Goal: Task Accomplishment & Management: Manage account settings

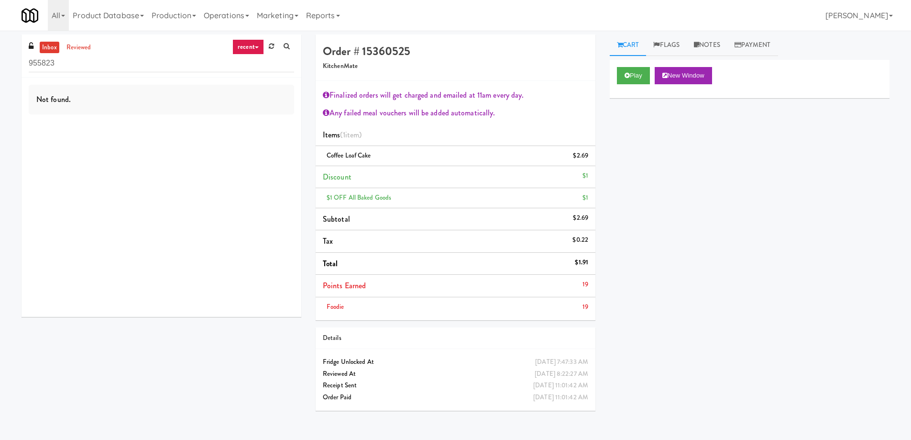
click at [244, 45] on link "recent" at bounding box center [248, 46] width 32 height 15
click at [244, 59] on link "all" at bounding box center [256, 65] width 77 height 17
click at [59, 60] on input "955823" at bounding box center [161, 64] width 265 height 18
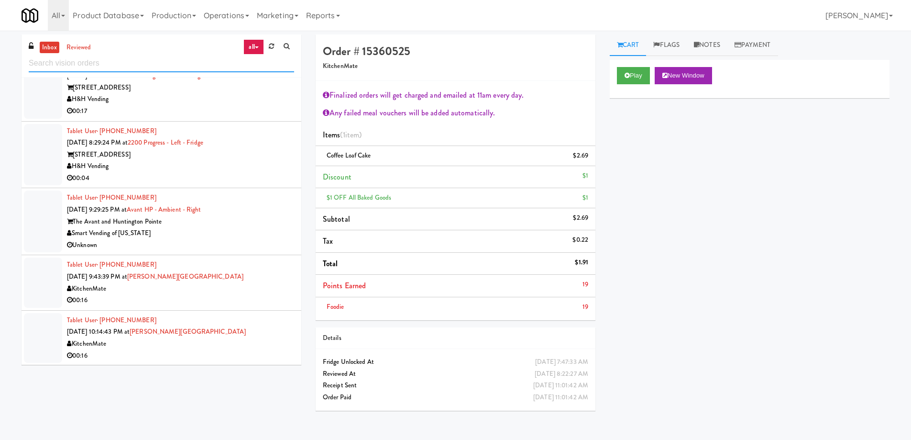
scroll to position [2296, 0]
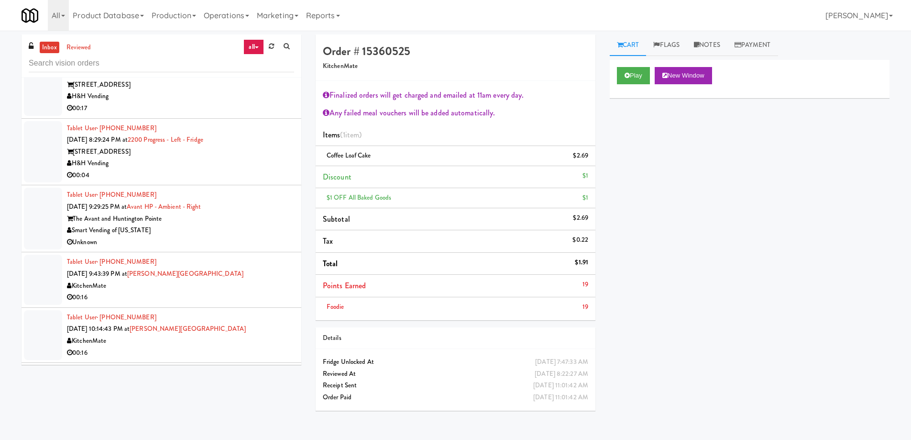
click at [241, 227] on div "Smart Vending of [US_STATE]" at bounding box center [180, 230] width 227 height 12
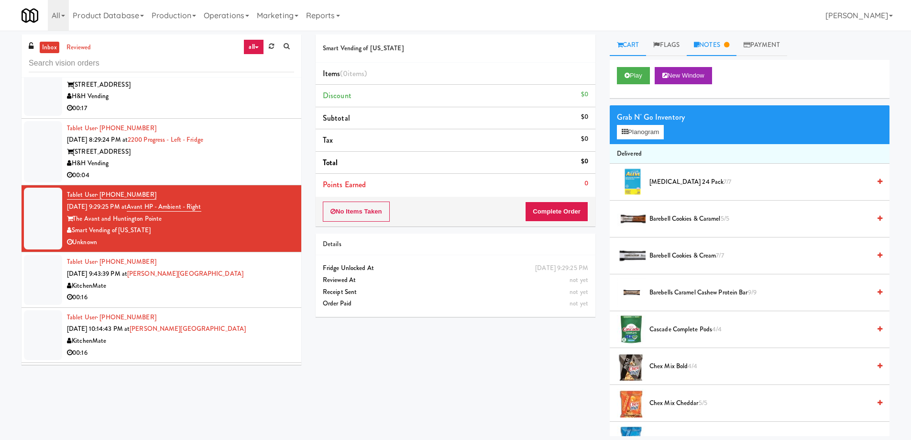
click at [715, 46] on link "Notes" at bounding box center [712, 45] width 50 height 22
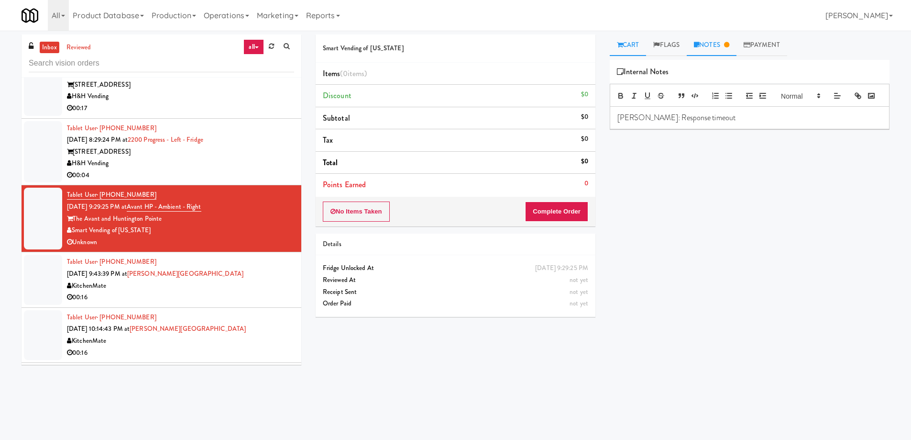
click at [632, 44] on link "Cart" at bounding box center [628, 45] width 37 height 22
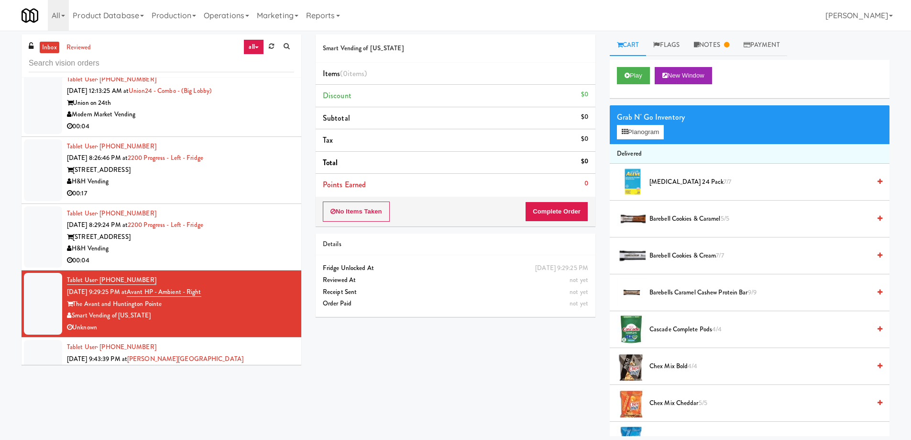
scroll to position [2200, 0]
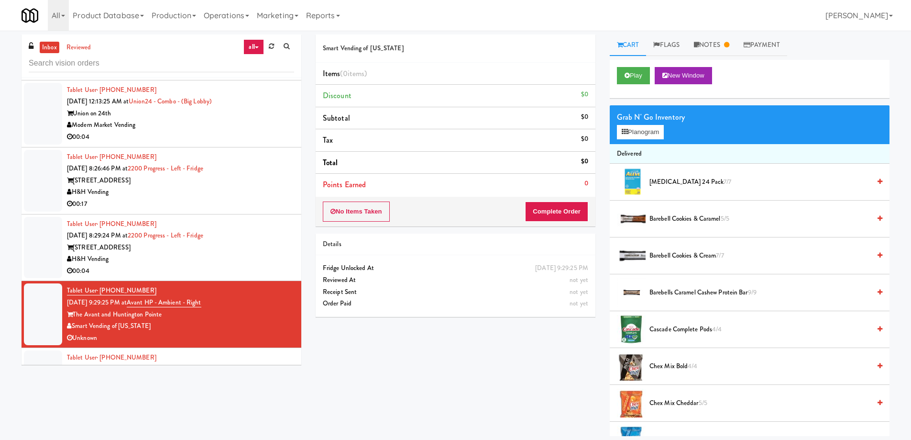
click at [258, 232] on div "Tablet User · (312) 622-0666 [DATE] 8:29:24 PM at 2200 Progress - Left - Fridge…" at bounding box center [180, 247] width 227 height 59
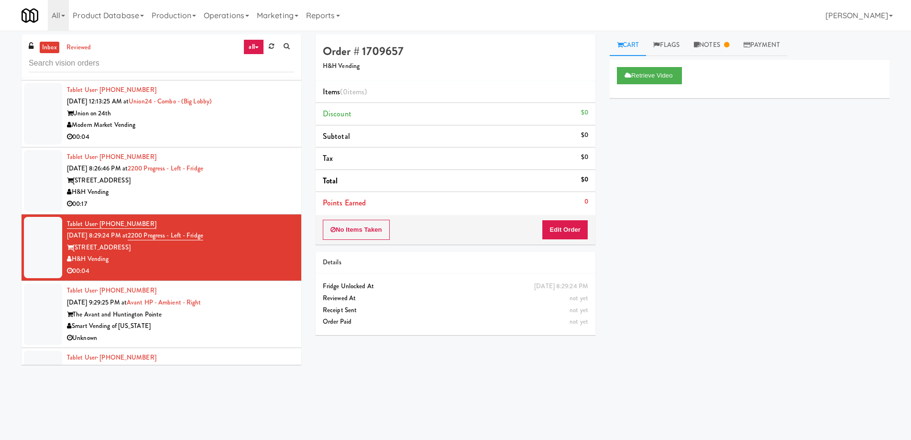
click at [246, 191] on div "H&H Vending" at bounding box center [180, 192] width 227 height 12
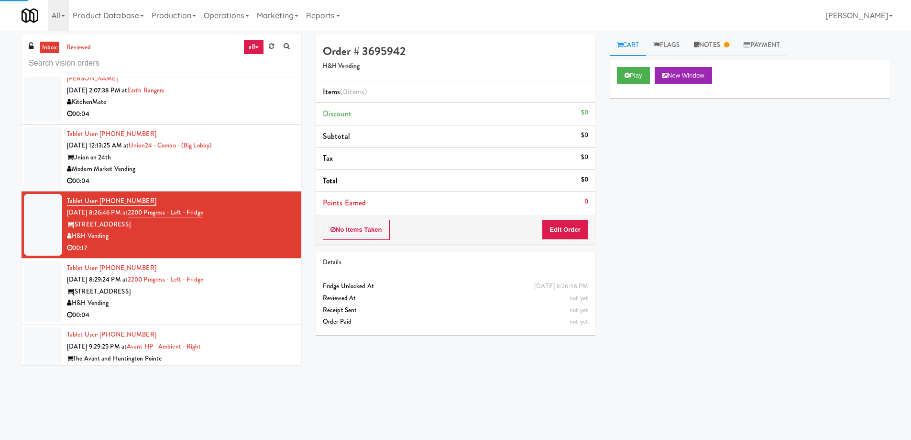
scroll to position [2105, 0]
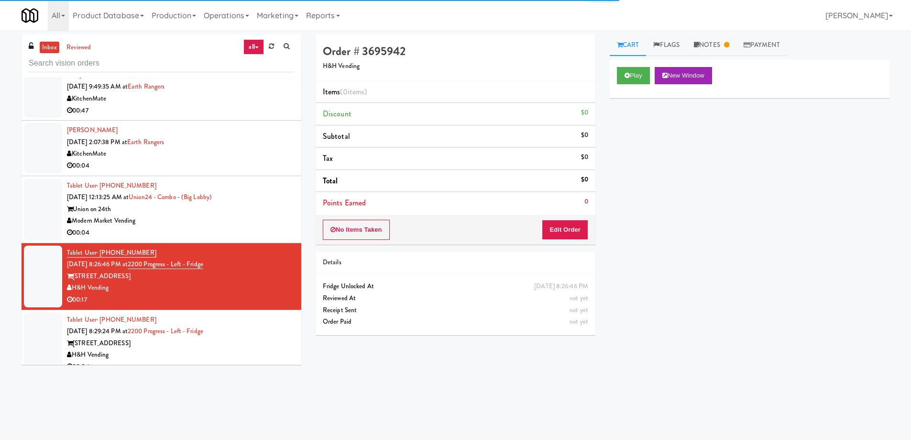
click at [257, 211] on div "Union on 24th" at bounding box center [180, 209] width 227 height 12
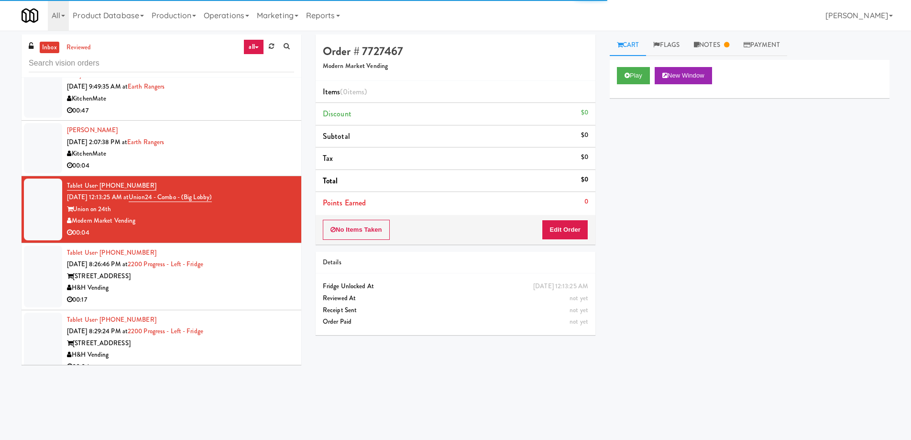
click at [256, 155] on div "KitchenMate" at bounding box center [180, 154] width 227 height 12
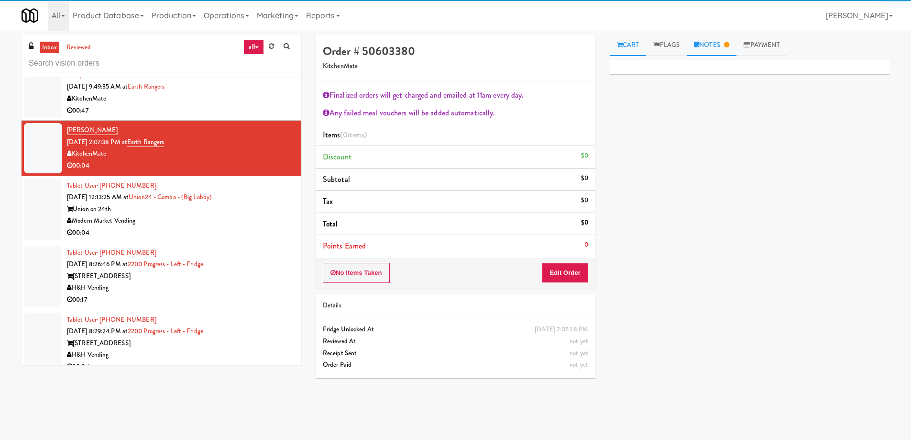
click at [706, 38] on link "Notes" at bounding box center [712, 45] width 50 height 22
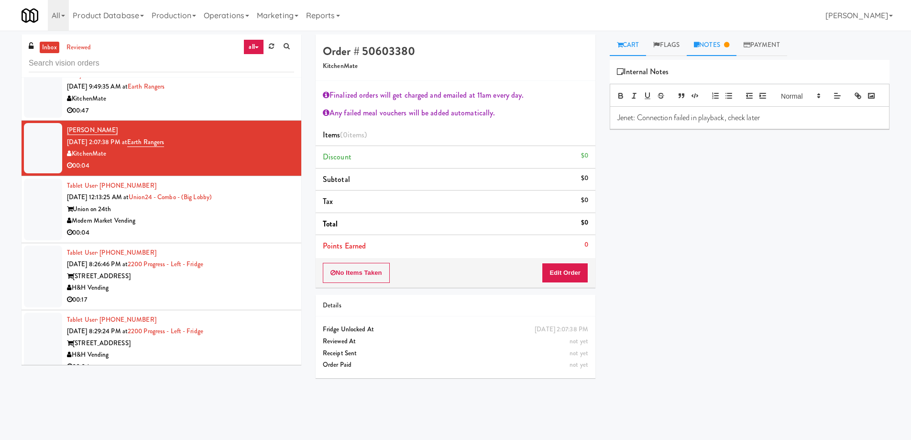
click at [632, 43] on link "Cart" at bounding box center [628, 45] width 37 height 22
click at [258, 218] on div "Modern Market Vending" at bounding box center [180, 221] width 227 height 12
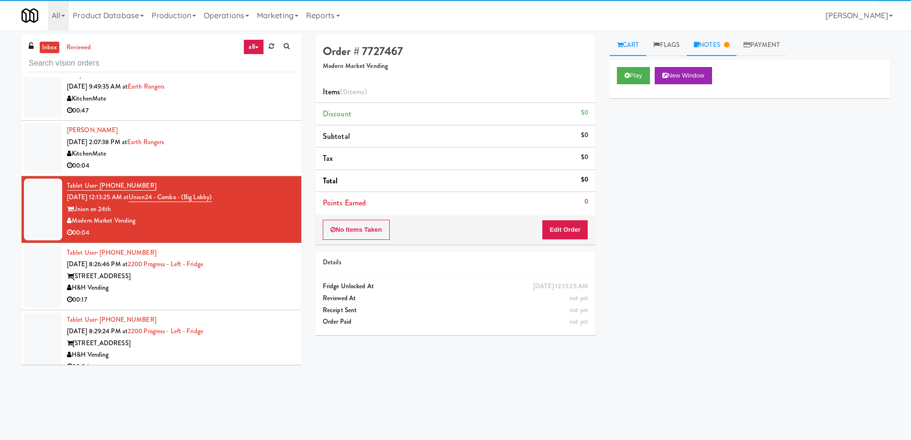
click at [716, 40] on link "Notes" at bounding box center [712, 45] width 50 height 22
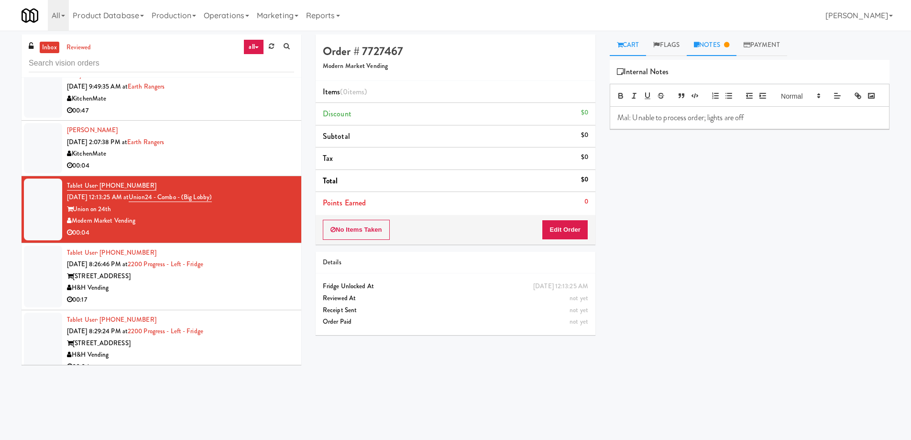
click at [634, 43] on link "Cart" at bounding box center [628, 45] width 37 height 22
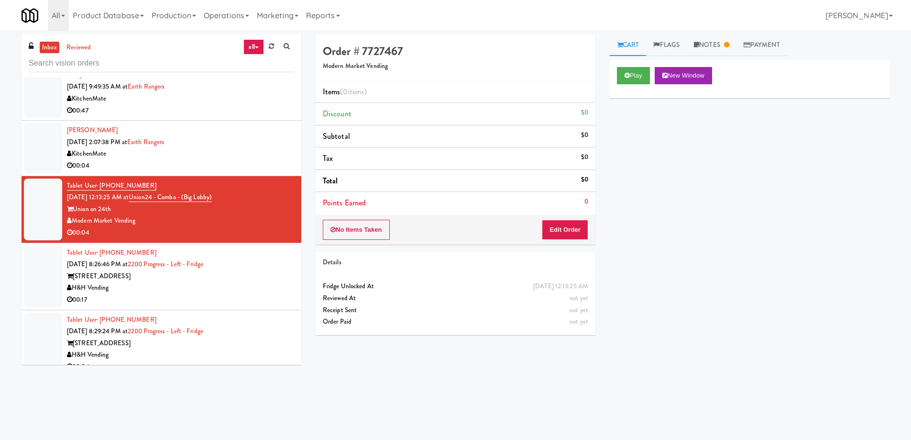
click at [268, 266] on div "Tablet User · (847) 924-5526 [DATE] 8:26:46 PM at 2200 Progress - Left - Fridge…" at bounding box center [180, 276] width 227 height 59
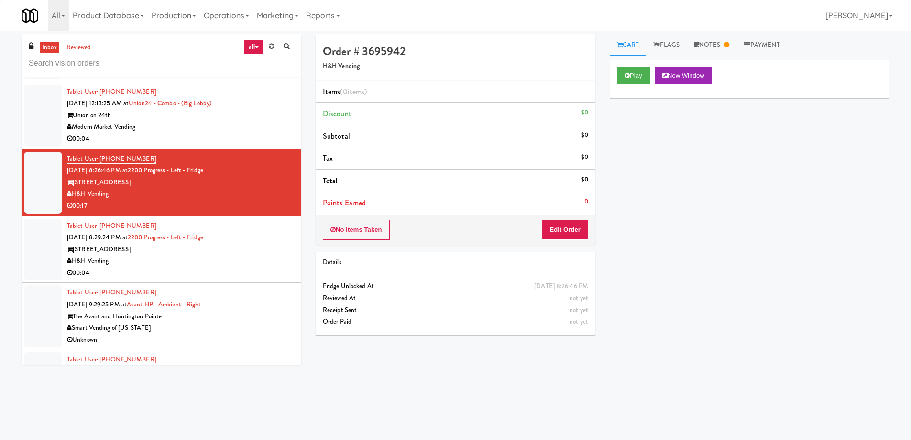
scroll to position [2200, 0]
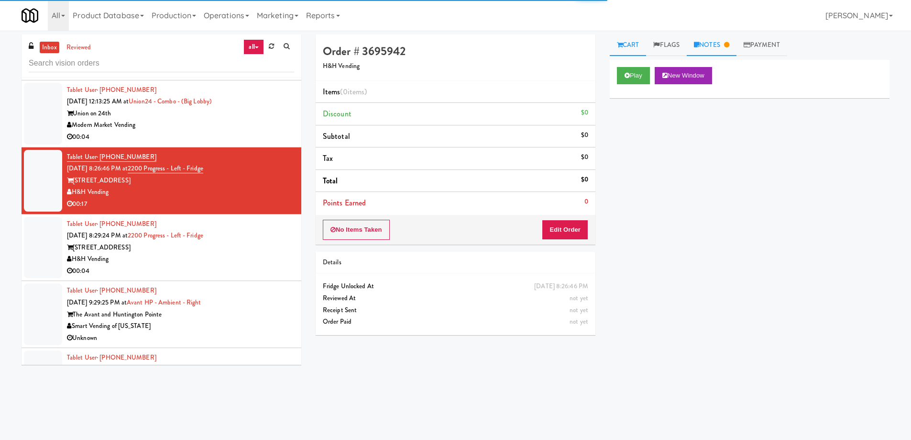
click at [713, 46] on link "Notes" at bounding box center [712, 45] width 50 height 22
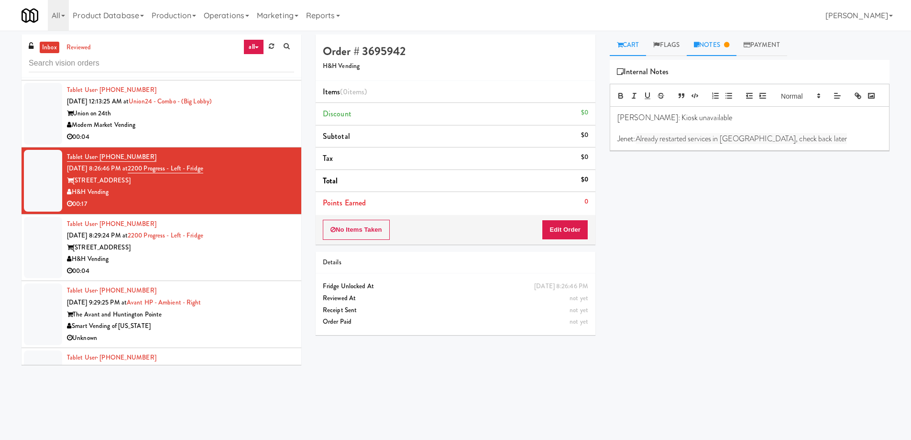
click at [616, 43] on link "Cart" at bounding box center [628, 45] width 37 height 22
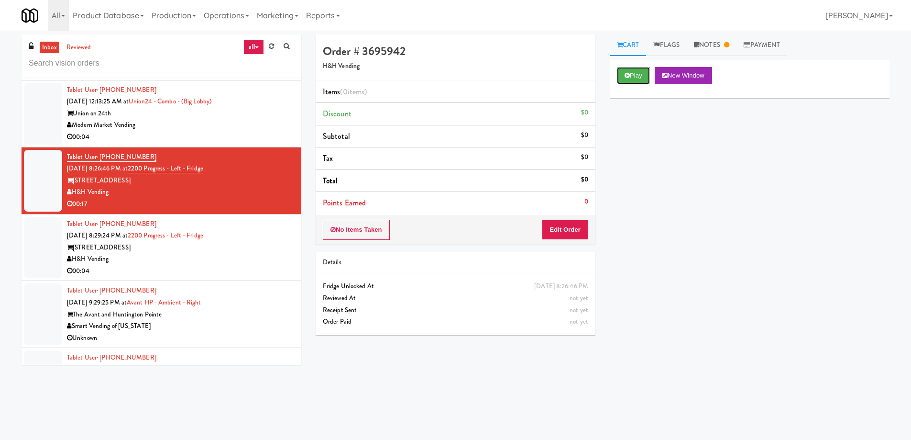
drag, startPoint x: 629, startPoint y: 71, endPoint x: 612, endPoint y: 70, distance: 16.8
click at [629, 72] on button "Play" at bounding box center [633, 75] width 33 height 17
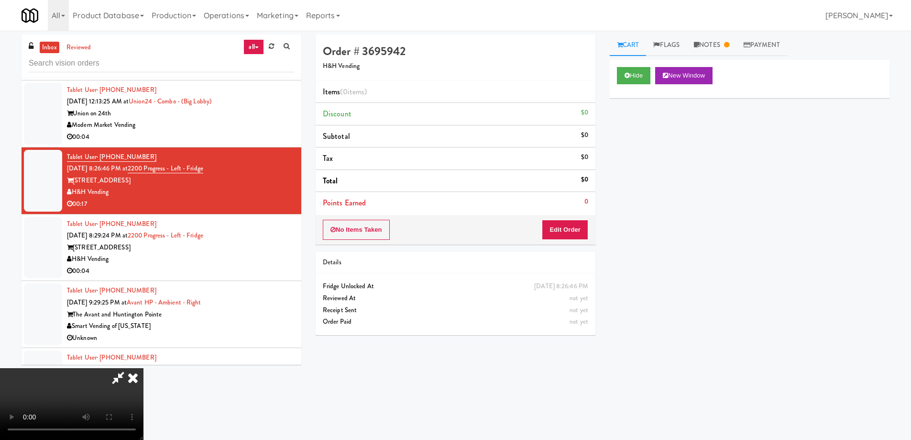
click at [144, 368] on video at bounding box center [72, 404] width 144 height 72
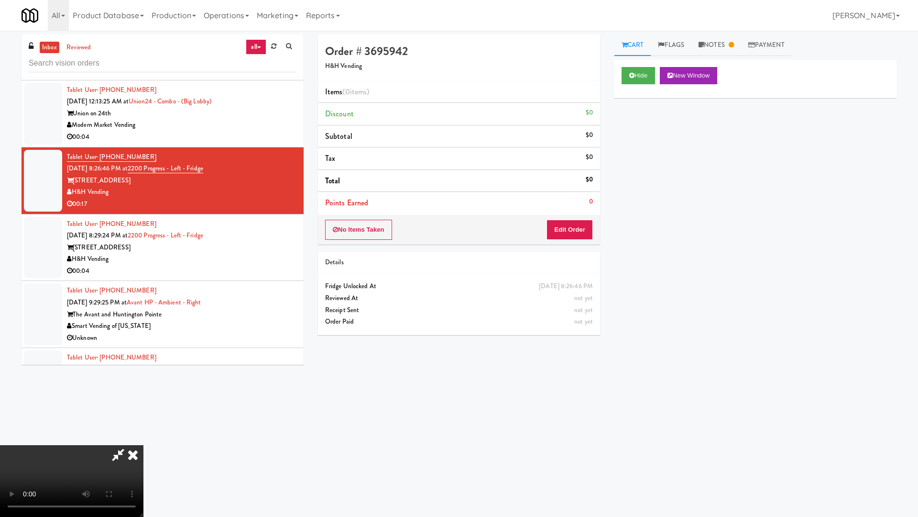
drag, startPoint x: 513, startPoint y: 287, endPoint x: 618, endPoint y: 327, distance: 112.7
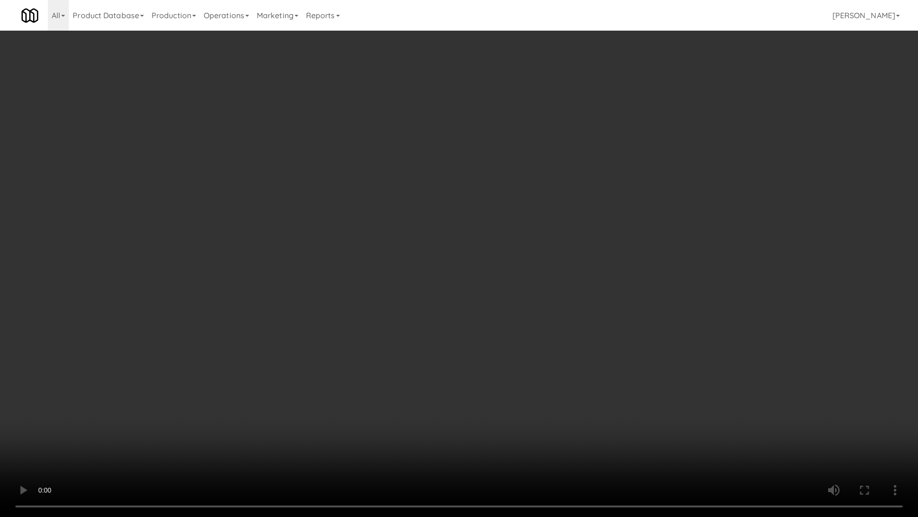
click at [513, 287] on video at bounding box center [459, 258] width 918 height 517
click at [480, 303] on video at bounding box center [459, 258] width 918 height 517
click at [426, 215] on video at bounding box center [459, 258] width 918 height 517
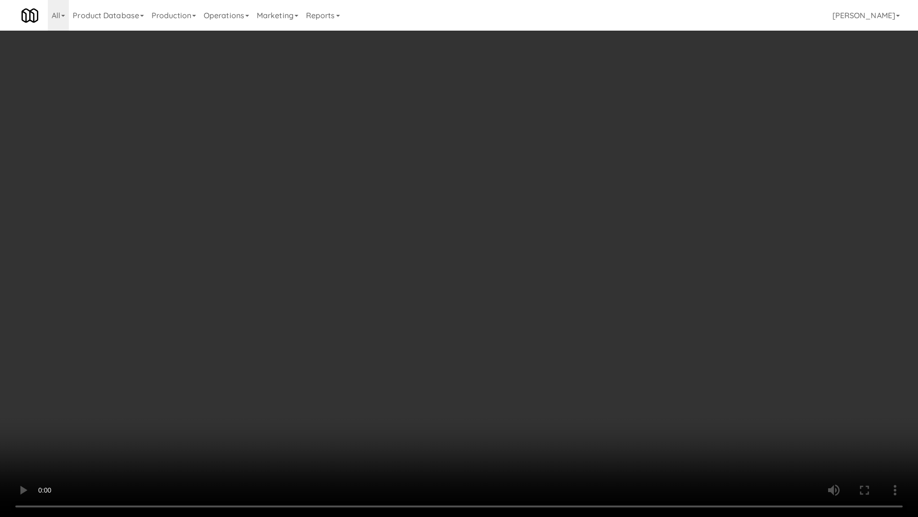
click at [426, 215] on video at bounding box center [459, 258] width 918 height 517
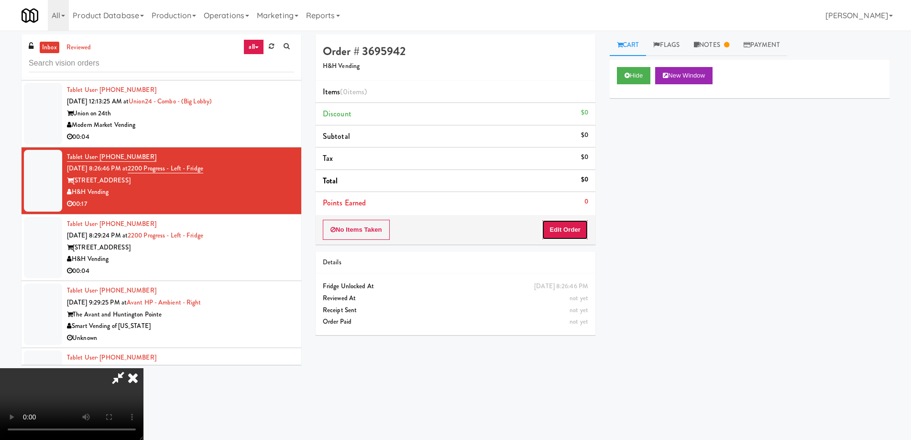
click at [577, 230] on button "Edit Order" at bounding box center [565, 230] width 46 height 20
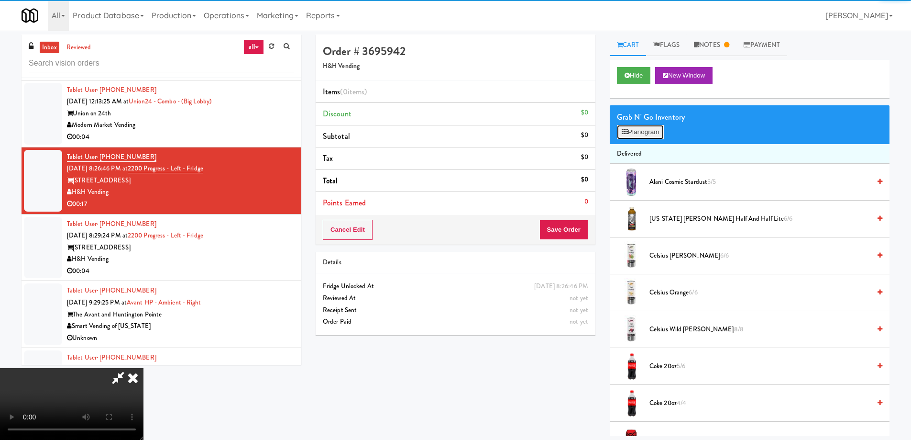
click at [652, 135] on button "Planogram" at bounding box center [640, 132] width 47 height 14
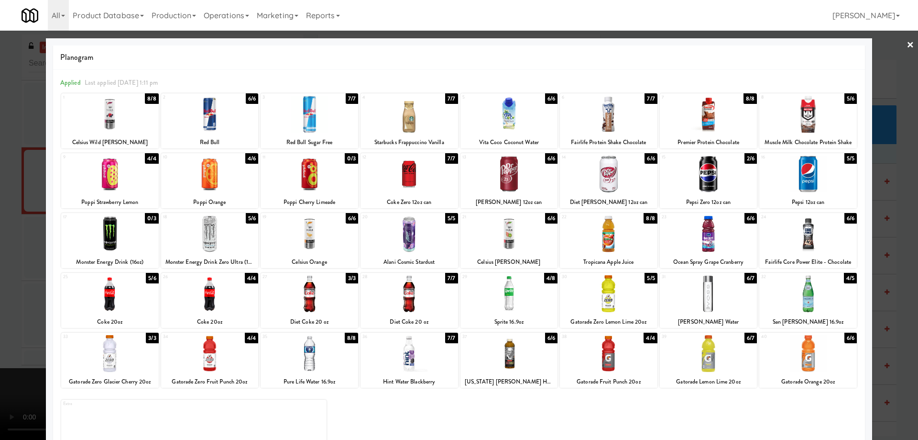
click at [738, 298] on div at bounding box center [709, 293] width 98 height 37
click at [234, 298] on div at bounding box center [210, 293] width 98 height 37
click at [907, 46] on link "×" at bounding box center [911, 46] width 8 height 30
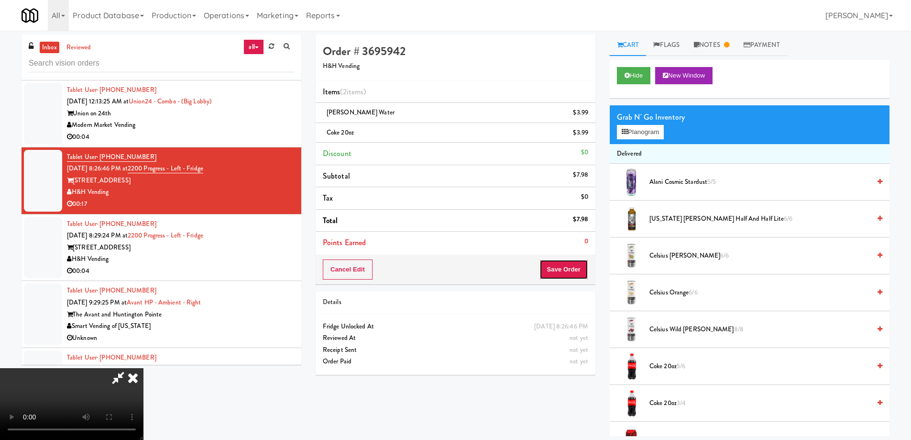
click at [571, 273] on button "Save Order" at bounding box center [564, 269] width 49 height 20
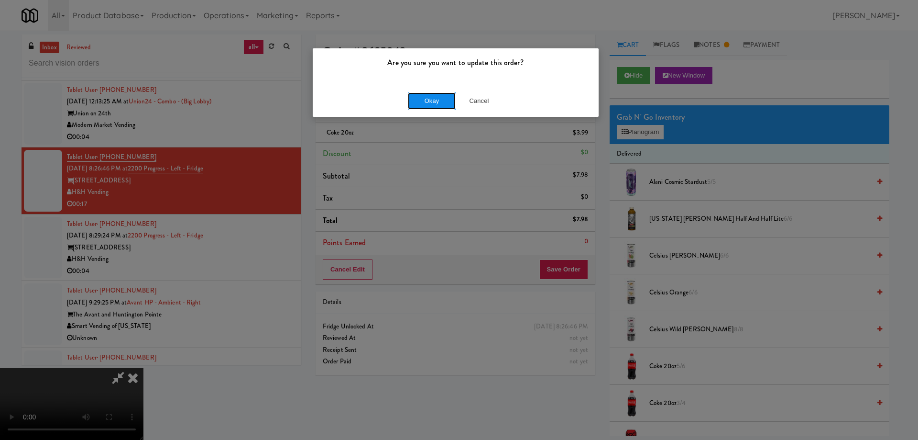
click at [439, 101] on button "Okay" at bounding box center [432, 100] width 48 height 17
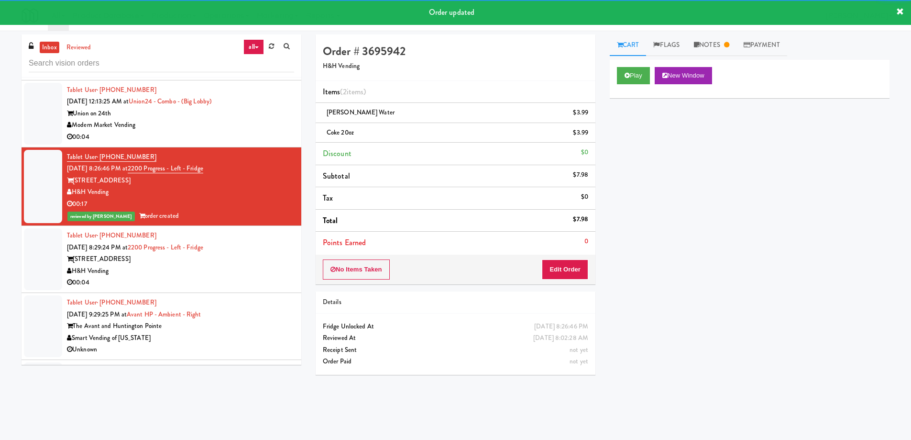
click at [266, 273] on div "H&H Vending" at bounding box center [180, 271] width 227 height 12
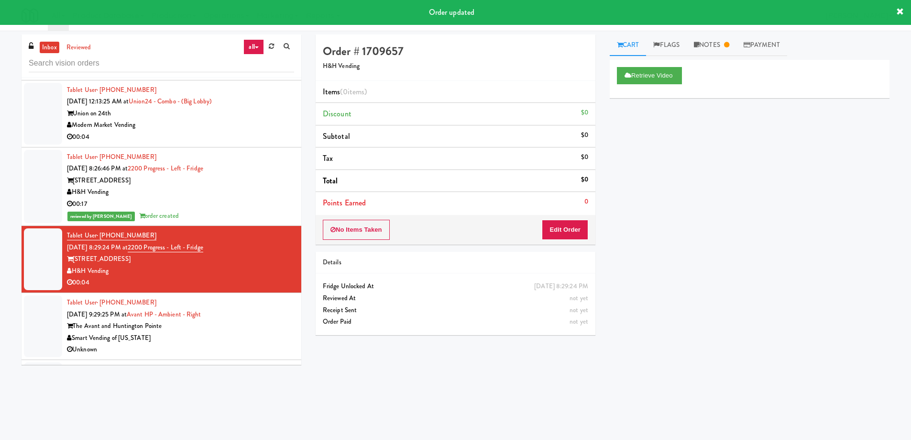
scroll to position [2248, 0]
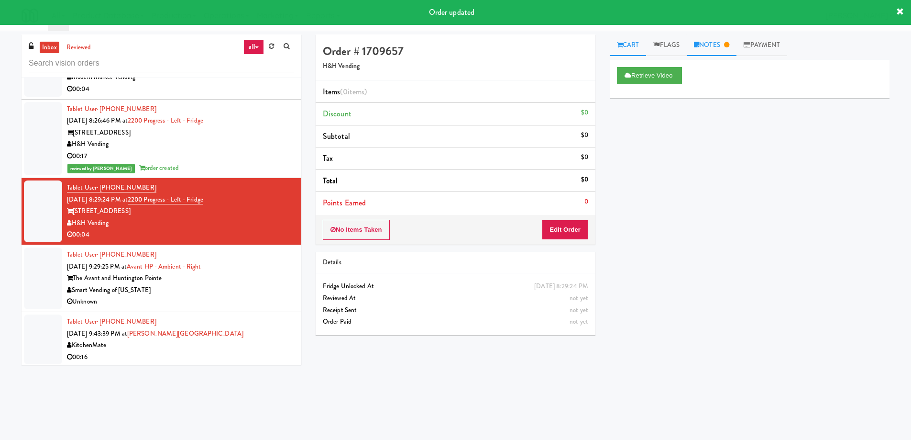
click at [727, 44] on link "Notes" at bounding box center [712, 45] width 50 height 22
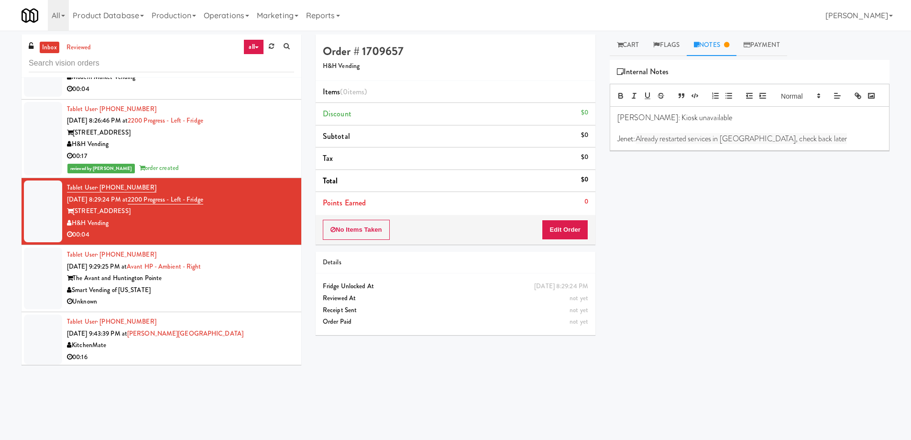
click at [229, 295] on div "Smart Vending of [US_STATE]" at bounding box center [180, 290] width 227 height 12
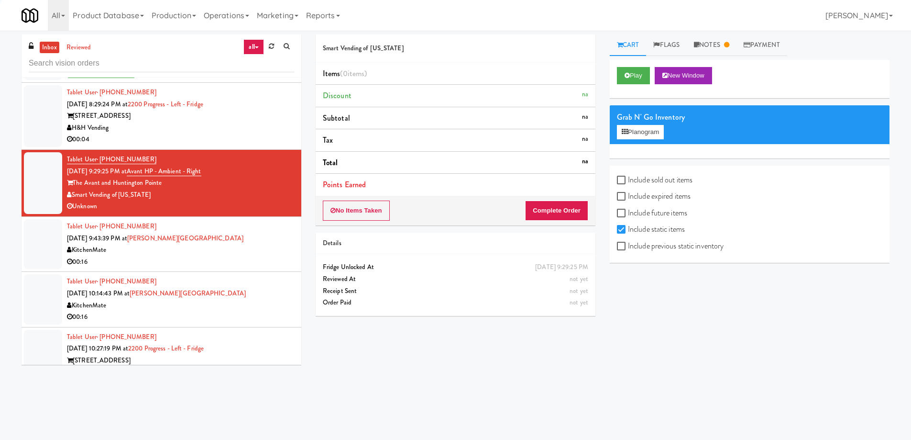
scroll to position [2344, 0]
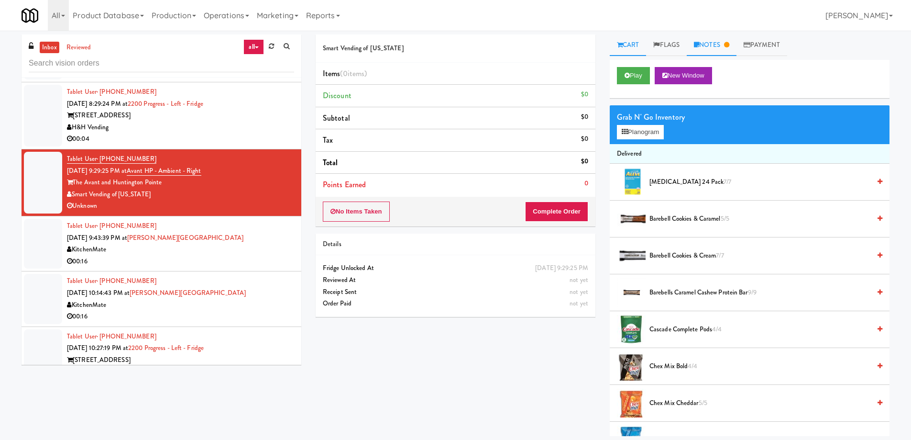
click at [729, 42] on icon at bounding box center [726, 45] width 5 height 6
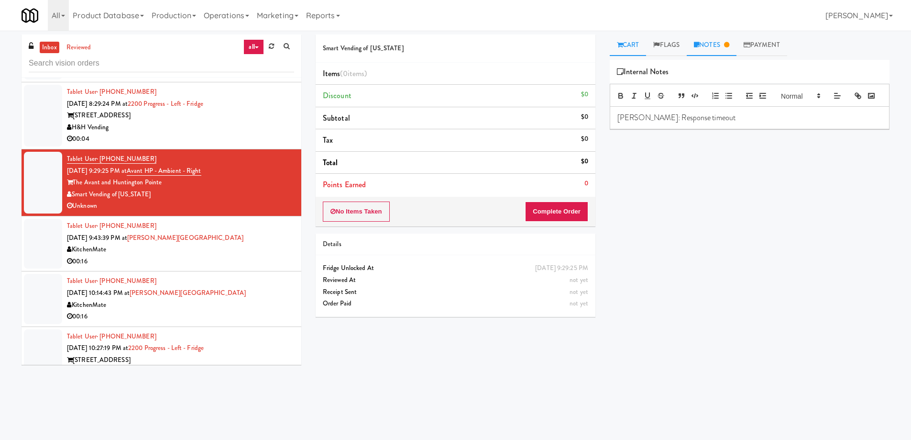
click at [630, 53] on link "Cart" at bounding box center [628, 45] width 37 height 22
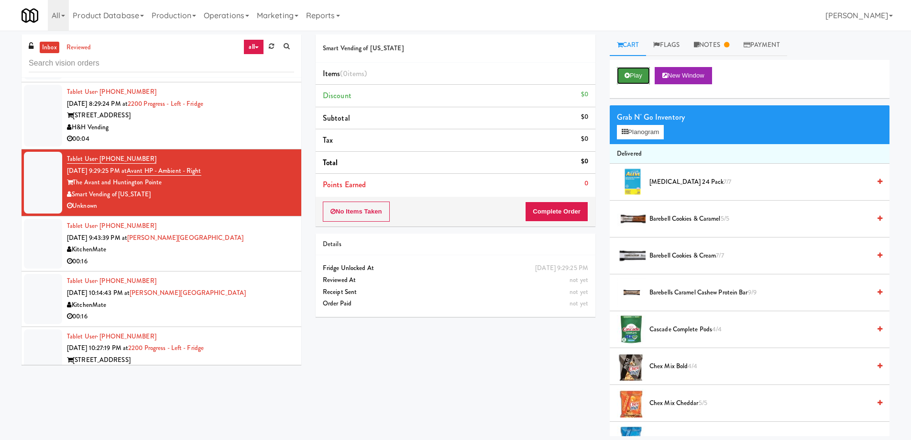
click at [634, 70] on button "Play" at bounding box center [633, 75] width 33 height 17
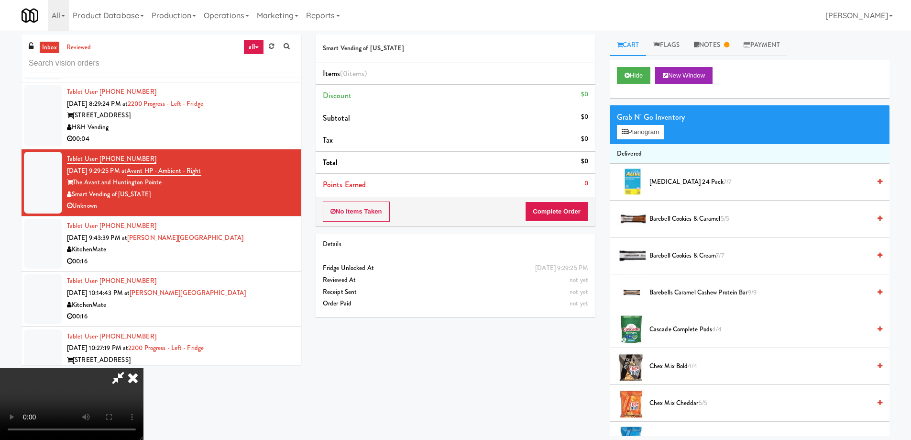
click at [144, 368] on video at bounding box center [72, 404] width 144 height 72
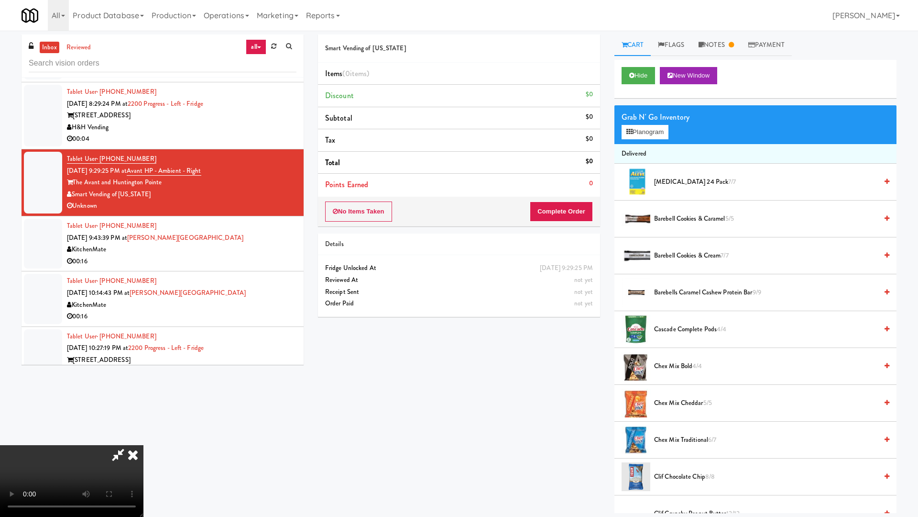
click at [144, 438] on video at bounding box center [72, 481] width 144 height 72
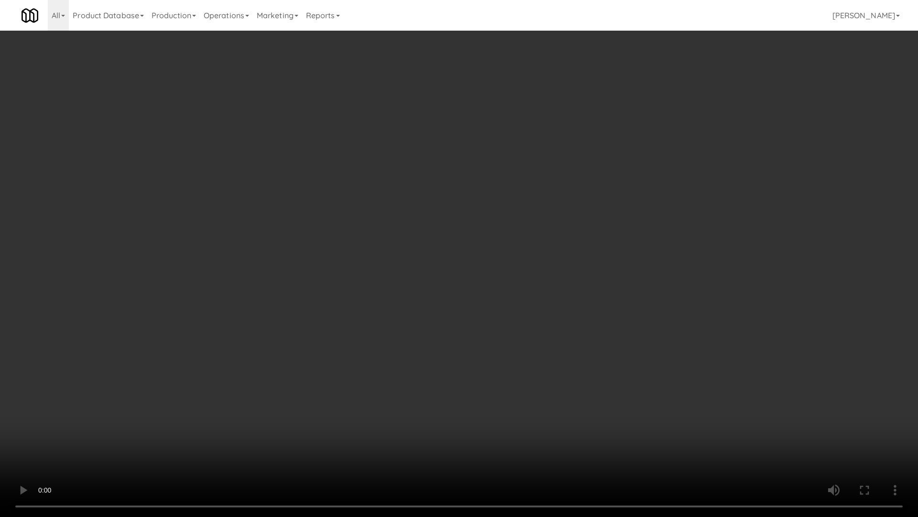
click at [309, 299] on video at bounding box center [459, 258] width 918 height 517
click at [326, 314] on video at bounding box center [459, 258] width 918 height 517
click at [365, 321] on video at bounding box center [459, 258] width 918 height 517
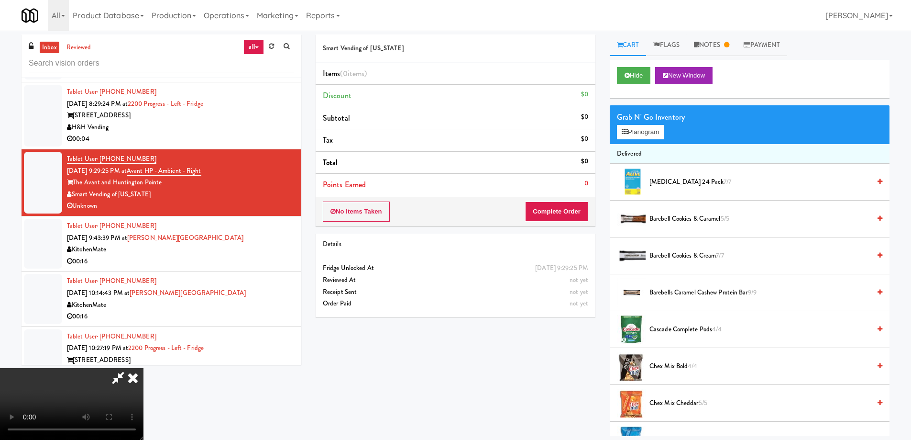
click at [144, 368] on icon at bounding box center [132, 377] width 21 height 19
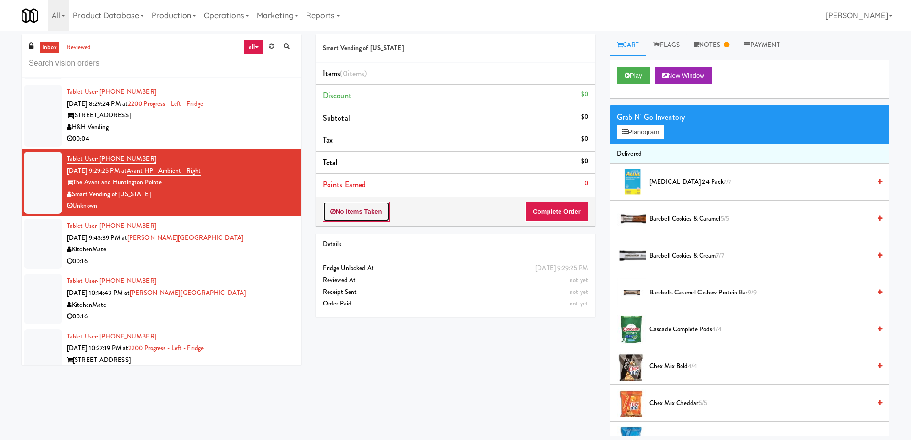
click at [360, 211] on button "No Items Taken" at bounding box center [356, 211] width 67 height 20
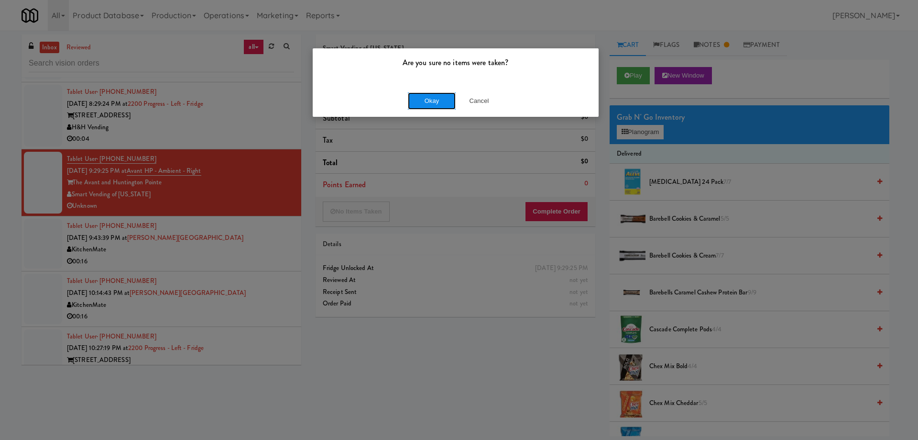
click at [418, 104] on button "Okay" at bounding box center [432, 100] width 48 height 17
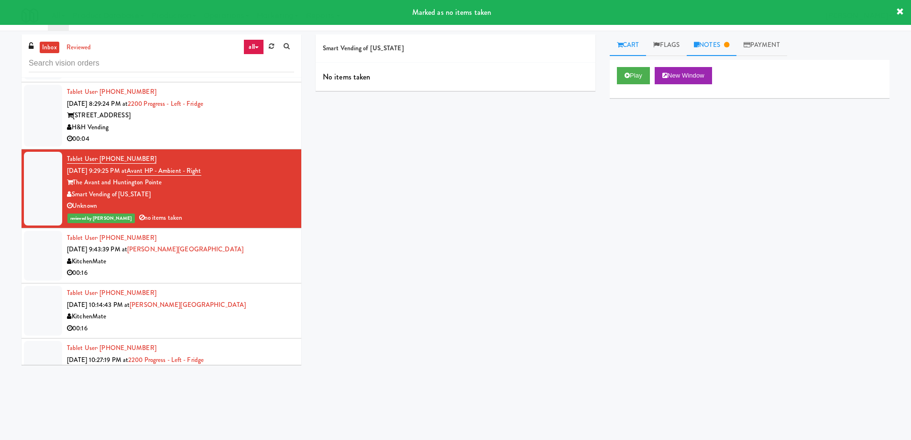
click at [719, 48] on link "Notes" at bounding box center [712, 45] width 50 height 22
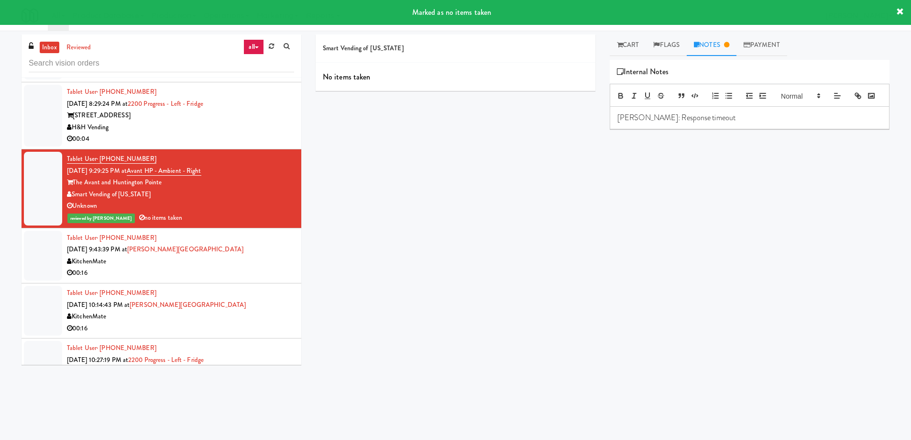
click at [714, 123] on p "[PERSON_NAME]: Response timeout" at bounding box center [750, 117] width 265 height 11
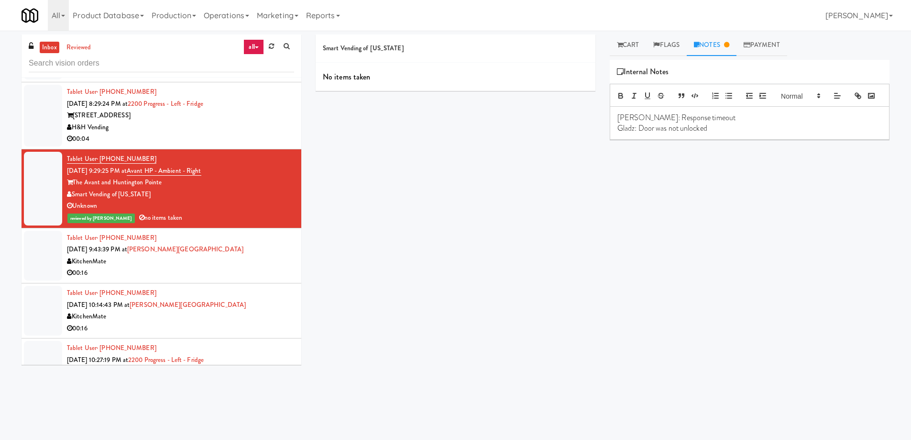
click at [723, 133] on p "Gladz: Door was not unlocked" at bounding box center [750, 128] width 265 height 11
click at [721, 144] on p at bounding box center [750, 138] width 265 height 11
drag, startPoint x: 640, startPoint y: 153, endPoint x: 525, endPoint y: 155, distance: 115.3
click at [525, 155] on div "Smart Vending of [US_STATE] No items taken Cart Flags Notes Payment Play New Wi…" at bounding box center [603, 226] width 588 height 384
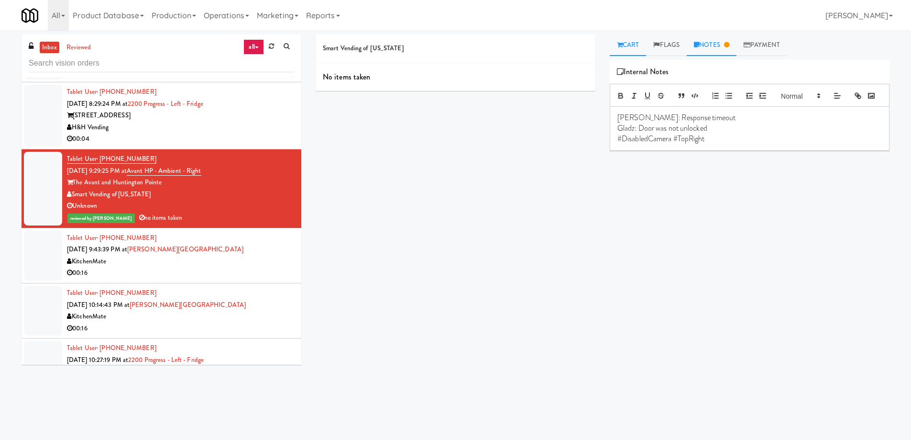
click at [637, 50] on link "Cart" at bounding box center [628, 45] width 37 height 22
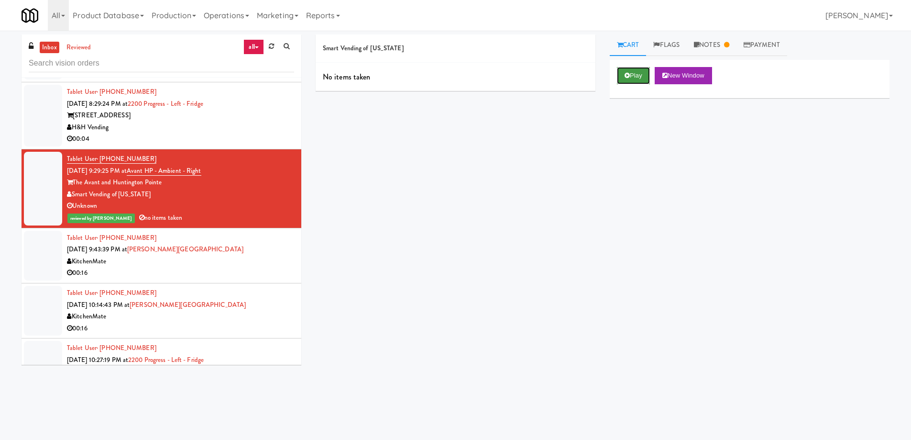
click at [635, 75] on button "Play" at bounding box center [633, 75] width 33 height 17
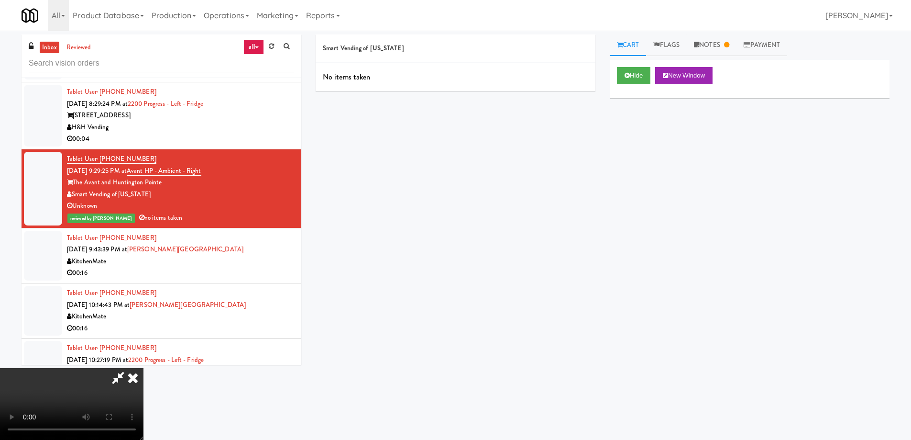
click at [129, 368] on icon at bounding box center [118, 377] width 22 height 19
click at [711, 44] on link "Notes" at bounding box center [712, 45] width 50 height 22
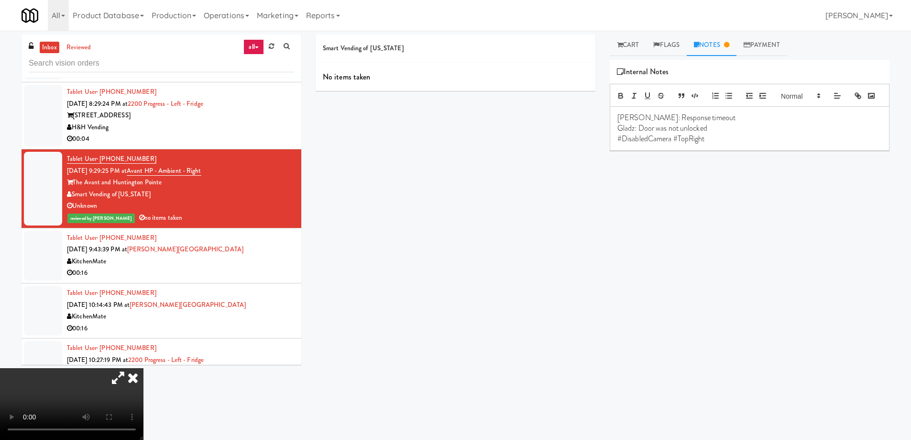
click at [144, 368] on icon at bounding box center [132, 377] width 21 height 19
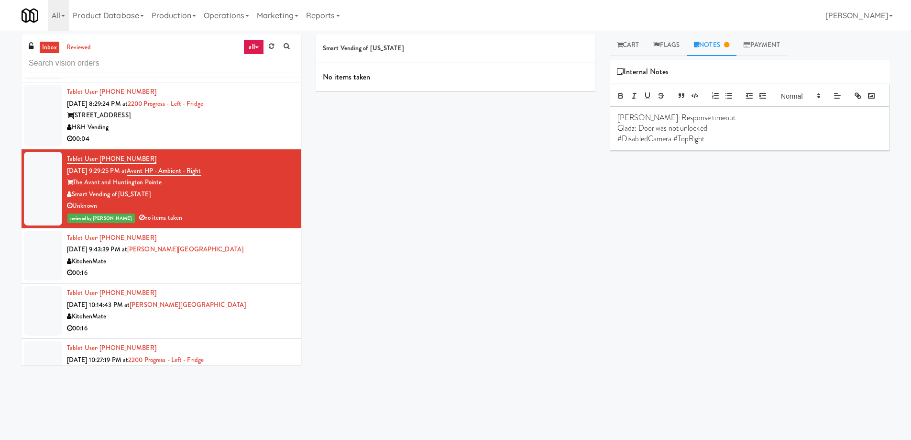
click at [640, 133] on p "Gladz: Door was not unlocked" at bounding box center [750, 128] width 265 height 11
click at [730, 133] on p "Gladz: Failed to unlock, Door was not unlocked" at bounding box center [750, 128] width 265 height 11
click at [729, 144] on p "#DisabledCamera #TopRight" at bounding box center [750, 138] width 265 height 11
click at [788, 219] on div "Play New Window Primary Flag Clear Flag if unable to determine what was taken o…" at bounding box center [750, 239] width 280 height 359
drag, startPoint x: 231, startPoint y: 171, endPoint x: 144, endPoint y: 168, distance: 86.2
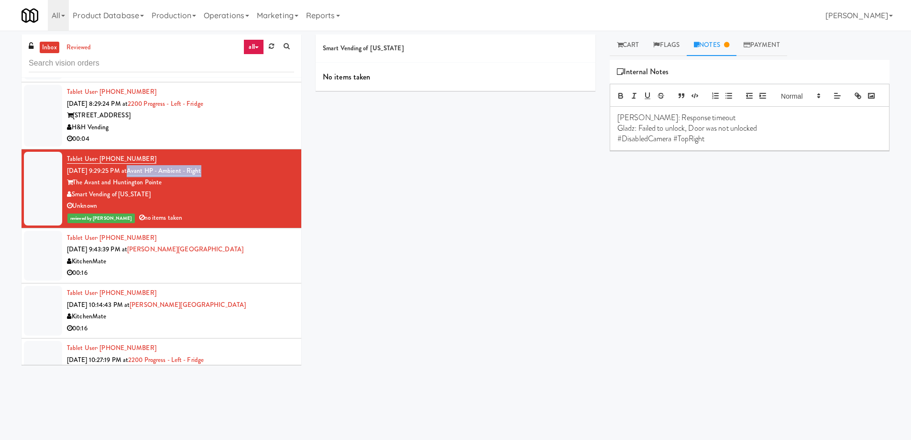
click at [144, 168] on div "Tablet User · (901) 498-9275 [DATE] 9:29:25 PM at Avant HP - Ambient - Right Th…" at bounding box center [180, 188] width 227 height 71
copy link "Avant HP - Ambient - Right"
drag, startPoint x: 149, startPoint y: 194, endPoint x: 73, endPoint y: 195, distance: 75.6
click at [73, 195] on div "Smart Vending of [US_STATE]" at bounding box center [180, 194] width 227 height 12
copy div "Smart Vending of [US_STATE]"
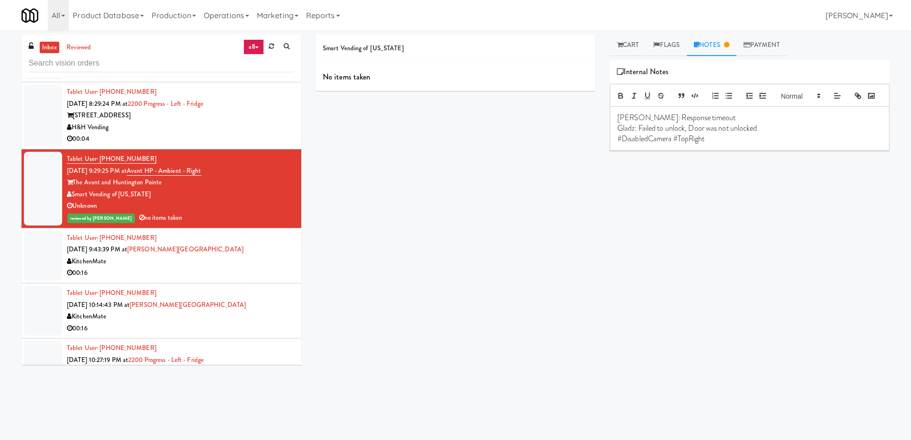
click at [437, 228] on div "Smart Vending of [US_STATE] No items taken Cart Flags Notes Payment Play New Wi…" at bounding box center [603, 226] width 588 height 384
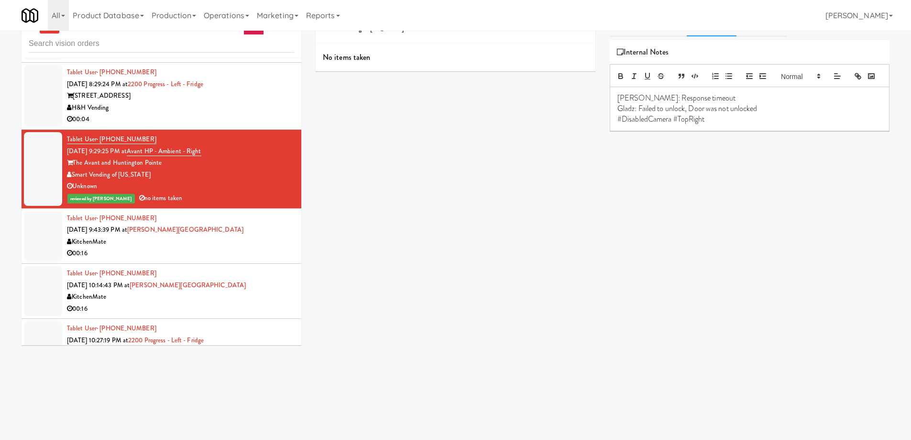
scroll to position [31, 0]
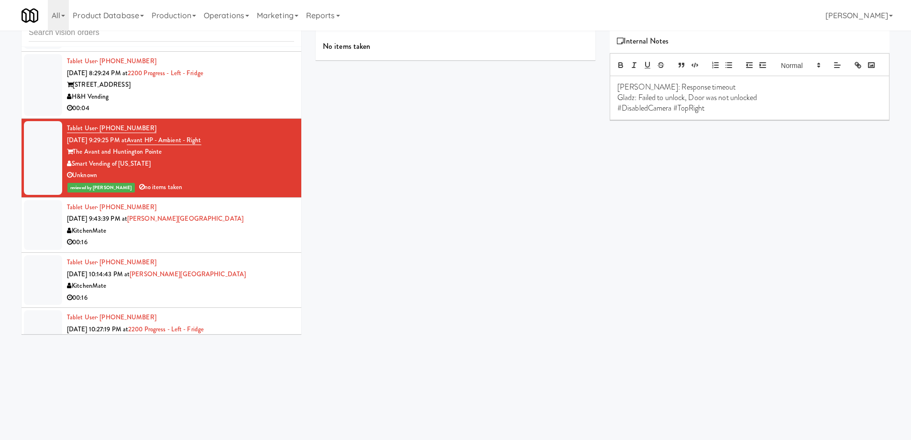
click at [242, 233] on div "KitchenMate" at bounding box center [180, 231] width 227 height 12
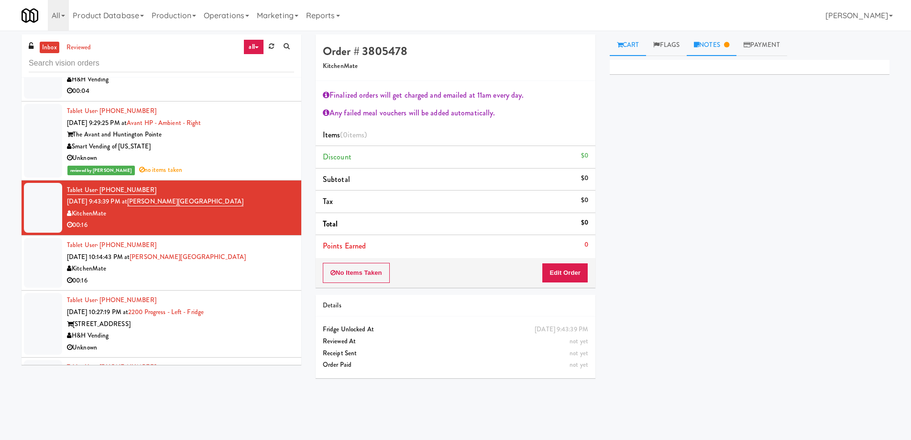
click at [709, 48] on link "Notes" at bounding box center [712, 45] width 50 height 22
click at [627, 43] on link "Cart" at bounding box center [628, 45] width 37 height 22
click at [261, 266] on div "KitchenMate" at bounding box center [180, 269] width 227 height 12
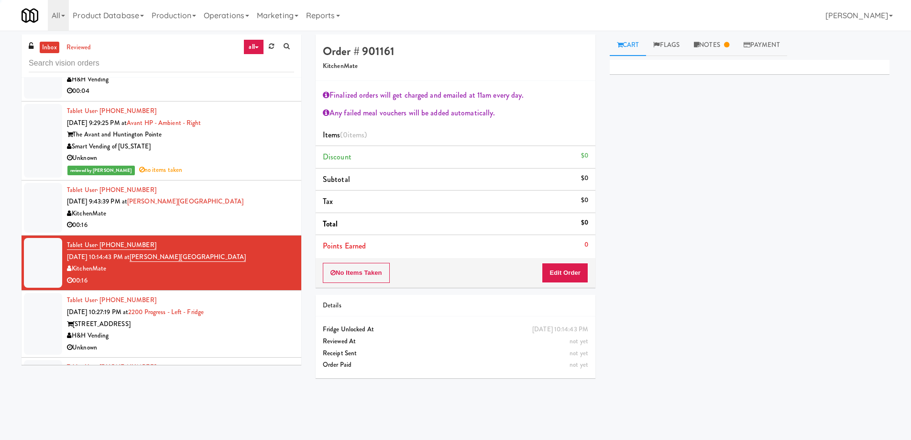
click at [256, 221] on div "00:16" at bounding box center [180, 225] width 227 height 12
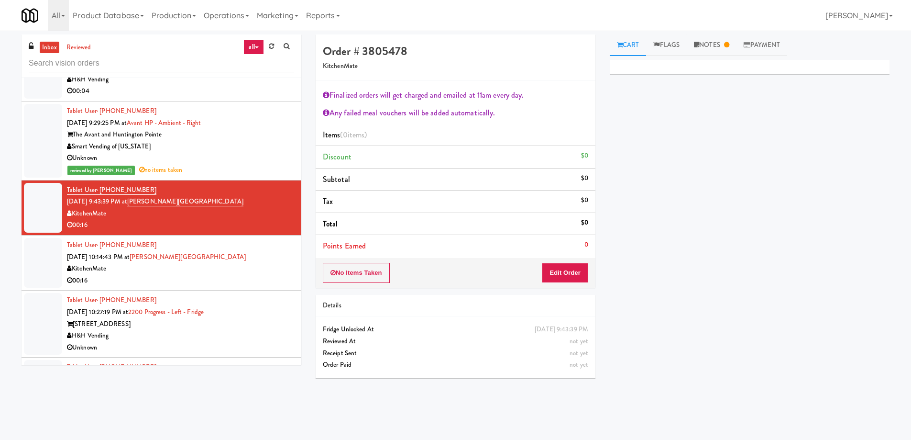
click at [256, 259] on div "Tablet User · (519) 319-1039 [DATE] 10:14:43 PM at [PERSON_NAME][GEOGRAPHIC_DAT…" at bounding box center [180, 262] width 227 height 47
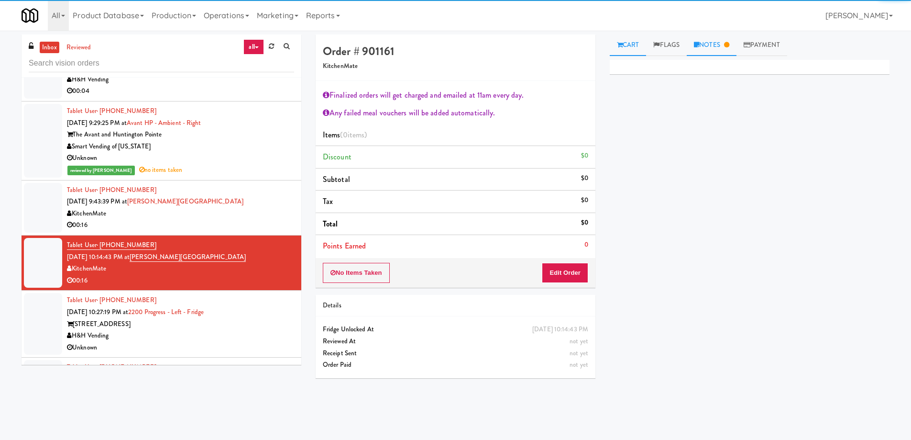
click at [722, 40] on link "Notes" at bounding box center [712, 45] width 50 height 22
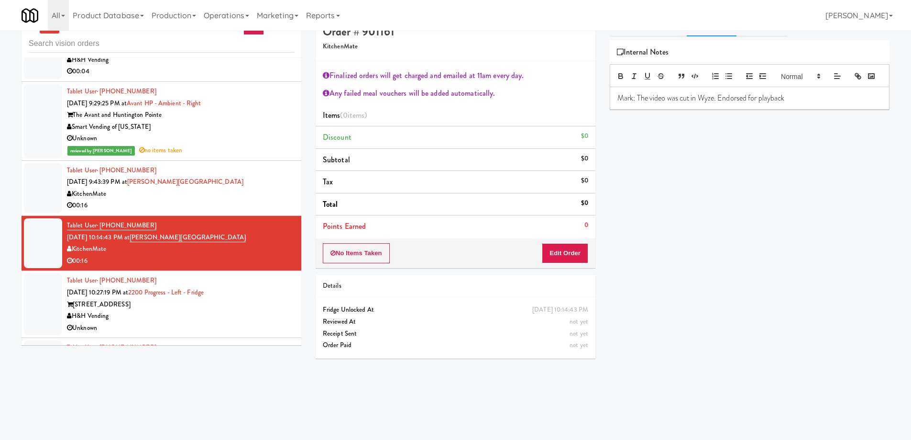
scroll to position [31, 0]
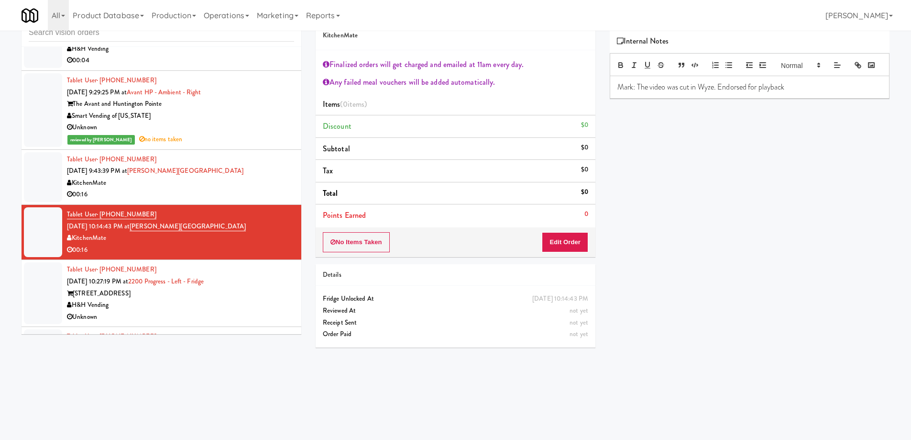
click at [283, 305] on div "H&H Vending" at bounding box center [180, 305] width 227 height 12
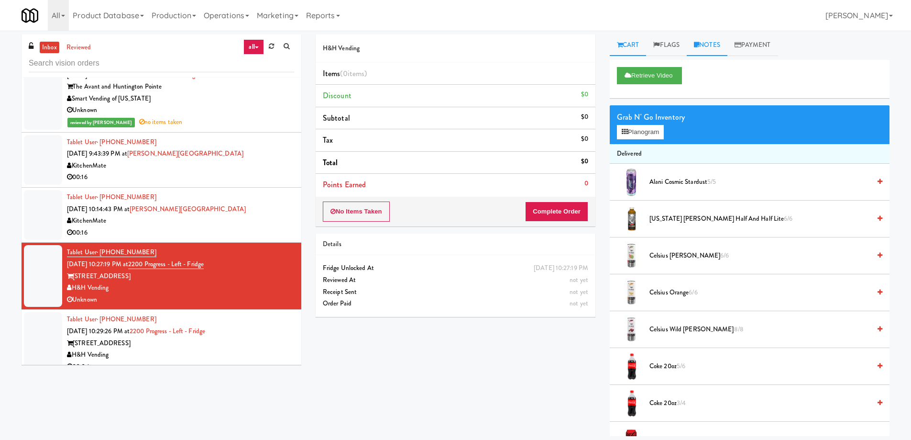
click at [705, 48] on link "Notes" at bounding box center [707, 45] width 41 height 22
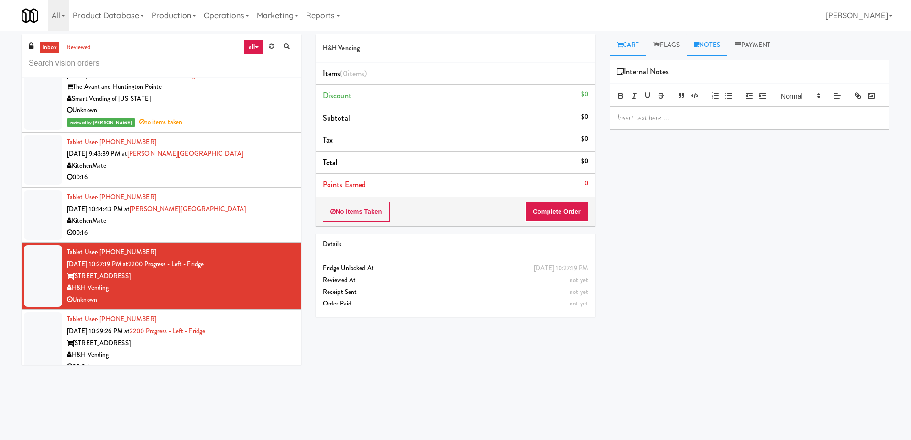
click at [640, 44] on link "Cart" at bounding box center [628, 45] width 37 height 22
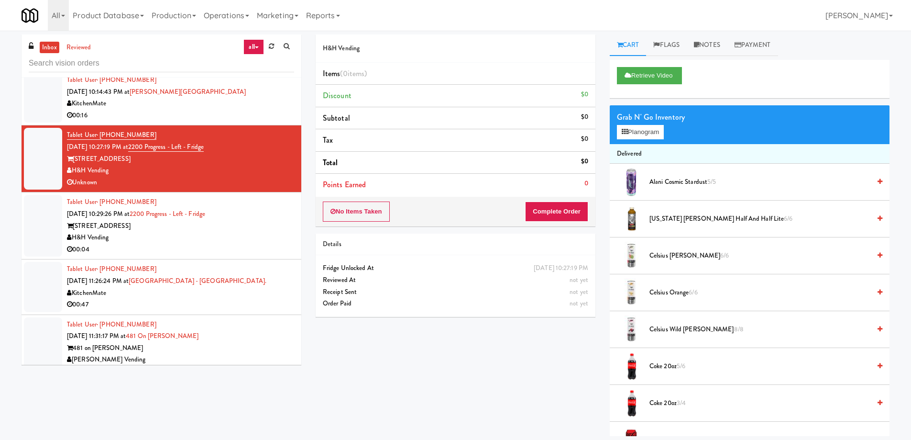
scroll to position [2583, 0]
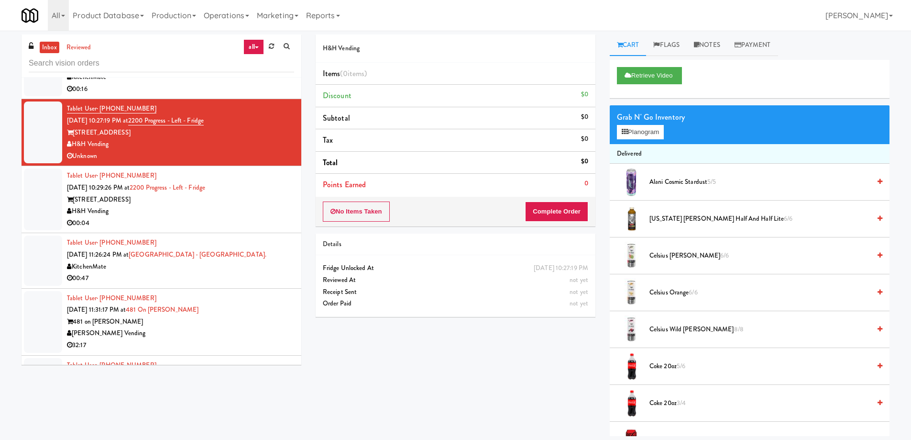
click at [282, 202] on div "[STREET_ADDRESS]" at bounding box center [180, 200] width 227 height 12
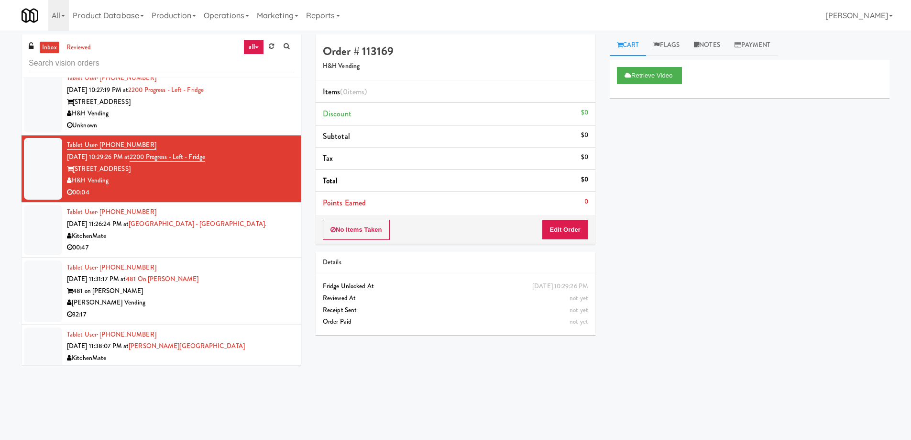
scroll to position [2631, 0]
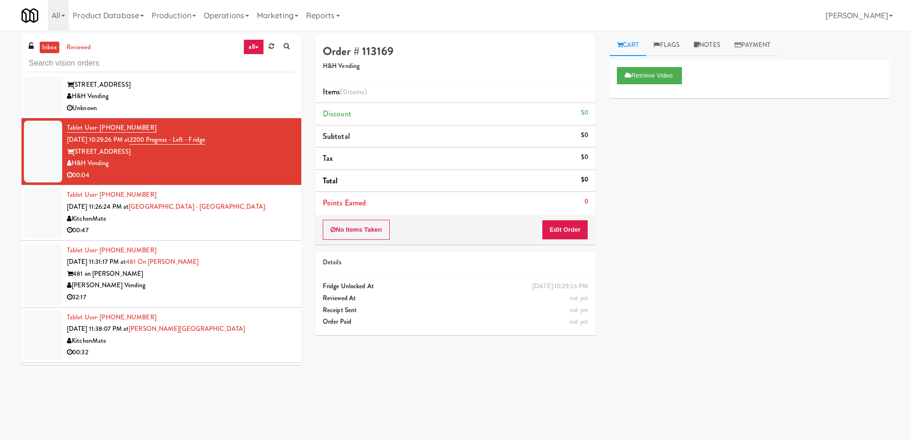
click at [247, 206] on div "Tablet User · (647) 960-2594 [DATE] 11:26:24 PM at [GEOGRAPHIC_DATA] - [GEOGRAP…" at bounding box center [180, 212] width 227 height 47
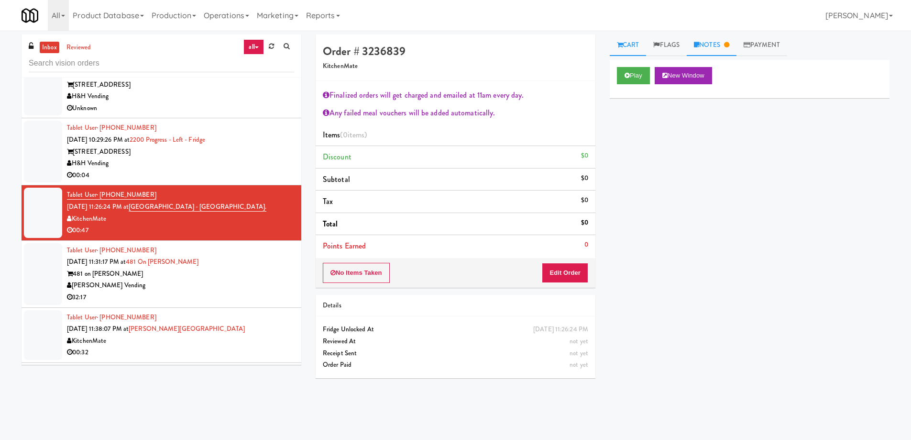
click at [724, 46] on link "Notes" at bounding box center [712, 45] width 50 height 22
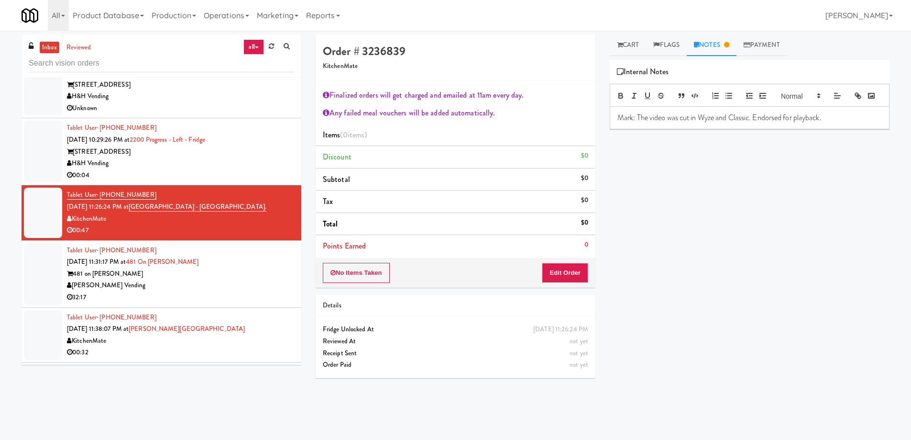
drag, startPoint x: 635, startPoint y: 45, endPoint x: 593, endPoint y: 66, distance: 46.6
click at [634, 45] on link "Cart" at bounding box center [628, 45] width 37 height 22
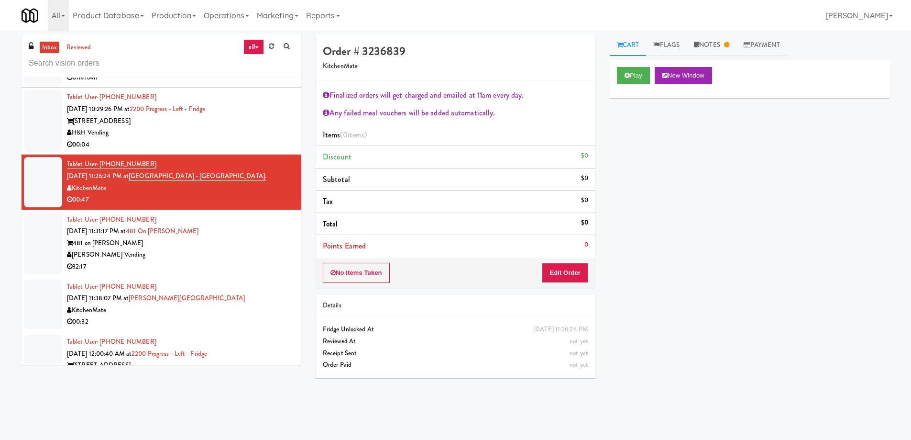
scroll to position [2679, 0]
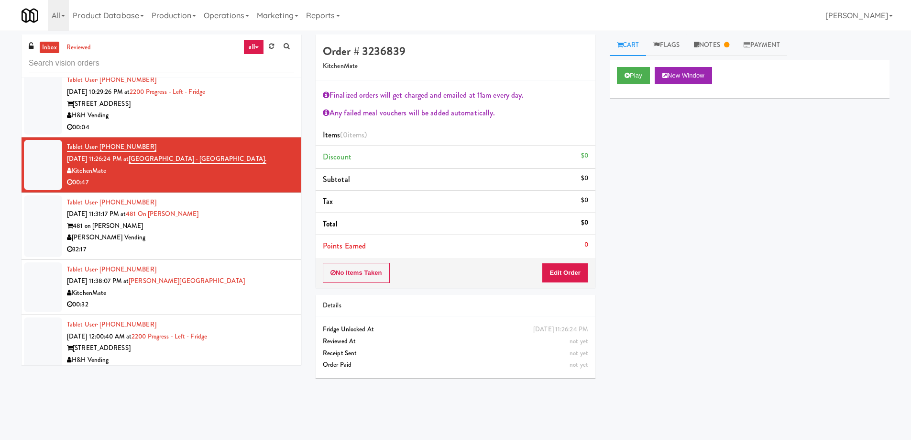
click at [253, 222] on div "481 on [PERSON_NAME]" at bounding box center [180, 226] width 227 height 12
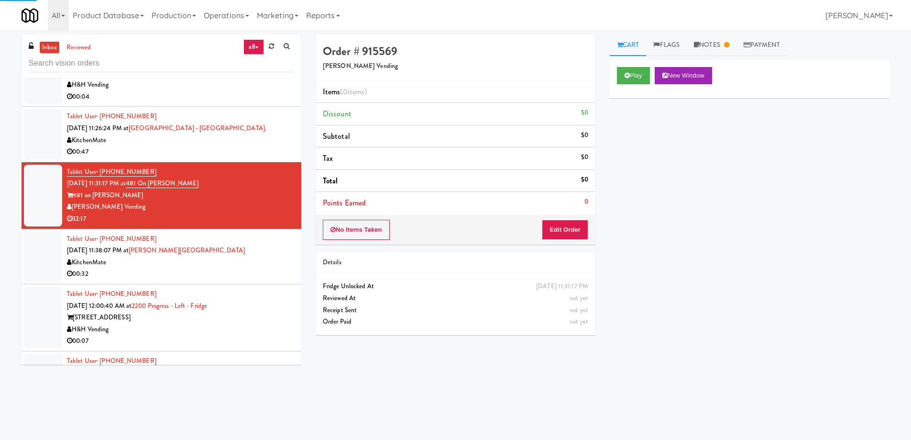
scroll to position [2727, 0]
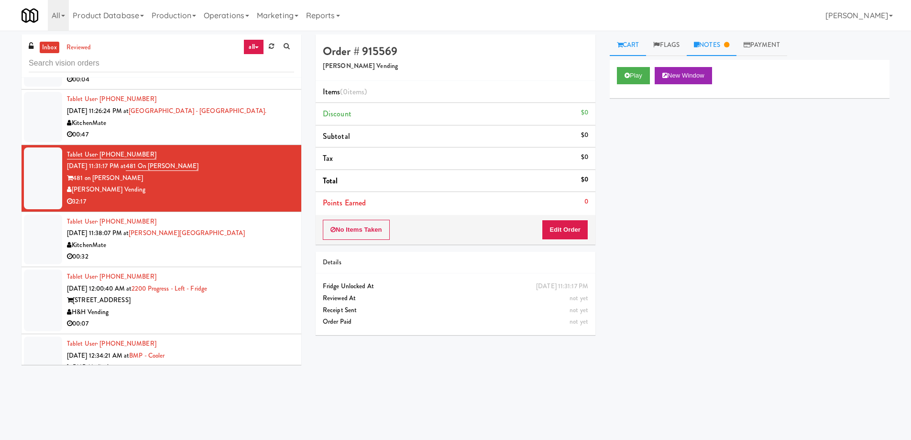
click at [713, 46] on link "Notes" at bounding box center [712, 45] width 50 height 22
click at [630, 44] on link "Cart" at bounding box center [628, 45] width 37 height 22
click at [630, 77] on button "Play" at bounding box center [633, 75] width 33 height 17
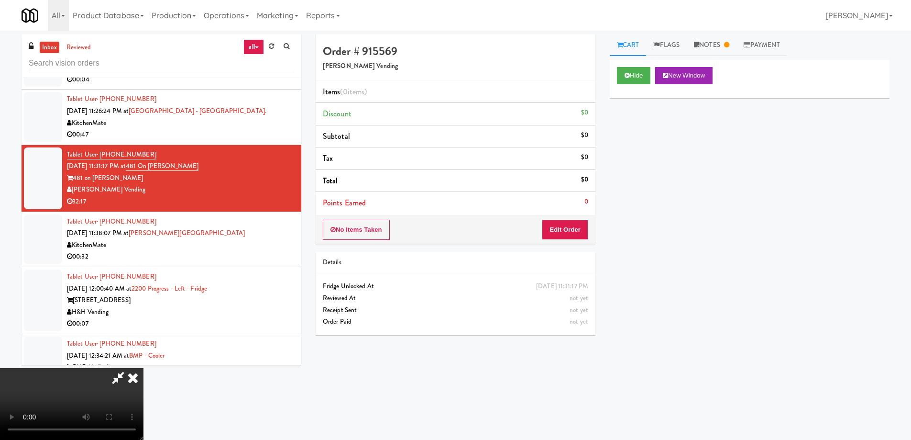
click at [144, 368] on video at bounding box center [72, 404] width 144 height 72
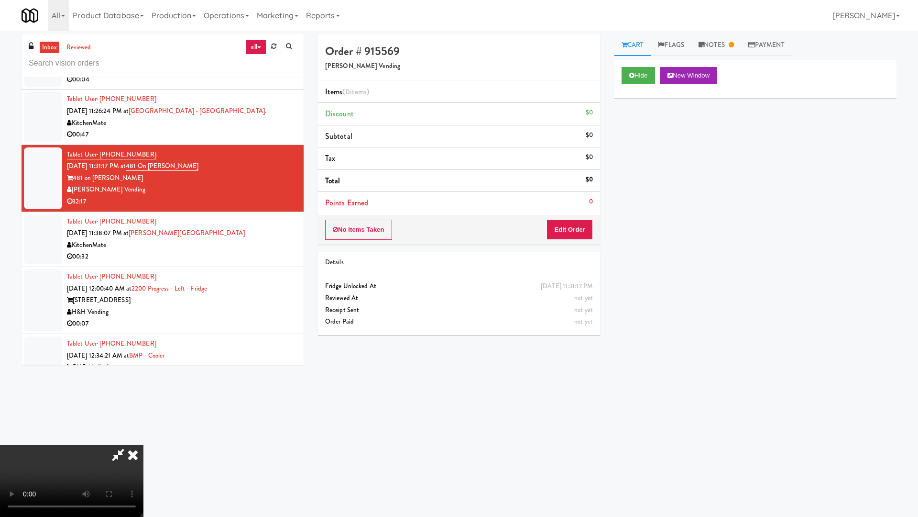
click at [144, 438] on video at bounding box center [72, 481] width 144 height 72
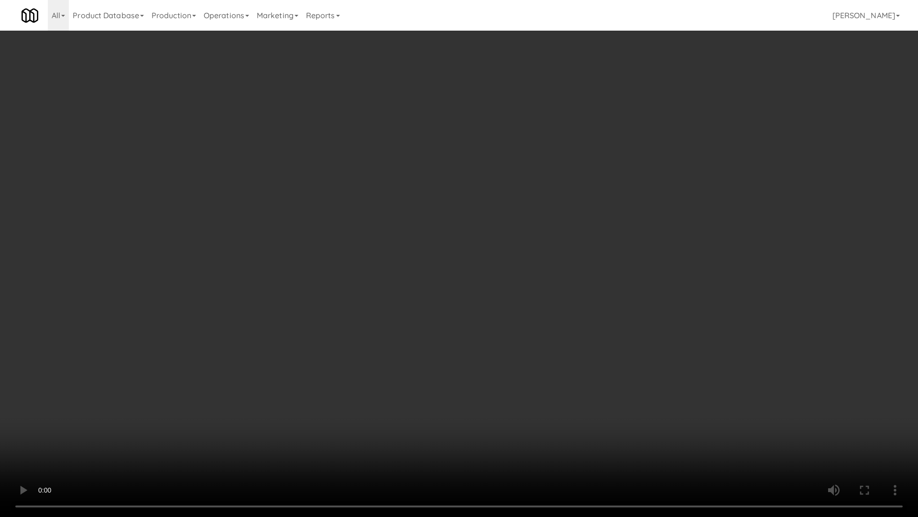
click at [489, 250] on video at bounding box center [459, 258] width 918 height 517
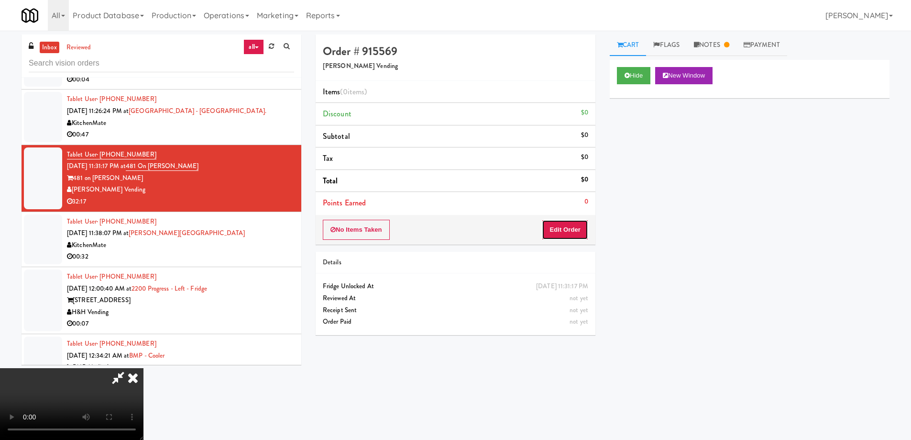
click at [564, 228] on button "Edit Order" at bounding box center [565, 230] width 46 height 20
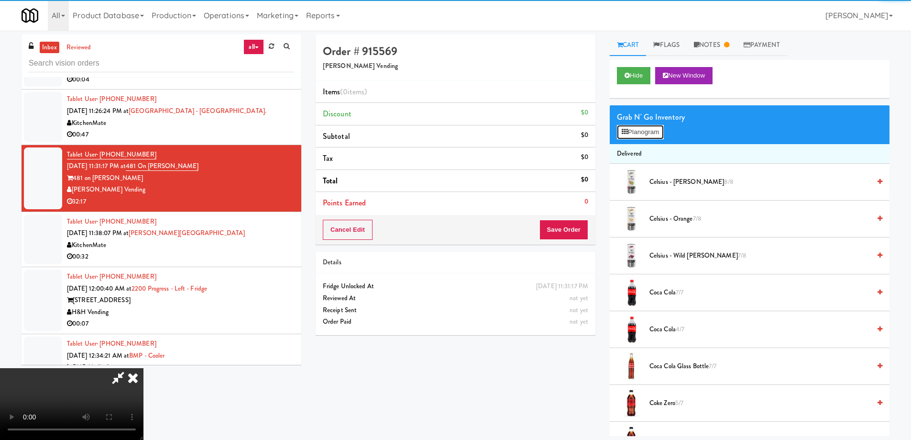
click at [625, 133] on icon at bounding box center [625, 132] width 6 height 6
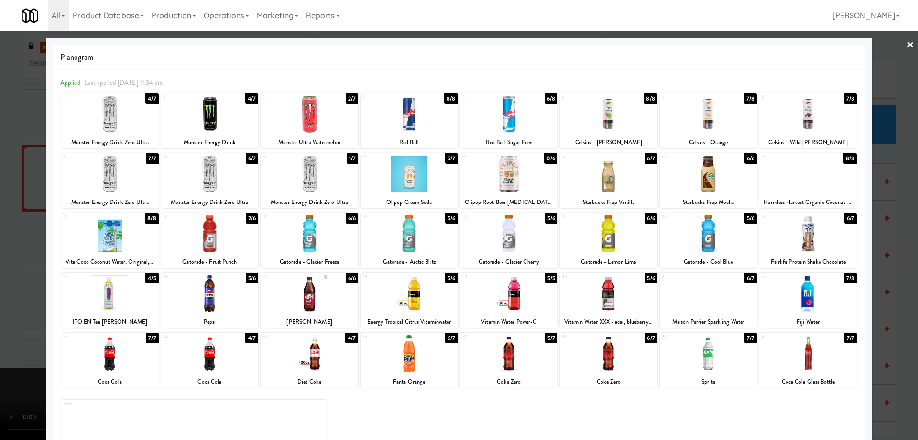
click at [128, 348] on div at bounding box center [110, 353] width 98 height 37
click at [441, 354] on div at bounding box center [410, 353] width 98 height 37
click at [908, 45] on div at bounding box center [459, 220] width 918 height 440
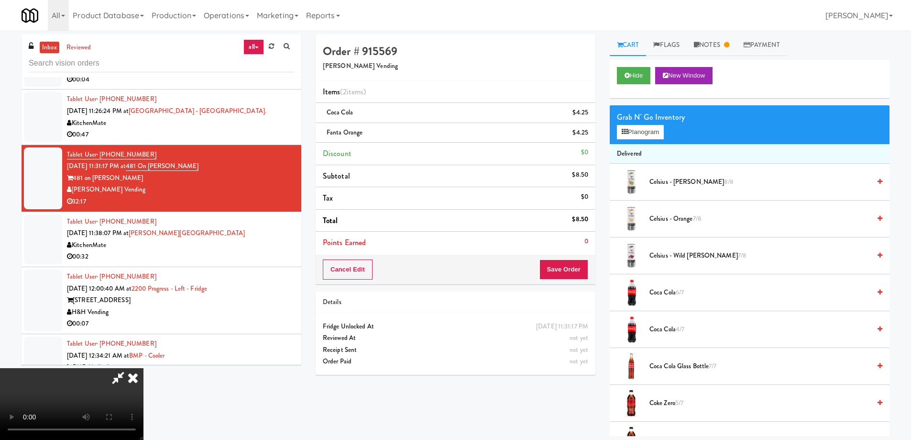
click at [144, 368] on video at bounding box center [72, 404] width 144 height 72
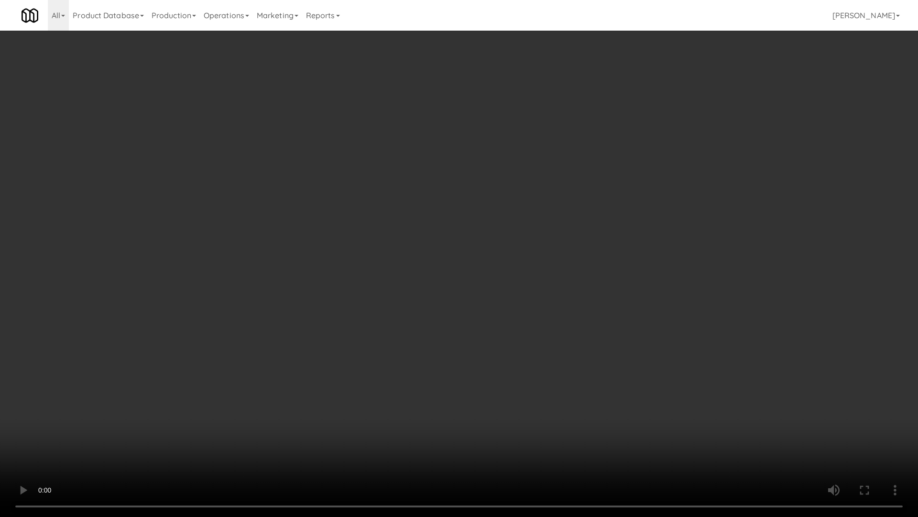
click at [632, 197] on video at bounding box center [459, 258] width 918 height 517
click at [575, 217] on video at bounding box center [459, 258] width 918 height 517
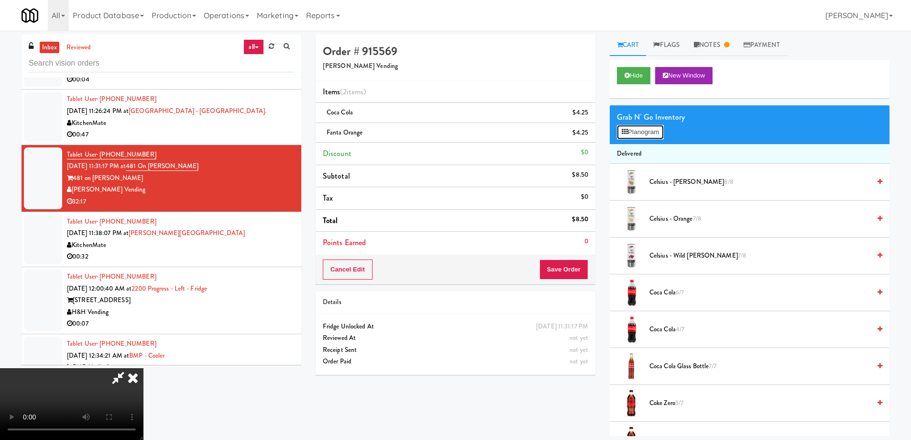
click at [640, 136] on button "Planogram" at bounding box center [640, 132] width 47 height 14
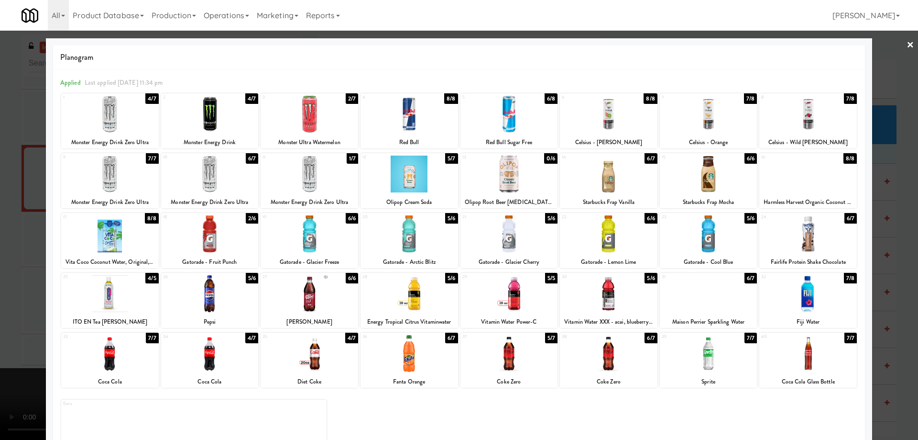
click at [708, 359] on div at bounding box center [709, 353] width 98 height 37
click at [898, 47] on div at bounding box center [459, 220] width 918 height 440
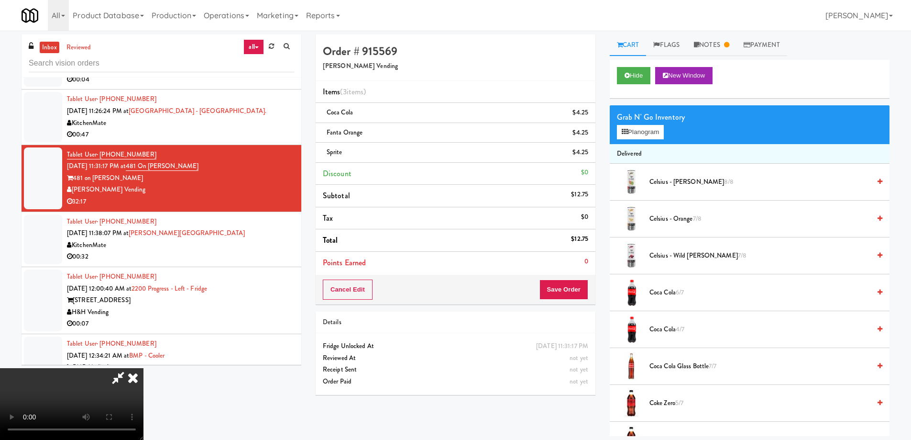
click at [144, 368] on video at bounding box center [72, 404] width 144 height 72
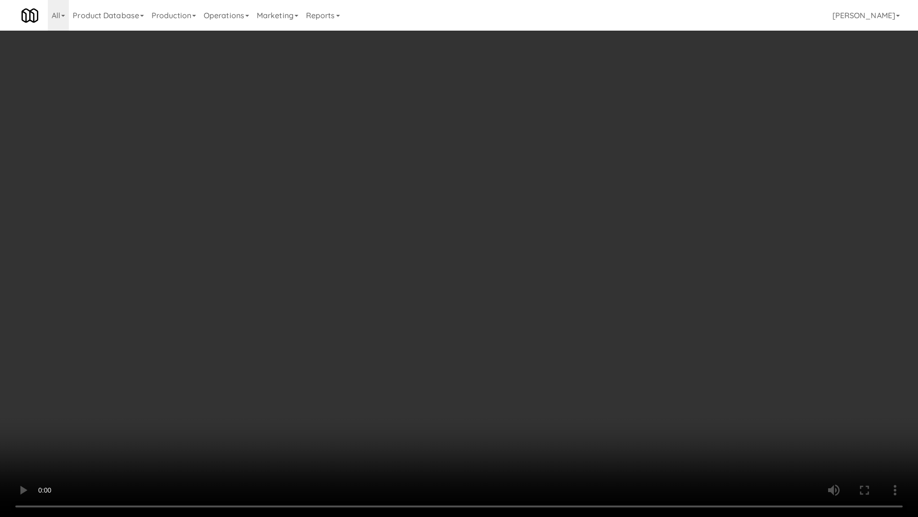
click at [177, 398] on video at bounding box center [459, 258] width 918 height 517
click at [459, 349] on video at bounding box center [459, 258] width 918 height 517
click at [211, 300] on video at bounding box center [459, 258] width 918 height 517
click at [563, 348] on video at bounding box center [459, 258] width 918 height 517
click at [503, 349] on video at bounding box center [459, 258] width 918 height 517
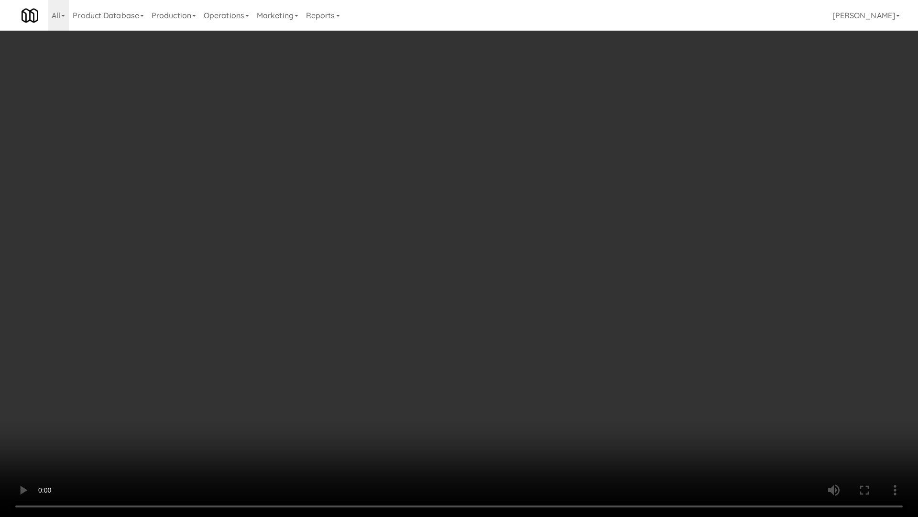
drag, startPoint x: 261, startPoint y: 298, endPoint x: 329, endPoint y: 326, distance: 74.0
click at [261, 298] on video at bounding box center [459, 258] width 918 height 517
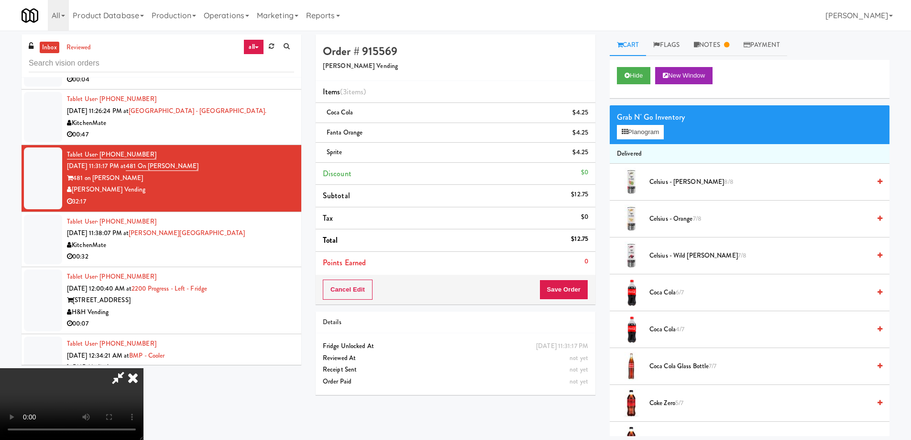
click at [144, 368] on icon at bounding box center [132, 377] width 21 height 19
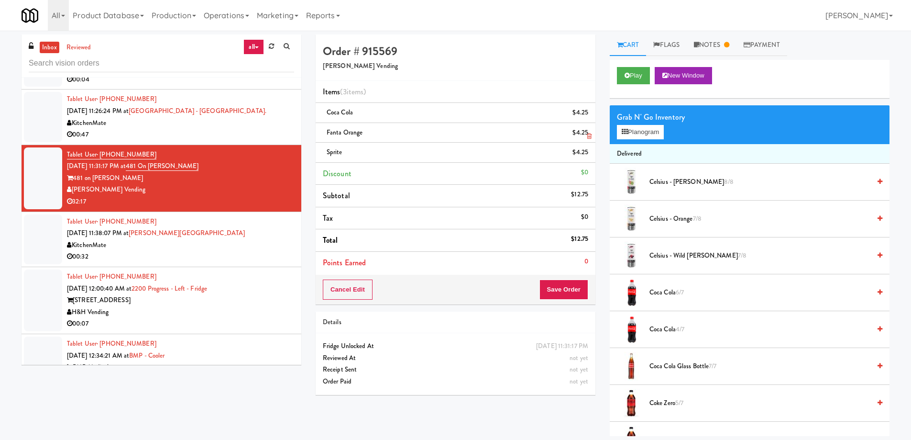
click at [591, 135] on icon at bounding box center [589, 136] width 5 height 6
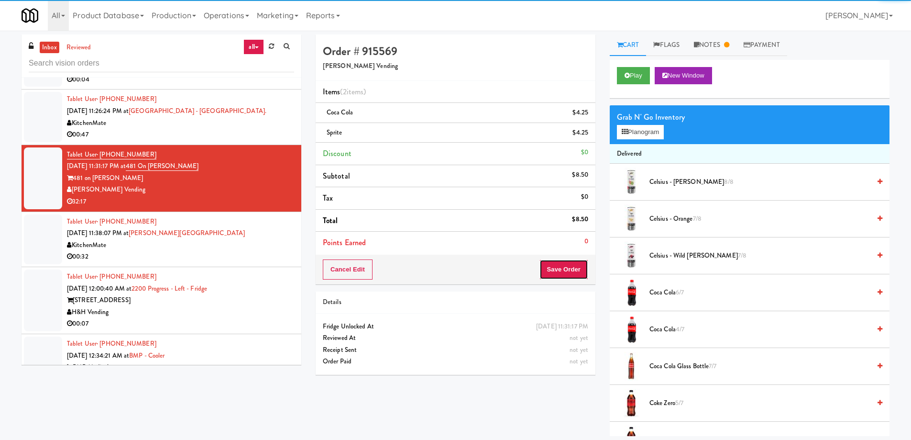
click at [570, 265] on button "Save Order" at bounding box center [564, 269] width 49 height 20
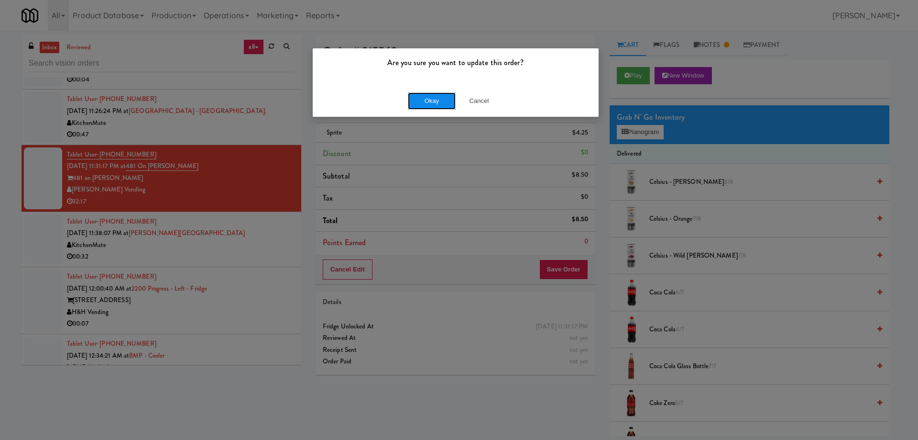
click at [439, 101] on button "Okay" at bounding box center [432, 100] width 48 height 17
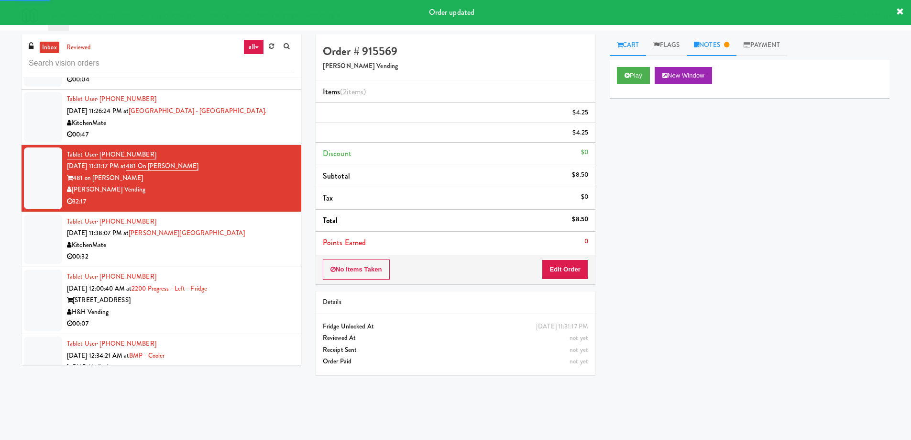
click at [714, 42] on link "Notes" at bounding box center [712, 45] width 50 height 22
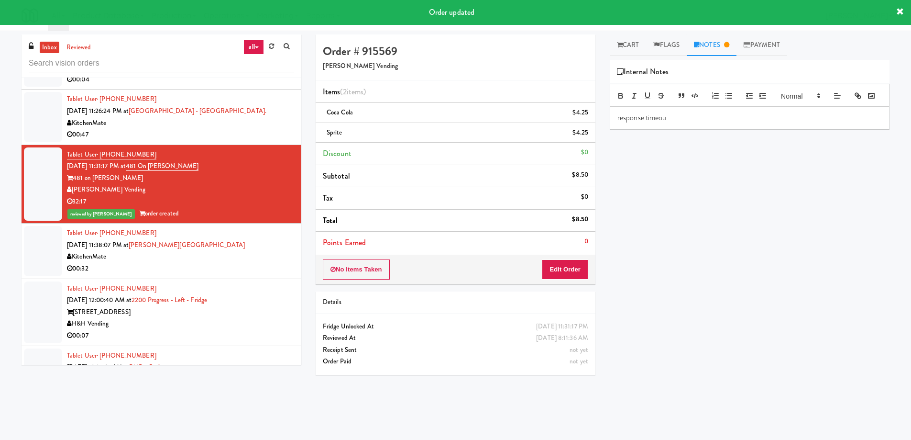
click at [733, 129] on div "response timeou" at bounding box center [749, 118] width 279 height 22
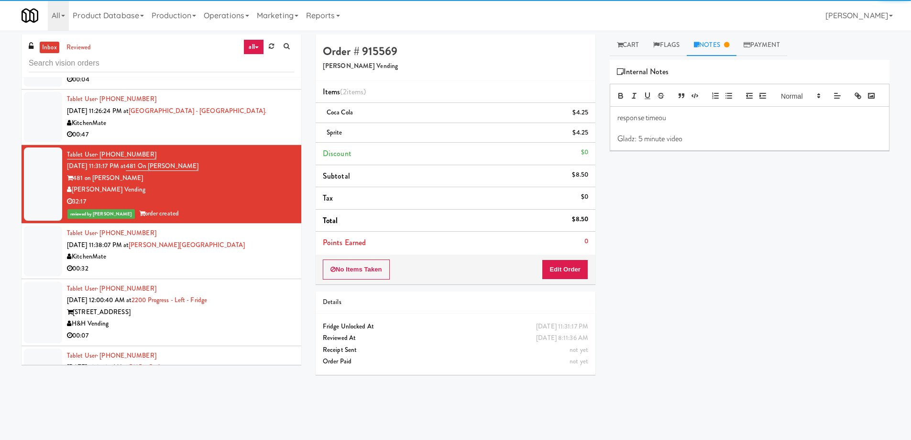
click at [690, 216] on div "Play New Window Primary Flag Clear Flag if unable to determine what was taken o…" at bounding box center [750, 239] width 280 height 359
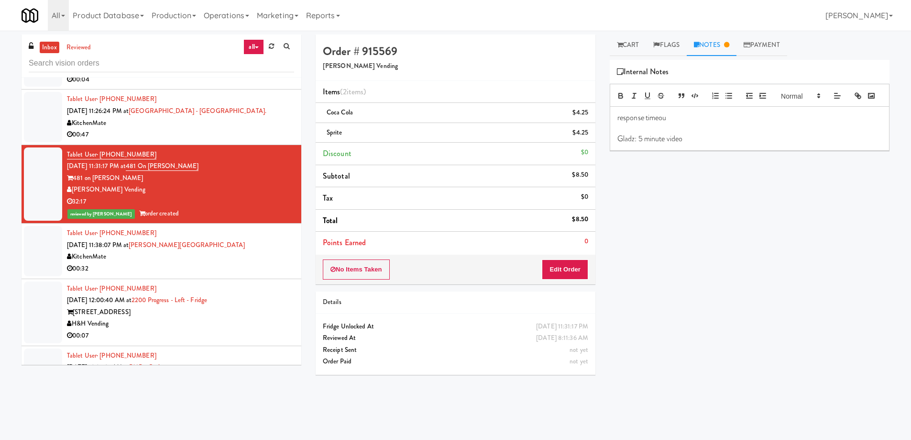
click at [257, 259] on div "KitchenMate" at bounding box center [180, 257] width 227 height 12
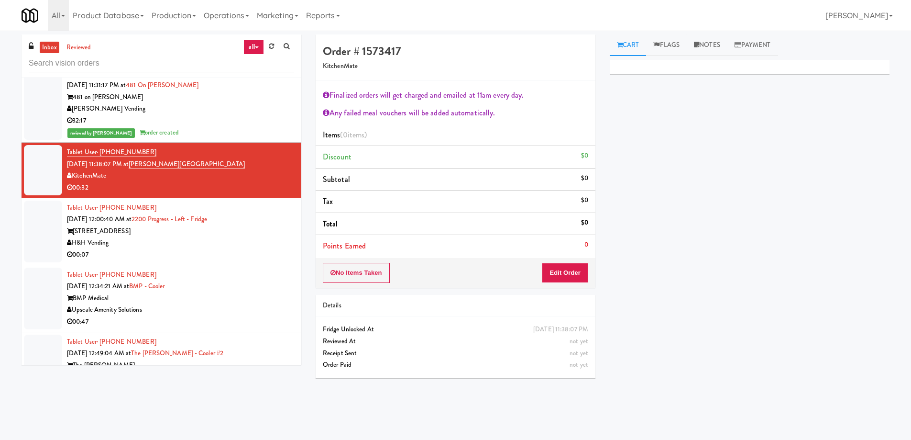
scroll to position [2822, 0]
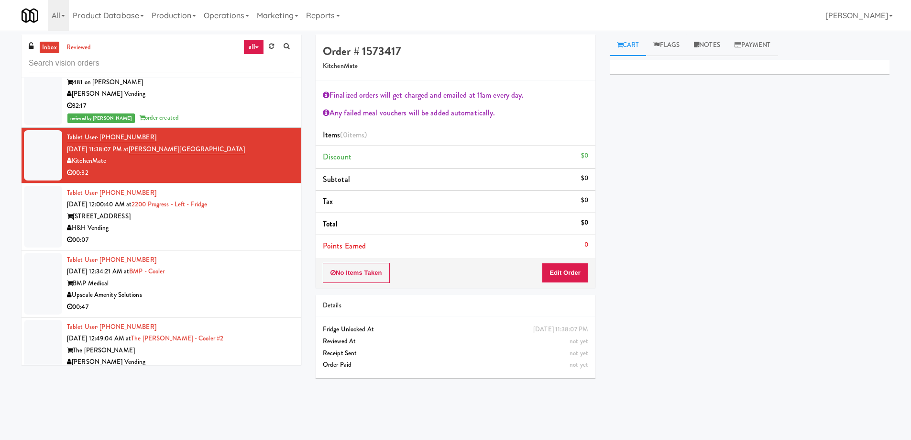
click at [235, 241] on div "00:07" at bounding box center [180, 240] width 227 height 12
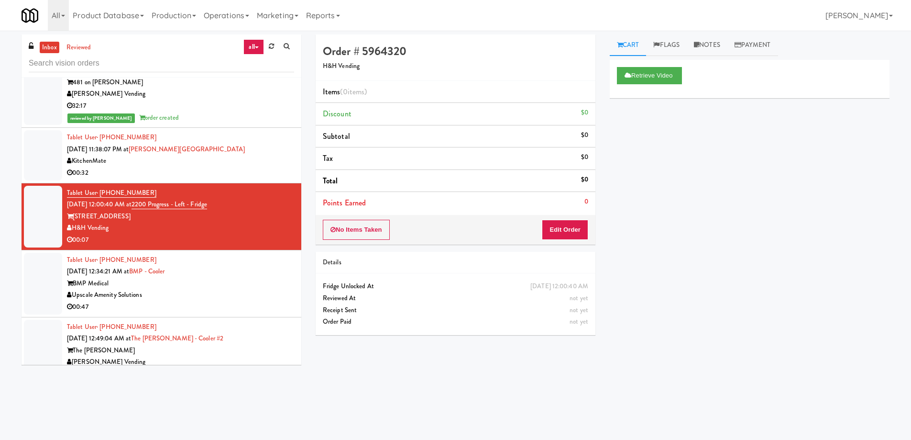
click at [243, 277] on div "BMP Medical" at bounding box center [180, 283] width 227 height 12
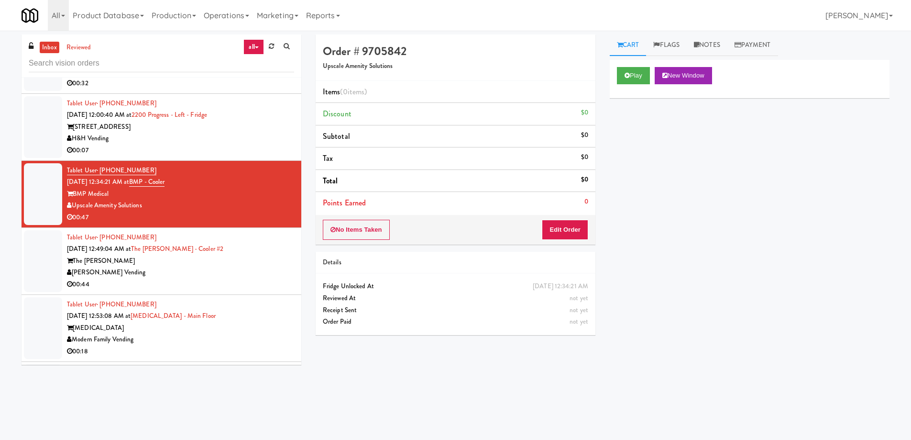
scroll to position [2918, 0]
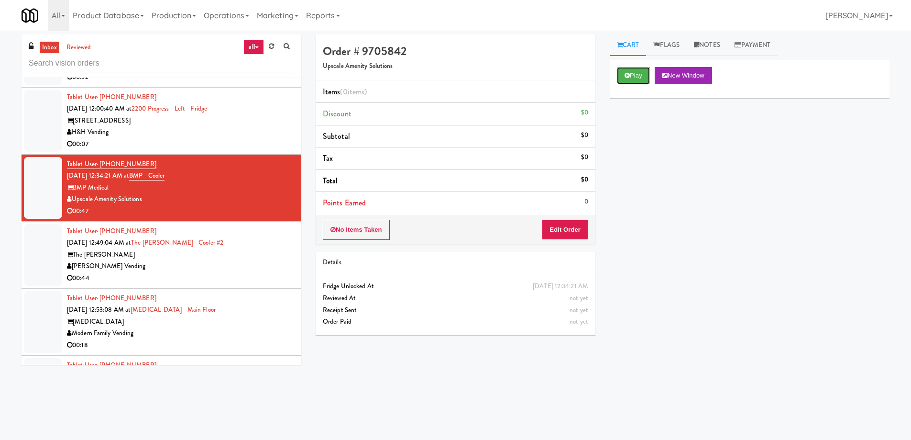
click at [625, 79] on button "Play" at bounding box center [633, 75] width 33 height 17
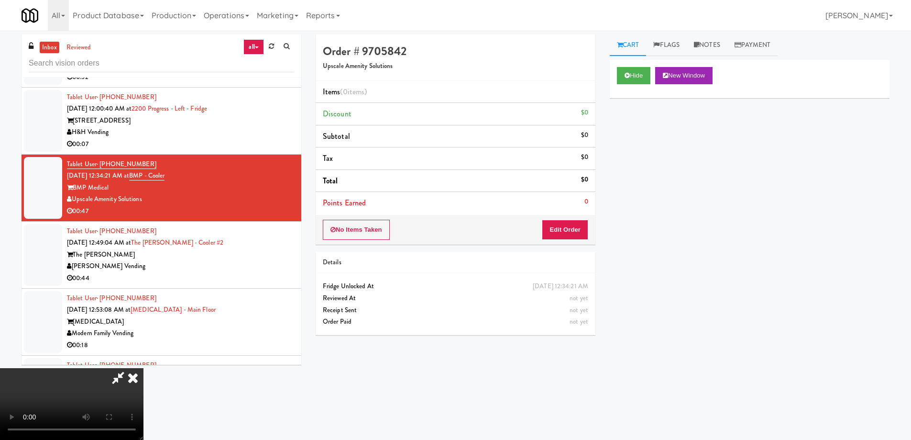
click at [144, 368] on video at bounding box center [72, 404] width 144 height 72
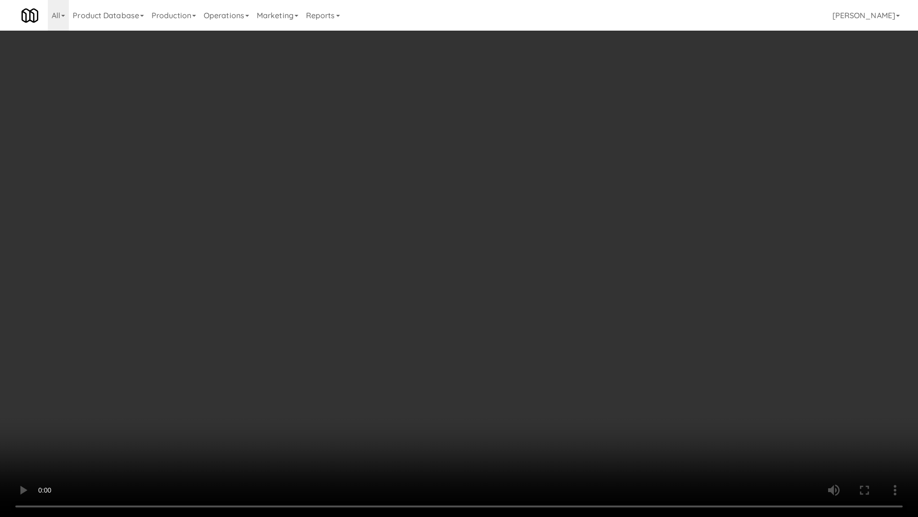
click at [387, 179] on video at bounding box center [459, 258] width 918 height 517
click at [387, 181] on video at bounding box center [459, 258] width 918 height 517
click at [453, 161] on video at bounding box center [459, 258] width 918 height 517
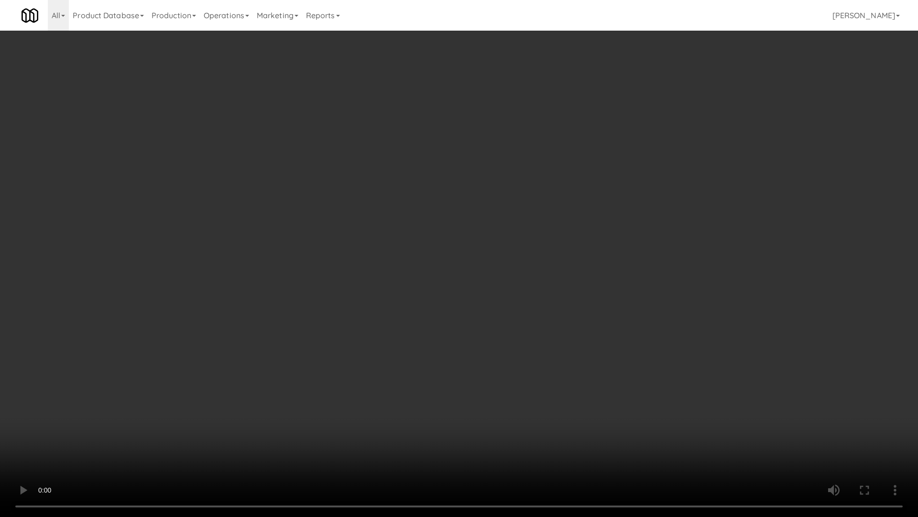
click at [553, 287] on video at bounding box center [459, 258] width 918 height 517
click at [520, 259] on video at bounding box center [459, 258] width 918 height 517
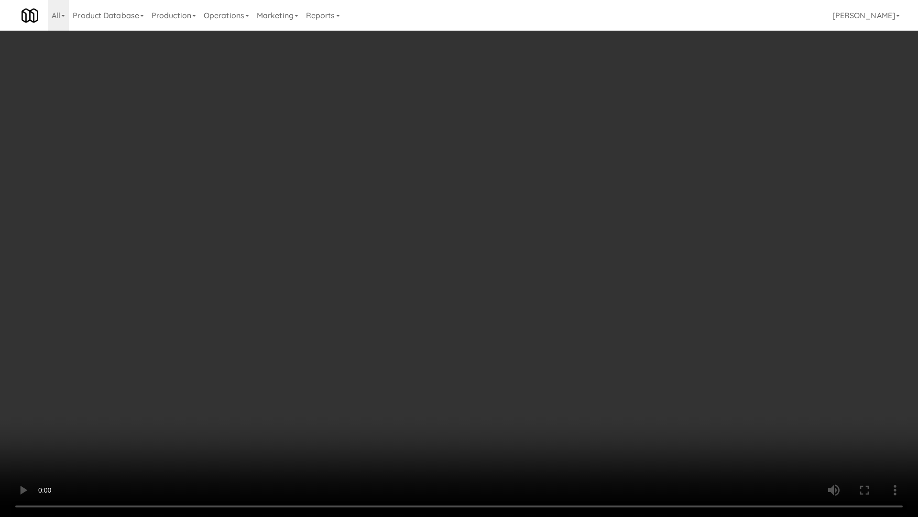
click at [608, 259] on video at bounding box center [459, 258] width 918 height 517
click at [541, 240] on video at bounding box center [459, 258] width 918 height 517
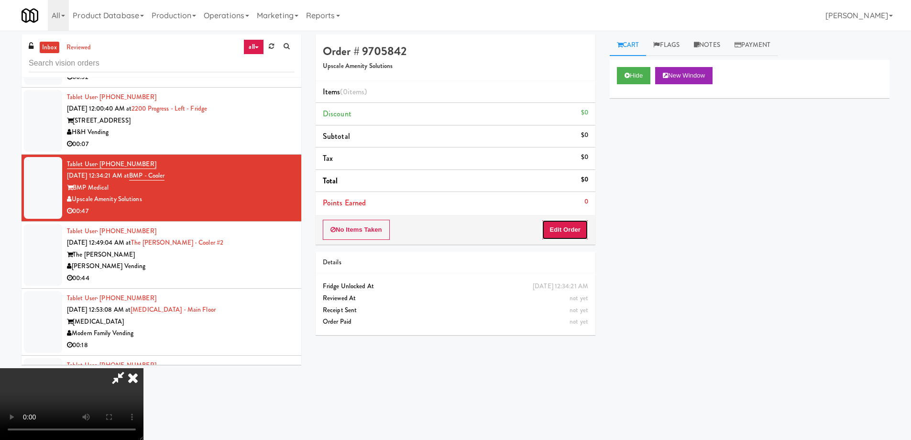
click at [564, 223] on button "Edit Order" at bounding box center [565, 230] width 46 height 20
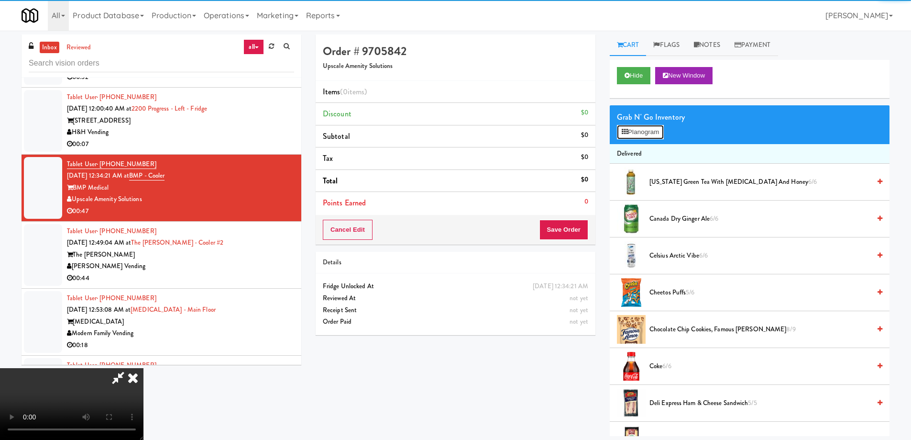
drag, startPoint x: 636, startPoint y: 129, endPoint x: 629, endPoint y: 131, distance: 7.8
click at [637, 129] on button "Planogram" at bounding box center [640, 132] width 47 height 14
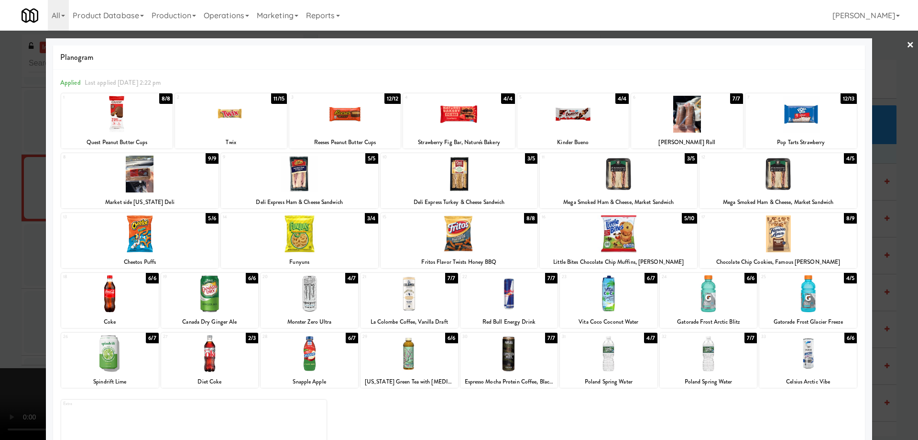
click at [579, 107] on div at bounding box center [573, 114] width 111 height 37
click at [590, 113] on div at bounding box center [573, 114] width 111 height 37
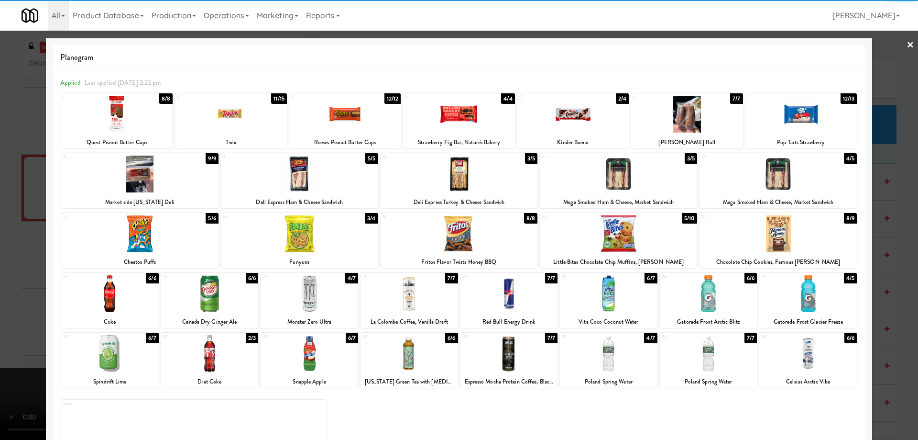
click at [129, 293] on div at bounding box center [110, 293] width 98 height 37
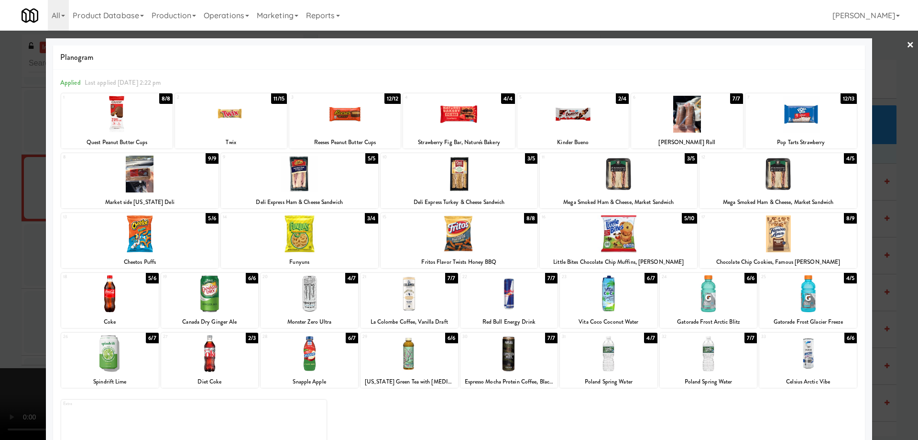
click at [907, 47] on link "×" at bounding box center [911, 46] width 8 height 30
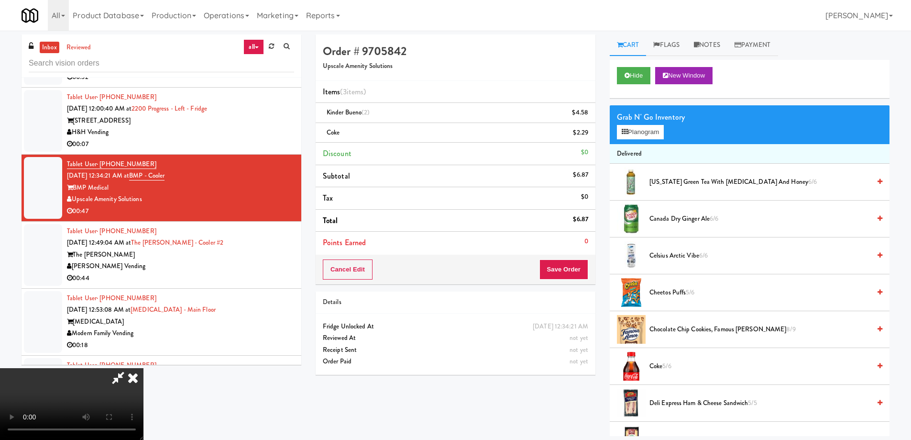
click at [144, 368] on video at bounding box center [72, 404] width 144 height 72
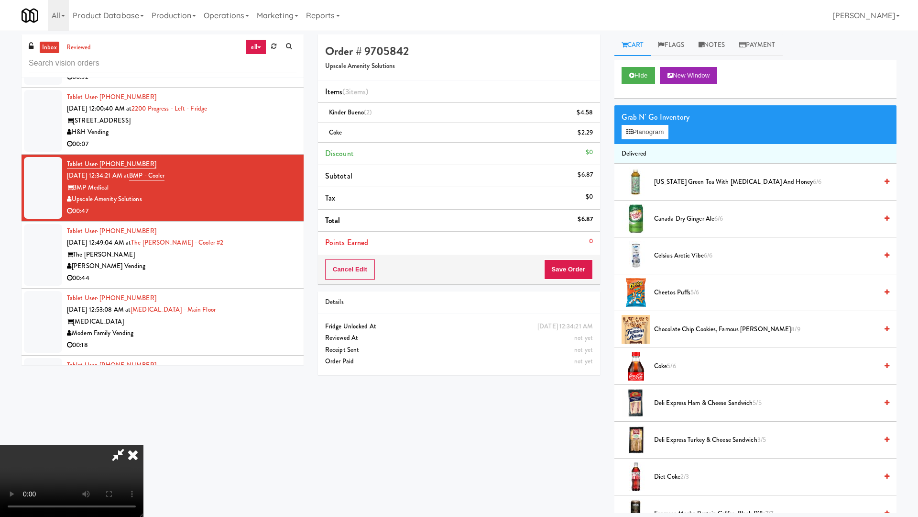
click at [144, 438] on video at bounding box center [72, 481] width 144 height 72
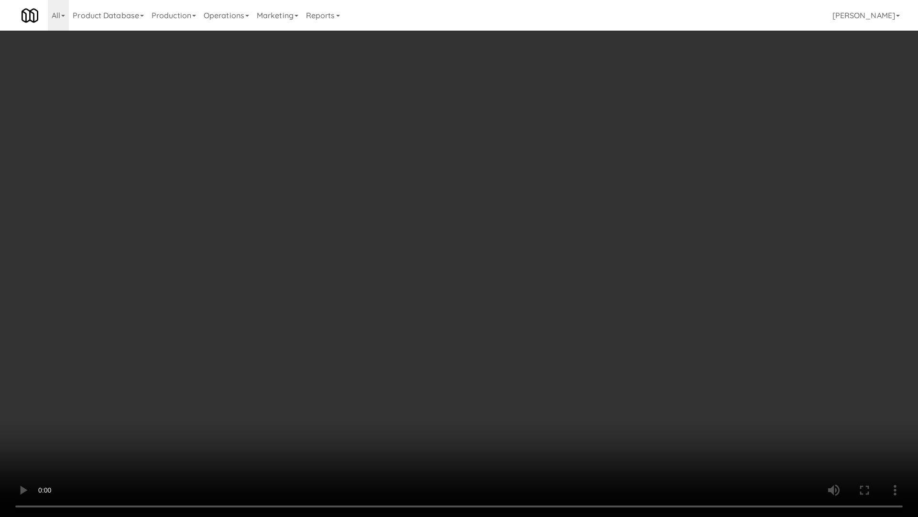
click at [515, 190] on video at bounding box center [459, 258] width 918 height 517
click at [565, 328] on video at bounding box center [459, 258] width 918 height 517
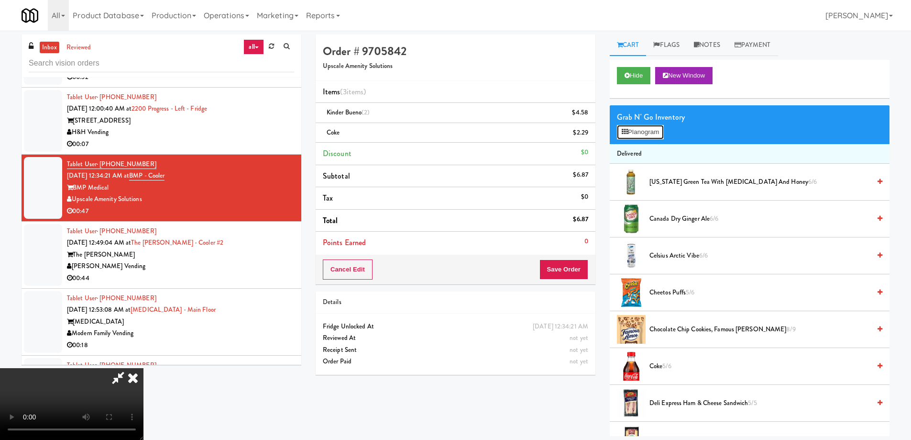
drag, startPoint x: 642, startPoint y: 134, endPoint x: 601, endPoint y: 141, distance: 41.2
click at [642, 134] on button "Planogram" at bounding box center [640, 132] width 47 height 14
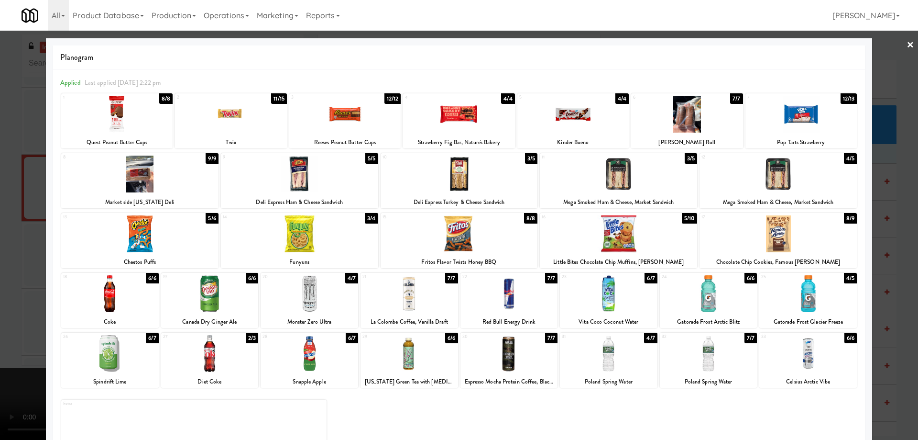
click at [136, 287] on div at bounding box center [110, 293] width 98 height 37
click at [899, 43] on div at bounding box center [459, 220] width 918 height 440
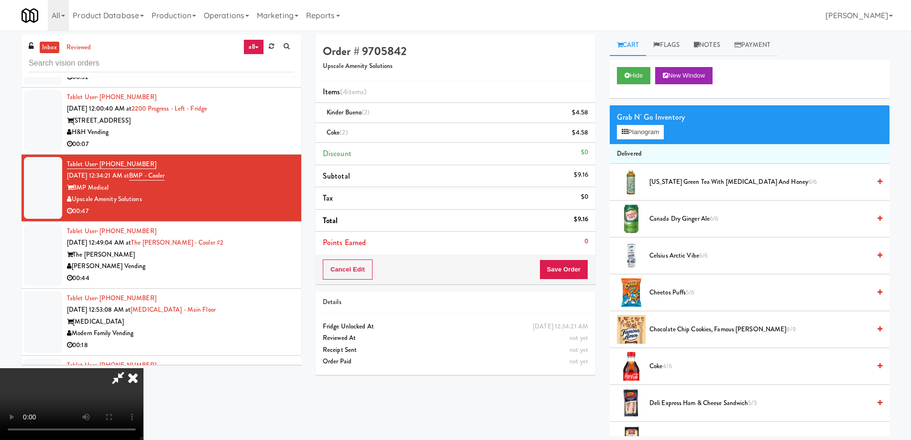
click at [144, 368] on video at bounding box center [72, 404] width 144 height 72
drag, startPoint x: 335, startPoint y: 212, endPoint x: 336, endPoint y: 270, distance: 57.9
click at [144, 368] on video at bounding box center [72, 404] width 144 height 72
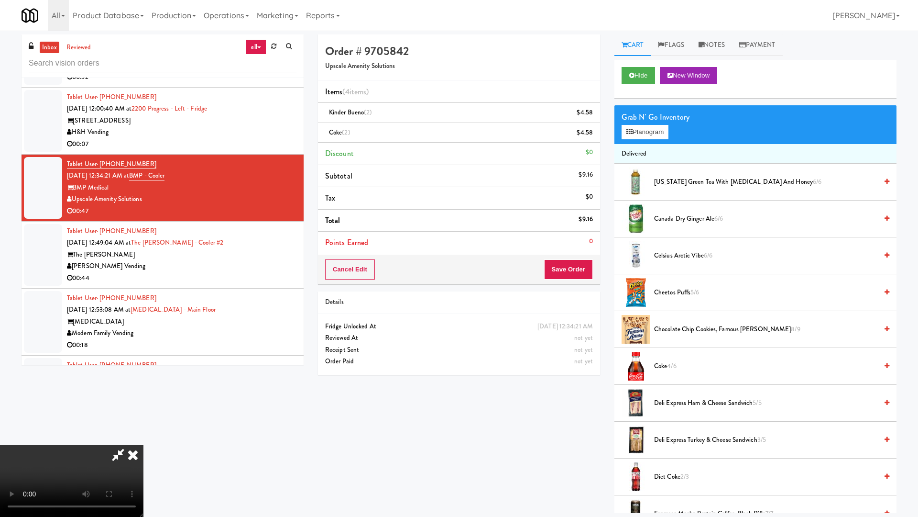
click at [144, 438] on video at bounding box center [72, 481] width 144 height 72
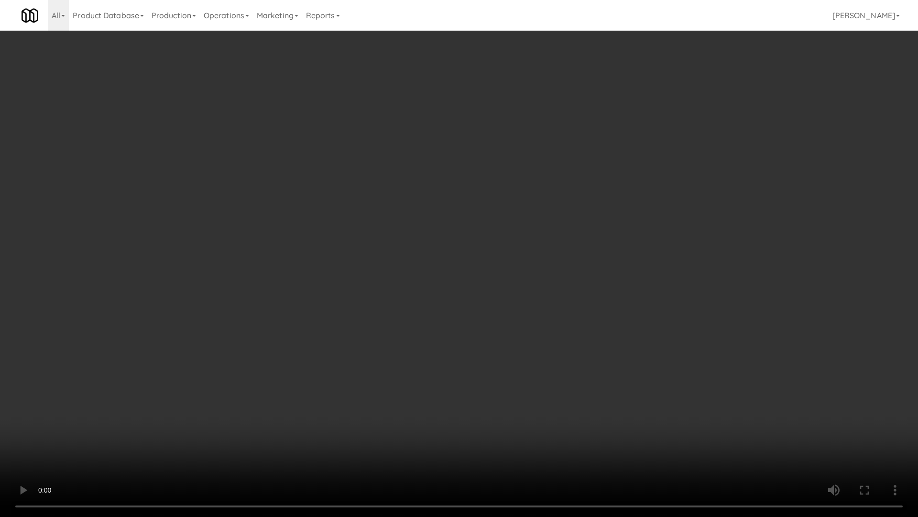
click at [472, 249] on video at bounding box center [459, 258] width 918 height 517
click at [494, 257] on video at bounding box center [459, 258] width 918 height 517
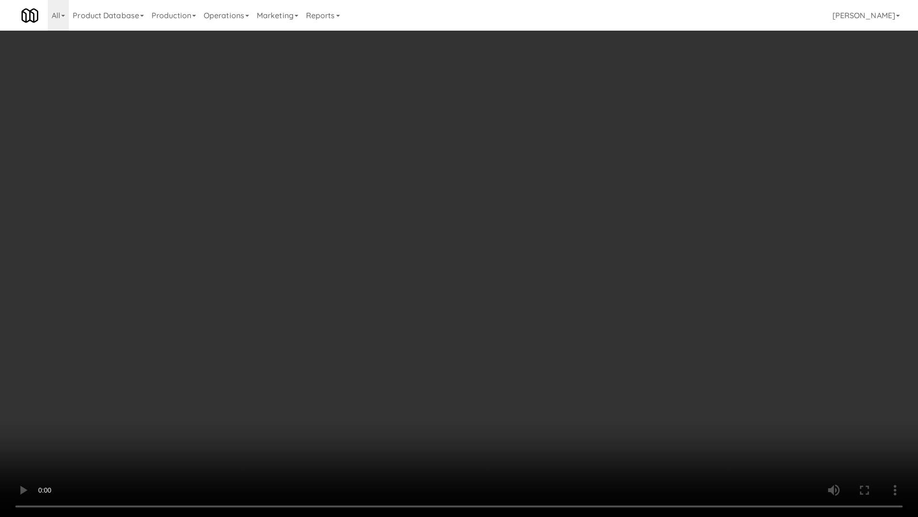
click at [494, 257] on video at bounding box center [459, 258] width 918 height 517
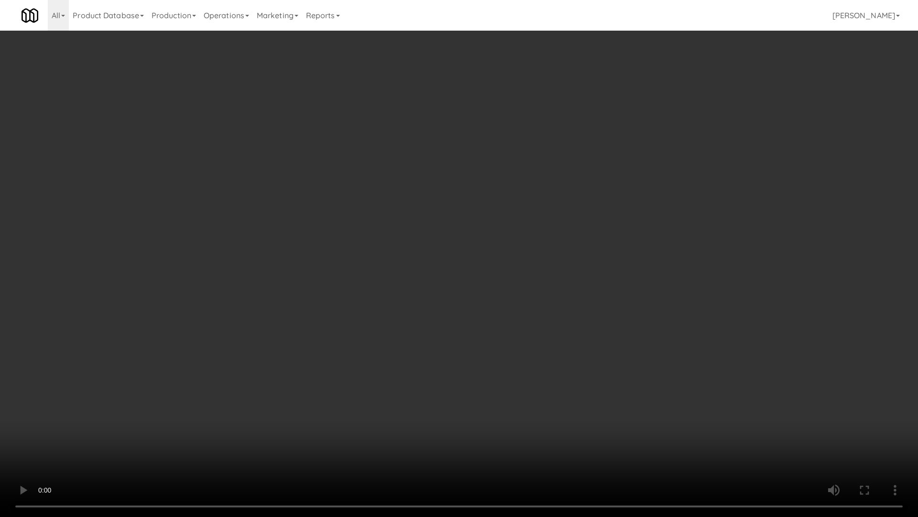
click at [494, 257] on video at bounding box center [459, 258] width 918 height 517
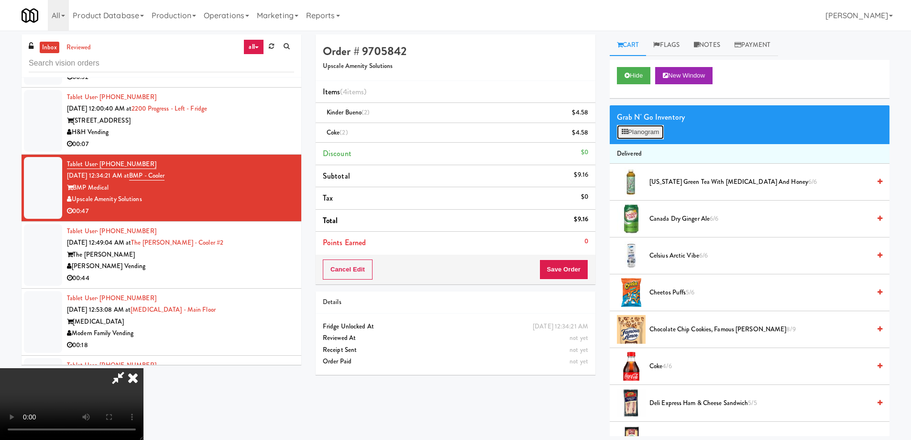
click at [630, 131] on button "Planogram" at bounding box center [640, 132] width 47 height 14
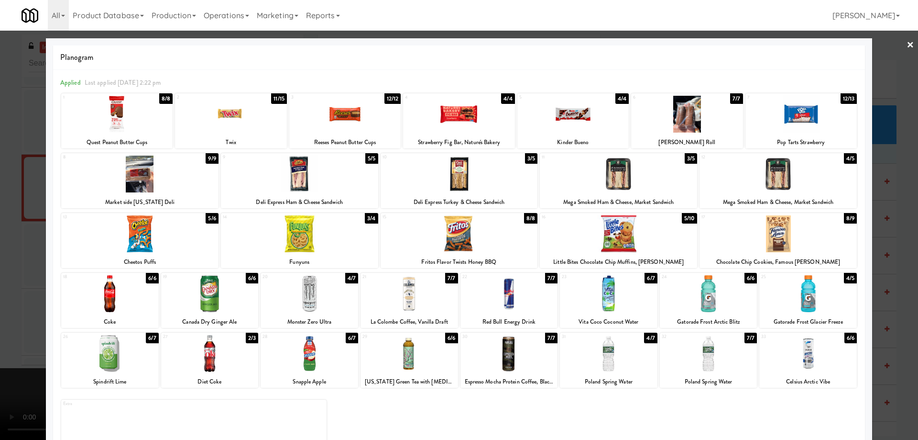
click at [319, 239] on div at bounding box center [299, 233] width 157 height 37
click at [347, 239] on div at bounding box center [299, 233] width 157 height 37
click at [895, 45] on div at bounding box center [459, 220] width 918 height 440
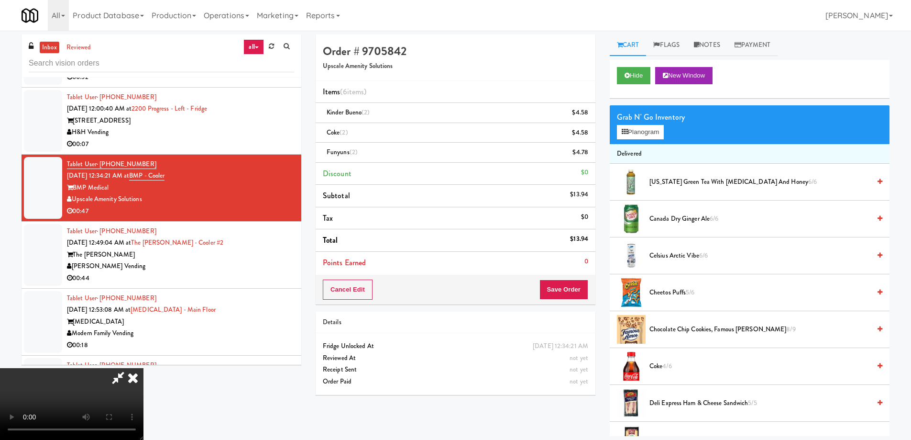
click at [144, 368] on video at bounding box center [72, 404] width 144 height 72
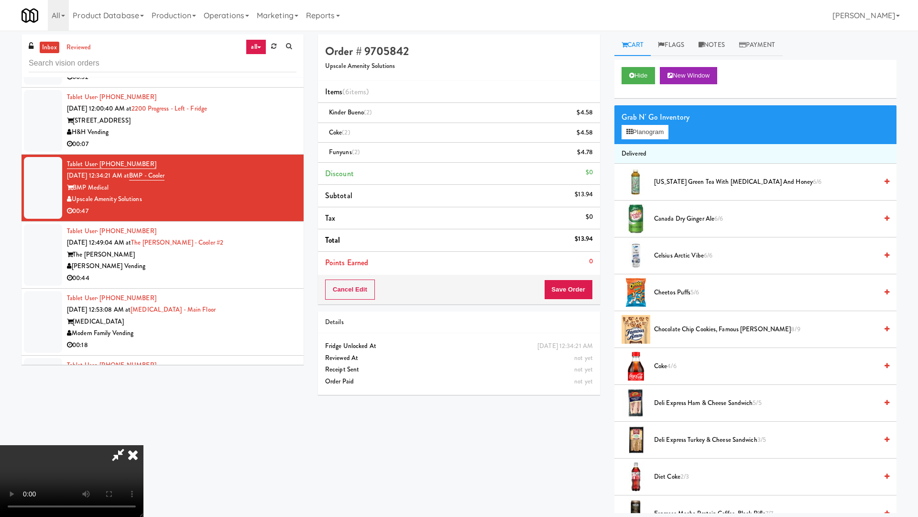
click at [144, 438] on video at bounding box center [72, 481] width 144 height 72
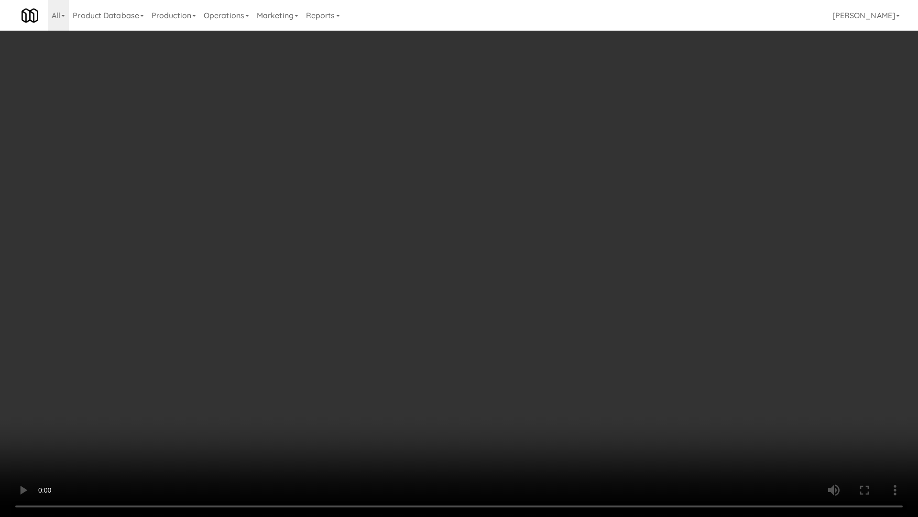
click at [325, 345] on video at bounding box center [459, 258] width 918 height 517
click at [544, 267] on video at bounding box center [459, 258] width 918 height 517
click at [515, 266] on video at bounding box center [459, 258] width 918 height 517
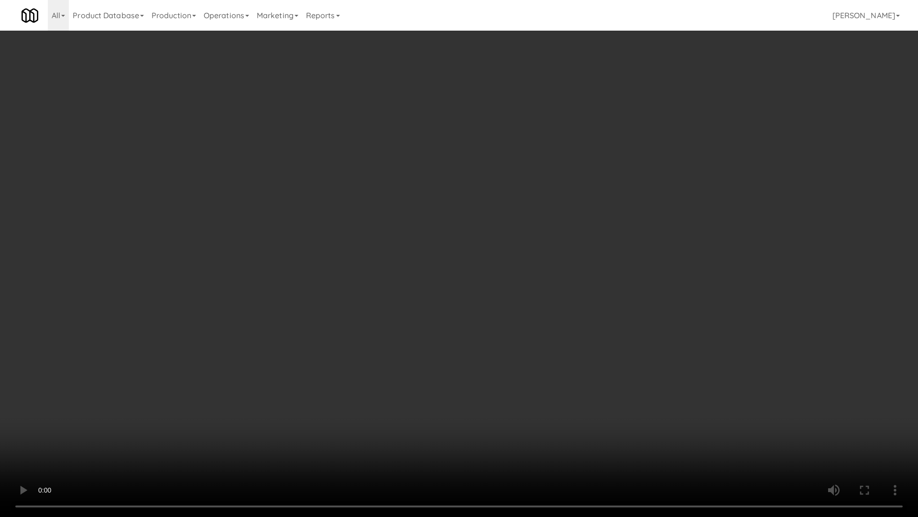
click at [515, 266] on video at bounding box center [459, 258] width 918 height 517
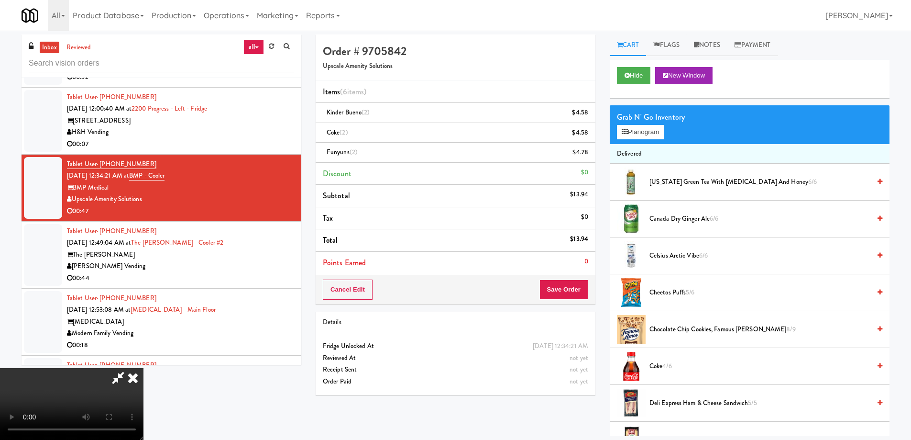
click at [144, 368] on icon at bounding box center [132, 377] width 21 height 19
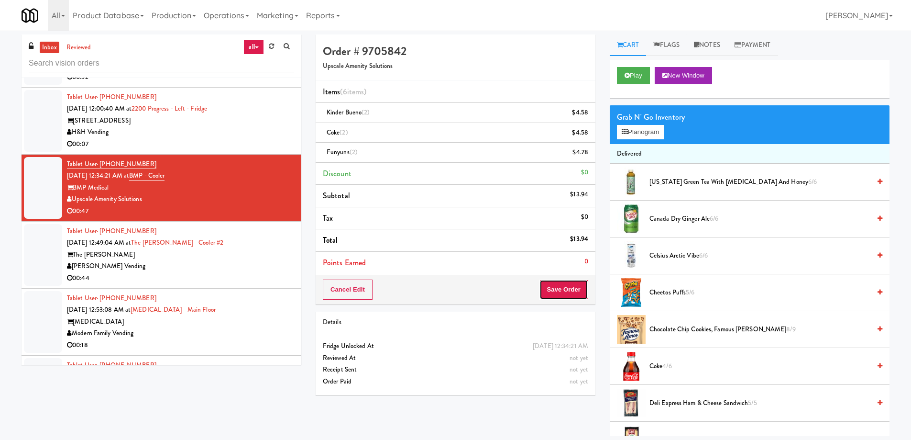
click at [556, 289] on button "Save Order" at bounding box center [564, 289] width 49 height 20
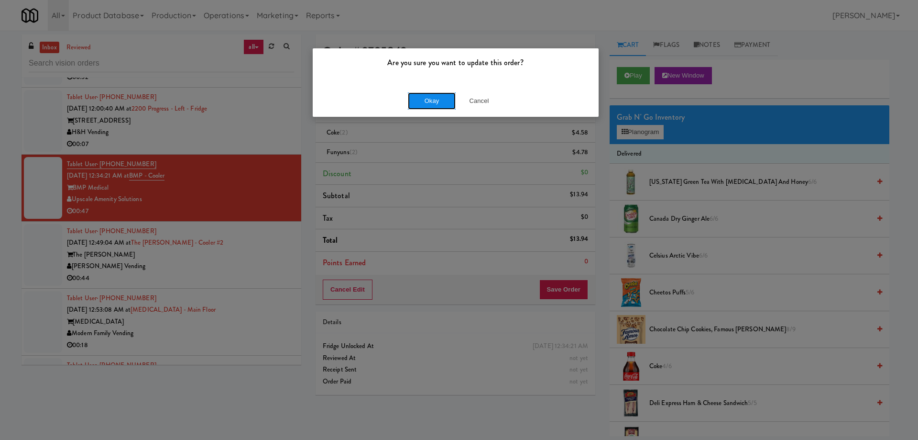
click at [433, 105] on button "Okay" at bounding box center [432, 100] width 48 height 17
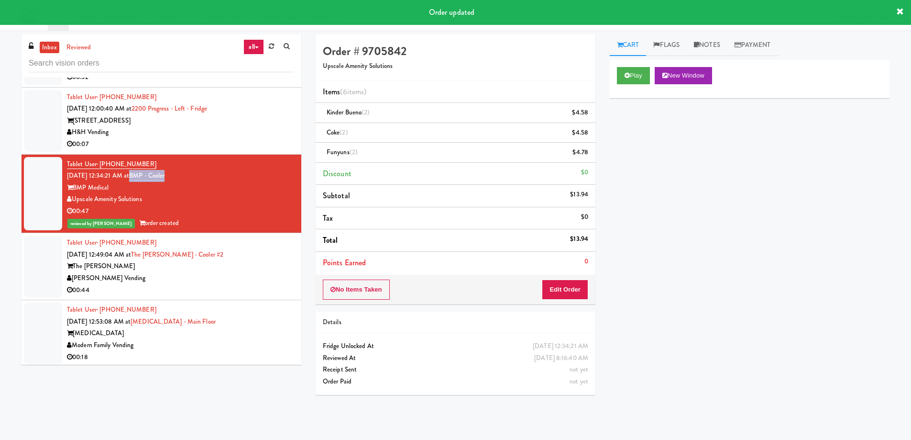
drag, startPoint x: 198, startPoint y: 177, endPoint x: 145, endPoint y: 175, distance: 52.7
click at [145, 175] on div "Tablet User · (774) 232-8635 [DATE] 12:34:21 AM at BMP - Cooler BMP Medical Ups…" at bounding box center [180, 193] width 227 height 71
copy link "BMP - Cooler"
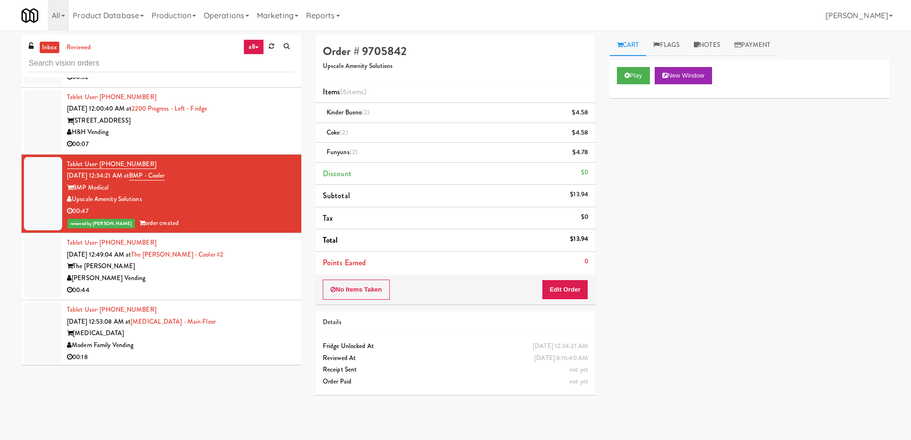
click at [745, 338] on div "Play New Window Primary Flag Clear Flag if unable to determine what was taken o…" at bounding box center [750, 239] width 280 height 359
click at [238, 269] on div "The [PERSON_NAME]" at bounding box center [180, 266] width 227 height 12
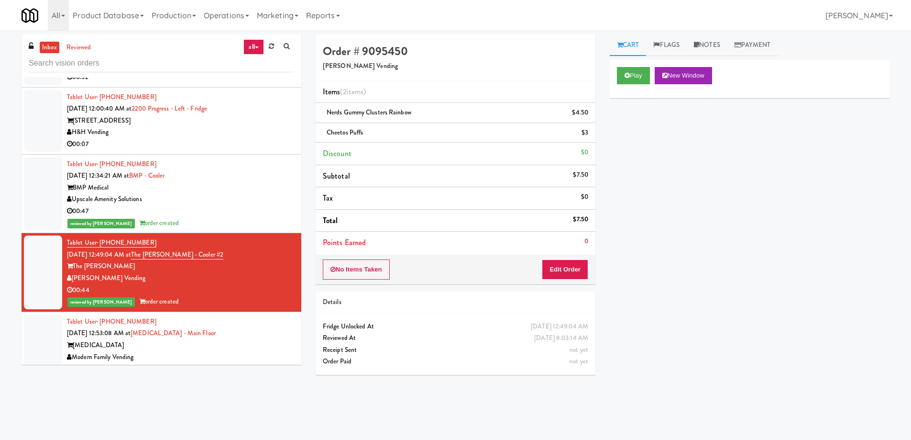
click at [232, 340] on div "[MEDICAL_DATA]" at bounding box center [180, 345] width 227 height 12
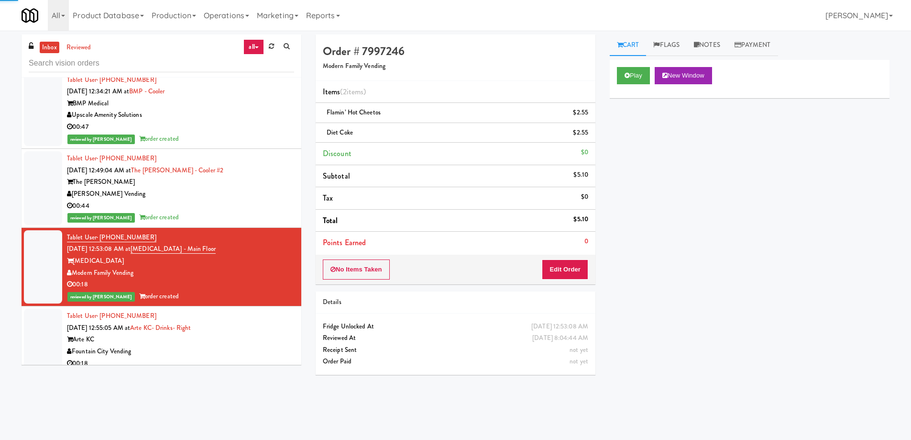
scroll to position [3062, 0]
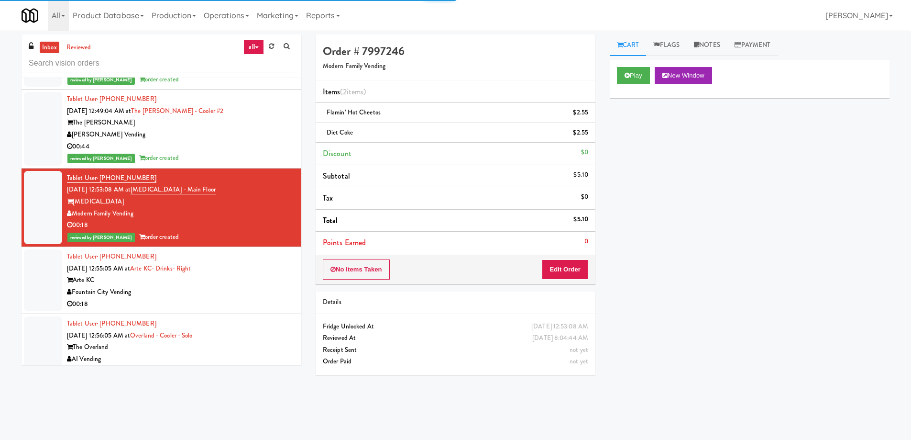
click at [239, 297] on div "Fountain City Vending" at bounding box center [180, 292] width 227 height 12
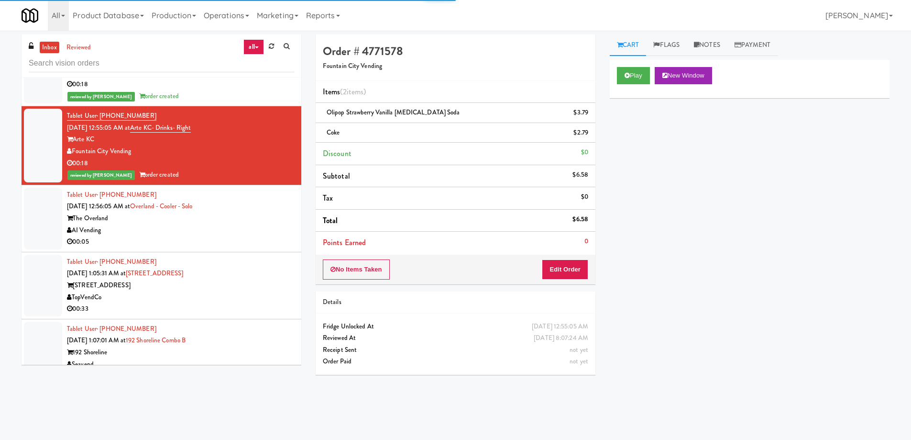
scroll to position [3205, 0]
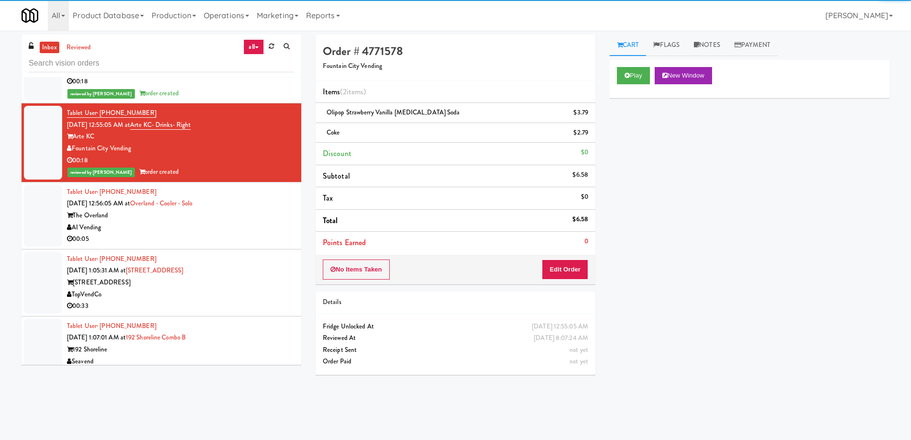
click at [237, 245] on li "Tablet User · (508) 380-9836 [DATE] 12:56:05 AM at Overland - Cooler - Solo The…" at bounding box center [162, 215] width 280 height 67
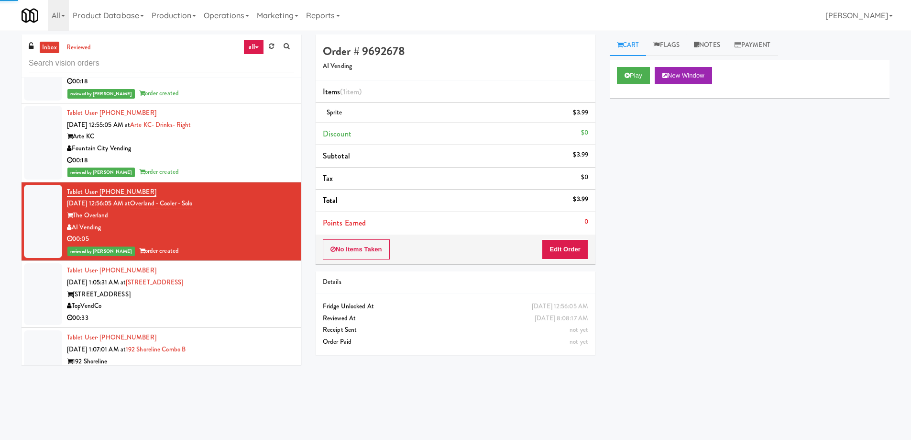
click at [238, 277] on div "Tablet User · (803) 308-3564 [DATE] 1:05:31 AM at [GEOGRAPHIC_DATA] 00:33" at bounding box center [180, 294] width 227 height 59
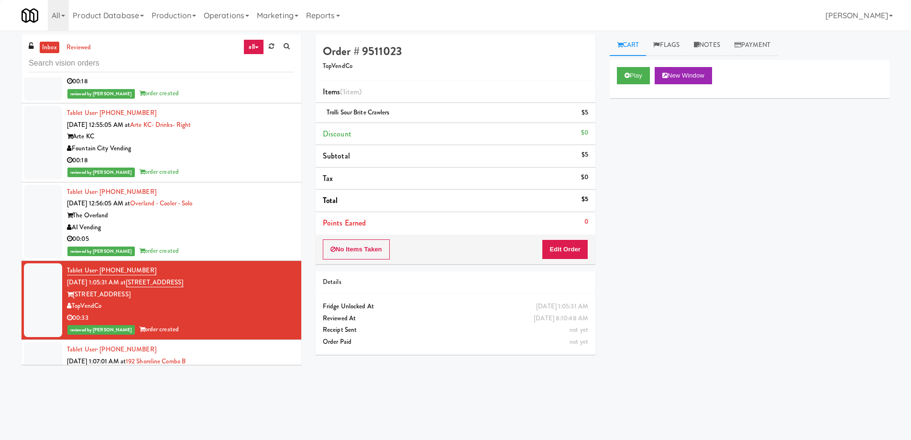
scroll to position [3301, 0]
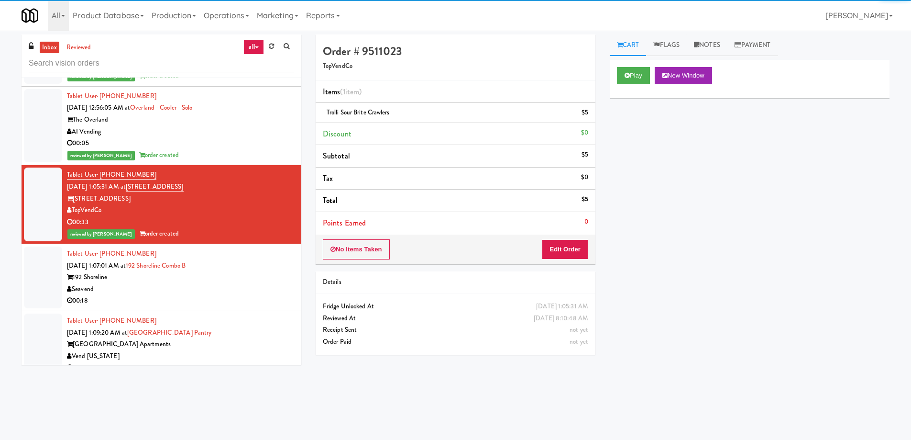
click at [223, 272] on div "192 Shoreline" at bounding box center [180, 277] width 227 height 12
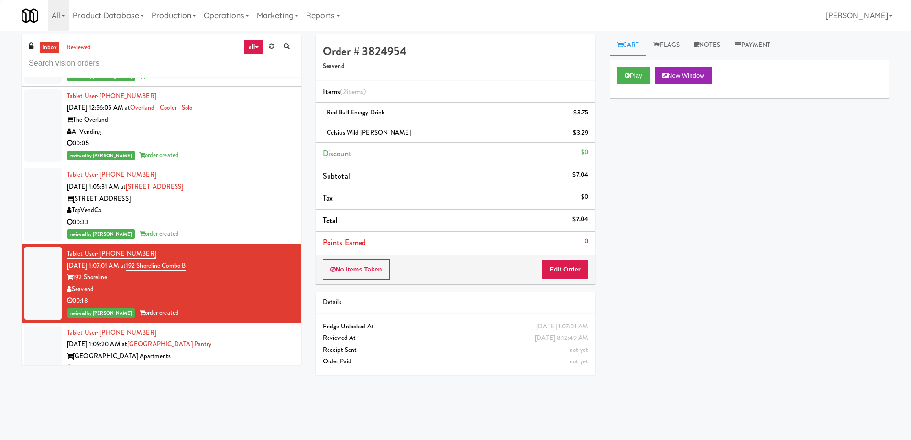
scroll to position [3396, 0]
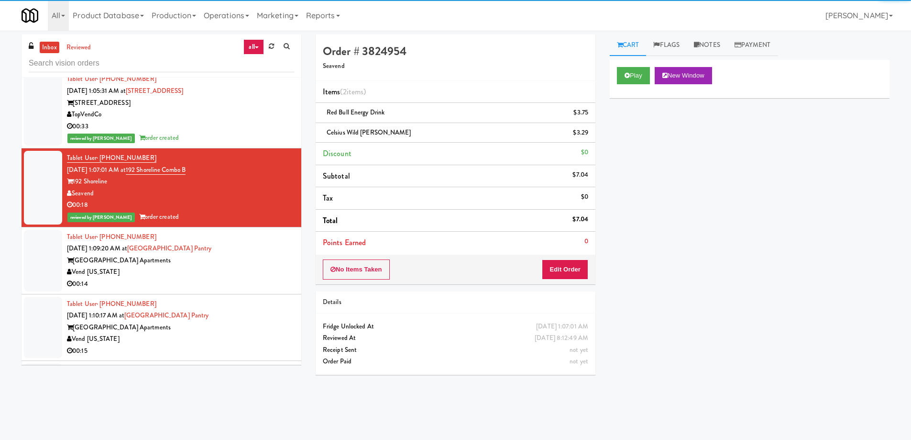
click at [235, 264] on div "[GEOGRAPHIC_DATA] Apartments" at bounding box center [180, 260] width 227 height 12
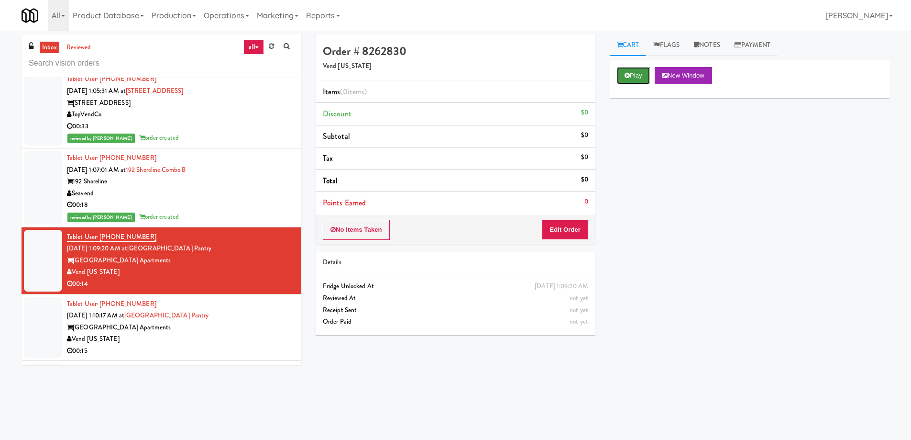
click at [625, 71] on button "Play" at bounding box center [633, 75] width 33 height 17
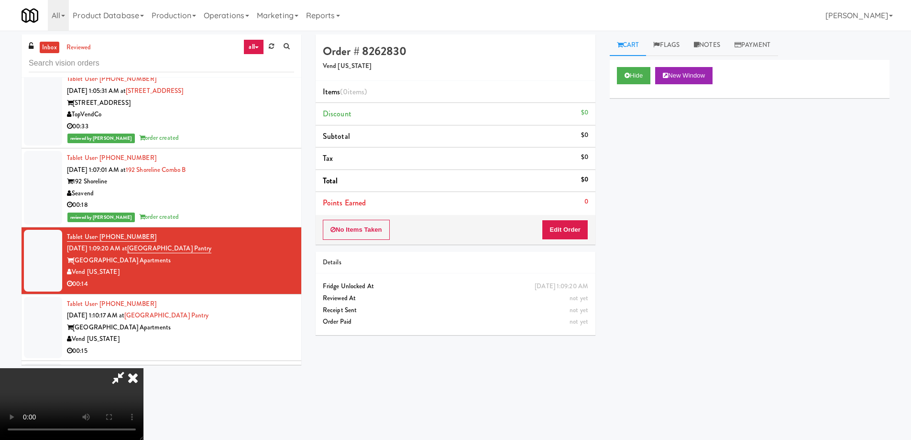
click at [144, 368] on video at bounding box center [72, 404] width 144 height 72
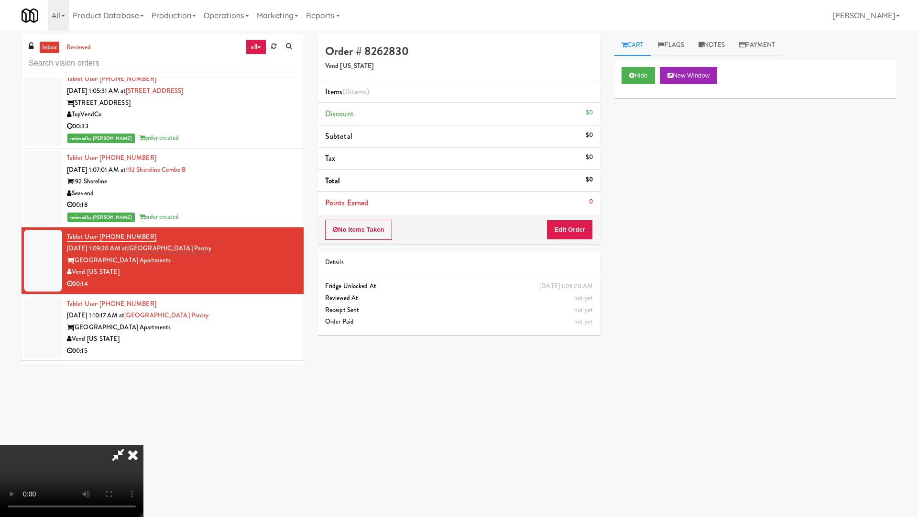
click at [144, 438] on video at bounding box center [72, 481] width 144 height 72
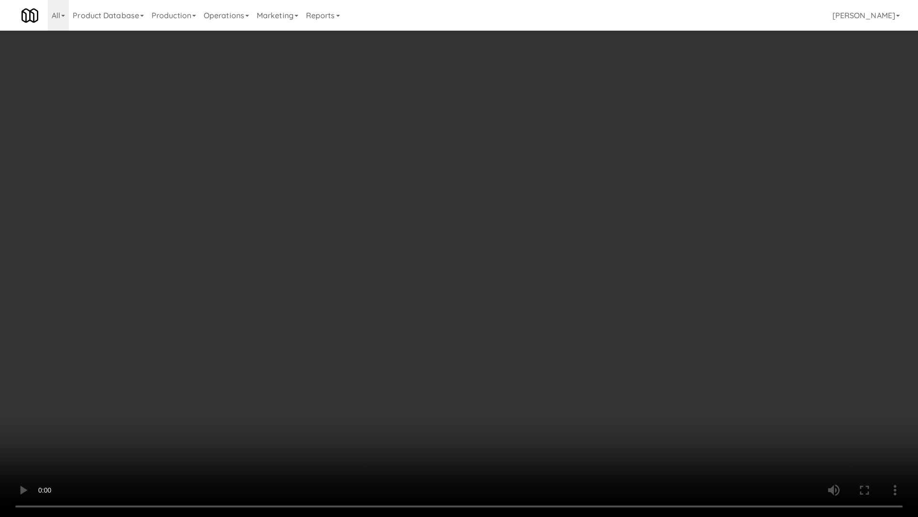
click at [431, 255] on video at bounding box center [459, 258] width 918 height 517
click at [353, 310] on video at bounding box center [459, 258] width 918 height 517
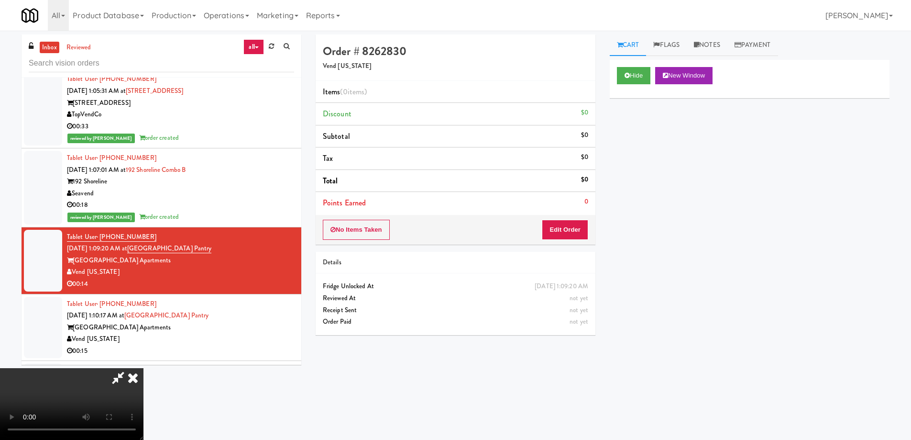
click at [144, 368] on icon at bounding box center [132, 377] width 21 height 19
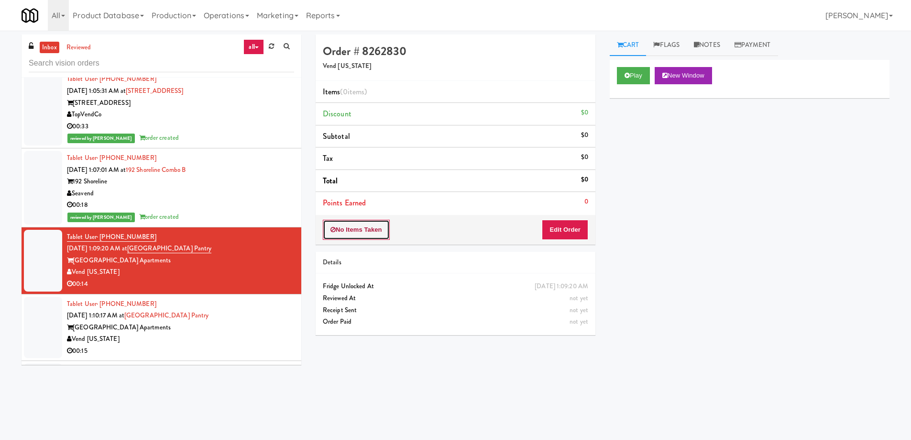
click at [384, 230] on button "No Items Taken" at bounding box center [356, 230] width 67 height 20
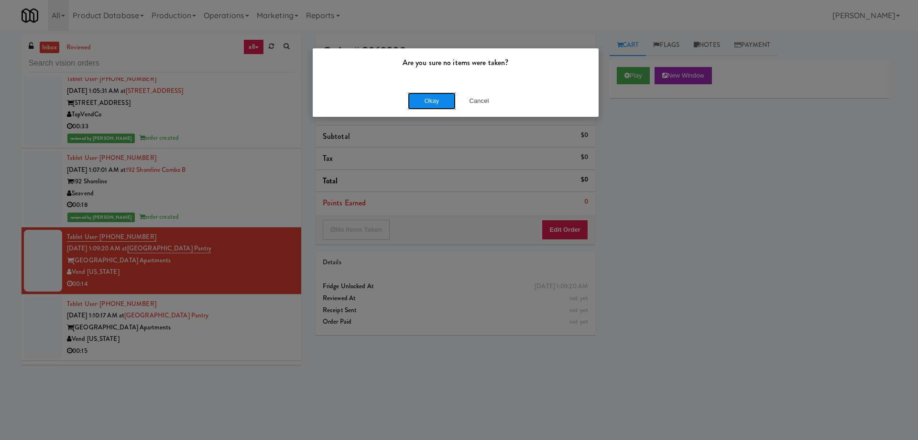
click at [430, 98] on button "Okay" at bounding box center [432, 100] width 48 height 17
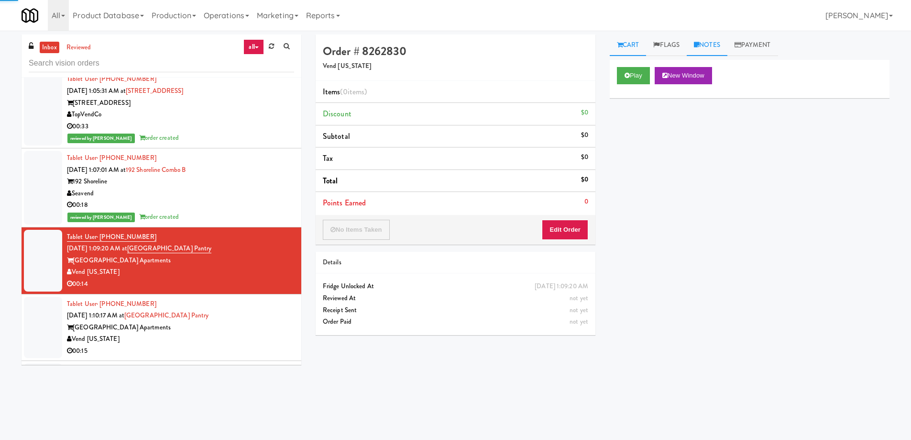
click at [714, 44] on link "Notes" at bounding box center [707, 45] width 41 height 22
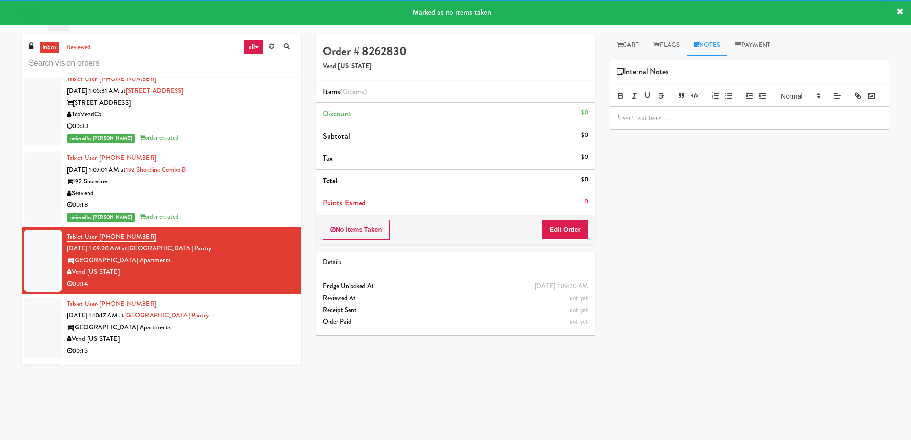
click at [674, 123] on p at bounding box center [750, 117] width 265 height 11
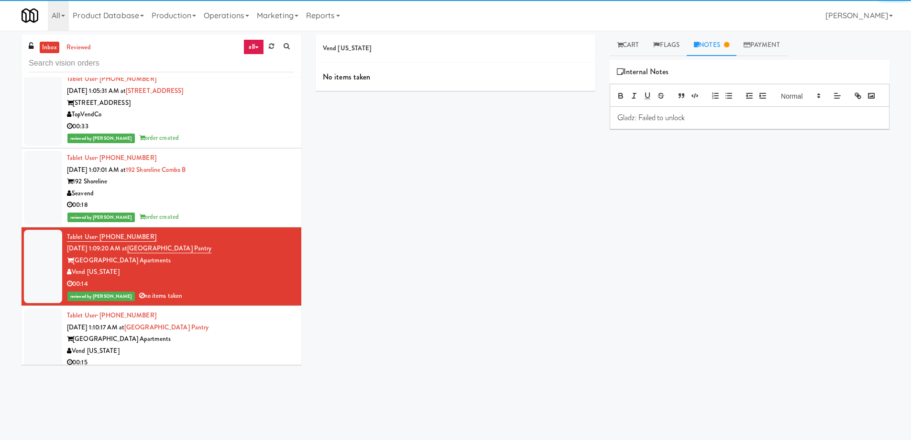
click at [644, 276] on div "Play New Window Primary Flag Clear Flag if unable to determine what was taken o…" at bounding box center [750, 239] width 280 height 359
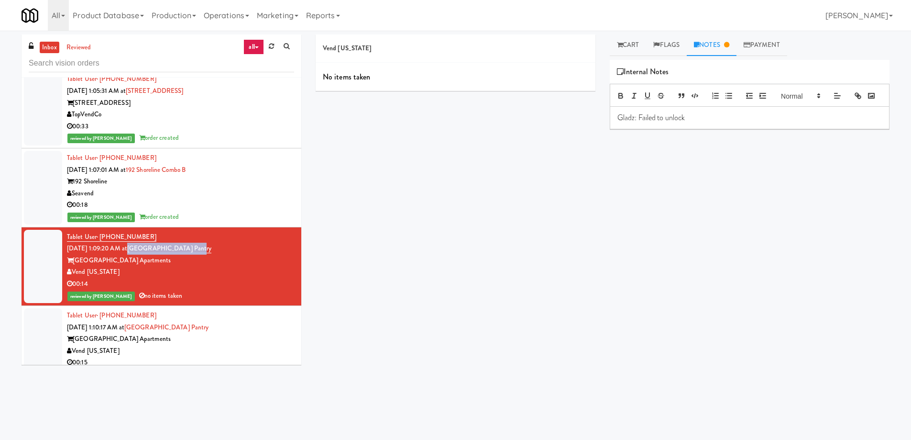
drag, startPoint x: 214, startPoint y: 243, endPoint x: 144, endPoint y: 246, distance: 69.9
click at [144, 246] on div "Tablet User · (586) 242-1764 [DATE] 1:09:20 AM at [GEOGRAPHIC_DATA] Apartments …" at bounding box center [180, 266] width 227 height 71
copy link "[GEOGRAPHIC_DATA] Pantry"
drag, startPoint x: 161, startPoint y: 263, endPoint x: 92, endPoint y: 265, distance: 68.4
click at [92, 265] on div "[GEOGRAPHIC_DATA] Apartments" at bounding box center [180, 260] width 227 height 12
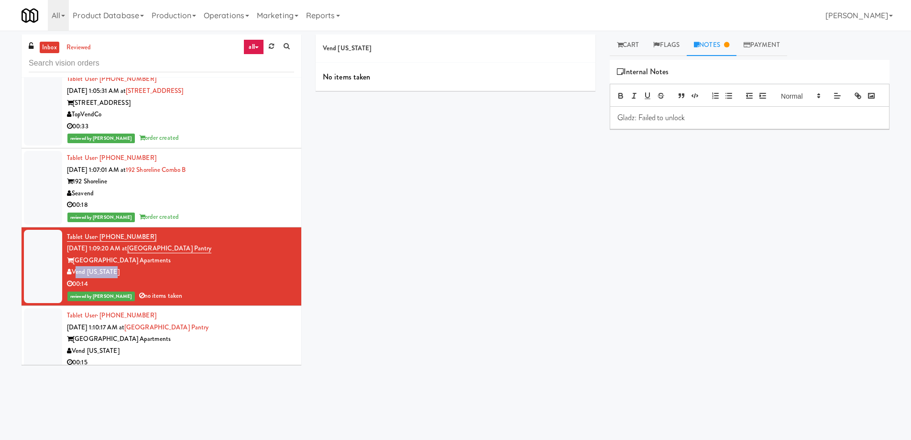
drag, startPoint x: 133, startPoint y: 276, endPoint x: 74, endPoint y: 270, distance: 59.6
click at [74, 270] on div "Vend [US_STATE]" at bounding box center [180, 272] width 227 height 12
copy div "Vend [US_STATE]"
click at [469, 243] on div "Vend [US_STATE] No items taken Cart Flags Notes Payment Play New Window Primary…" at bounding box center [603, 226] width 588 height 384
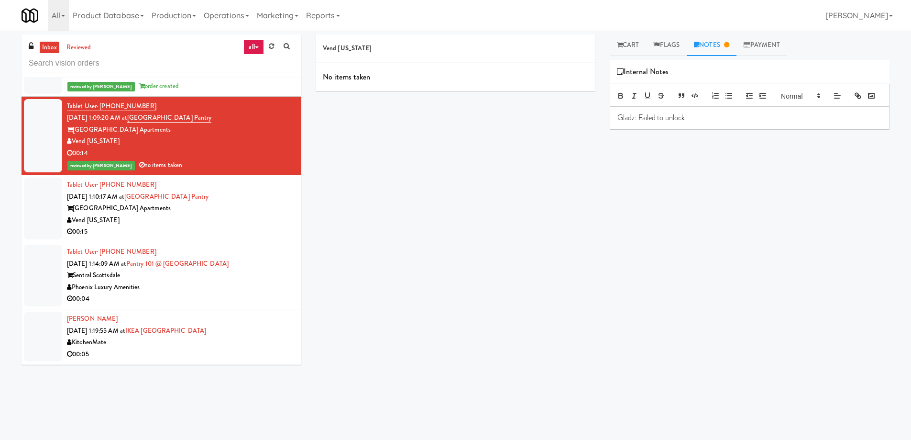
scroll to position [3540, 0]
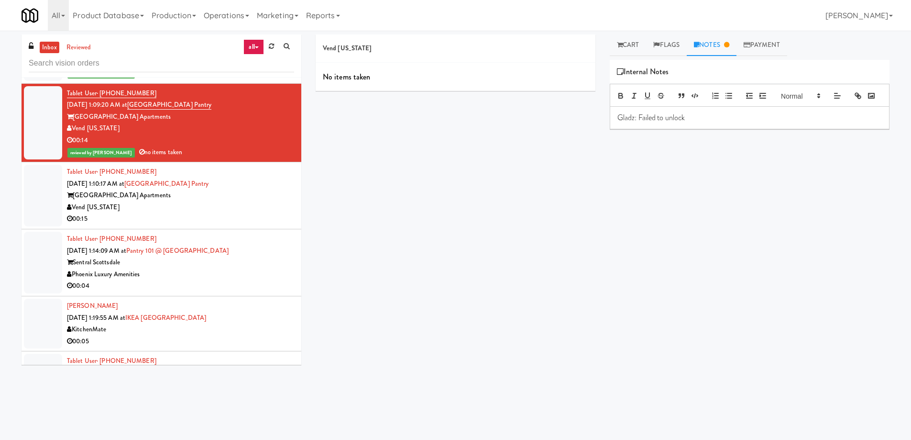
drag, startPoint x: 237, startPoint y: 181, endPoint x: 240, endPoint y: 191, distance: 10.3
click at [238, 181] on div "Tablet User · (586) 242-1764 [DATE] 1:10:17 AM at [GEOGRAPHIC_DATA] Apartments …" at bounding box center [180, 195] width 227 height 59
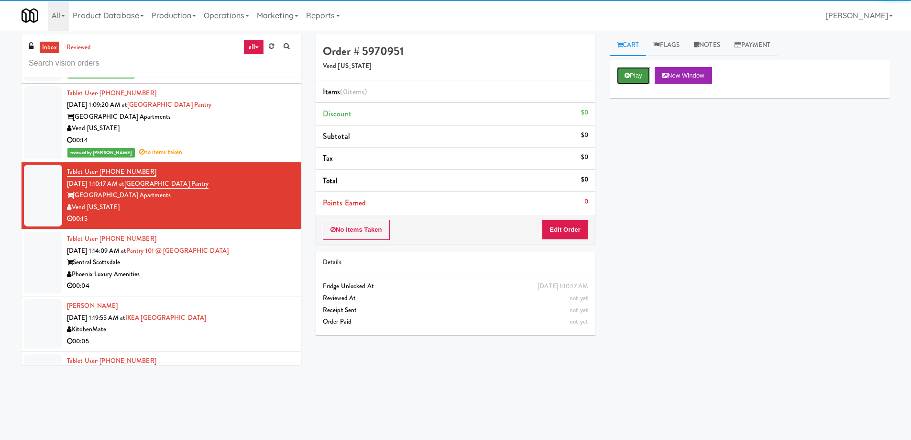
click at [635, 73] on button "Play" at bounding box center [633, 75] width 33 height 17
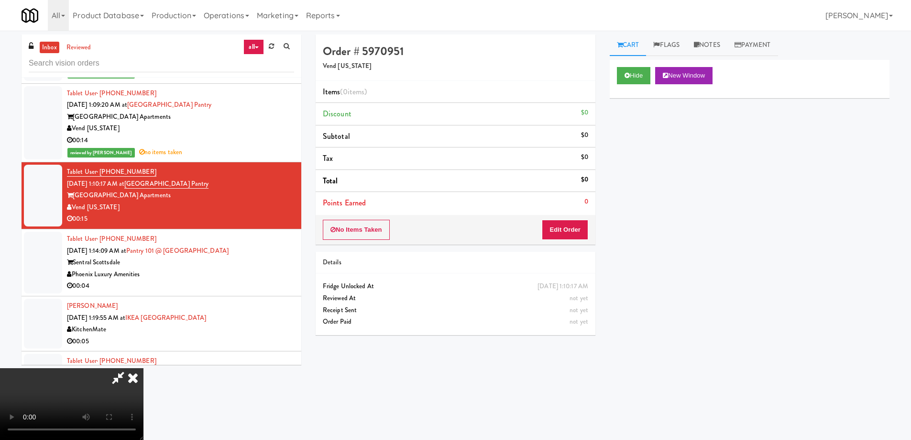
click at [144, 368] on video at bounding box center [72, 404] width 144 height 72
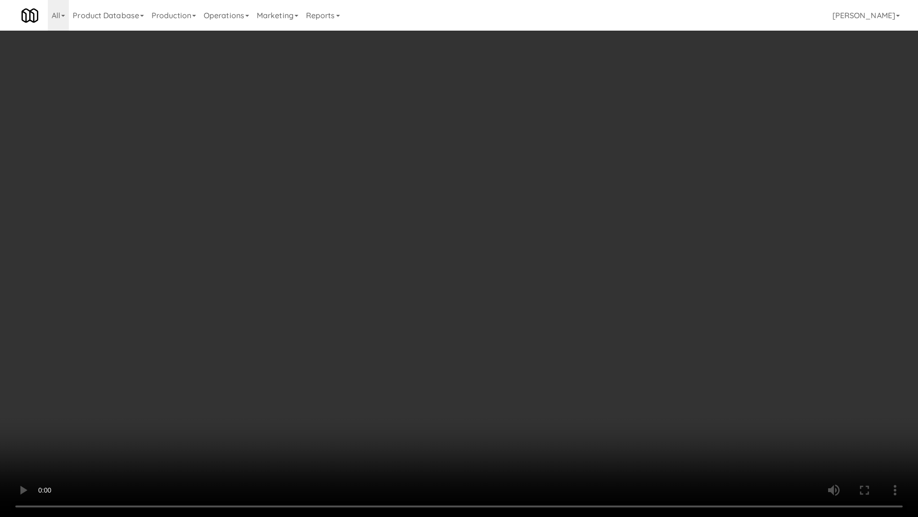
click at [570, 262] on video at bounding box center [459, 258] width 918 height 517
click at [452, 240] on video at bounding box center [459, 258] width 918 height 517
click at [473, 212] on video at bounding box center [459, 258] width 918 height 517
click at [540, 294] on video at bounding box center [459, 258] width 918 height 517
click at [505, 258] on video at bounding box center [459, 258] width 918 height 517
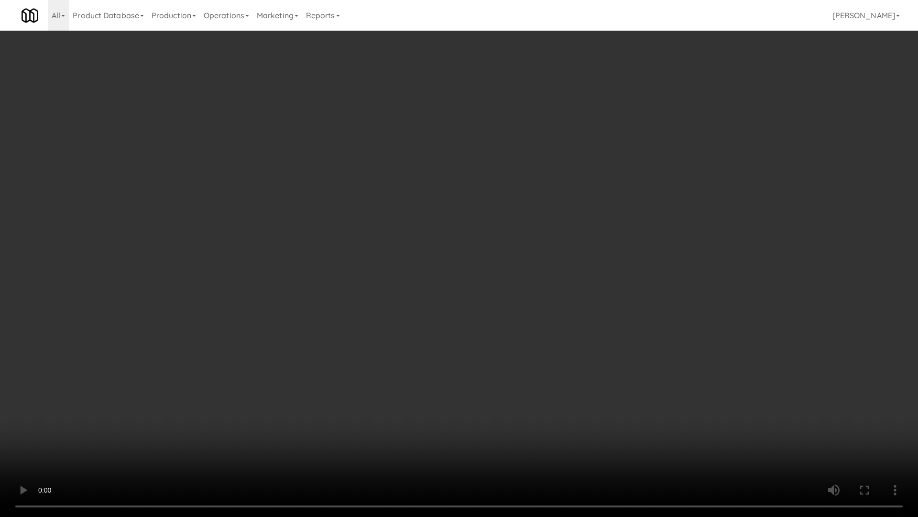
click at [505, 258] on video at bounding box center [459, 258] width 918 height 517
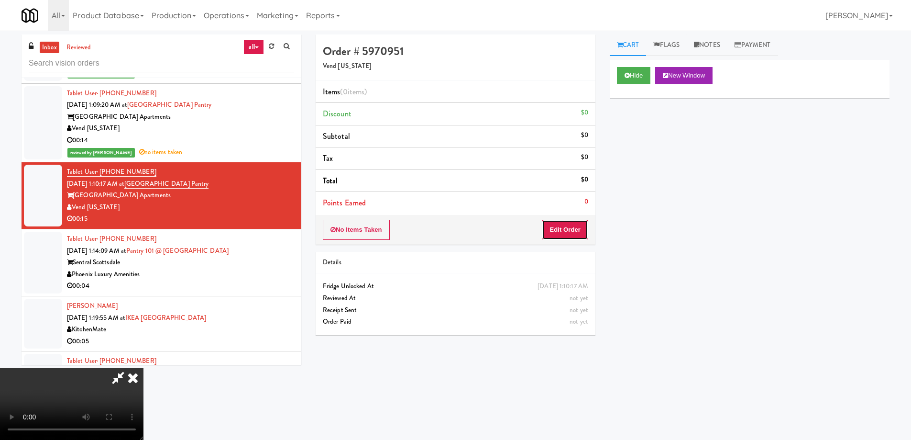
click at [562, 221] on button "Edit Order" at bounding box center [565, 230] width 46 height 20
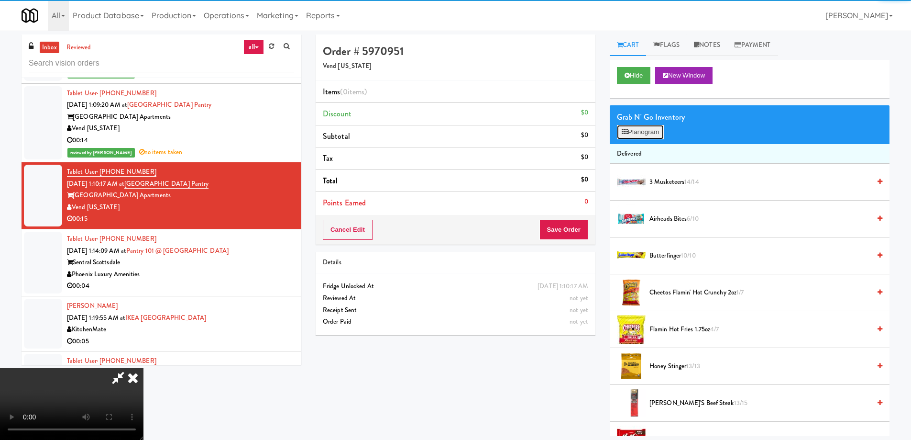
click at [633, 127] on button "Planogram" at bounding box center [640, 132] width 47 height 14
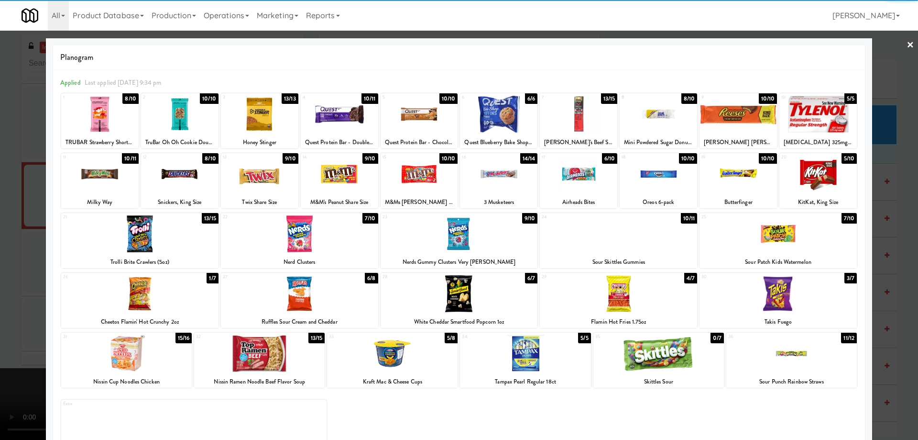
click at [339, 227] on div at bounding box center [299, 233] width 157 height 37
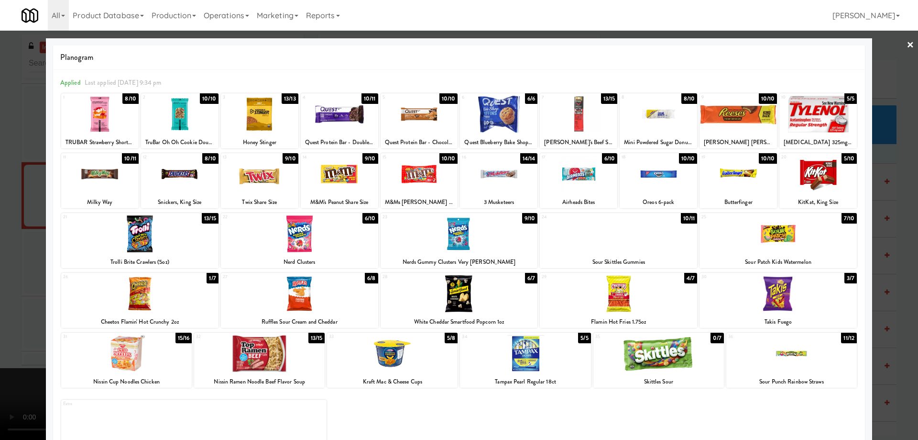
drag, startPoint x: 910, startPoint y: 42, endPoint x: 904, endPoint y: 47, distance: 8.5
click at [909, 42] on div at bounding box center [459, 220] width 918 height 440
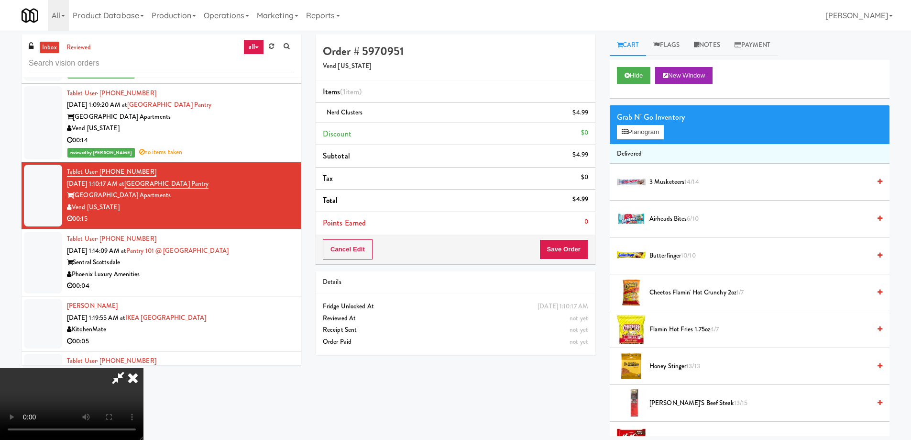
click at [144, 368] on video at bounding box center [72, 404] width 144 height 72
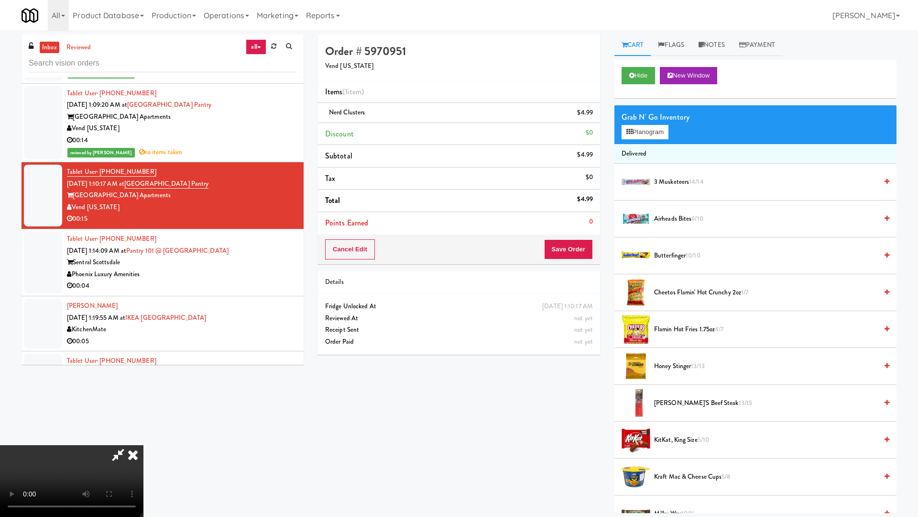
click at [144, 438] on video at bounding box center [72, 481] width 144 height 72
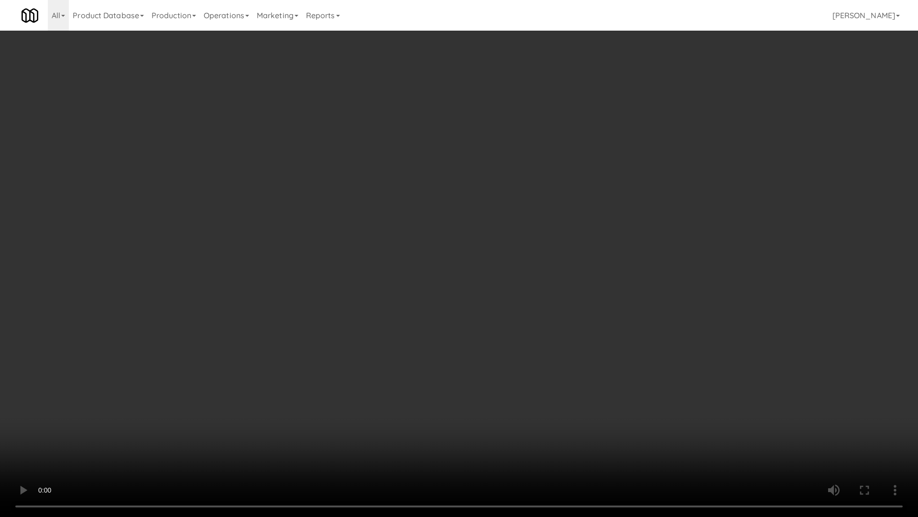
click at [500, 173] on video at bounding box center [459, 258] width 918 height 517
click at [557, 287] on video at bounding box center [459, 258] width 918 height 517
click at [567, 284] on video at bounding box center [459, 258] width 918 height 517
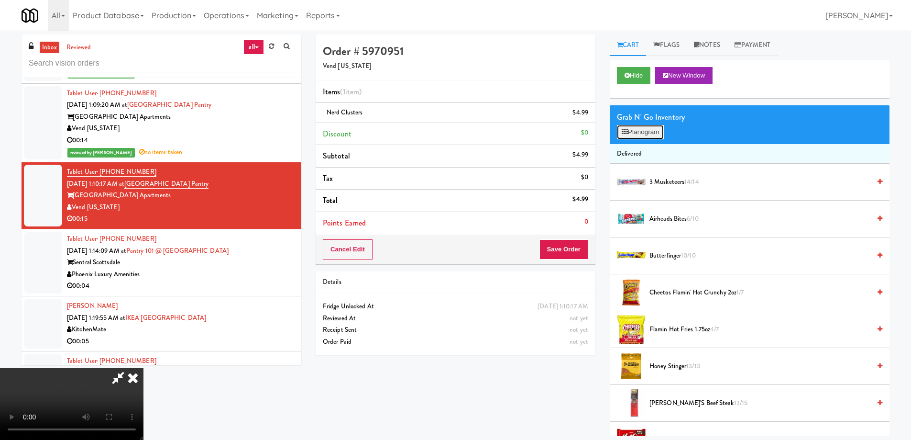
click at [652, 133] on button "Planogram" at bounding box center [640, 132] width 47 height 14
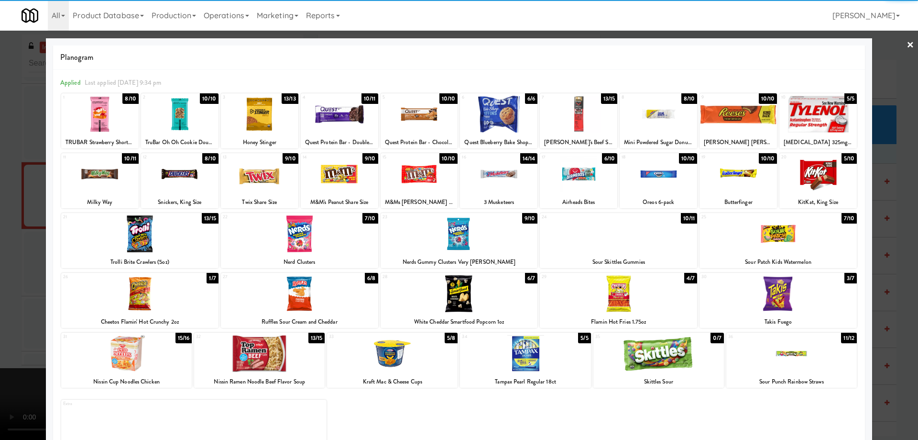
click at [496, 109] on div at bounding box center [498, 114] width 77 height 37
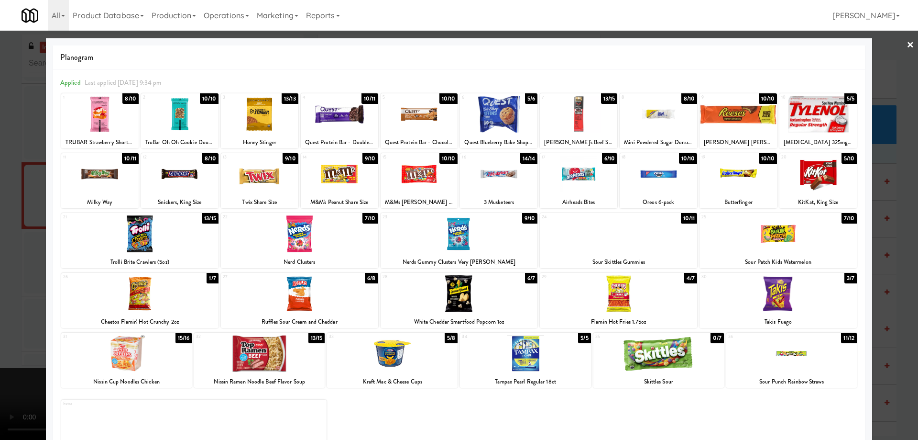
click at [907, 43] on link "×" at bounding box center [911, 46] width 8 height 30
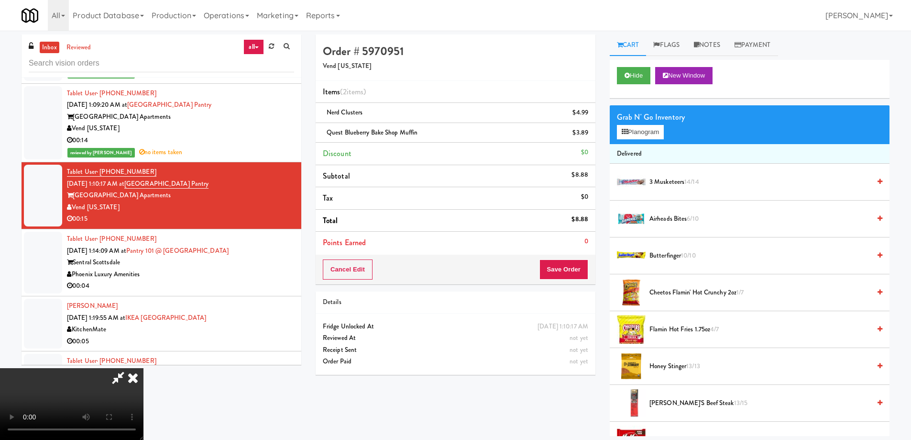
click at [144, 368] on video at bounding box center [72, 404] width 144 height 72
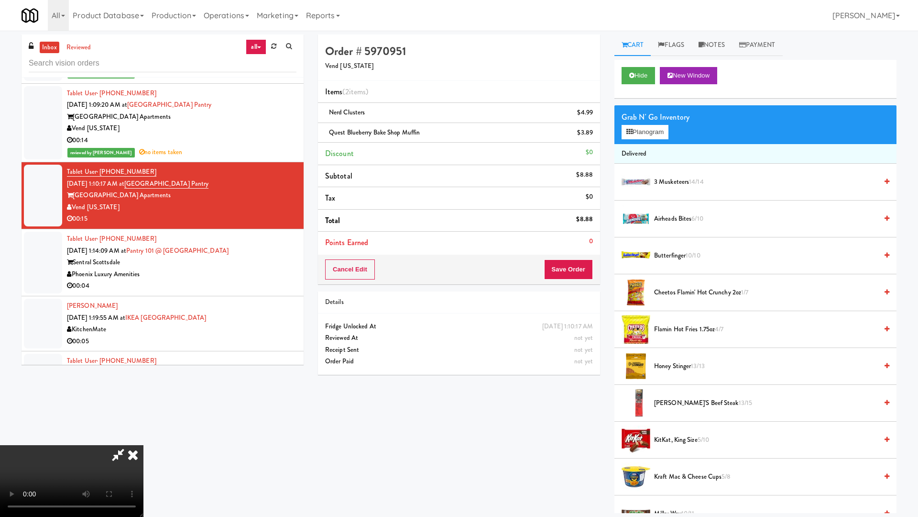
click at [144, 438] on video at bounding box center [72, 481] width 144 height 72
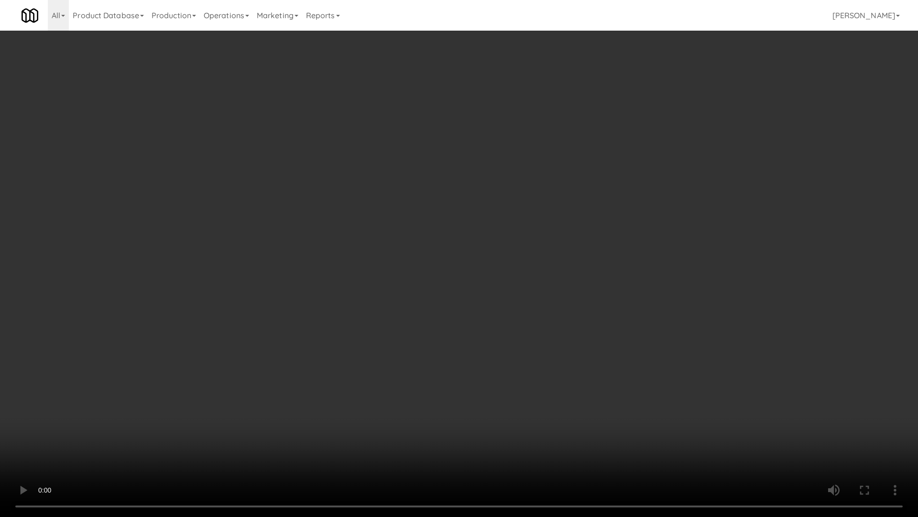
click at [515, 176] on video at bounding box center [459, 258] width 918 height 517
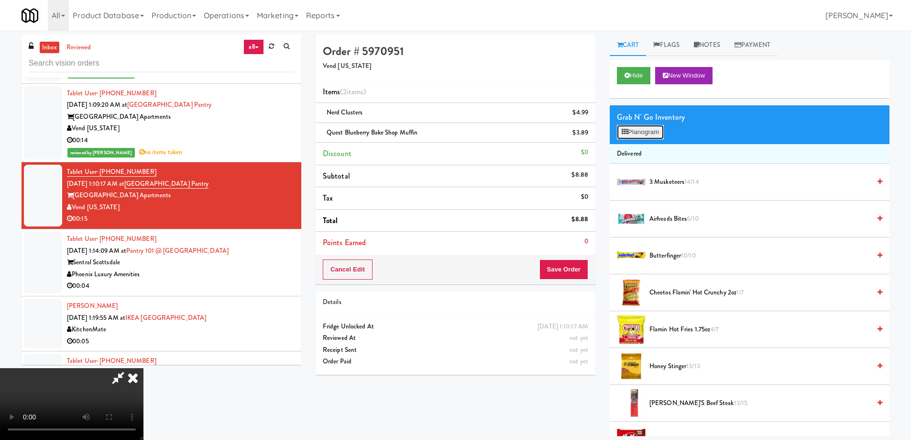
click at [647, 136] on button "Planogram" at bounding box center [640, 132] width 47 height 14
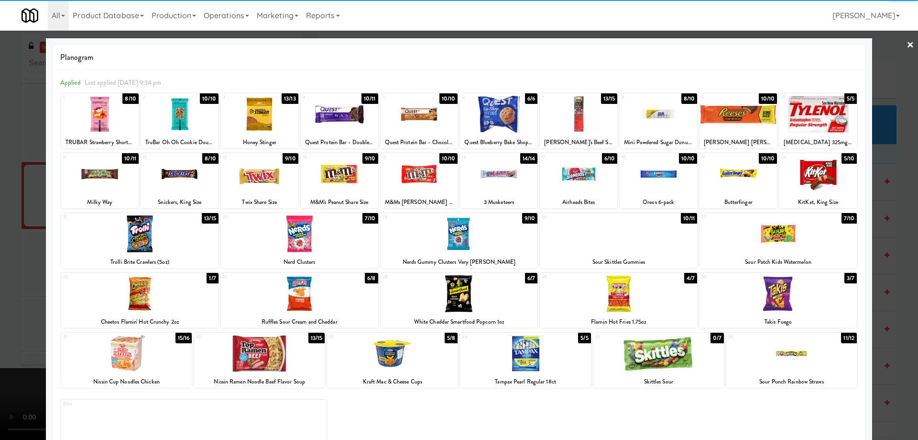
click at [507, 105] on div at bounding box center [498, 114] width 77 height 37
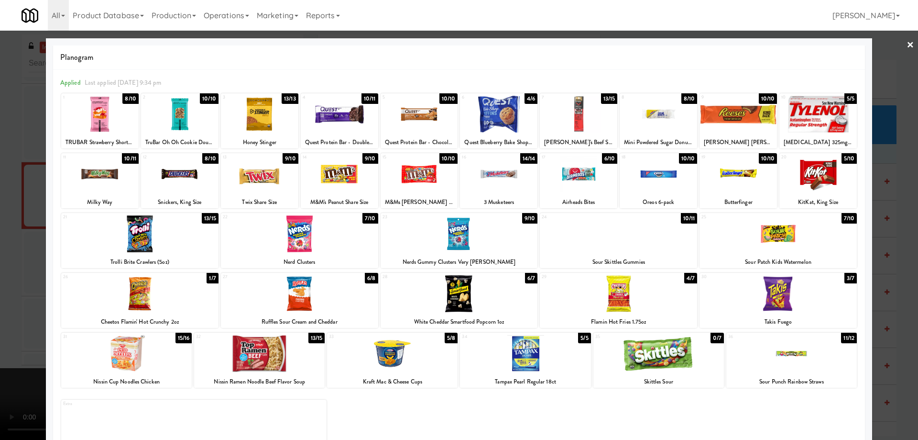
click at [907, 45] on link "×" at bounding box center [911, 46] width 8 height 30
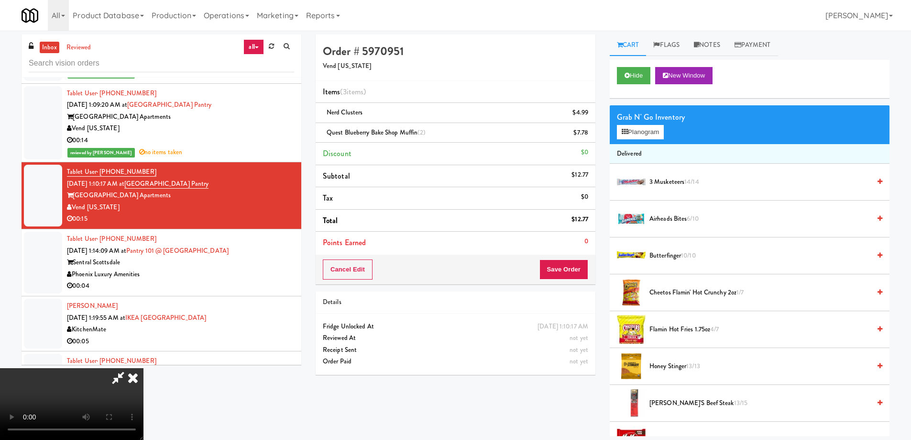
click at [144, 368] on video at bounding box center [72, 404] width 144 height 72
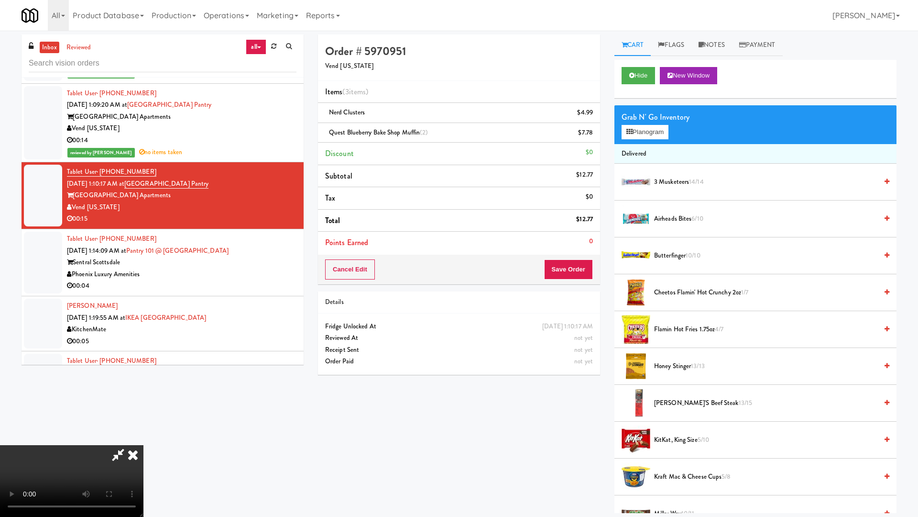
click at [144, 438] on video at bounding box center [72, 481] width 144 height 72
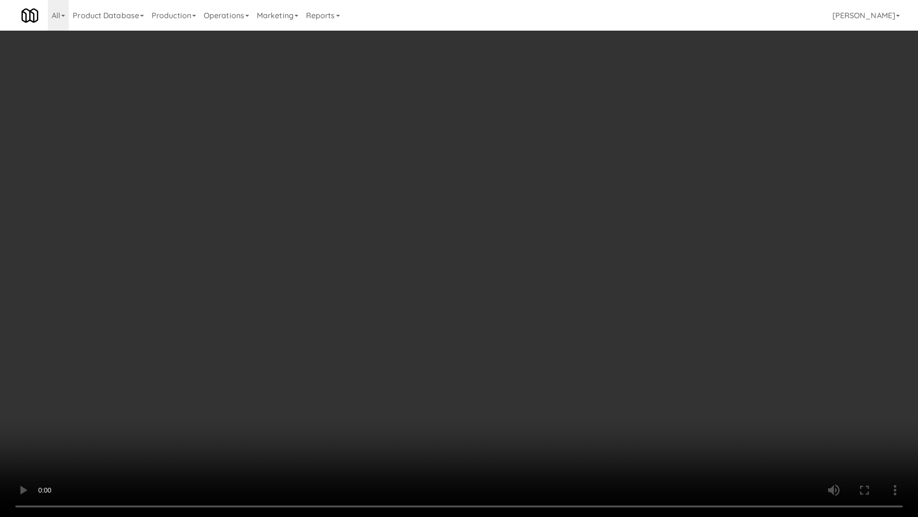
click at [541, 185] on video at bounding box center [459, 258] width 918 height 517
click at [385, 248] on video at bounding box center [459, 258] width 918 height 517
click at [492, 205] on video at bounding box center [459, 258] width 918 height 517
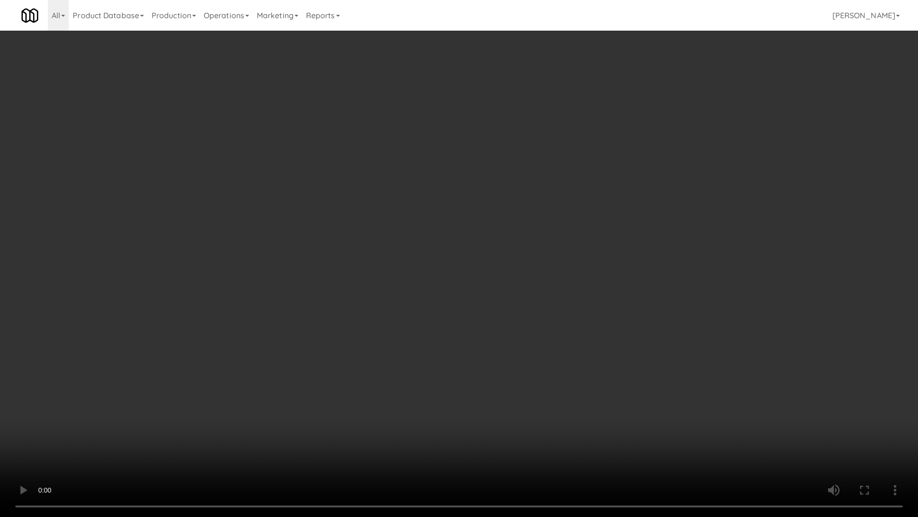
click at [492, 205] on video at bounding box center [459, 258] width 918 height 517
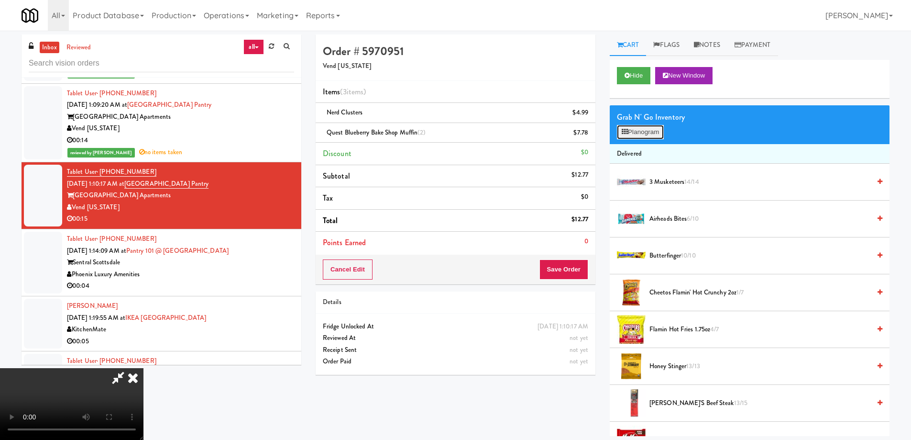
click at [625, 136] on button "Planogram" at bounding box center [640, 132] width 47 height 14
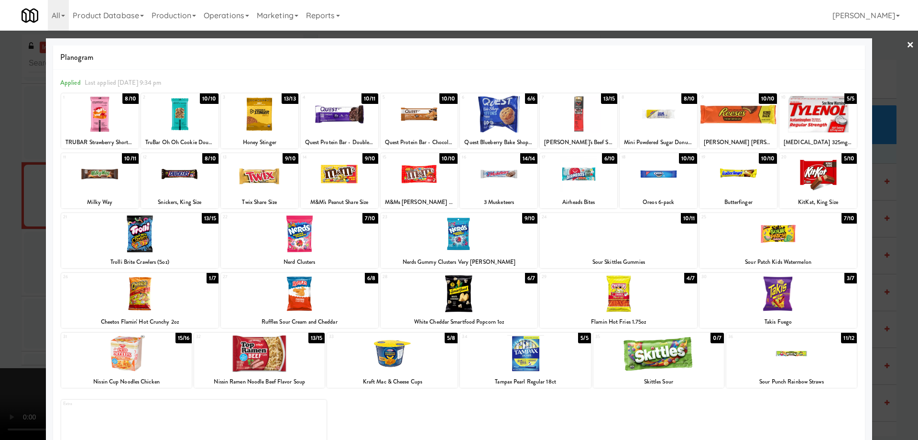
click at [345, 247] on div at bounding box center [299, 233] width 157 height 37
click at [907, 44] on link "×" at bounding box center [911, 46] width 8 height 30
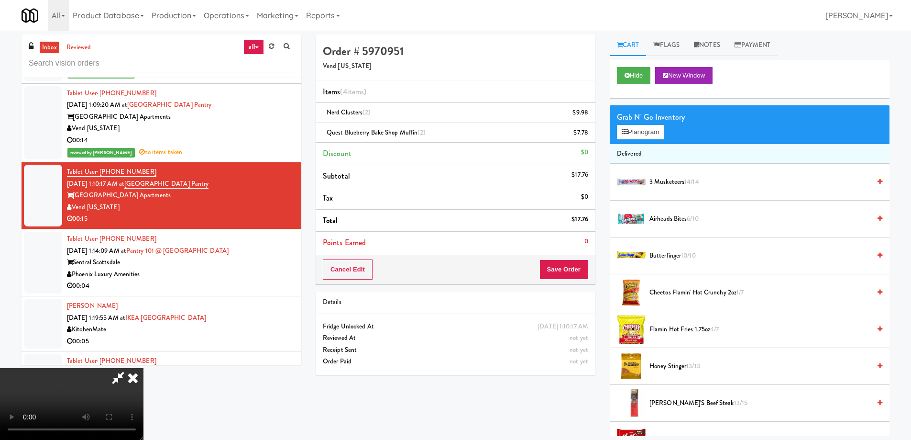
click at [144, 368] on video at bounding box center [72, 404] width 144 height 72
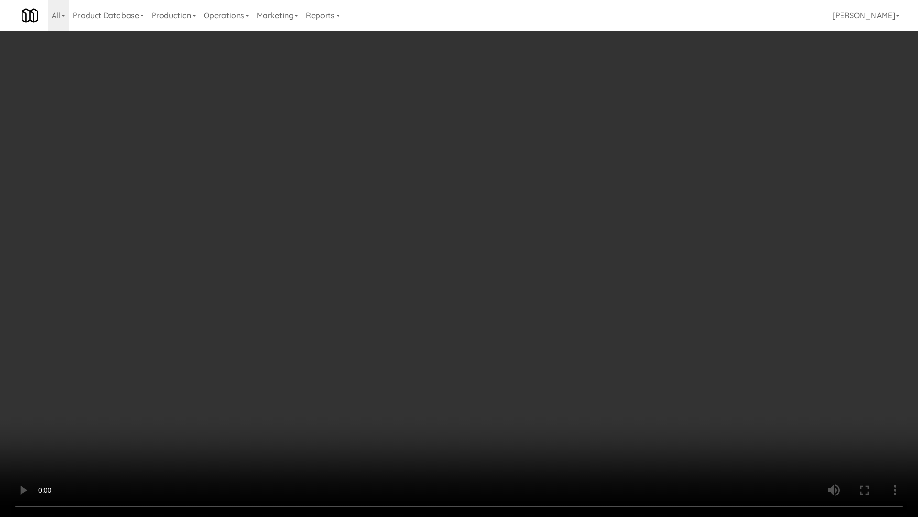
click at [457, 265] on video at bounding box center [459, 258] width 918 height 517
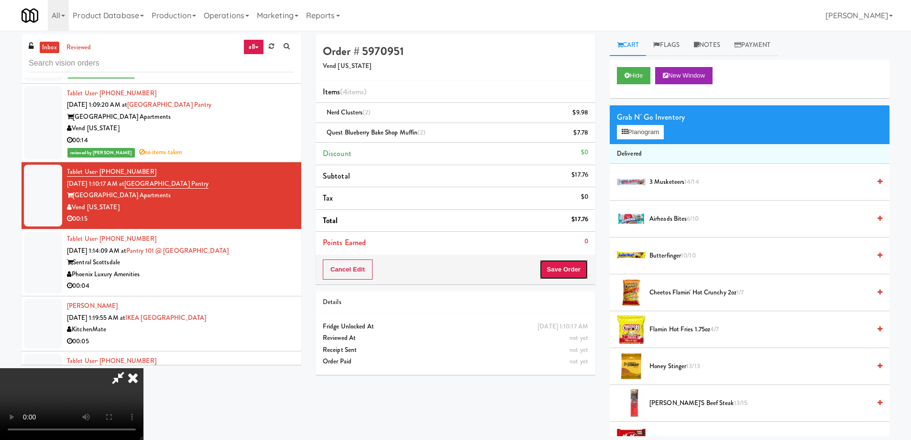
click at [569, 269] on button "Save Order" at bounding box center [564, 269] width 49 height 20
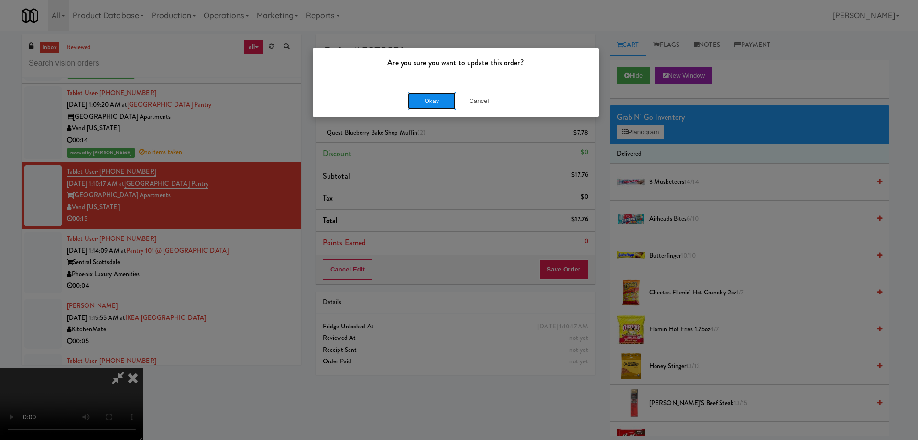
click at [428, 102] on button "Okay" at bounding box center [432, 100] width 48 height 17
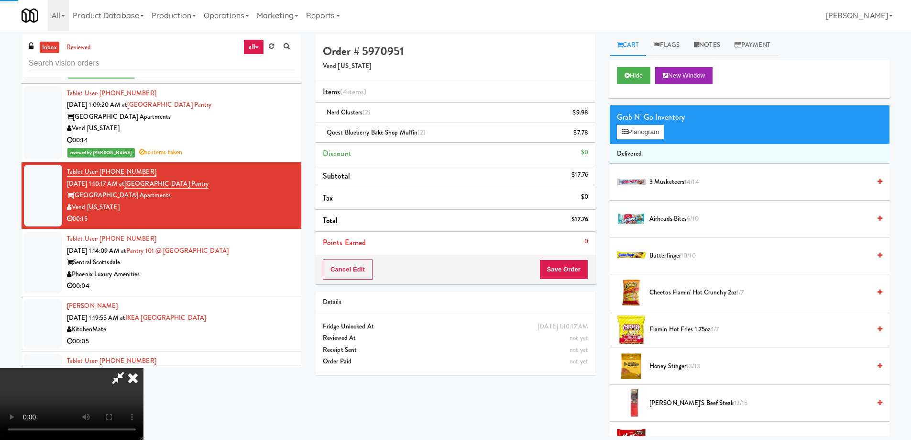
click at [144, 368] on icon at bounding box center [132, 377] width 21 height 19
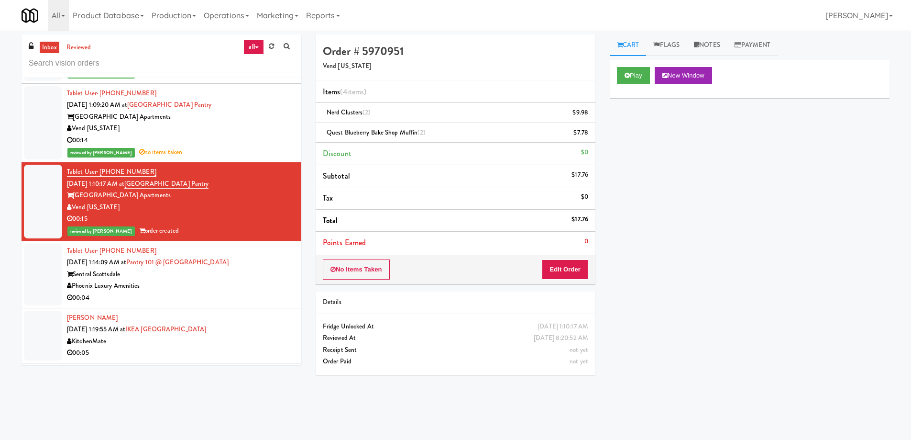
click at [273, 269] on div "Sentral Scottsdale" at bounding box center [180, 274] width 227 height 12
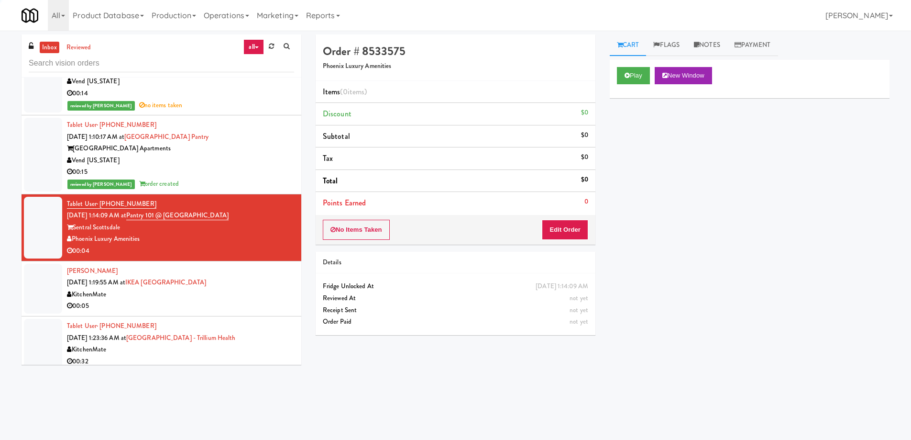
scroll to position [3636, 0]
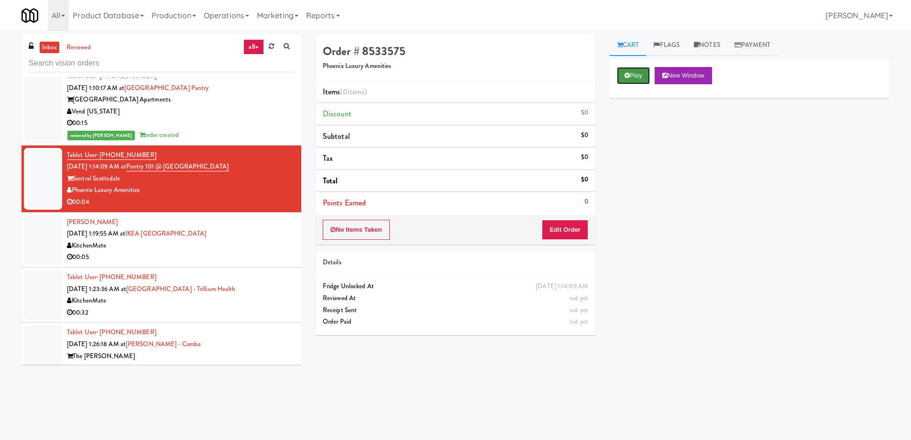
click at [636, 73] on button "Play" at bounding box center [633, 75] width 33 height 17
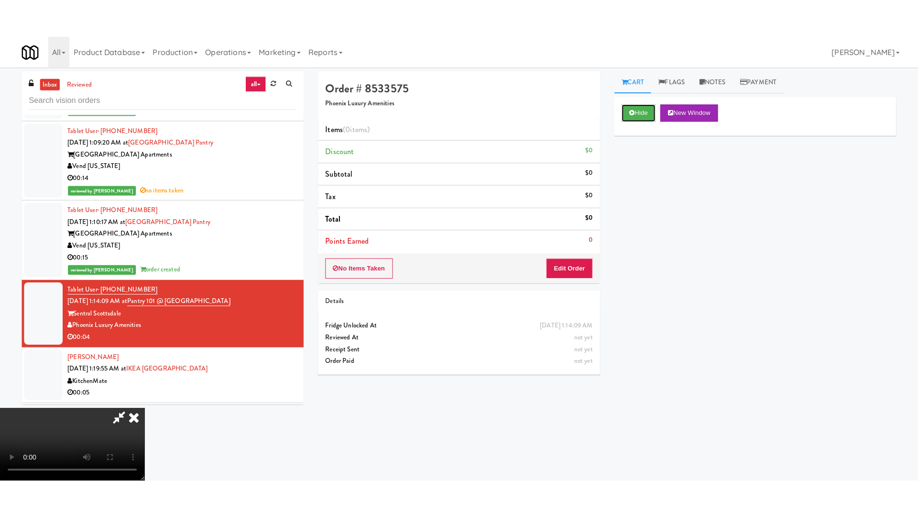
scroll to position [48, 0]
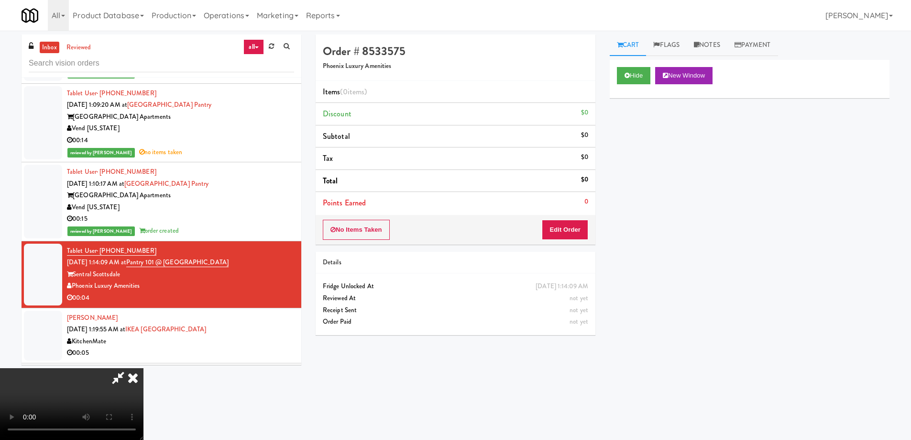
click at [144, 368] on video at bounding box center [72, 404] width 144 height 72
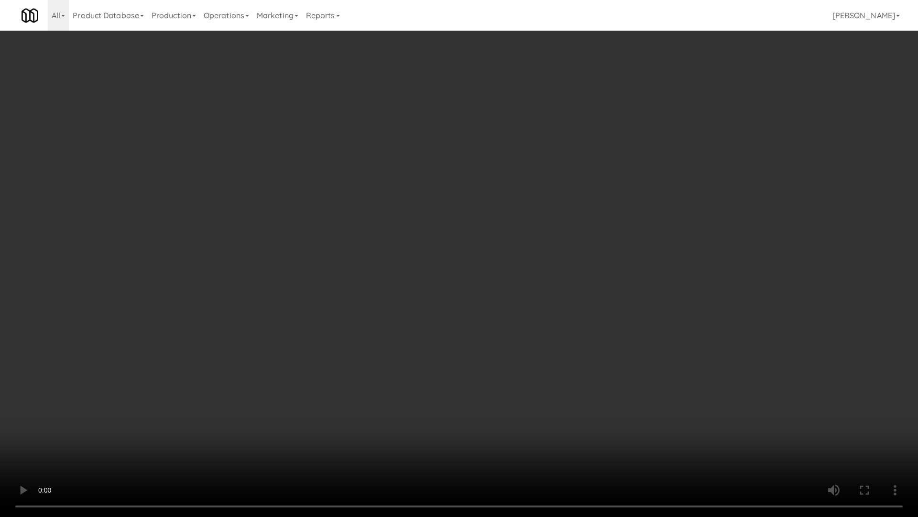
click at [491, 261] on video at bounding box center [459, 258] width 918 height 517
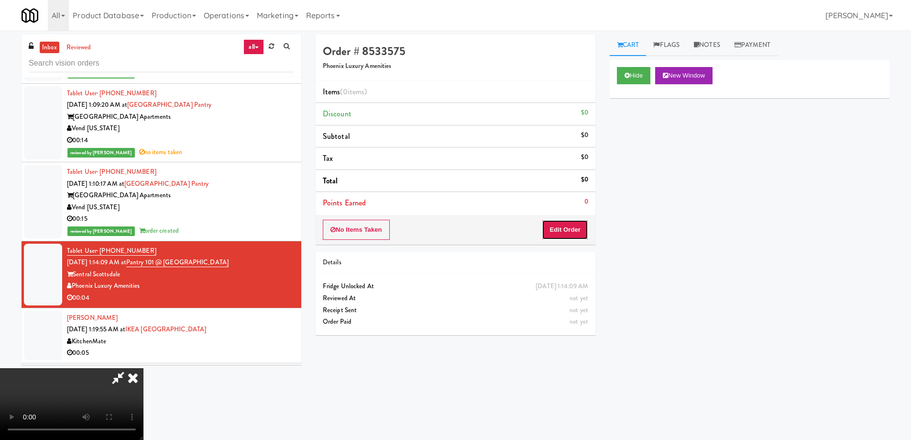
click at [578, 227] on button "Edit Order" at bounding box center [565, 230] width 46 height 20
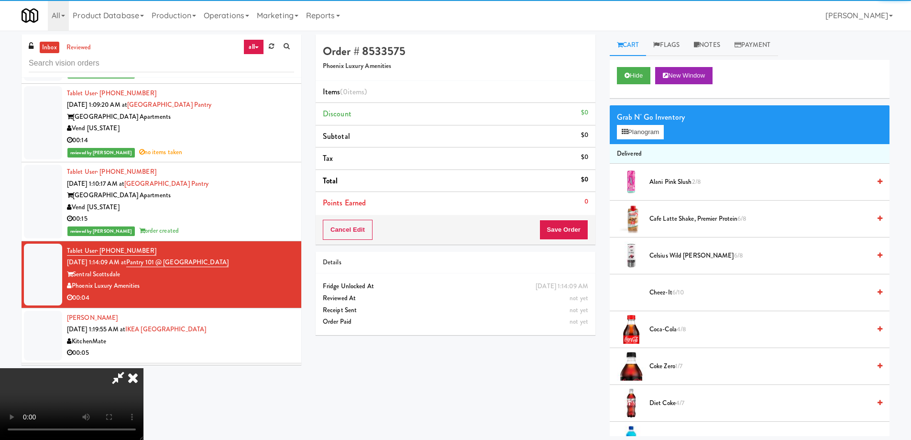
click at [642, 118] on div "Grab N' Go Inventory" at bounding box center [749, 117] width 265 height 14
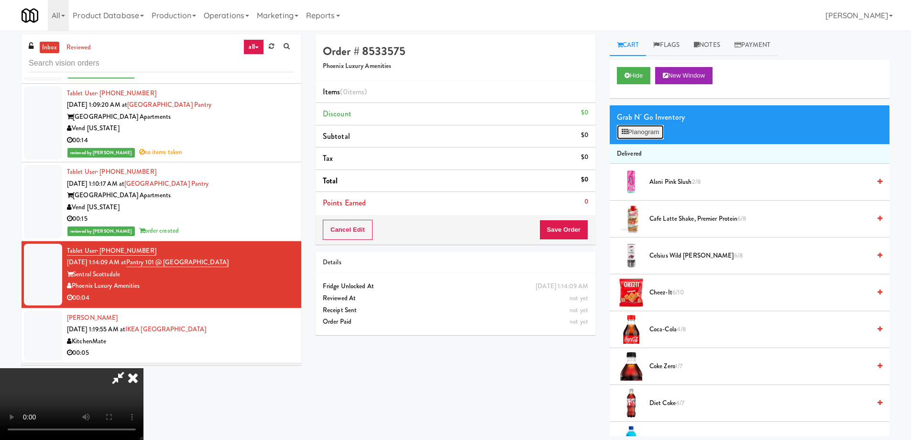
click at [638, 132] on button "Planogram" at bounding box center [640, 132] width 47 height 14
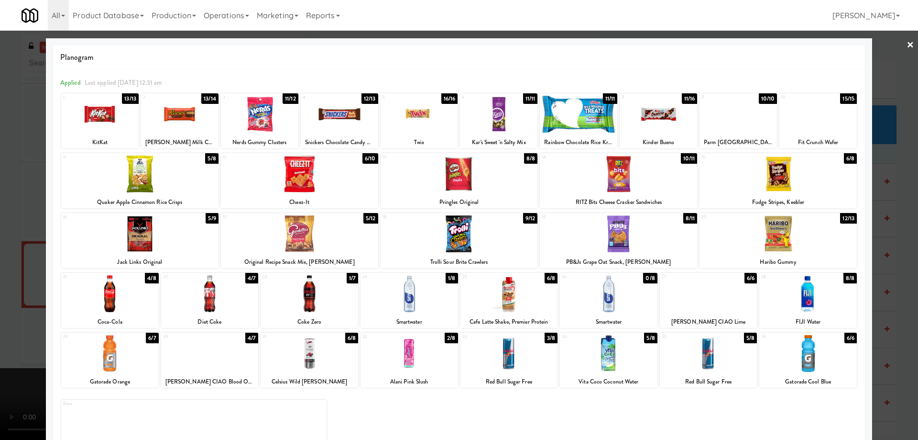
click at [232, 295] on div at bounding box center [210, 293] width 98 height 37
click at [907, 47] on link "×" at bounding box center [911, 46] width 8 height 30
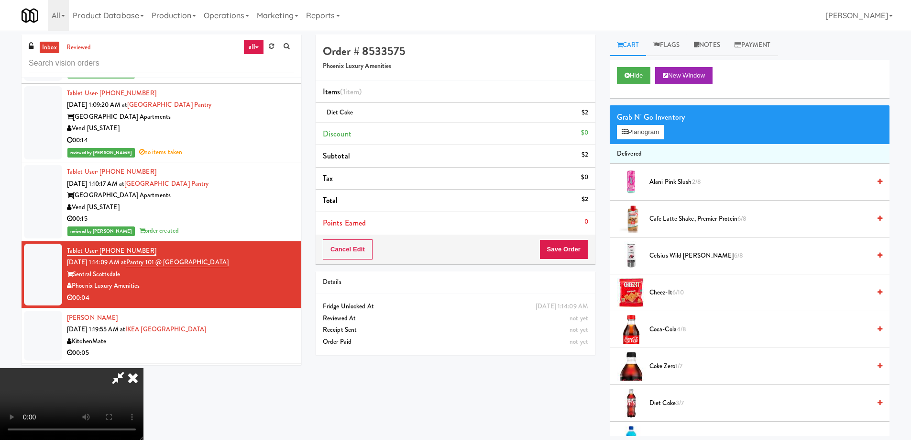
click at [144, 368] on video at bounding box center [72, 404] width 144 height 72
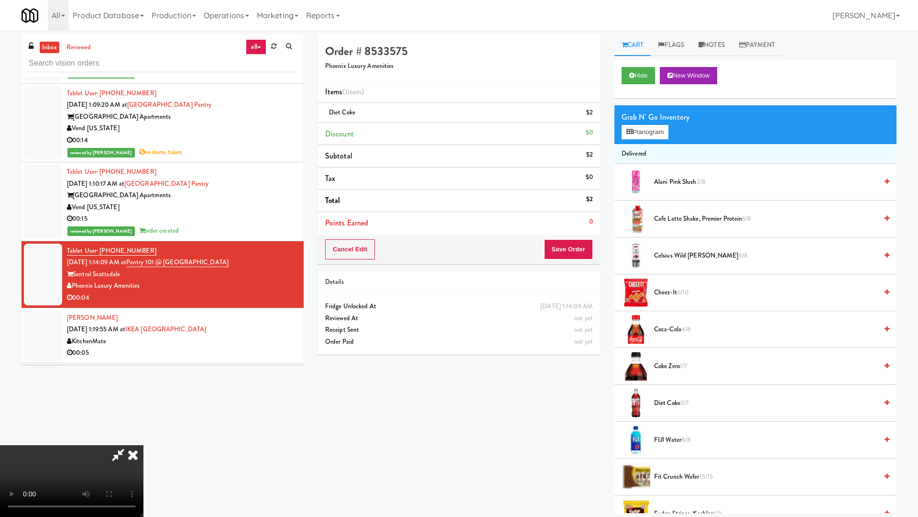
click at [144, 438] on video at bounding box center [72, 481] width 144 height 72
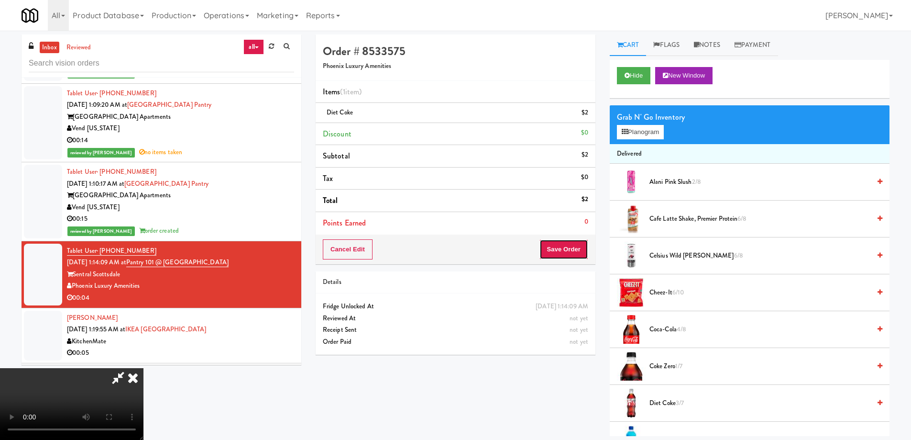
click at [583, 251] on button "Save Order" at bounding box center [564, 249] width 49 height 20
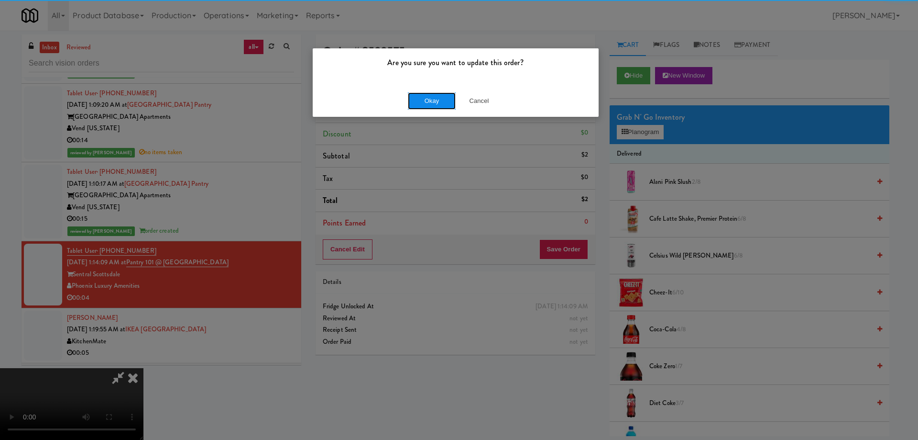
click at [434, 101] on button "Okay" at bounding box center [432, 100] width 48 height 17
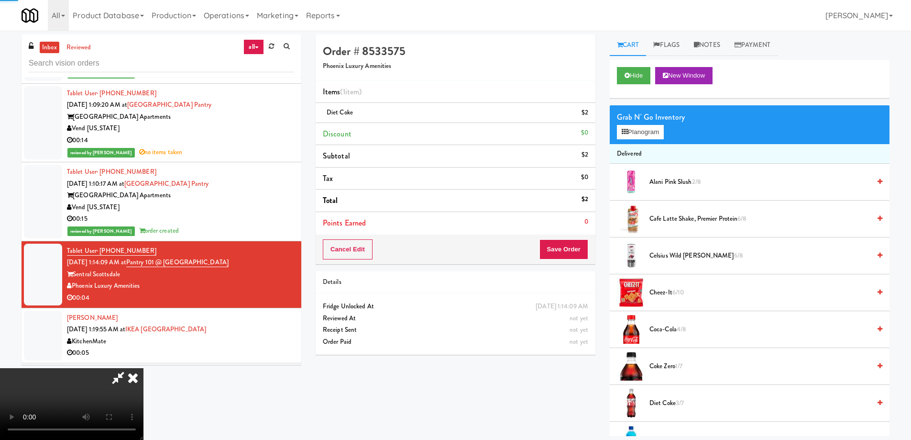
click at [144, 368] on icon at bounding box center [132, 377] width 21 height 19
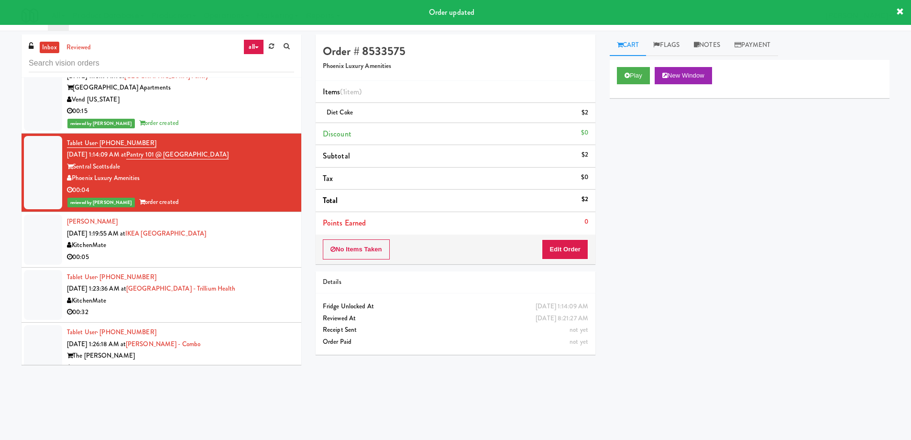
scroll to position [3683, 0]
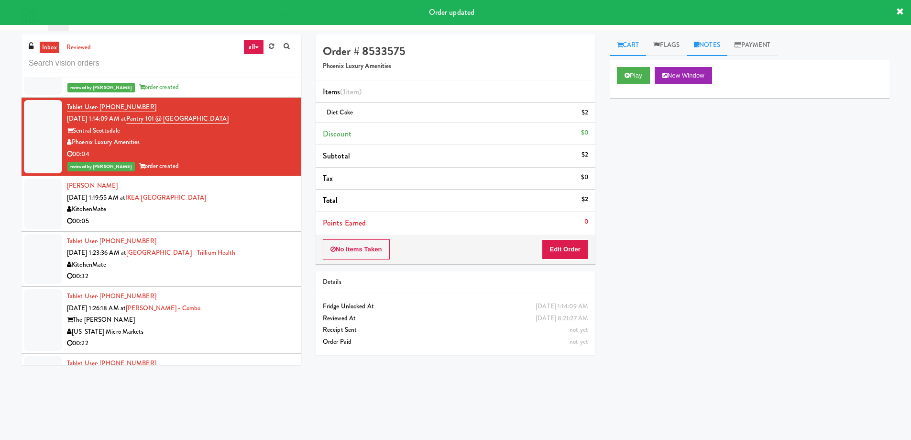
click at [714, 44] on link "Notes" at bounding box center [707, 45] width 41 height 22
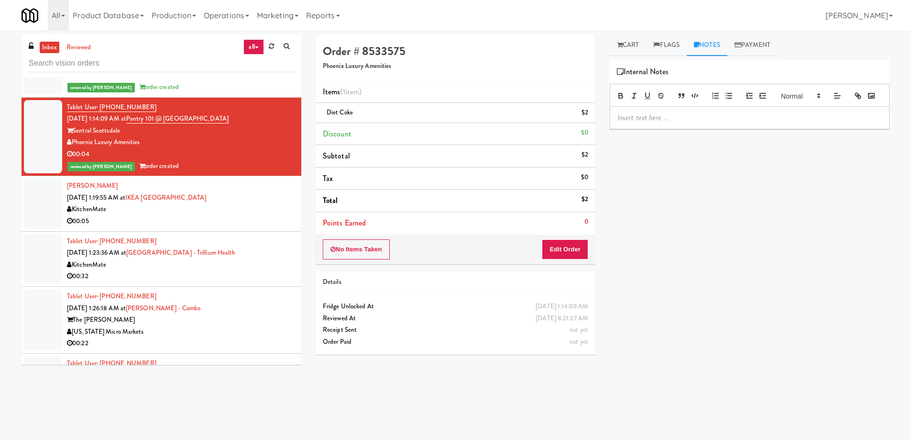
click at [672, 123] on p at bounding box center [750, 117] width 265 height 11
click at [245, 211] on div "KitchenMate" at bounding box center [180, 209] width 227 height 12
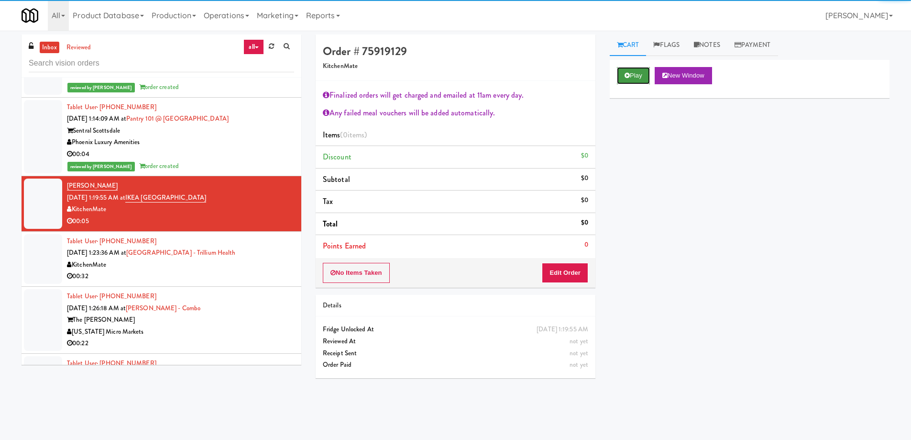
click at [634, 70] on button "Play" at bounding box center [633, 75] width 33 height 17
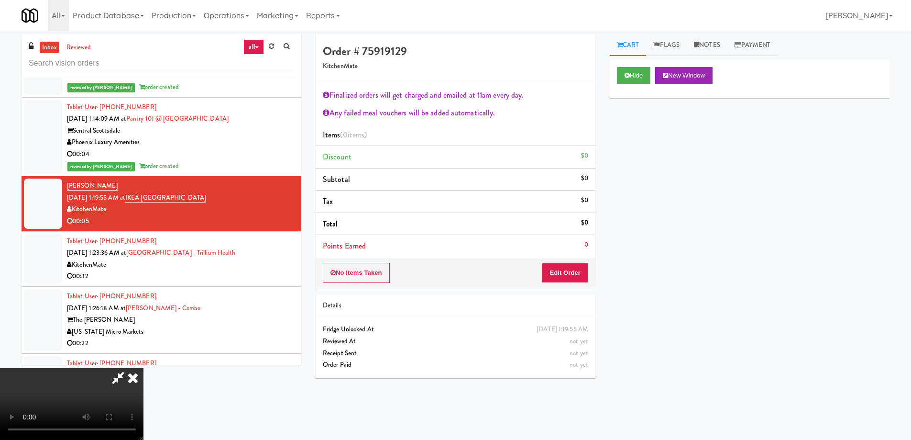
click at [144, 368] on video at bounding box center [72, 404] width 144 height 72
click at [565, 273] on button "Edit Order" at bounding box center [565, 273] width 46 height 20
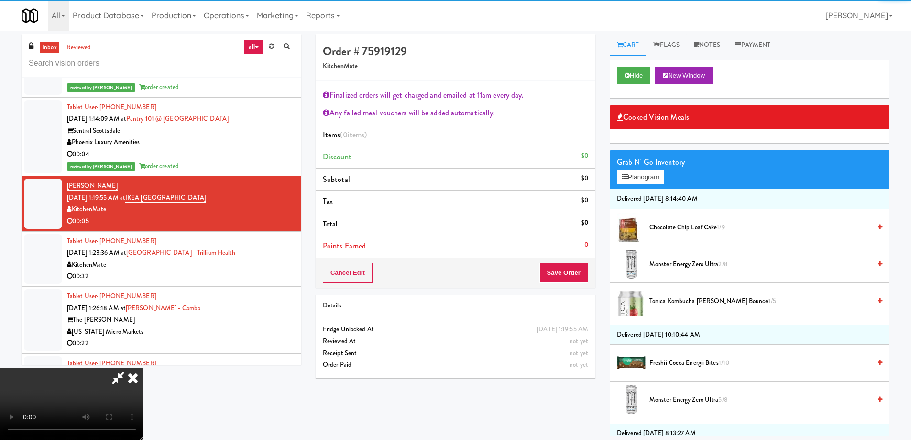
click at [667, 262] on span "Monster Energy Zero Ultra 2/8" at bounding box center [760, 264] width 221 height 12
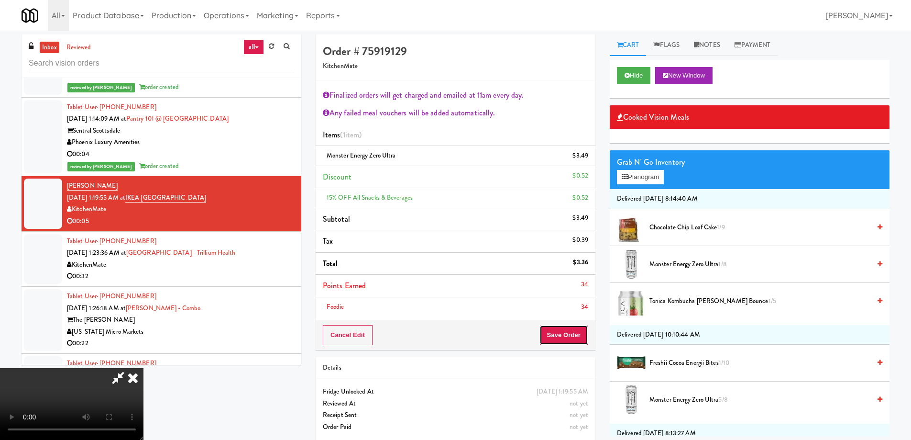
click at [569, 335] on button "Save Order" at bounding box center [564, 335] width 49 height 20
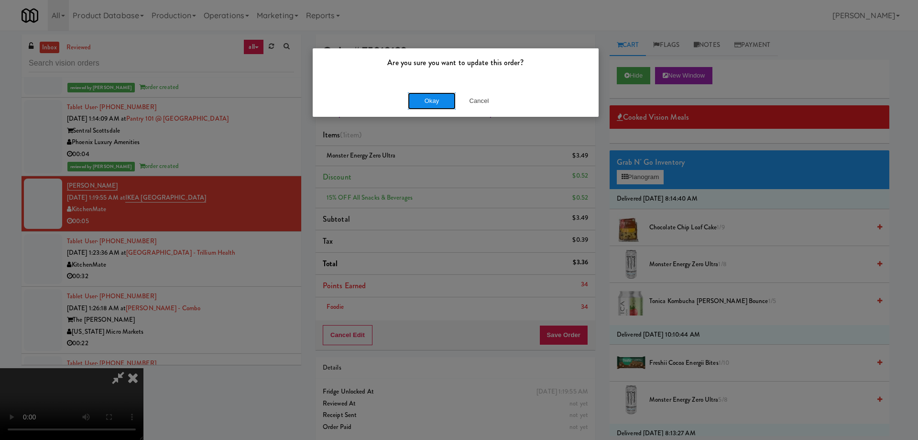
drag, startPoint x: 430, startPoint y: 104, endPoint x: 435, endPoint y: 102, distance: 5.6
click at [431, 103] on button "Okay" at bounding box center [432, 100] width 48 height 17
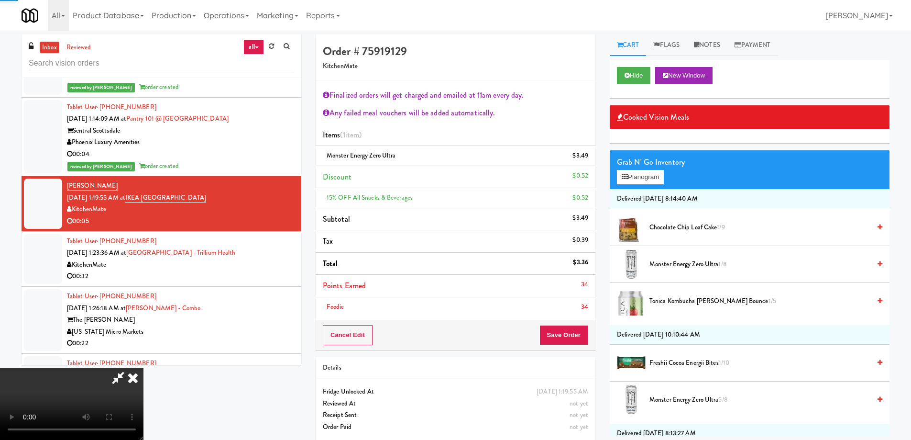
click at [144, 368] on icon at bounding box center [132, 377] width 21 height 19
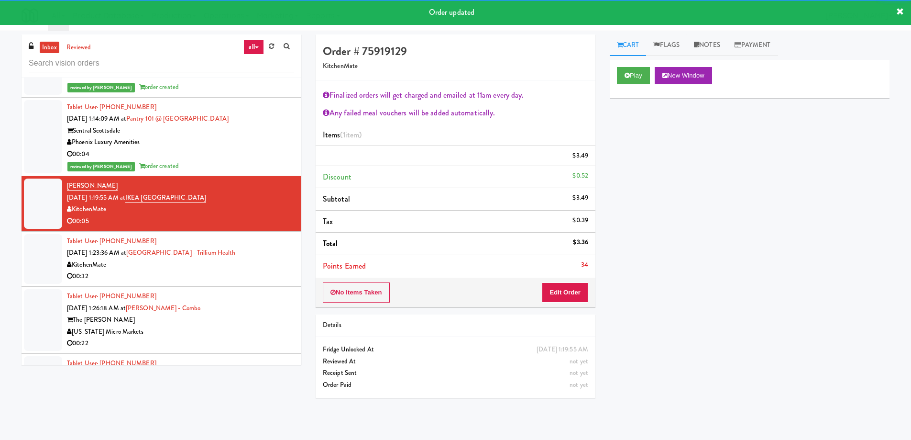
click at [259, 271] on div "00:32" at bounding box center [180, 276] width 227 height 12
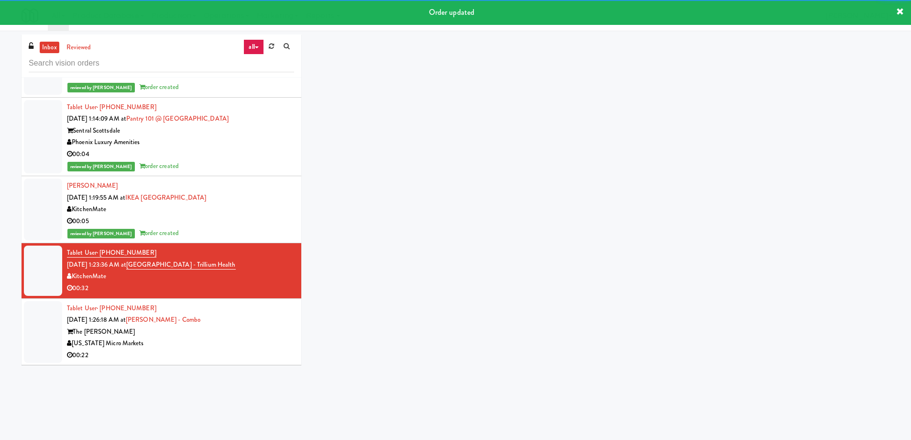
scroll to position [3779, 0]
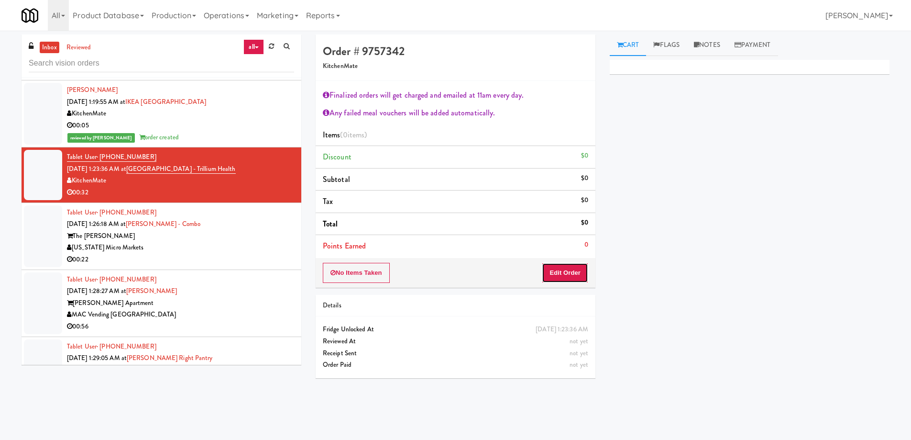
click at [579, 271] on button "Edit Order" at bounding box center [565, 273] width 46 height 20
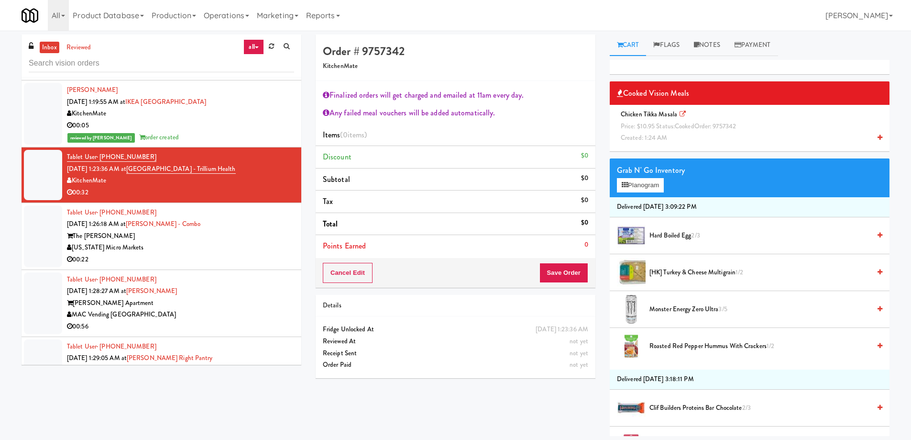
click at [647, 115] on span "Chicken Tikka Masala Price: $10.95 Status: cooked Order: 9757342 Created: 1:24 …" at bounding box center [680, 126] width 126 height 33
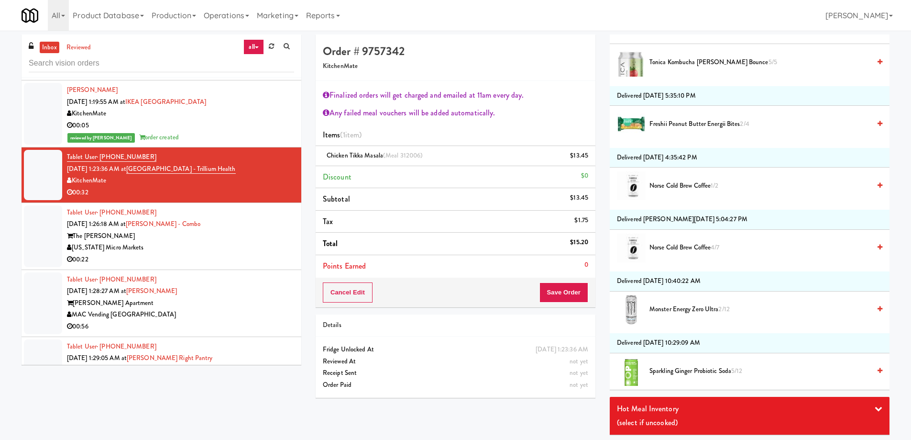
scroll to position [574, 0]
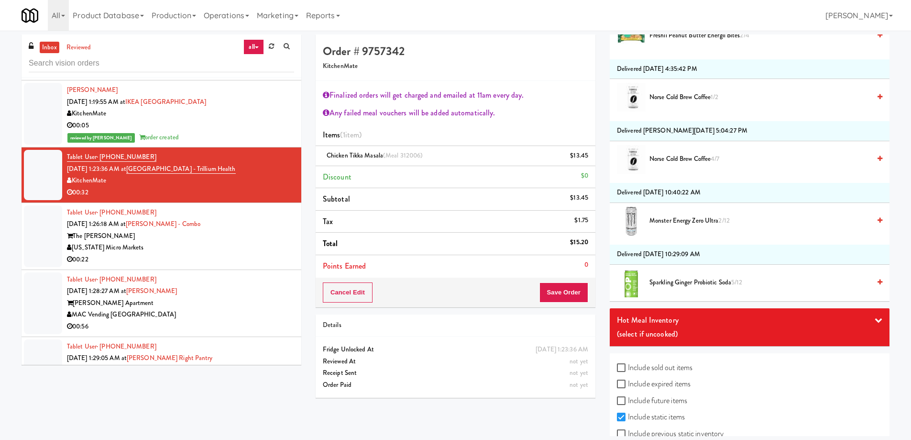
click at [671, 276] on li "Sparkling Ginger Probiotic Soda 5/12" at bounding box center [750, 283] width 280 height 36
click at [671, 281] on span "Sparkling Ginger Probiotic Soda 5/12" at bounding box center [760, 282] width 221 height 12
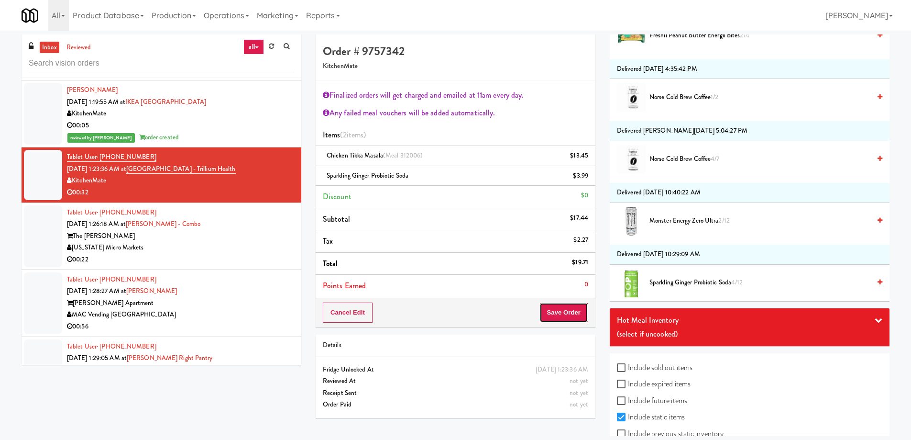
click at [566, 312] on button "Save Order" at bounding box center [564, 312] width 49 height 20
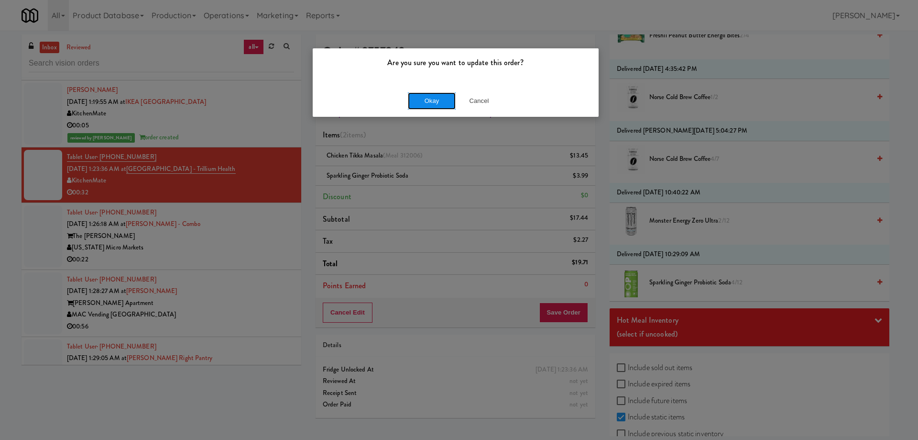
click at [428, 102] on button "Okay" at bounding box center [432, 100] width 48 height 17
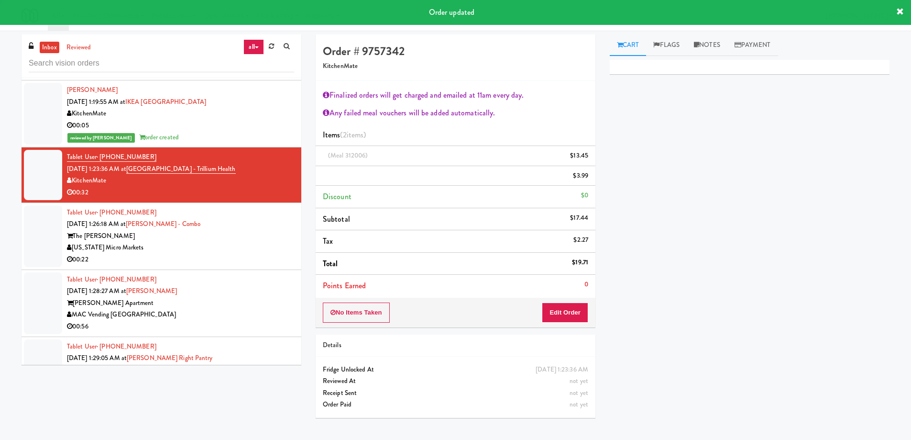
scroll to position [0, 0]
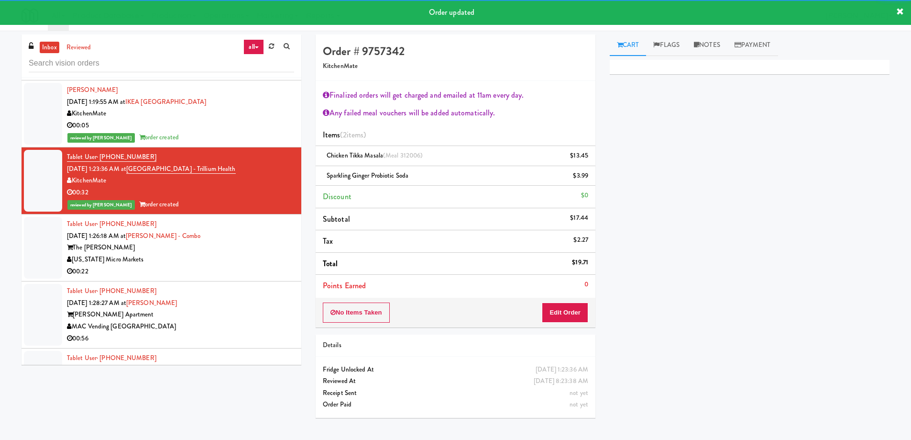
click at [240, 231] on div "Tablet User · (616) 516-6285 [DATE] 1:26:18 AM at [PERSON_NAME] - Combo The [PE…" at bounding box center [180, 247] width 227 height 59
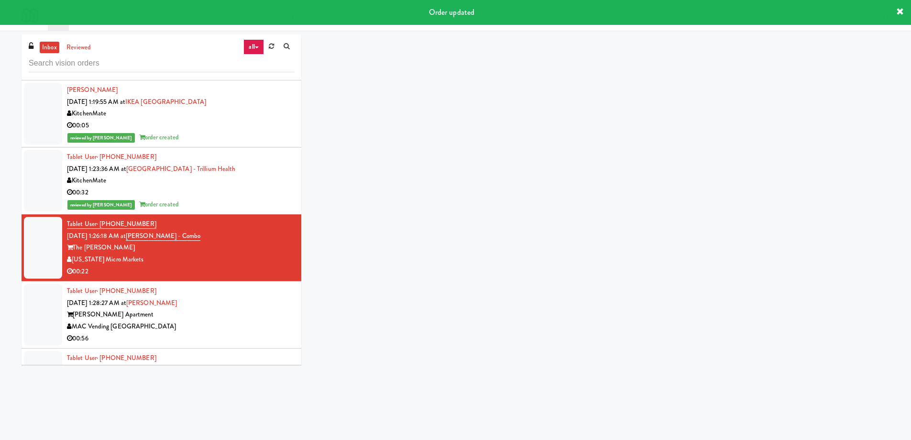
scroll to position [3875, 0]
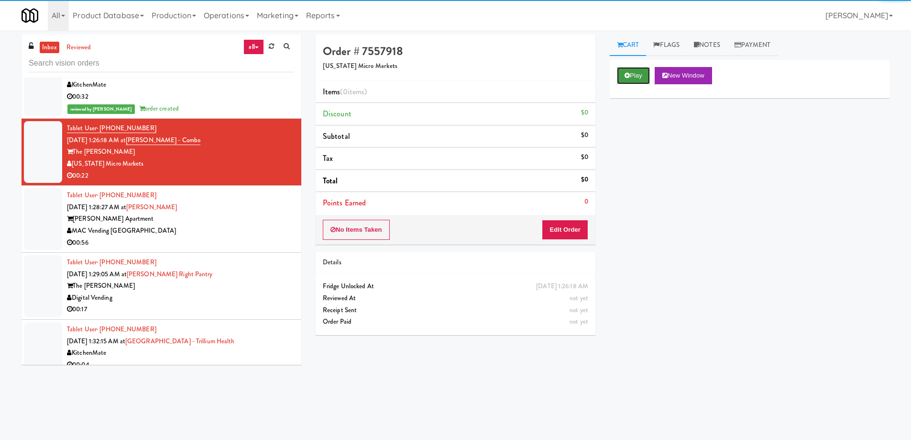
click at [634, 75] on button "Play" at bounding box center [633, 75] width 33 height 17
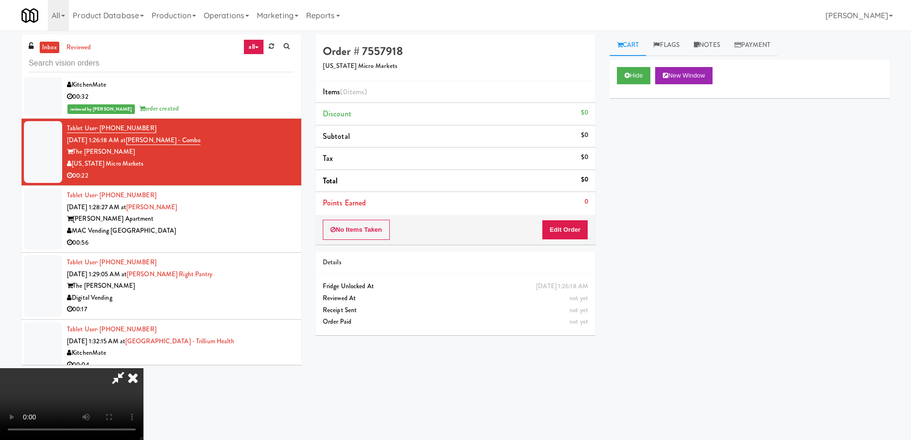
click at [144, 368] on video at bounding box center [72, 404] width 144 height 72
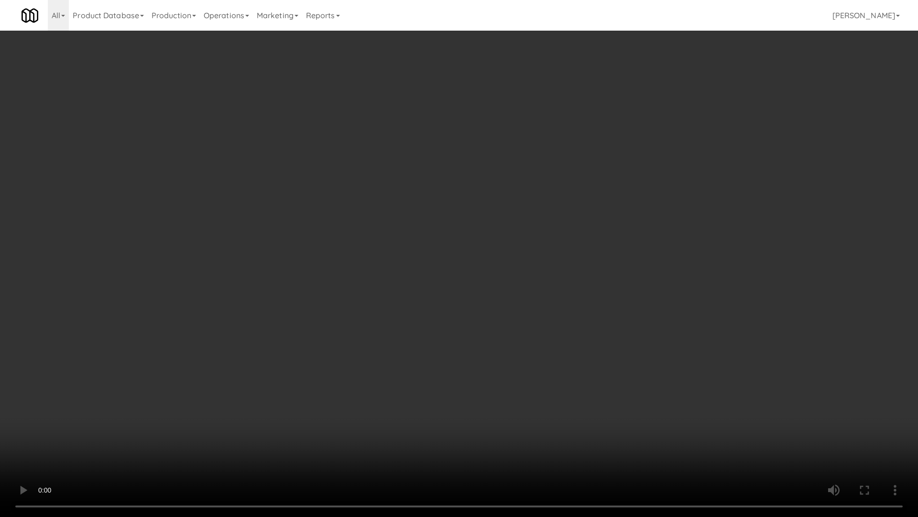
click at [596, 339] on video at bounding box center [459, 258] width 918 height 517
click at [529, 332] on video at bounding box center [459, 258] width 918 height 517
click at [499, 232] on video at bounding box center [459, 258] width 918 height 517
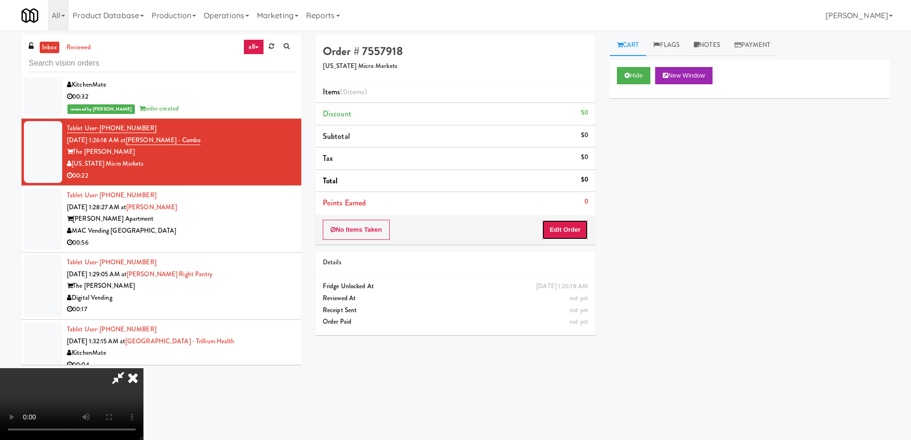
click at [572, 233] on button "Edit Order" at bounding box center [565, 230] width 46 height 20
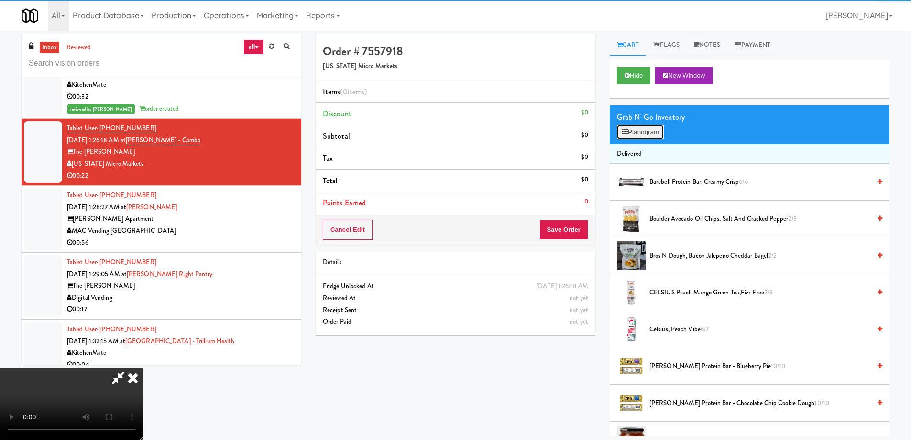
click at [634, 132] on button "Planogram" at bounding box center [640, 132] width 47 height 14
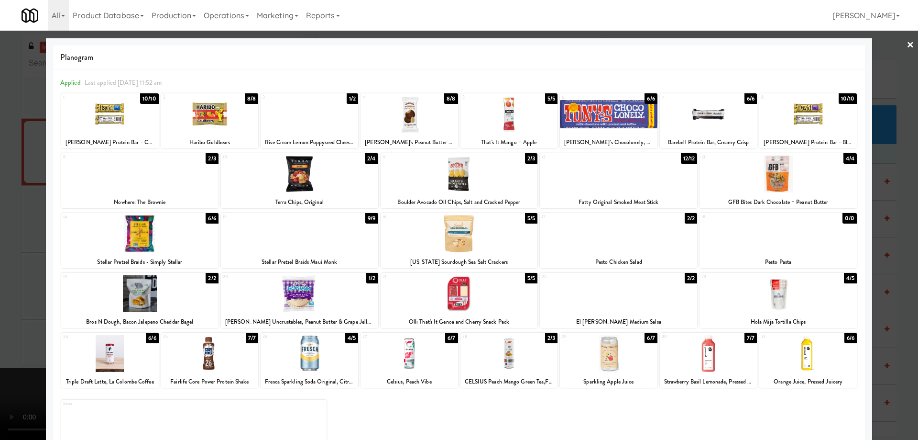
click at [723, 120] on div at bounding box center [709, 114] width 98 height 37
click at [907, 45] on link "×" at bounding box center [911, 46] width 8 height 30
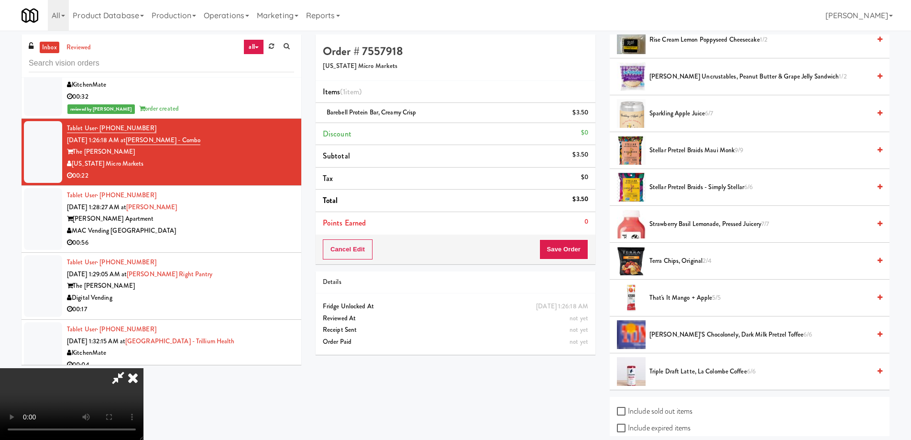
scroll to position [944, 0]
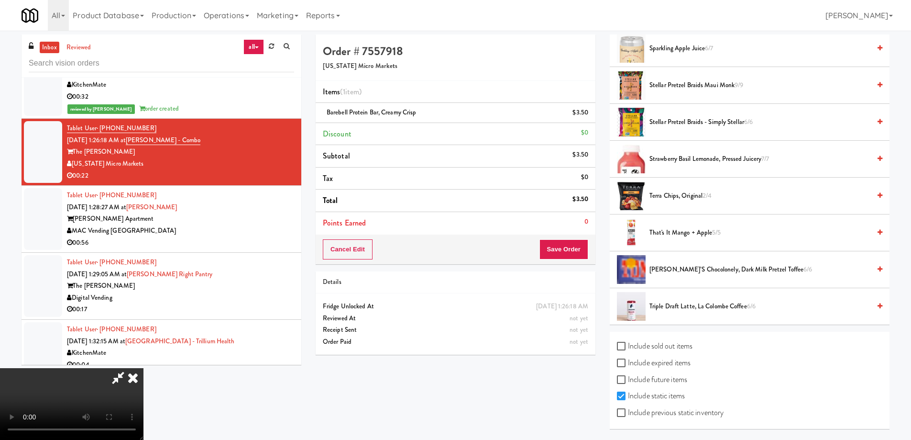
click at [685, 360] on label "Include expired items" at bounding box center [654, 362] width 74 height 14
click at [628, 360] on input "Include expired items" at bounding box center [622, 363] width 11 height 8
checkbox input "true"
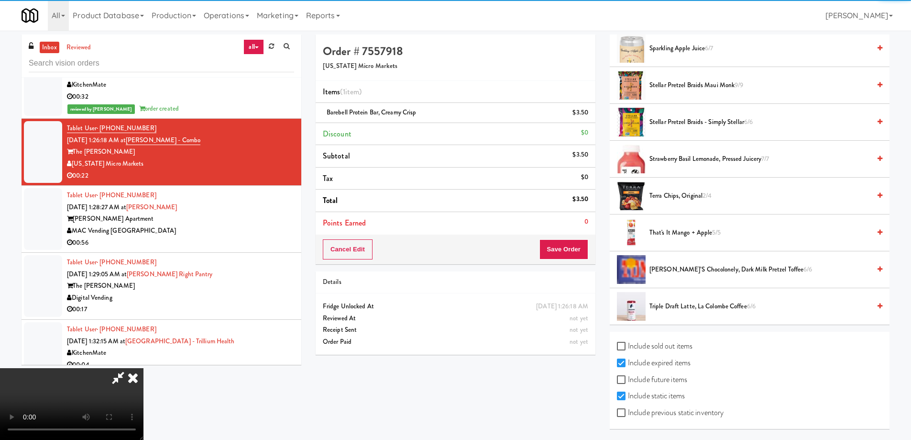
click at [689, 413] on label "Include previous static inventory" at bounding box center [670, 412] width 107 height 14
click at [628, 413] on input "Include previous static inventory" at bounding box center [622, 413] width 11 height 8
checkbox input "true"
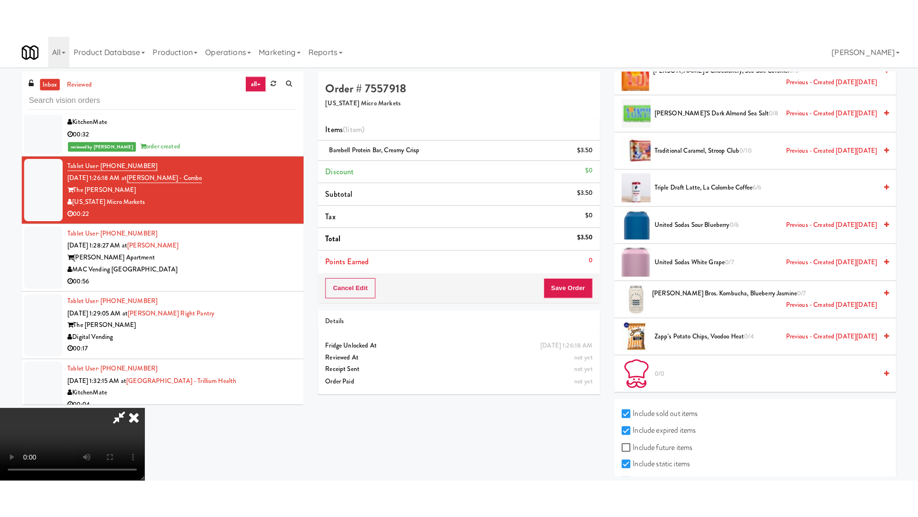
scroll to position [2933, 0]
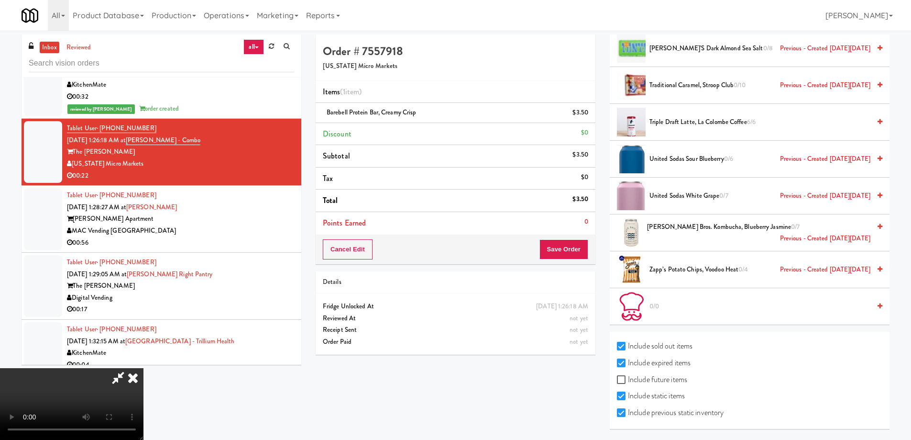
click at [144, 368] on video at bounding box center [72, 404] width 144 height 72
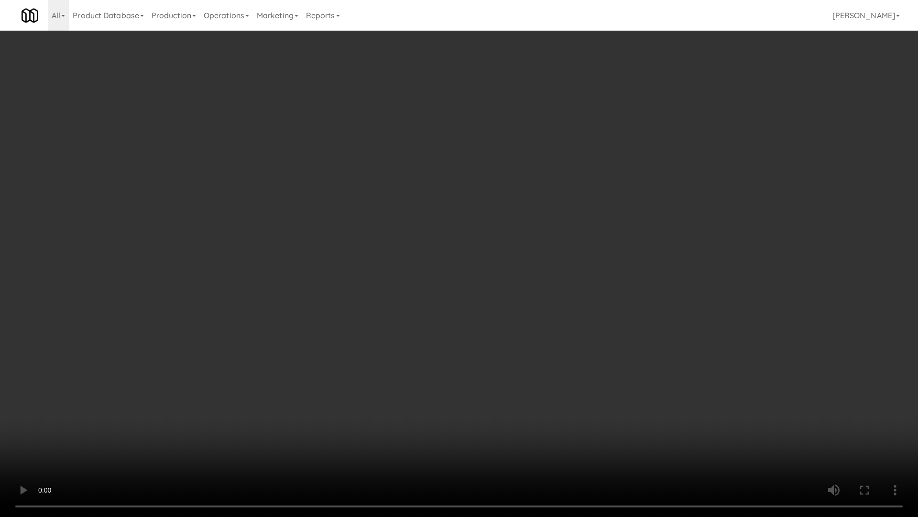
click at [476, 283] on video at bounding box center [459, 258] width 918 height 517
click at [481, 260] on video at bounding box center [459, 258] width 918 height 517
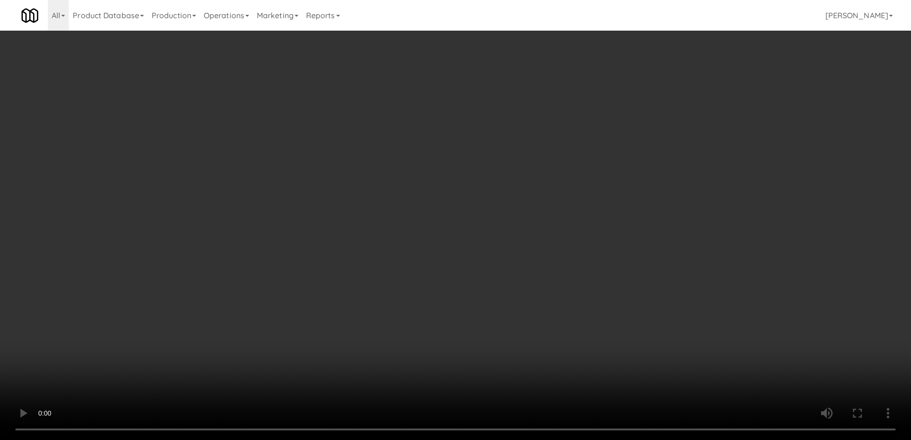
scroll to position [0, 0]
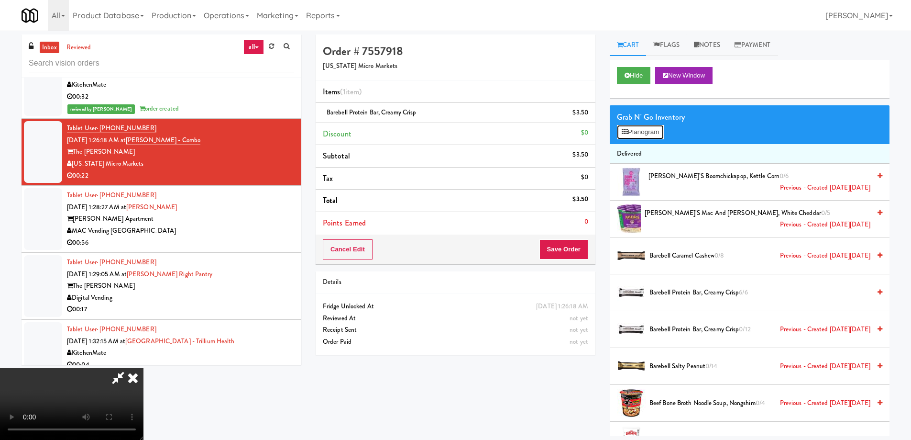
click at [653, 125] on button "Planogram" at bounding box center [640, 132] width 47 height 14
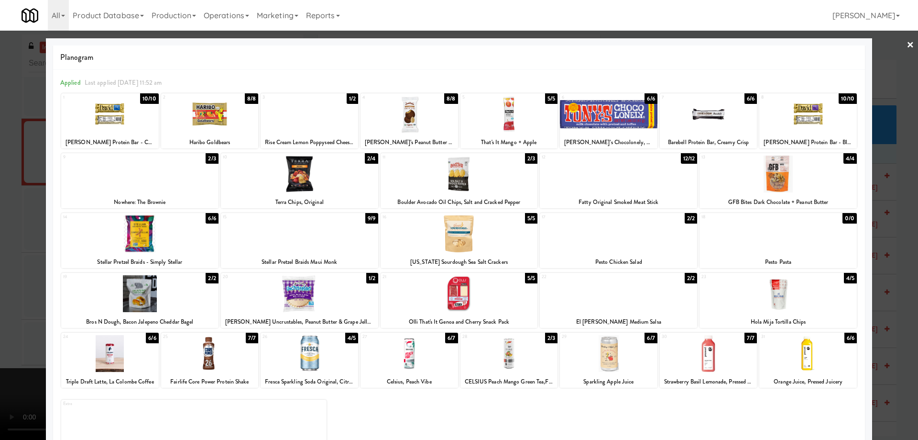
click at [807, 294] on div at bounding box center [778, 293] width 157 height 37
click at [907, 42] on link "×" at bounding box center [911, 46] width 8 height 30
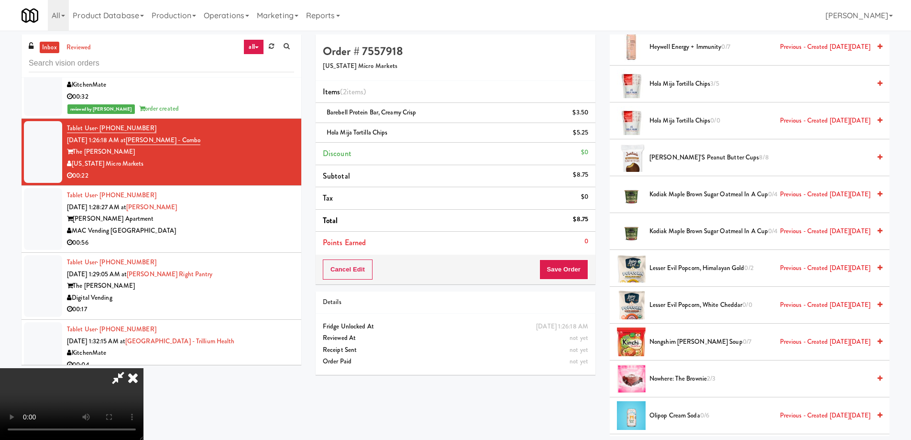
scroll to position [1579, 0]
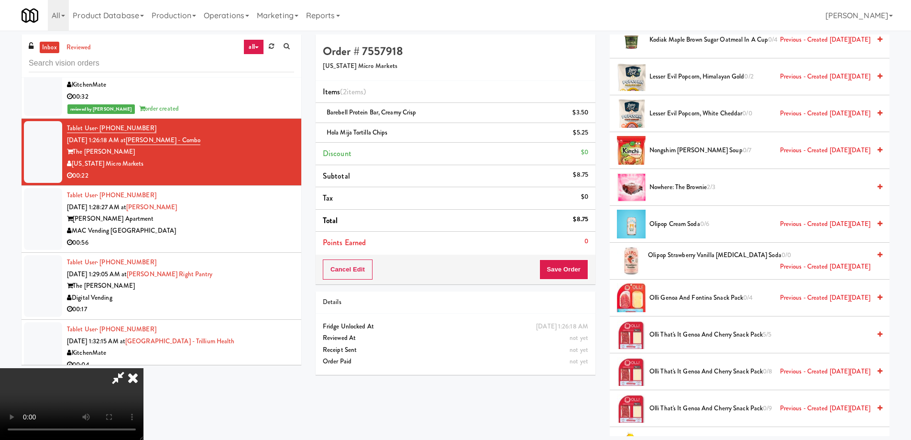
click at [144, 368] on video at bounding box center [72, 404] width 144 height 72
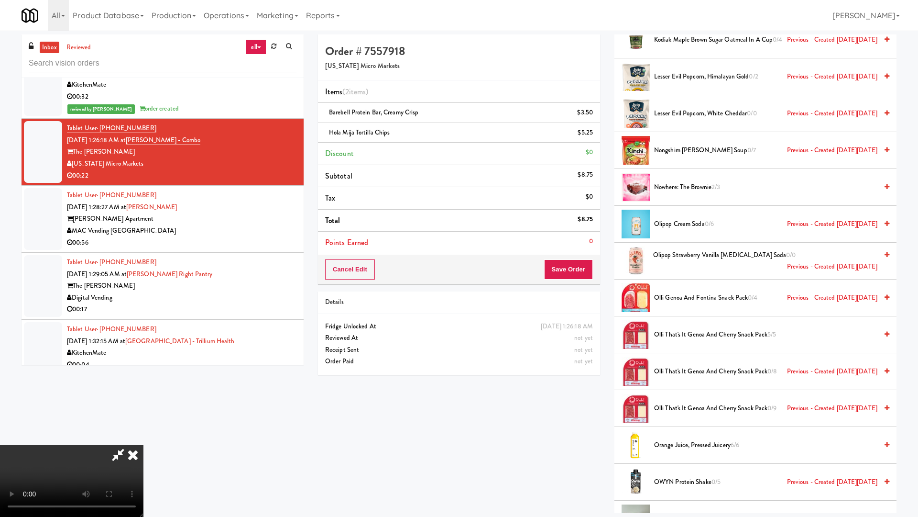
click at [144, 438] on video at bounding box center [72, 481] width 144 height 72
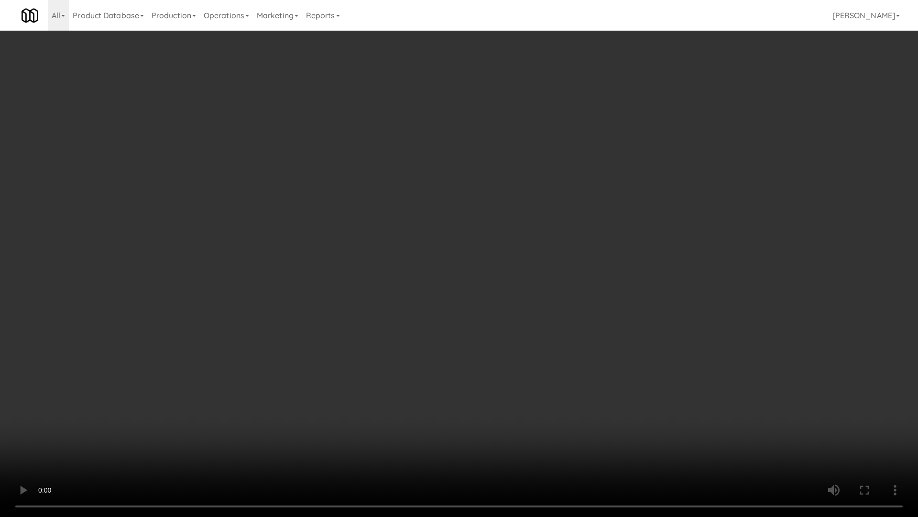
click at [443, 323] on video at bounding box center [459, 258] width 918 height 517
click at [445, 315] on video at bounding box center [459, 258] width 918 height 517
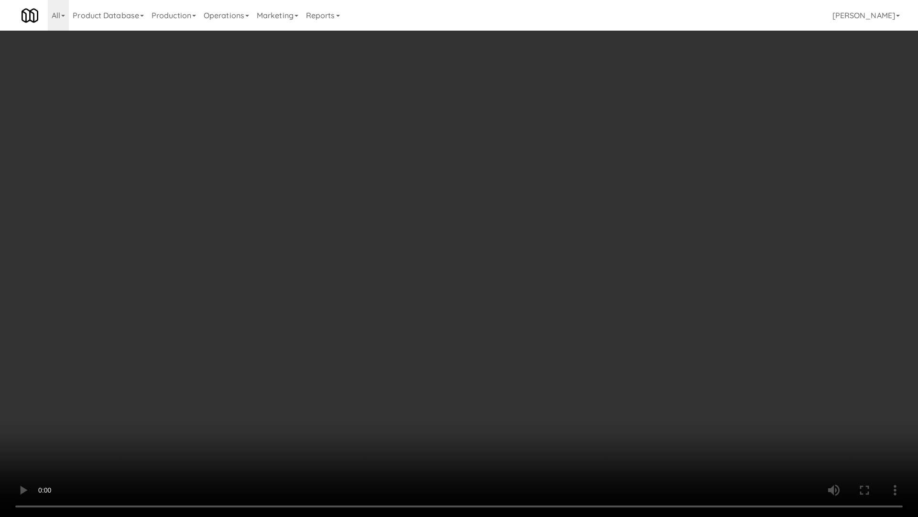
click at [445, 315] on video at bounding box center [459, 258] width 918 height 517
click at [442, 342] on video at bounding box center [459, 258] width 918 height 517
click at [444, 346] on video at bounding box center [459, 258] width 918 height 517
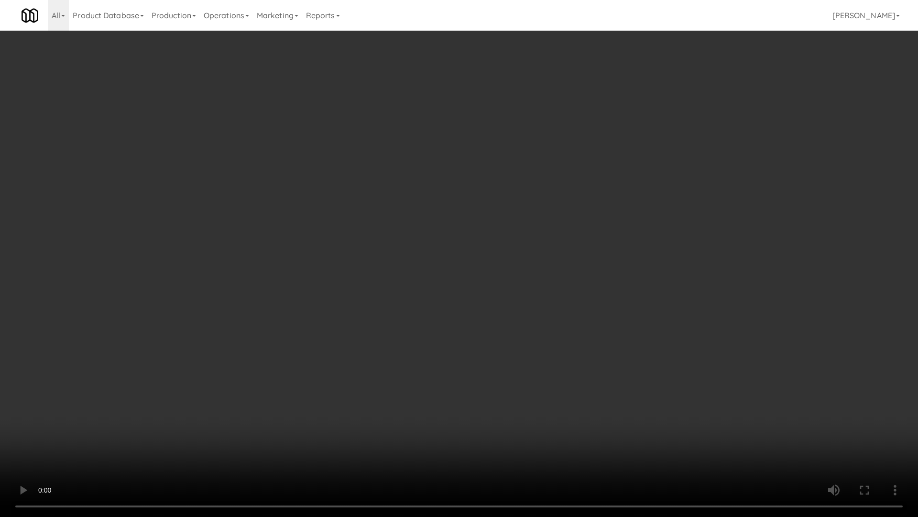
click at [444, 346] on video at bounding box center [459, 258] width 918 height 517
click at [471, 343] on video at bounding box center [459, 258] width 918 height 517
click at [442, 295] on video at bounding box center [459, 258] width 918 height 517
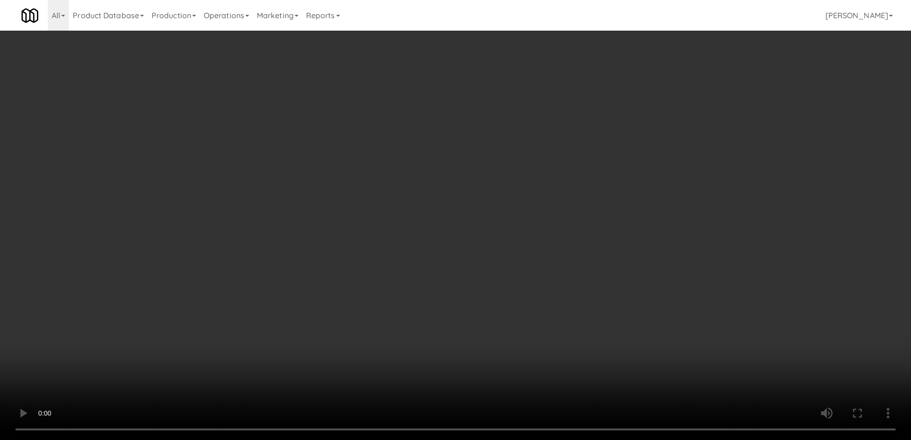
scroll to position [0, 0]
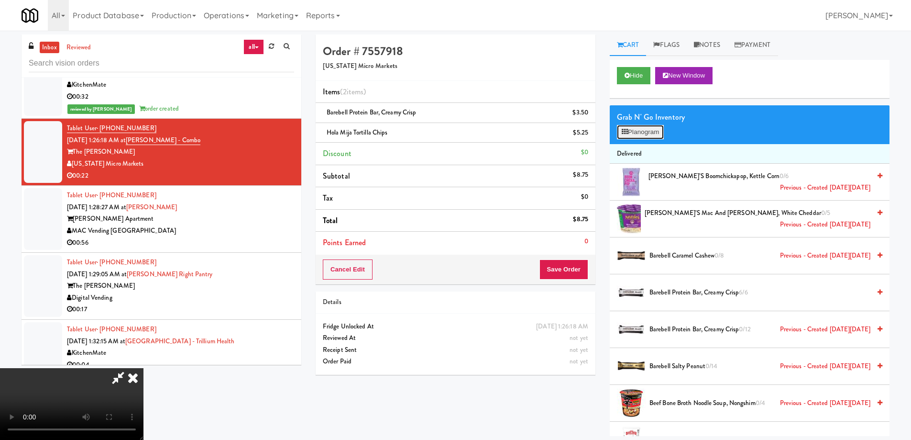
click at [642, 132] on button "Planogram" at bounding box center [640, 132] width 47 height 14
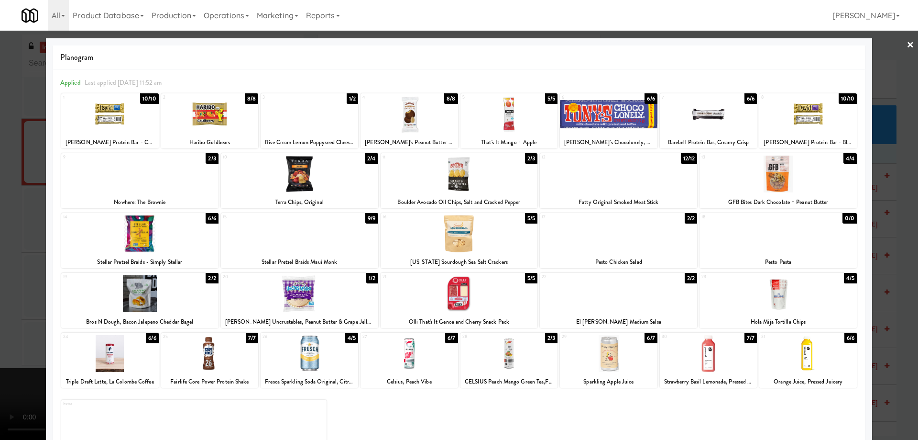
click at [907, 44] on link "×" at bounding box center [911, 46] width 8 height 30
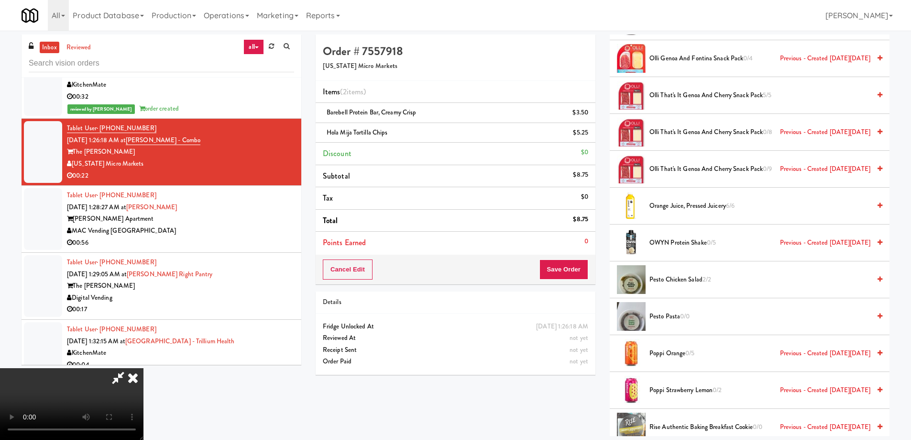
scroll to position [1913, 0]
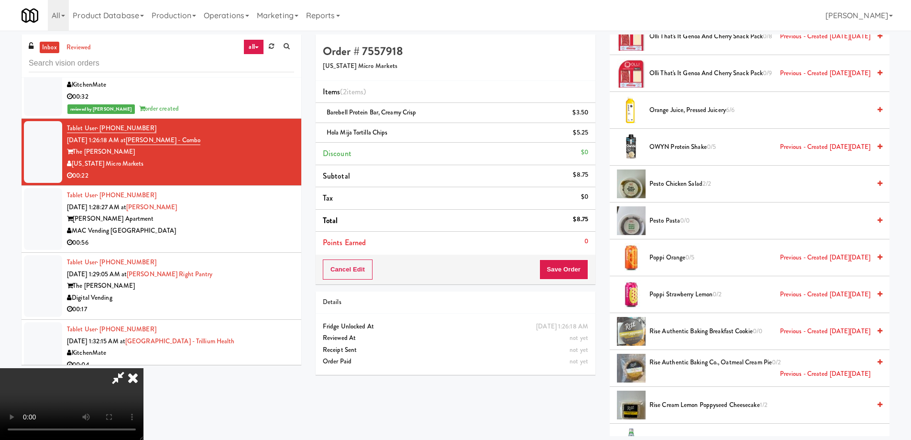
click at [144, 368] on video at bounding box center [72, 404] width 144 height 72
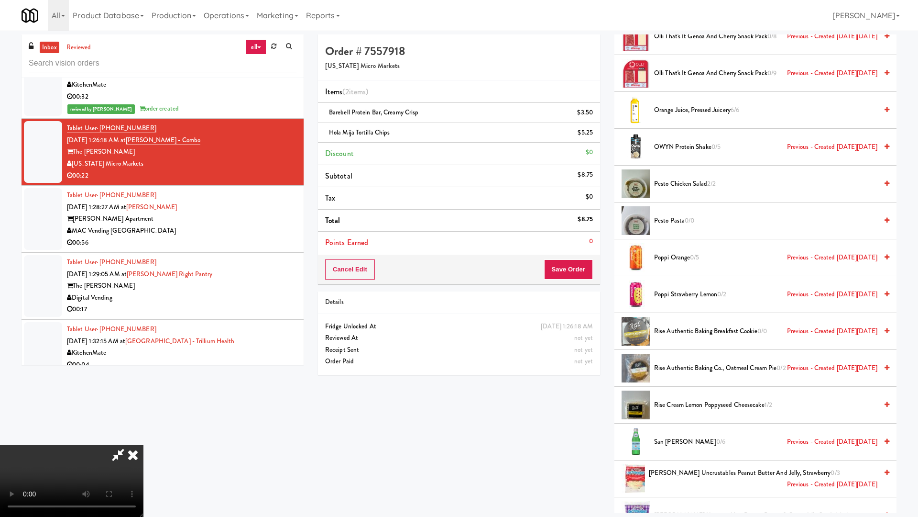
click at [144, 438] on video at bounding box center [72, 481] width 144 height 72
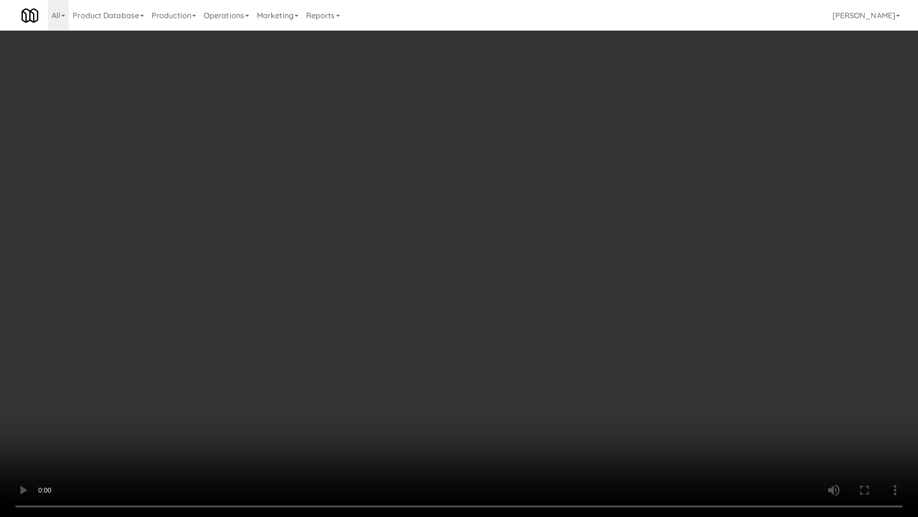
click at [478, 279] on video at bounding box center [459, 258] width 918 height 517
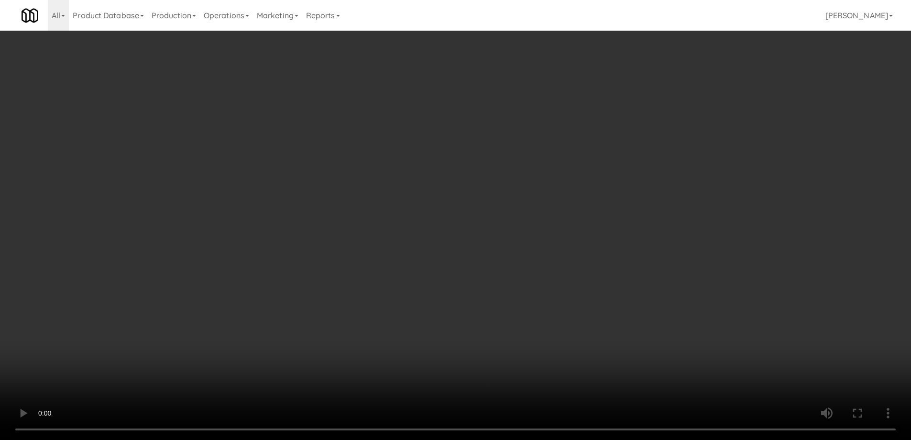
scroll to position [0, 0]
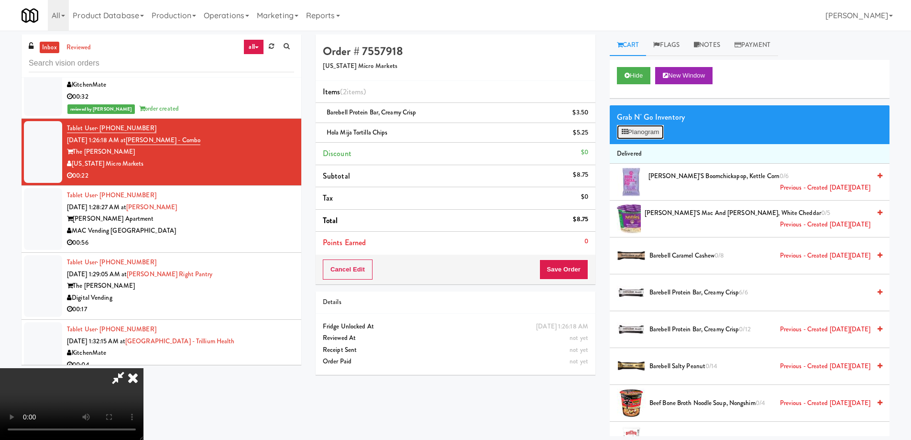
click at [658, 133] on button "Planogram" at bounding box center [640, 132] width 47 height 14
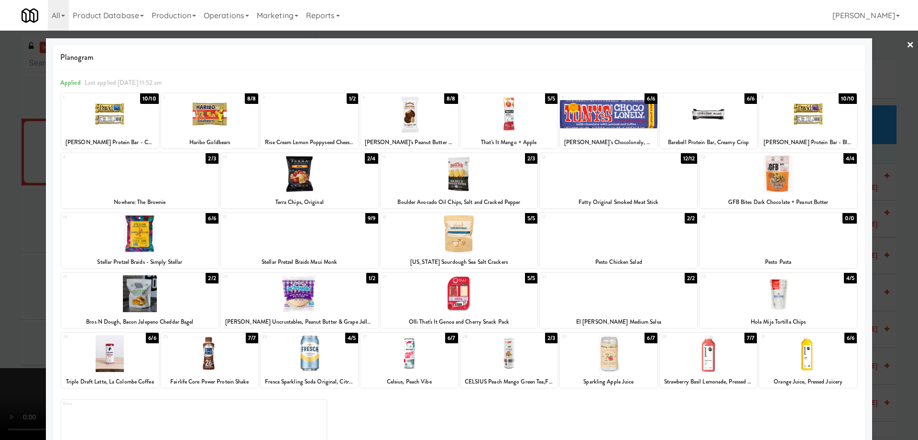
click at [492, 172] on div at bounding box center [459, 173] width 157 height 37
click at [907, 46] on link "×" at bounding box center [911, 46] width 8 height 30
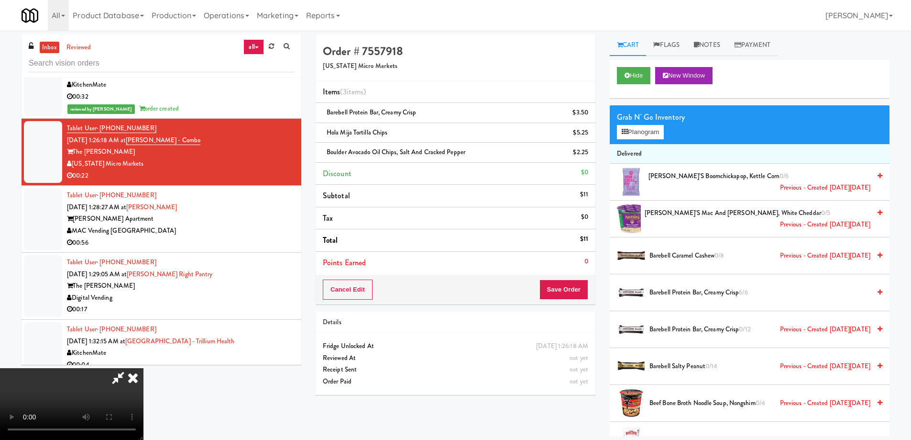
click at [144, 368] on video at bounding box center [72, 404] width 144 height 72
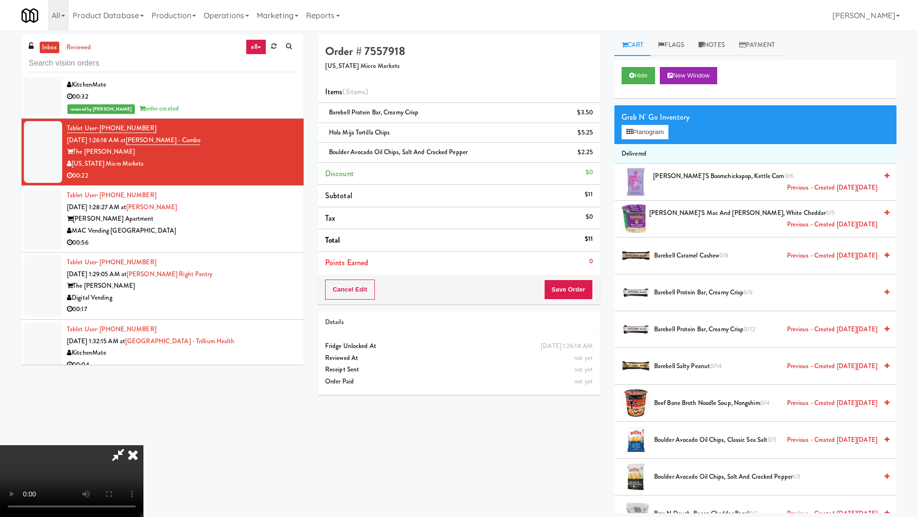
click at [144, 438] on video at bounding box center [72, 481] width 144 height 72
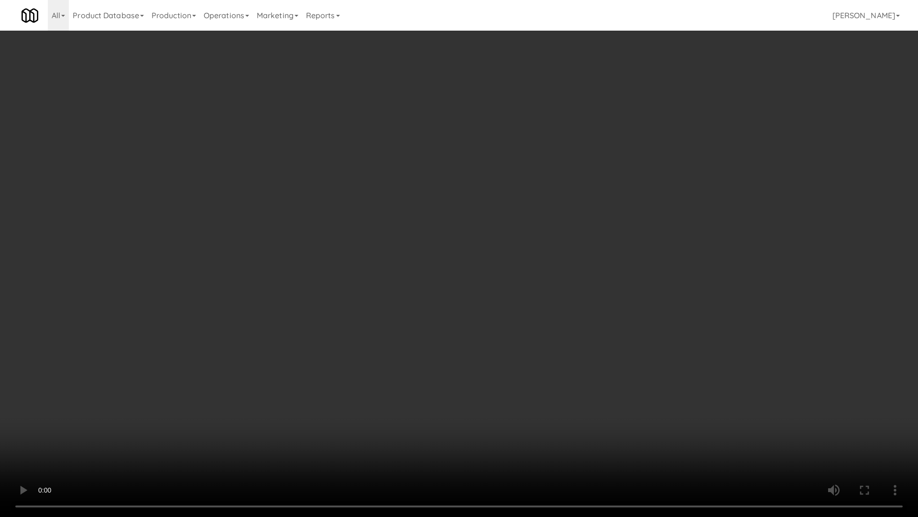
click at [602, 319] on video at bounding box center [459, 258] width 918 height 517
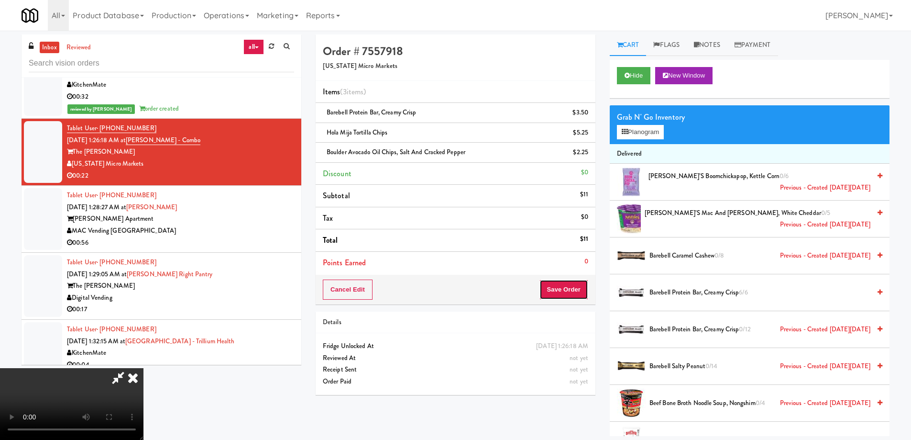
drag, startPoint x: 578, startPoint y: 293, endPoint x: 572, endPoint y: 286, distance: 9.2
click at [578, 293] on button "Save Order" at bounding box center [564, 289] width 49 height 20
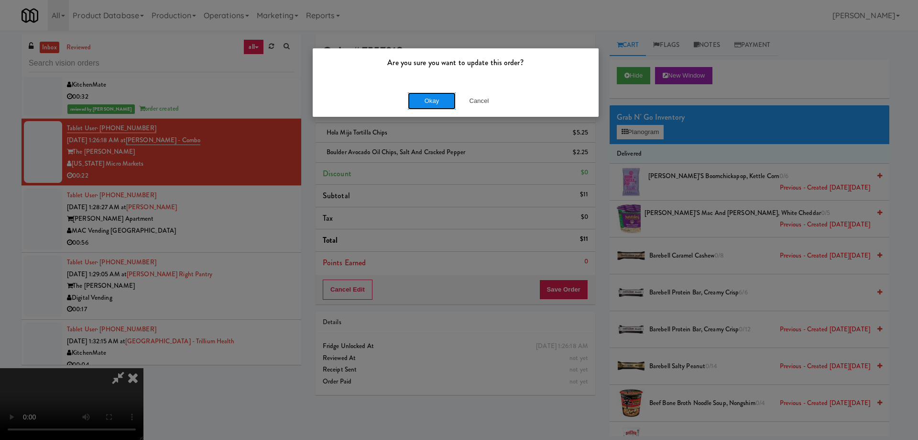
click at [427, 107] on button "Okay" at bounding box center [432, 100] width 48 height 17
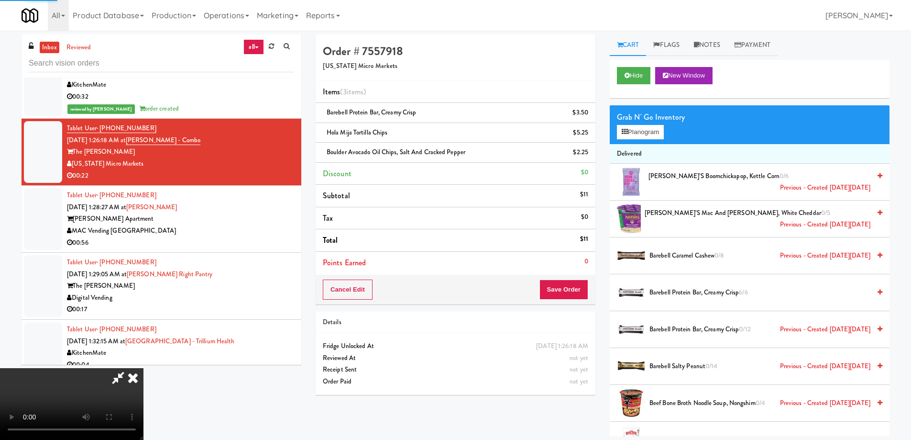
click at [144, 368] on icon at bounding box center [132, 377] width 21 height 19
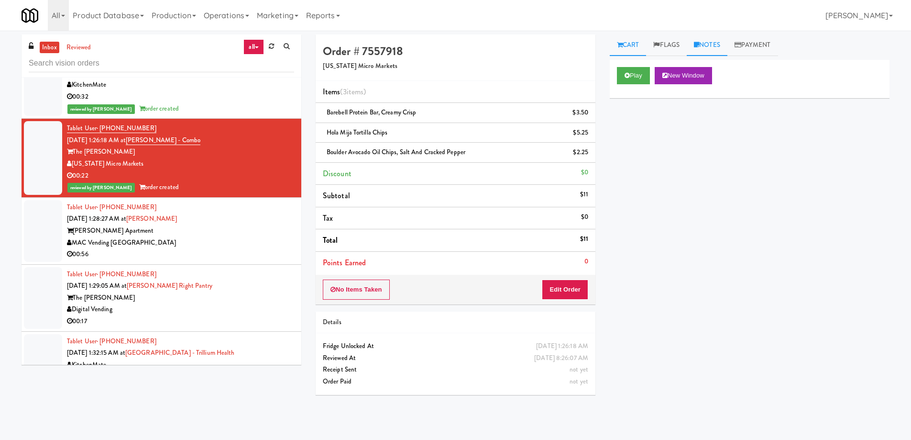
click at [708, 44] on link "Notes" at bounding box center [707, 45] width 41 height 22
click at [697, 123] on p at bounding box center [750, 117] width 265 height 11
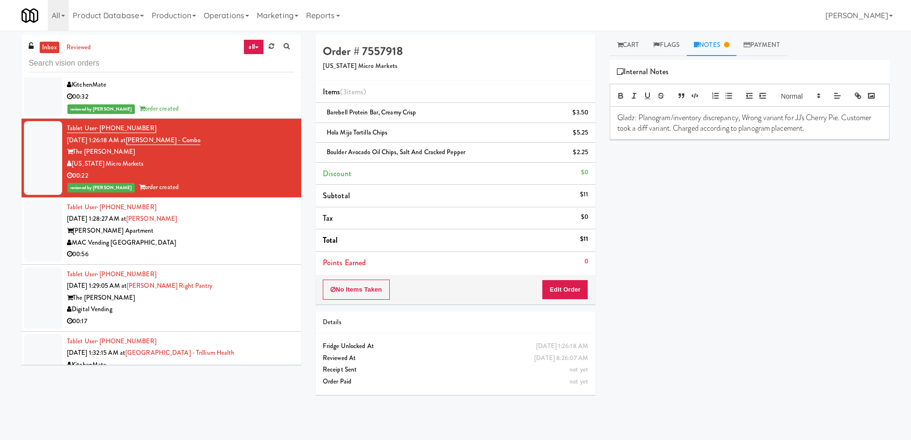
click at [361, 110] on span "Barebell Protein Bar, Creamy Crisp" at bounding box center [371, 112] width 89 height 9
copy span "Barebell Protein Bar, Creamy Crisp"
click at [797, 130] on p "Gladz: Planogram/inventory discrepancy, Wrong variant for JJ's Cherry Pie. Cust…" at bounding box center [750, 123] width 265 height 22
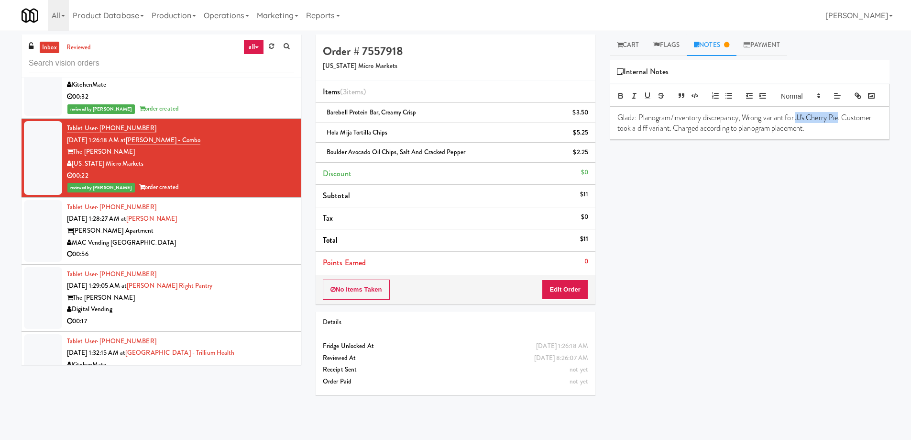
click at [841, 132] on p "Gladz: Planogram/inventory discrepancy, Wrong variant for JJ's Cherry Pie. Cust…" at bounding box center [750, 123] width 265 height 22
click at [396, 151] on span "Boulder Avocado Oil Chips, Salt and Cracked Pepper" at bounding box center [396, 151] width 139 height 9
click at [364, 131] on span "Hola Mija Tortilla Chips" at bounding box center [357, 132] width 61 height 9
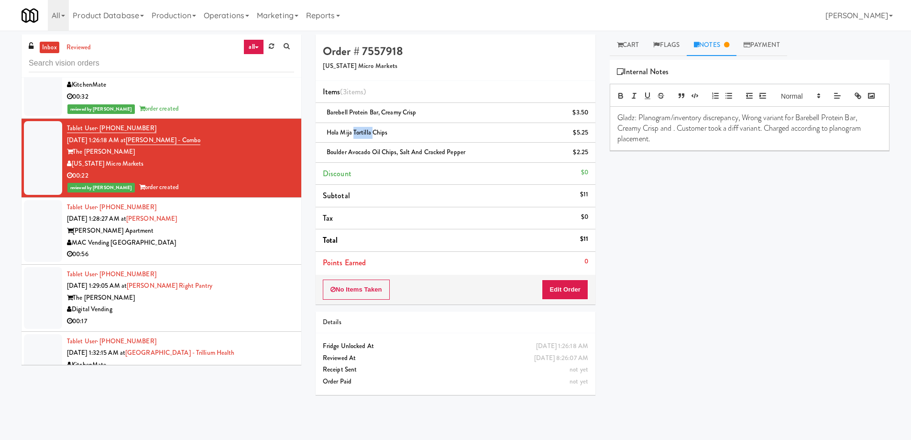
click at [364, 131] on span "Hola Mija Tortilla Chips" at bounding box center [357, 132] width 61 height 9
copy span "Hola Mija Tortilla Chips"
click at [674, 142] on p "Gladz: Planogram/inventory discrepancy, Wrong variant for Barebell Protein Bar,…" at bounding box center [750, 128] width 265 height 32
click at [784, 133] on p "Gladz: Planogram/inventory discrepancy, Wrong variant for Barebell Protein Bar,…" at bounding box center [750, 128] width 265 height 32
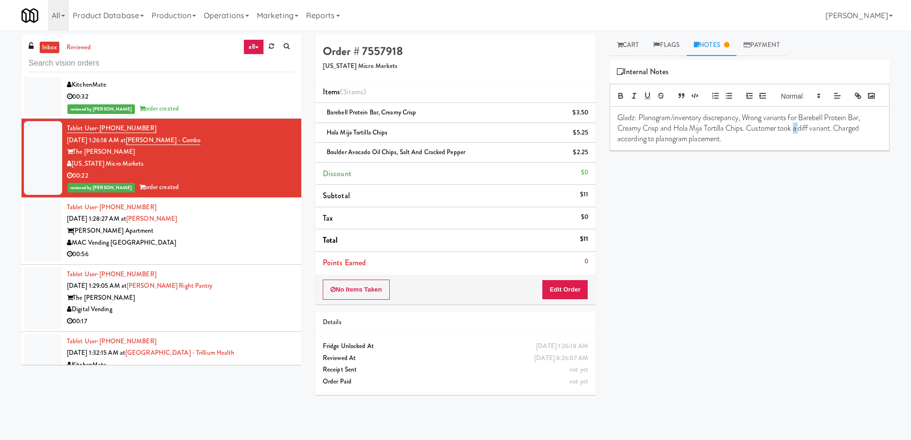
click at [800, 144] on p "Gladz: Planogram/inventory discrepancy, Wrong variants for Barebell Protein Bar…" at bounding box center [750, 128] width 265 height 32
click at [827, 143] on p "Gladz: Planogram/inventory discrepancy, Wrong variants for Barebell Protein Bar…" at bounding box center [750, 128] width 265 height 32
click at [722, 144] on p "Gladz: Planogram/inventory discrepancy, Wrong variants for Barebell Protein Bar…" at bounding box center [750, 128] width 265 height 32
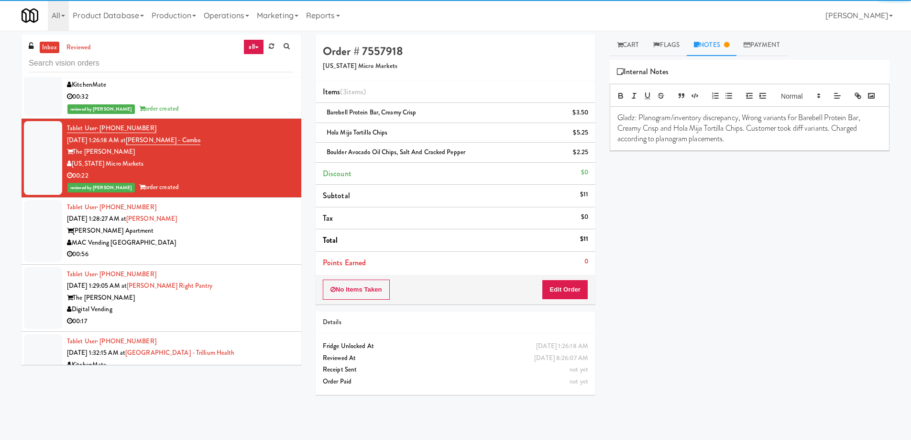
click at [743, 144] on p "Gladz: Planogram/inventory discrepancy, Wrong variants for Barebell Protein Bar…" at bounding box center [750, 128] width 265 height 32
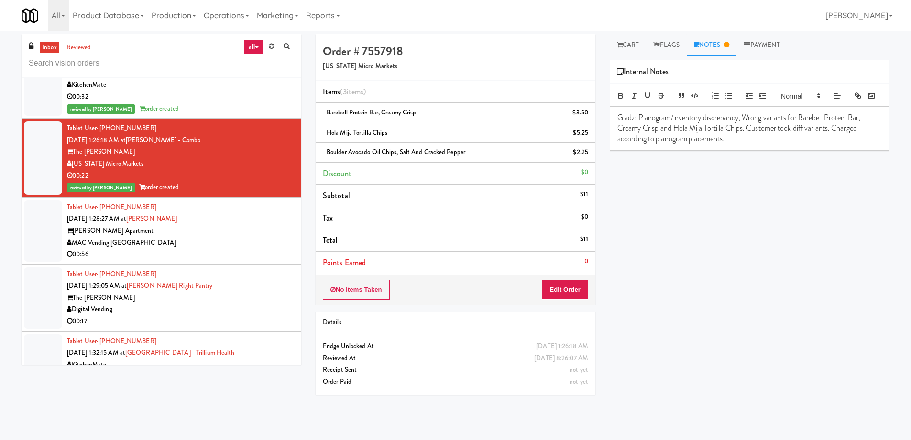
click at [756, 265] on div "Play New Window Primary Flag Clear Flag if unable to determine what was taken o…" at bounding box center [750, 239] width 280 height 359
drag, startPoint x: 634, startPoint y: 42, endPoint x: 639, endPoint y: 79, distance: 37.1
click at [634, 42] on link "Cart" at bounding box center [628, 45] width 37 height 22
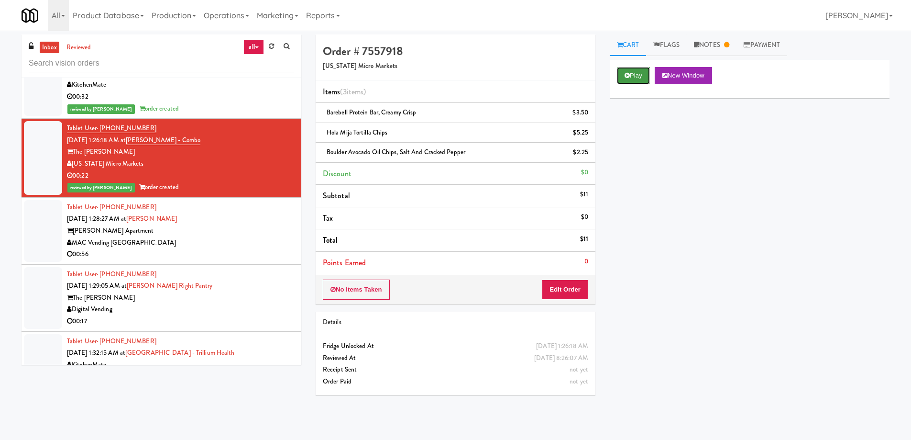
click at [638, 79] on button "Play" at bounding box center [633, 75] width 33 height 17
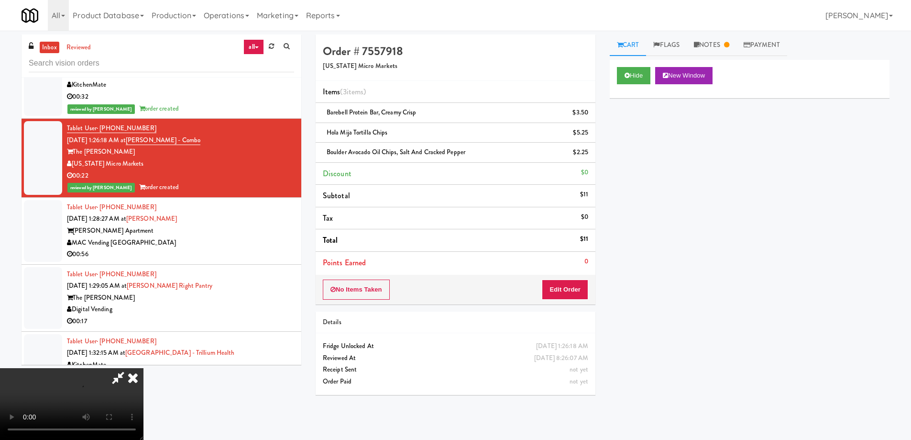
drag, startPoint x: 525, startPoint y: 41, endPoint x: 523, endPoint y: 53, distance: 12.1
click at [129, 368] on icon at bounding box center [118, 377] width 22 height 19
click at [144, 368] on icon at bounding box center [132, 377] width 21 height 19
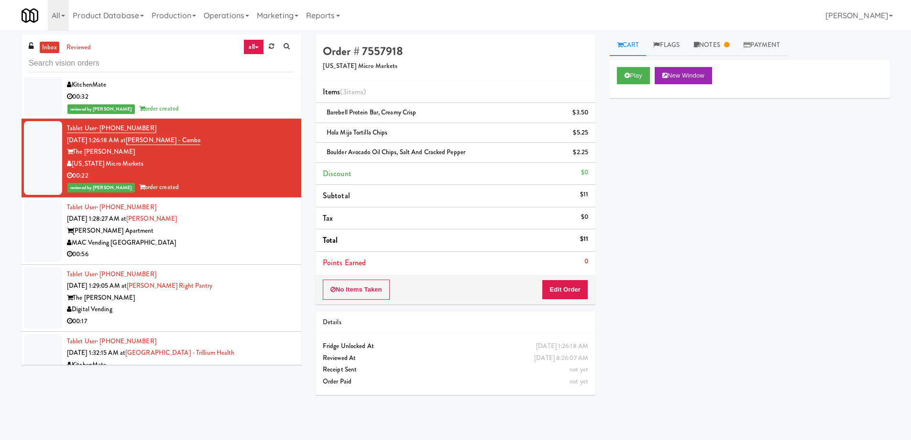
click at [208, 235] on div "[PERSON_NAME] Apartment" at bounding box center [180, 231] width 227 height 12
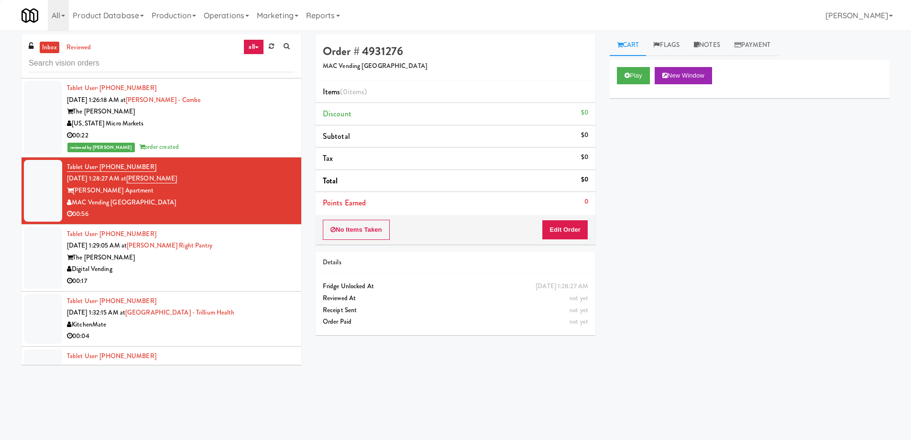
scroll to position [3970, 0]
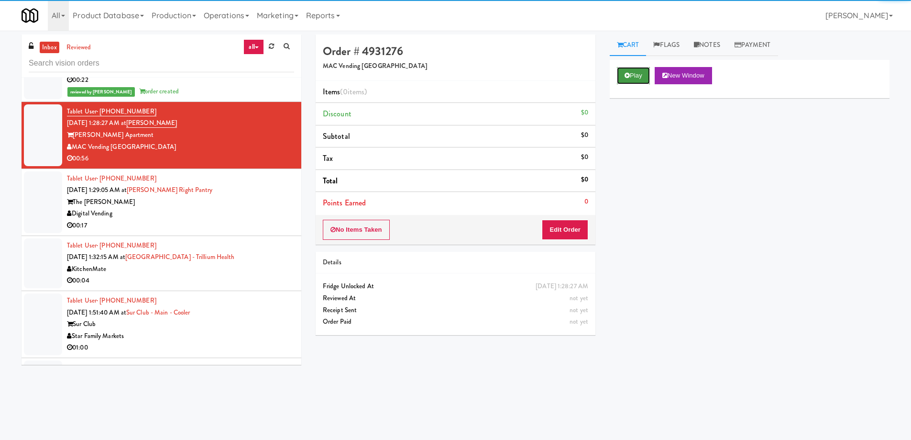
click at [646, 74] on button "Play" at bounding box center [633, 75] width 33 height 17
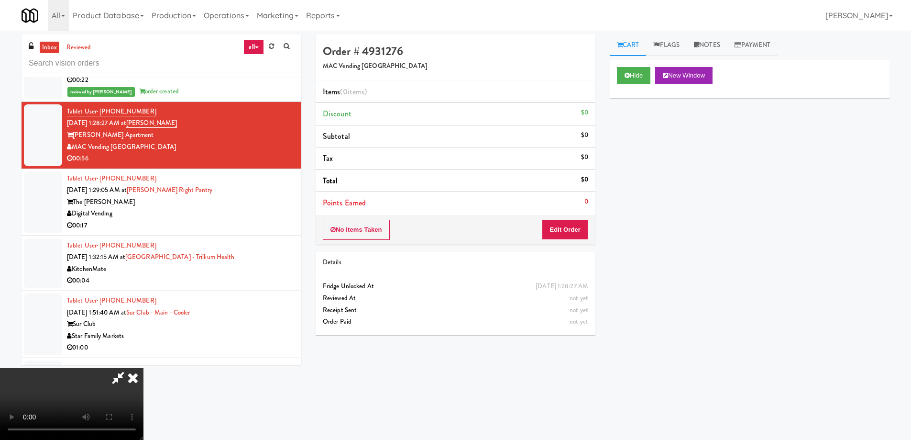
click at [144, 368] on video at bounding box center [72, 404] width 144 height 72
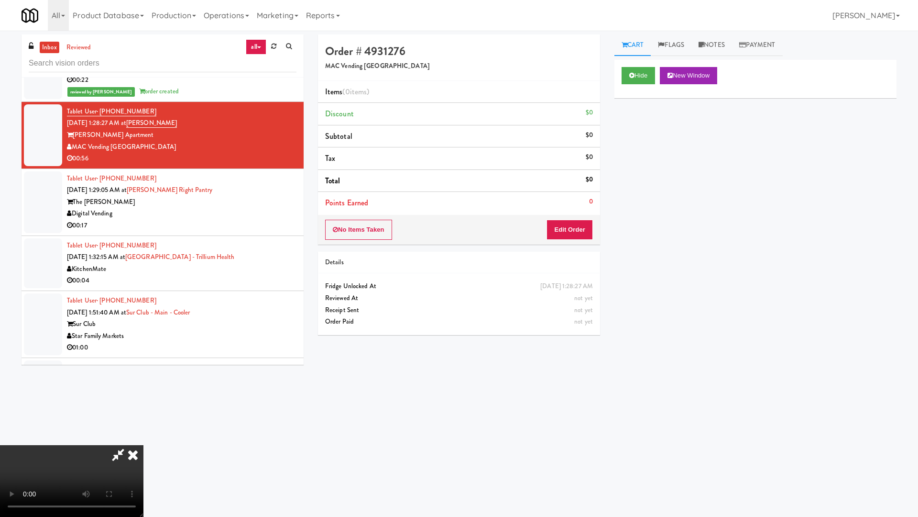
click at [144, 438] on video at bounding box center [72, 481] width 144 height 72
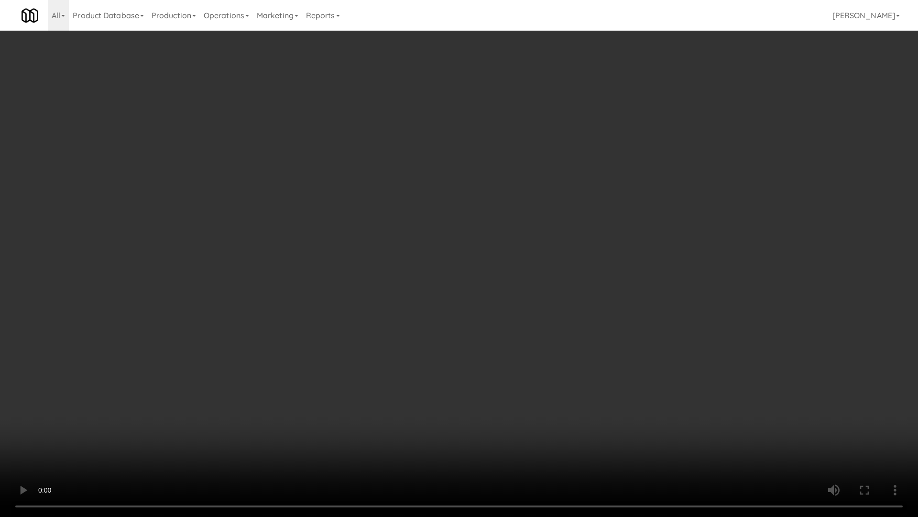
click at [402, 243] on video at bounding box center [459, 258] width 918 height 517
click at [423, 232] on video at bounding box center [459, 258] width 918 height 517
click at [442, 325] on video at bounding box center [459, 258] width 918 height 517
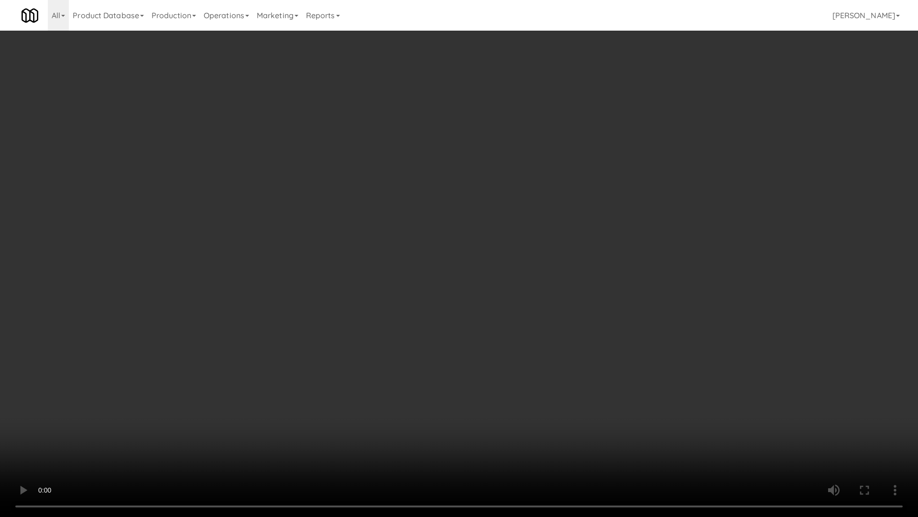
click at [442, 325] on video at bounding box center [459, 258] width 918 height 517
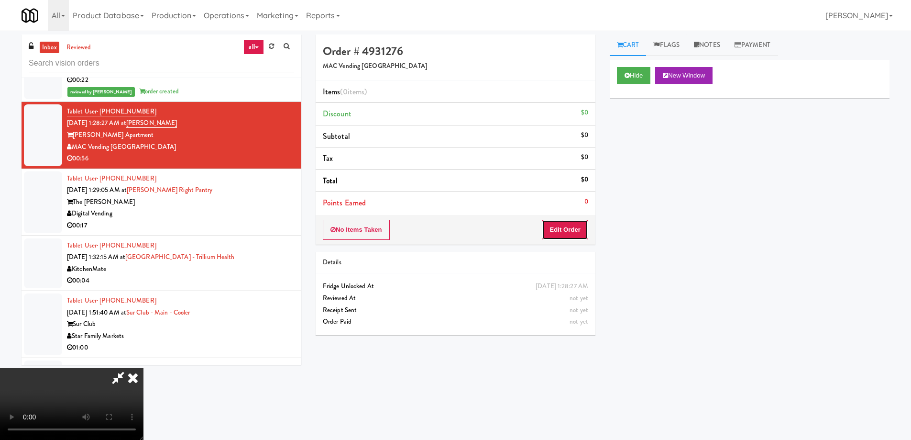
click at [569, 227] on button "Edit Order" at bounding box center [565, 230] width 46 height 20
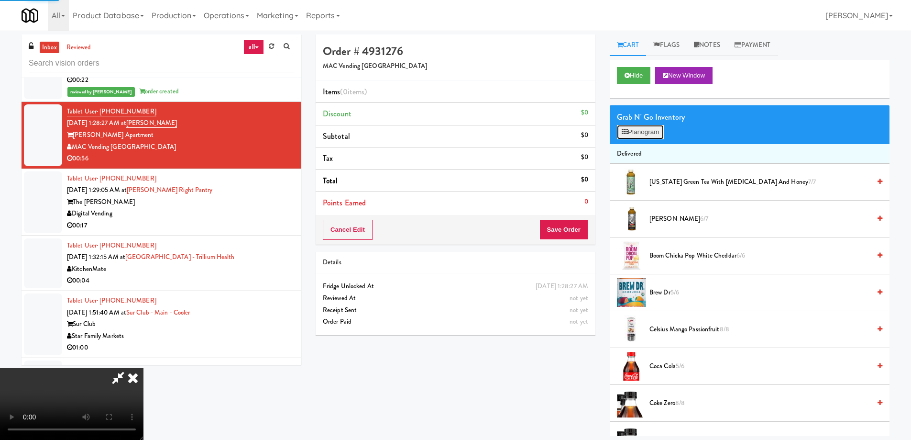
click at [644, 135] on button "Planogram" at bounding box center [640, 132] width 47 height 14
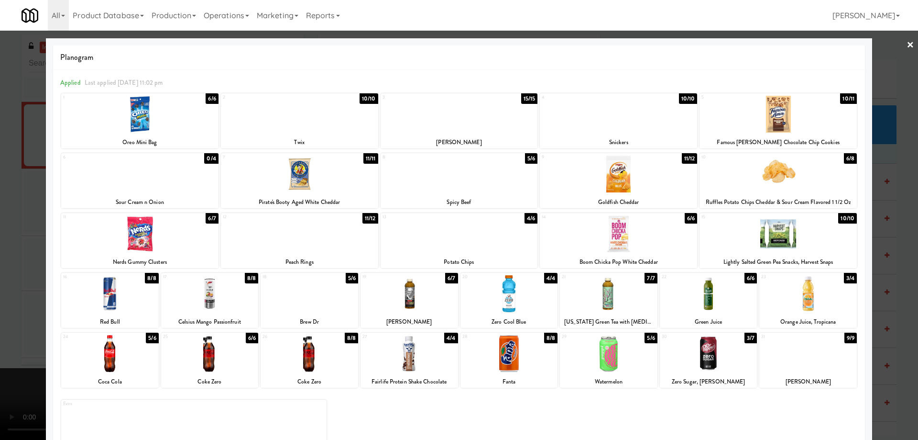
click at [907, 45] on div at bounding box center [459, 220] width 918 height 440
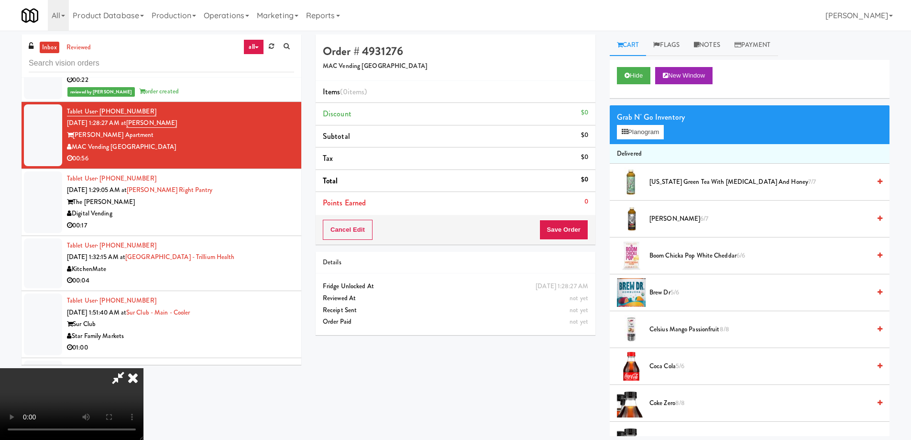
click at [144, 368] on video at bounding box center [72, 404] width 144 height 72
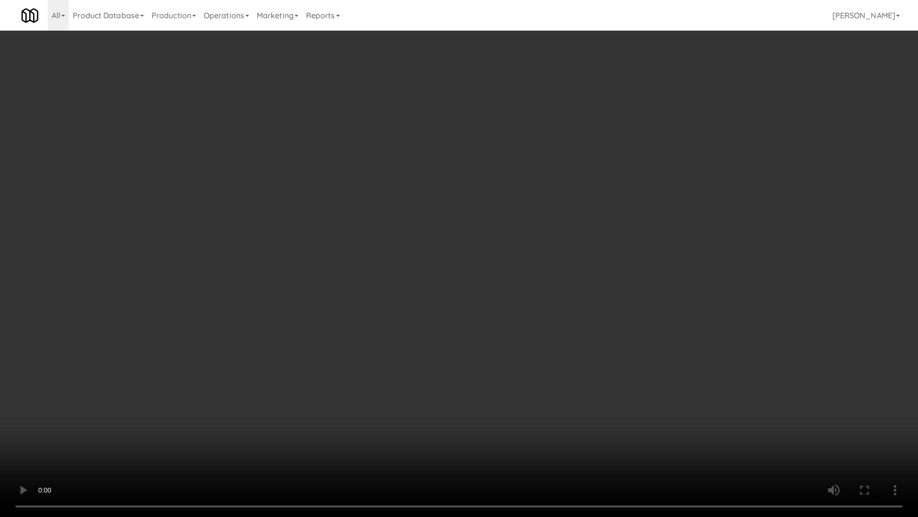
drag, startPoint x: 377, startPoint y: 306, endPoint x: 416, endPoint y: 307, distance: 38.3
click at [379, 306] on video at bounding box center [459, 258] width 918 height 517
click at [354, 235] on video at bounding box center [459, 258] width 918 height 517
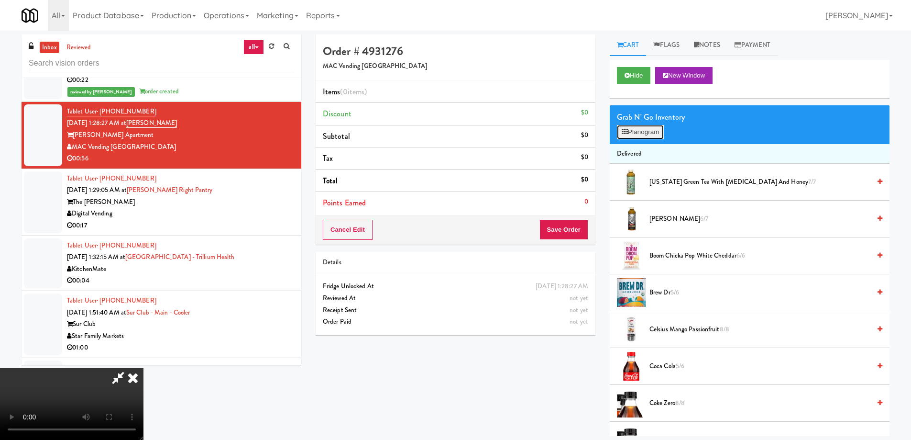
click at [627, 137] on button "Planogram" at bounding box center [640, 132] width 47 height 14
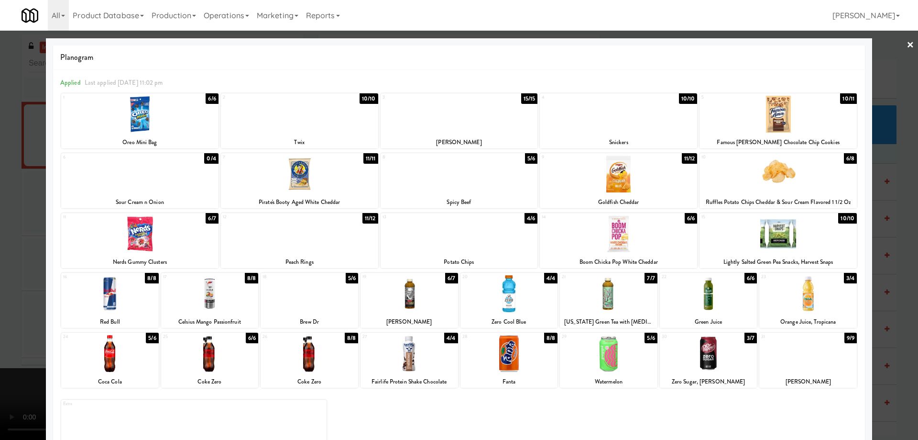
click at [639, 237] on div at bounding box center [618, 233] width 157 height 37
click at [907, 46] on link "×" at bounding box center [911, 46] width 8 height 30
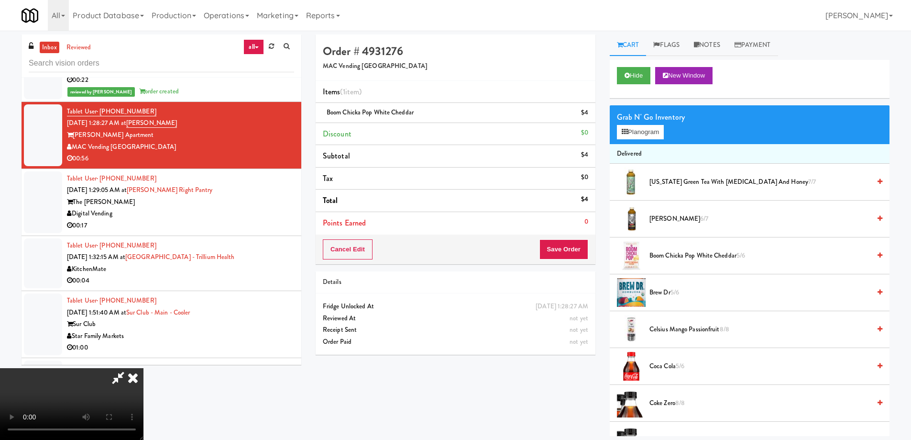
click at [144, 368] on video at bounding box center [72, 404] width 144 height 72
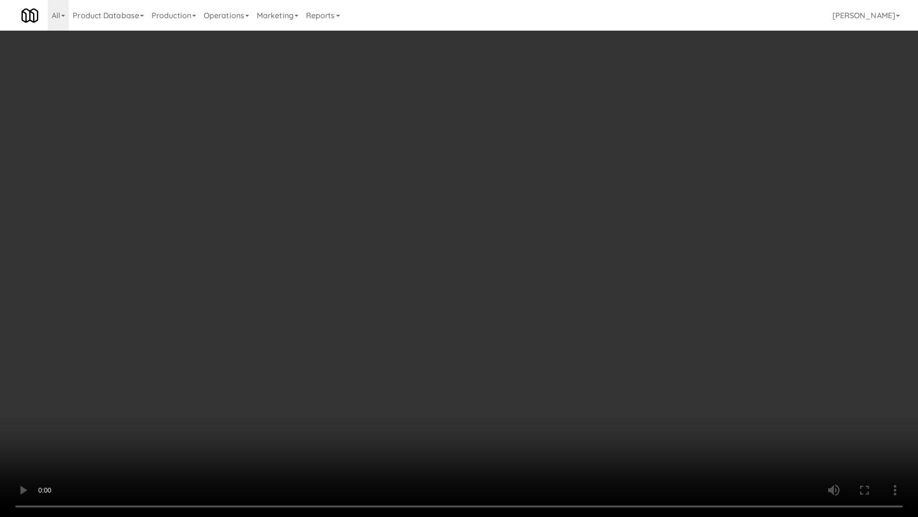
click at [489, 243] on video at bounding box center [459, 258] width 918 height 517
click at [443, 231] on video at bounding box center [459, 258] width 918 height 517
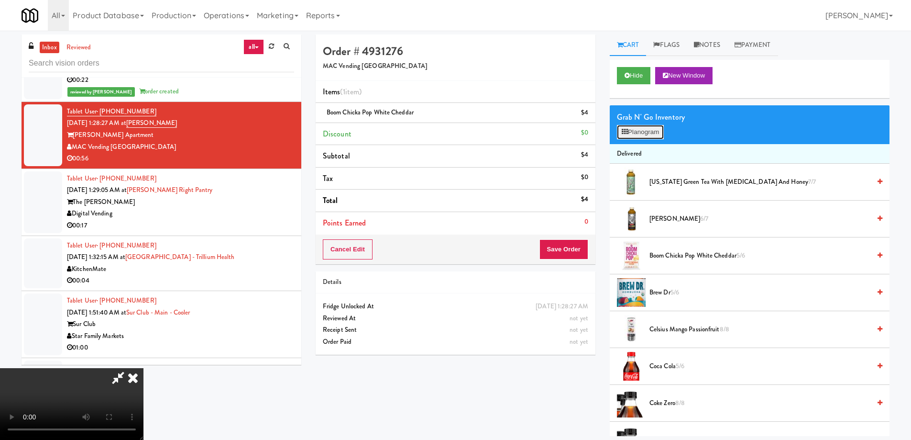
click at [637, 133] on button "Planogram" at bounding box center [640, 132] width 47 height 14
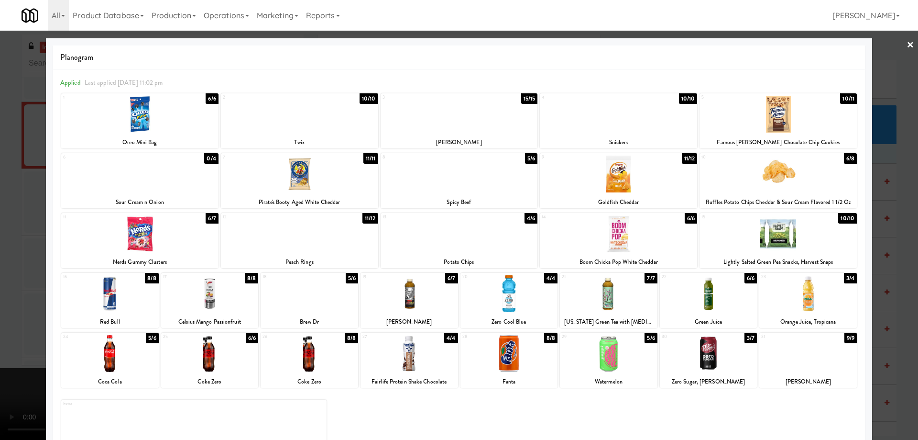
click at [483, 235] on div at bounding box center [459, 233] width 157 height 37
click at [907, 46] on link "×" at bounding box center [911, 46] width 8 height 30
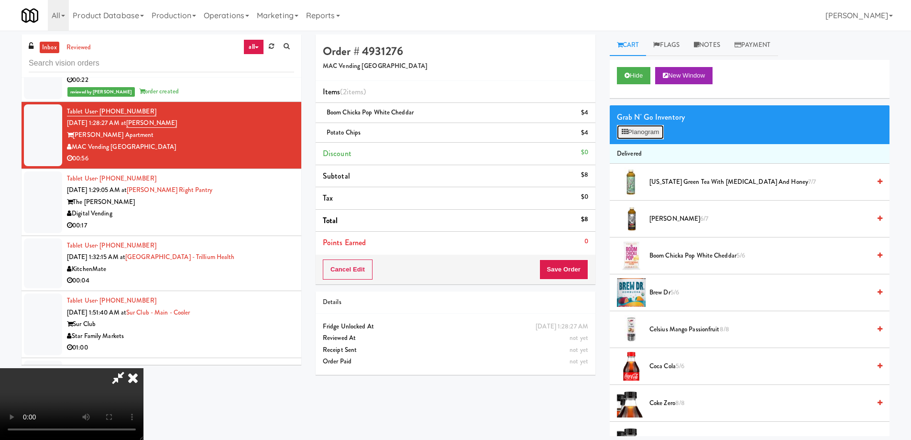
click at [647, 130] on button "Planogram" at bounding box center [640, 132] width 47 height 14
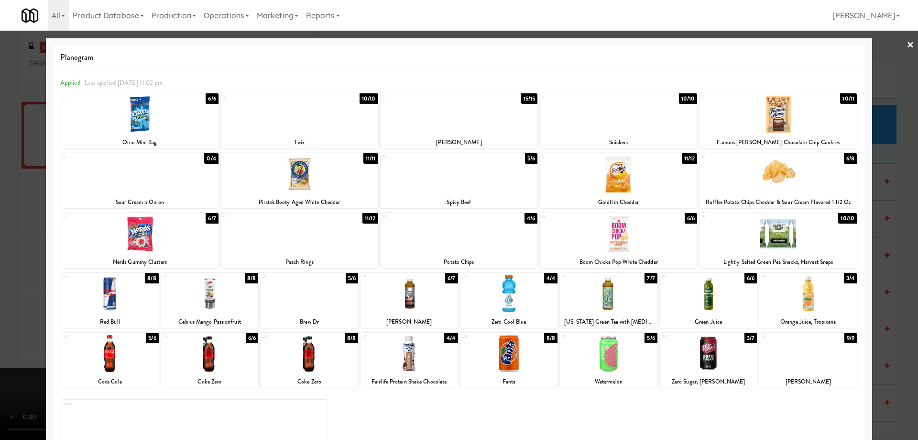
click at [907, 48] on link "×" at bounding box center [911, 46] width 8 height 30
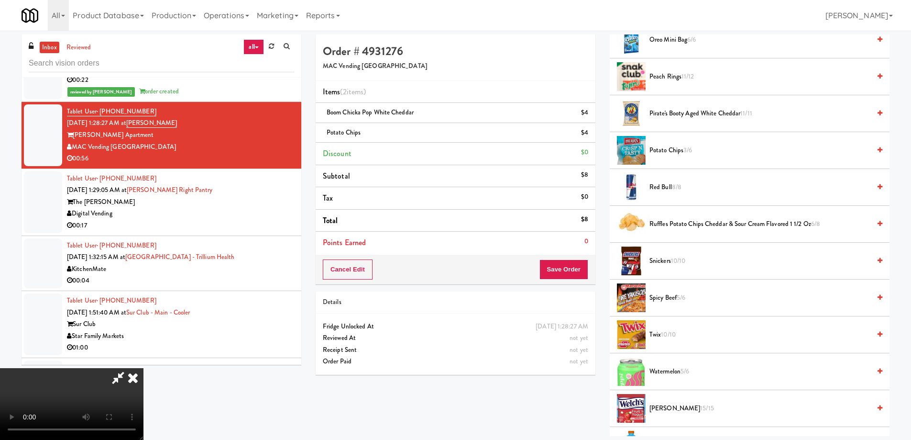
scroll to position [752, 0]
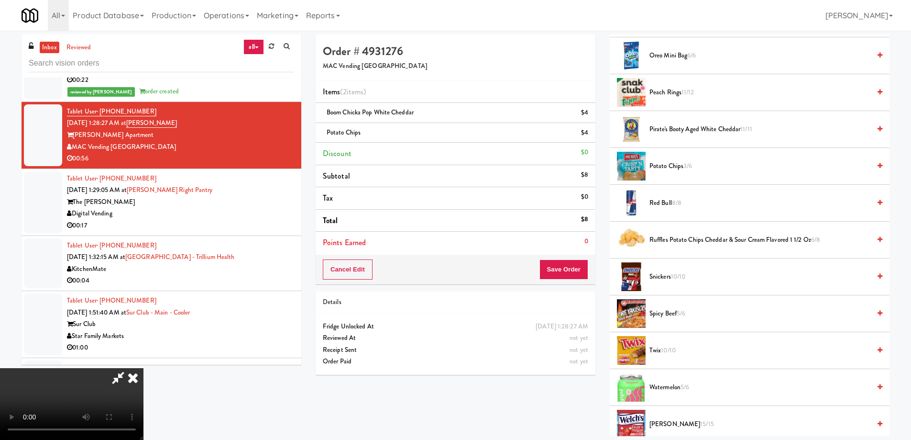
click at [144, 368] on video at bounding box center [72, 404] width 144 height 72
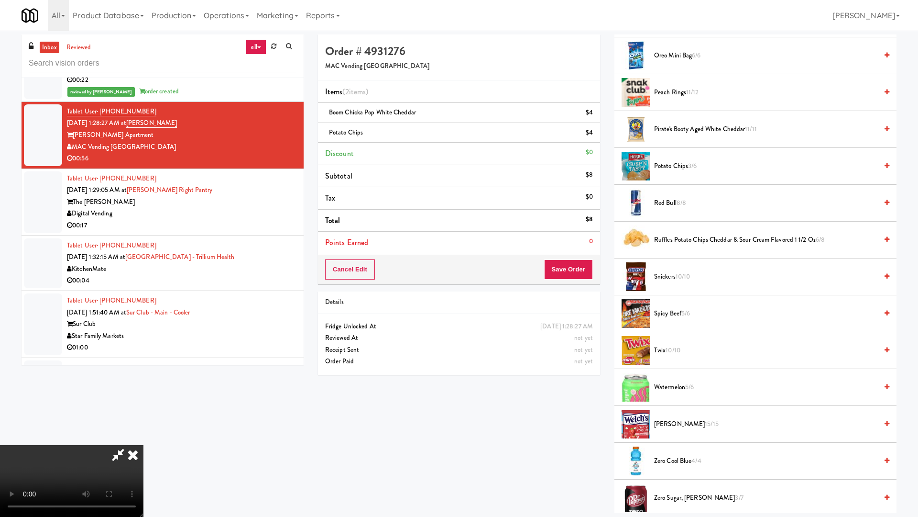
click at [144, 438] on video at bounding box center [72, 481] width 144 height 72
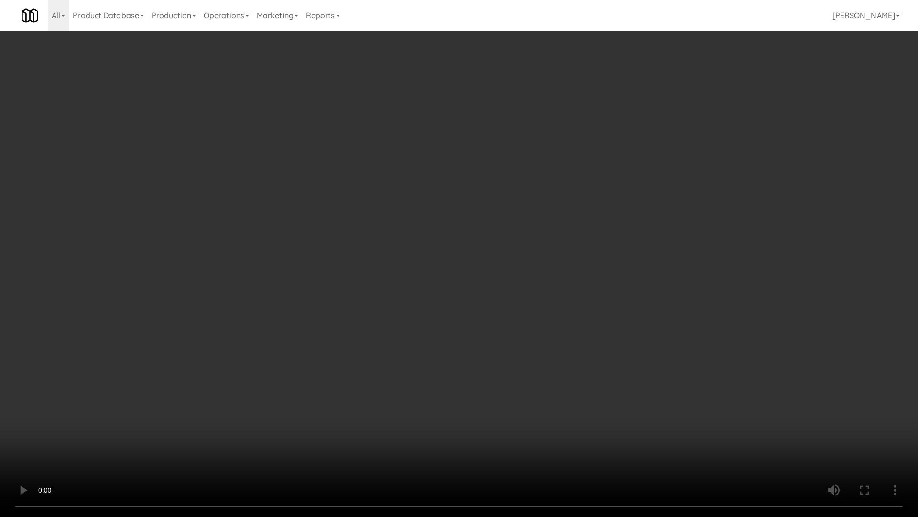
click at [473, 205] on video at bounding box center [459, 258] width 918 height 517
click at [433, 329] on video at bounding box center [459, 258] width 918 height 517
click at [375, 403] on video at bounding box center [459, 258] width 918 height 517
click at [419, 324] on video at bounding box center [459, 258] width 918 height 517
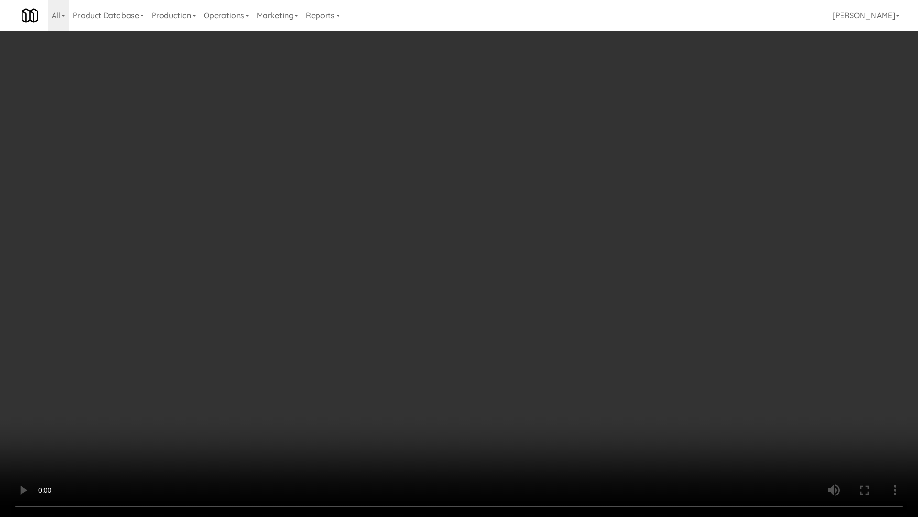
click at [419, 324] on video at bounding box center [459, 258] width 918 height 517
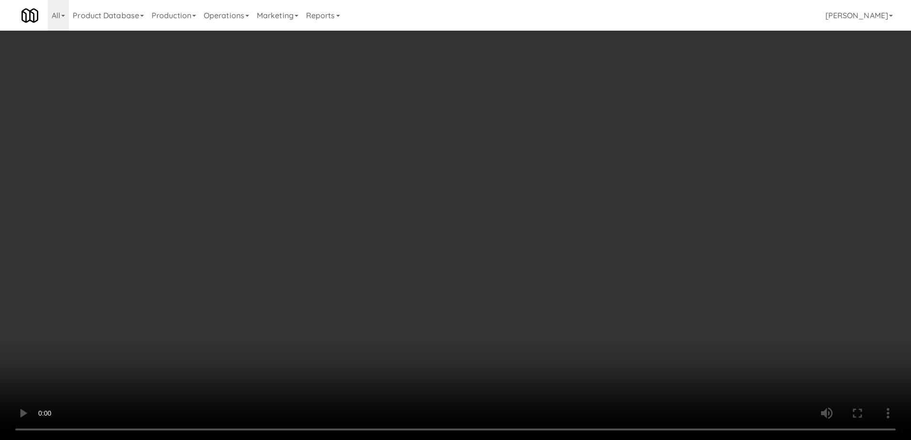
scroll to position [0, 0]
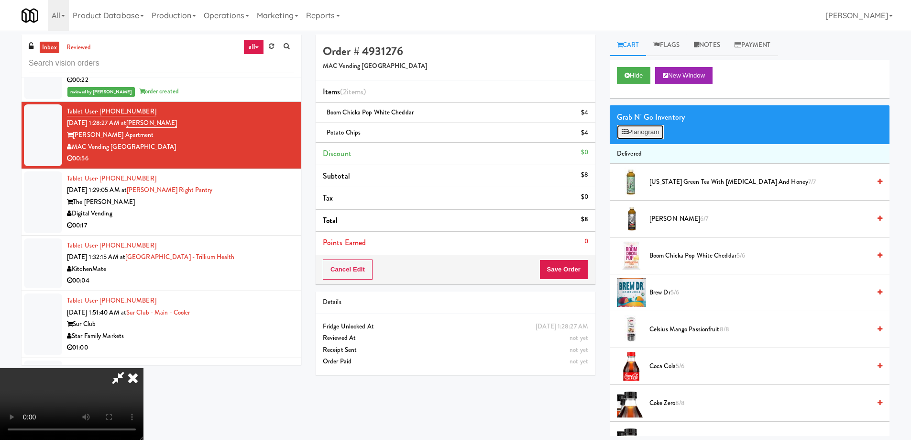
click at [625, 134] on icon at bounding box center [625, 132] width 6 height 6
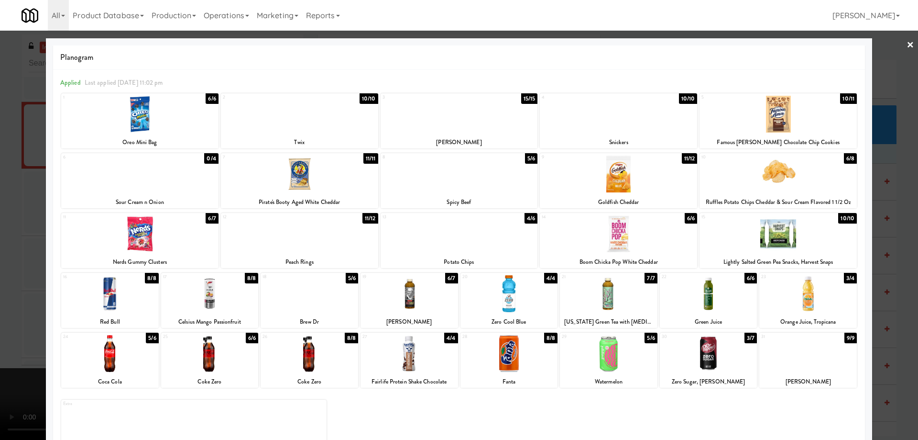
click at [907, 47] on link "×" at bounding box center [911, 46] width 8 height 30
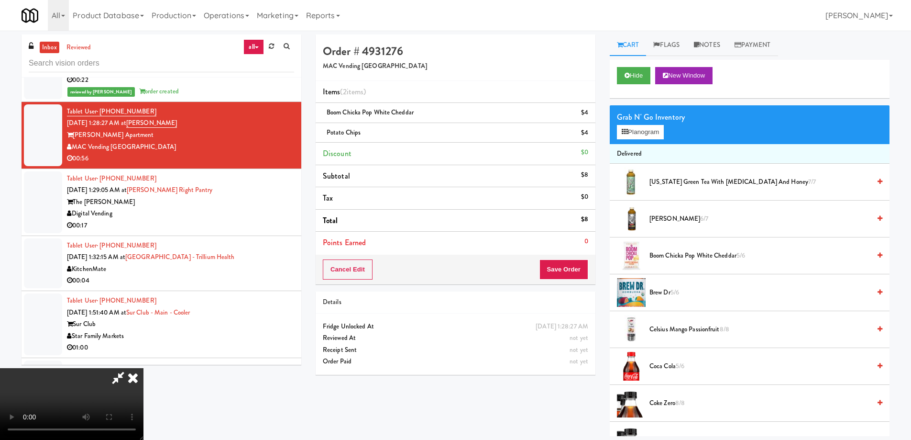
click at [144, 368] on video at bounding box center [72, 404] width 144 height 72
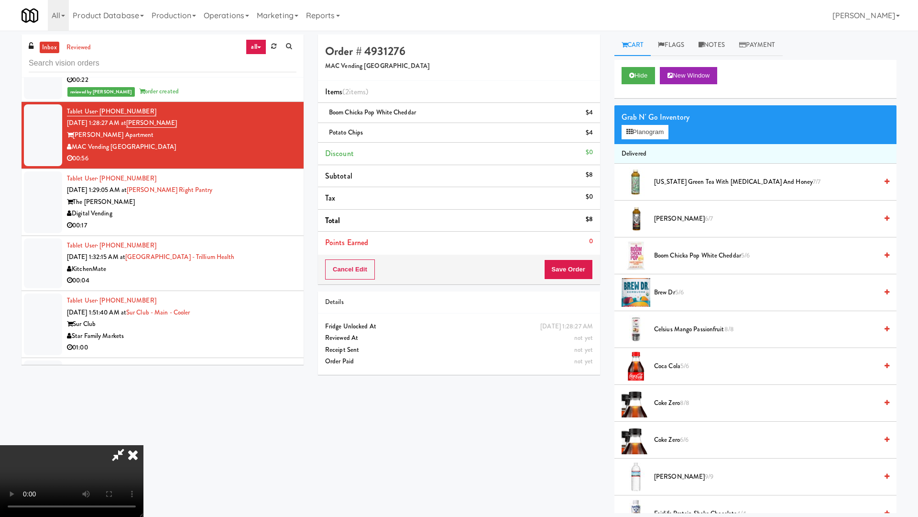
click at [144, 438] on video at bounding box center [72, 481] width 144 height 72
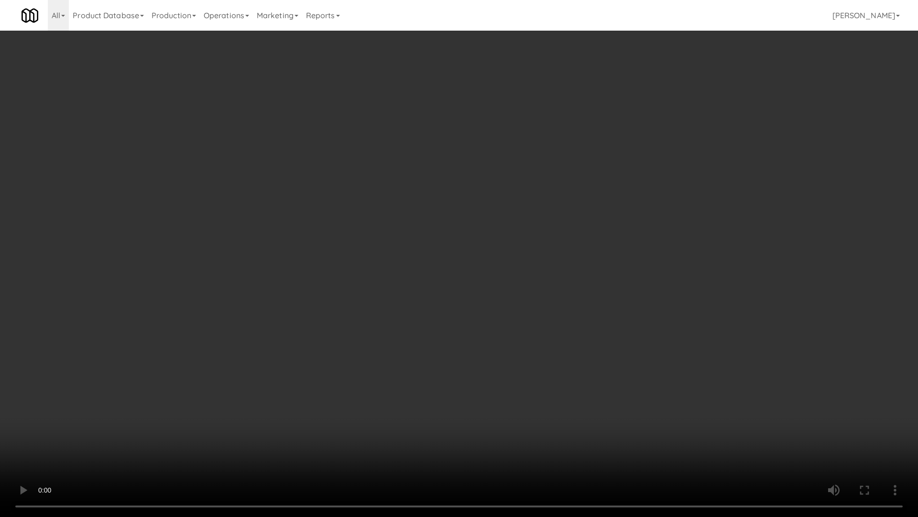
click at [497, 189] on video at bounding box center [459, 258] width 918 height 517
click at [497, 188] on video at bounding box center [459, 258] width 918 height 517
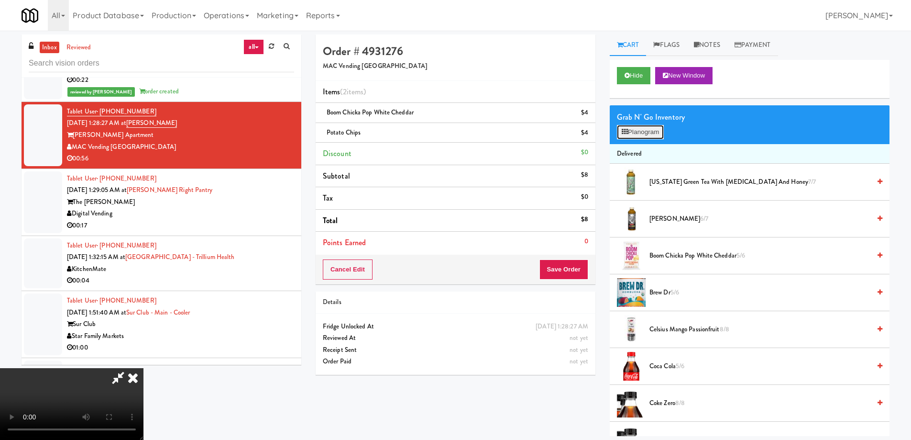
click at [646, 131] on button "Planogram" at bounding box center [640, 132] width 47 height 14
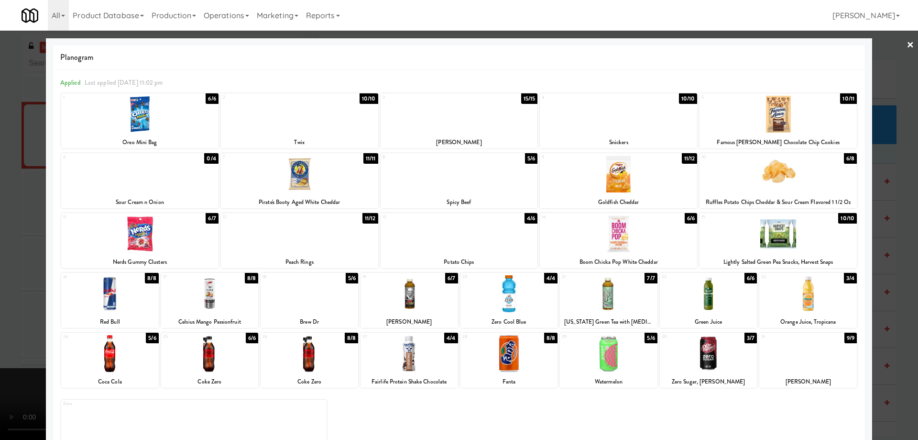
click at [506, 175] on div at bounding box center [459, 173] width 157 height 37
click at [907, 46] on link "×" at bounding box center [911, 46] width 8 height 30
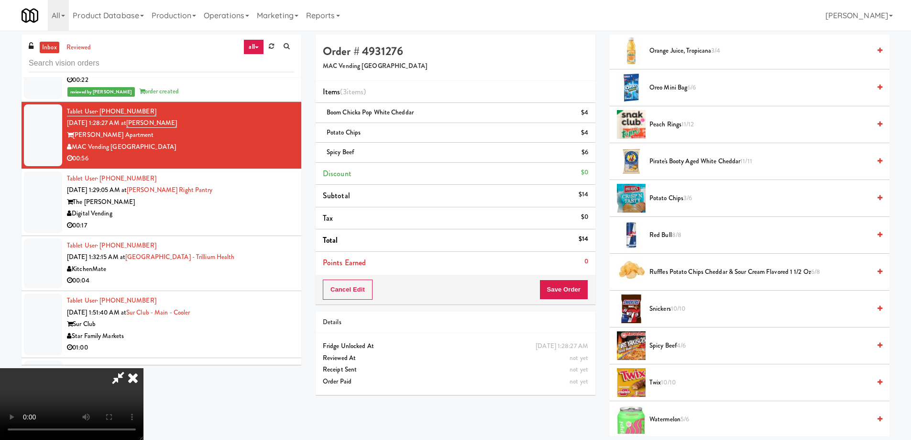
scroll to position [813, 0]
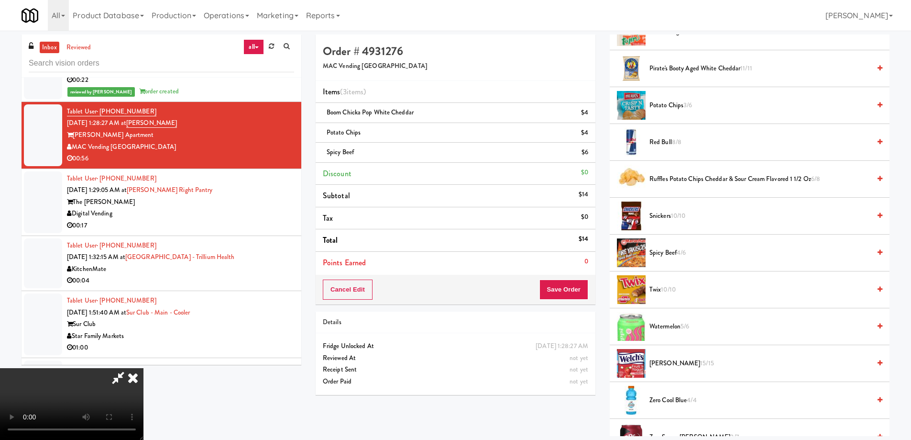
click at [144, 368] on video at bounding box center [72, 404] width 144 height 72
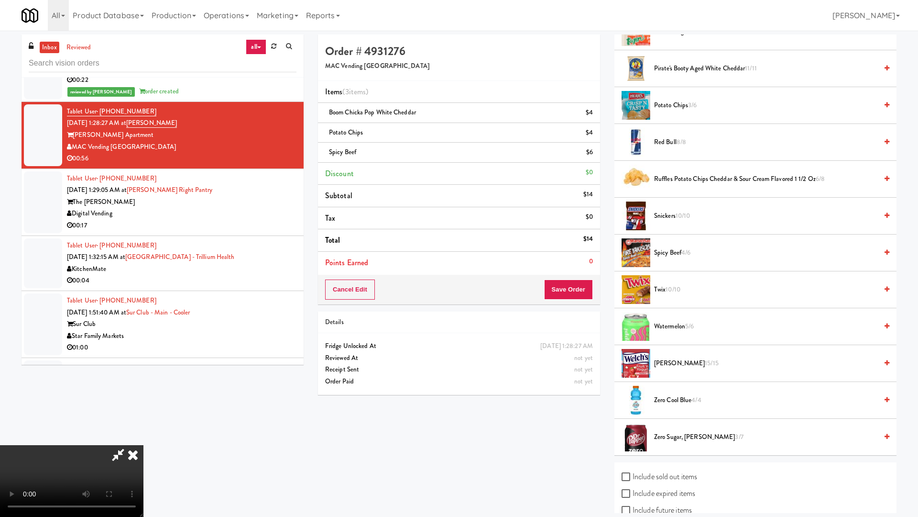
click at [144, 438] on video at bounding box center [72, 481] width 144 height 72
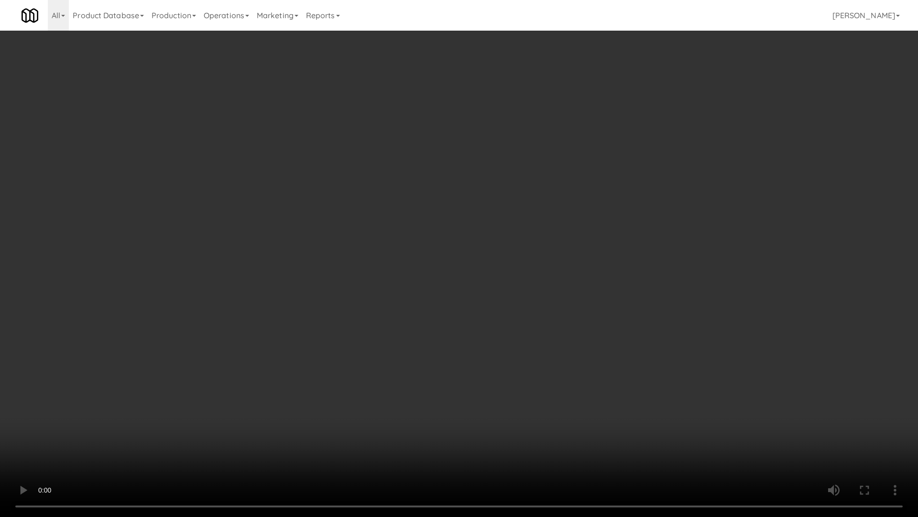
click at [481, 181] on video at bounding box center [459, 258] width 918 height 517
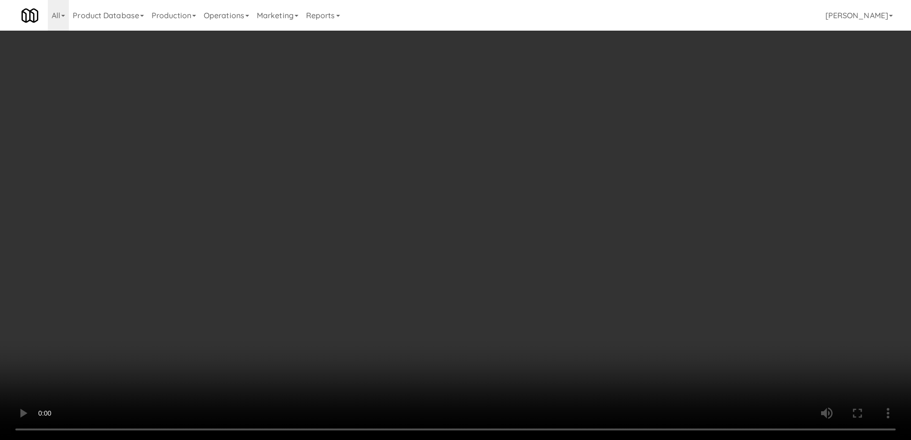
scroll to position [0, 0]
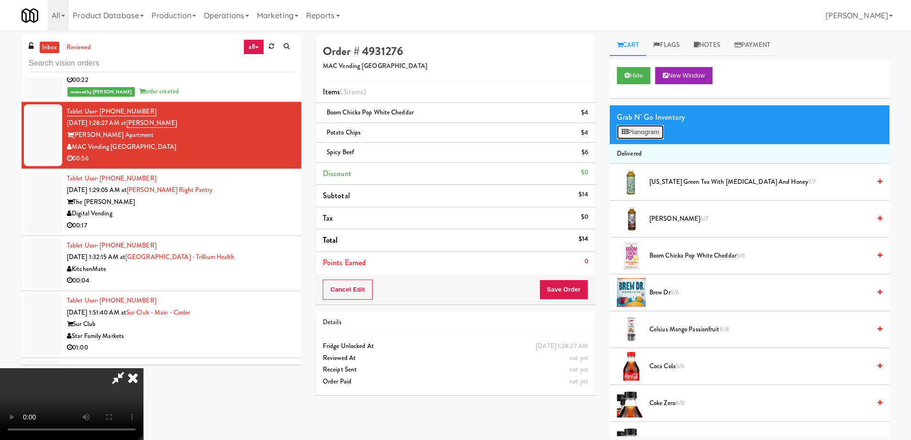
click at [637, 126] on button "Planogram" at bounding box center [640, 132] width 47 height 14
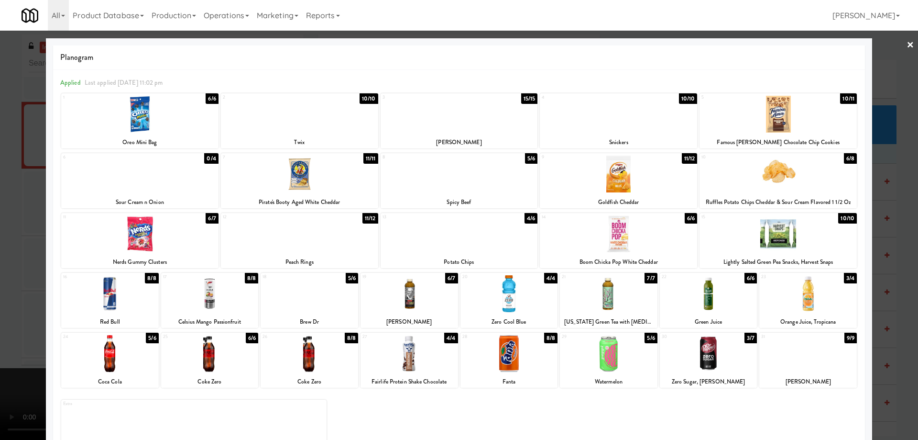
click at [782, 112] on div at bounding box center [778, 114] width 157 height 37
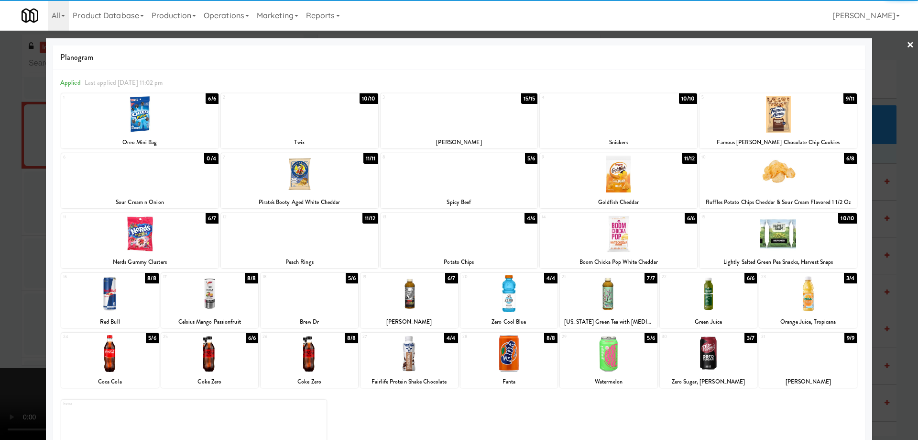
click at [908, 45] on div at bounding box center [459, 220] width 918 height 440
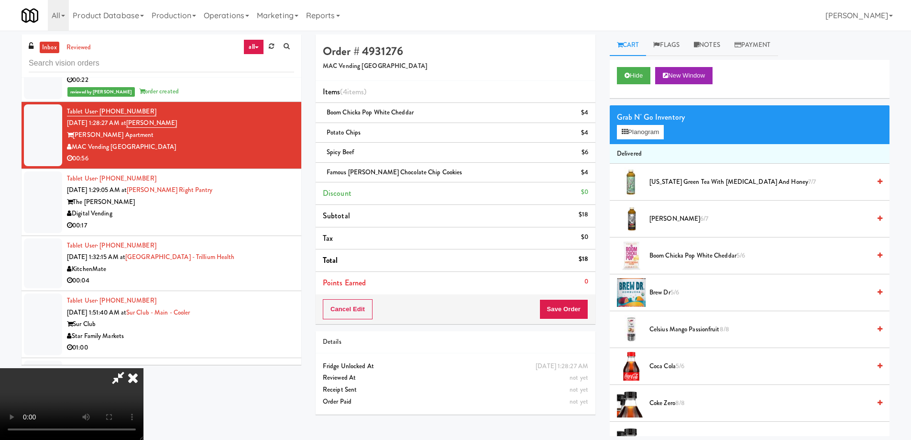
click at [144, 368] on video at bounding box center [72, 404] width 144 height 72
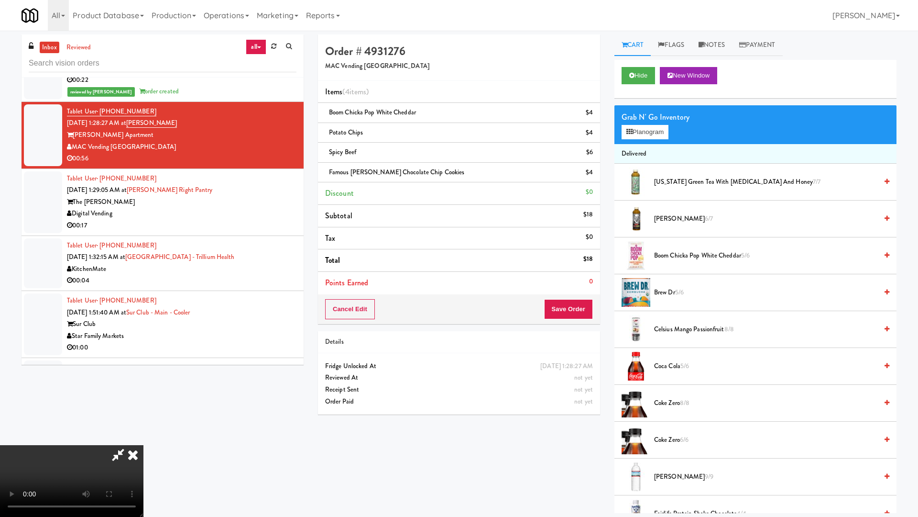
click at [144, 438] on video at bounding box center [72, 481] width 144 height 72
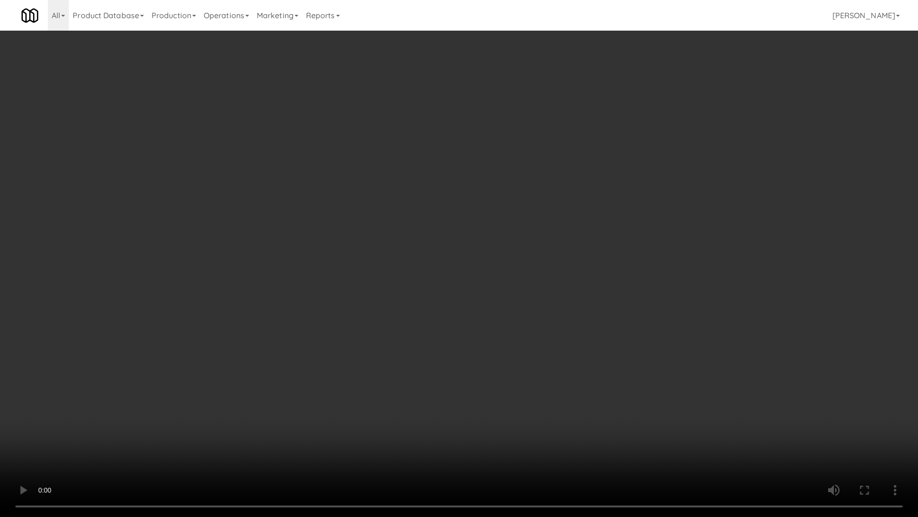
click at [477, 245] on video at bounding box center [459, 258] width 918 height 517
click at [588, 345] on video at bounding box center [459, 258] width 918 height 517
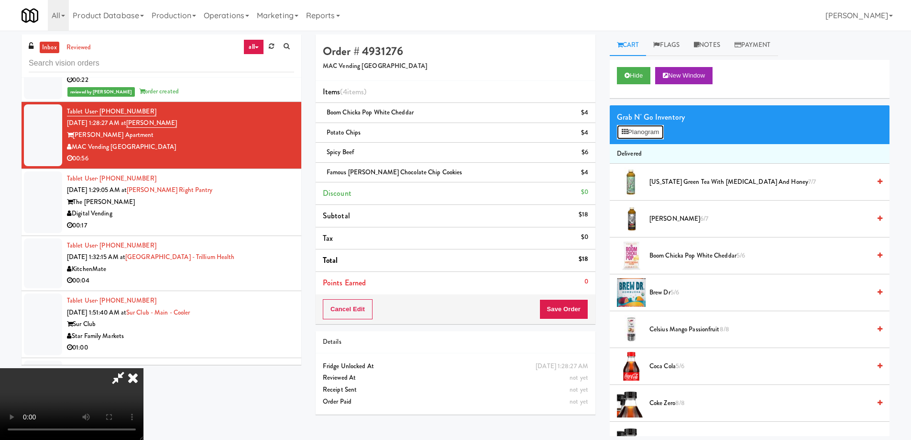
drag, startPoint x: 642, startPoint y: 137, endPoint x: 619, endPoint y: 154, distance: 28.0
click at [642, 137] on button "Planogram" at bounding box center [640, 132] width 47 height 14
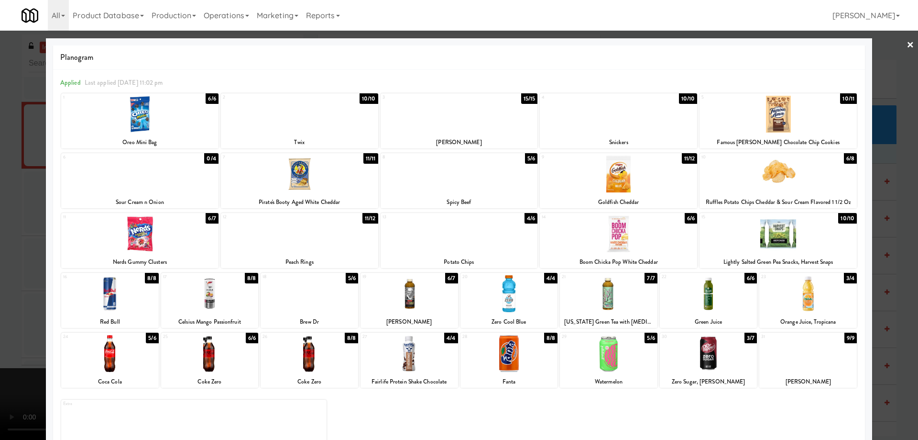
click at [624, 296] on div at bounding box center [609, 293] width 98 height 37
click at [907, 50] on link "×" at bounding box center [911, 46] width 8 height 30
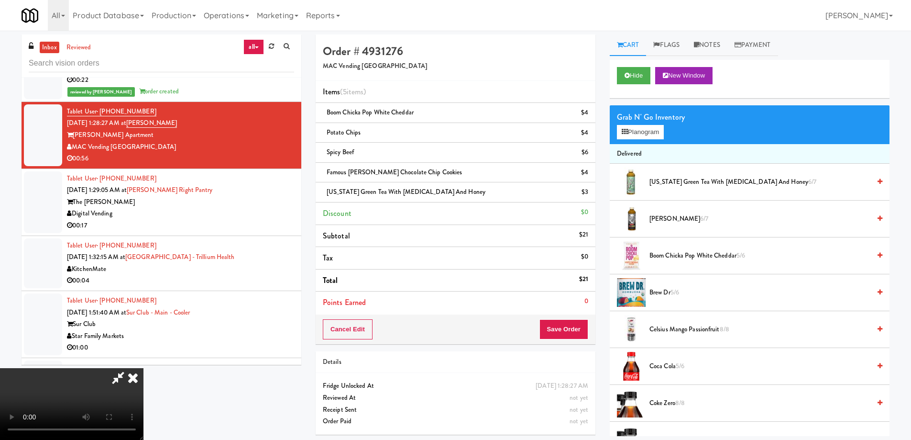
click at [144, 368] on video at bounding box center [72, 404] width 144 height 72
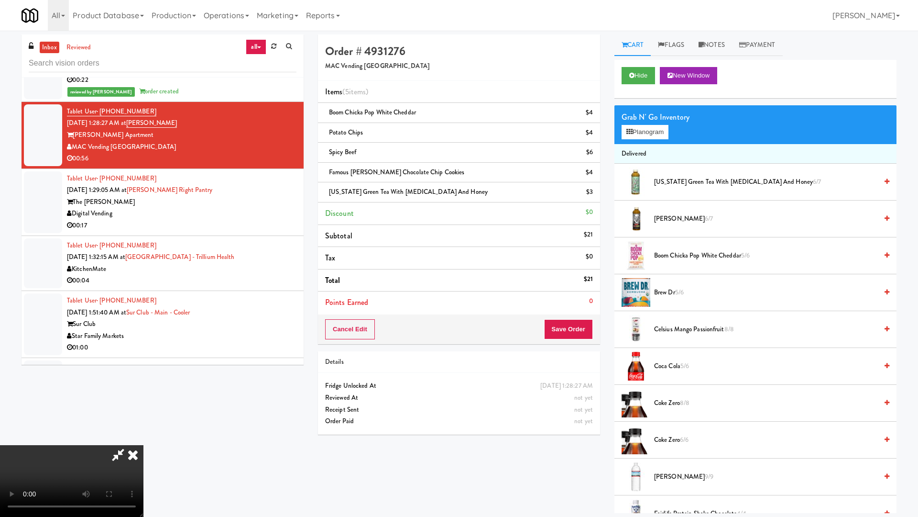
click at [144, 438] on video at bounding box center [72, 481] width 144 height 72
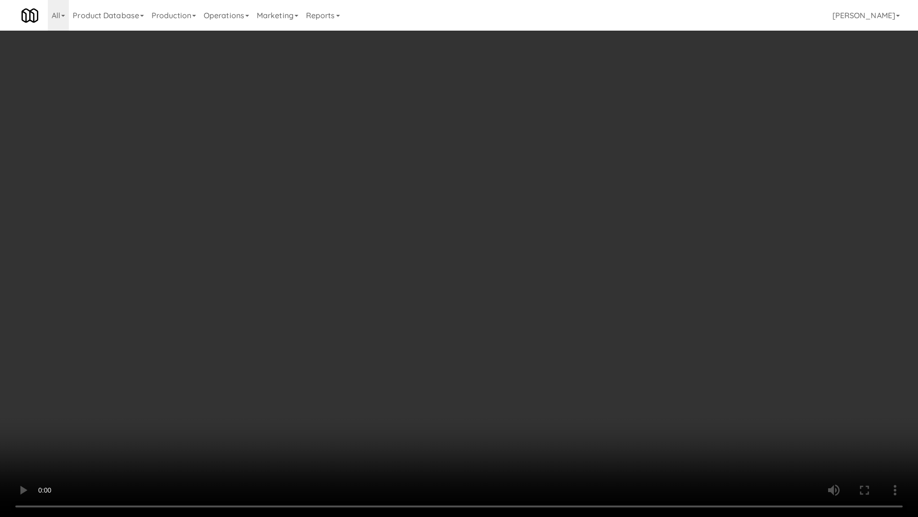
click at [521, 329] on video at bounding box center [459, 258] width 918 height 517
click at [480, 360] on video at bounding box center [459, 258] width 918 height 517
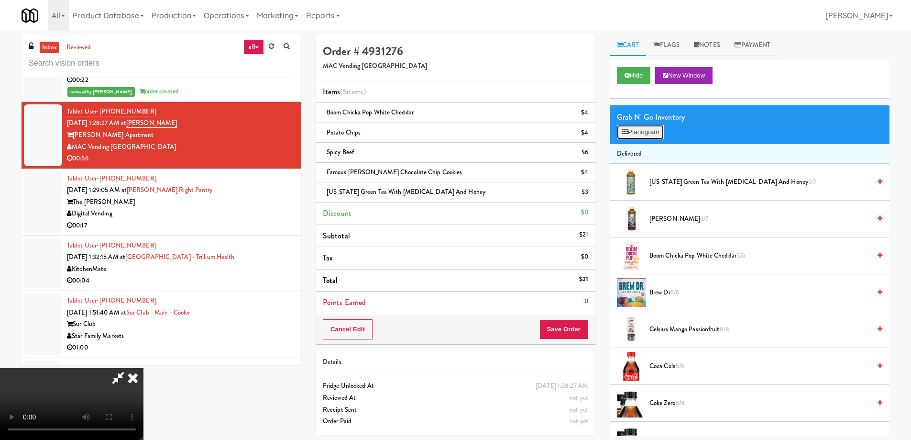
click at [639, 133] on button "Planogram" at bounding box center [640, 132] width 47 height 14
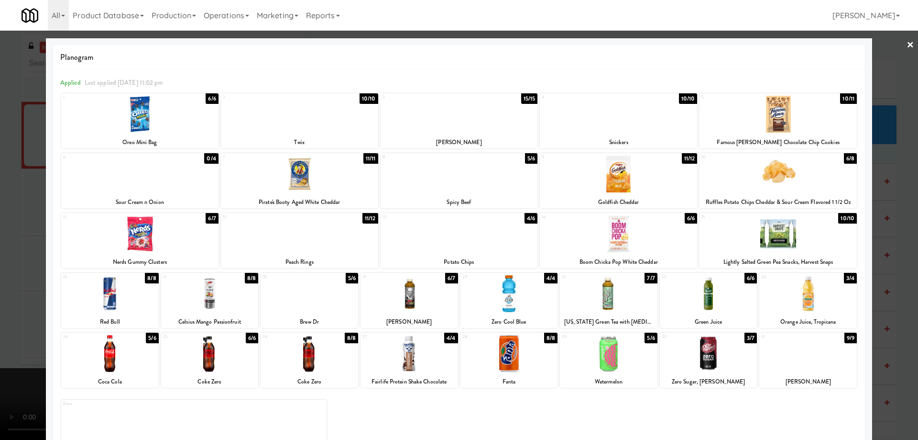
click at [606, 290] on div at bounding box center [609, 293] width 98 height 37
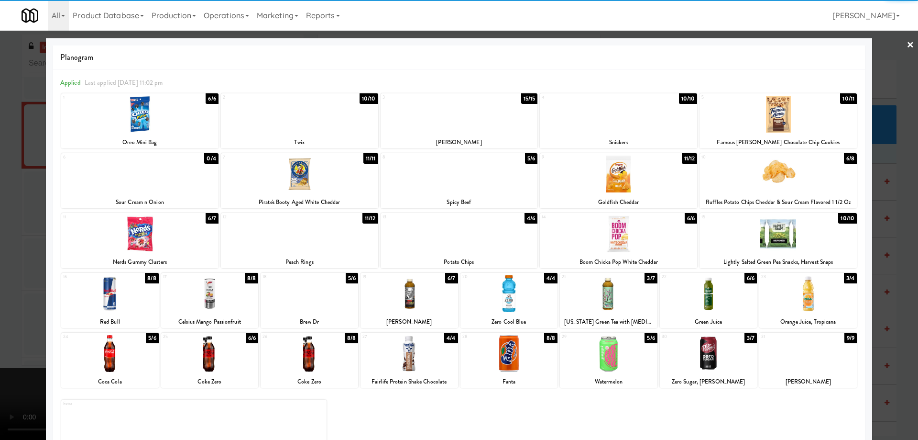
click at [606, 290] on div at bounding box center [609, 293] width 98 height 37
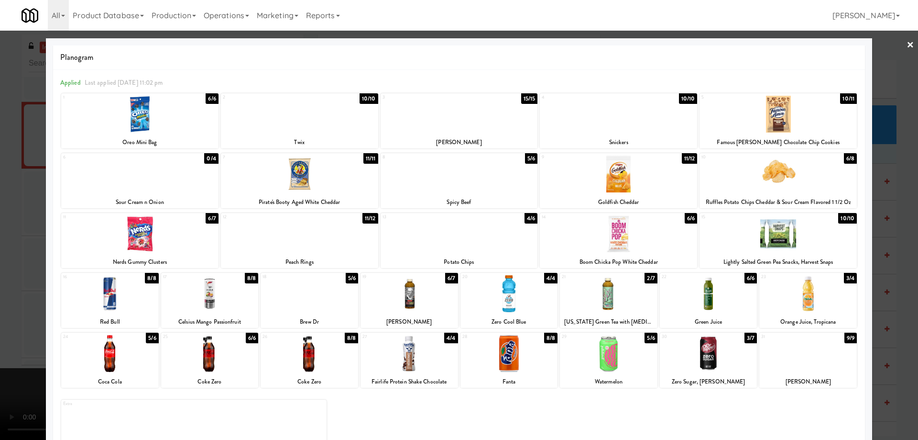
click at [897, 42] on div at bounding box center [459, 220] width 918 height 440
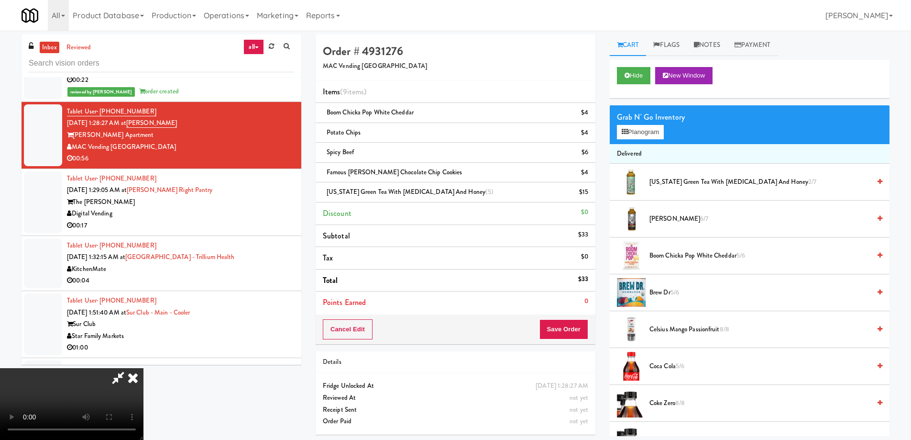
click at [144, 368] on video at bounding box center [72, 404] width 144 height 72
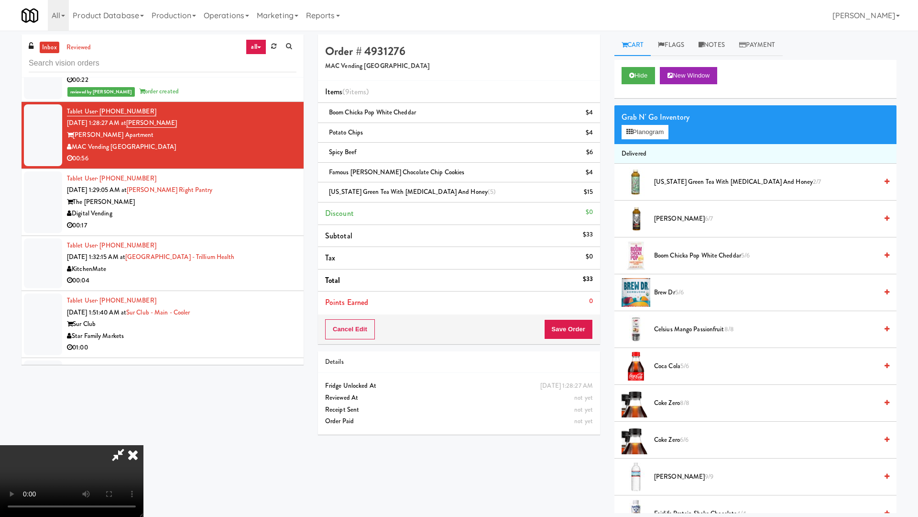
click at [144, 438] on video at bounding box center [72, 481] width 144 height 72
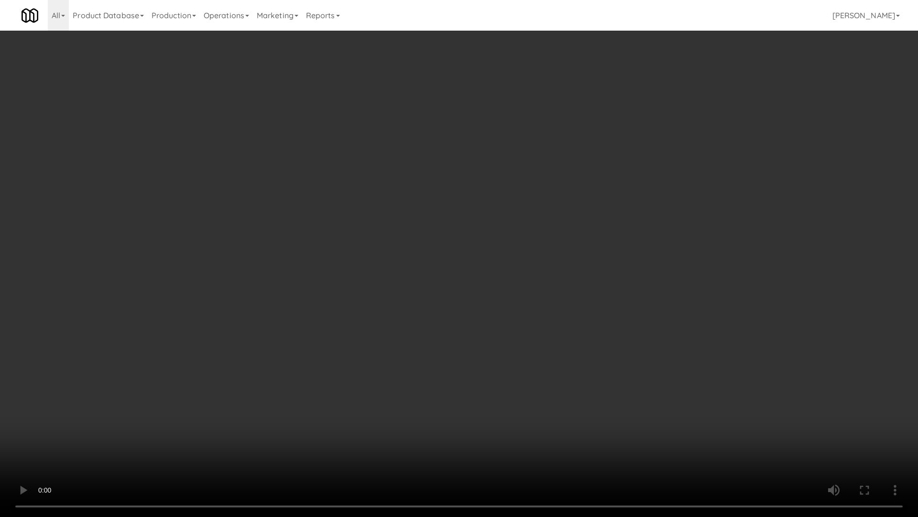
click at [406, 212] on video at bounding box center [459, 258] width 918 height 517
click at [421, 215] on video at bounding box center [459, 258] width 918 height 517
click at [441, 359] on video at bounding box center [459, 258] width 918 height 517
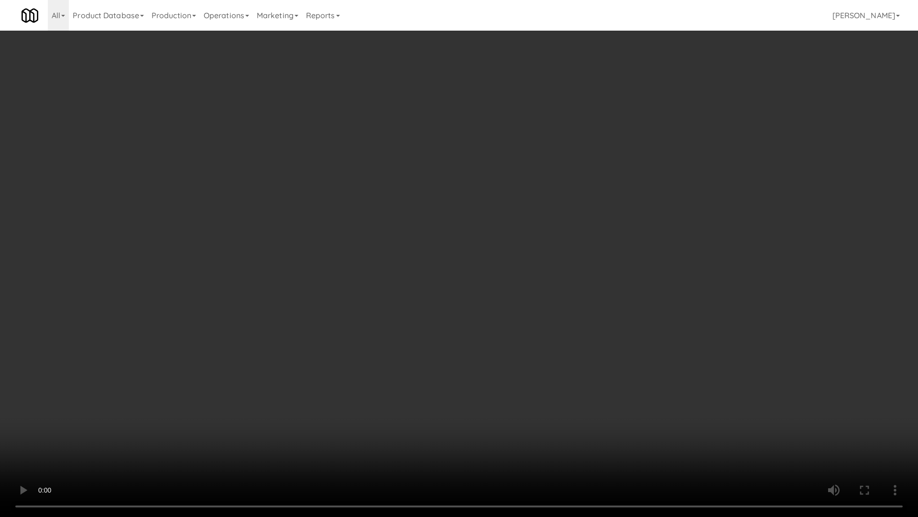
click at [426, 332] on video at bounding box center [459, 258] width 918 height 517
click at [432, 294] on video at bounding box center [459, 258] width 918 height 517
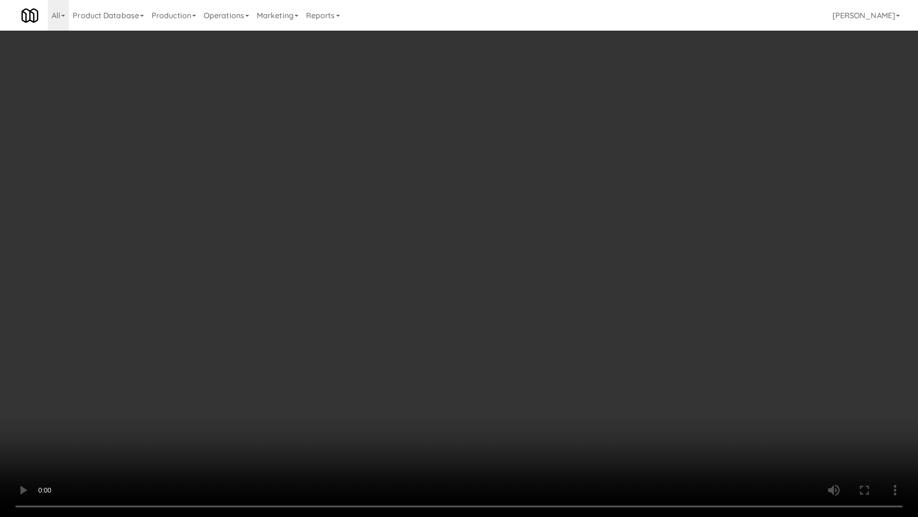
click at [430, 296] on video at bounding box center [459, 258] width 918 height 517
click at [424, 315] on video at bounding box center [459, 258] width 918 height 517
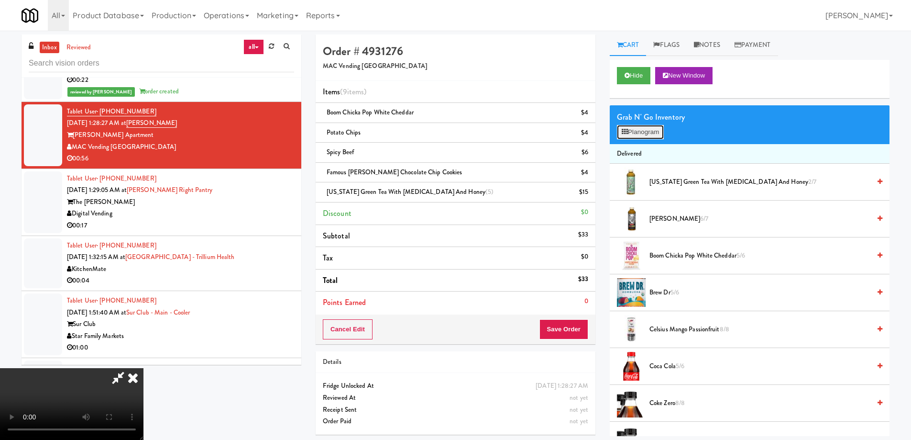
click at [641, 127] on button "Planogram" at bounding box center [640, 132] width 47 height 14
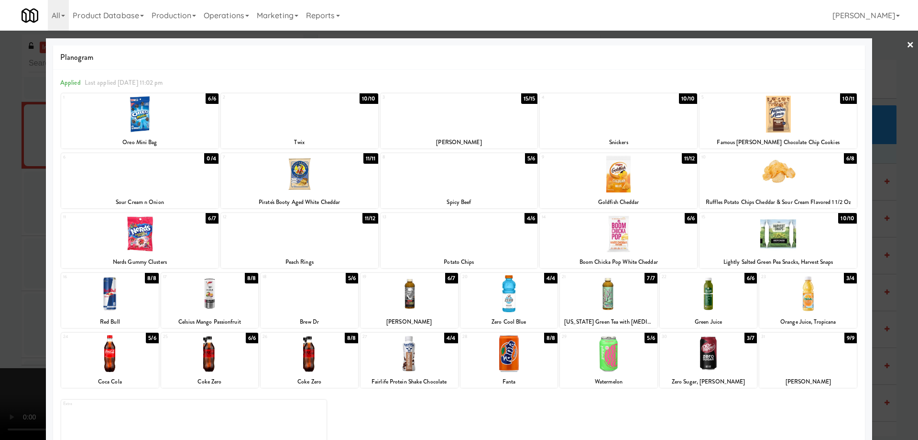
click at [837, 302] on div at bounding box center [809, 293] width 98 height 37
click at [899, 46] on div at bounding box center [459, 220] width 918 height 440
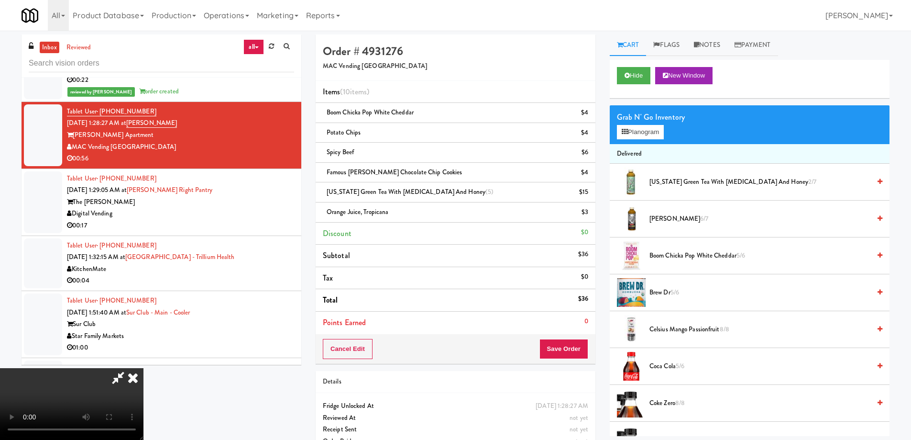
click at [144, 368] on video at bounding box center [72, 404] width 144 height 72
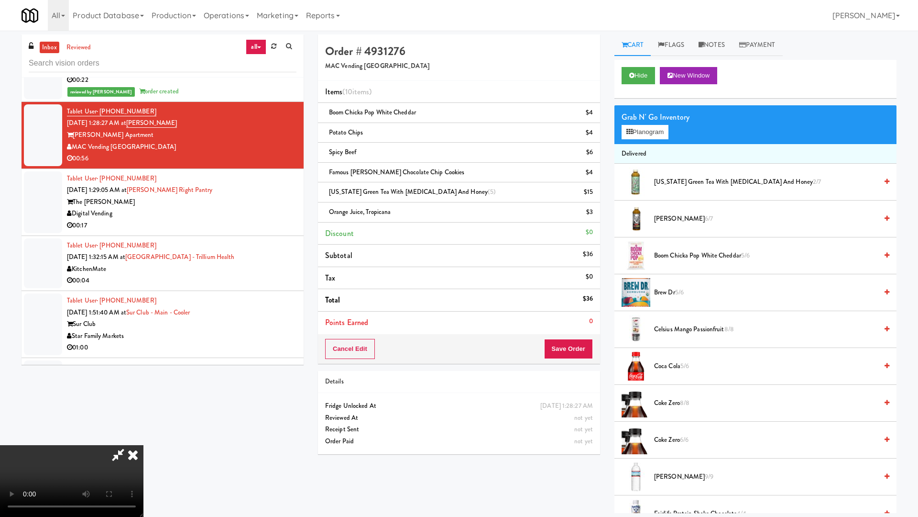
click at [144, 438] on video at bounding box center [72, 481] width 144 height 72
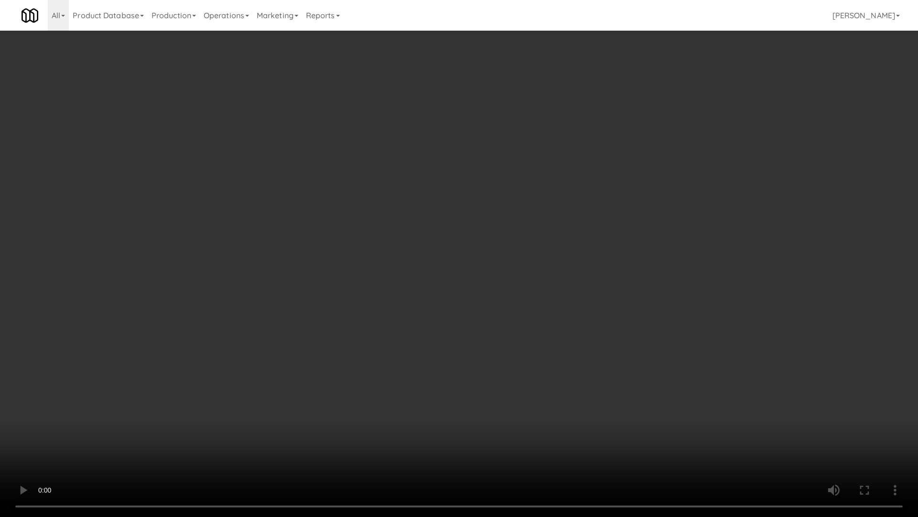
click at [436, 275] on video at bounding box center [459, 258] width 918 height 517
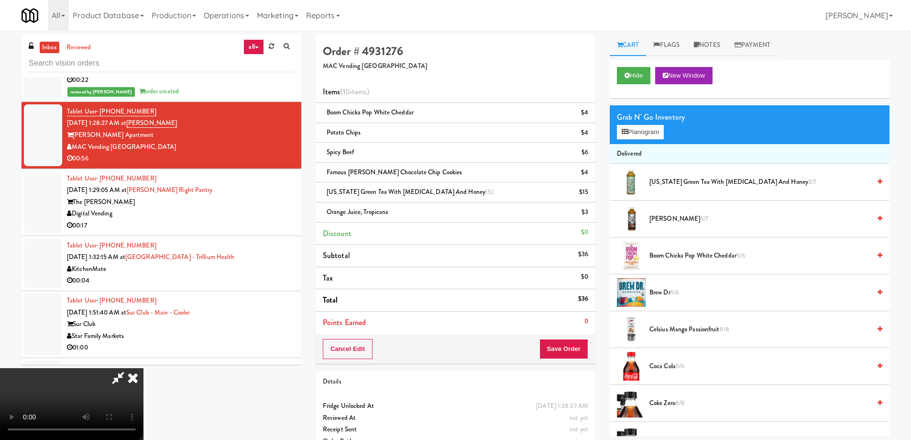
click at [668, 180] on span "[US_STATE] Green Tea with [MEDICAL_DATA] and Honey 2/7" at bounding box center [760, 182] width 221 height 12
click at [637, 127] on button "Planogram" at bounding box center [640, 132] width 47 height 14
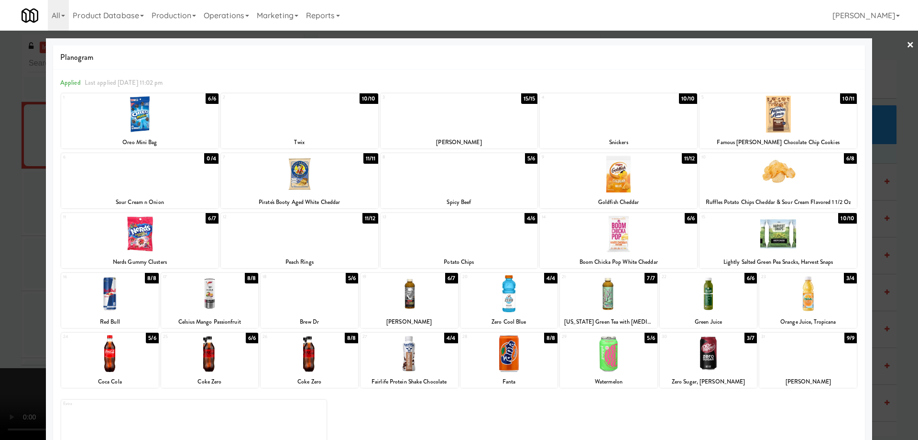
click at [814, 301] on div at bounding box center [809, 293] width 98 height 37
click at [907, 45] on link "×" at bounding box center [911, 46] width 8 height 30
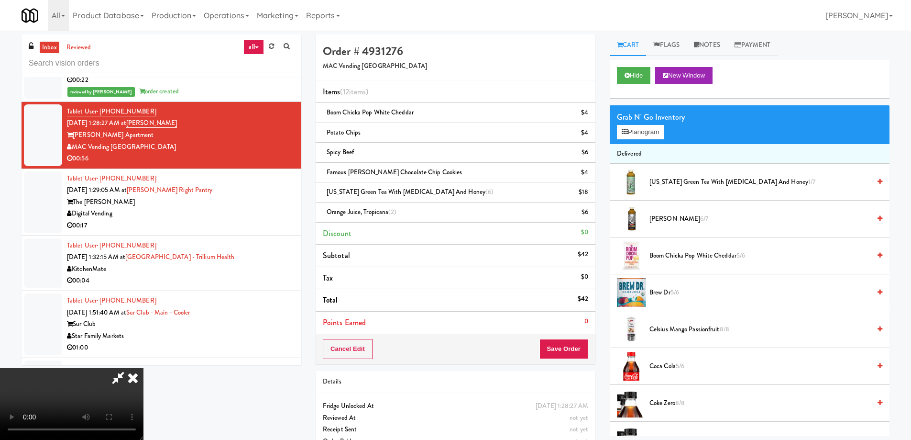
click at [144, 368] on video at bounding box center [72, 404] width 144 height 72
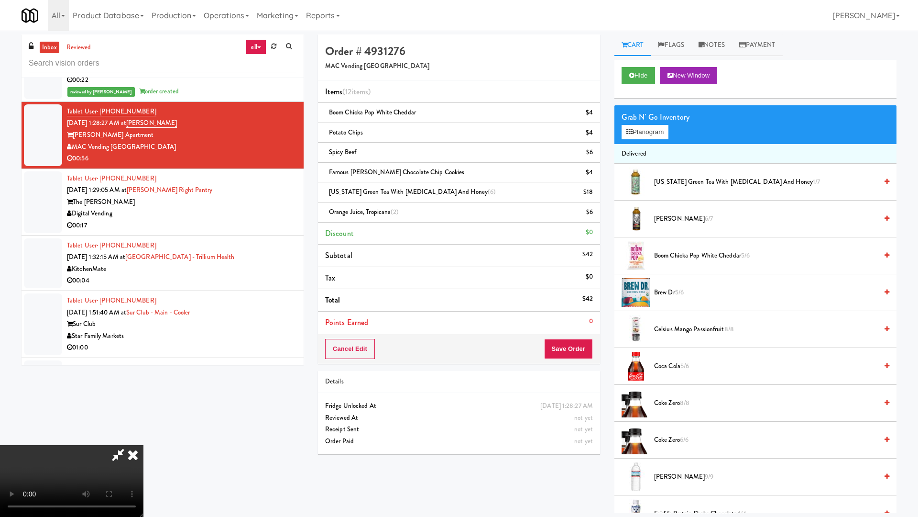
click at [144, 438] on video at bounding box center [72, 481] width 144 height 72
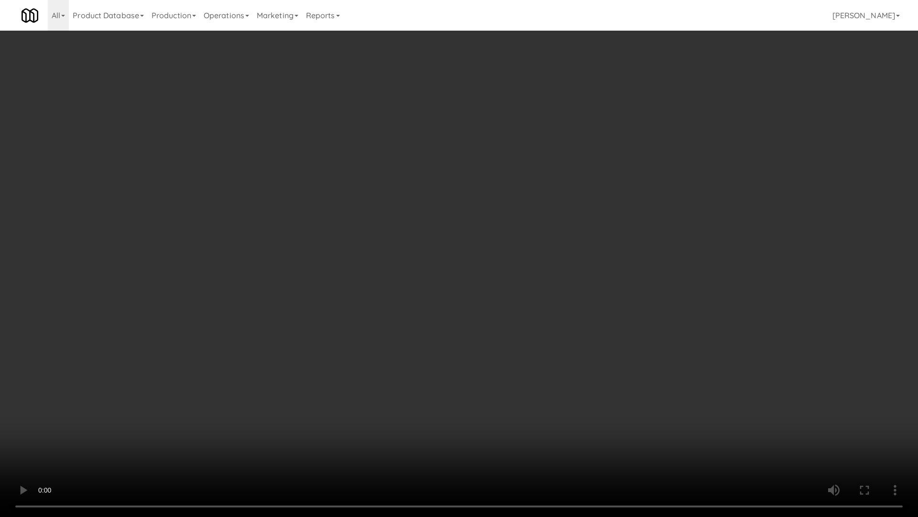
click at [523, 264] on video at bounding box center [459, 258] width 918 height 517
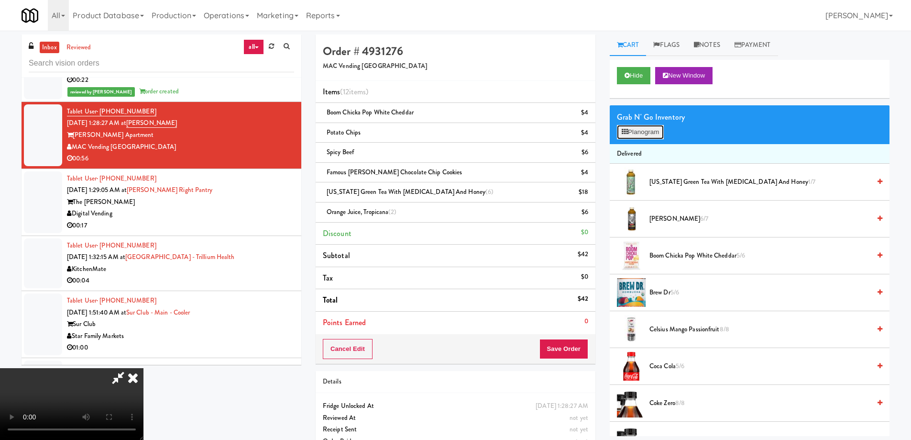
click at [637, 128] on button "Planogram" at bounding box center [640, 132] width 47 height 14
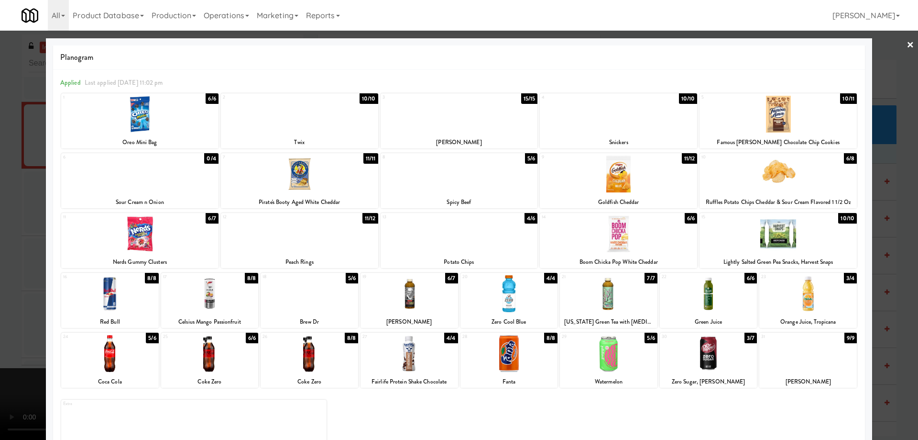
click at [907, 45] on link "×" at bounding box center [911, 46] width 8 height 30
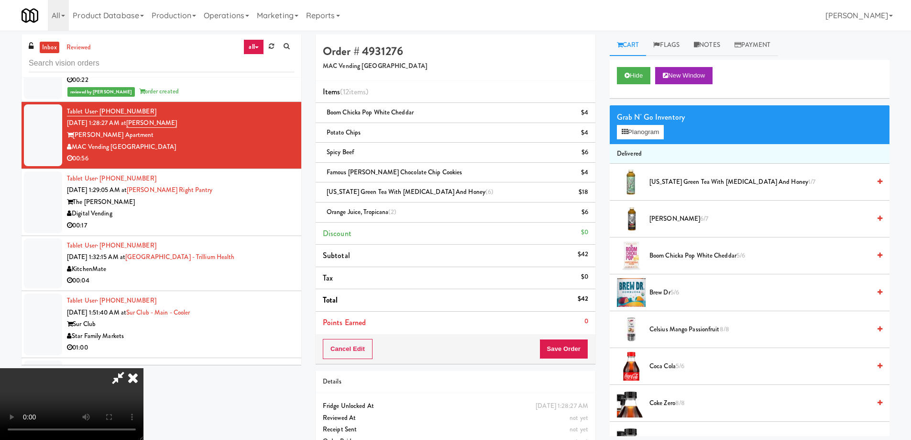
click at [144, 368] on video at bounding box center [72, 404] width 144 height 72
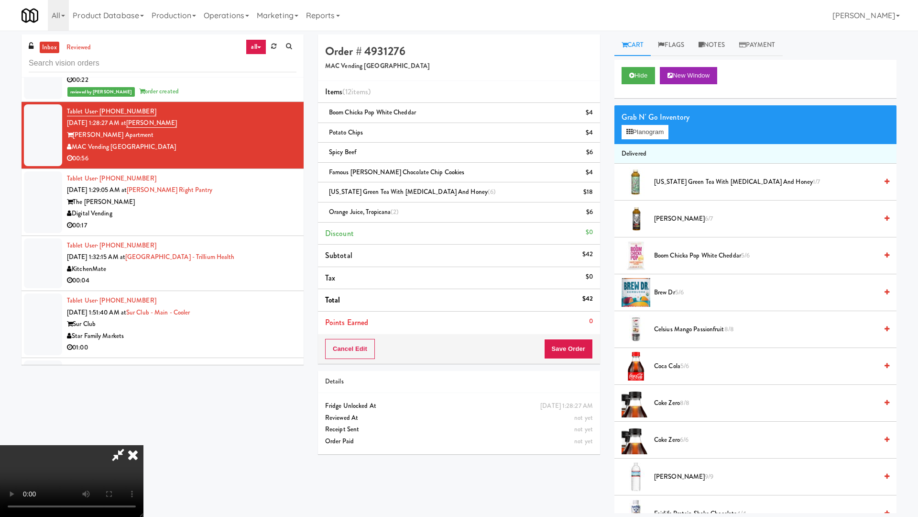
click at [144, 438] on video at bounding box center [72, 481] width 144 height 72
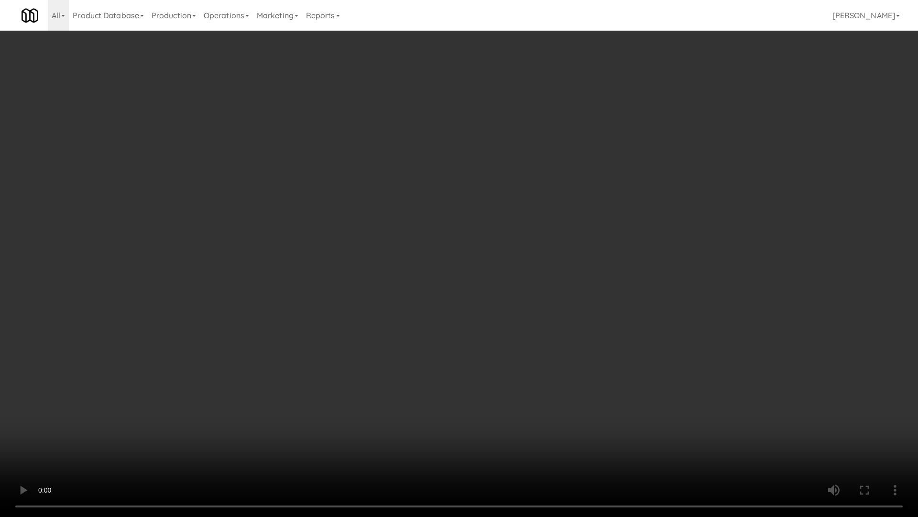
click at [468, 299] on video at bounding box center [459, 258] width 918 height 517
click at [474, 256] on video at bounding box center [459, 258] width 918 height 517
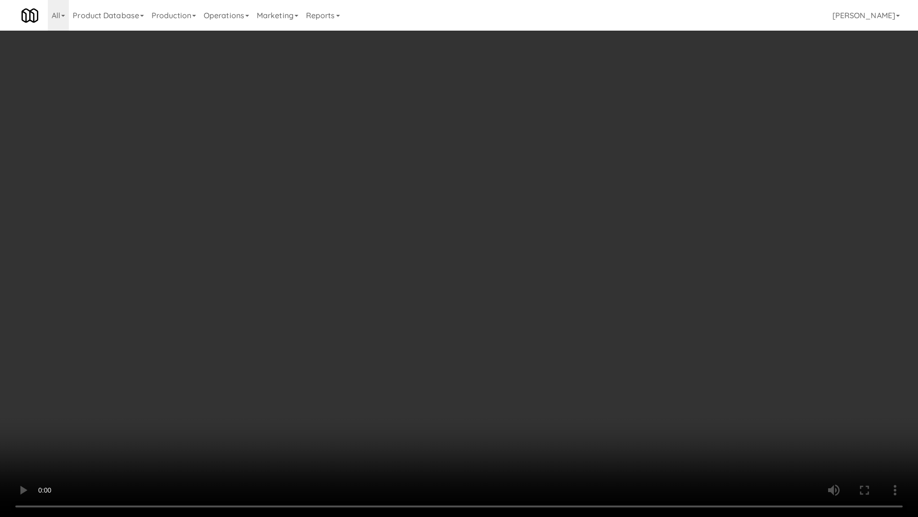
click at [478, 299] on video at bounding box center [459, 258] width 918 height 517
click at [450, 268] on video at bounding box center [459, 258] width 918 height 517
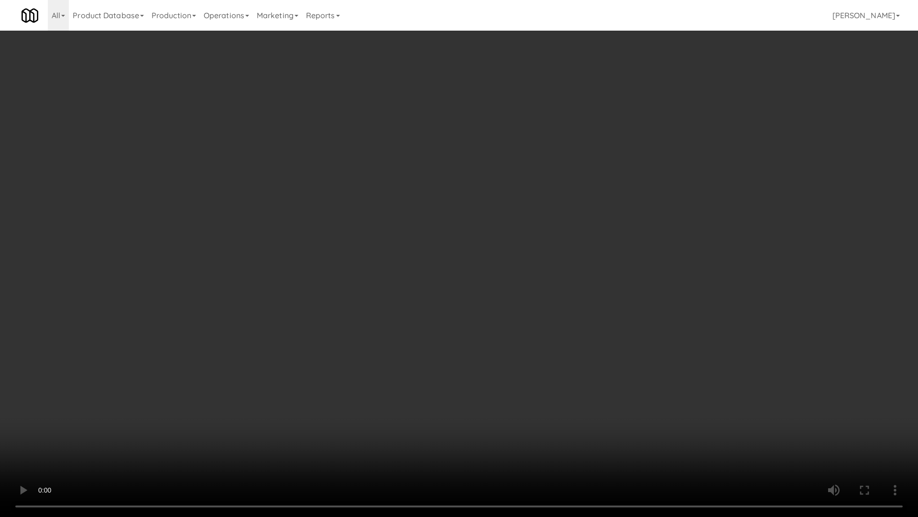
click at [390, 248] on video at bounding box center [459, 258] width 918 height 517
click at [455, 323] on video at bounding box center [459, 258] width 918 height 517
click at [454, 319] on video at bounding box center [459, 258] width 918 height 517
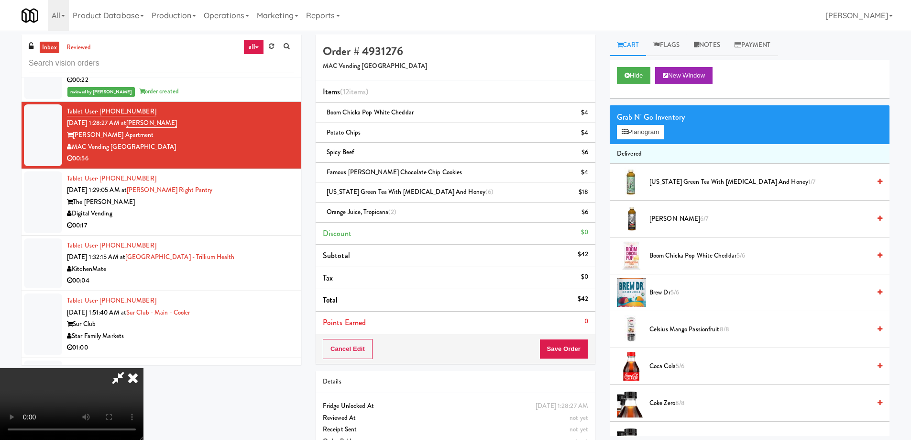
click at [129, 368] on icon at bounding box center [118, 377] width 22 height 19
click at [144, 368] on icon at bounding box center [132, 377] width 21 height 19
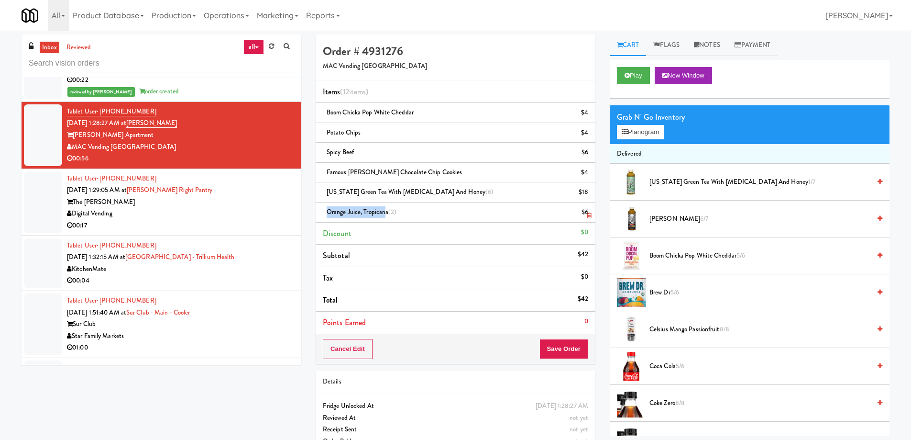
drag, startPoint x: 325, startPoint y: 211, endPoint x: 385, endPoint y: 210, distance: 59.8
click at [385, 210] on div "Orange Juice, Tropicana (2) $6" at bounding box center [455, 212] width 265 height 12
click at [435, 211] on div "Orange Juice, Tropicana (2) $6" at bounding box center [455, 212] width 265 height 12
drag, startPoint x: 193, startPoint y: 121, endPoint x: 142, endPoint y: 118, distance: 51.7
click at [142, 118] on div "Tablet User · (650) 468-3412 [DATE] 1:28:27 AM at [PERSON_NAME] [PERSON_NAME] A…" at bounding box center [180, 135] width 227 height 59
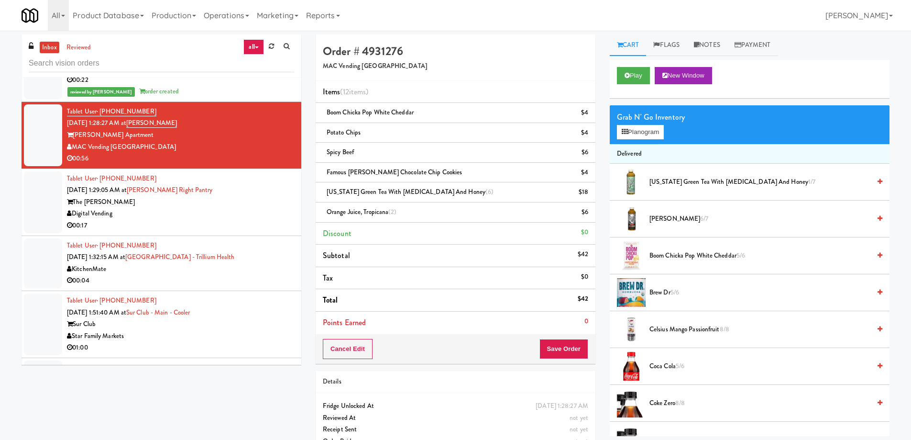
copy link "[PERSON_NAME]"
drag, startPoint x: 131, startPoint y: 144, endPoint x: 74, endPoint y: 146, distance: 57.5
click at [74, 146] on div "MAC Vending [GEOGRAPHIC_DATA]" at bounding box center [180, 147] width 227 height 12
drag, startPoint x: 183, startPoint y: 123, endPoint x: 142, endPoint y: 125, distance: 40.7
click at [142, 125] on div "Tablet User · (650) 468-3412 [DATE] 1:28:27 AM at [PERSON_NAME] [PERSON_NAME] A…" at bounding box center [180, 135] width 227 height 59
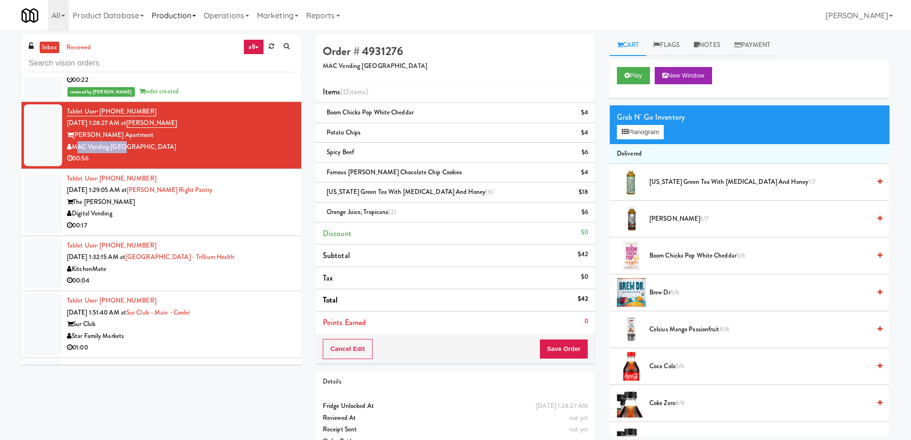
copy link "[PERSON_NAME]"
click at [570, 348] on button "Save Order" at bounding box center [564, 349] width 49 height 20
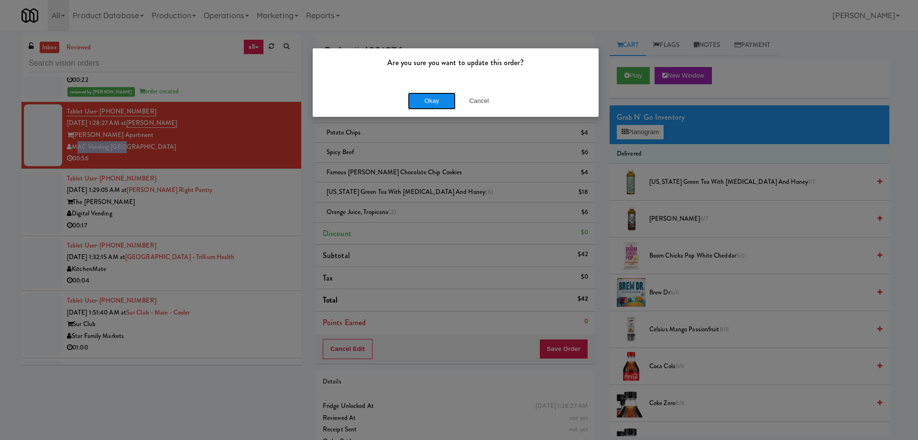
click at [431, 96] on button "Okay" at bounding box center [432, 100] width 48 height 17
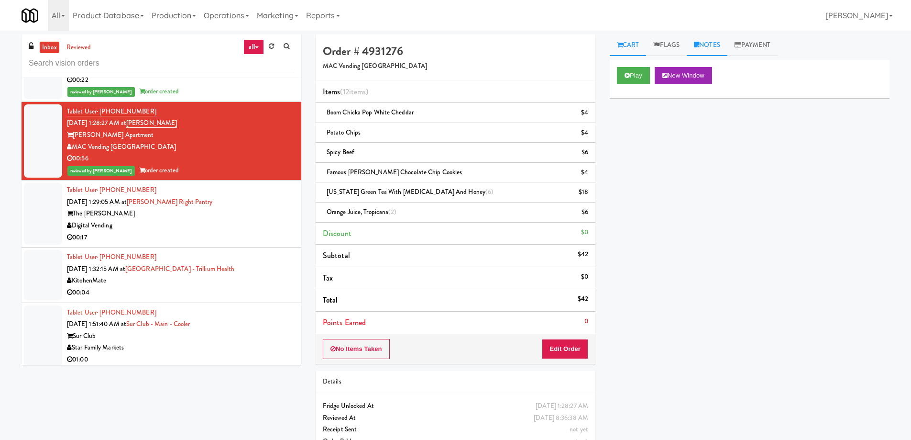
click at [721, 39] on link "Notes" at bounding box center [707, 45] width 41 height 22
click at [648, 129] on div at bounding box center [749, 118] width 279 height 22
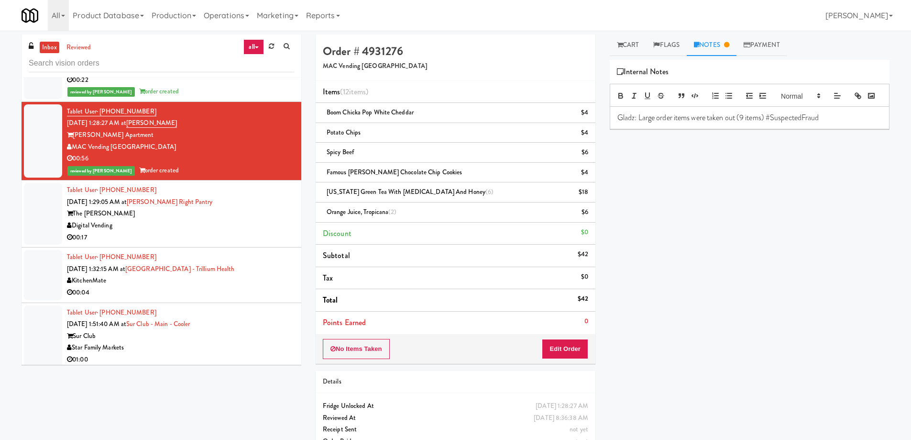
click at [639, 123] on p "Gladz: Large order items were taken out (9 items) #SuspectedFraud" at bounding box center [750, 117] width 265 height 11
drag, startPoint x: 771, startPoint y: 132, endPoint x: 818, endPoint y: 132, distance: 46.4
click at [818, 132] on p "Gladz: 1 [DEMOGRAPHIC_DATA] customer took out Large order items were taken out …" at bounding box center [750, 123] width 265 height 22
click at [776, 133] on p "Gladz: 1 [DEMOGRAPHIC_DATA] customer took out Large order items (9 items) #Susp…" at bounding box center [750, 123] width 265 height 22
click at [802, 132] on p "Gladz: 1 [DEMOGRAPHIC_DATA] customer took out Large order items (12 items) #Sus…" at bounding box center [750, 123] width 265 height 22
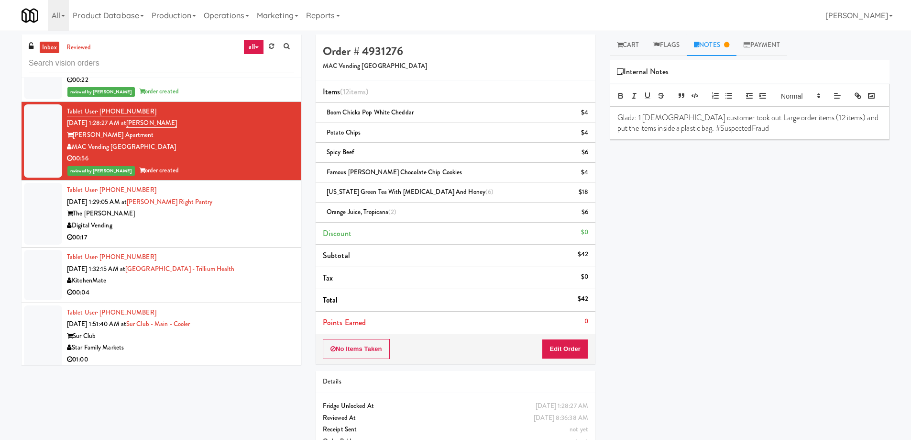
click at [803, 131] on p "Gladz: 1 [DEMOGRAPHIC_DATA] customer took out Large order items (12 items) and …" at bounding box center [750, 123] width 265 height 22
click at [811, 134] on p "Gladz: 1 [DEMOGRAPHIC_DATA] customer took out Large order items (12 items) care…" at bounding box center [750, 123] width 265 height 22
drag, startPoint x: 871, startPoint y: 134, endPoint x: 867, endPoint y: 146, distance: 12.1
click at [871, 134] on p "Gladz: 1 [DEMOGRAPHIC_DATA] customer took out Large order items (12 items) care…" at bounding box center [750, 123] width 265 height 22
click at [731, 134] on p "Gladz: 1 [DEMOGRAPHIC_DATA] customer took out Large order items (12 items) care…" at bounding box center [750, 123] width 265 height 22
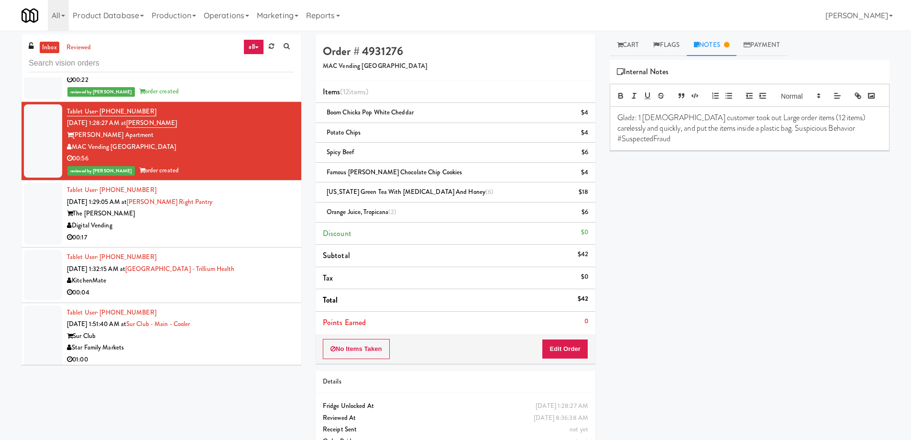
click at [749, 232] on div "Play New Window Primary Flag Clear Flag if unable to determine what was taken o…" at bounding box center [750, 239] width 280 height 359
click at [864, 144] on p "Gladz: 1 [DEMOGRAPHIC_DATA] customer took out Large order items (12 items) care…" at bounding box center [750, 128] width 265 height 32
drag, startPoint x: 843, startPoint y: 258, endPoint x: 812, endPoint y: 276, distance: 36.3
click at [841, 259] on div "Play New Window Primary Flag Clear Flag if unable to determine what was taken o…" at bounding box center [750, 239] width 280 height 359
drag, startPoint x: 188, startPoint y: 120, endPoint x: 142, endPoint y: 120, distance: 45.4
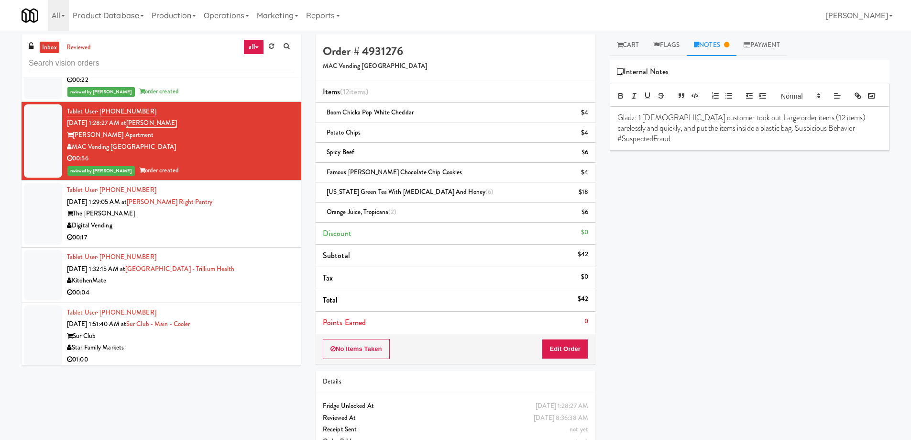
click at [142, 120] on div "Tablet User · (650) 468-3412 [DATE] 1:28:27 AM at [PERSON_NAME] [PERSON_NAME] A…" at bounding box center [180, 141] width 227 height 71
copy link "[PERSON_NAME]"
drag, startPoint x: 132, startPoint y: 144, endPoint x: 72, endPoint y: 144, distance: 59.8
click at [72, 144] on div "MAC Vending [GEOGRAPHIC_DATA]" at bounding box center [180, 147] width 227 height 12
drag, startPoint x: 146, startPoint y: 111, endPoint x: 99, endPoint y: 109, distance: 46.9
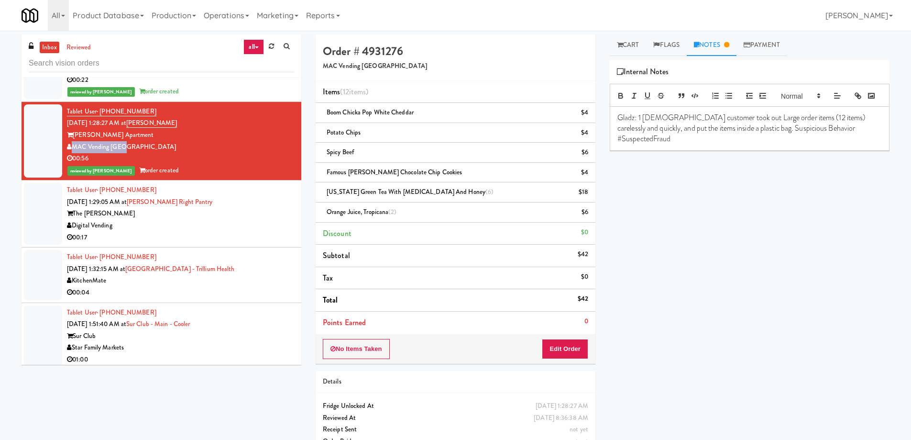
click at [99, 109] on div "Tablet User · (650) 468-3412 [DATE] 1:28:27 AM at [PERSON_NAME] [PERSON_NAME] A…" at bounding box center [180, 141] width 227 height 71
click at [583, 296] on div "$42" at bounding box center [583, 299] width 11 height 12
click at [706, 40] on link "Notes" at bounding box center [712, 45] width 50 height 22
click at [756, 266] on div "Play New Window Primary Flag Clear Flag if unable to determine what was taken o…" at bounding box center [750, 239] width 280 height 359
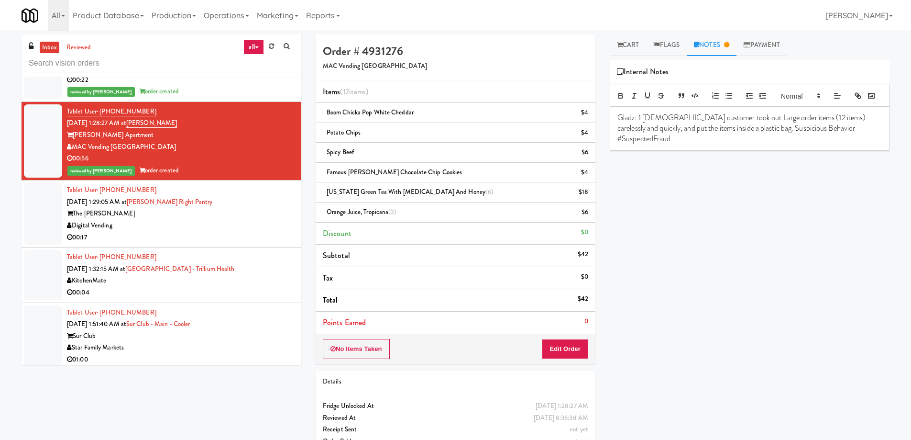
click at [251, 210] on div "The [PERSON_NAME]" at bounding box center [180, 214] width 227 height 12
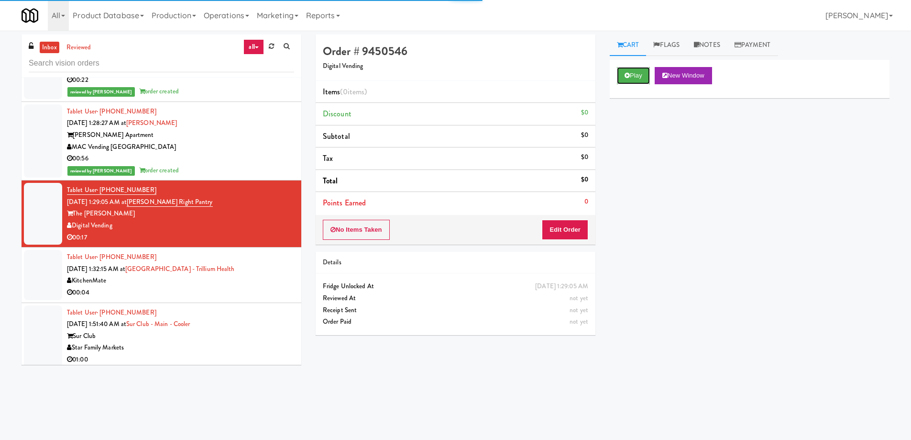
drag, startPoint x: 626, startPoint y: 76, endPoint x: 602, endPoint y: 100, distance: 34.2
click at [626, 76] on icon at bounding box center [627, 75] width 5 height 6
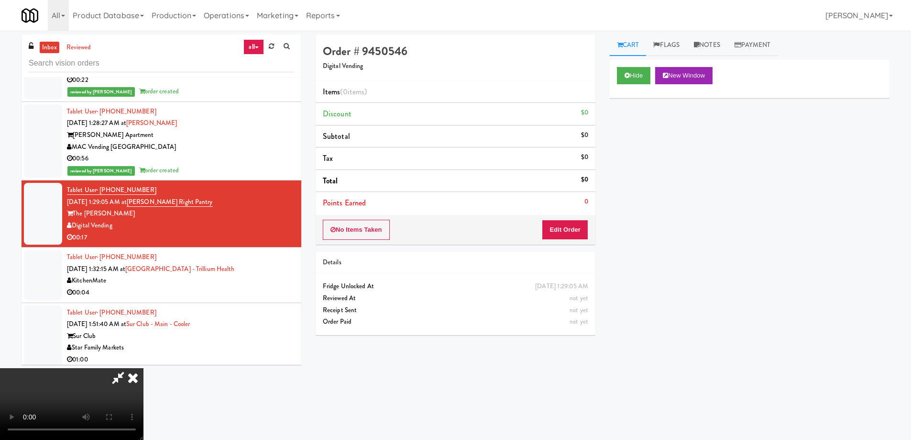
click at [144, 368] on video at bounding box center [72, 404] width 144 height 72
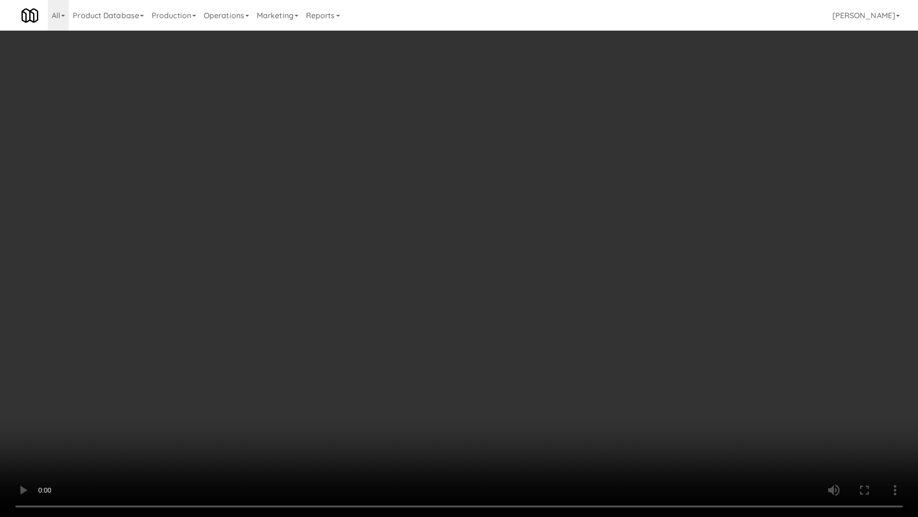
click at [458, 266] on video at bounding box center [459, 258] width 918 height 517
click at [502, 260] on video at bounding box center [459, 258] width 918 height 517
click at [412, 244] on video at bounding box center [459, 258] width 918 height 517
click at [399, 232] on video at bounding box center [459, 258] width 918 height 517
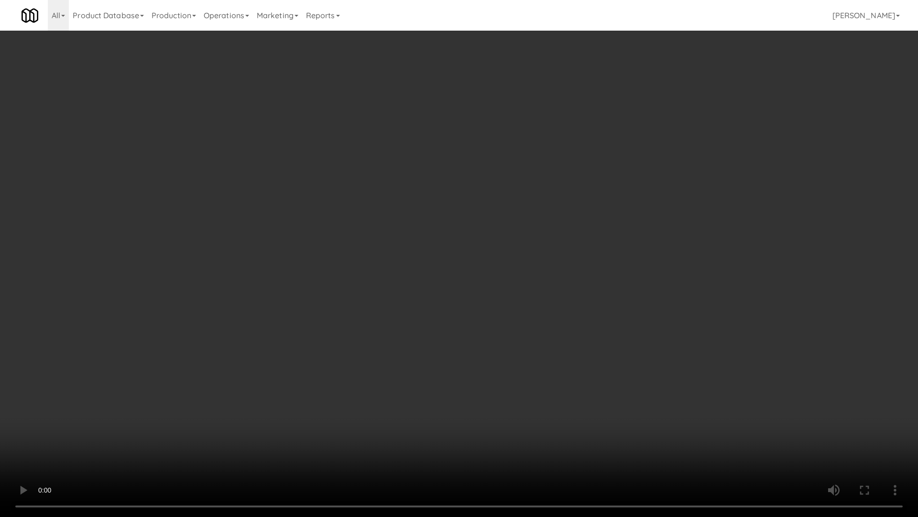
click at [399, 232] on video at bounding box center [459, 258] width 918 height 517
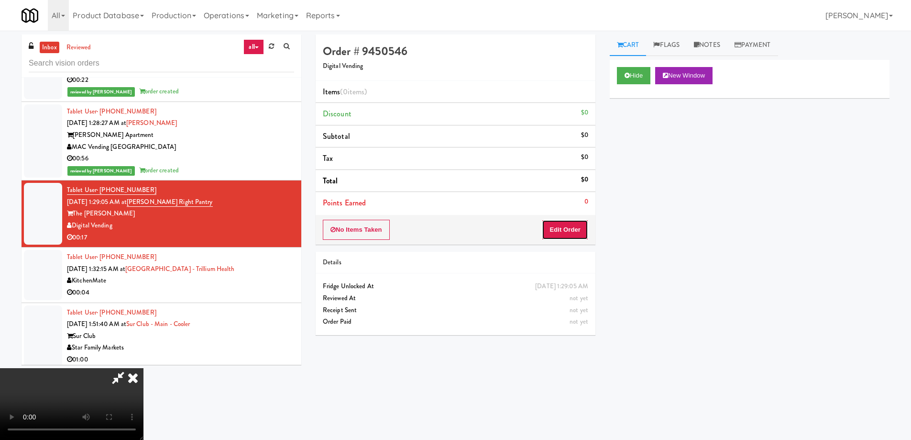
click at [564, 226] on button "Edit Order" at bounding box center [565, 230] width 46 height 20
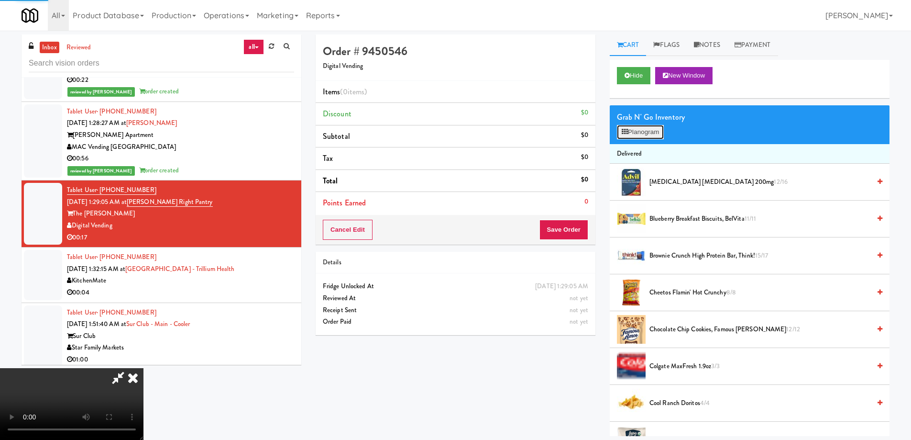
click at [645, 132] on button "Planogram" at bounding box center [640, 132] width 47 height 14
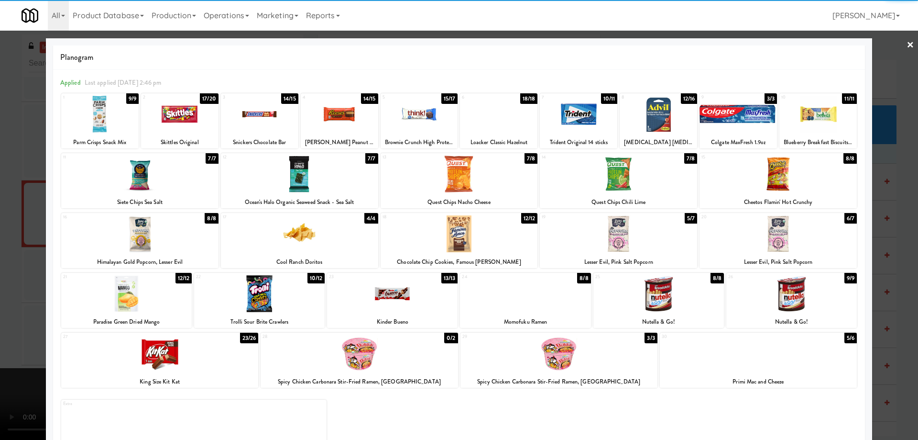
click at [414, 351] on div at bounding box center [359, 353] width 197 height 37
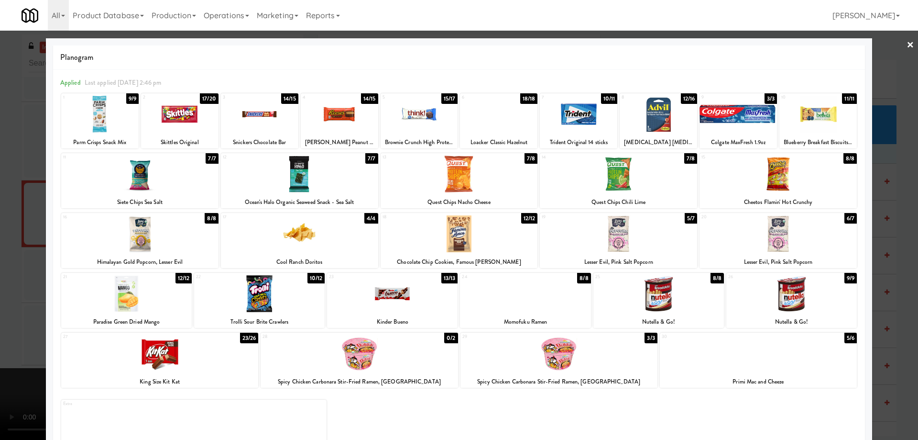
click at [585, 368] on div at bounding box center [559, 353] width 197 height 37
click at [907, 44] on link "×" at bounding box center [911, 46] width 8 height 30
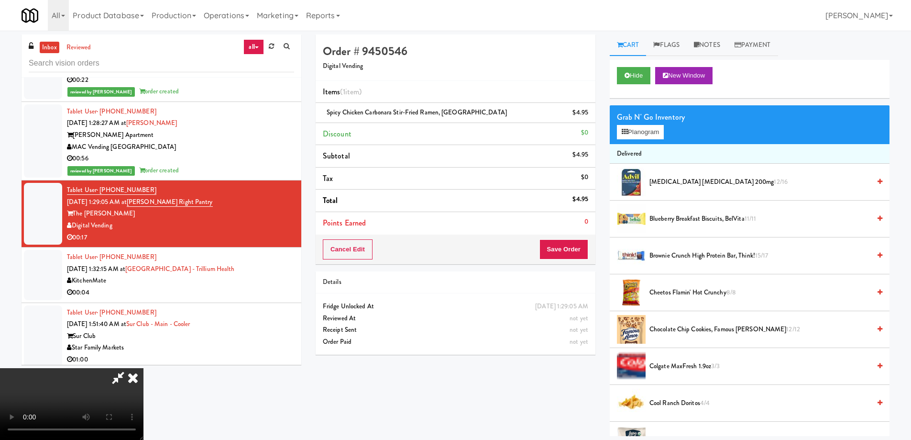
click at [144, 368] on video at bounding box center [72, 404] width 144 height 72
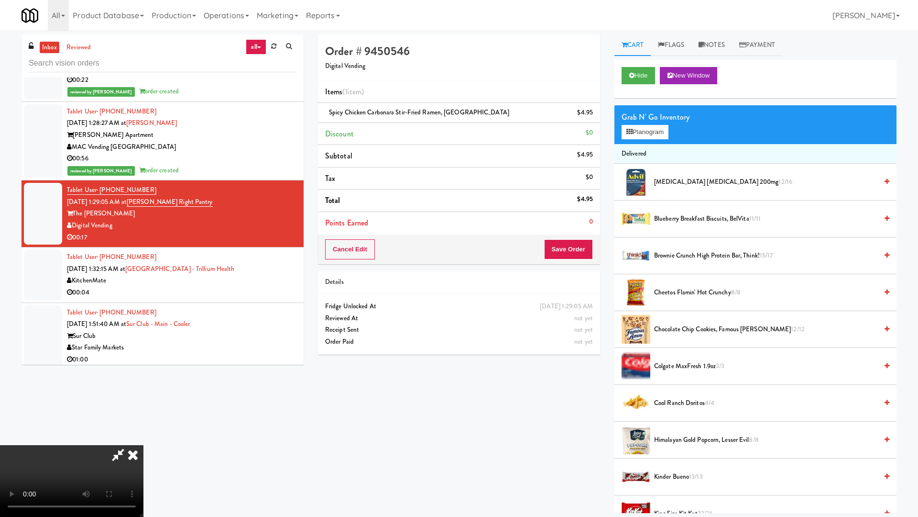
click at [144, 438] on video at bounding box center [72, 481] width 144 height 72
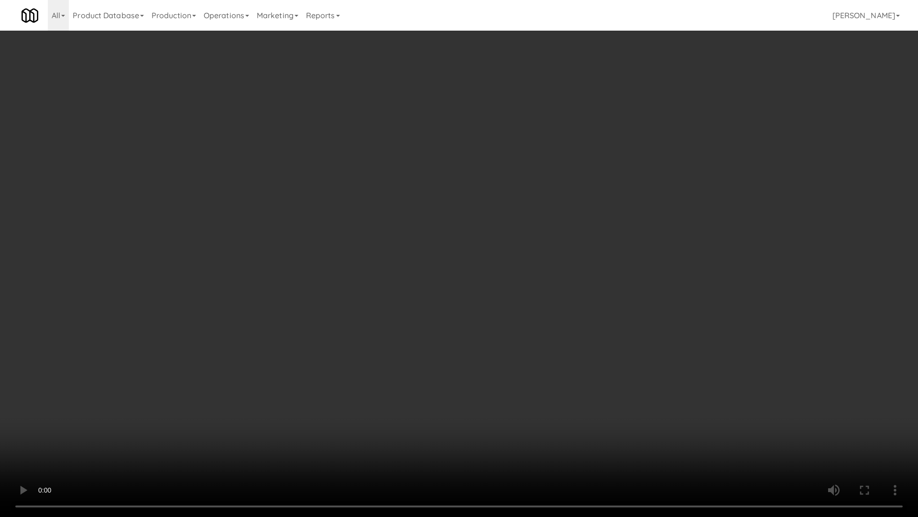
click at [457, 222] on video at bounding box center [459, 258] width 918 height 517
click at [495, 319] on video at bounding box center [459, 258] width 918 height 517
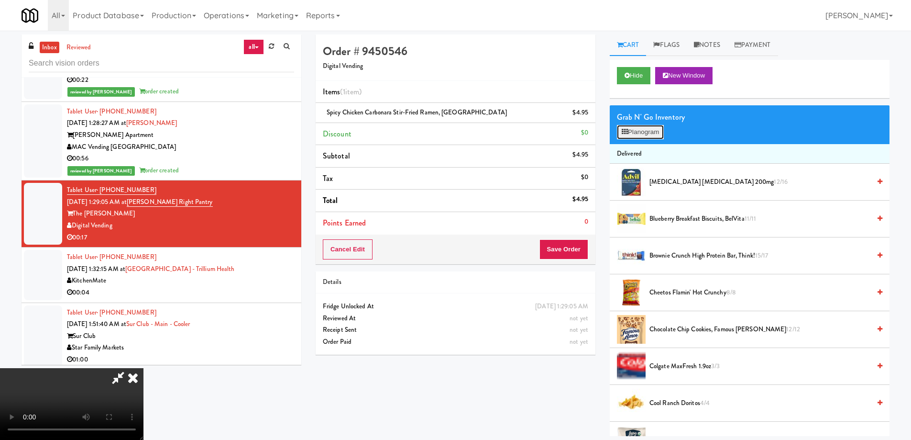
click at [625, 132] on icon at bounding box center [625, 132] width 6 height 6
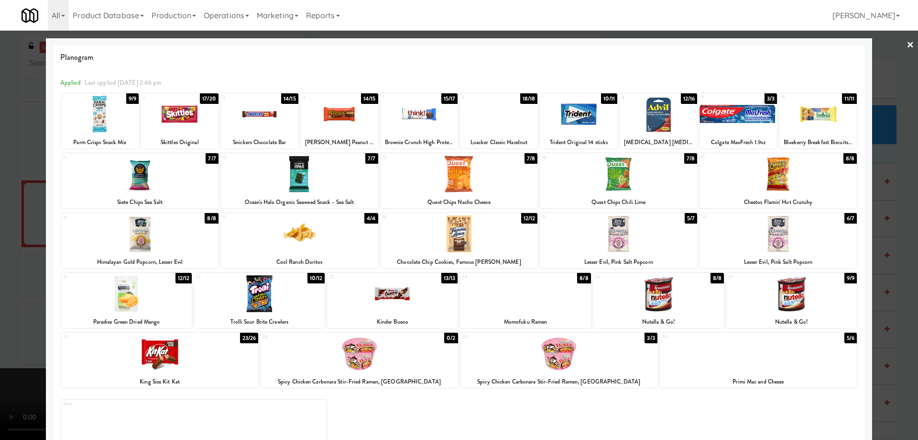
click at [616, 187] on div at bounding box center [618, 173] width 157 height 37
drag, startPoint x: 903, startPoint y: 42, endPoint x: 896, endPoint y: 46, distance: 8.2
click at [907, 42] on link "×" at bounding box center [911, 46] width 8 height 30
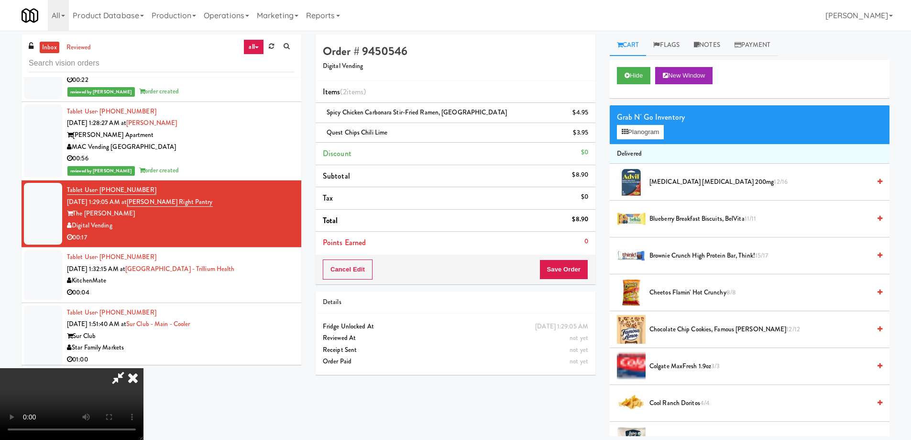
click at [144, 368] on icon at bounding box center [132, 377] width 21 height 19
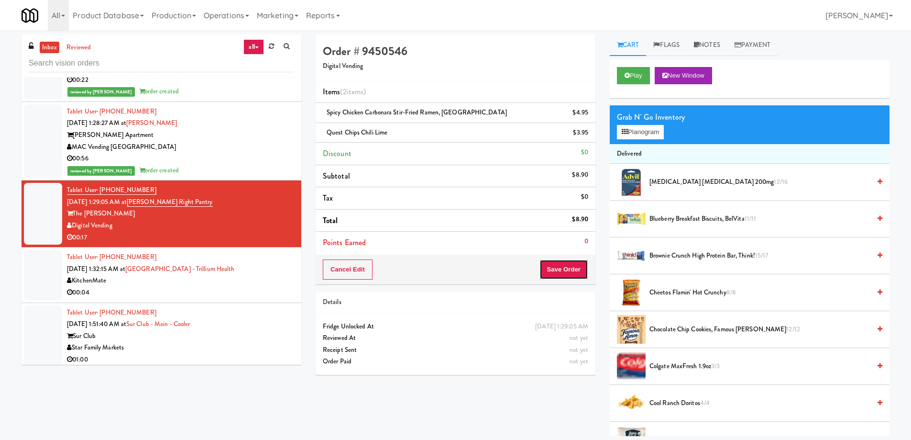
click at [552, 266] on button "Save Order" at bounding box center [564, 269] width 49 height 20
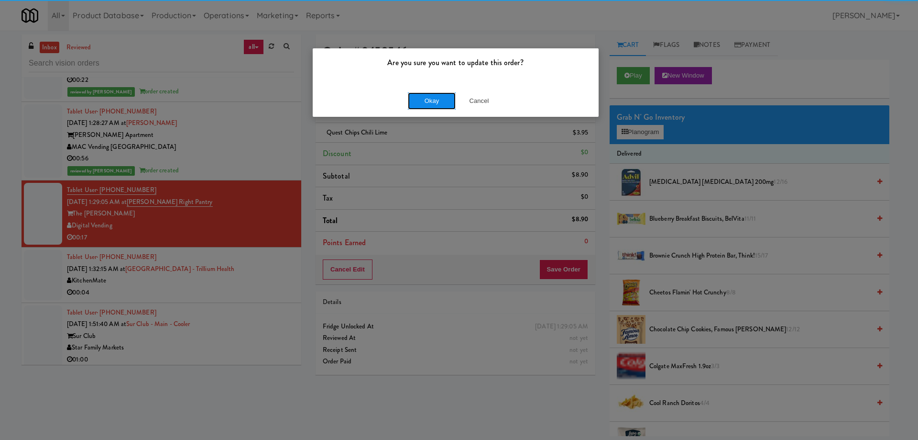
click at [428, 102] on button "Okay" at bounding box center [432, 100] width 48 height 17
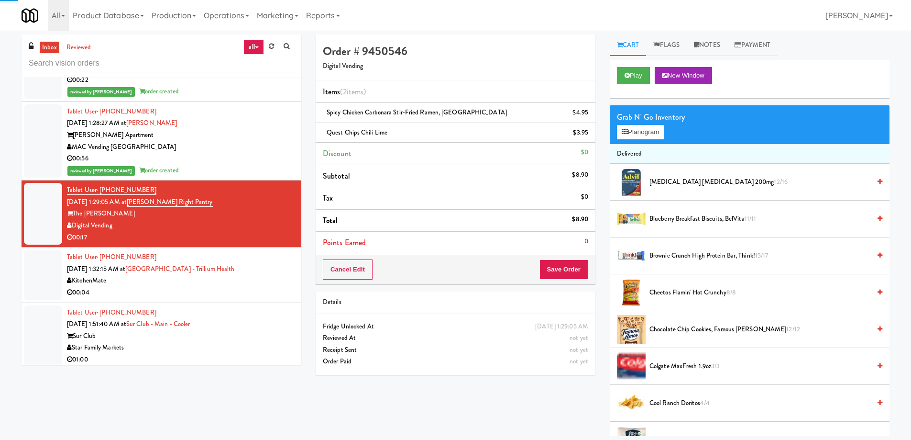
click at [252, 281] on div "KitchenMate" at bounding box center [180, 281] width 227 height 12
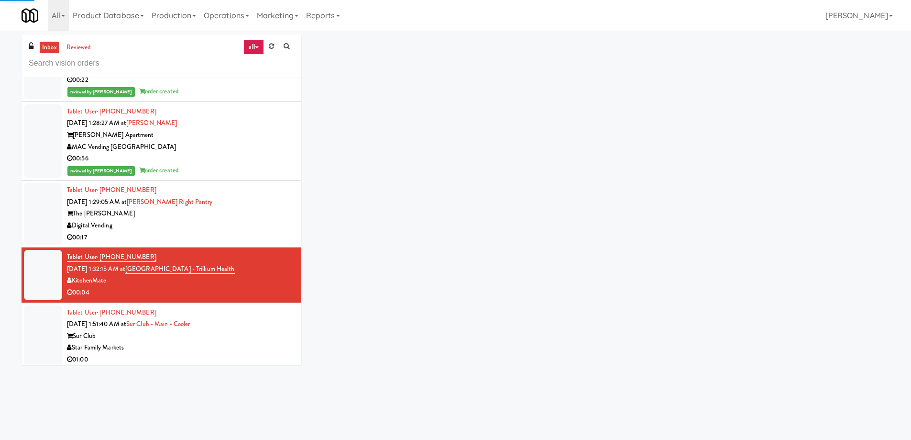
scroll to position [4066, 0]
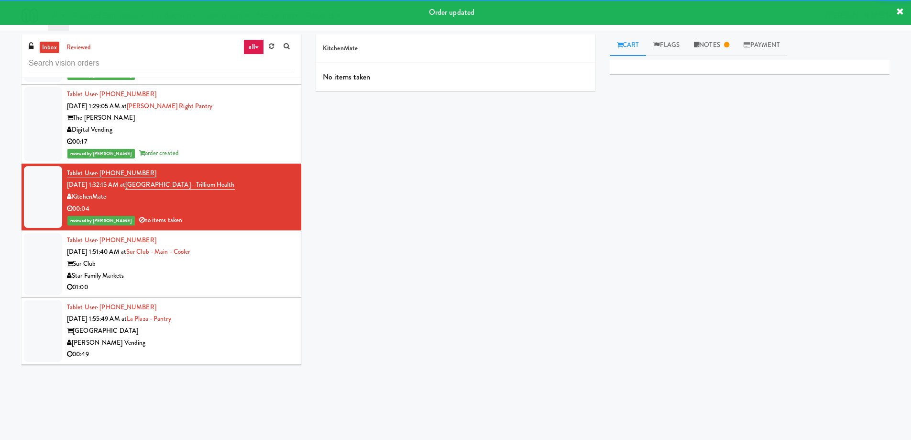
drag, startPoint x: 245, startPoint y: 132, endPoint x: 245, endPoint y: 146, distance: 14.4
click at [246, 131] on div "Digital Vending" at bounding box center [180, 130] width 227 height 12
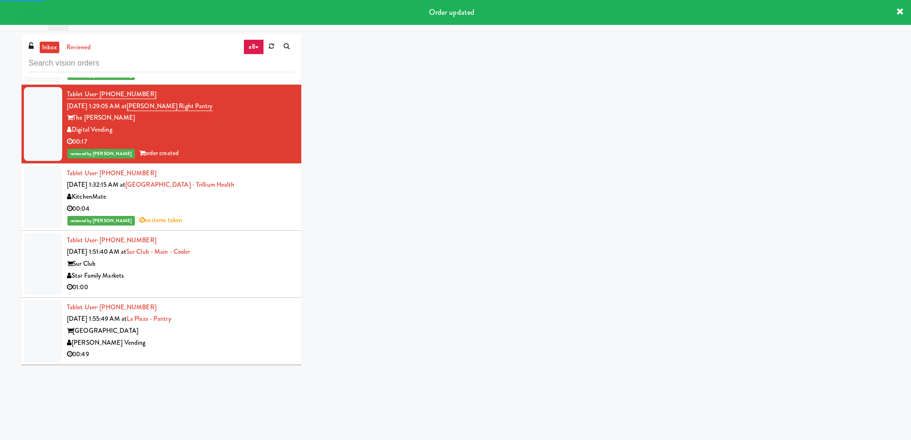
click at [255, 265] on div "Sur Club" at bounding box center [180, 264] width 227 height 12
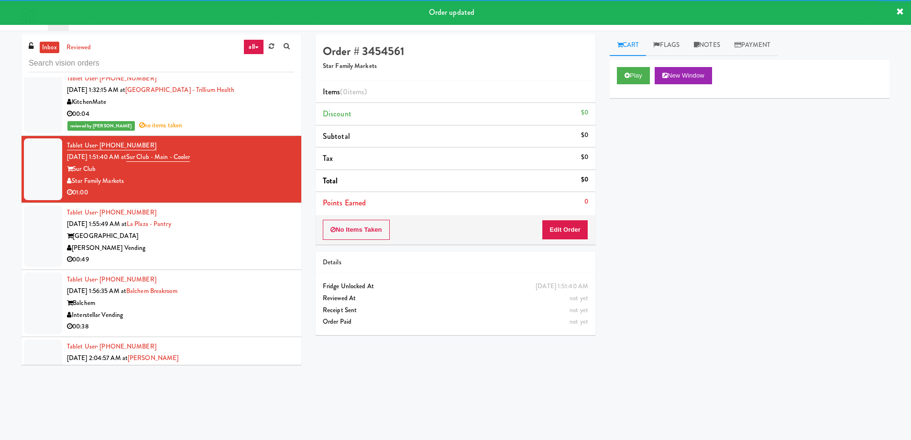
scroll to position [4162, 0]
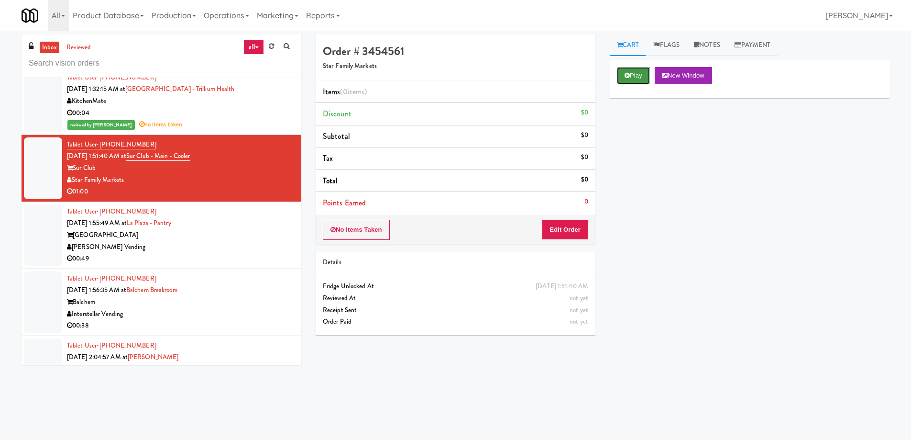
click at [644, 77] on button "Play" at bounding box center [633, 75] width 33 height 17
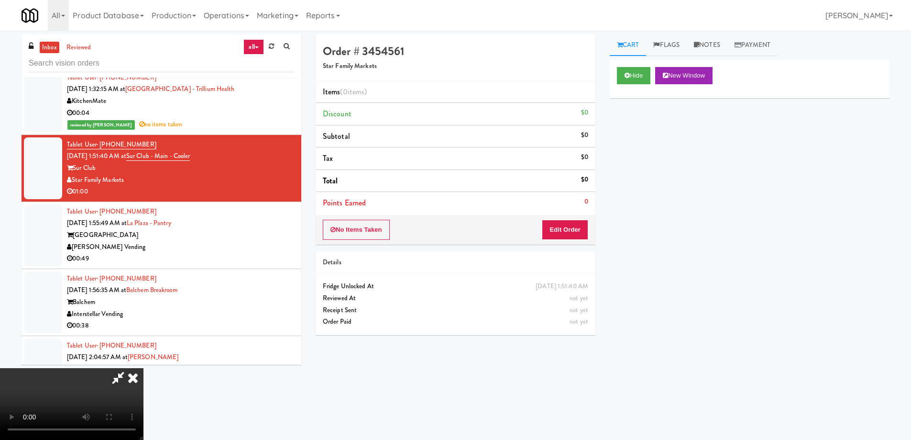
click at [144, 368] on video at bounding box center [72, 404] width 144 height 72
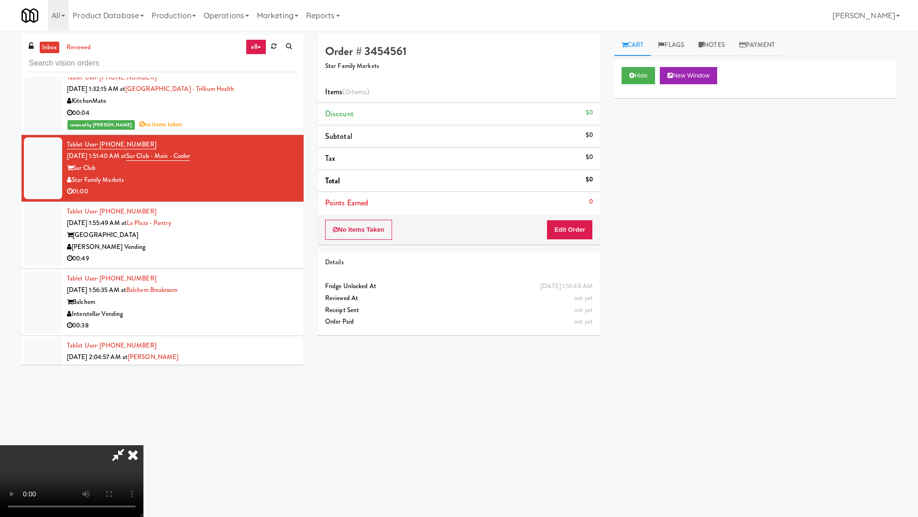
click at [144, 438] on video at bounding box center [72, 481] width 144 height 72
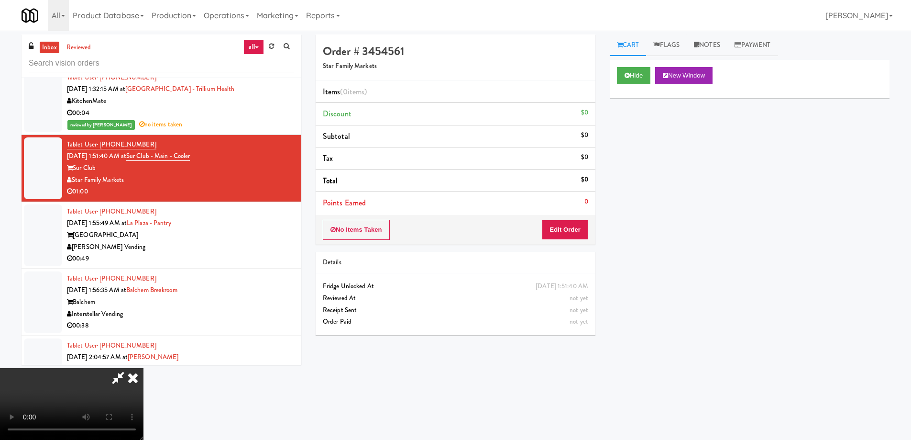
click at [144, 368] on video at bounding box center [72, 404] width 144 height 72
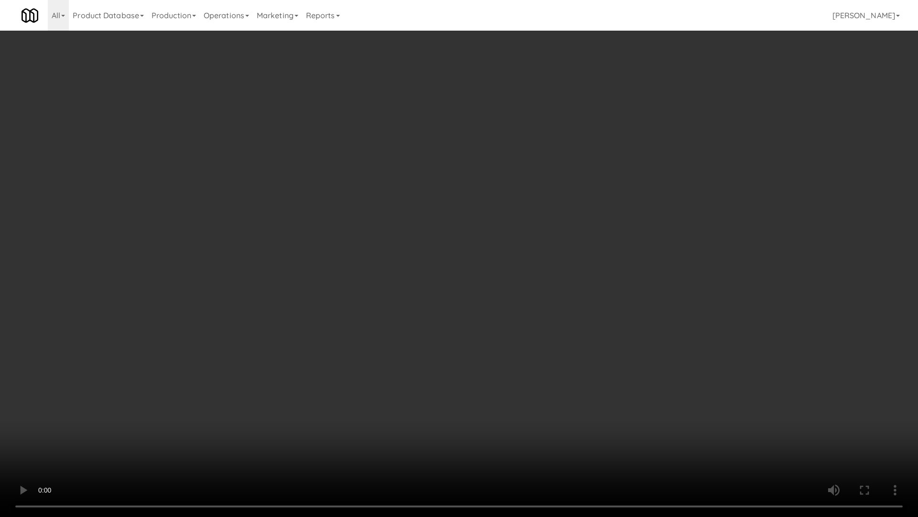
click at [413, 260] on video at bounding box center [459, 258] width 918 height 517
click at [403, 227] on video at bounding box center [459, 258] width 918 height 517
click at [480, 221] on video at bounding box center [459, 258] width 918 height 517
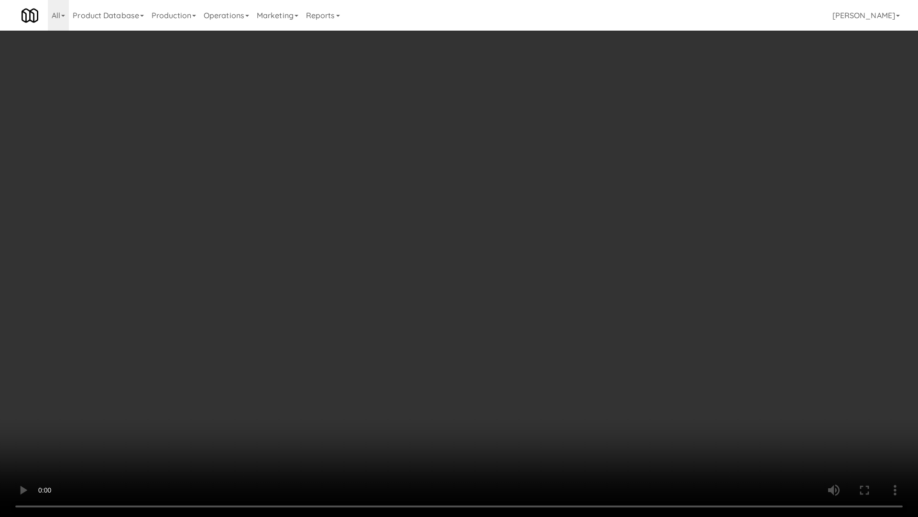
click at [530, 208] on video at bounding box center [459, 258] width 918 height 517
click at [564, 256] on video at bounding box center [459, 258] width 918 height 517
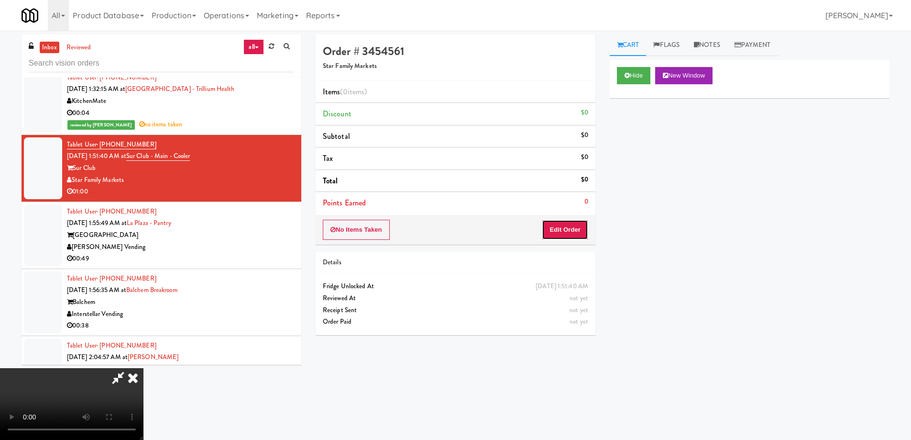
click at [563, 225] on button "Edit Order" at bounding box center [565, 230] width 46 height 20
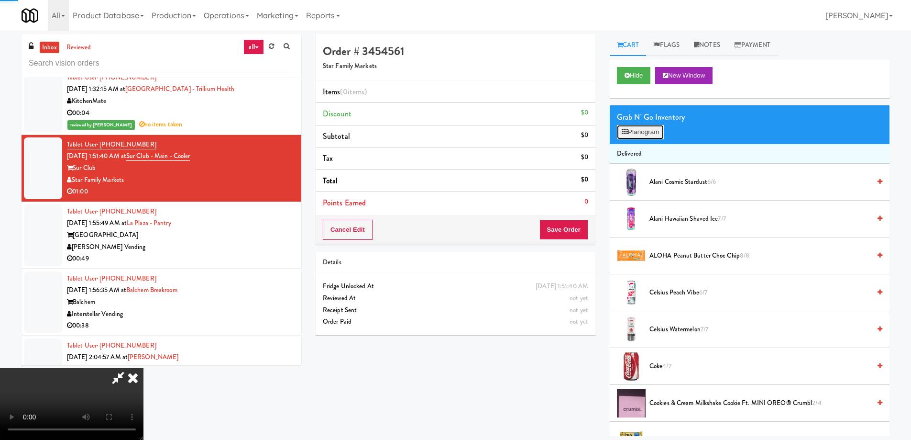
click at [644, 133] on button "Planogram" at bounding box center [640, 132] width 47 height 14
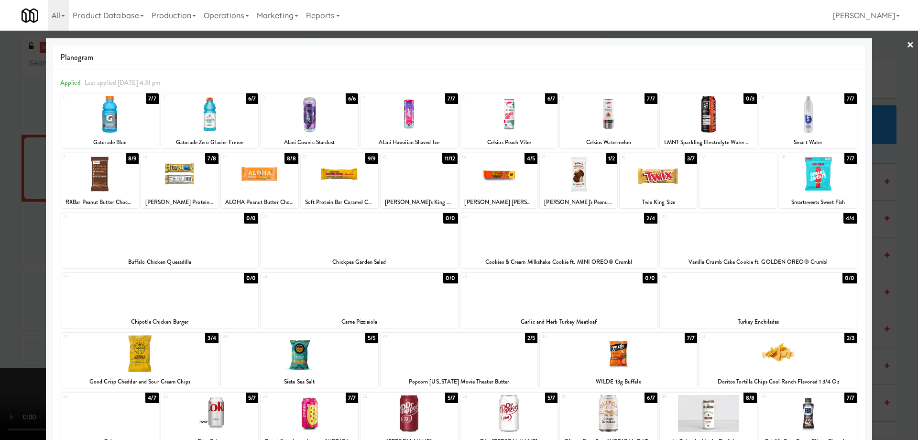
click at [676, 175] on div at bounding box center [658, 173] width 77 height 37
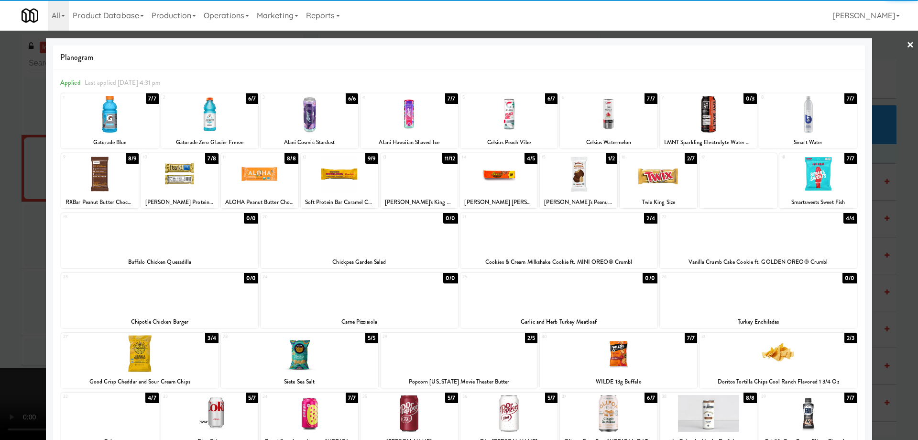
click at [513, 177] on div at bounding box center [498, 173] width 77 height 37
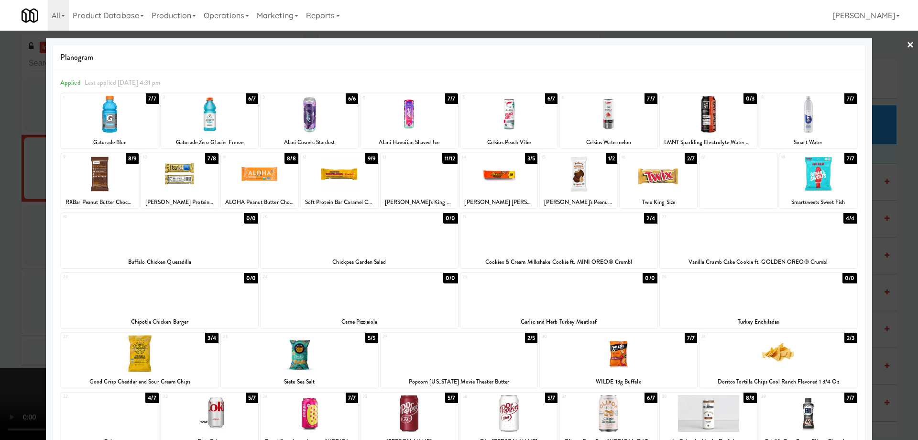
click at [899, 39] on div at bounding box center [459, 220] width 918 height 440
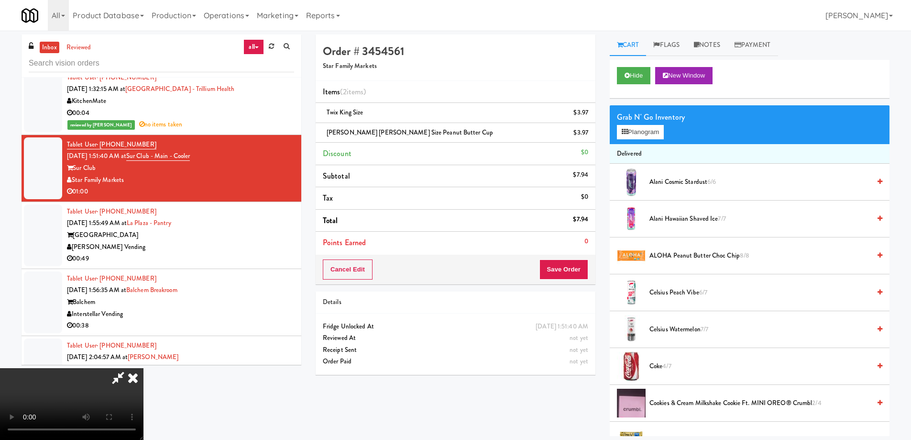
click at [144, 368] on video at bounding box center [72, 404] width 144 height 72
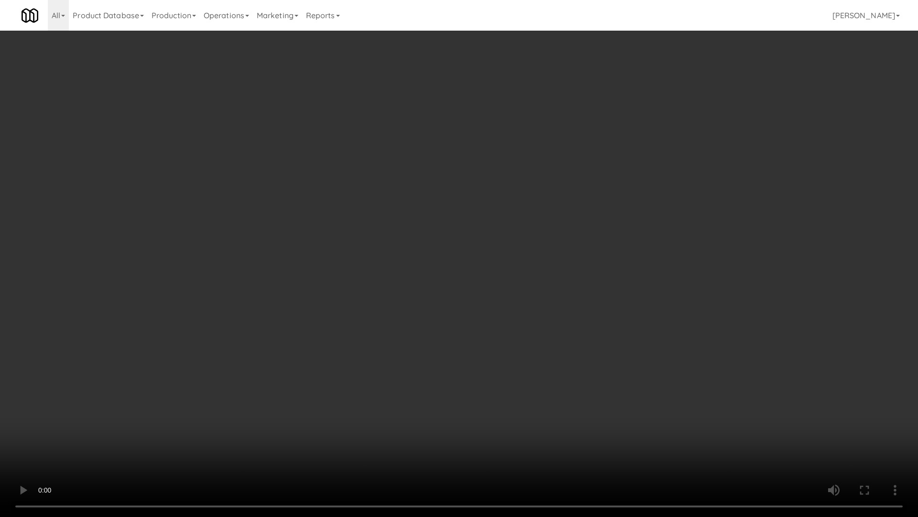
click at [446, 197] on video at bounding box center [459, 258] width 918 height 517
click at [385, 207] on video at bounding box center [459, 258] width 918 height 517
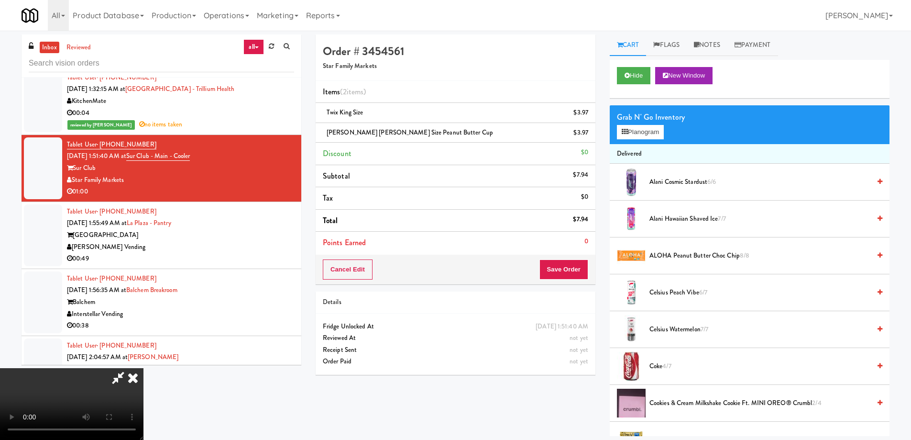
click at [144, 368] on icon at bounding box center [132, 377] width 21 height 19
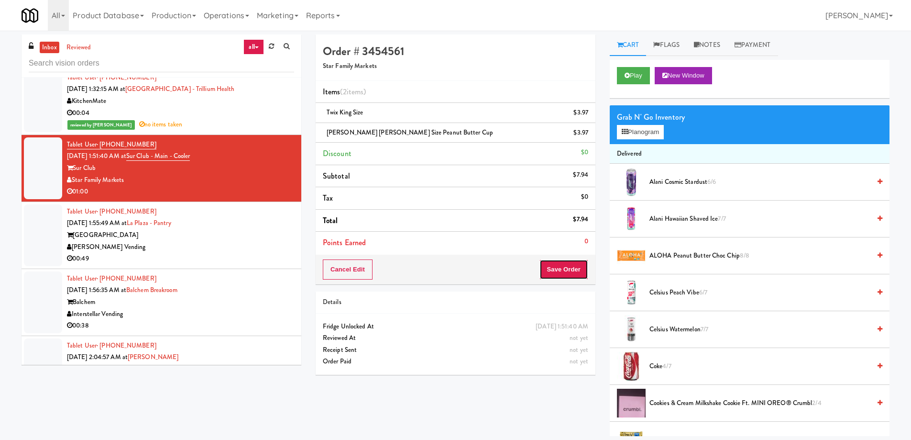
click at [574, 275] on button "Save Order" at bounding box center [564, 269] width 49 height 20
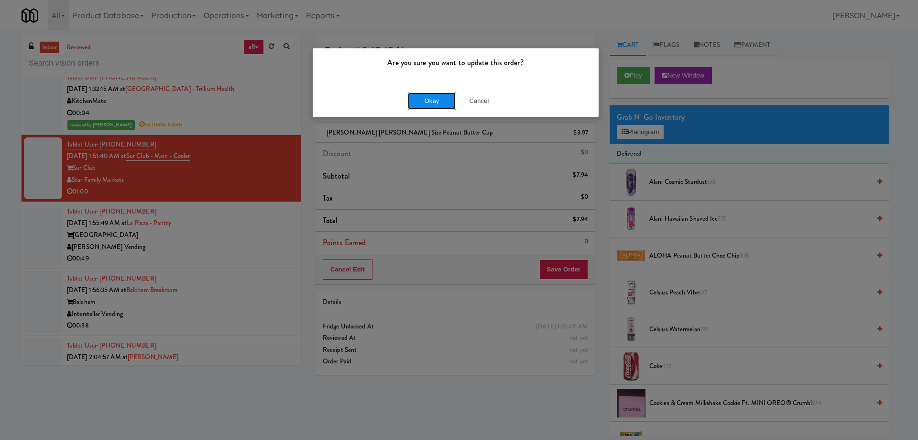
click at [432, 99] on button "Okay" at bounding box center [432, 100] width 48 height 17
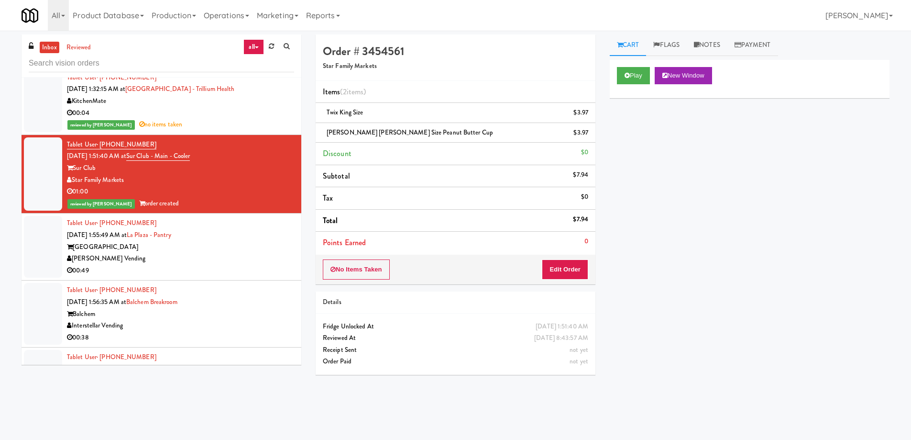
click at [234, 246] on div "[GEOGRAPHIC_DATA]" at bounding box center [180, 247] width 227 height 12
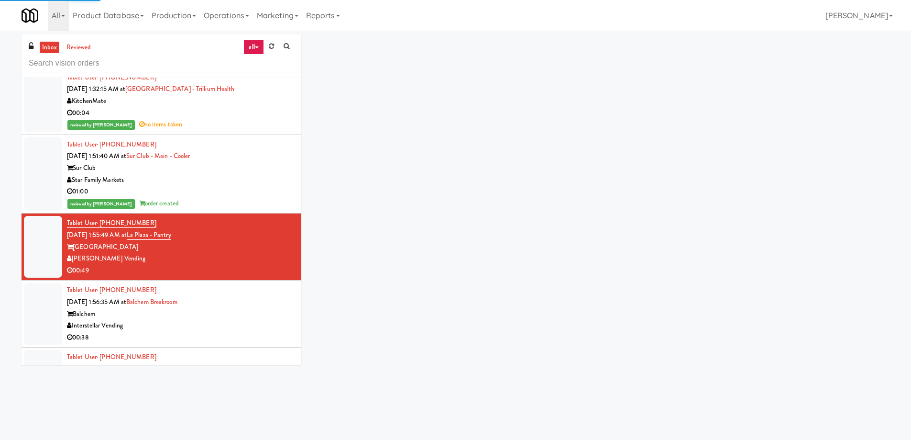
click at [233, 189] on div "01:00" at bounding box center [180, 192] width 227 height 12
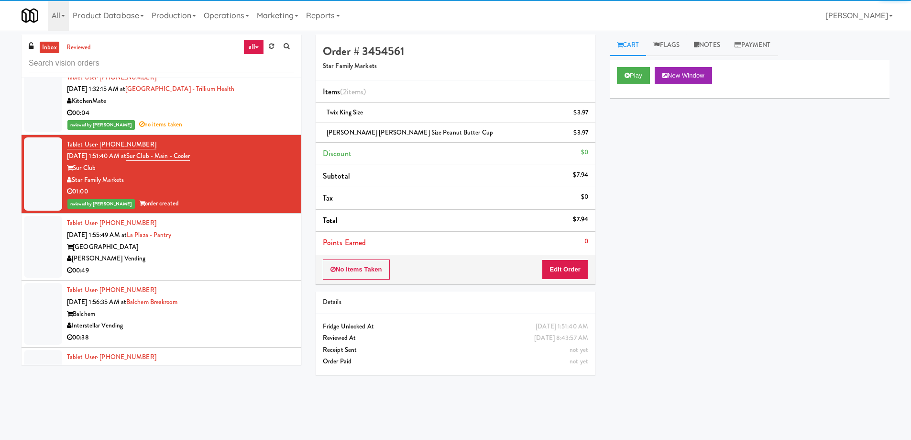
click at [236, 241] on div "[GEOGRAPHIC_DATA]" at bounding box center [180, 247] width 227 height 12
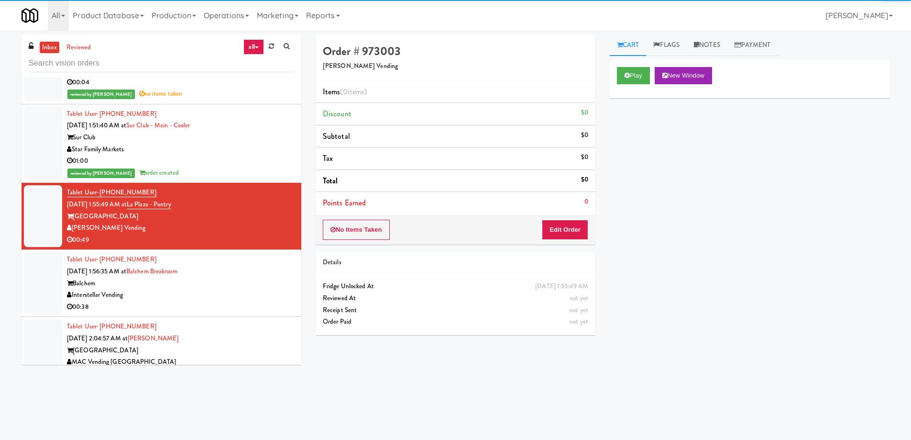
scroll to position [4210, 0]
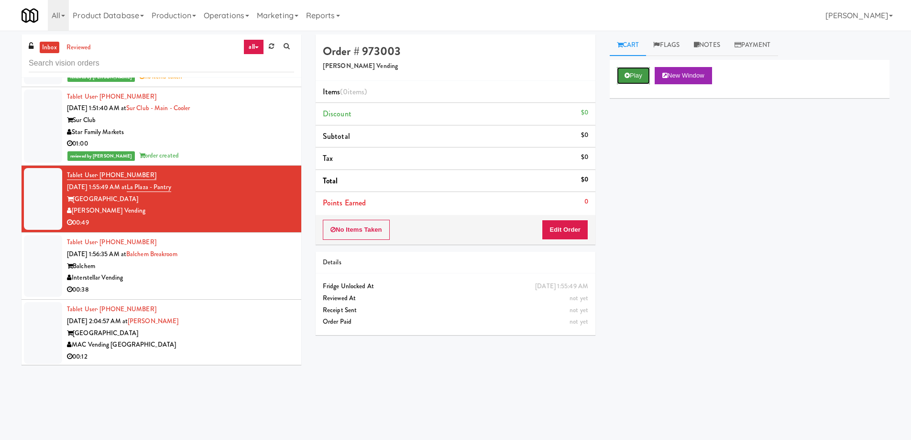
click at [641, 82] on button "Play" at bounding box center [633, 75] width 33 height 17
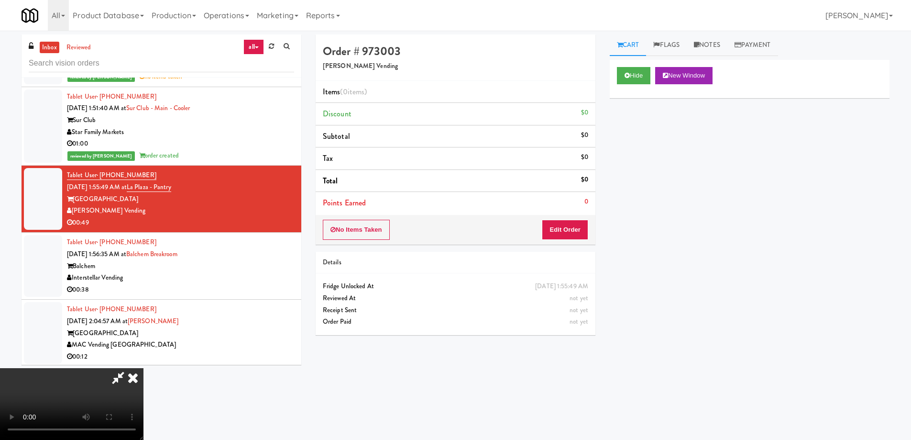
click at [144, 368] on video at bounding box center [72, 404] width 144 height 72
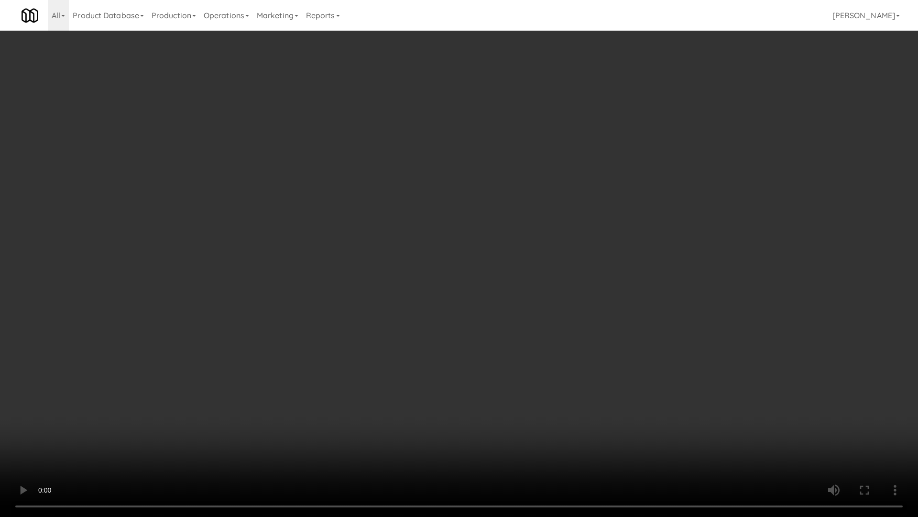
click at [457, 291] on video at bounding box center [459, 258] width 918 height 517
click at [460, 312] on video at bounding box center [459, 258] width 918 height 517
click at [481, 264] on video at bounding box center [459, 258] width 918 height 517
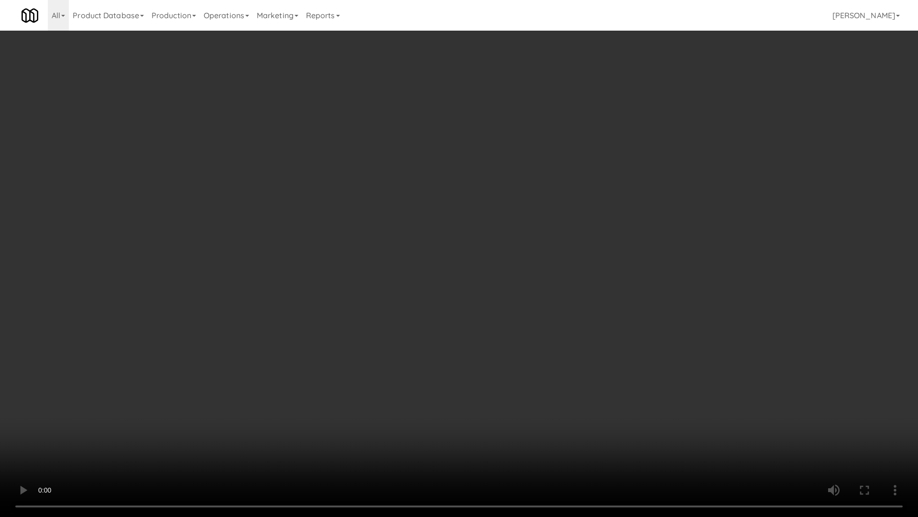
click at [481, 264] on video at bounding box center [459, 258] width 918 height 517
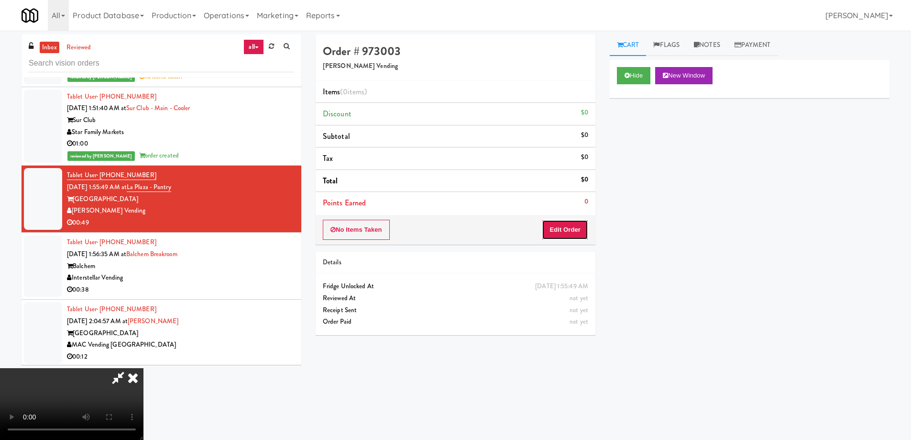
click at [587, 223] on button "Edit Order" at bounding box center [565, 230] width 46 height 20
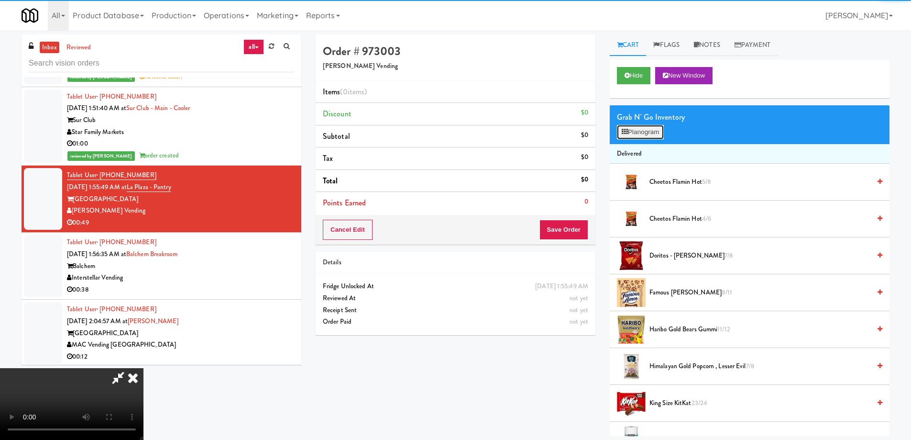
click at [637, 132] on button "Planogram" at bounding box center [640, 132] width 47 height 14
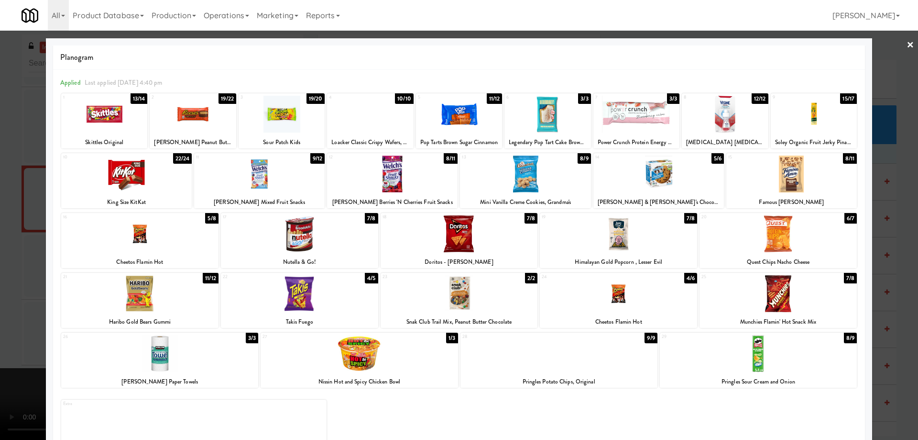
click at [156, 181] on div at bounding box center [126, 173] width 131 height 37
click at [899, 43] on div at bounding box center [459, 220] width 918 height 440
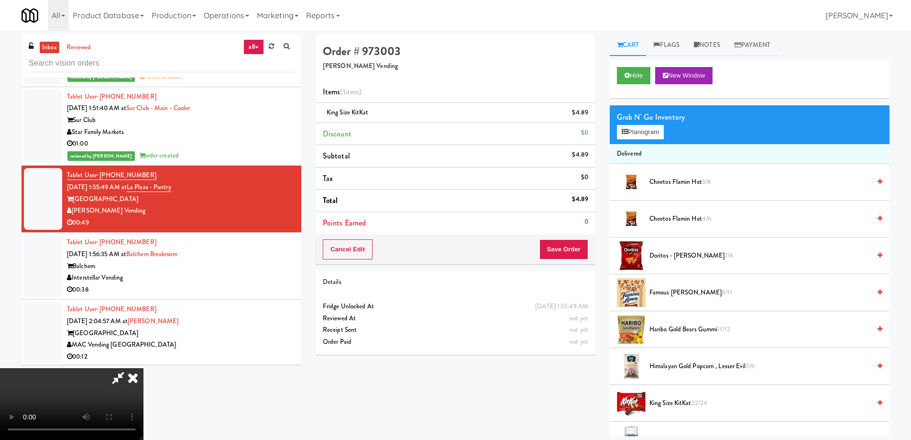
click at [144, 368] on video at bounding box center [72, 404] width 144 height 72
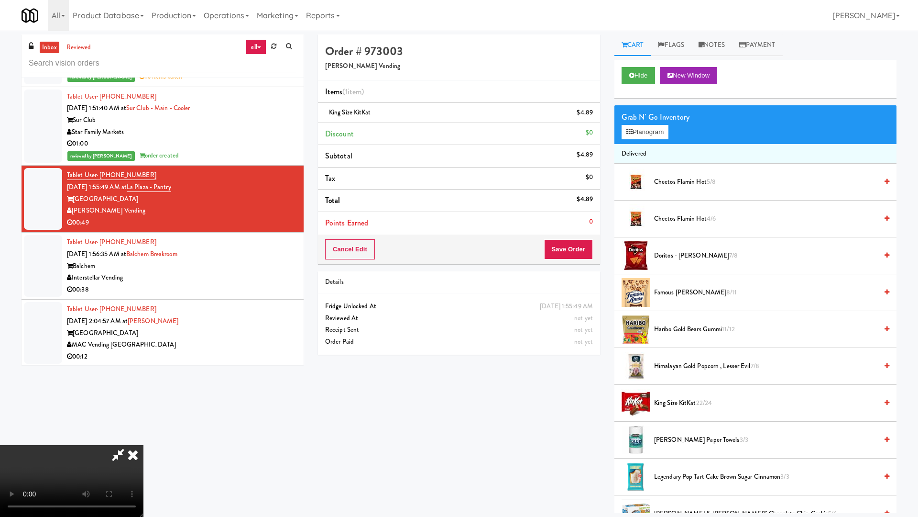
click at [144, 438] on video at bounding box center [72, 481] width 144 height 72
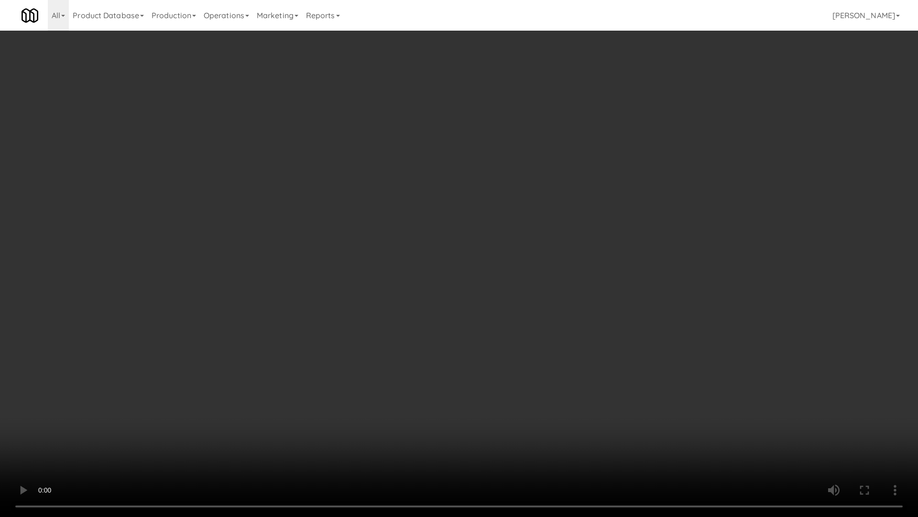
click at [429, 165] on video at bounding box center [459, 258] width 918 height 517
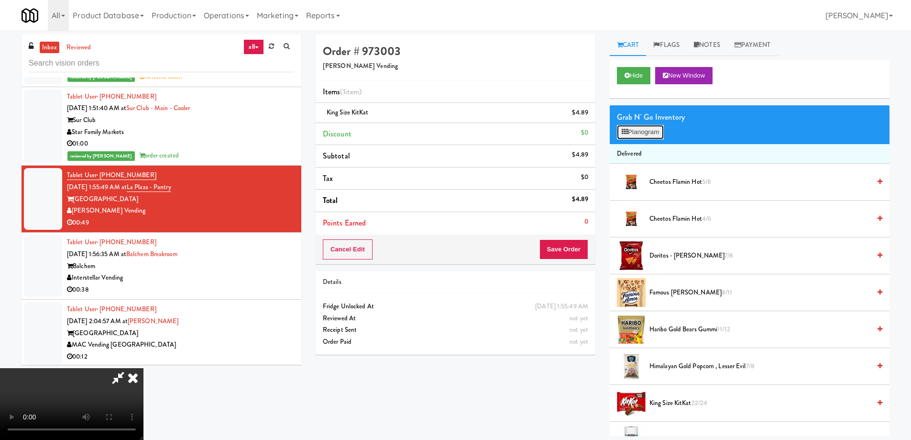
click at [657, 130] on button "Planogram" at bounding box center [640, 132] width 47 height 14
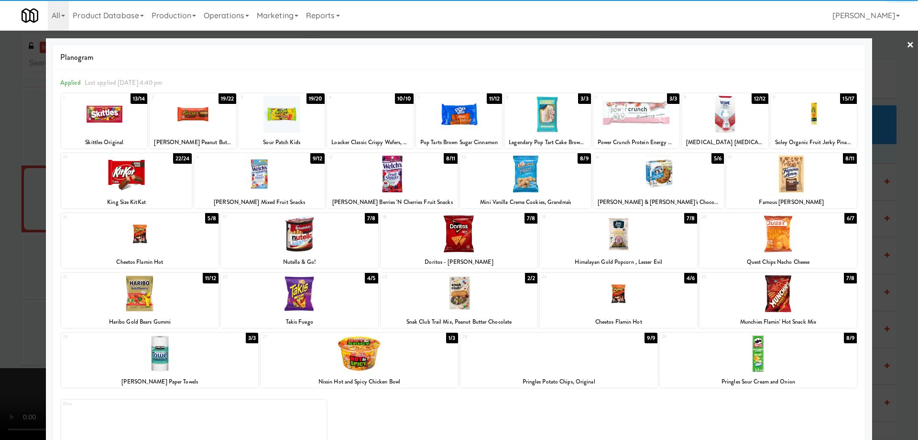
click at [552, 167] on div at bounding box center [525, 173] width 131 height 37
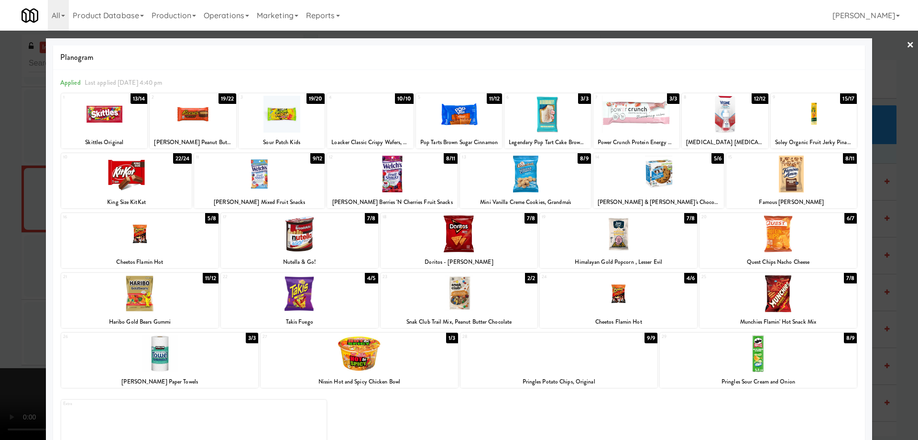
click at [907, 42] on link "×" at bounding box center [911, 46] width 8 height 30
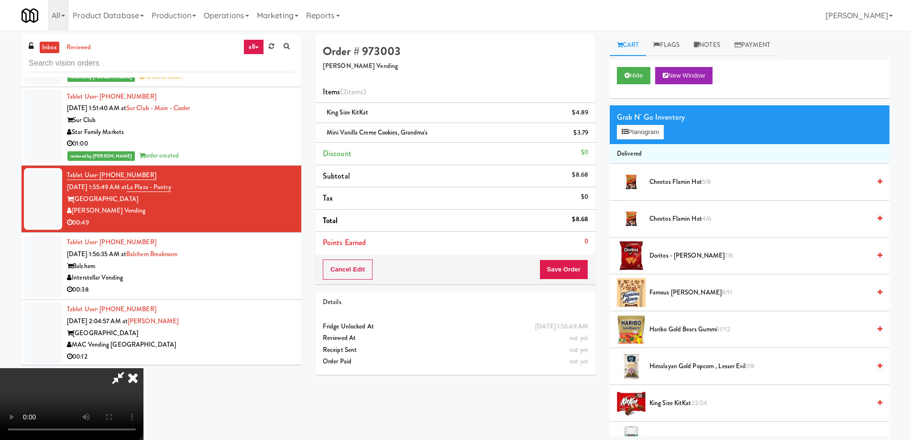
click at [144, 368] on video at bounding box center [72, 404] width 144 height 72
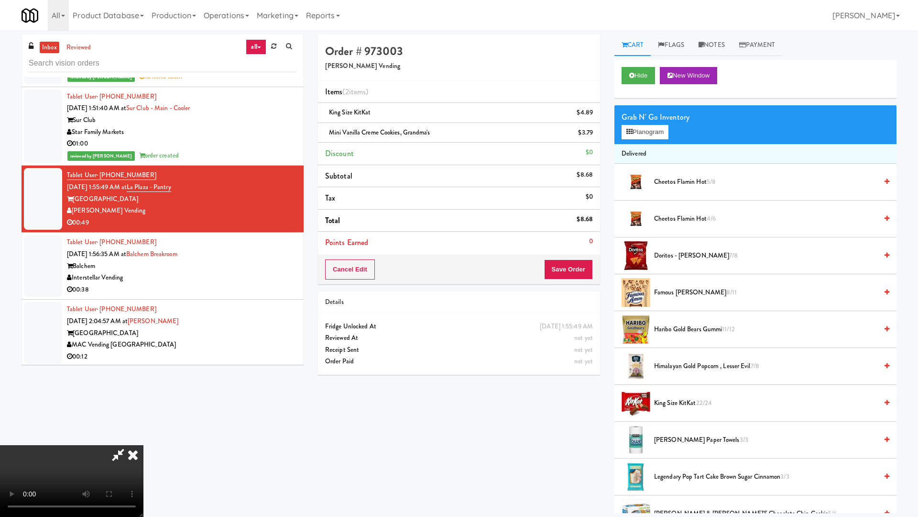
click at [144, 438] on video at bounding box center [72, 481] width 144 height 72
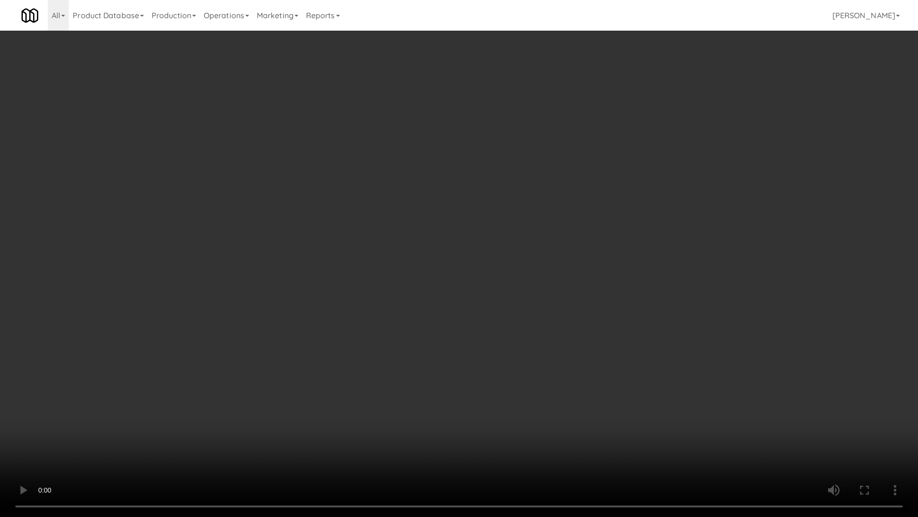
click at [453, 229] on video at bounding box center [459, 258] width 918 height 517
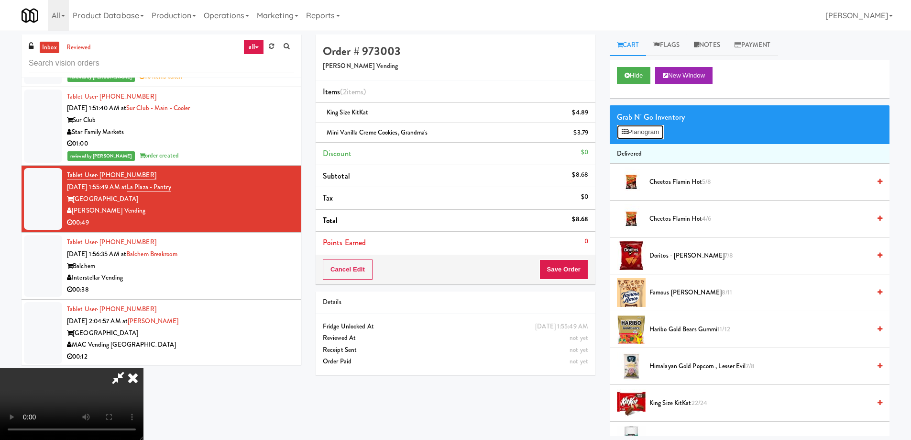
click at [635, 126] on button "Planogram" at bounding box center [640, 132] width 47 height 14
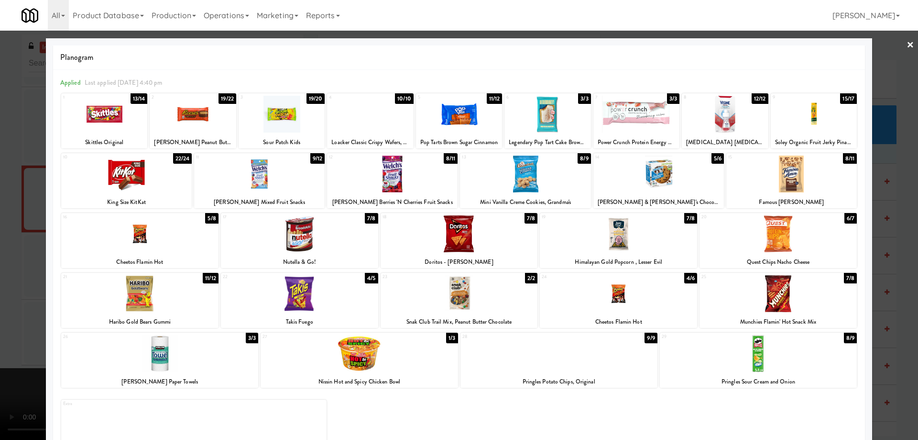
click at [113, 112] on div at bounding box center [104, 114] width 86 height 37
click at [907, 41] on link "×" at bounding box center [911, 46] width 8 height 30
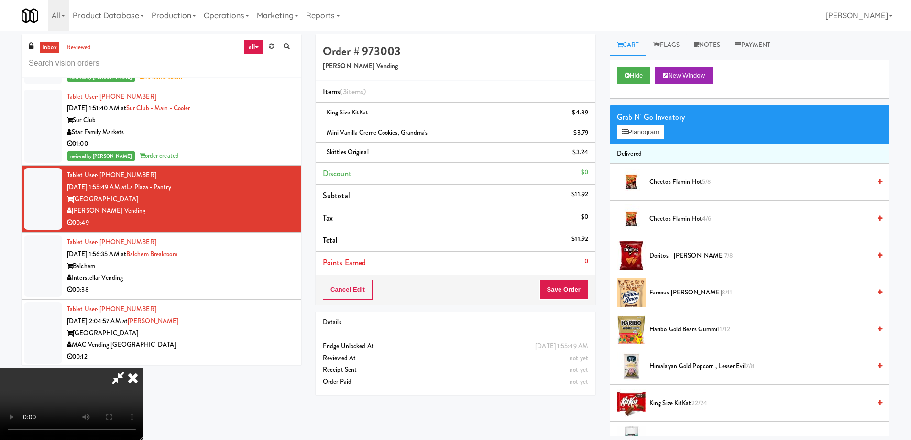
click at [144, 368] on video at bounding box center [72, 404] width 144 height 72
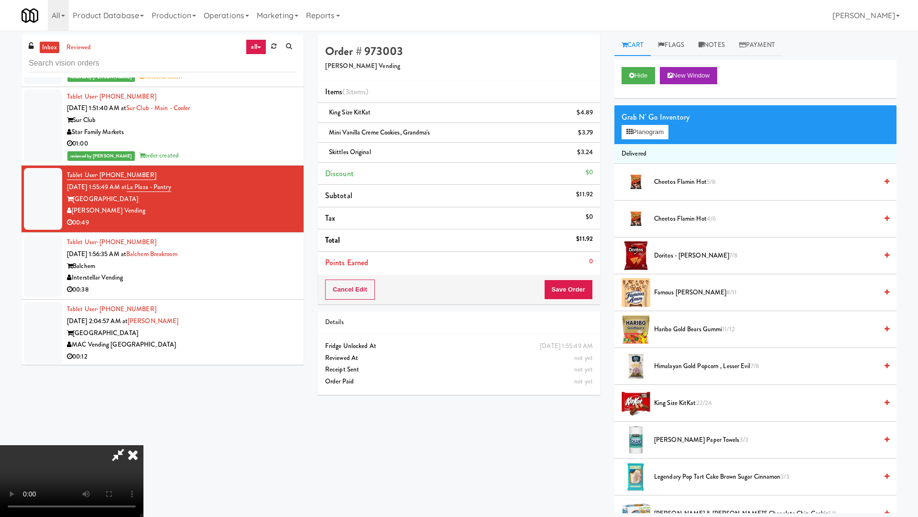
click at [144, 438] on video at bounding box center [72, 481] width 144 height 72
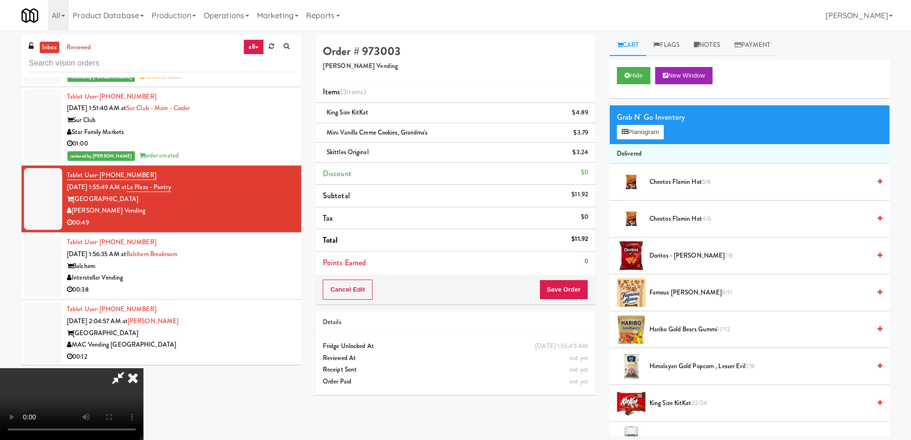
click at [144, 368] on icon at bounding box center [132, 377] width 21 height 19
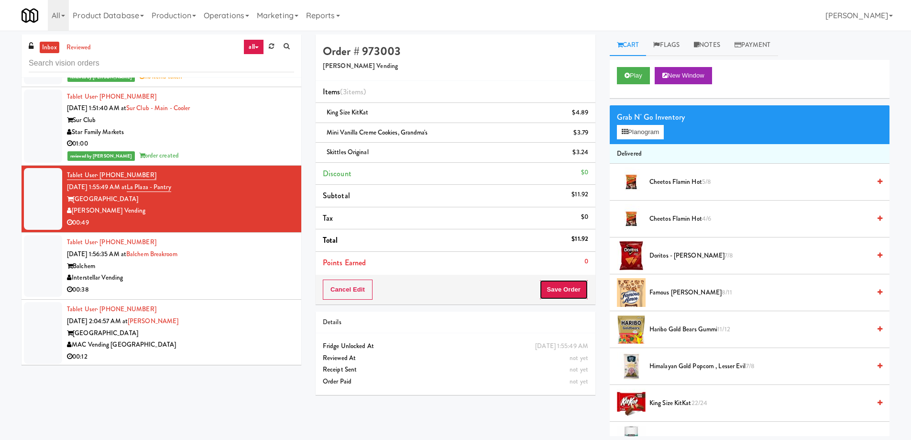
click at [558, 287] on button "Save Order" at bounding box center [564, 289] width 49 height 20
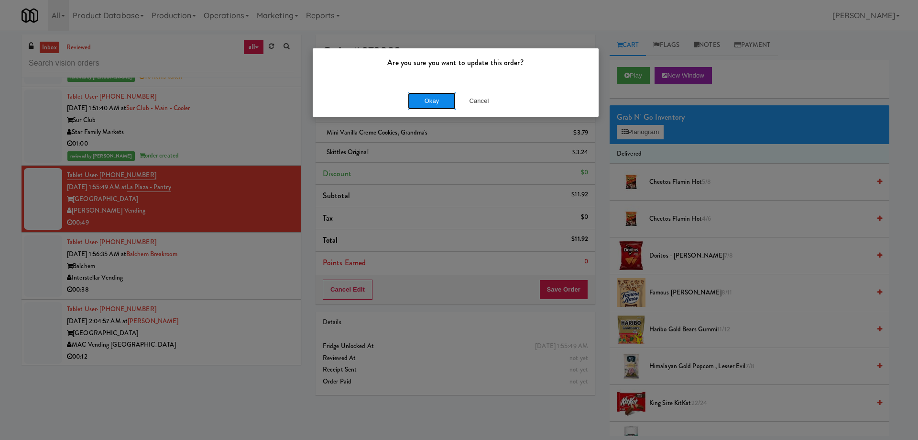
click at [430, 93] on button "Okay" at bounding box center [432, 100] width 48 height 17
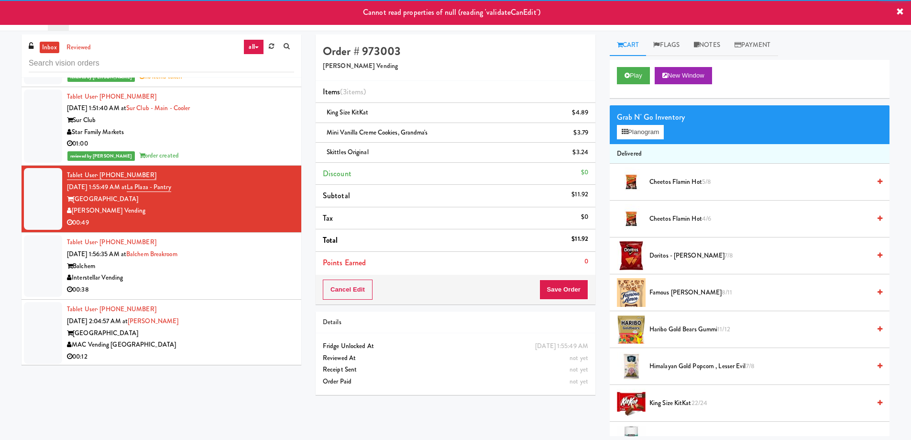
click at [244, 271] on div "Balchem" at bounding box center [180, 266] width 227 height 12
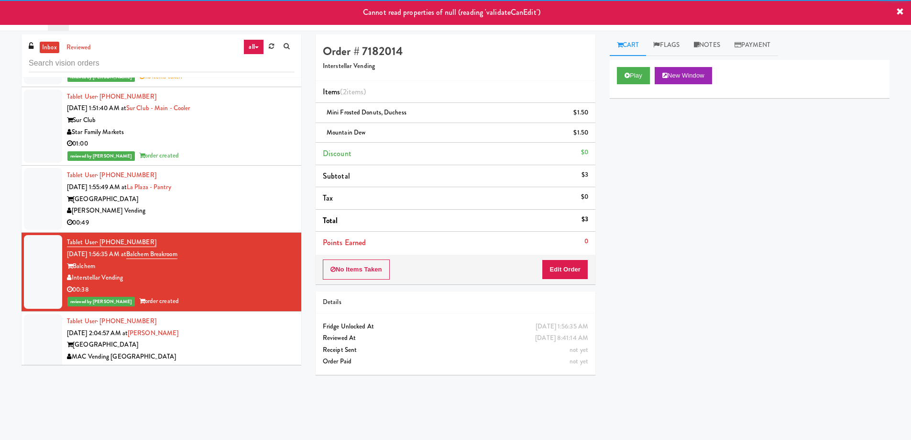
click at [251, 209] on div "[PERSON_NAME] Vending" at bounding box center [180, 211] width 227 height 12
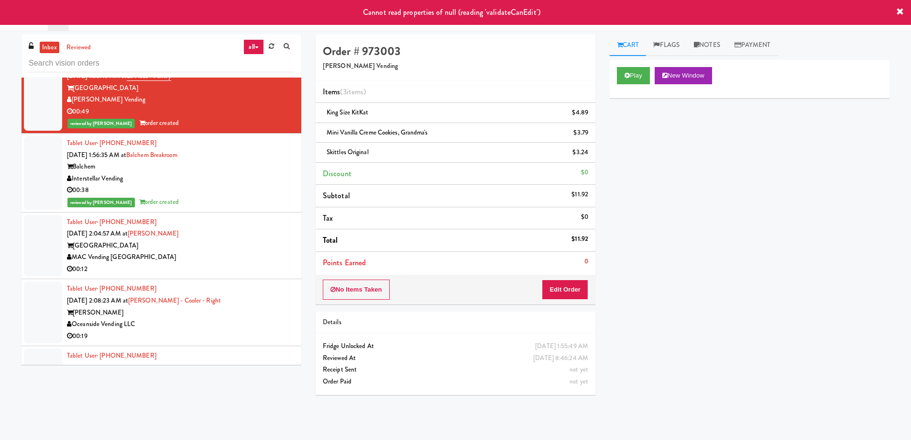
scroll to position [4353, 0]
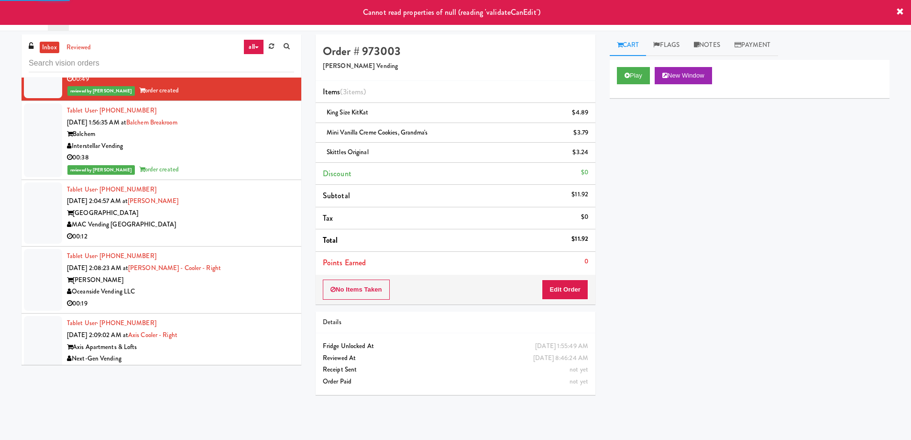
click at [264, 204] on div "Tablet User · (408) 421-8191 [DATE] 2:04:57 AM at [GEOGRAPHIC_DATA] [GEOGRAPHIC…" at bounding box center [180, 213] width 227 height 59
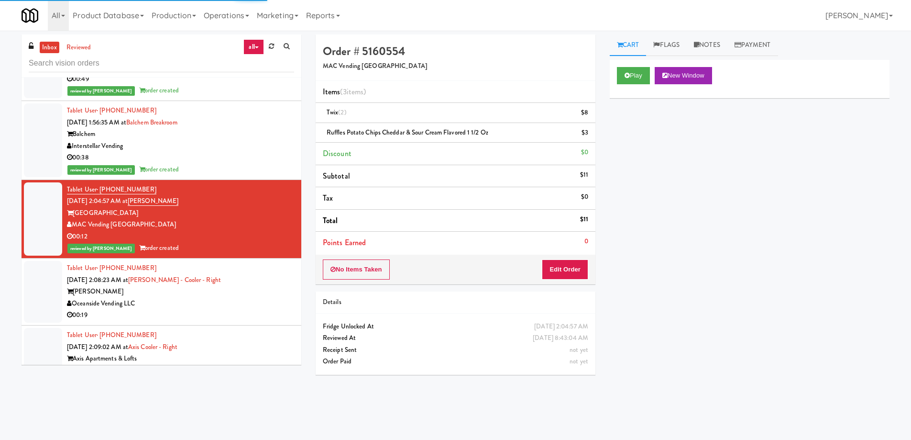
click at [262, 295] on div "[PERSON_NAME]" at bounding box center [180, 292] width 227 height 12
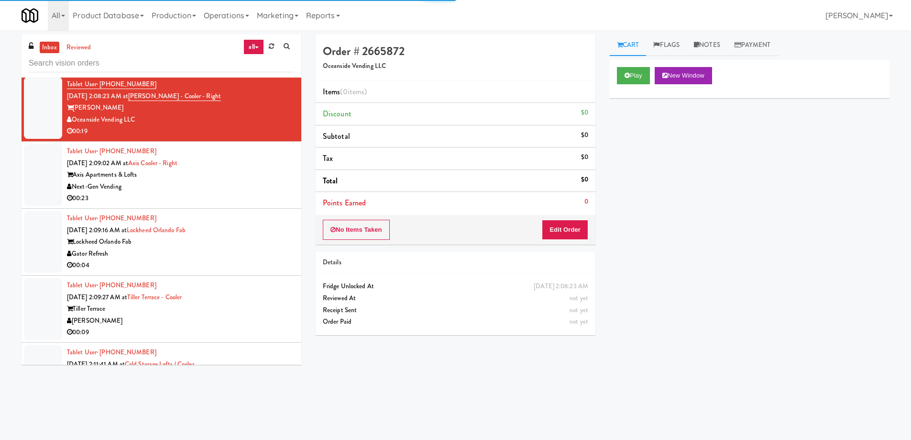
scroll to position [4544, 0]
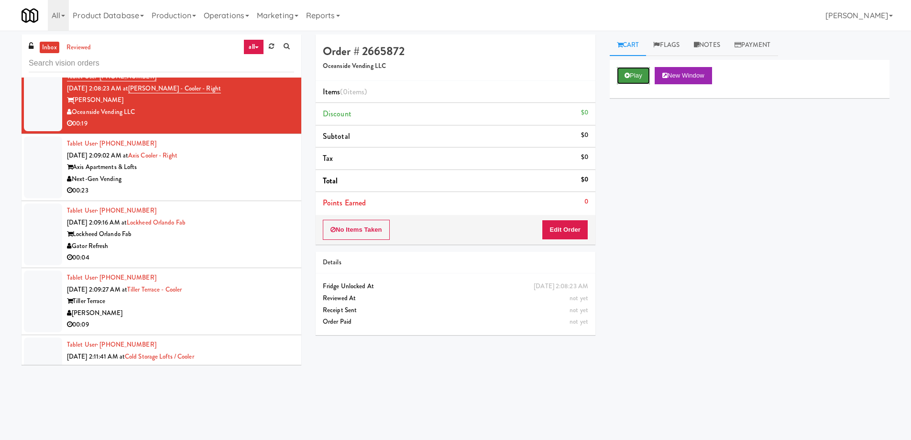
click at [627, 74] on icon at bounding box center [627, 75] width 5 height 6
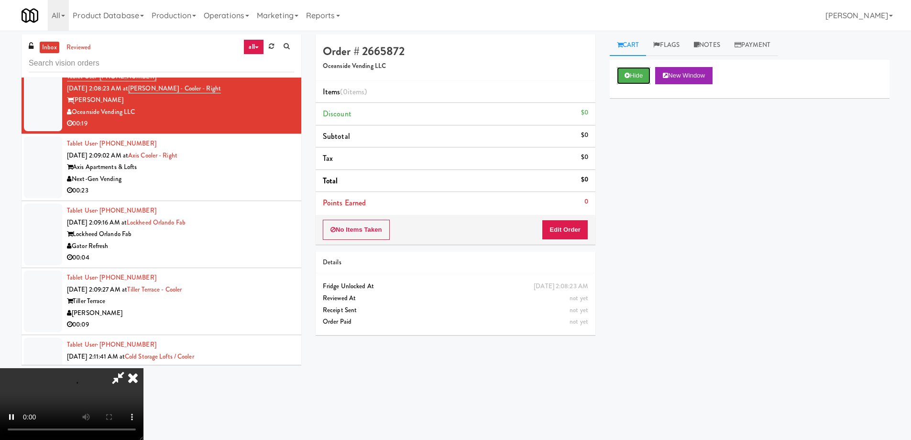
scroll to position [4497, 0]
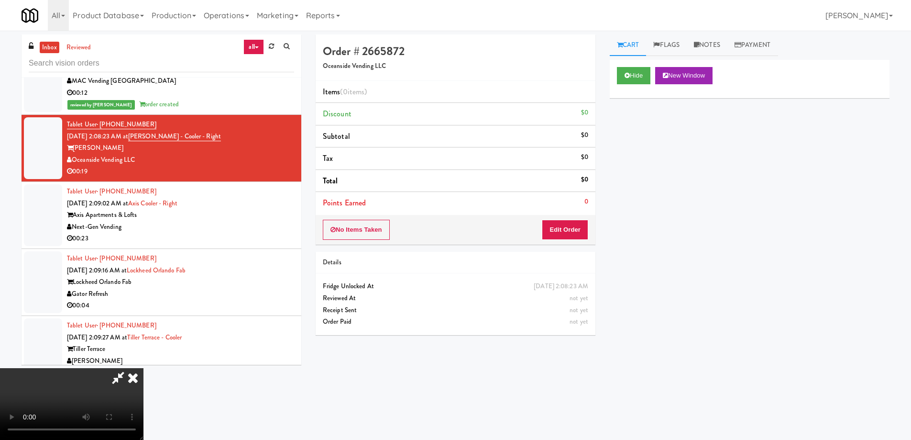
click at [144, 368] on video at bounding box center [72, 404] width 144 height 72
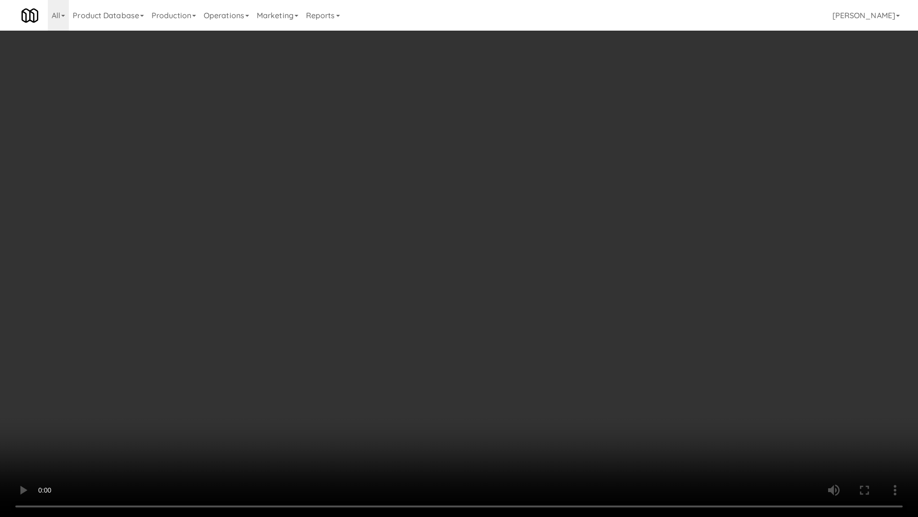
click at [446, 280] on video at bounding box center [459, 258] width 918 height 517
click at [435, 255] on video at bounding box center [459, 258] width 918 height 517
click at [467, 262] on video at bounding box center [459, 258] width 918 height 517
click at [650, 249] on video at bounding box center [459, 258] width 918 height 517
click at [620, 163] on video at bounding box center [459, 258] width 918 height 517
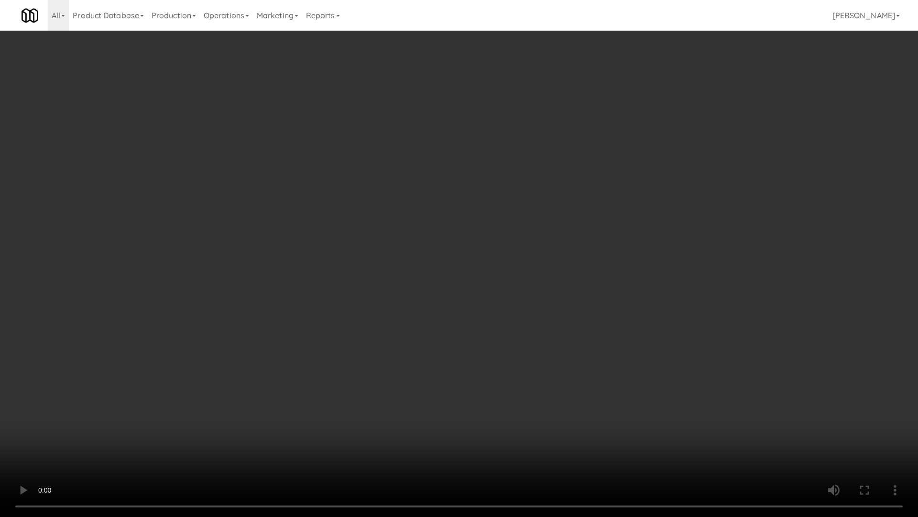
click at [620, 163] on video at bounding box center [459, 258] width 918 height 517
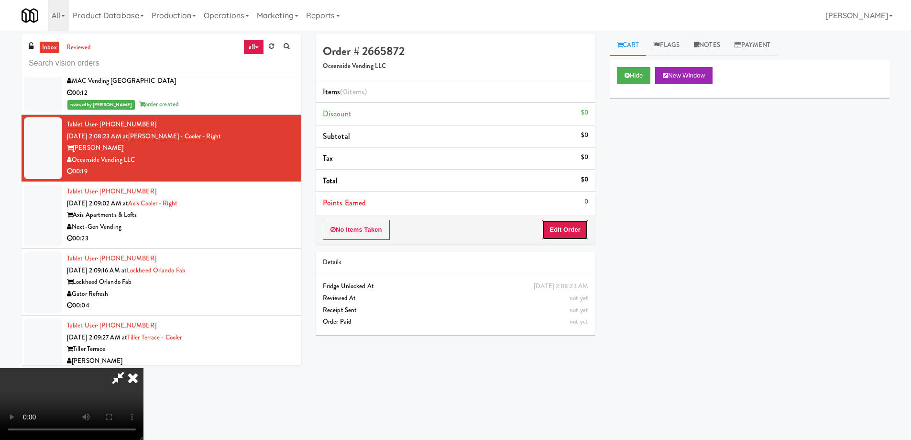
click at [582, 221] on button "Edit Order" at bounding box center [565, 230] width 46 height 20
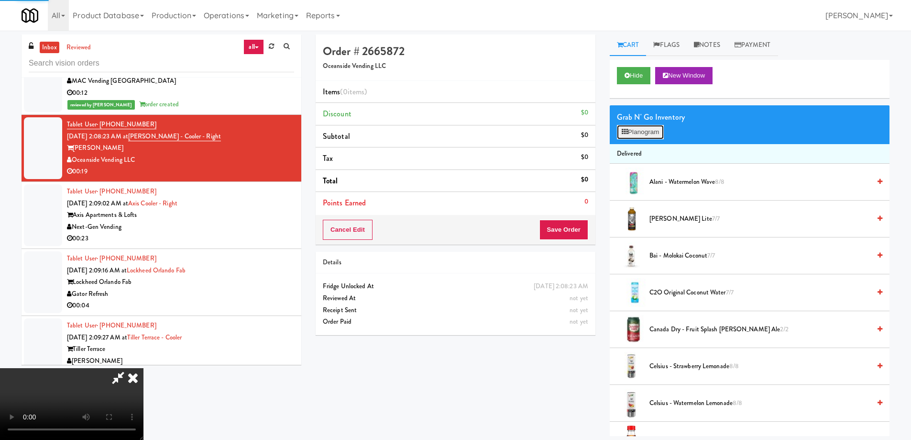
click at [643, 133] on button "Planogram" at bounding box center [640, 132] width 47 height 14
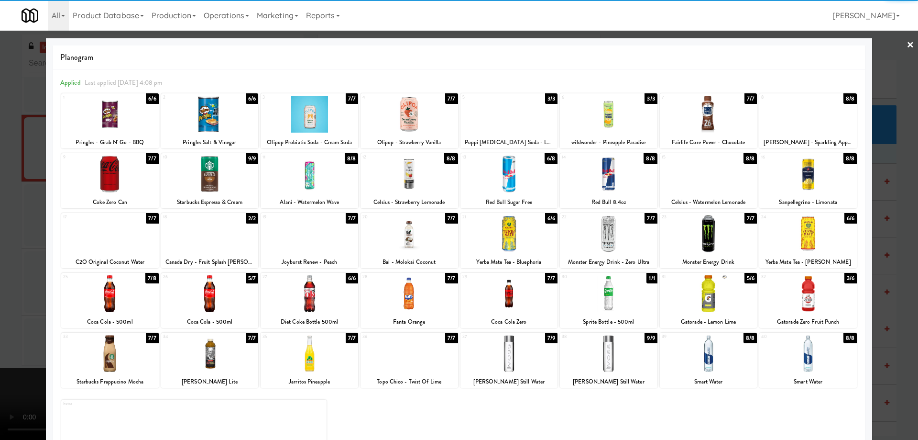
click at [819, 171] on div at bounding box center [809, 173] width 98 height 37
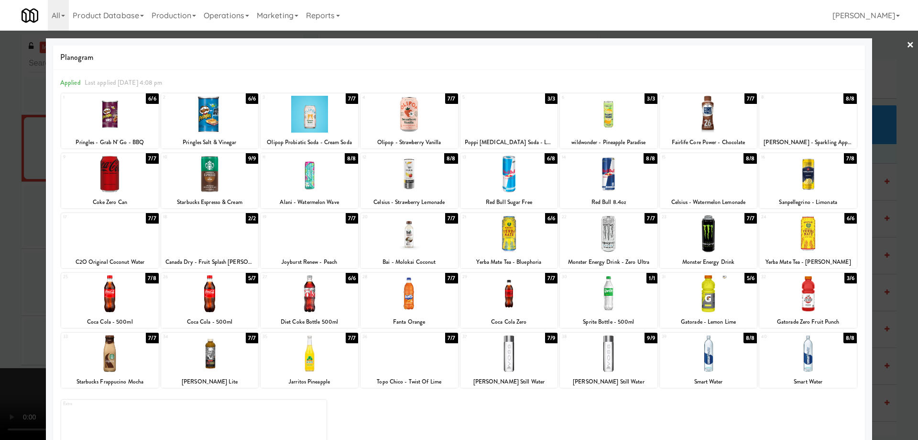
drag, startPoint x: 904, startPoint y: 42, endPoint x: 818, endPoint y: 102, distance: 104.8
click at [907, 42] on link "×" at bounding box center [911, 46] width 8 height 30
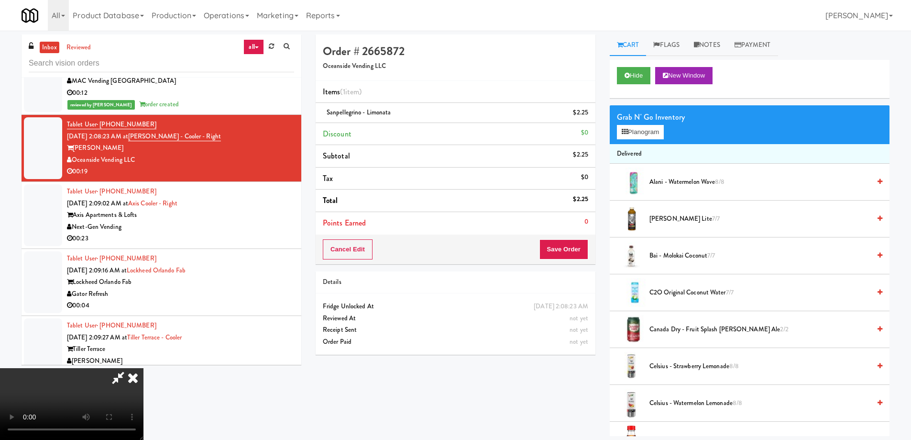
click at [144, 368] on video at bounding box center [72, 404] width 144 height 72
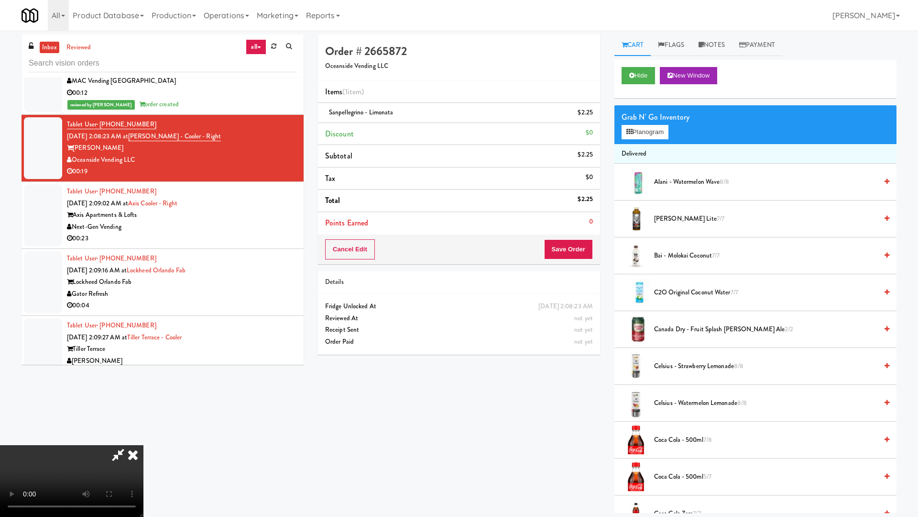
click at [144, 438] on video at bounding box center [72, 481] width 144 height 72
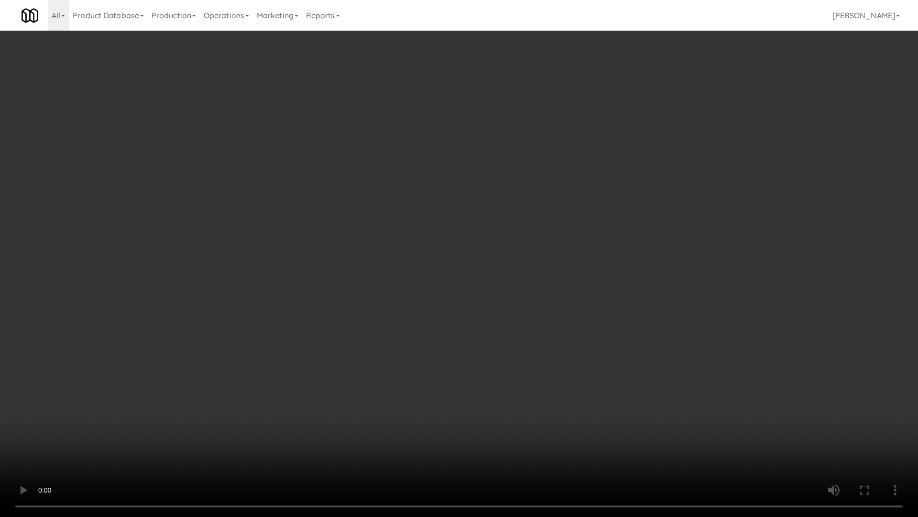
click at [438, 186] on video at bounding box center [459, 258] width 918 height 517
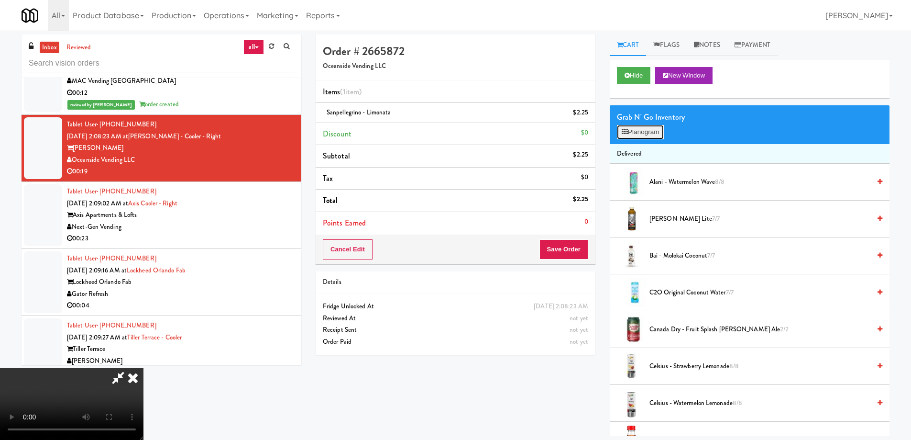
click at [637, 136] on button "Planogram" at bounding box center [640, 132] width 47 height 14
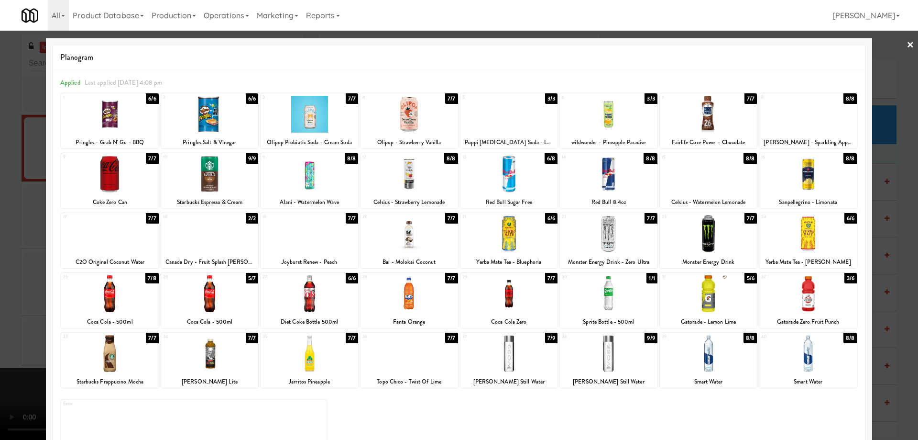
click at [325, 120] on div at bounding box center [310, 114] width 98 height 37
click at [907, 48] on link "×" at bounding box center [911, 46] width 8 height 30
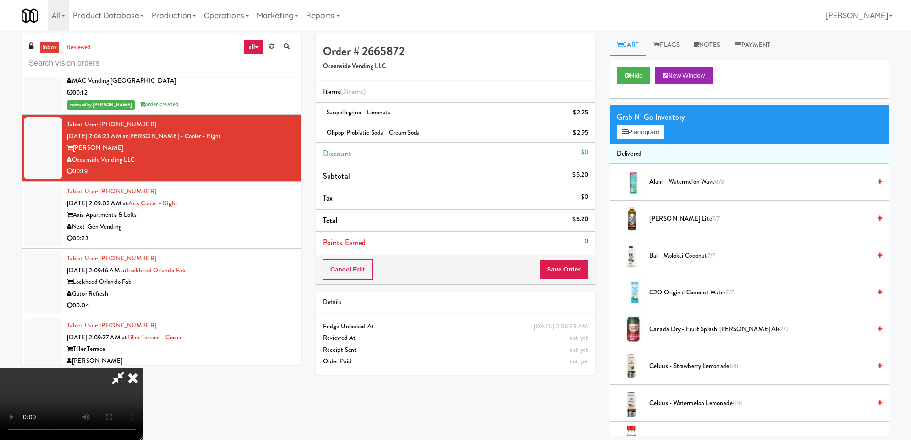
click at [144, 368] on video at bounding box center [72, 404] width 144 height 72
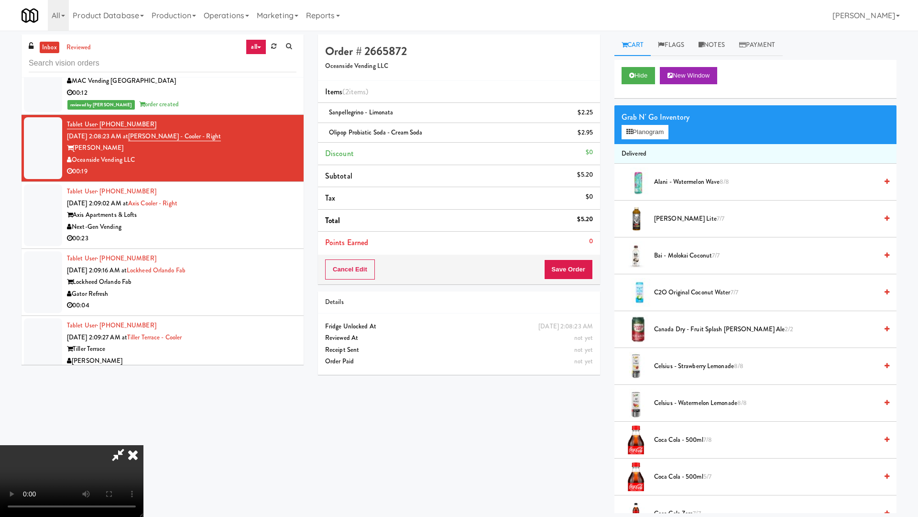
click at [144, 438] on video at bounding box center [72, 481] width 144 height 72
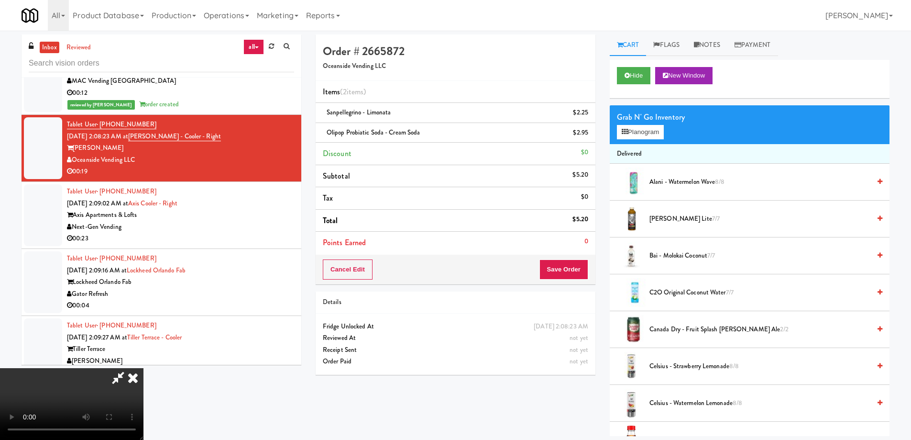
click at [144, 368] on icon at bounding box center [132, 377] width 21 height 19
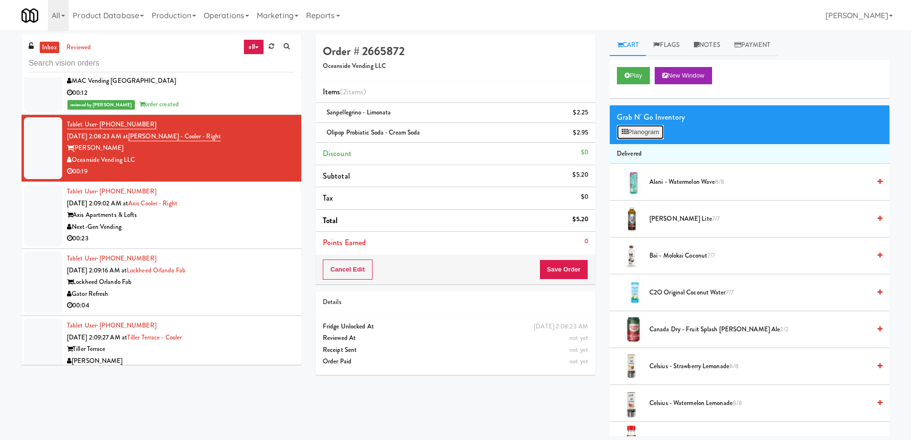
click at [628, 126] on button "Planogram" at bounding box center [640, 132] width 47 height 14
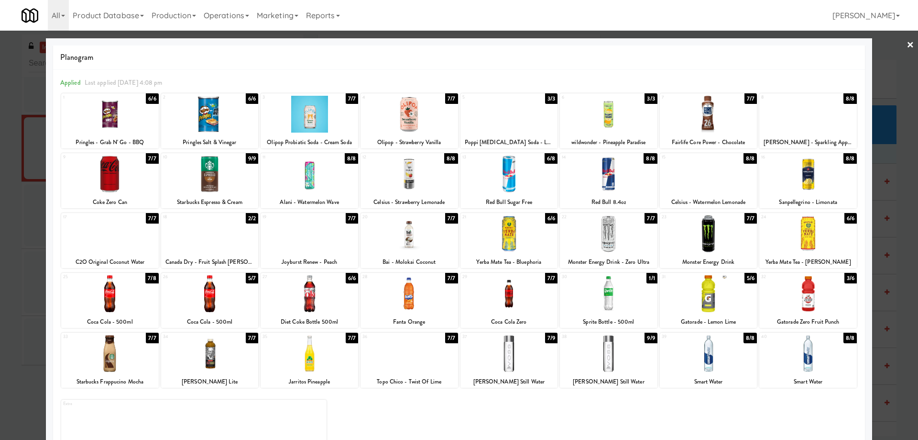
click at [907, 43] on link "×" at bounding box center [911, 46] width 8 height 30
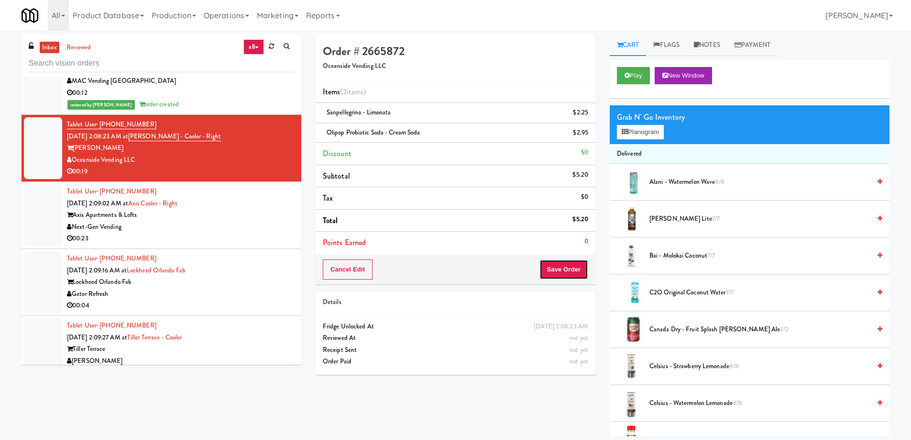
click at [586, 262] on button "Save Order" at bounding box center [564, 269] width 49 height 20
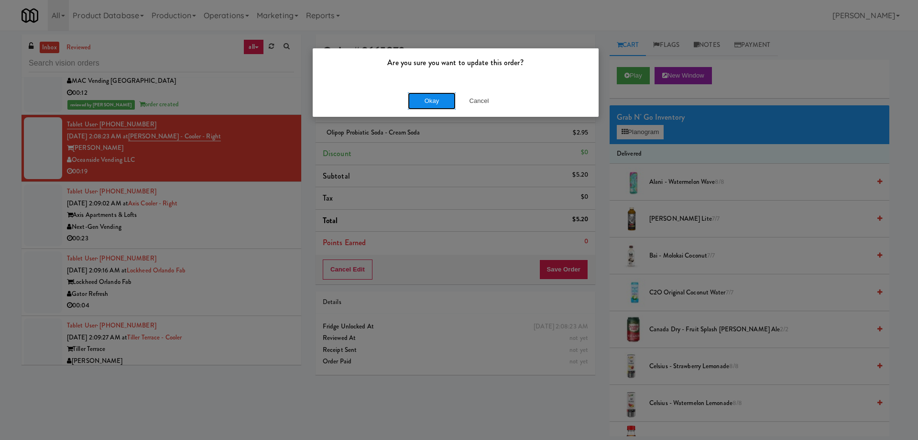
click at [441, 102] on button "Okay" at bounding box center [432, 100] width 48 height 17
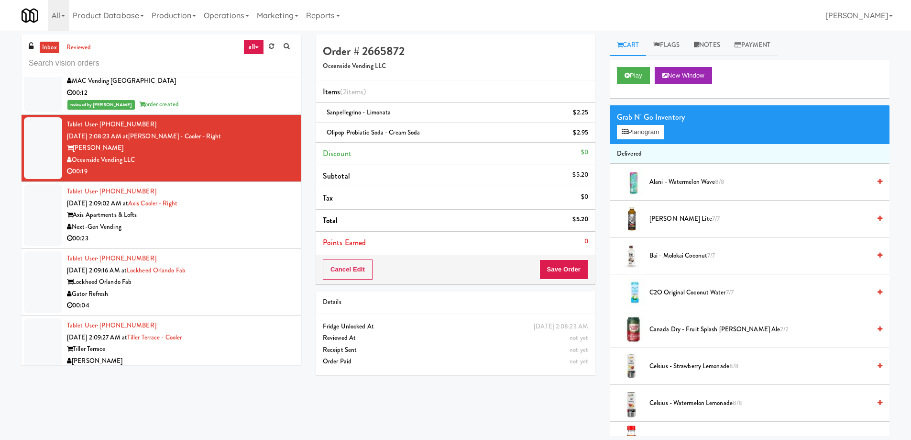
click at [260, 211] on div "Axis Apartments & Lofts" at bounding box center [180, 215] width 227 height 12
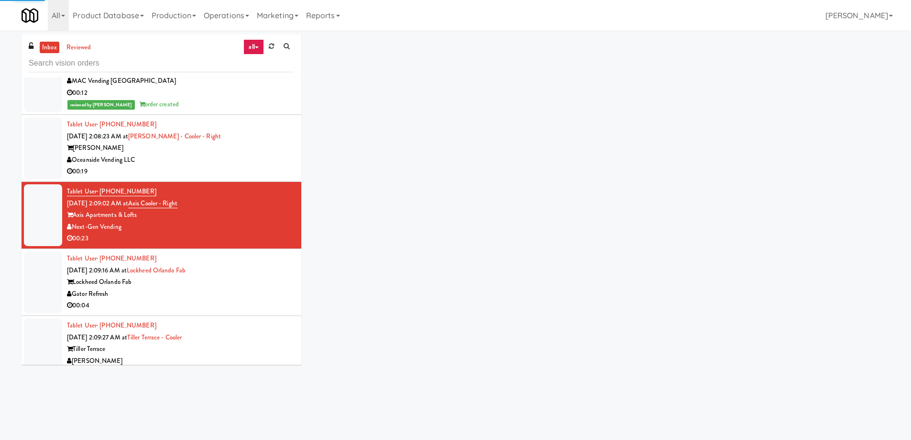
scroll to position [4544, 0]
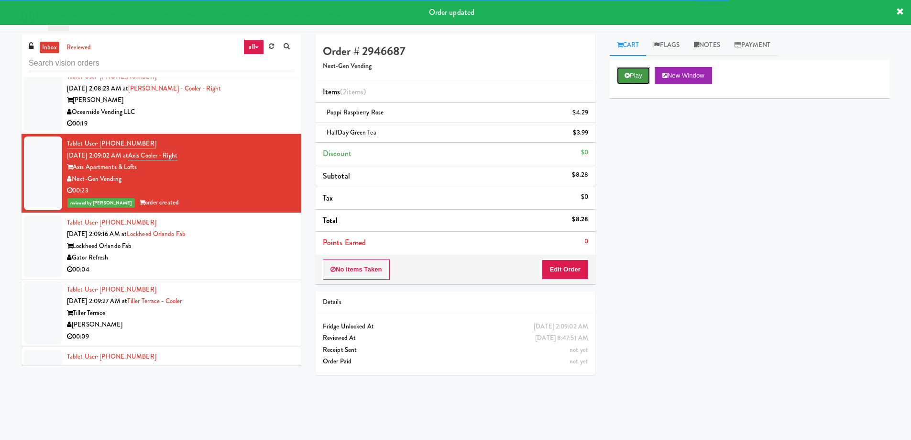
click at [641, 78] on button "Play" at bounding box center [633, 75] width 33 height 17
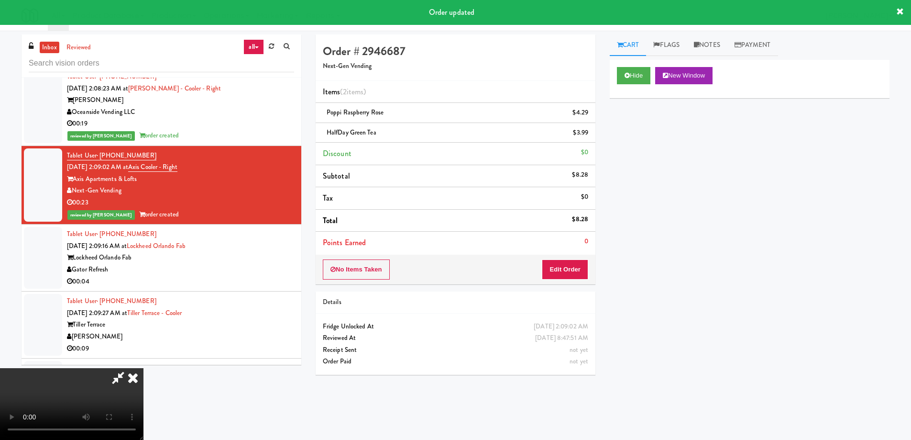
click at [137, 376] on icon at bounding box center [132, 377] width 21 height 19
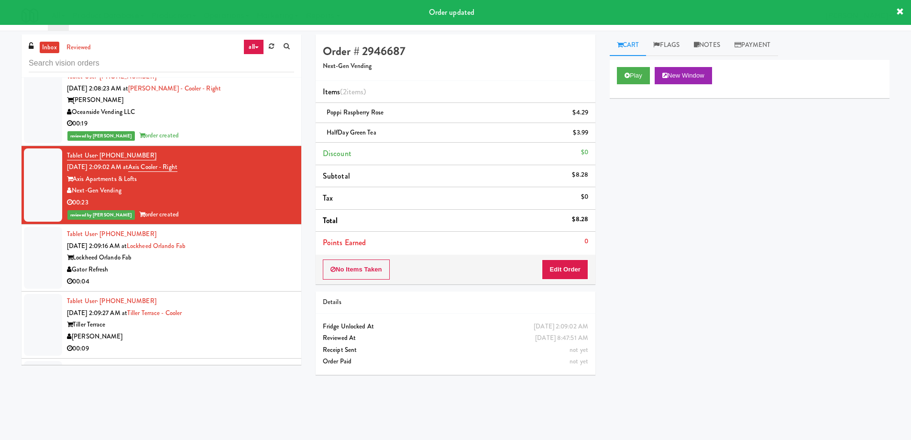
click at [245, 254] on div "Lockheed Orlando Fab" at bounding box center [180, 258] width 227 height 12
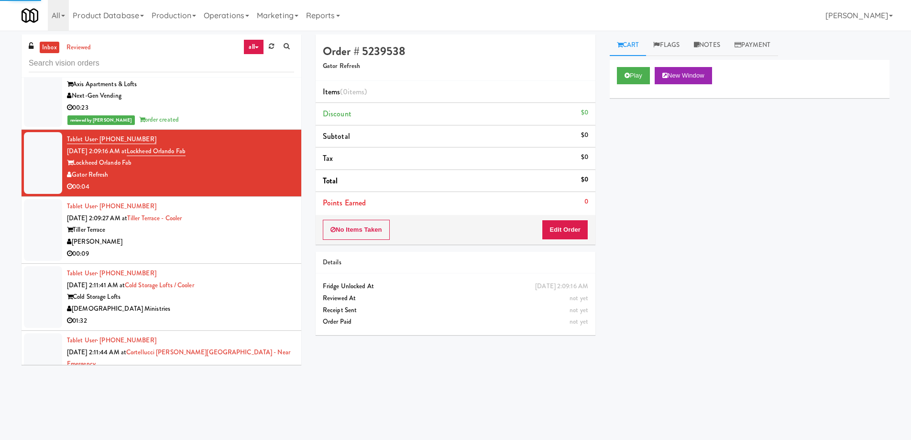
scroll to position [4640, 0]
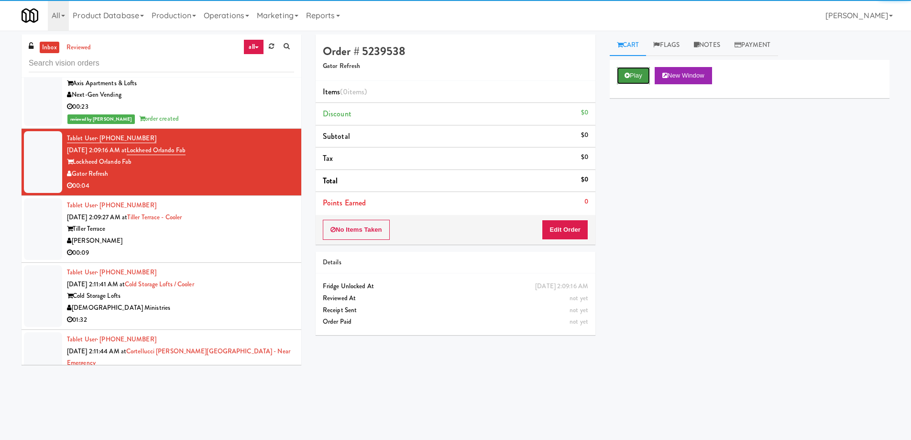
click at [630, 75] on button "Play" at bounding box center [633, 75] width 33 height 17
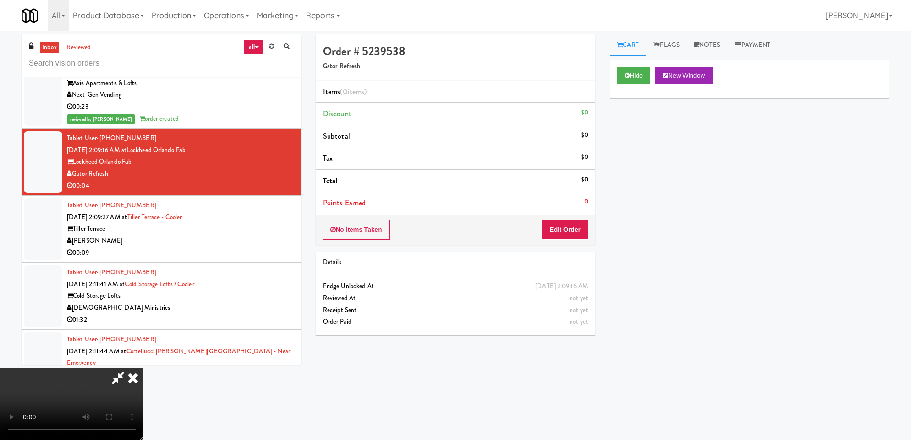
click at [144, 368] on video at bounding box center [72, 404] width 144 height 72
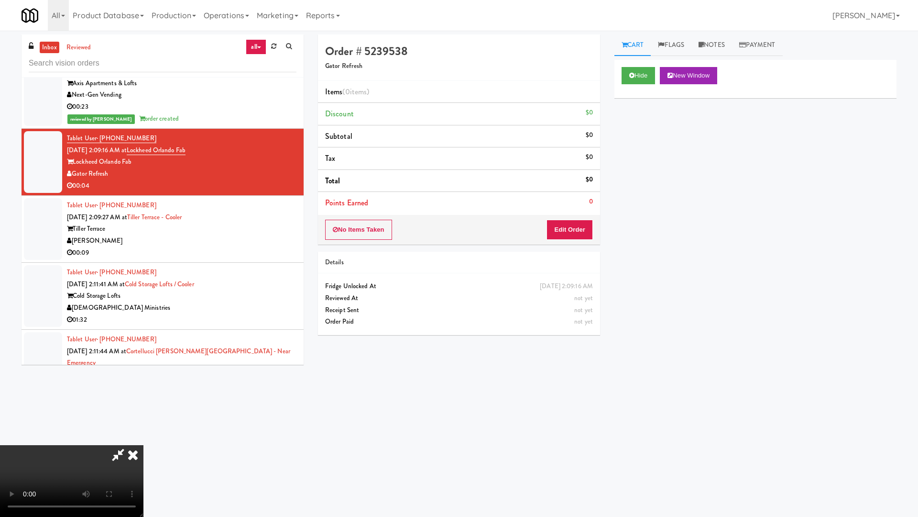
click at [144, 438] on video at bounding box center [72, 481] width 144 height 72
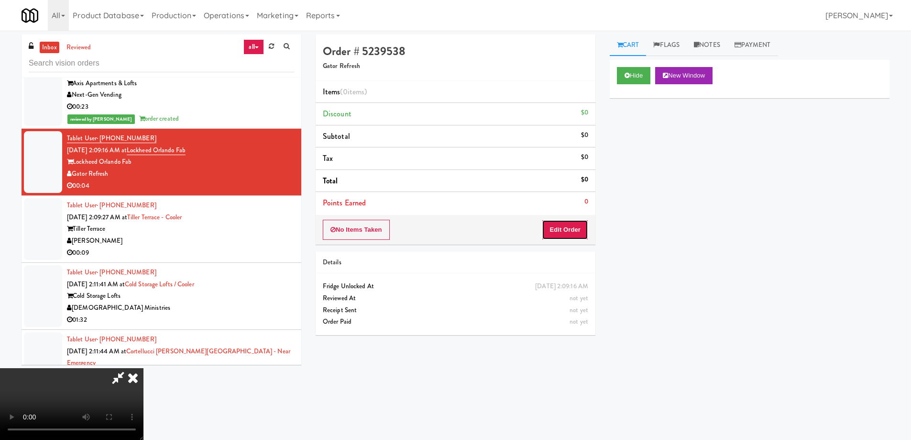
click at [586, 231] on button "Edit Order" at bounding box center [565, 230] width 46 height 20
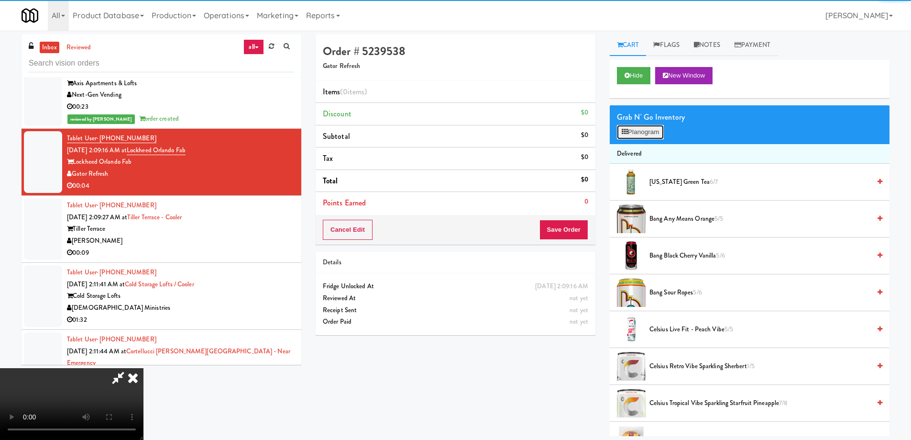
click at [638, 128] on button "Planogram" at bounding box center [640, 132] width 47 height 14
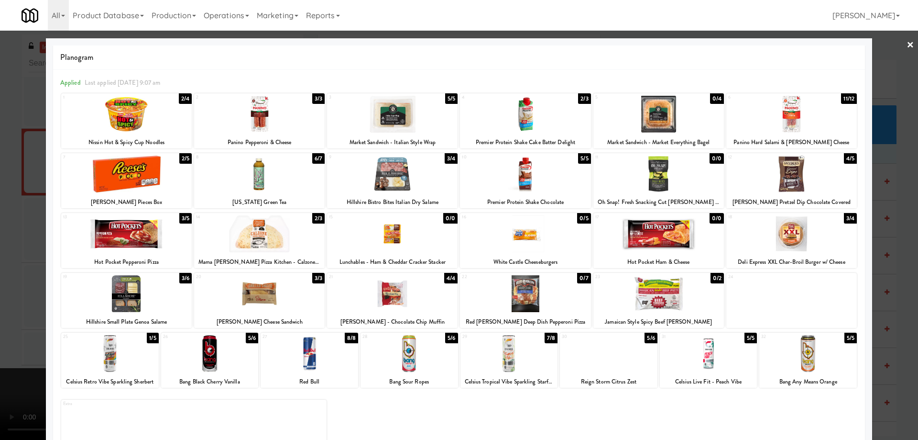
click at [811, 177] on div at bounding box center [792, 173] width 131 height 37
click at [907, 46] on link "×" at bounding box center [911, 46] width 8 height 30
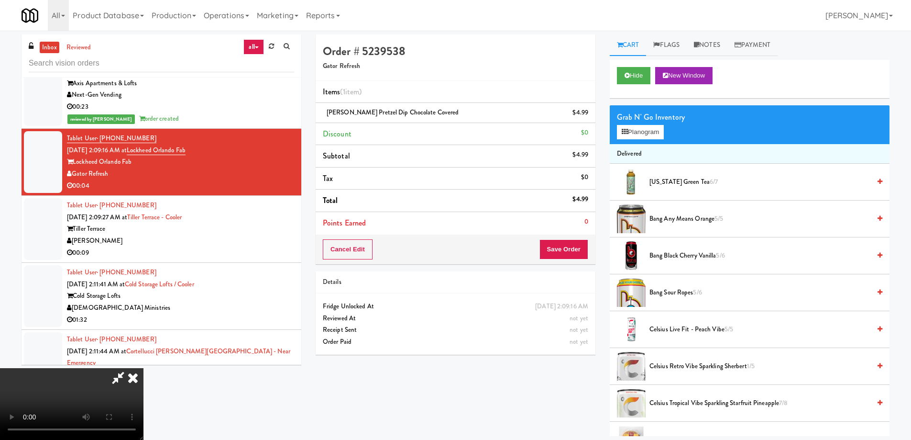
click at [144, 368] on video at bounding box center [72, 404] width 144 height 72
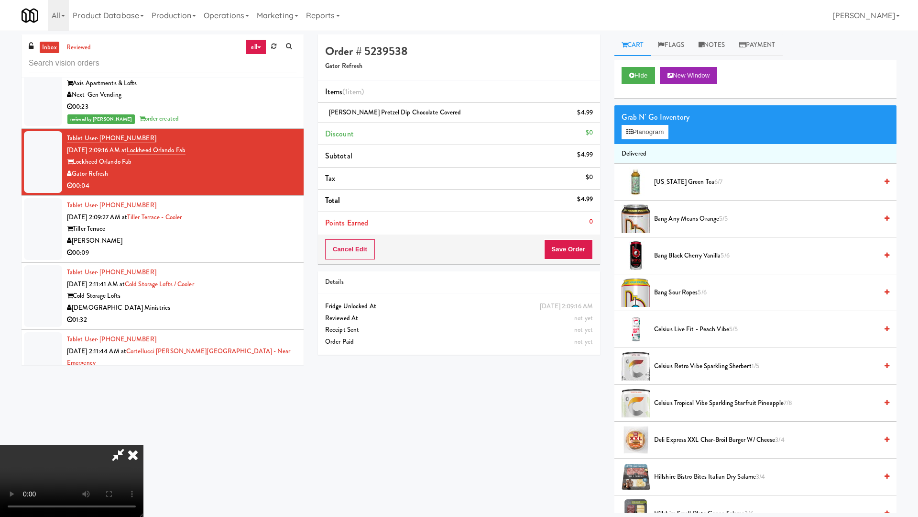
click at [144, 438] on video at bounding box center [72, 481] width 144 height 72
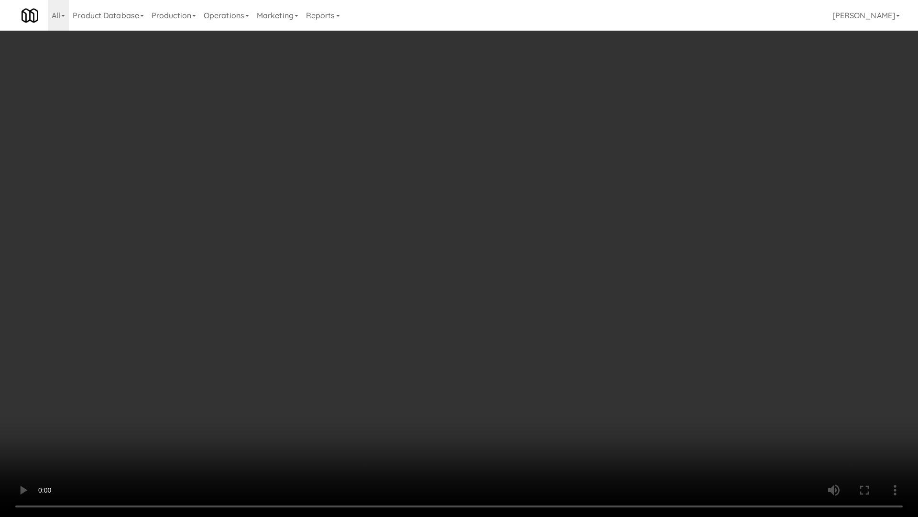
click at [501, 212] on video at bounding box center [459, 258] width 918 height 517
click at [517, 287] on video at bounding box center [459, 258] width 918 height 517
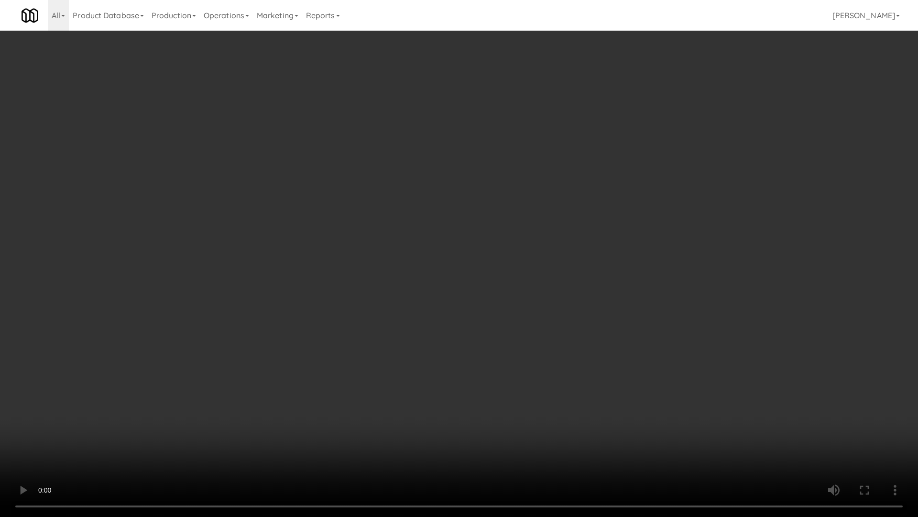
click at [517, 287] on video at bounding box center [459, 258] width 918 height 517
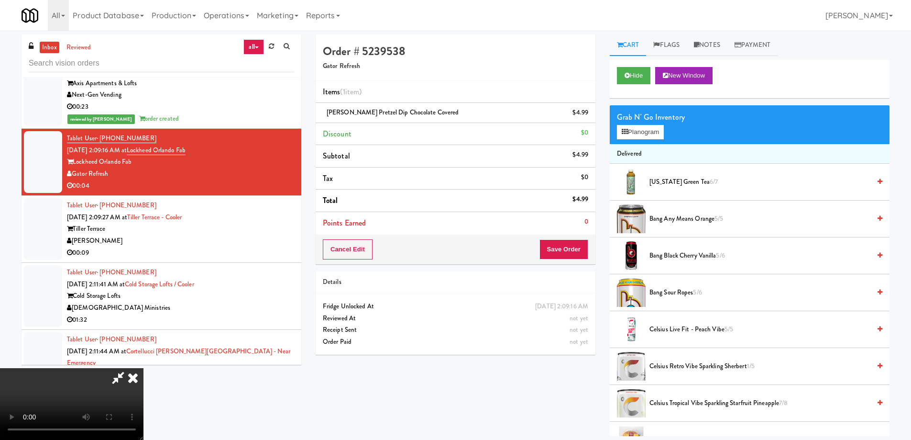
click at [144, 368] on icon at bounding box center [132, 377] width 21 height 19
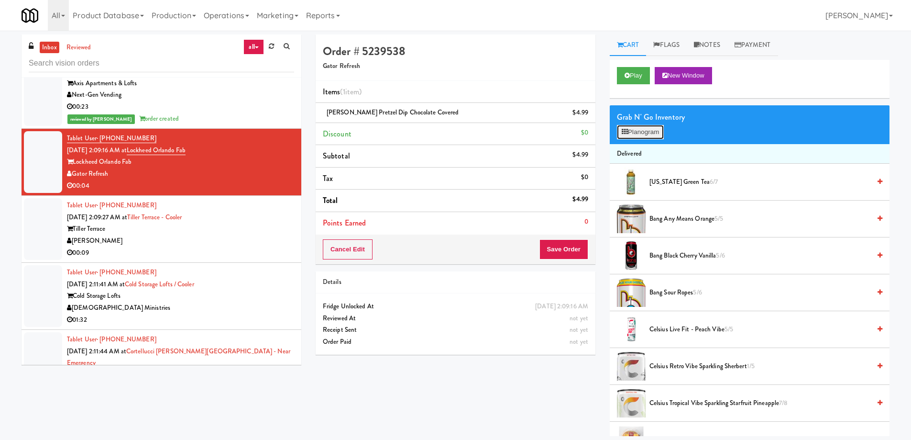
click at [633, 132] on button "Planogram" at bounding box center [640, 132] width 47 height 14
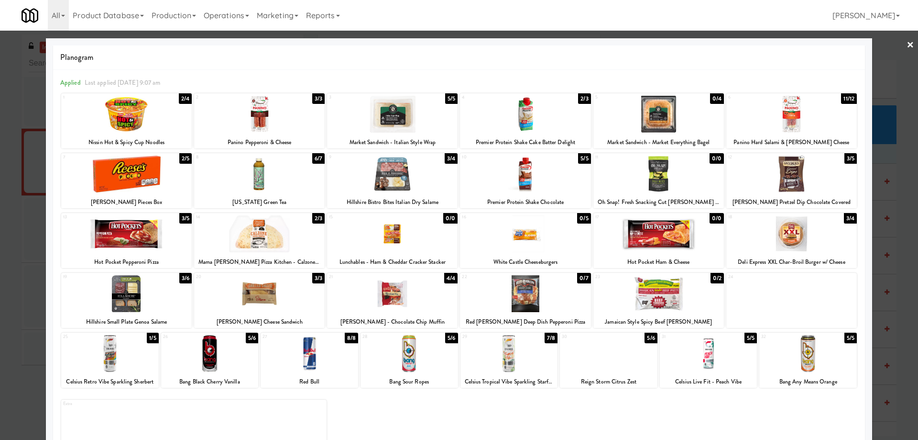
click at [907, 43] on link "×" at bounding box center [911, 46] width 8 height 30
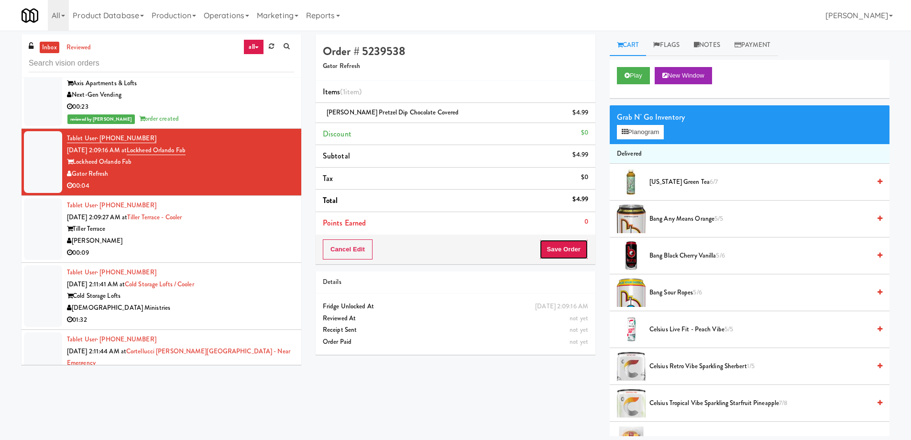
click at [565, 244] on button "Save Order" at bounding box center [564, 249] width 49 height 20
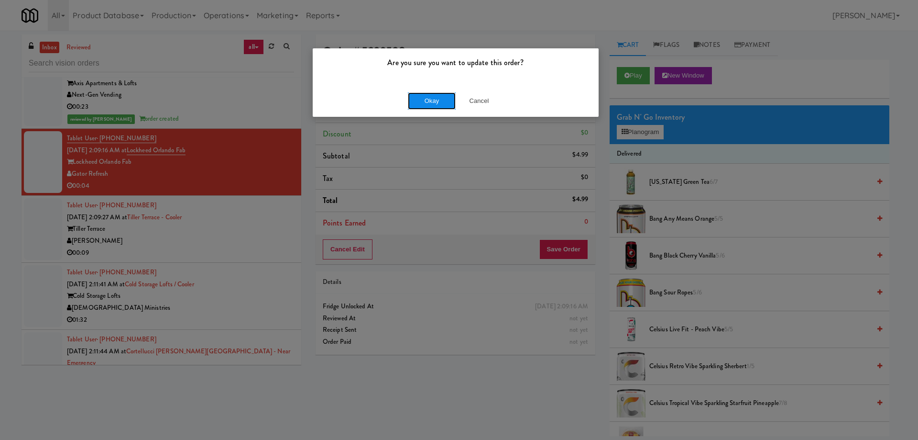
click at [434, 97] on button "Okay" at bounding box center [432, 100] width 48 height 17
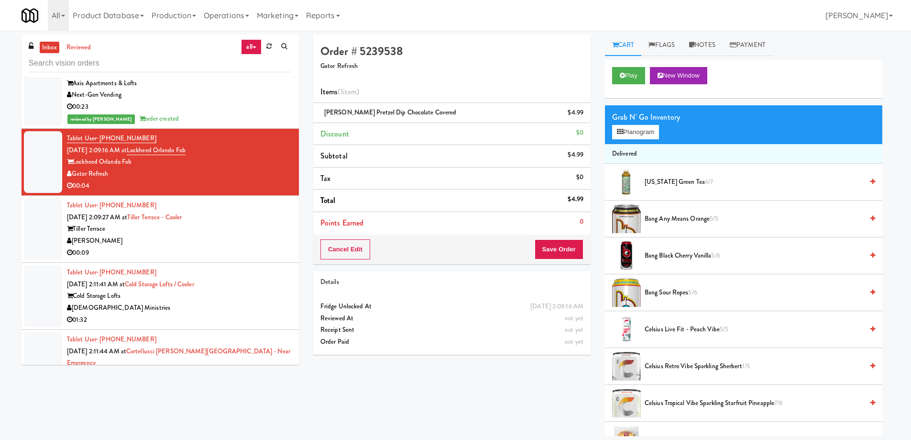
click at [232, 245] on div "[PERSON_NAME]" at bounding box center [179, 241] width 225 height 12
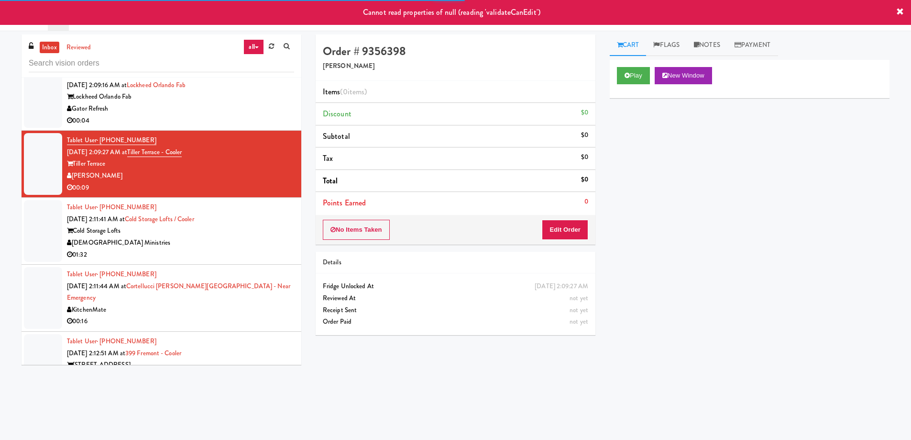
scroll to position [4688, 0]
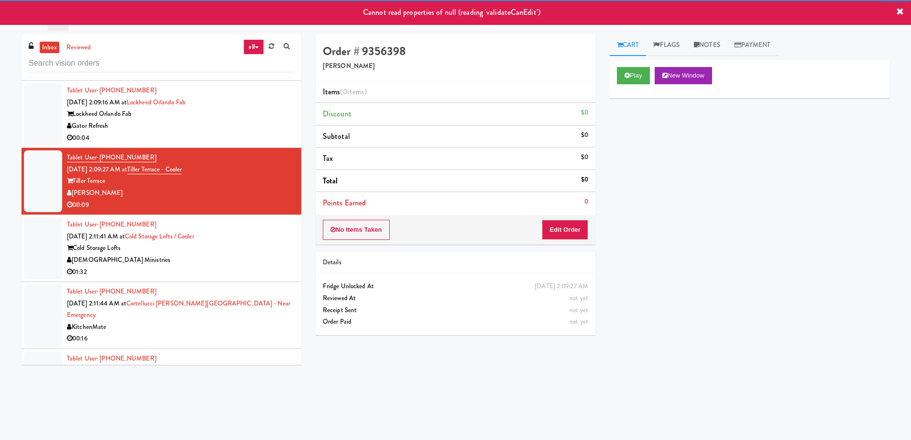
click at [243, 121] on div "Gator Refresh" at bounding box center [180, 126] width 227 height 12
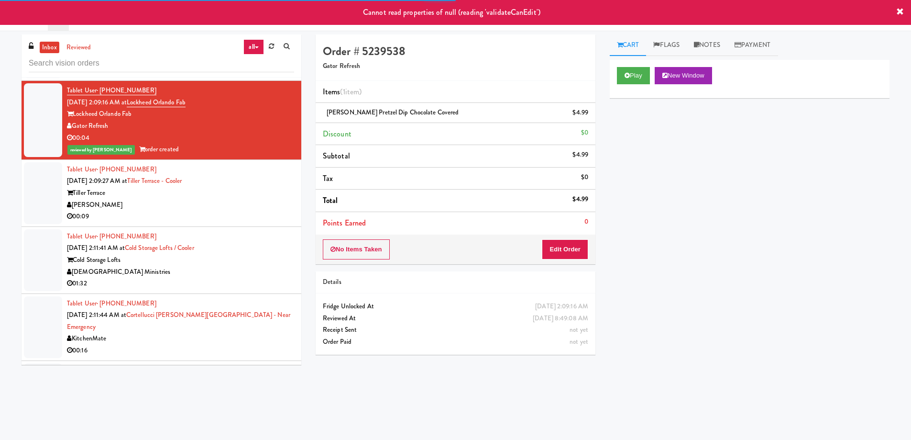
click at [244, 188] on div "Tiller Terrace" at bounding box center [180, 193] width 227 height 12
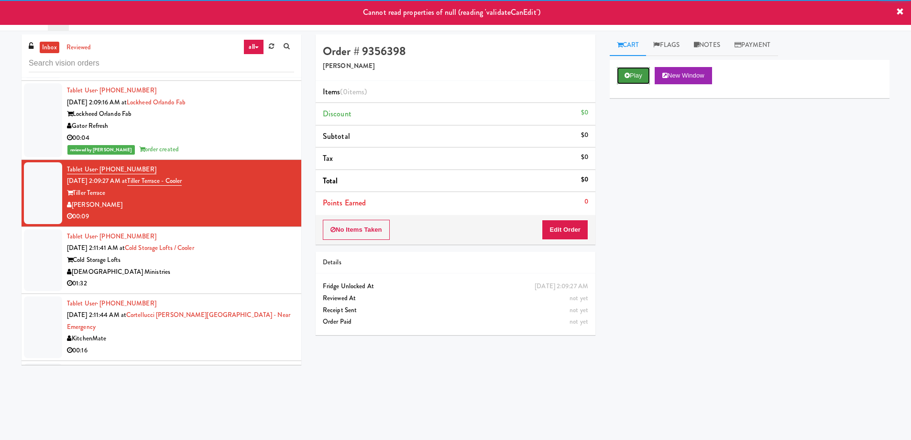
click at [636, 74] on button "Play" at bounding box center [633, 75] width 33 height 17
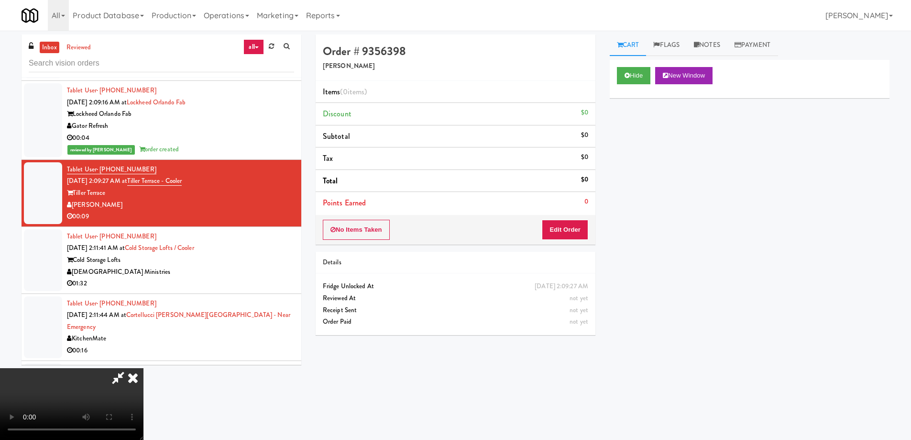
click at [144, 368] on video at bounding box center [72, 404] width 144 height 72
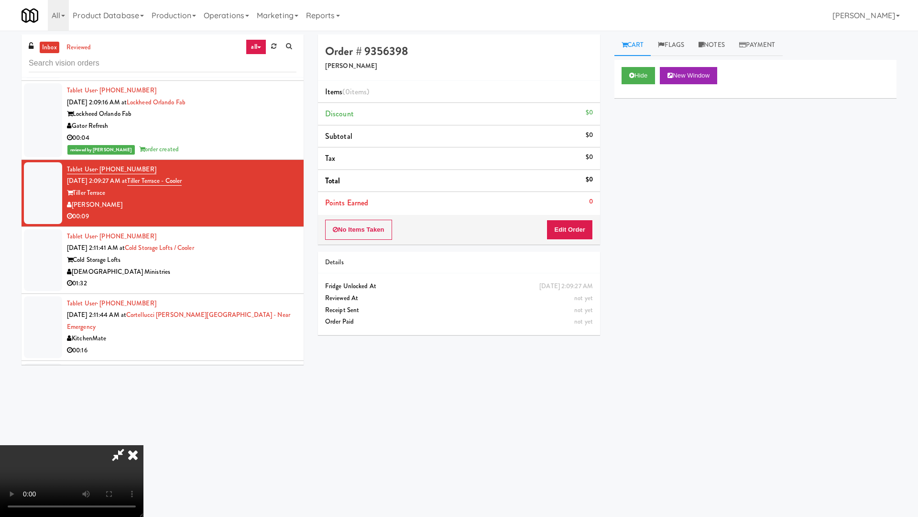
click at [144, 438] on video at bounding box center [72, 481] width 144 height 72
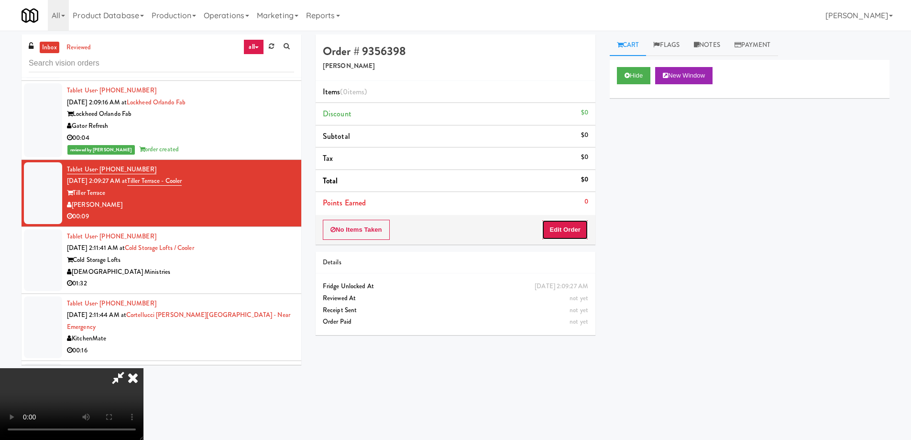
click at [585, 220] on button "Edit Order" at bounding box center [565, 230] width 46 height 20
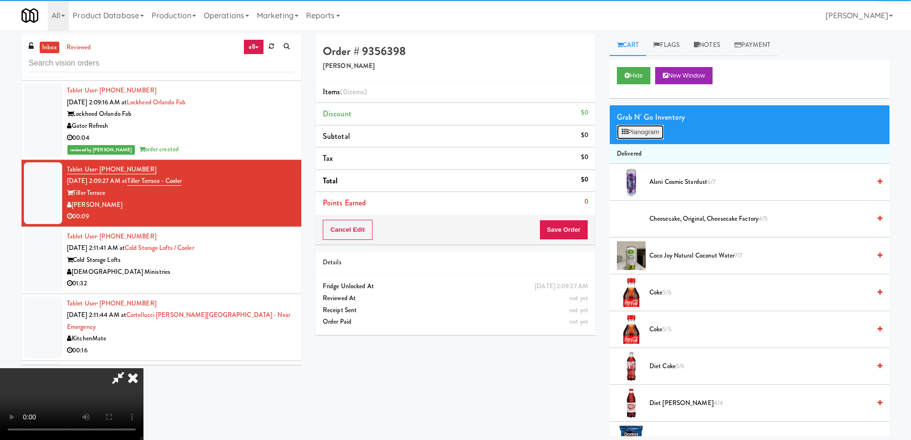
click at [641, 131] on button "Planogram" at bounding box center [640, 132] width 47 height 14
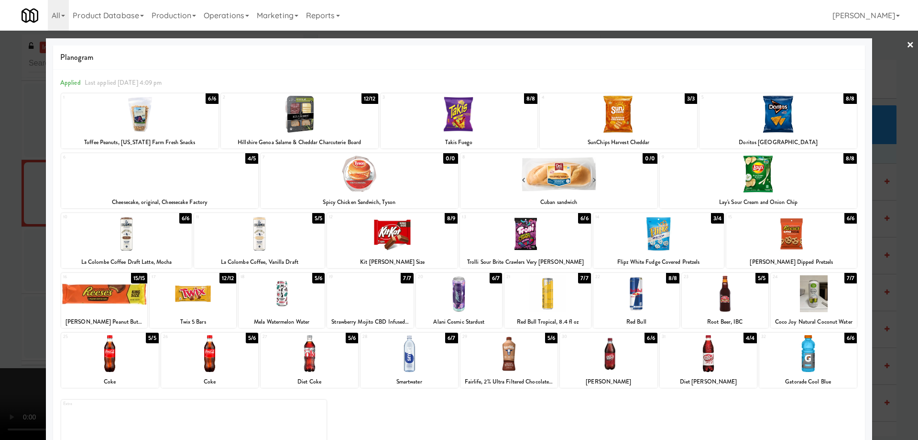
click at [415, 233] on div at bounding box center [392, 233] width 131 height 37
click at [907, 43] on link "×" at bounding box center [911, 46] width 8 height 30
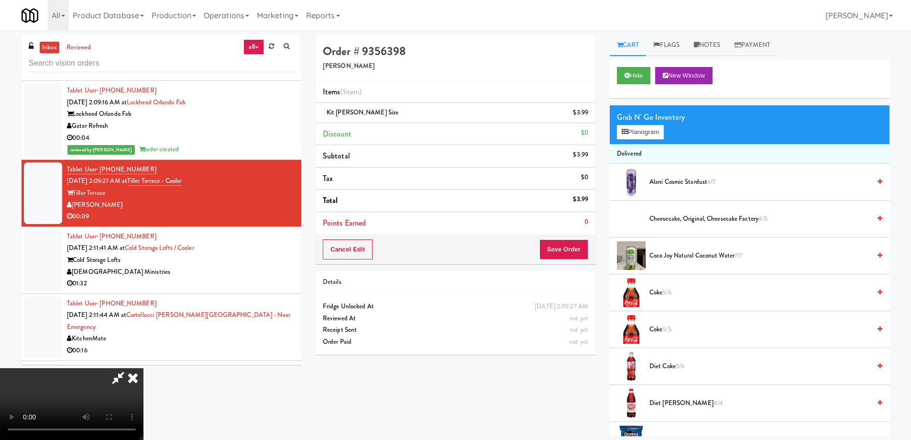
click at [144, 368] on video at bounding box center [72, 404] width 144 height 72
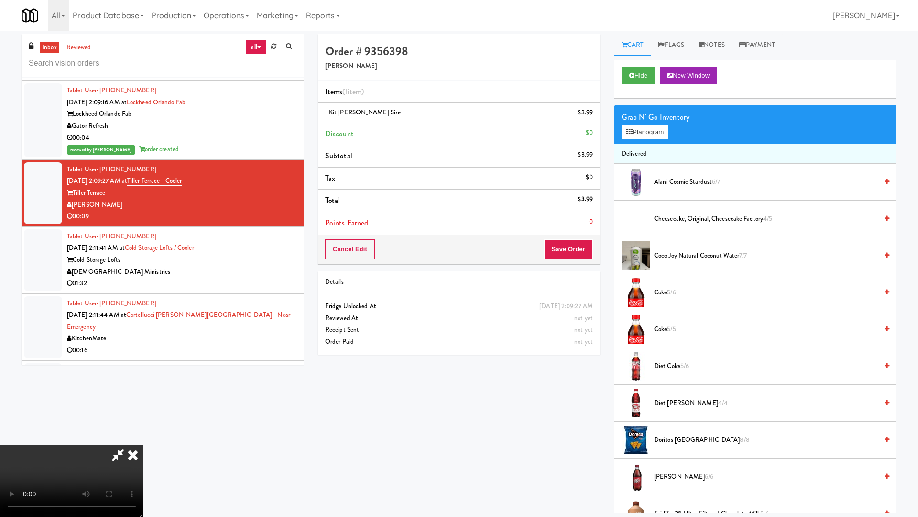
click at [144, 438] on video at bounding box center [72, 481] width 144 height 72
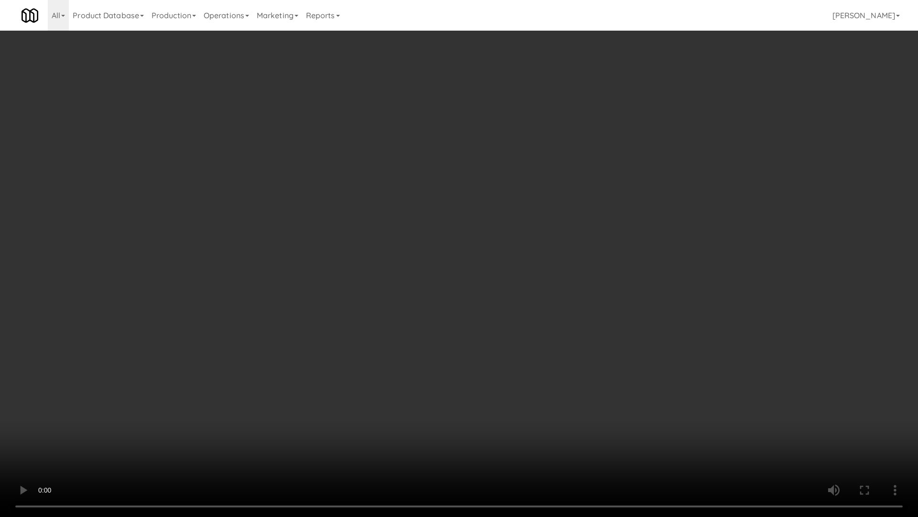
click at [507, 184] on video at bounding box center [459, 258] width 918 height 517
click at [573, 284] on video at bounding box center [459, 258] width 918 height 517
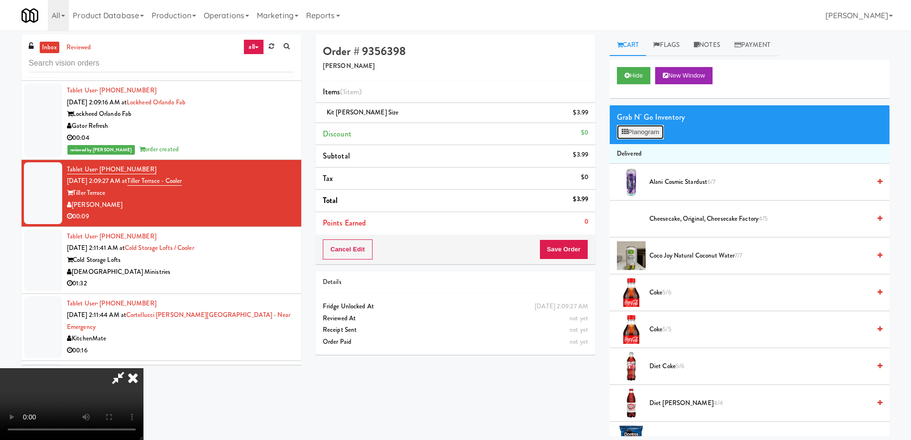
click at [634, 132] on button "Planogram" at bounding box center [640, 132] width 47 height 14
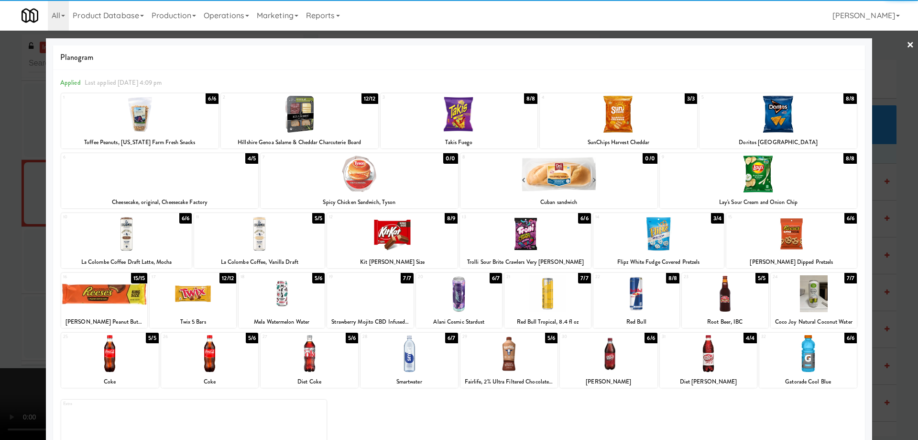
click at [795, 177] on div at bounding box center [758, 173] width 197 height 37
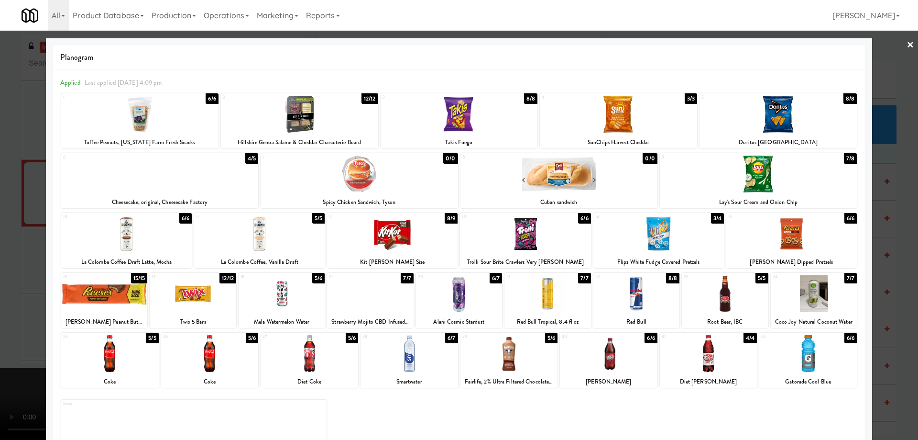
click at [907, 45] on link "×" at bounding box center [911, 46] width 8 height 30
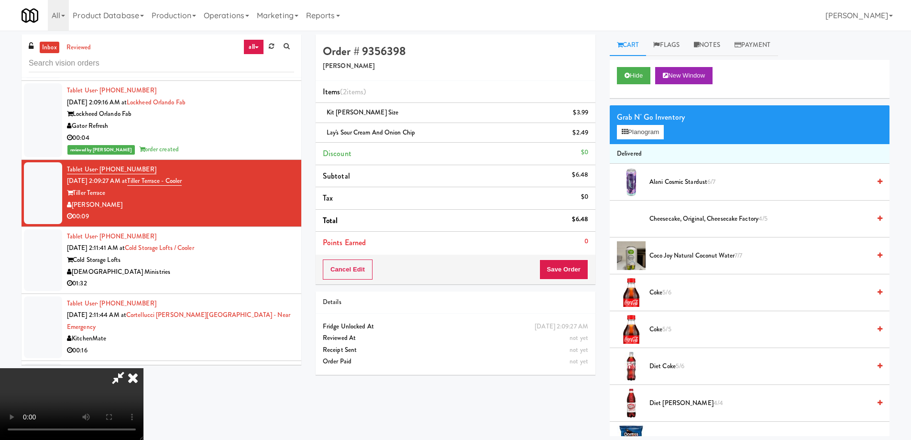
click at [144, 368] on video at bounding box center [72, 404] width 144 height 72
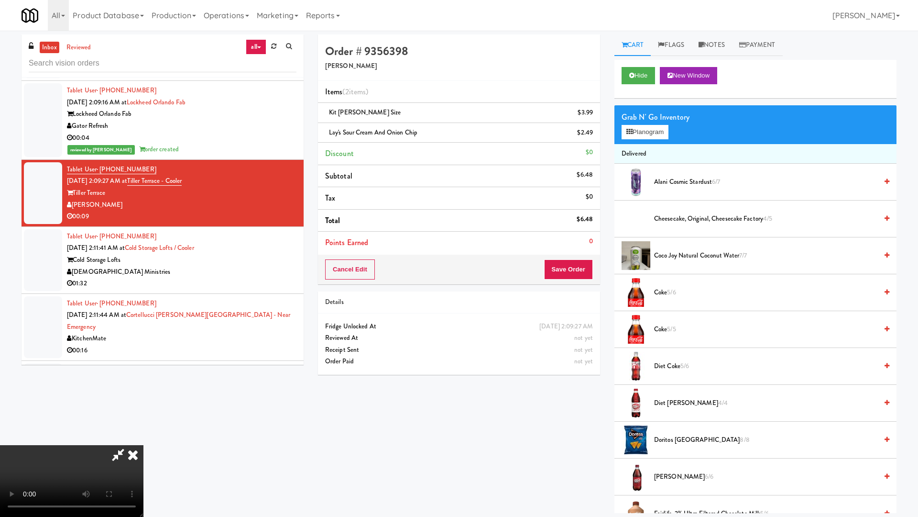
click at [144, 438] on video at bounding box center [72, 481] width 144 height 72
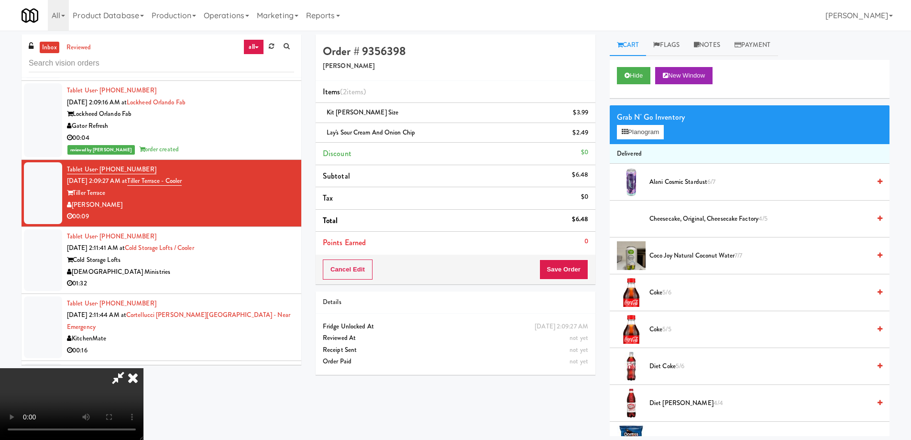
click at [144, 368] on icon at bounding box center [132, 377] width 21 height 19
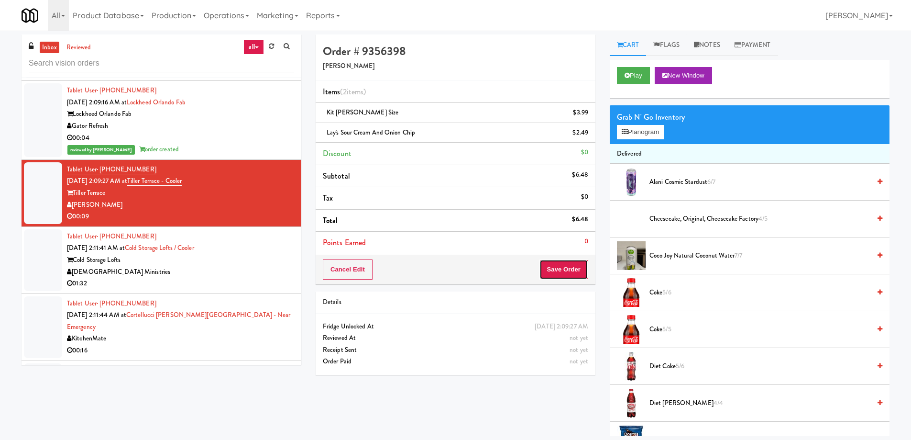
click at [557, 270] on button "Save Order" at bounding box center [564, 269] width 49 height 20
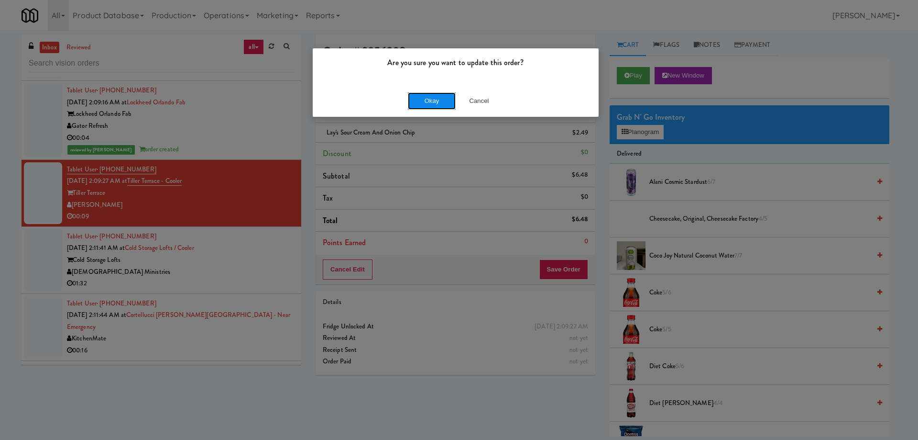
click at [432, 102] on button "Okay" at bounding box center [432, 100] width 48 height 17
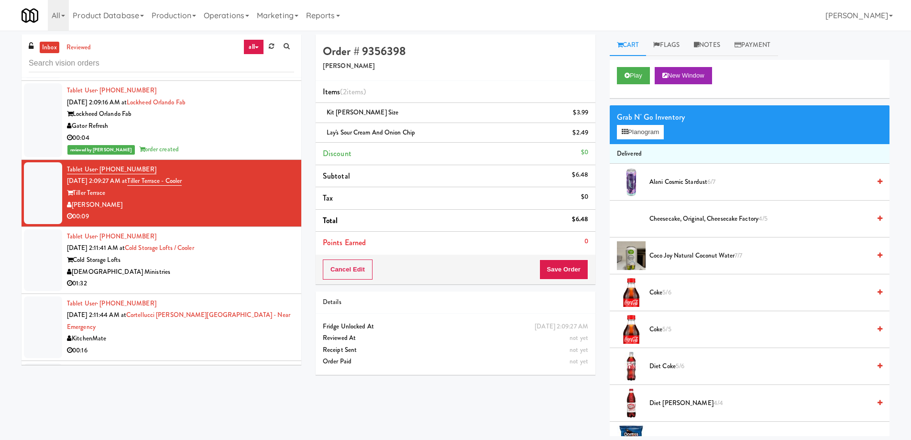
click at [261, 267] on div "[DEMOGRAPHIC_DATA] Ministries" at bounding box center [180, 272] width 227 height 12
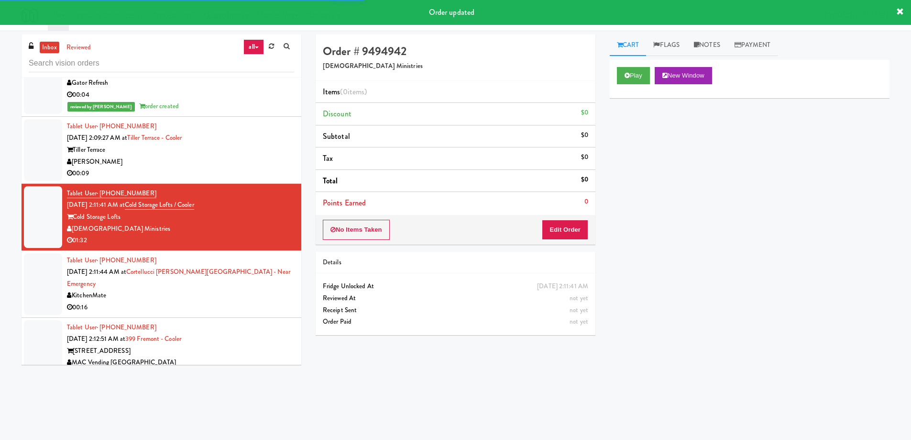
scroll to position [4784, 0]
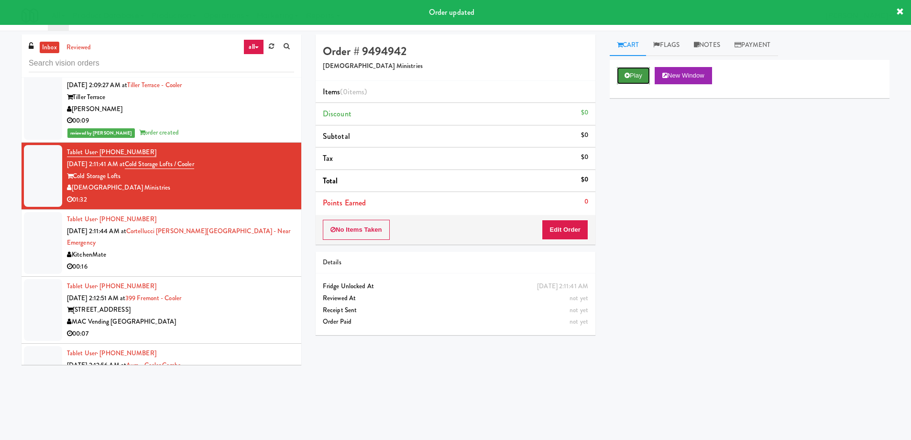
click at [628, 73] on icon at bounding box center [627, 75] width 5 height 6
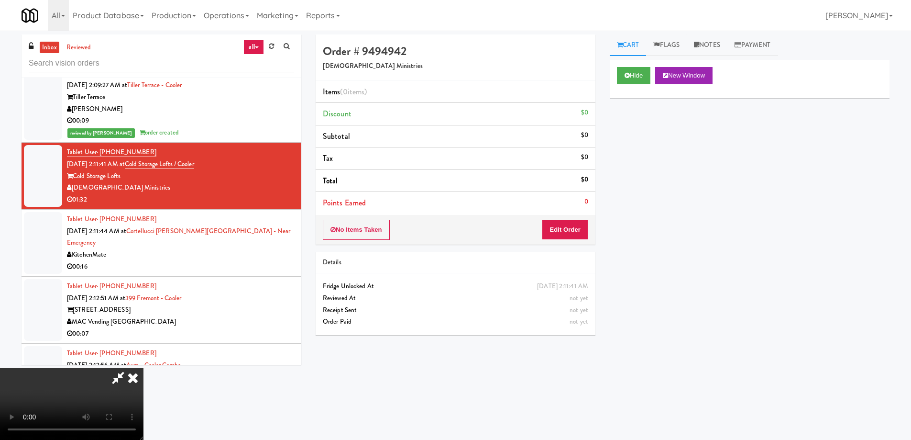
click at [144, 368] on video at bounding box center [72, 404] width 144 height 72
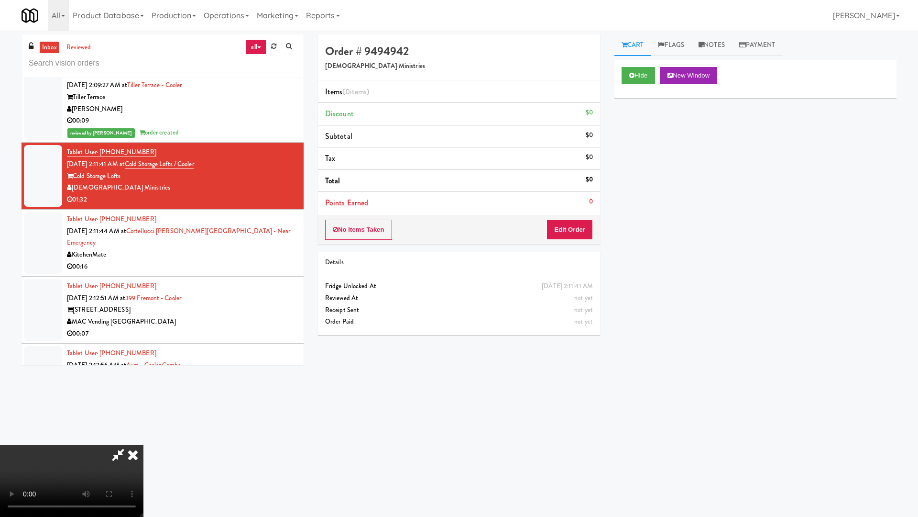
click at [144, 438] on video at bounding box center [72, 481] width 144 height 72
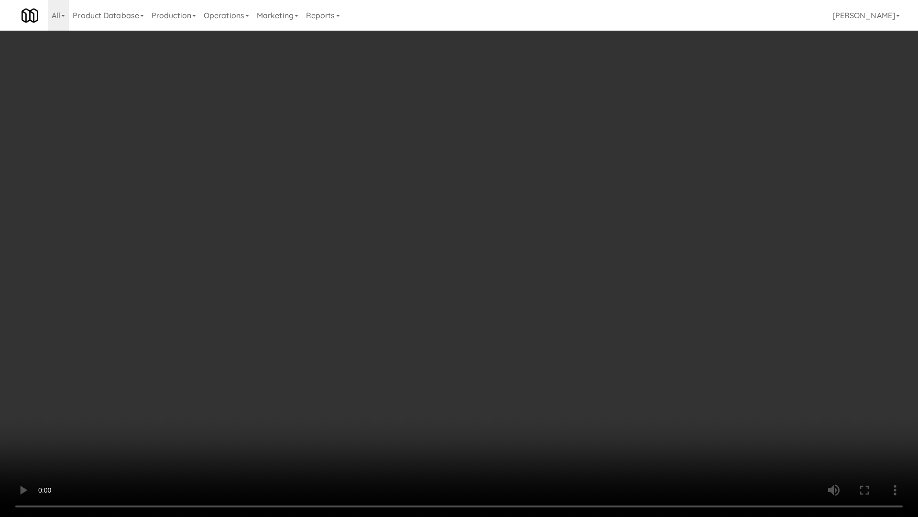
click at [489, 315] on video at bounding box center [459, 258] width 918 height 517
click at [434, 213] on video at bounding box center [459, 258] width 918 height 517
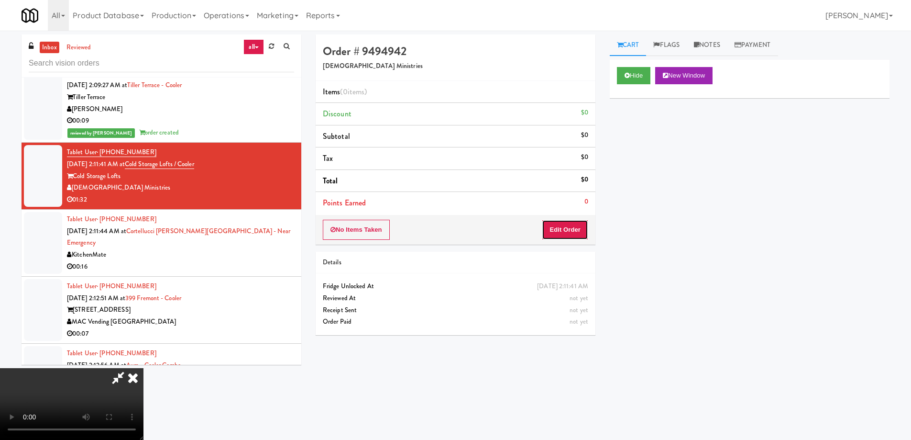
click at [573, 230] on button "Edit Order" at bounding box center [565, 230] width 46 height 20
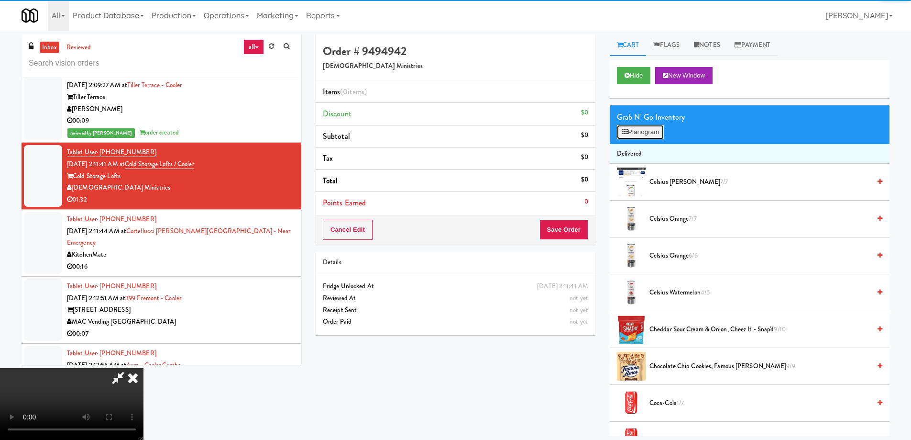
click at [631, 132] on button "Planogram" at bounding box center [640, 132] width 47 height 14
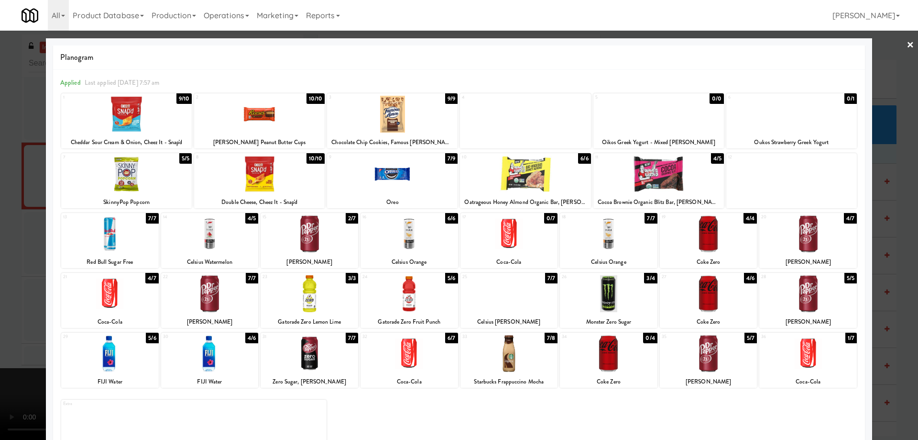
click at [815, 308] on div at bounding box center [809, 293] width 98 height 37
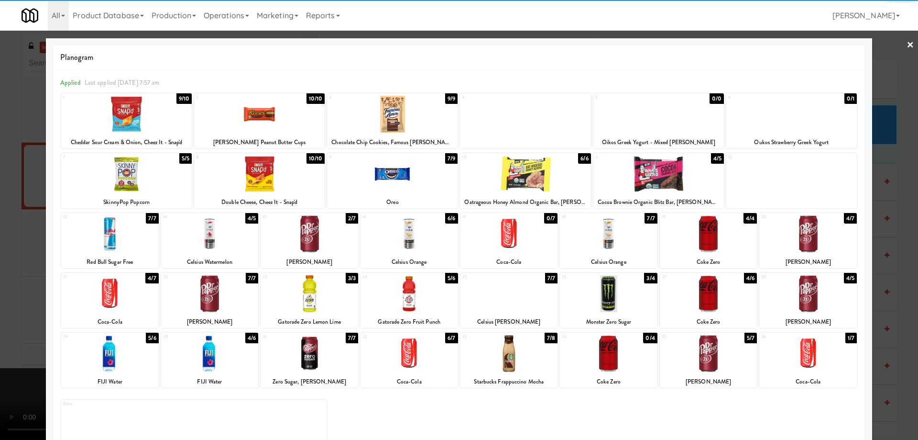
click at [907, 46] on link "×" at bounding box center [911, 46] width 8 height 30
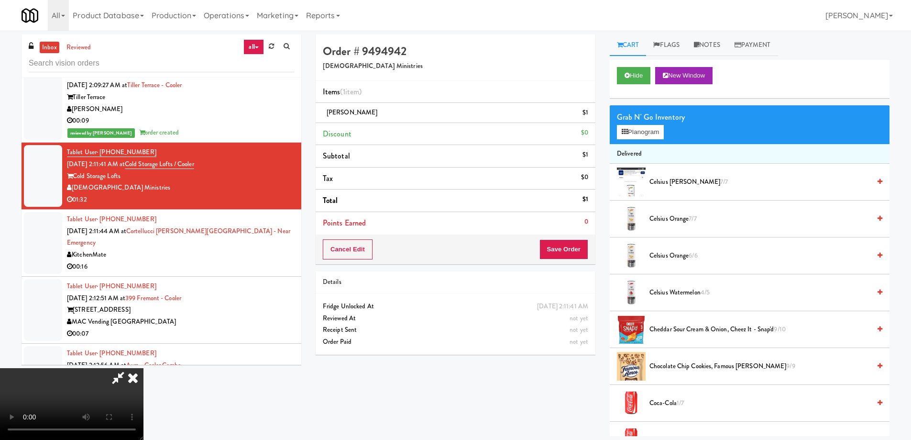
click at [144, 368] on video at bounding box center [72, 404] width 144 height 72
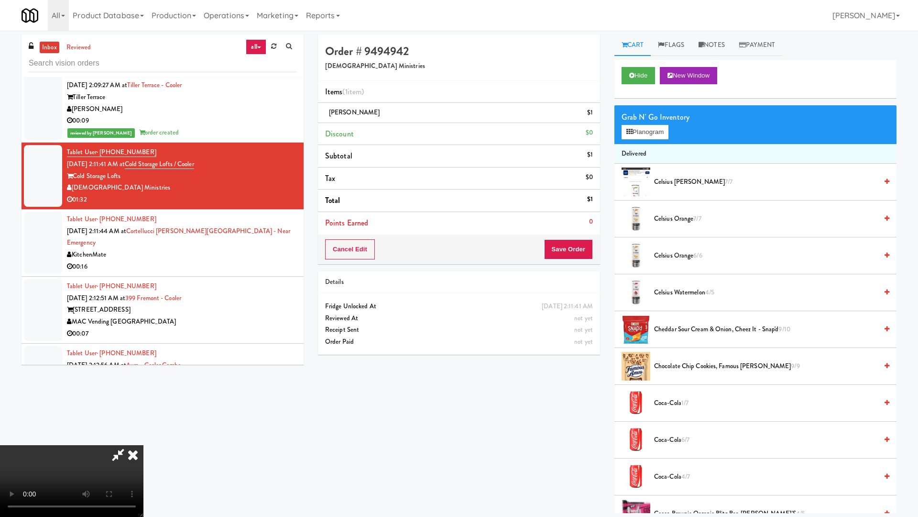
click at [144, 438] on video at bounding box center [72, 481] width 144 height 72
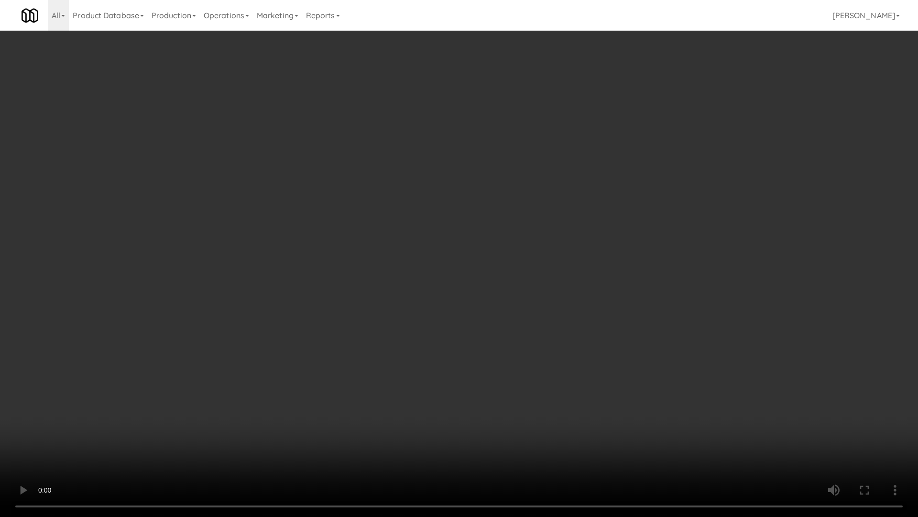
click at [484, 316] on video at bounding box center [459, 258] width 918 height 517
click at [511, 308] on video at bounding box center [459, 258] width 918 height 517
click at [519, 290] on video at bounding box center [459, 258] width 918 height 517
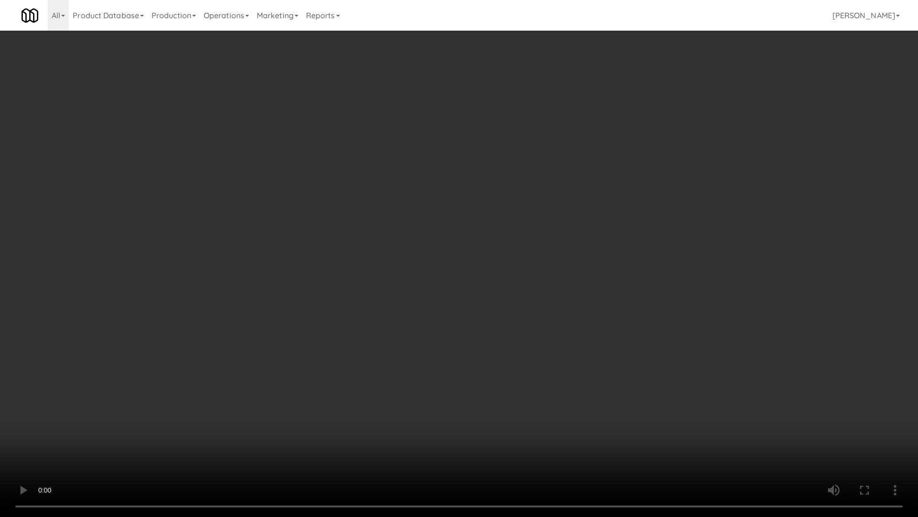
click at [500, 324] on video at bounding box center [459, 258] width 918 height 517
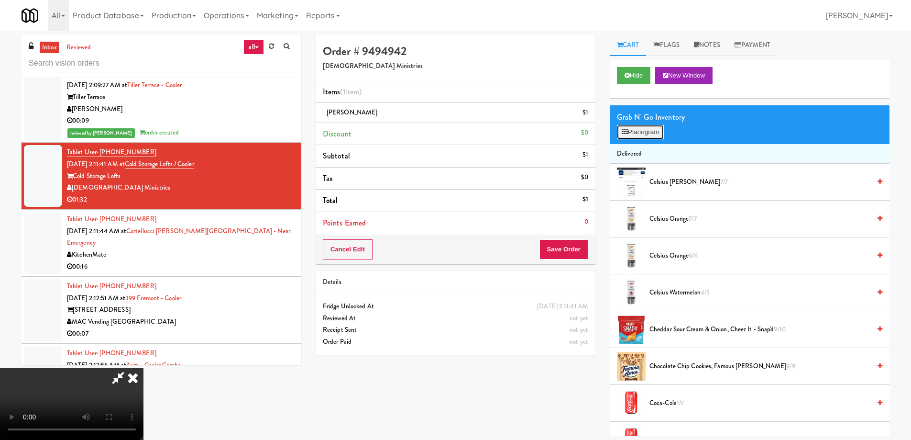
click at [635, 131] on button "Planogram" at bounding box center [640, 132] width 47 height 14
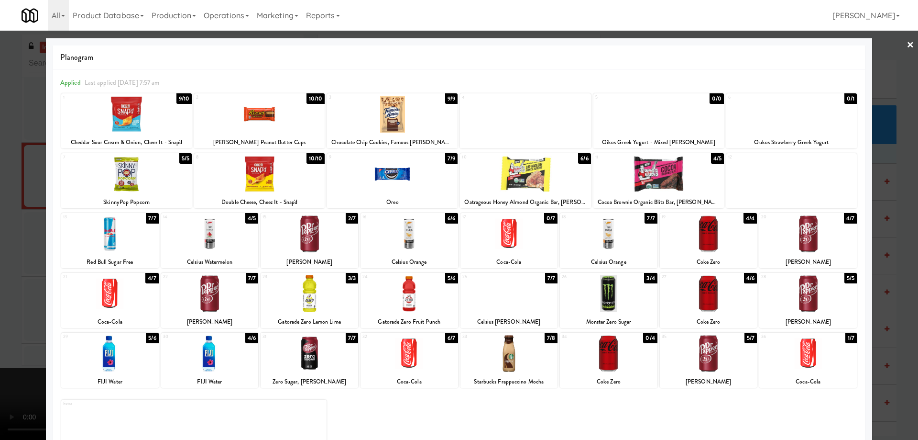
click at [404, 105] on div at bounding box center [392, 114] width 131 height 37
click at [907, 48] on link "×" at bounding box center [911, 46] width 8 height 30
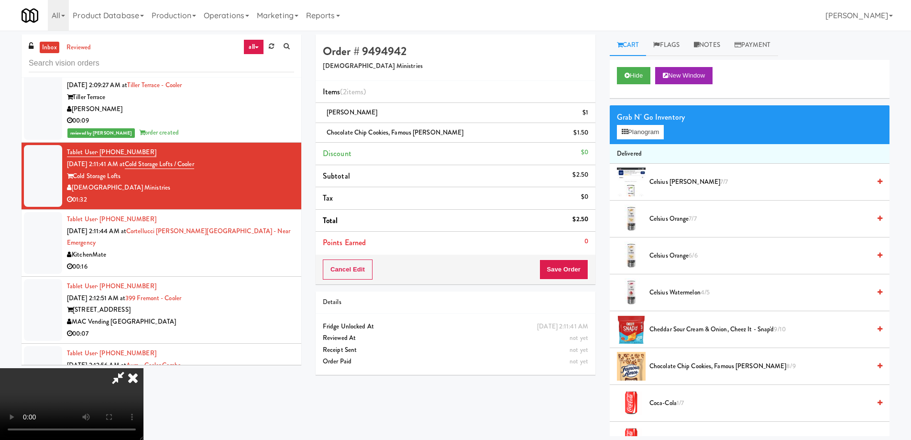
click at [144, 368] on video at bounding box center [72, 404] width 144 height 72
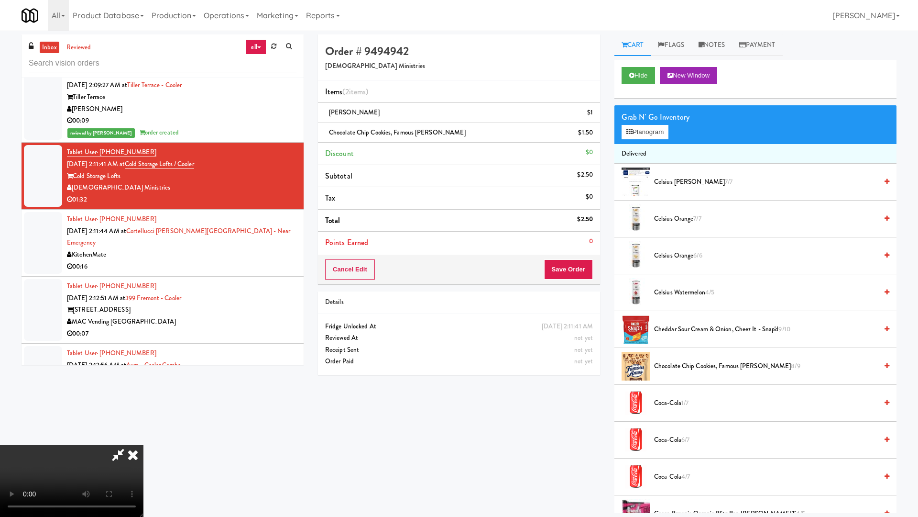
click at [144, 438] on video at bounding box center [72, 481] width 144 height 72
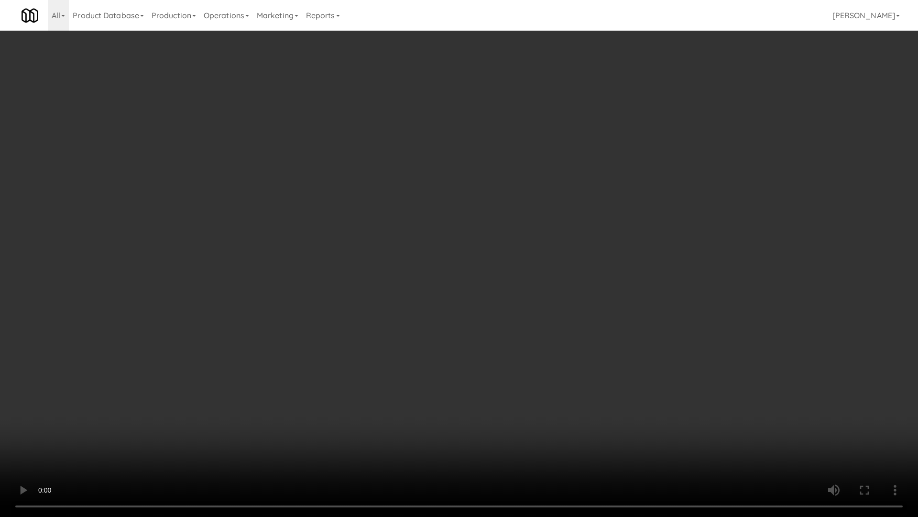
click at [495, 242] on video at bounding box center [459, 258] width 918 height 517
click at [492, 238] on video at bounding box center [459, 258] width 918 height 517
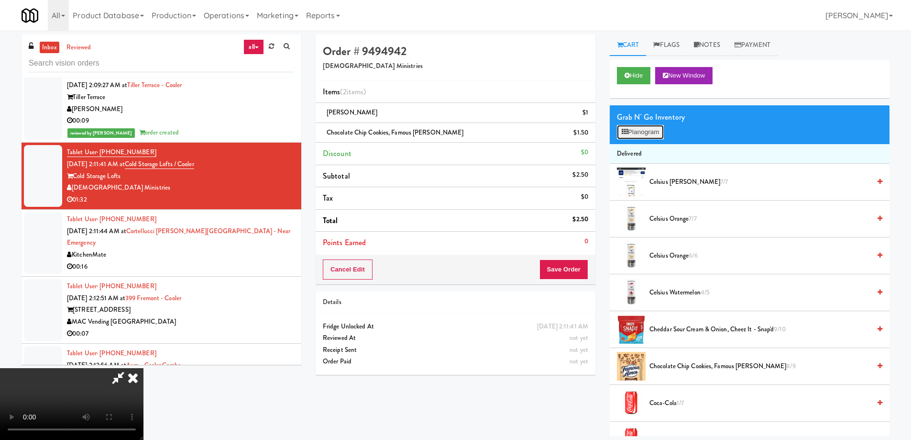
click at [650, 131] on button "Planogram" at bounding box center [640, 132] width 47 height 14
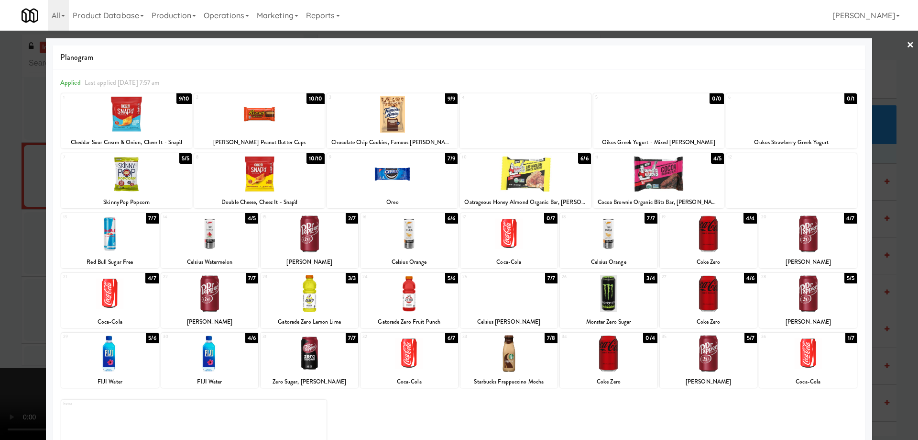
click at [818, 241] on div at bounding box center [809, 233] width 98 height 37
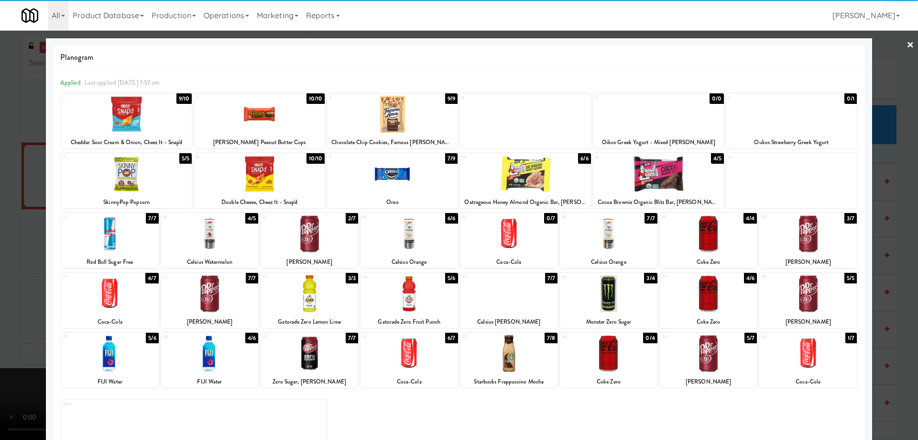
click at [907, 48] on link "×" at bounding box center [911, 46] width 8 height 30
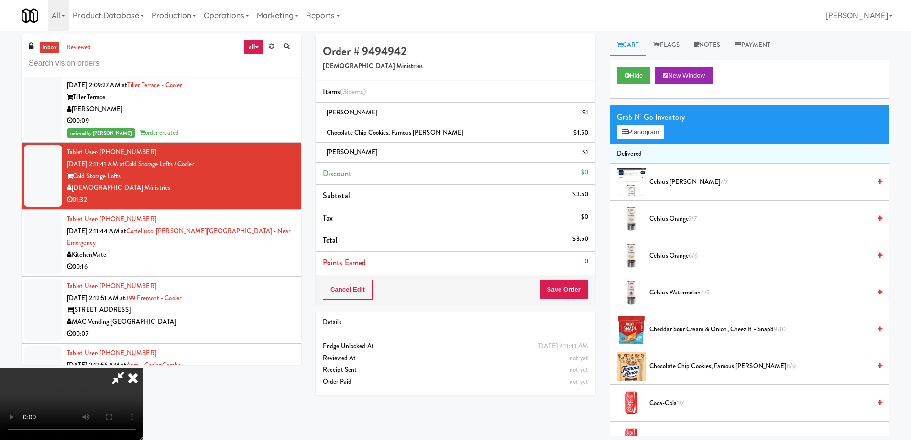
click at [144, 368] on video at bounding box center [72, 404] width 144 height 72
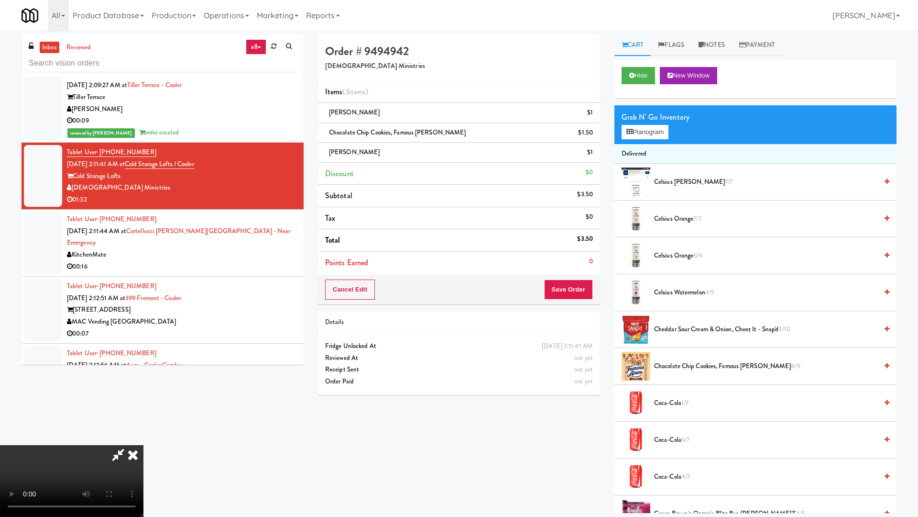
click at [144, 438] on video at bounding box center [72, 481] width 144 height 72
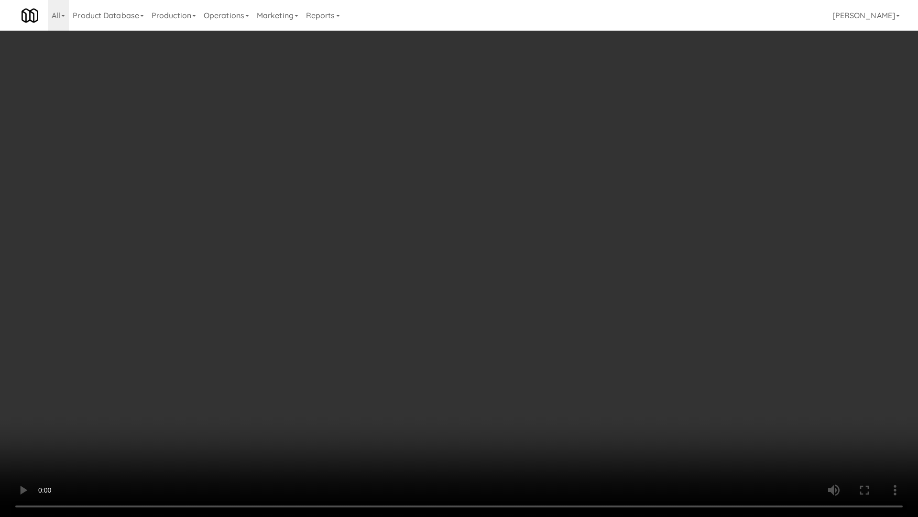
click at [497, 306] on video at bounding box center [459, 258] width 918 height 517
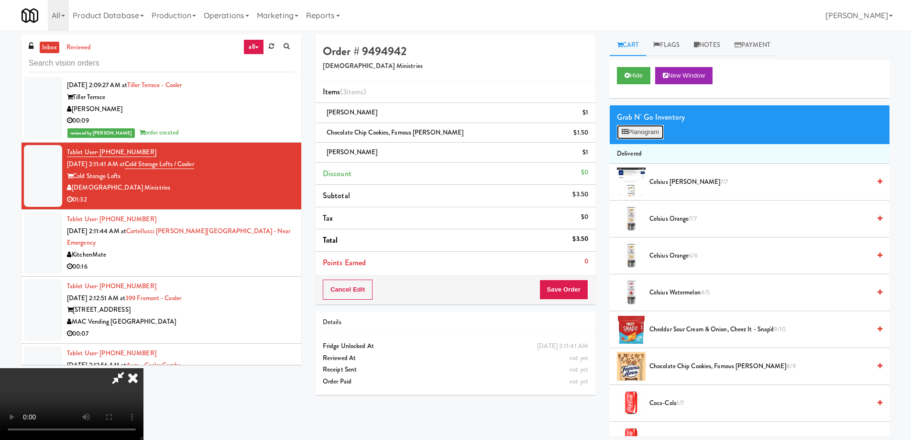
click at [653, 135] on button "Planogram" at bounding box center [640, 132] width 47 height 14
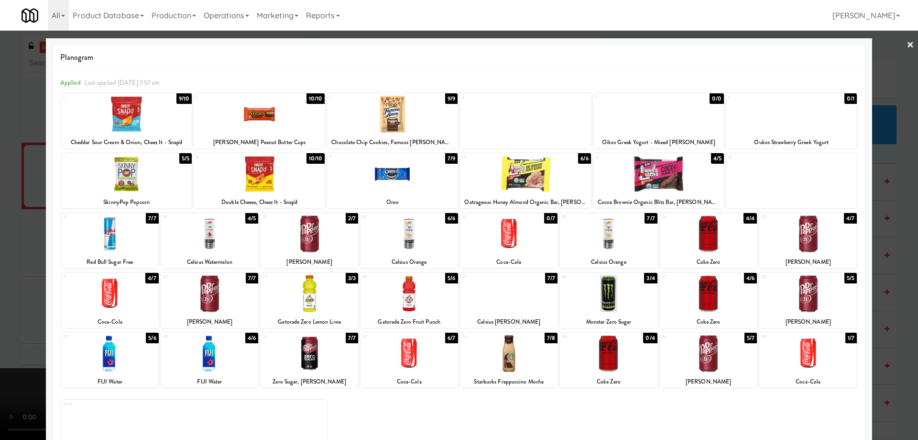
click at [819, 241] on div at bounding box center [809, 233] width 98 height 37
click at [898, 44] on div at bounding box center [459, 220] width 918 height 440
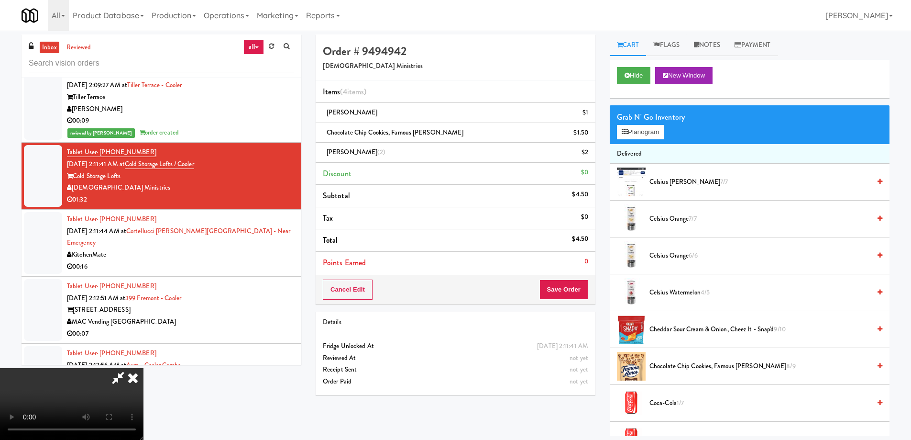
click at [144, 368] on video at bounding box center [72, 404] width 144 height 72
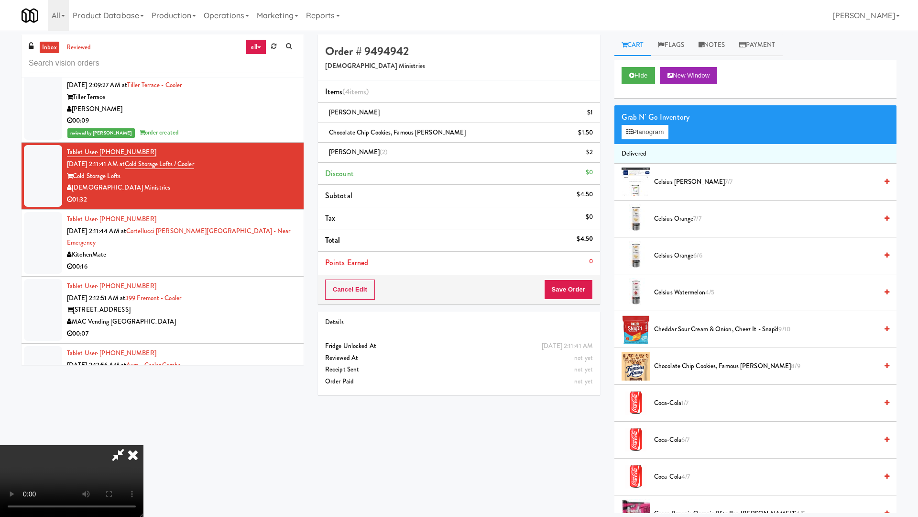
click at [144, 438] on video at bounding box center [72, 481] width 144 height 72
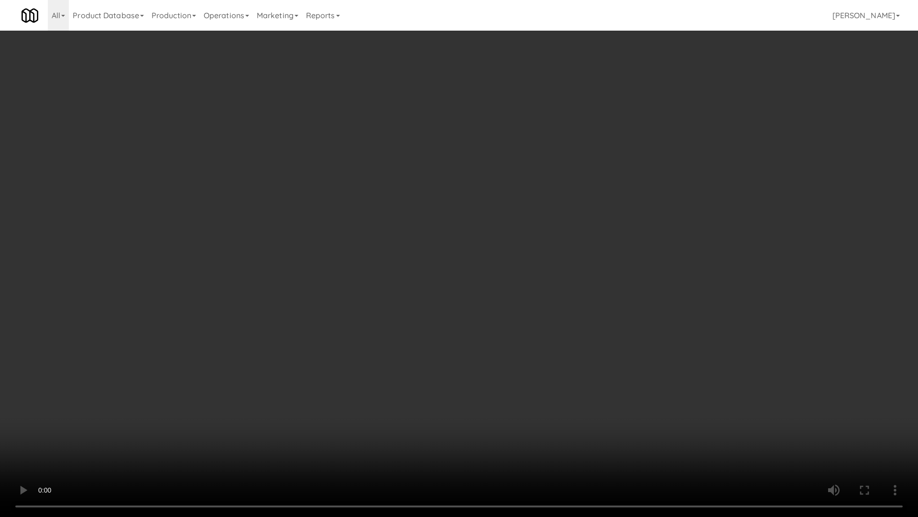
click at [466, 263] on video at bounding box center [459, 258] width 918 height 517
click at [450, 280] on video at bounding box center [459, 258] width 918 height 517
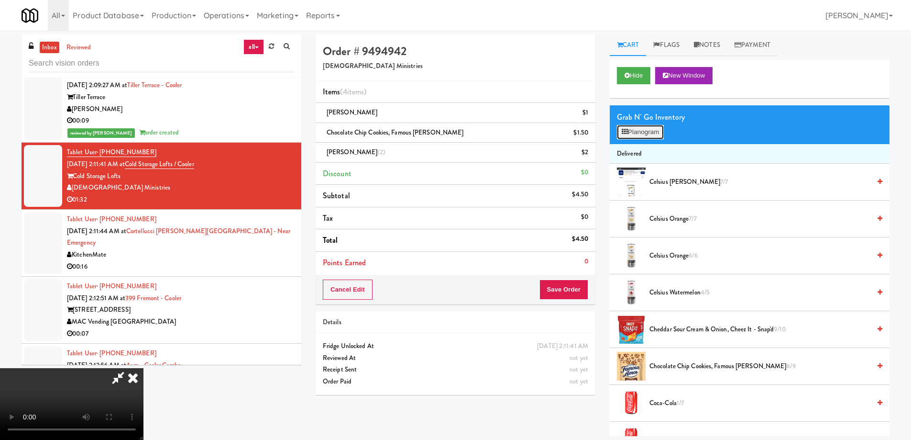
click at [623, 137] on button "Planogram" at bounding box center [640, 132] width 47 height 14
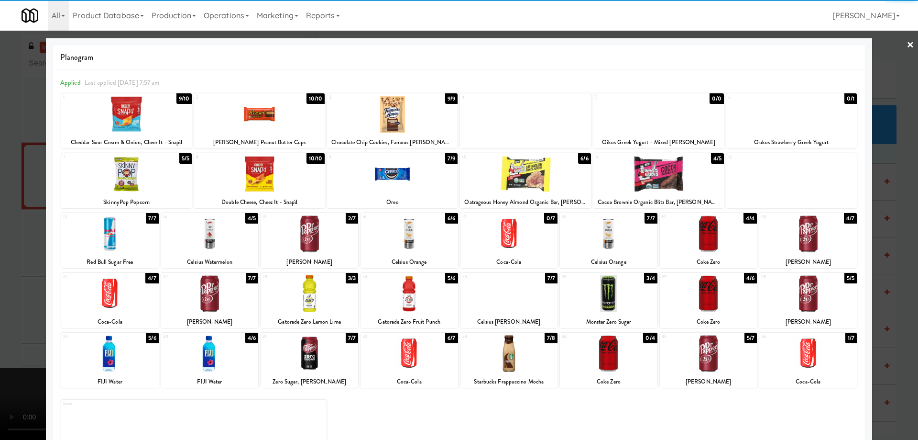
click at [139, 292] on div at bounding box center [110, 293] width 98 height 37
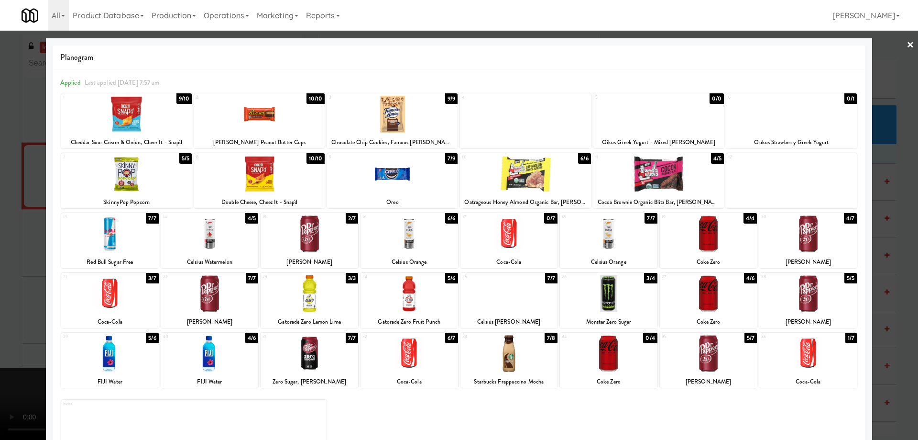
drag, startPoint x: 902, startPoint y: 38, endPoint x: 876, endPoint y: 66, distance: 38.2
click at [907, 39] on link "×" at bounding box center [911, 46] width 8 height 30
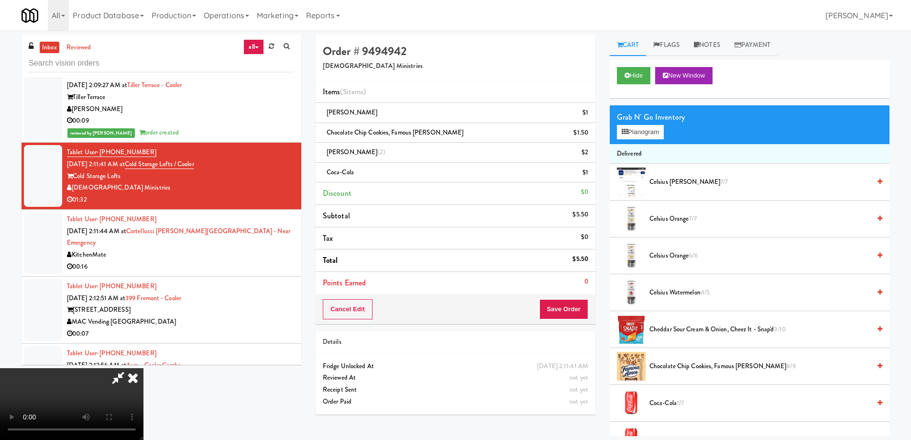
click at [144, 368] on video at bounding box center [72, 404] width 144 height 72
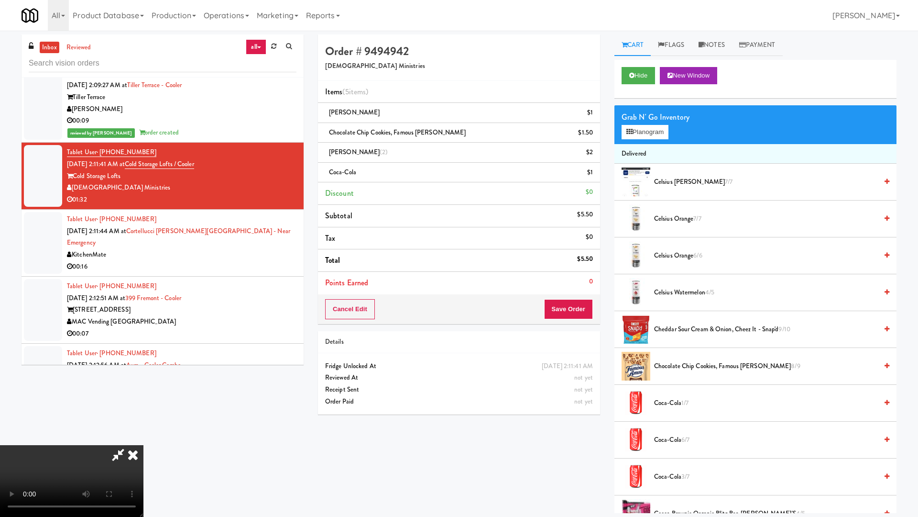
click at [144, 438] on video at bounding box center [72, 481] width 144 height 72
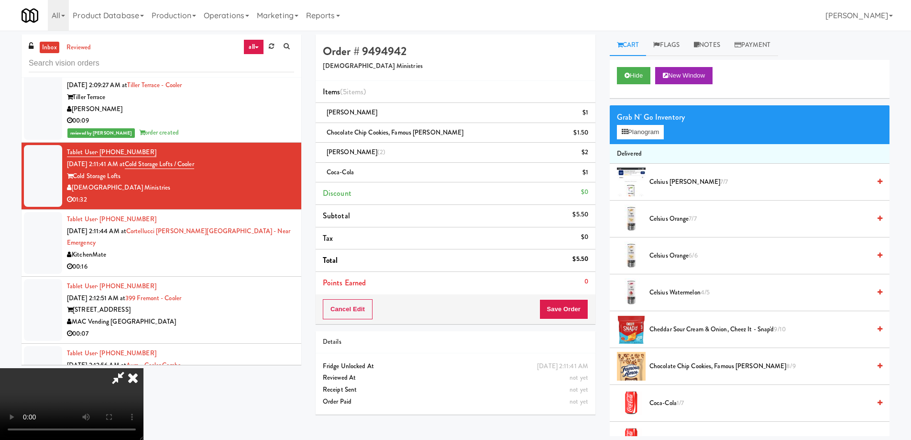
click at [144, 368] on icon at bounding box center [132, 377] width 21 height 19
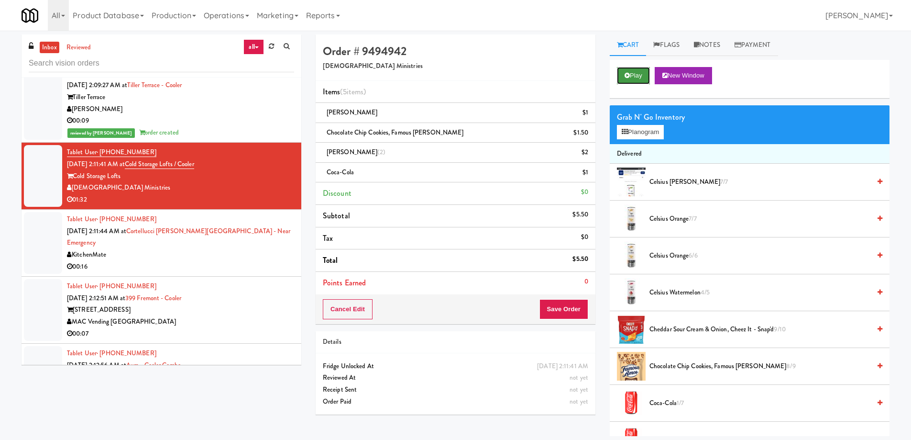
click at [639, 70] on button "Play" at bounding box center [633, 75] width 33 height 17
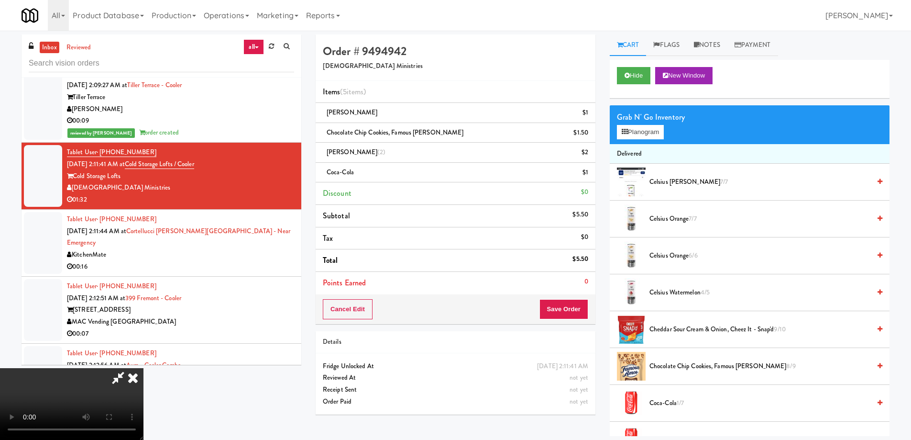
click at [144, 368] on video at bounding box center [72, 404] width 144 height 72
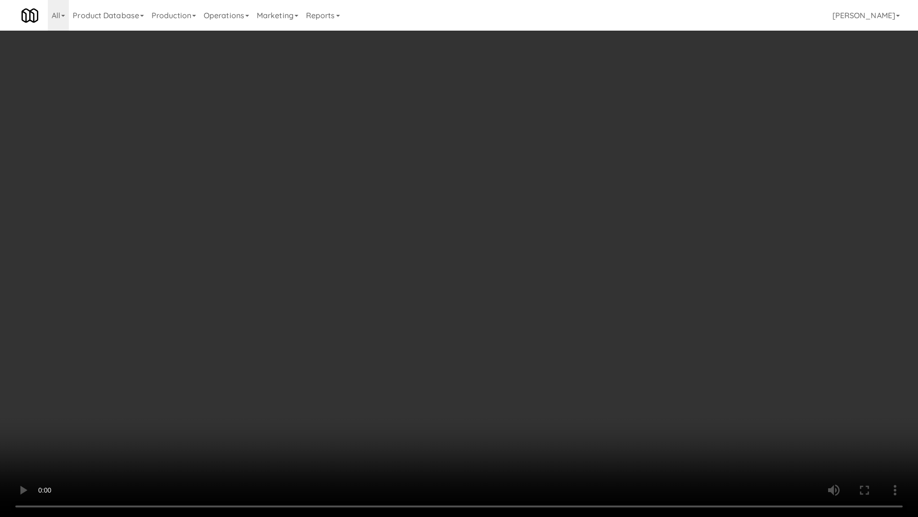
click at [490, 274] on video at bounding box center [459, 258] width 918 height 517
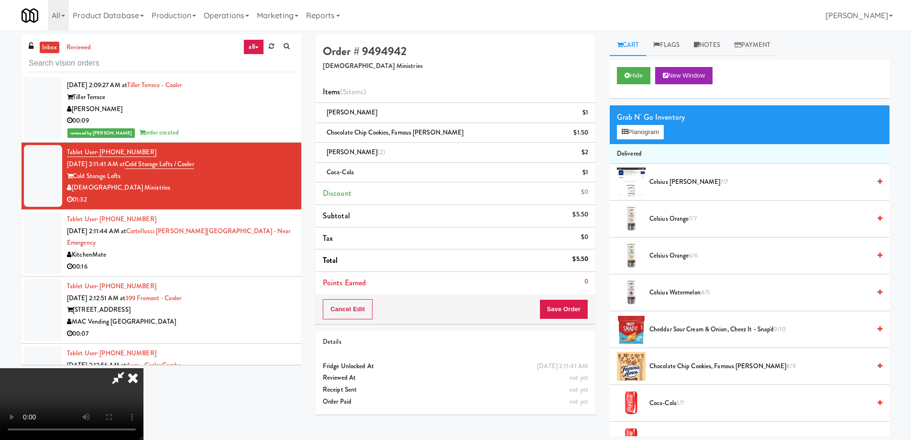
click at [144, 368] on video at bounding box center [72, 404] width 144 height 72
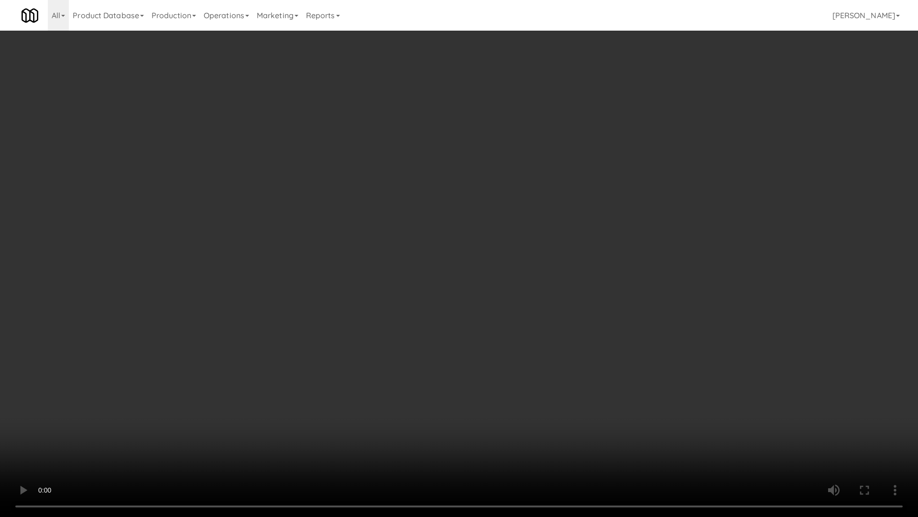
click at [380, 250] on video at bounding box center [459, 258] width 918 height 517
click at [414, 265] on video at bounding box center [459, 258] width 918 height 517
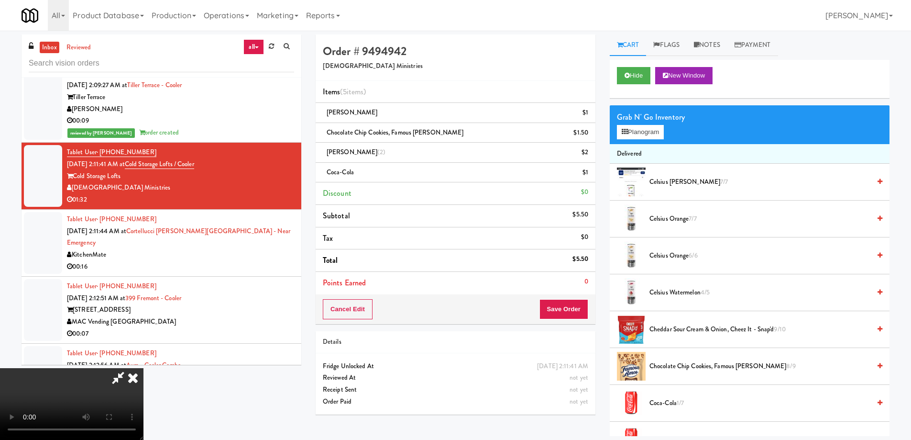
click at [144, 368] on icon at bounding box center [132, 377] width 21 height 19
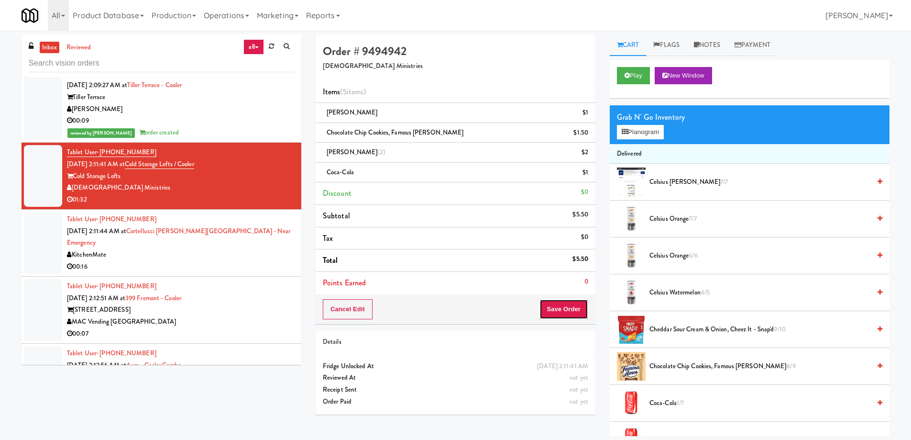
click at [581, 304] on button "Save Order" at bounding box center [564, 309] width 49 height 20
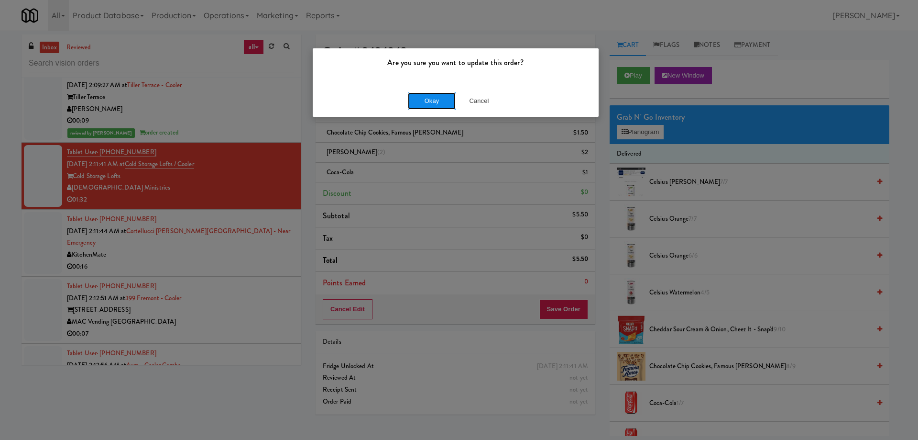
click at [440, 93] on button "Okay" at bounding box center [432, 100] width 48 height 17
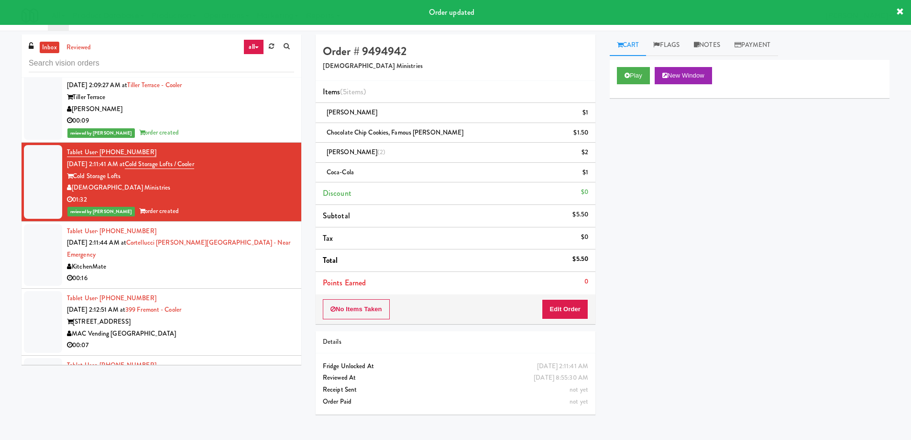
click at [268, 261] on div "KitchenMate" at bounding box center [180, 267] width 227 height 12
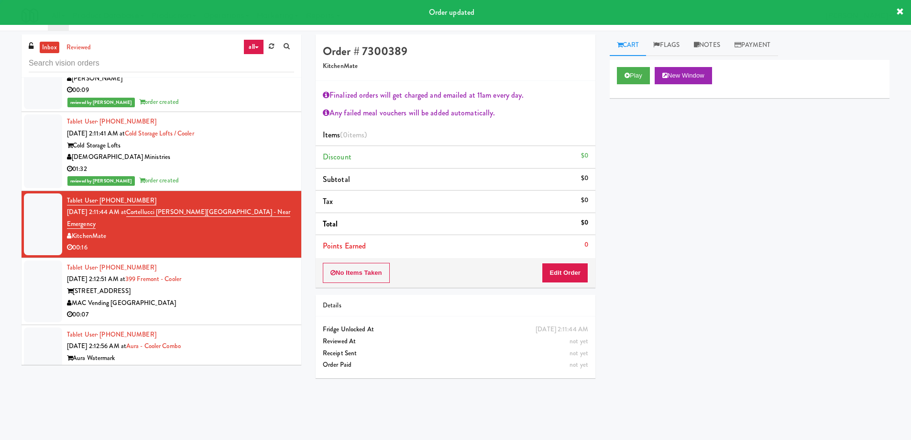
scroll to position [4831, 0]
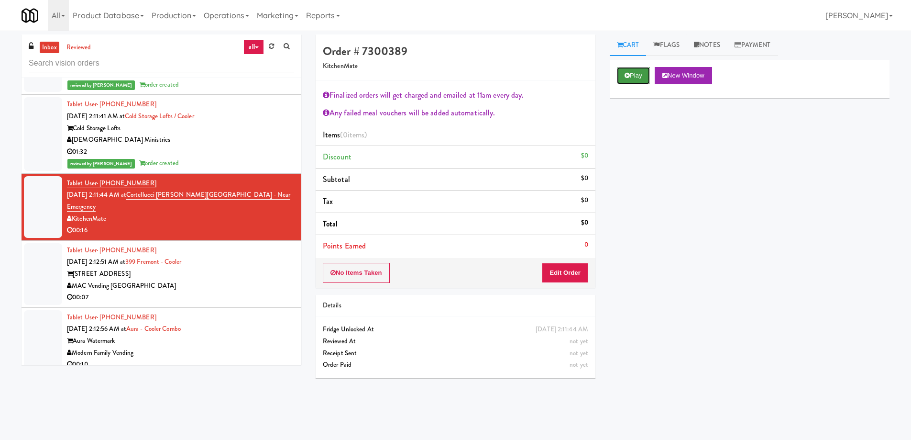
click at [640, 70] on button "Play" at bounding box center [633, 75] width 33 height 17
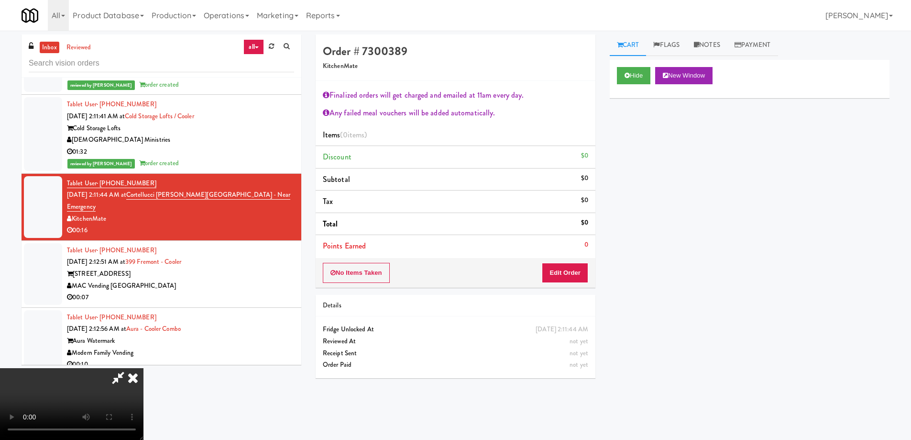
click at [144, 368] on video at bounding box center [72, 404] width 144 height 72
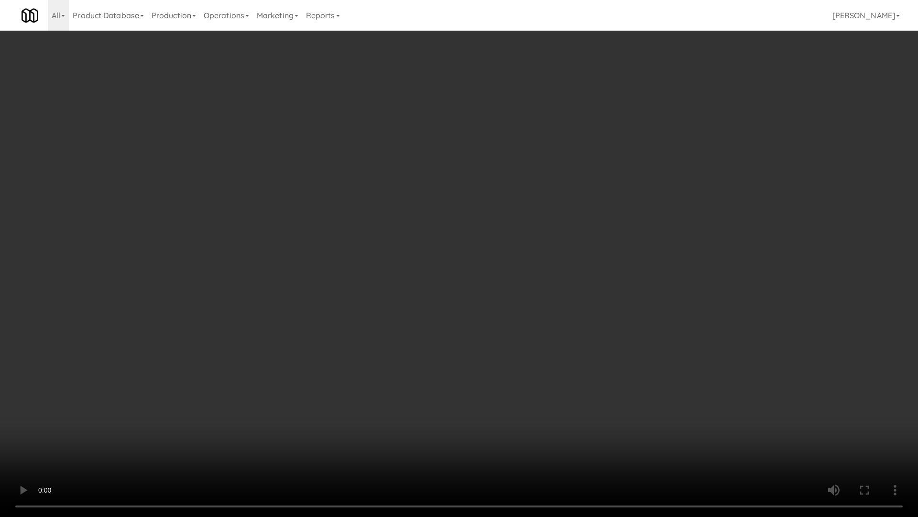
click at [517, 294] on video at bounding box center [459, 258] width 918 height 517
click at [612, 321] on video at bounding box center [459, 258] width 918 height 517
click at [456, 260] on video at bounding box center [459, 258] width 918 height 517
drag, startPoint x: 493, startPoint y: 256, endPoint x: 496, endPoint y: 261, distance: 5.8
click at [493, 256] on video at bounding box center [459, 258] width 918 height 517
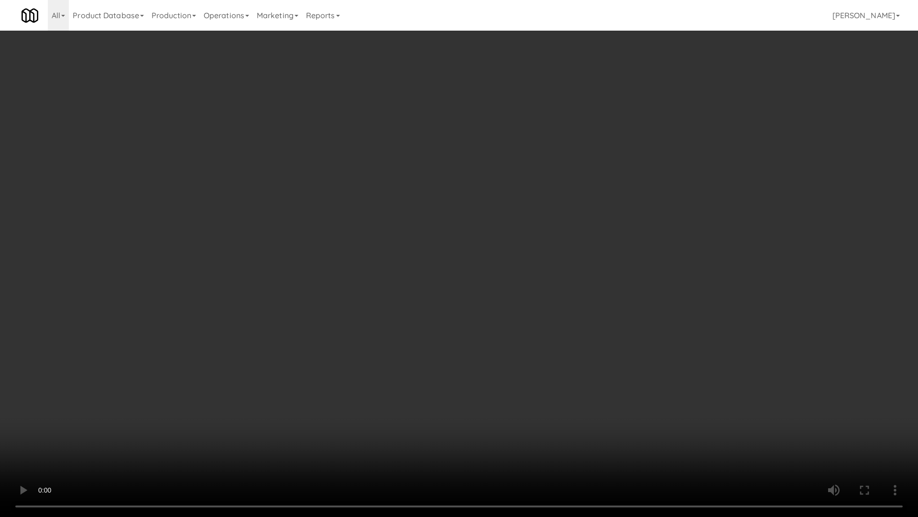
click at [509, 214] on video at bounding box center [459, 258] width 918 height 517
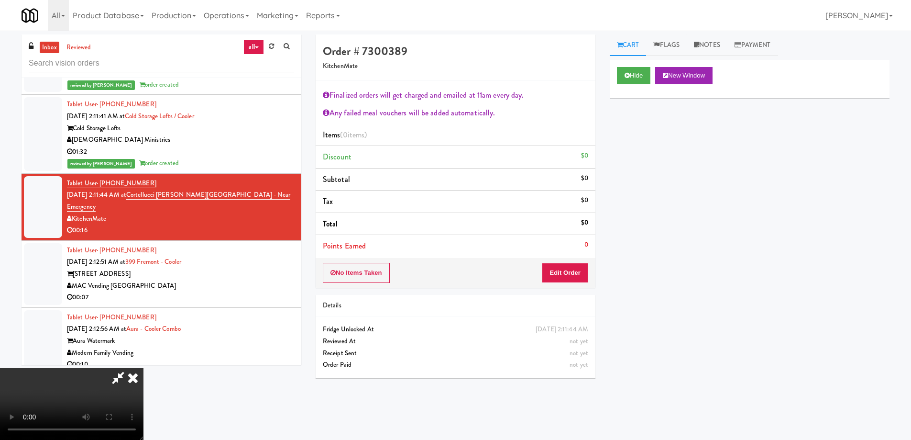
click at [144, 368] on icon at bounding box center [132, 377] width 21 height 19
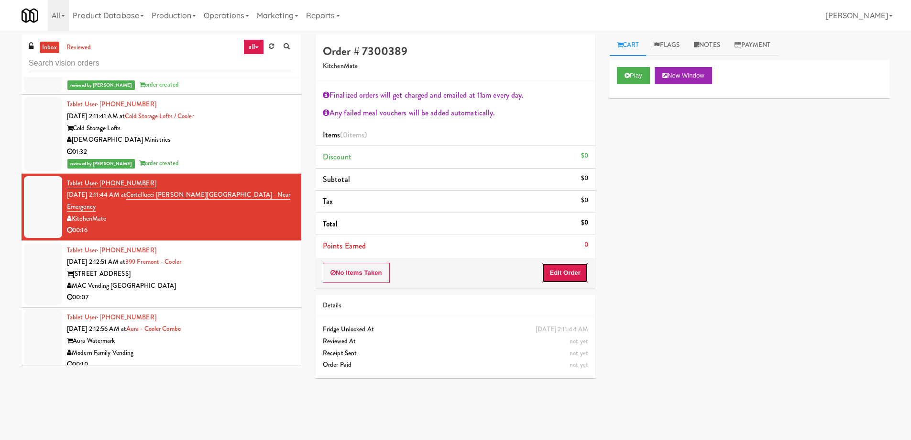
click at [558, 270] on button "Edit Order" at bounding box center [565, 273] width 46 height 20
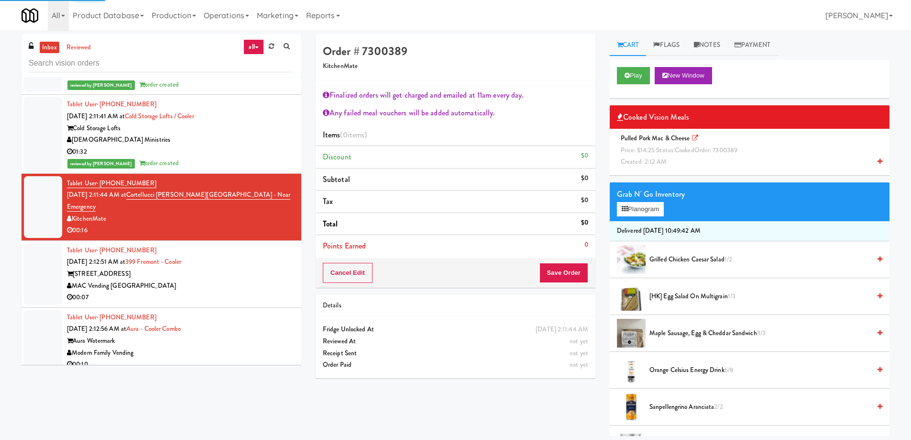
click at [657, 138] on span "Pulled Pork Mac & Cheese Price: $14.25 Status: cooked Order: 7300389 Created: 2…" at bounding box center [681, 149] width 128 height 33
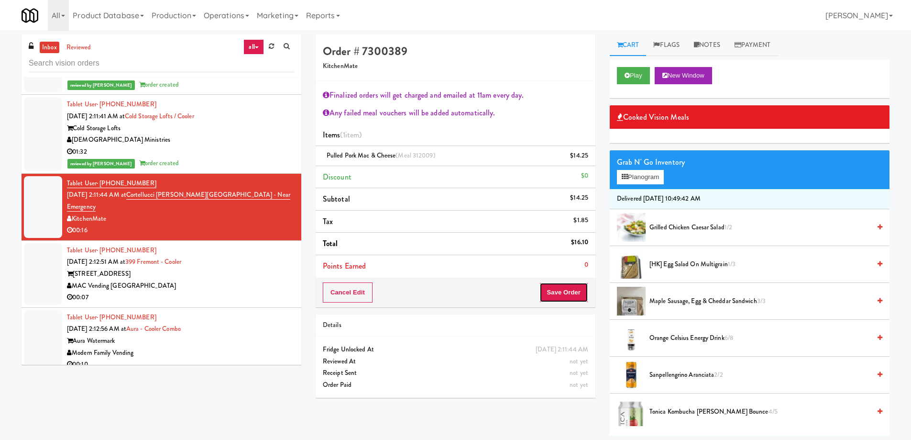
click at [563, 289] on button "Save Order" at bounding box center [564, 292] width 49 height 20
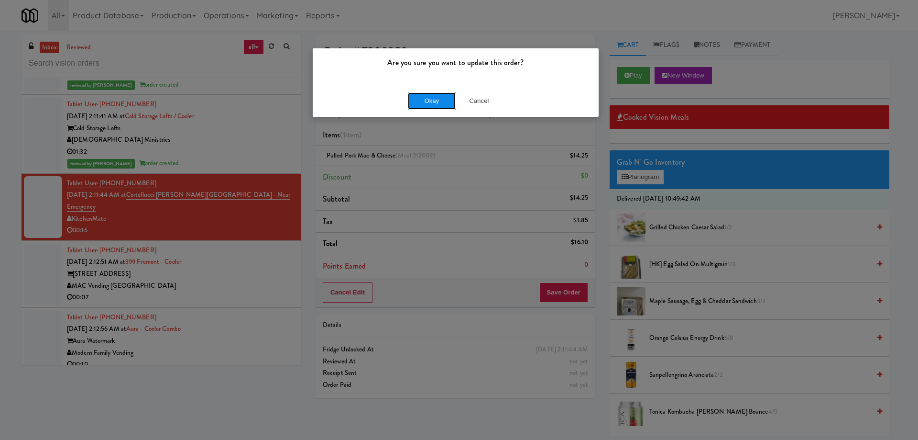
click at [431, 102] on button "Okay" at bounding box center [432, 100] width 48 height 17
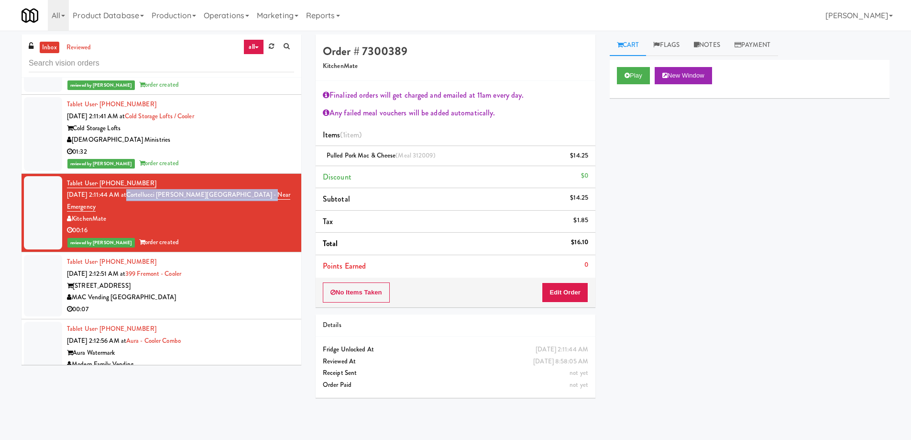
drag, startPoint x: 271, startPoint y: 194, endPoint x: 143, endPoint y: 195, distance: 128.7
click at [143, 195] on div "Tablet User · (519) 278-4595 [DATE] 2:11:44 AM at [GEOGRAPHIC_DATA][PERSON_NAME…" at bounding box center [180, 212] width 227 height 71
click at [694, 394] on div "Play New Window Primary Flag Clear Flag if unable to determine what was taken o…" at bounding box center [750, 239] width 280 height 359
click at [258, 291] on div "MAC Vending [GEOGRAPHIC_DATA]" at bounding box center [180, 297] width 227 height 12
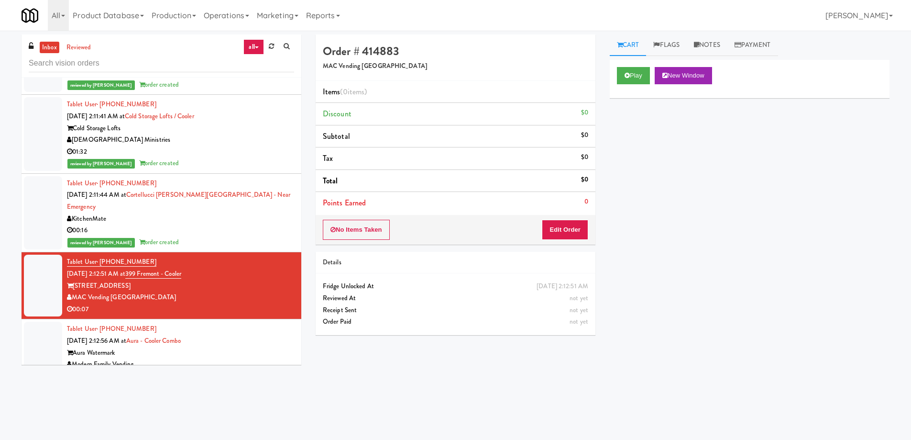
click at [674, 170] on div "Play New Window Primary Flag Clear Flag if unable to determine what was taken o…" at bounding box center [750, 239] width 280 height 359
click at [630, 74] on button "Play" at bounding box center [633, 75] width 33 height 17
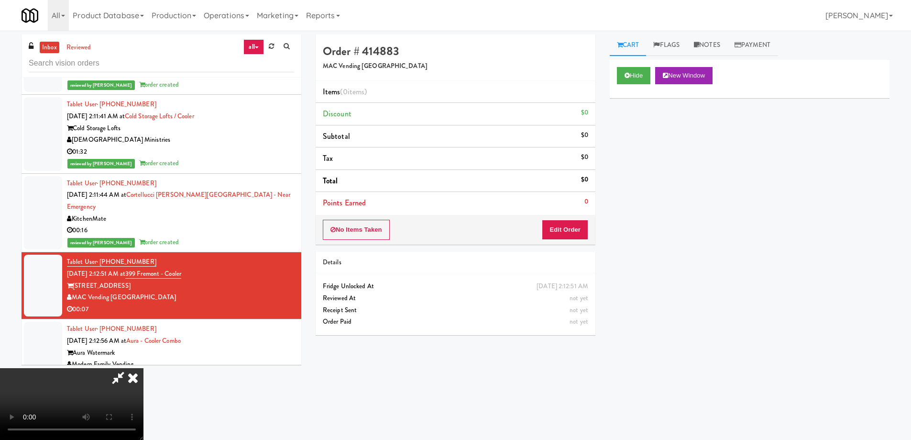
click at [144, 368] on video at bounding box center [72, 404] width 144 height 72
click at [562, 230] on button "Edit Order" at bounding box center [565, 230] width 46 height 20
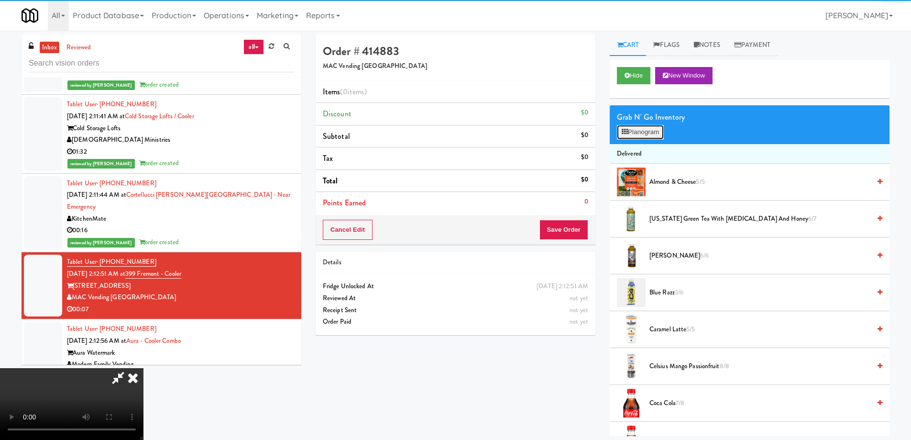
click at [627, 138] on button "Planogram" at bounding box center [640, 132] width 47 height 14
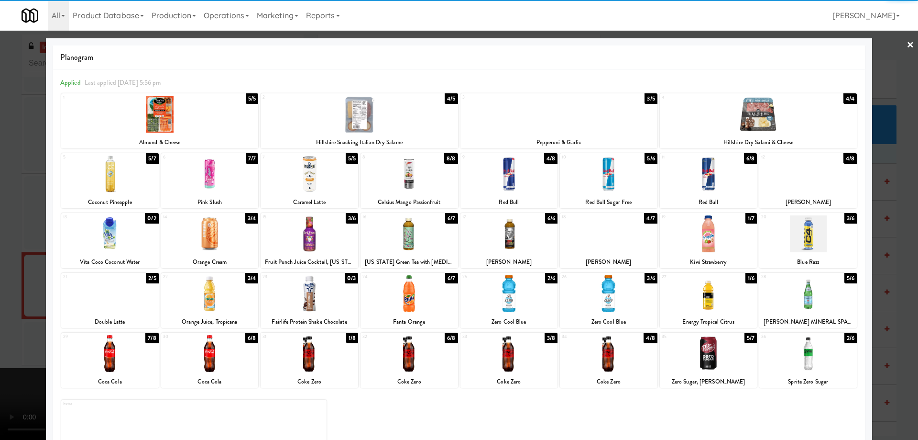
click at [123, 178] on div at bounding box center [110, 173] width 98 height 37
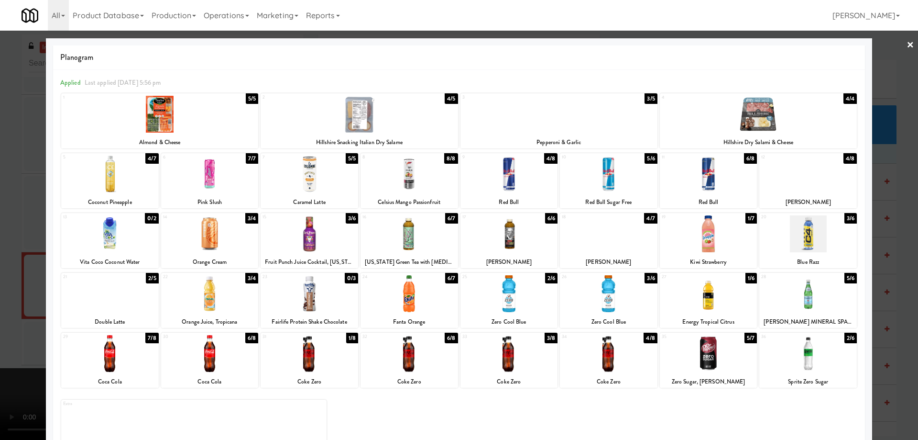
click at [908, 45] on div at bounding box center [459, 220] width 918 height 440
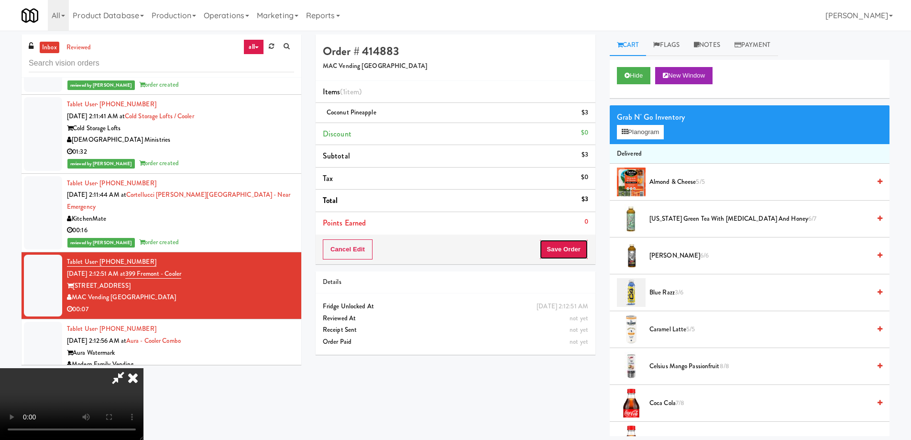
click at [572, 248] on button "Save Order" at bounding box center [564, 249] width 49 height 20
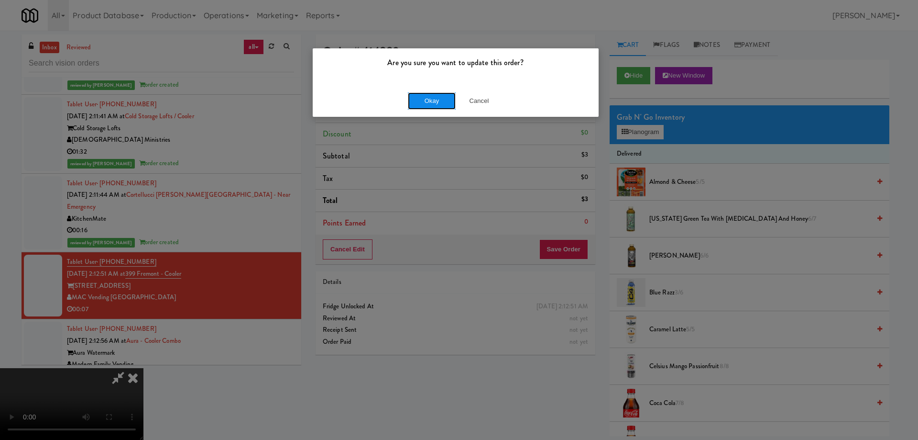
click at [425, 103] on button "Okay" at bounding box center [432, 100] width 48 height 17
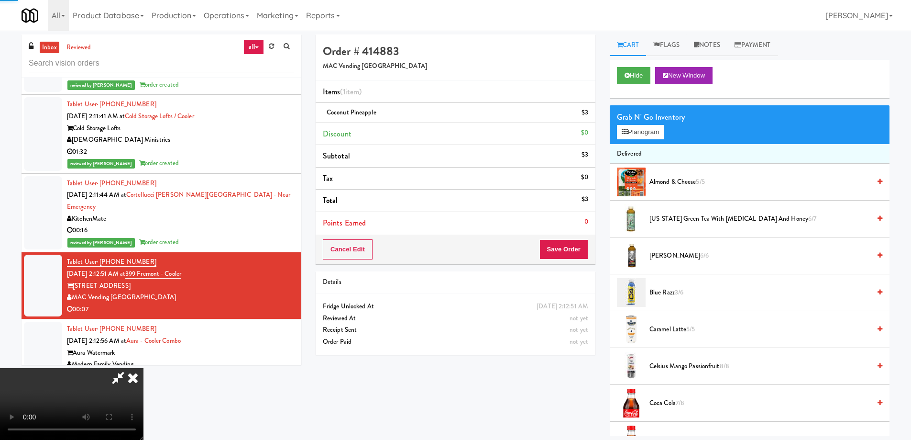
click at [144, 368] on icon at bounding box center [132, 377] width 21 height 19
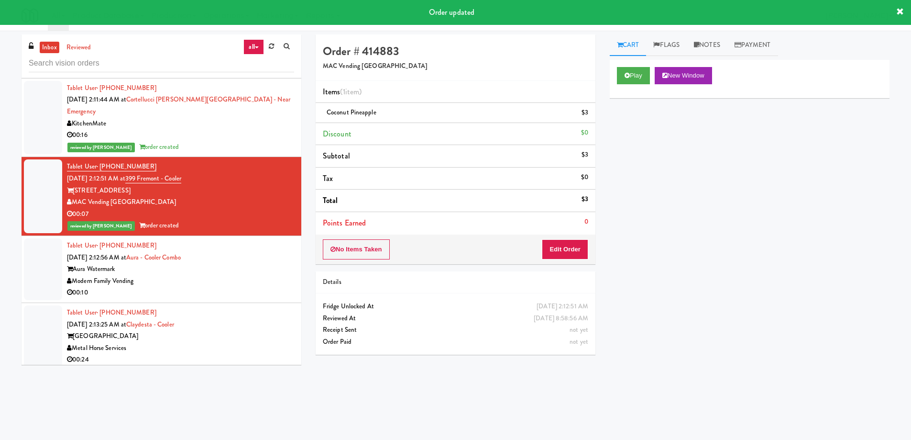
scroll to position [4927, 0]
click at [239, 286] on div "00:10" at bounding box center [180, 292] width 227 height 12
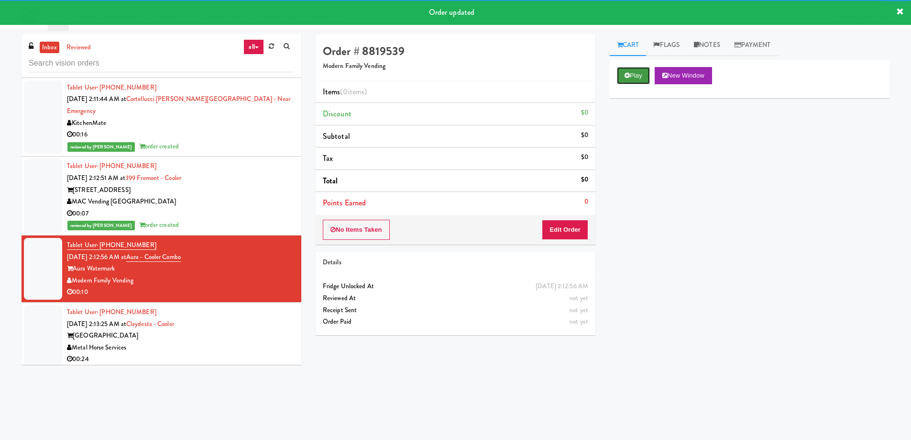
click at [635, 67] on button "Play" at bounding box center [633, 75] width 33 height 17
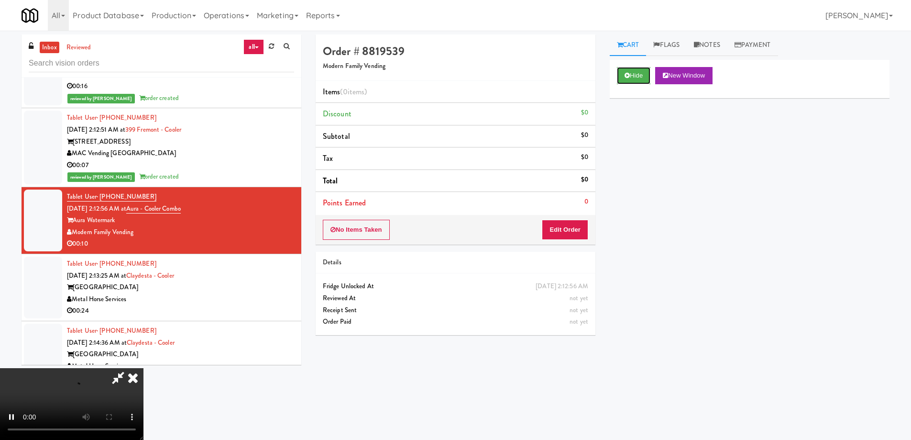
scroll to position [4975, 0]
click at [144, 368] on video at bounding box center [72, 404] width 144 height 72
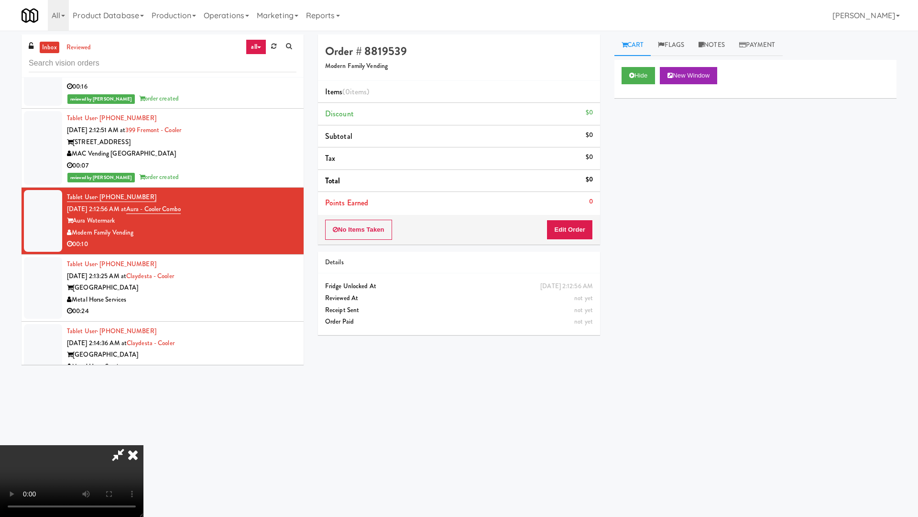
click at [144, 438] on video at bounding box center [72, 481] width 144 height 72
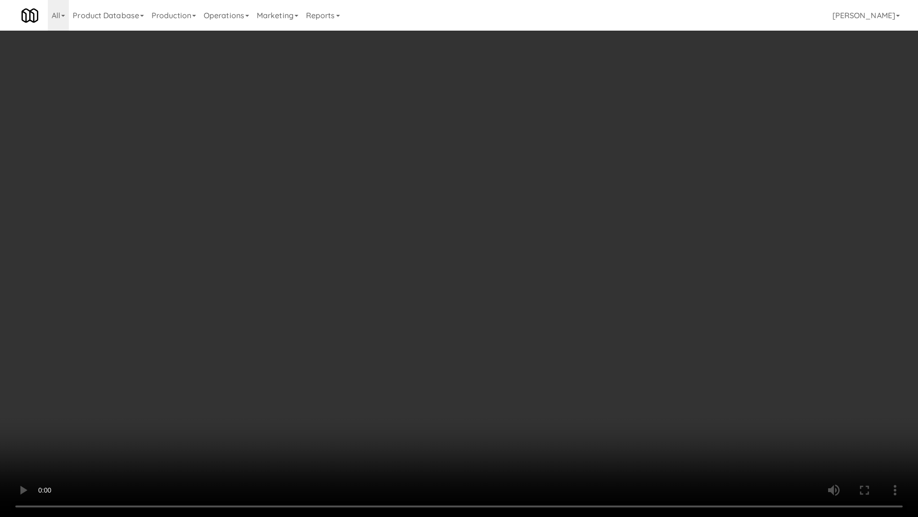
click at [430, 277] on video at bounding box center [459, 258] width 918 height 517
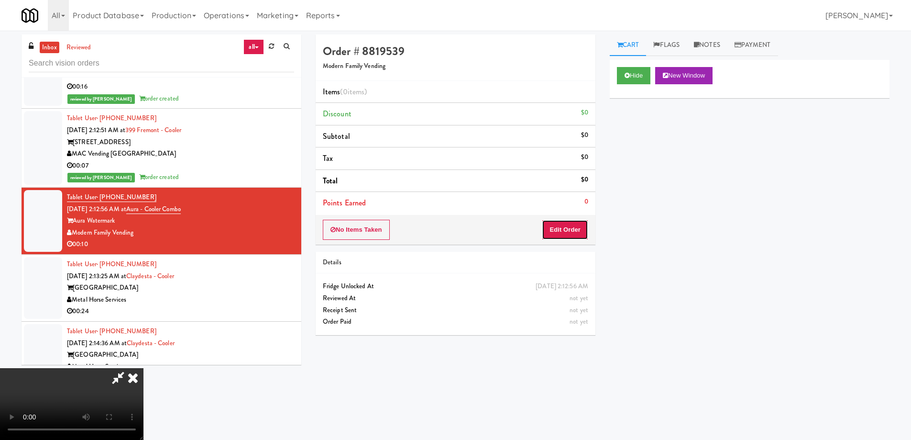
click at [584, 225] on button "Edit Order" at bounding box center [565, 230] width 46 height 20
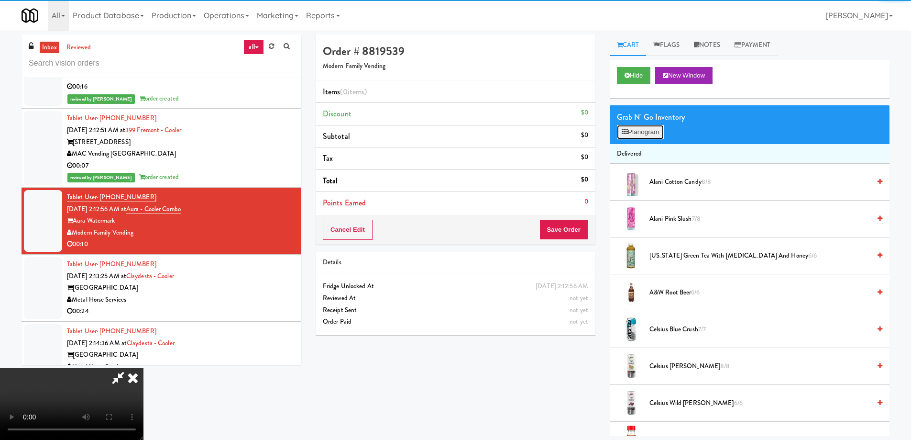
click at [632, 132] on button "Planogram" at bounding box center [640, 132] width 47 height 14
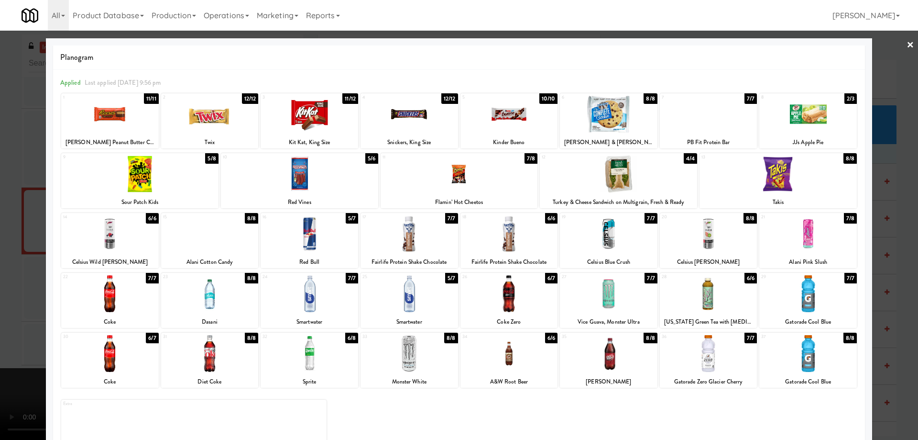
click at [527, 356] on div at bounding box center [510, 353] width 98 height 37
click at [907, 44] on link "×" at bounding box center [911, 46] width 8 height 30
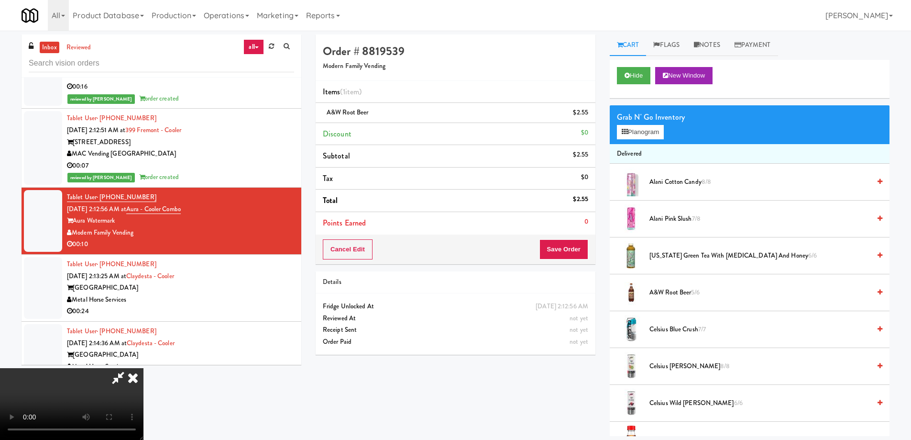
click at [144, 368] on video at bounding box center [72, 404] width 144 height 72
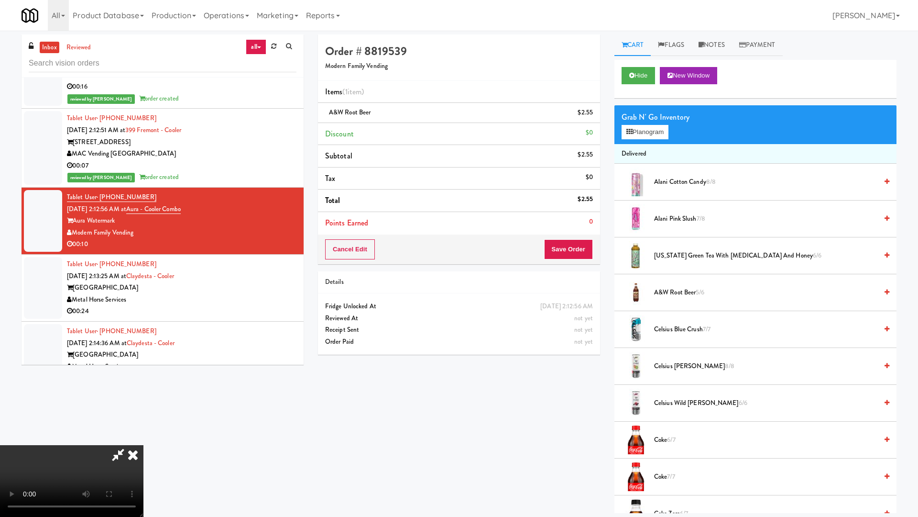
click at [144, 438] on video at bounding box center [72, 481] width 144 height 72
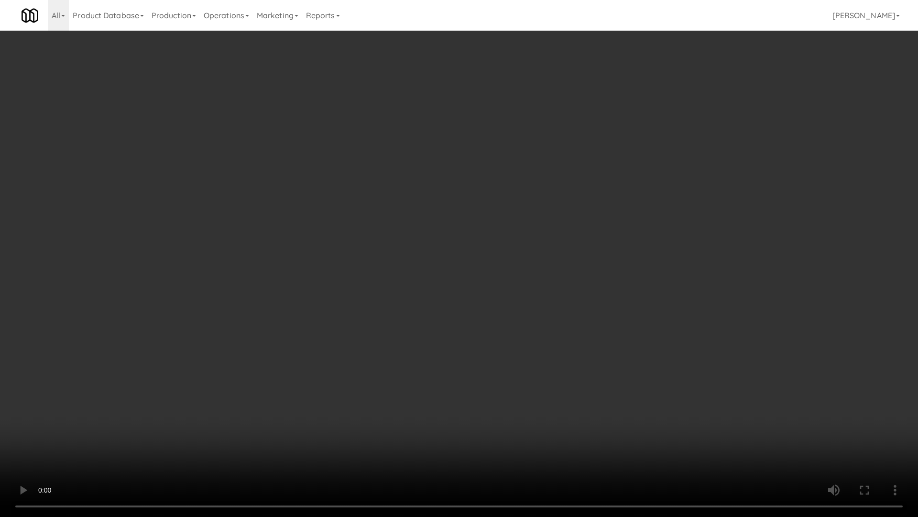
click at [462, 248] on video at bounding box center [459, 258] width 918 height 517
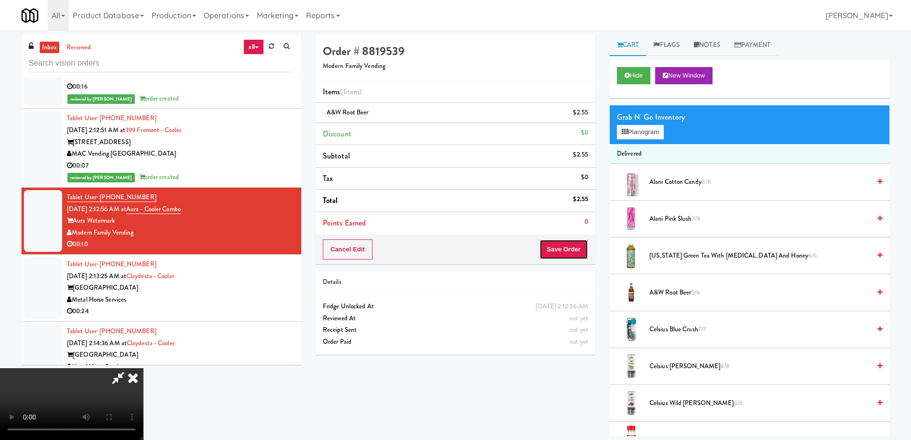
click at [569, 250] on button "Save Order" at bounding box center [564, 249] width 49 height 20
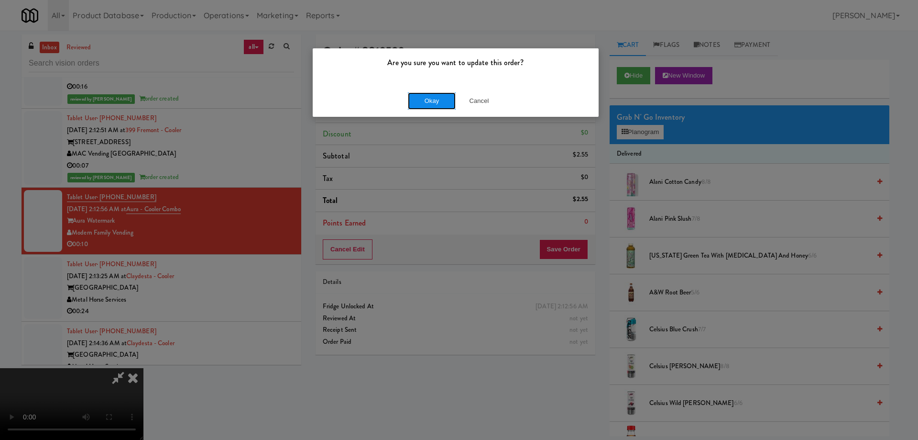
click at [423, 97] on button "Okay" at bounding box center [432, 100] width 48 height 17
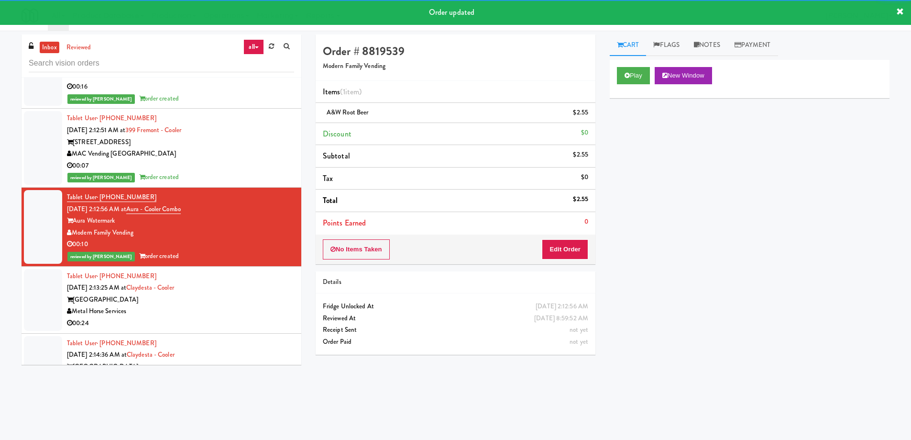
click at [265, 305] on div "Metal Horse Services" at bounding box center [180, 311] width 227 height 12
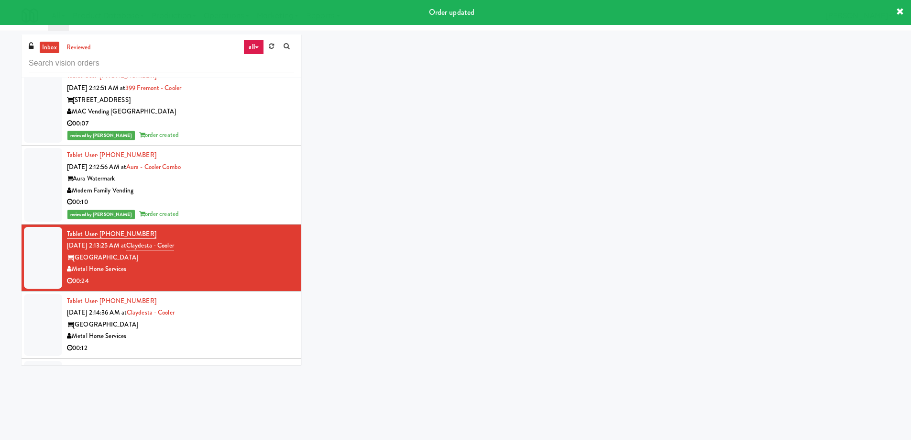
scroll to position [5071, 0]
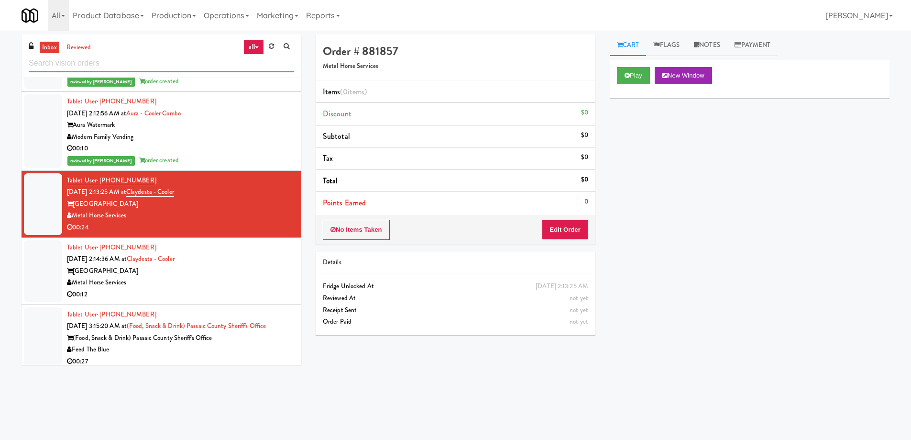
click at [125, 63] on input "text" at bounding box center [161, 64] width 265 height 18
paste input "Stonebriar #3 Ambient"
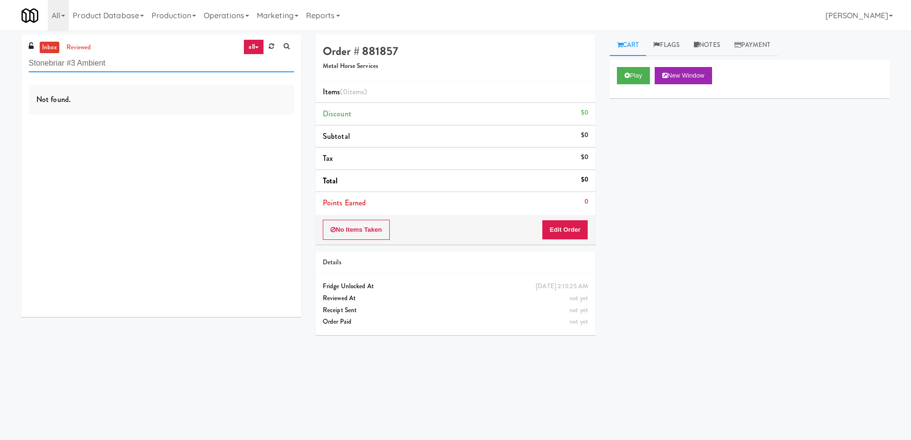
click at [140, 66] on input "Stonebriar #3 Ambient" at bounding box center [161, 64] width 265 height 18
paste input "[DEMOGRAPHIC_DATA] 1 - Cooler - Lef"
click at [149, 63] on input "Revela 1 - Cooler - Left" at bounding box center [161, 64] width 265 height 18
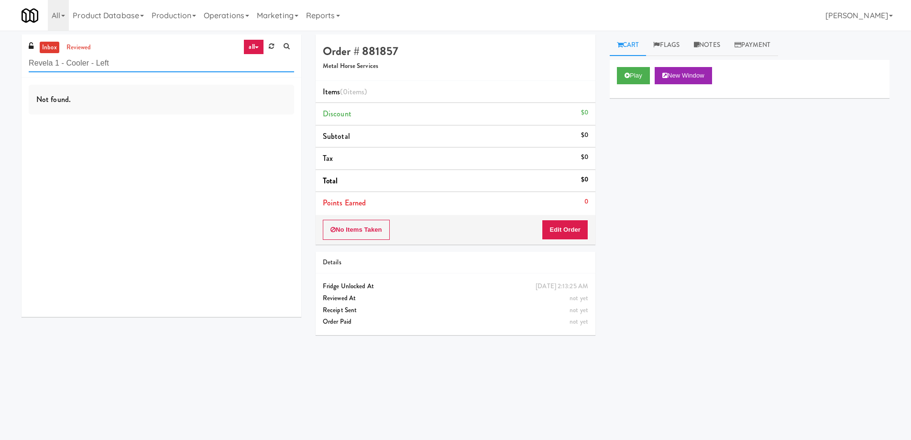
click at [149, 63] on input "Revela 1 - Cooler - Left" at bounding box center [161, 64] width 265 height 18
paste input "Ambient - Vantage - Pre Opening"
click at [139, 63] on input "Ambient - Vantage - Pre Opening" at bounding box center [161, 64] width 265 height 18
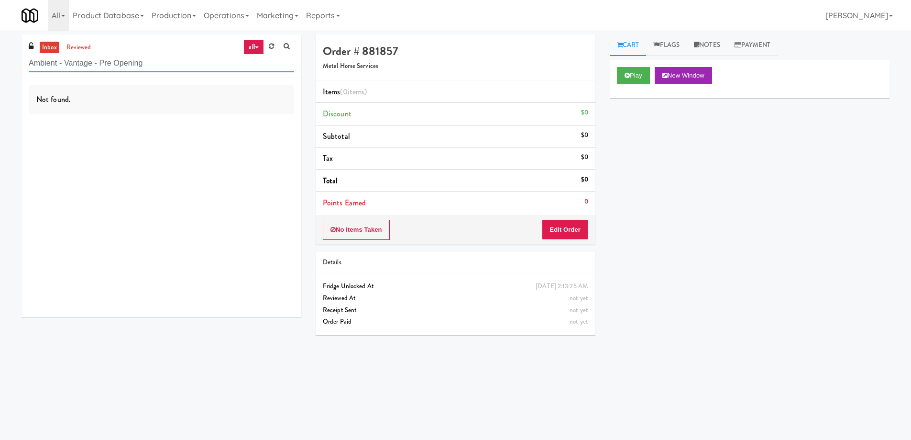
click at [139, 63] on input "Ambient - Vantage - Pre Opening" at bounding box center [161, 64] width 265 height 18
paste input "The [PERSON_NAME] - Left"
click at [144, 70] on input "The [PERSON_NAME] - Left" at bounding box center [161, 64] width 265 height 18
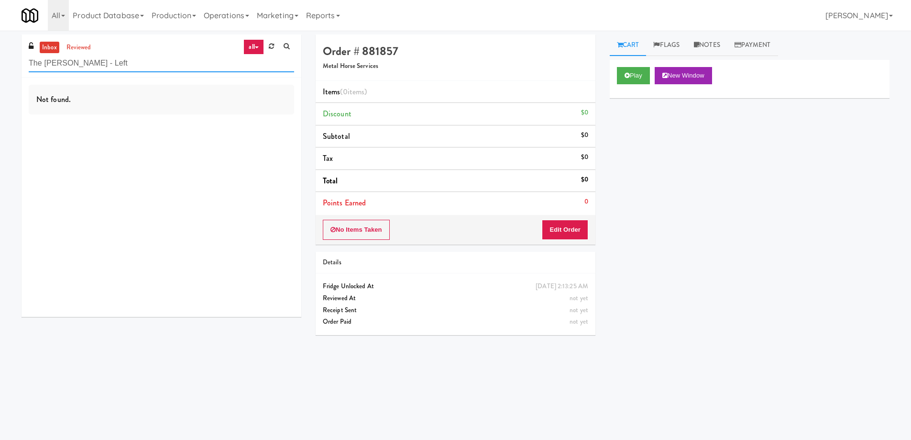
paste input "Woodlands - Combo"
click at [135, 58] on input "Woodlands - Combo" at bounding box center [161, 64] width 265 height 18
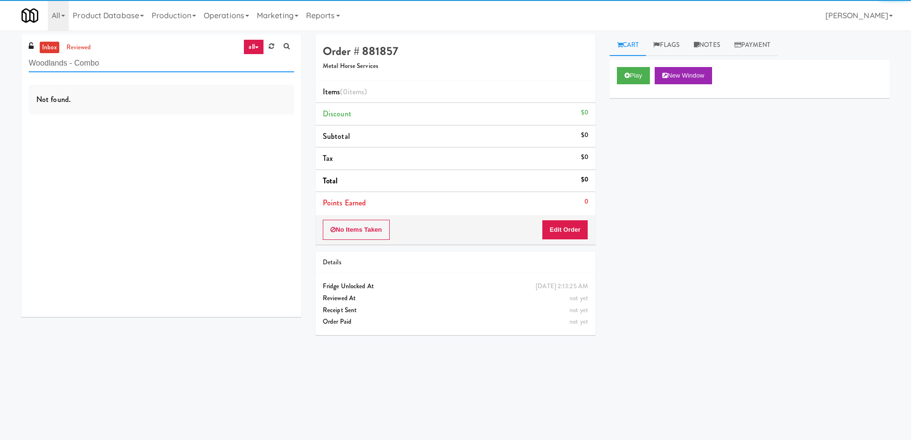
paste input "City Gate - Cooler"
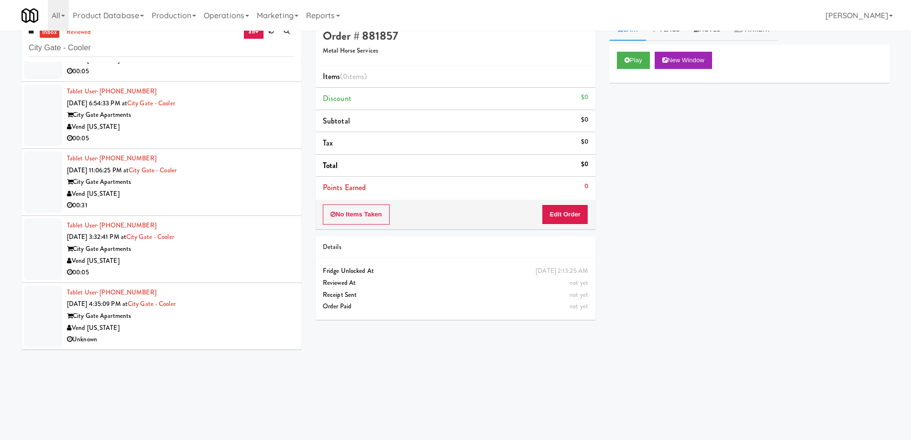
scroll to position [31, 0]
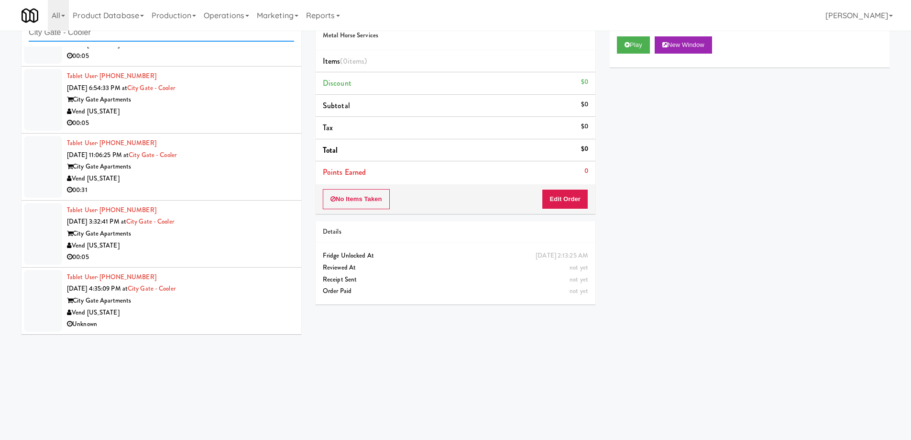
click at [122, 38] on input "City Gate - Cooler" at bounding box center [161, 33] width 265 height 18
paste input "Applewood - Cooler - Right"
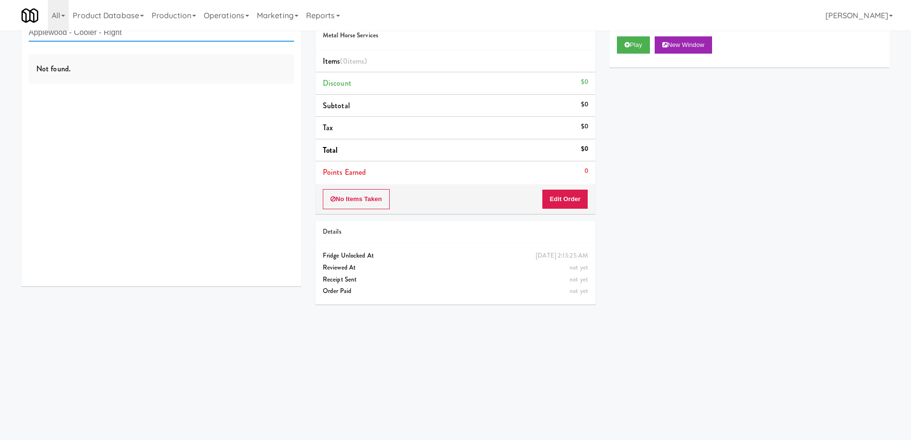
scroll to position [0, 0]
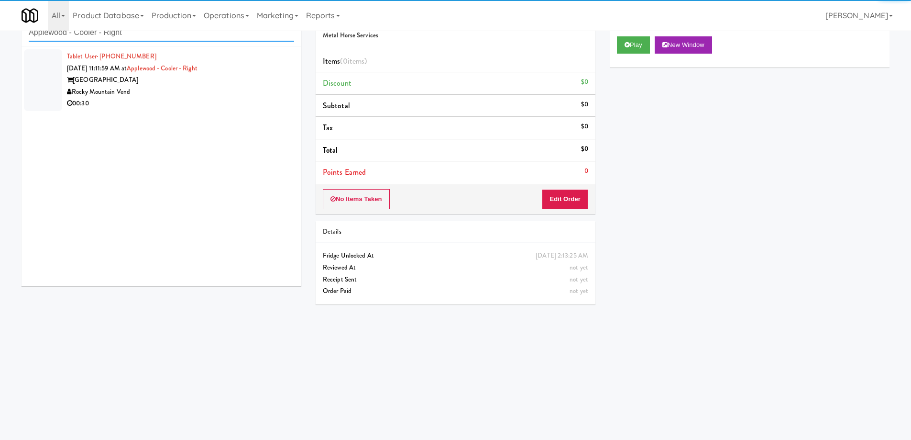
type input "Applewood - Cooler - Right"
click at [179, 89] on div "Rocky Mountain Vend" at bounding box center [180, 92] width 227 height 12
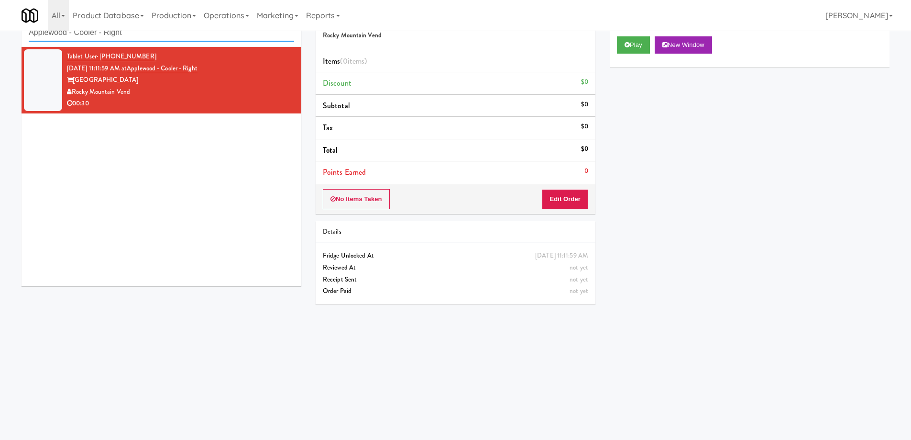
click at [156, 35] on input "Applewood - Cooler - Right" at bounding box center [161, 33] width 265 height 18
paste input "vant HP - Ambient"
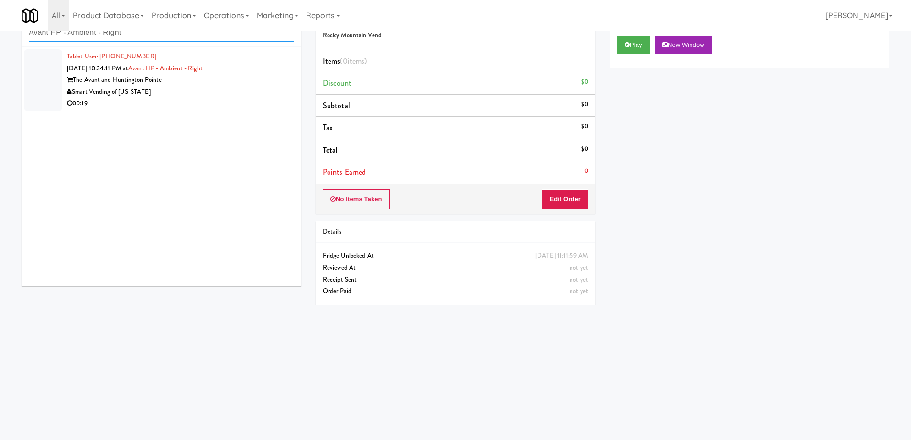
type input "Avant HP - Ambient - Right"
click at [202, 95] on div "Smart Vending of [US_STATE]" at bounding box center [180, 92] width 227 height 12
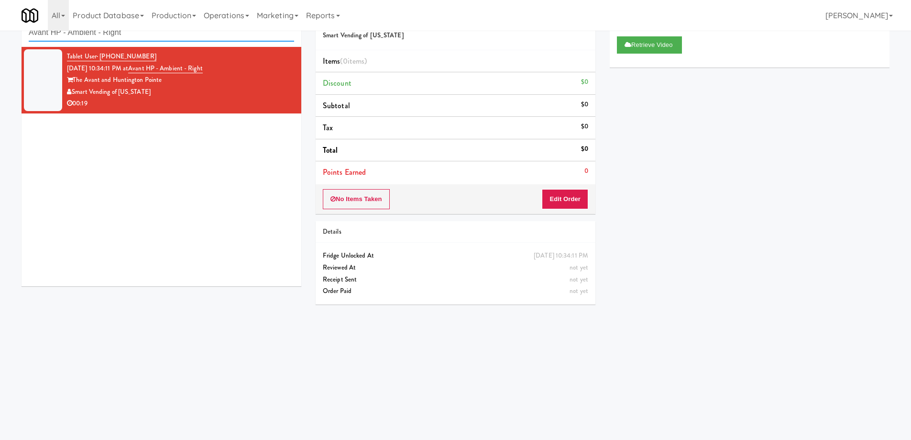
click at [138, 35] on input "Avant HP - Ambient - Right" at bounding box center [161, 33] width 265 height 18
paste input "Earth Rangers"
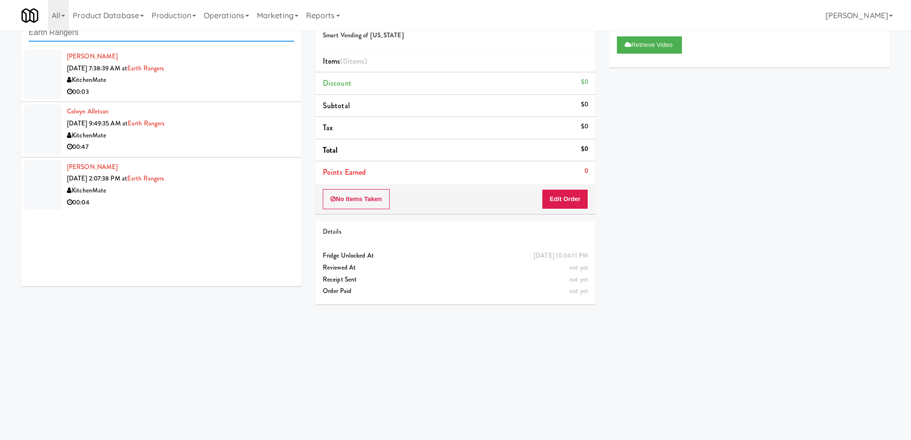
type input "Earth Rangers"
click at [192, 90] on div "00:03" at bounding box center [180, 92] width 227 height 12
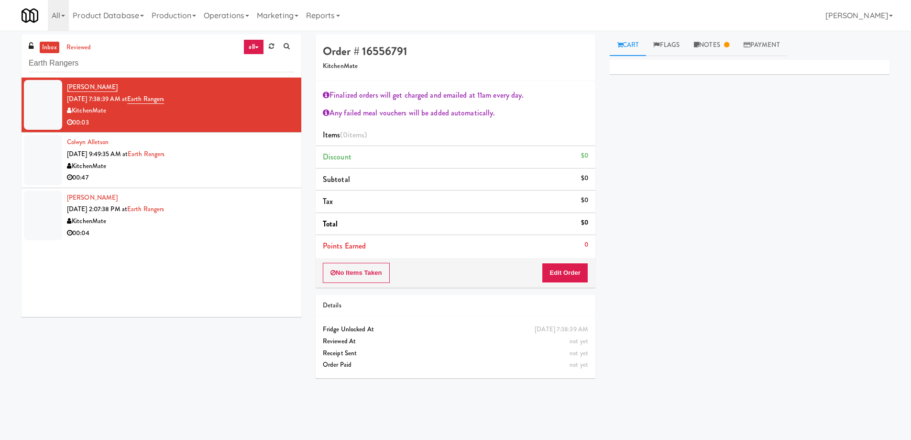
click at [215, 239] on div "00:04" at bounding box center [180, 233] width 227 height 12
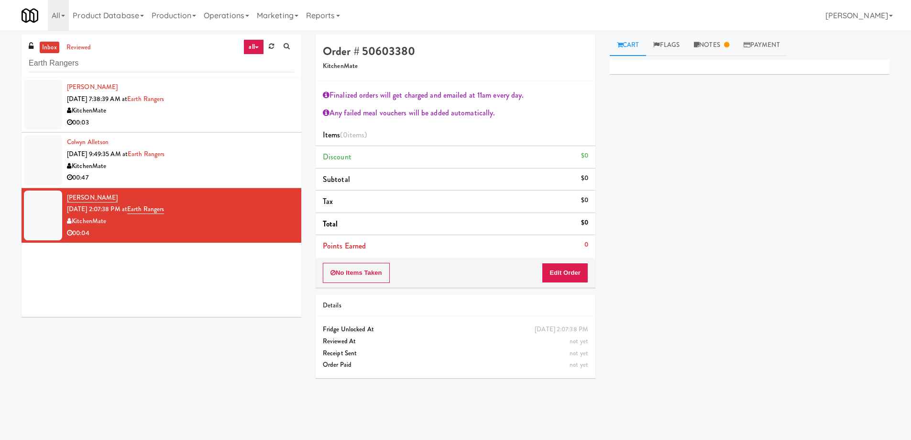
click at [155, 52] on div "inbox reviewed all all unclear take inventory issue suspicious failed recent Ea…" at bounding box center [162, 55] width 280 height 43
drag, startPoint x: 155, startPoint y: 52, endPoint x: 153, endPoint y: 58, distance: 7.3
click at [155, 52] on div "inbox reviewed all all unclear take inventory issue suspicious failed recent Ea…" at bounding box center [162, 55] width 280 height 43
click at [152, 65] on input "Earth Rangers" at bounding box center [161, 64] width 265 height 18
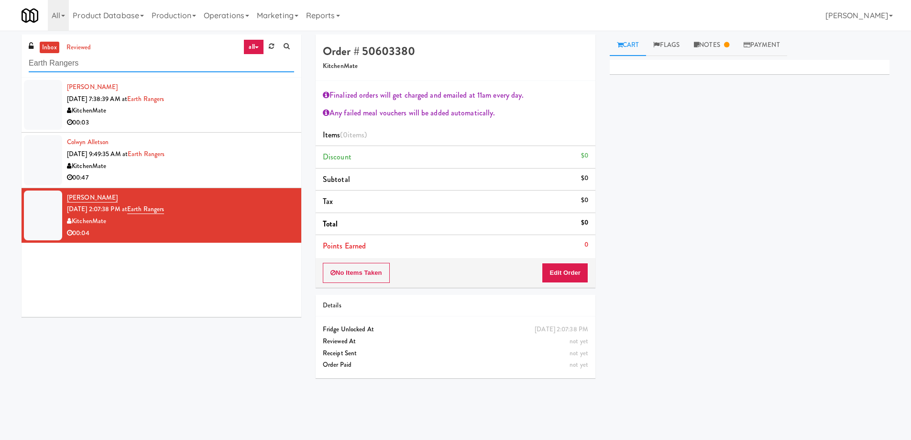
click at [152, 65] on input "Earth Rangers" at bounding box center [161, 64] width 265 height 18
paste input "Union24 - Combo - (Big Lobby)"
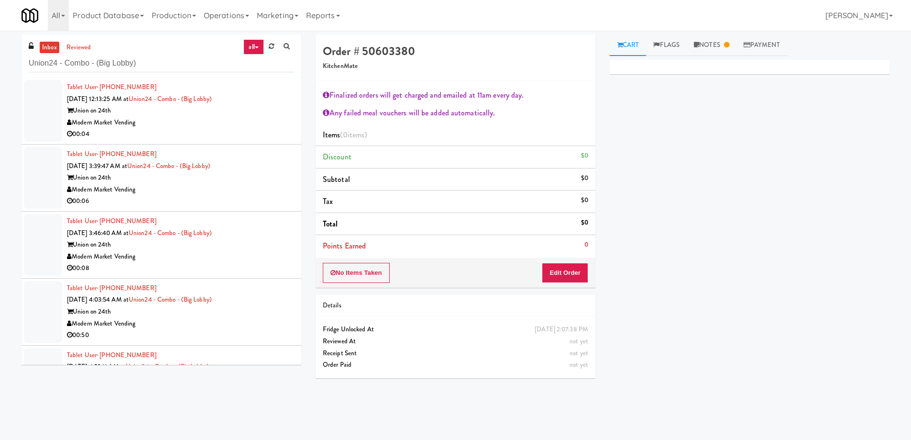
click at [243, 123] on div "Modern Market Vending" at bounding box center [180, 123] width 227 height 12
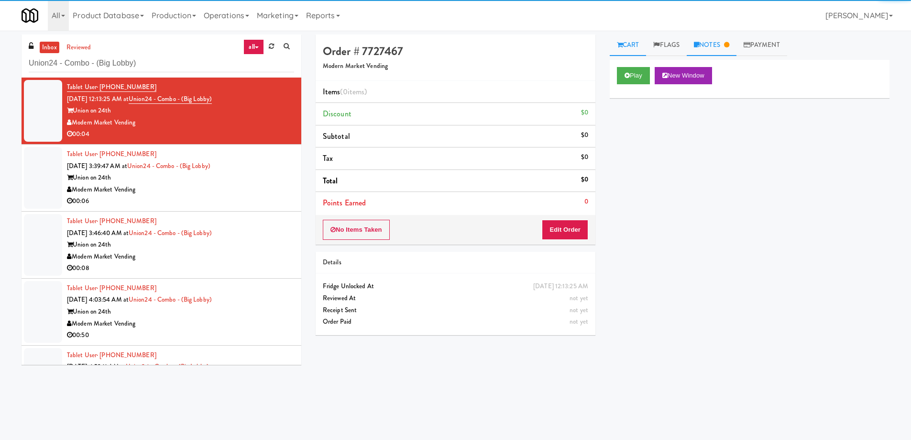
click at [709, 46] on link "Notes" at bounding box center [712, 45] width 50 height 22
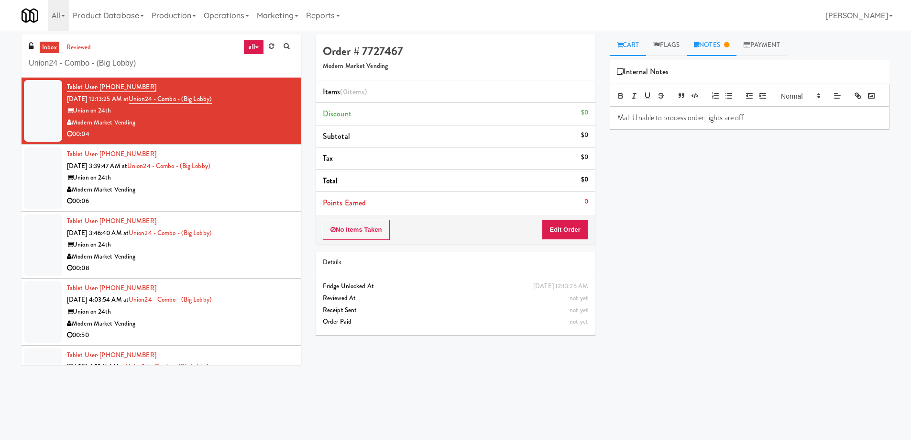
click at [637, 47] on link "Cart" at bounding box center [628, 45] width 37 height 22
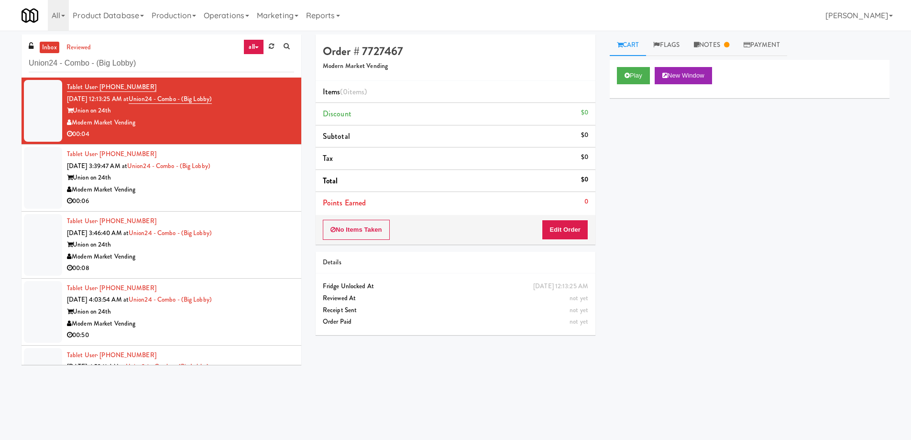
click at [262, 181] on div "Union on 24th" at bounding box center [180, 178] width 227 height 12
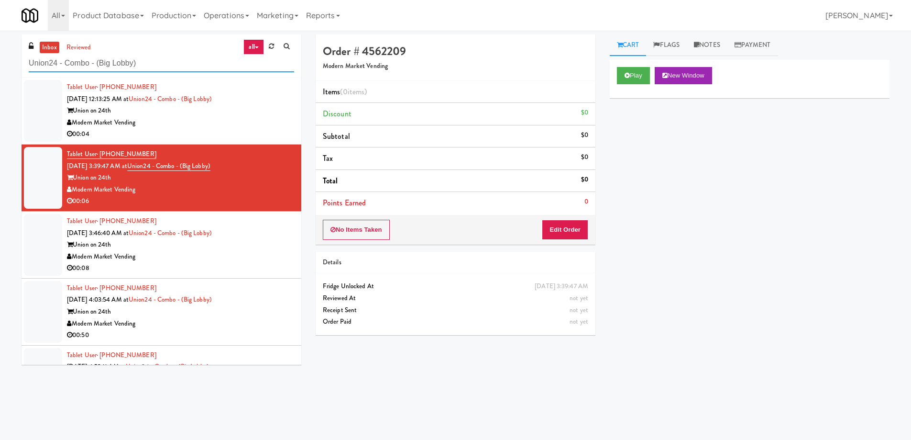
click at [175, 66] on input "Union24 - Combo - (Big Lobby)" at bounding box center [161, 64] width 265 height 18
click at [166, 64] on input "Union24 - Combo - (Big Lobby)" at bounding box center [161, 64] width 265 height 18
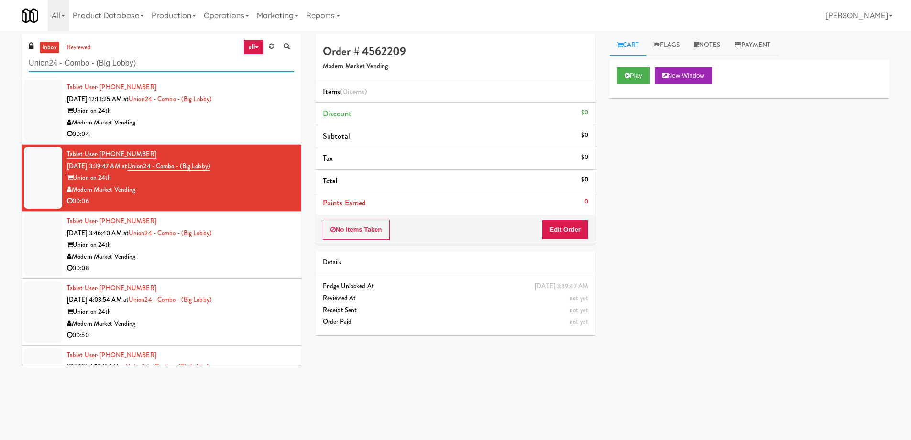
click at [166, 64] on input "Union24 - Combo - (Big Lobby)" at bounding box center [161, 64] width 265 height 18
paste input "2200 Progress - Left - Fridge"
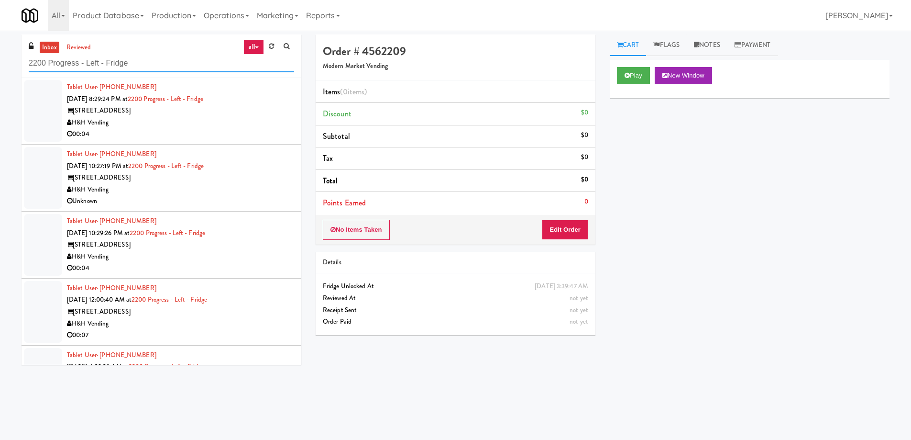
type input "2200 Progress - Left - Fridge"
click at [223, 130] on div "00:04" at bounding box center [180, 134] width 227 height 12
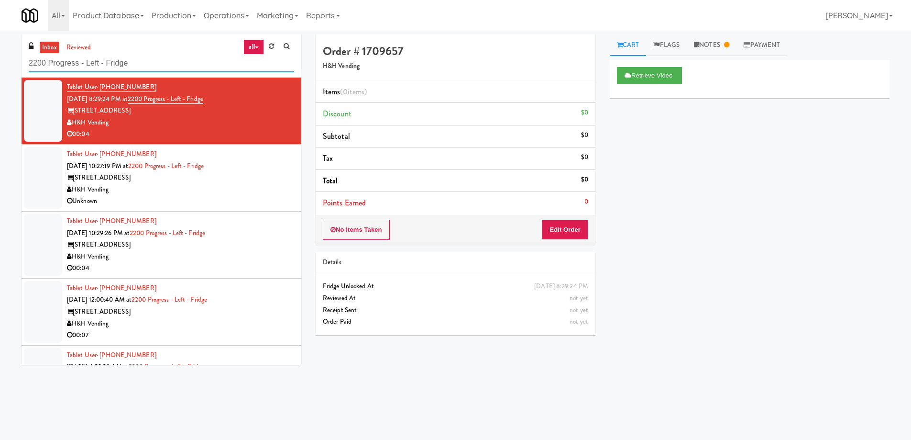
click at [154, 63] on input "2200 Progress - Left - Fridge" at bounding box center [161, 64] width 265 height 18
paste input "Cool - MW - Pre Launch"
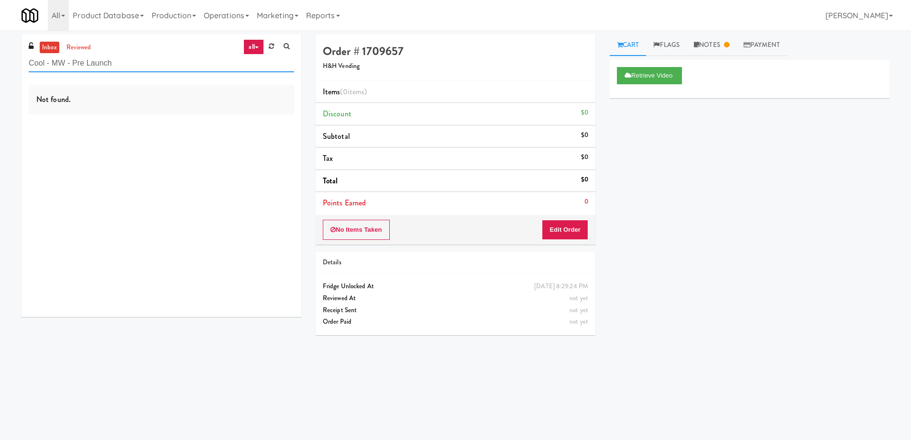
click at [163, 55] on input "Cool - MW - Pre Launch" at bounding box center [161, 64] width 265 height 18
paste input "Gallerie Apartments"
click at [153, 69] on input "Gallerie Apartments" at bounding box center [161, 64] width 265 height 18
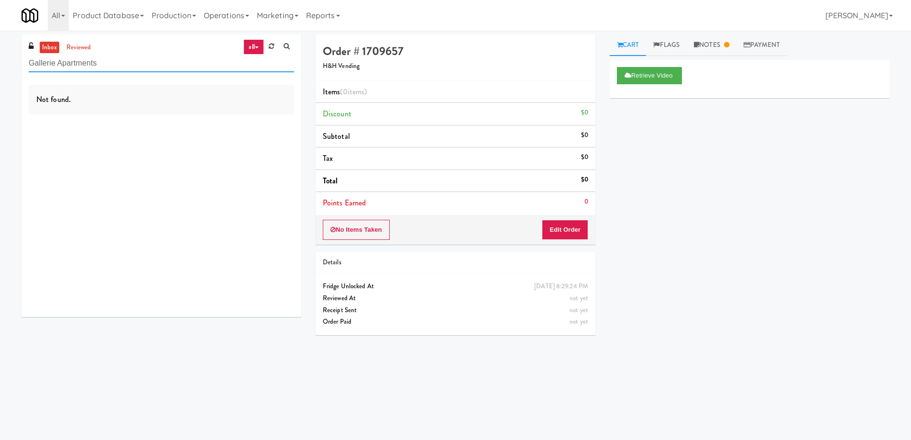
click at [153, 69] on input "Gallerie Apartments" at bounding box center [161, 64] width 265 height 18
paste input "399 Fremont - Pantry"
click at [148, 60] on input "399 Fremont - Pantry" at bounding box center [161, 64] width 265 height 18
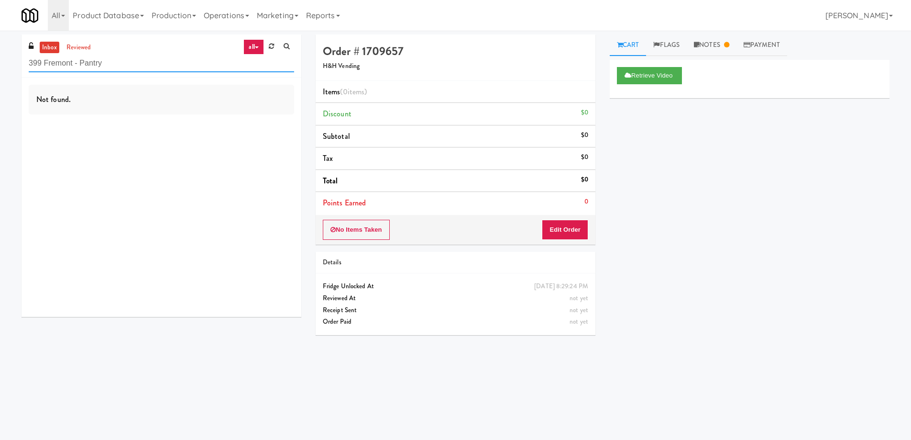
click at [148, 60] on input "399 Fremont - Pantry" at bounding box center [161, 64] width 265 height 18
paste input "First Street - Cooler - Left"
click at [153, 66] on input "First Street - Cooler - Left" at bounding box center [161, 64] width 265 height 18
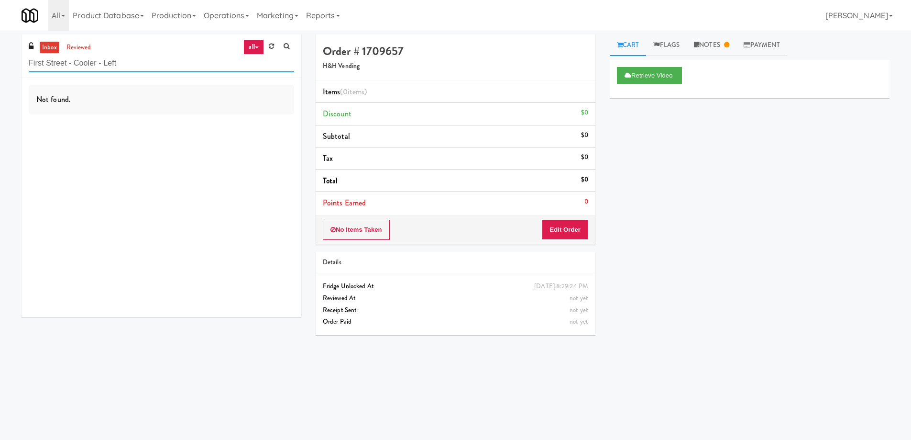
paste input "2200 Progress - Left - Fridge"
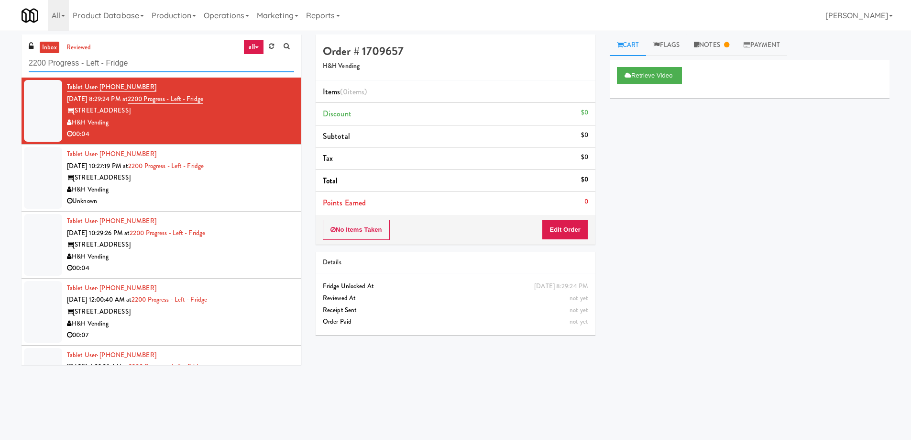
click at [144, 58] on input "2200 Progress - Left - Fridge" at bounding box center [161, 64] width 265 height 18
paste input "Union24 - Combo - (Big Lobby)"
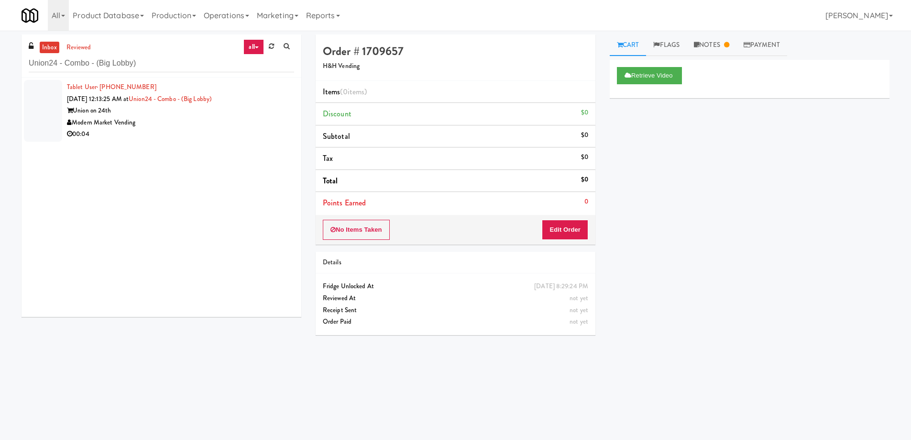
click at [195, 130] on div "00:04" at bounding box center [180, 134] width 227 height 12
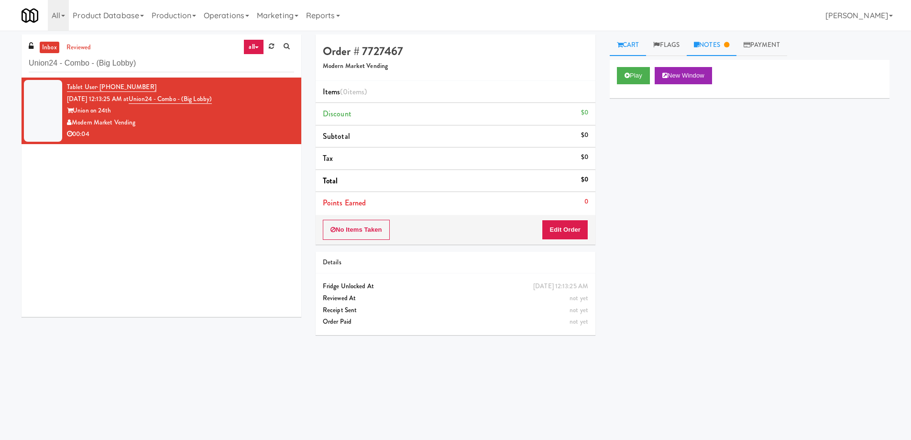
click at [710, 47] on link "Notes" at bounding box center [712, 45] width 50 height 22
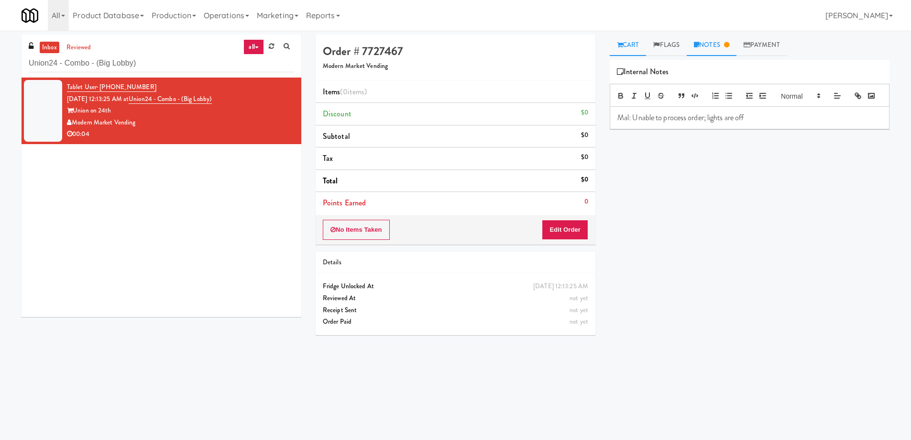
click at [640, 40] on link "Cart" at bounding box center [628, 45] width 37 height 22
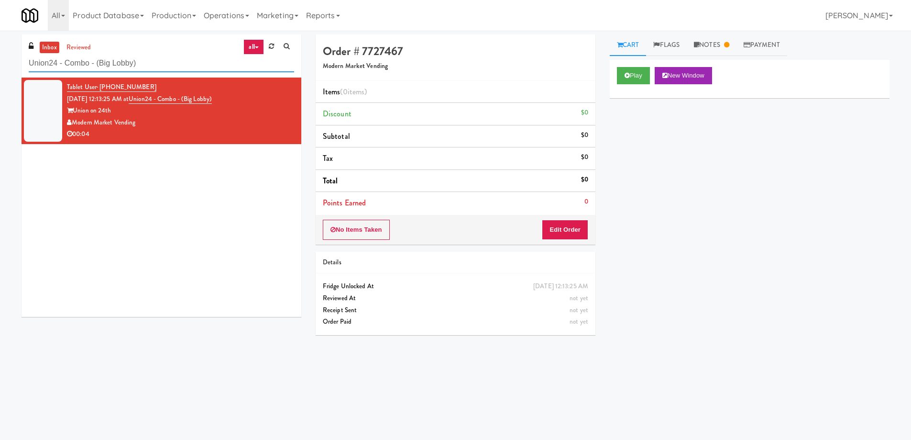
click at [133, 64] on input "Union24 - Combo - (Big Lobby)" at bounding box center [161, 64] width 265 height 18
paste input "2200 Progress - Left - Fridge"
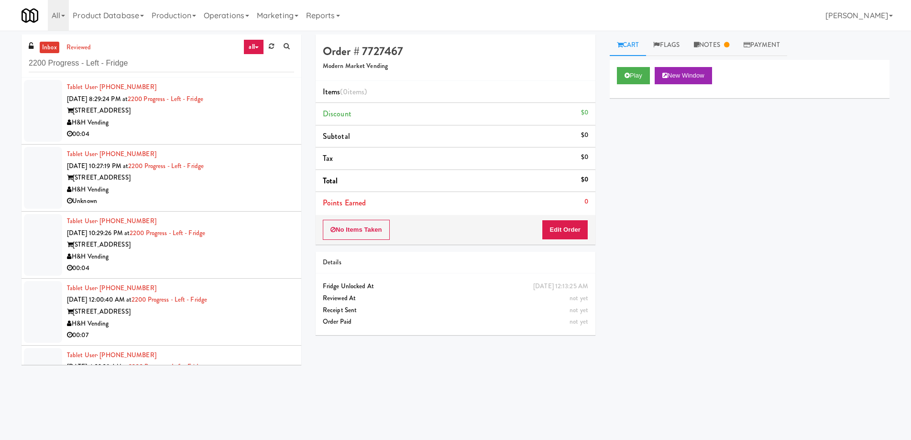
click at [188, 127] on div "H&H Vending" at bounding box center [180, 123] width 227 height 12
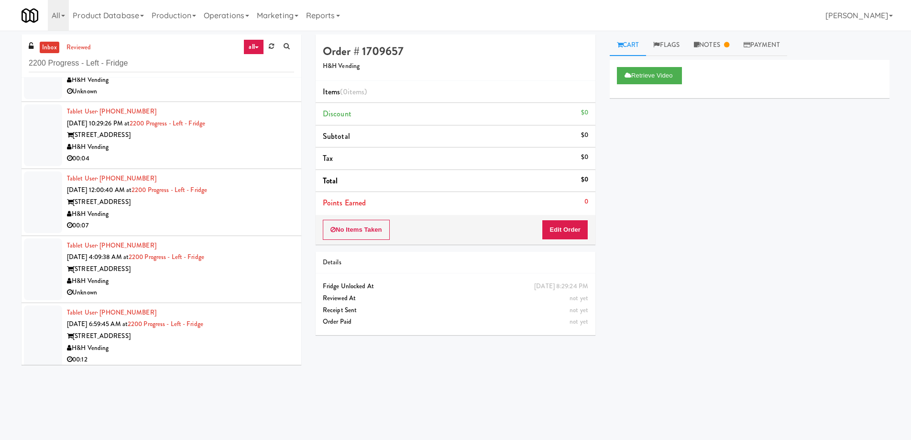
scroll to position [114, 0]
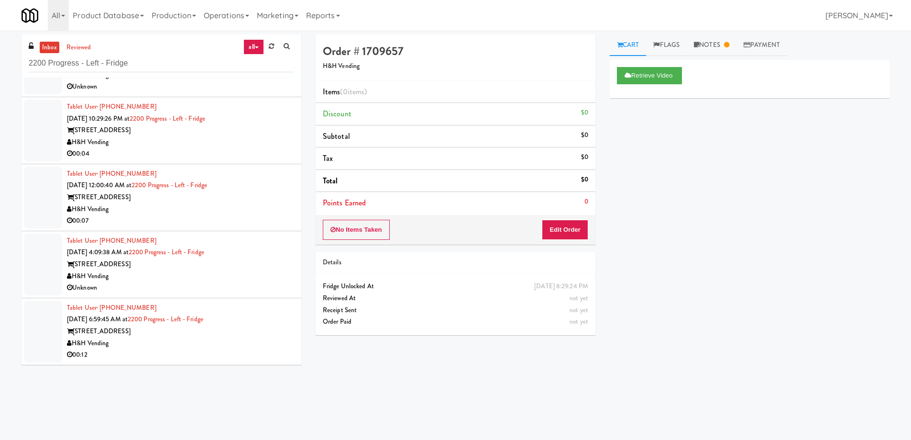
click at [240, 221] on div "00:07" at bounding box center [180, 221] width 227 height 12
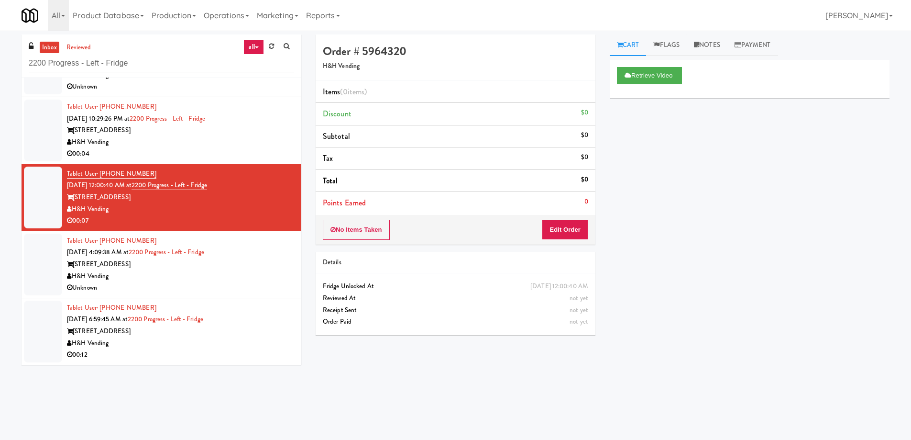
click at [244, 267] on div "[STREET_ADDRESS]" at bounding box center [180, 264] width 227 height 12
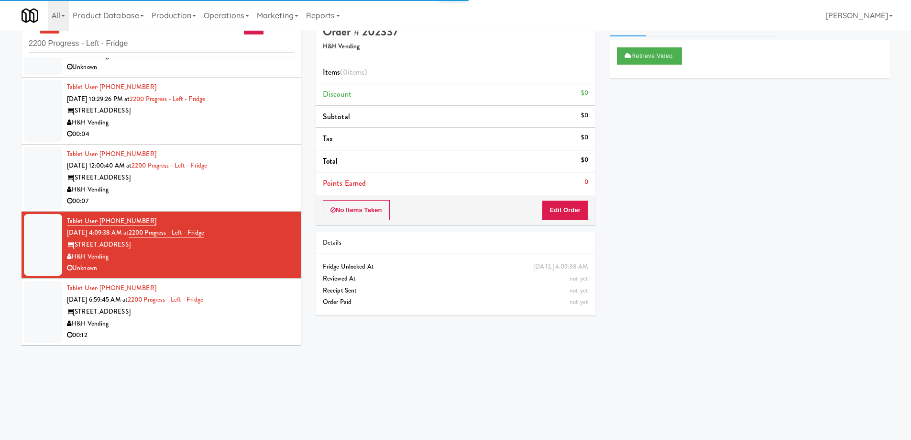
scroll to position [31, 0]
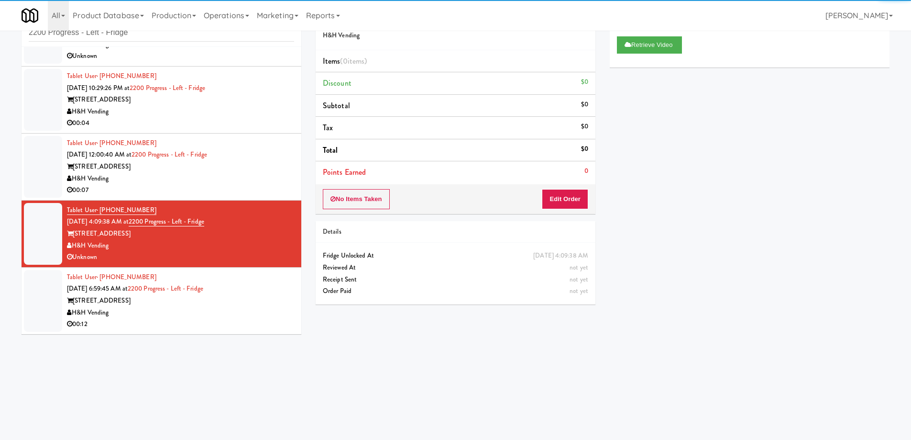
click at [249, 295] on div "[STREET_ADDRESS]" at bounding box center [180, 301] width 227 height 12
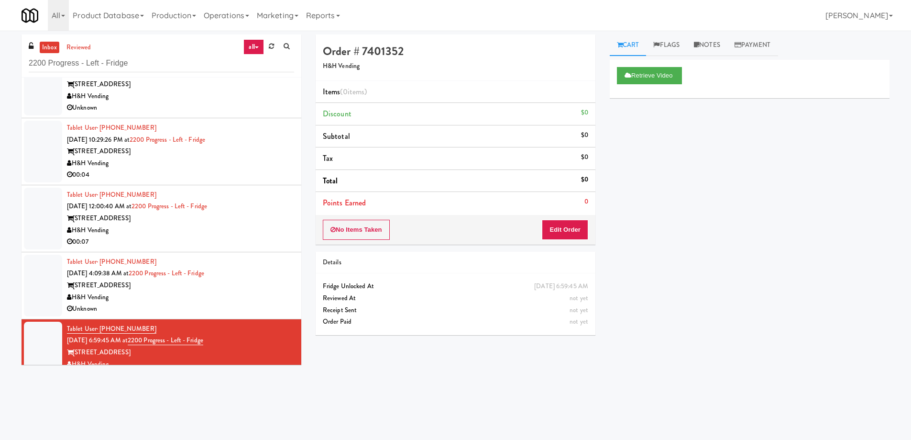
scroll to position [96, 0]
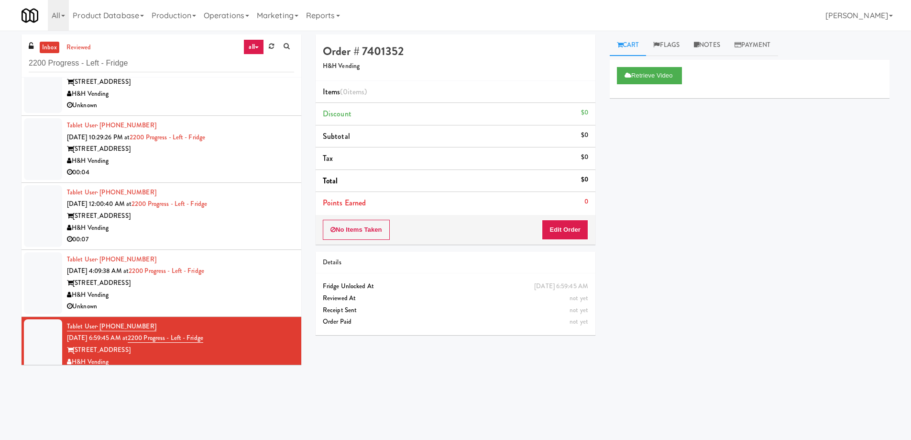
click at [261, 225] on div "H&H Vending" at bounding box center [180, 228] width 227 height 12
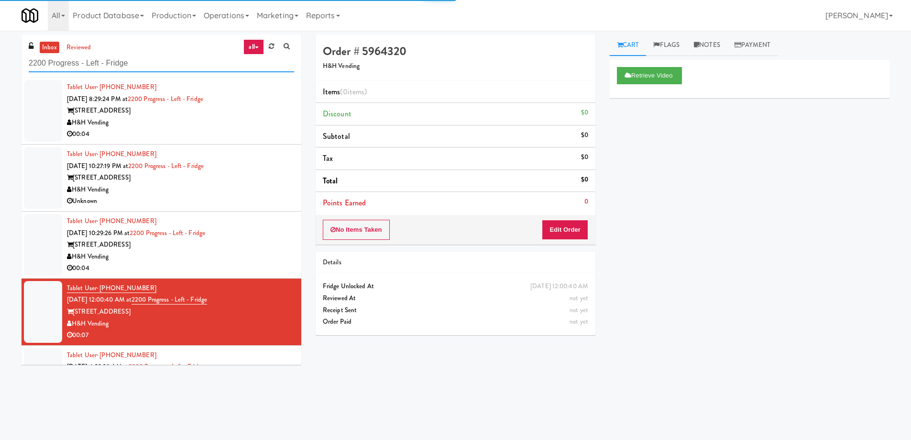
click at [160, 67] on input "2200 Progress - Left - Fridge" at bounding box center [161, 64] width 265 height 18
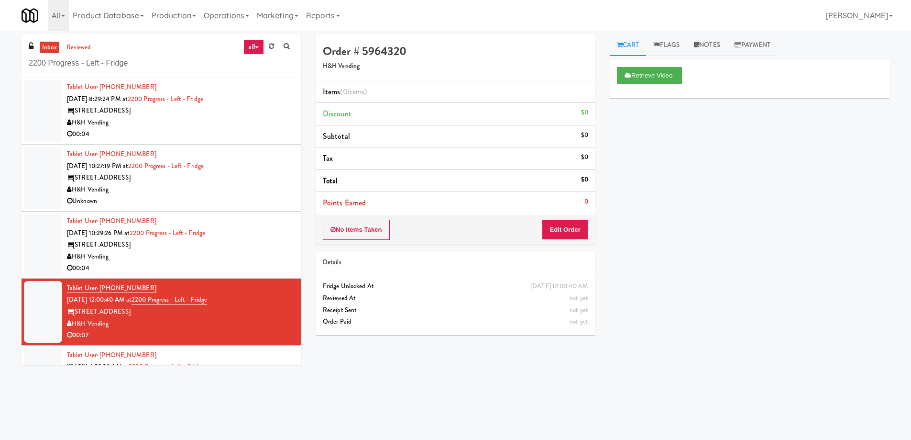
click at [796, 303] on div "Retrieve Video Primary Flag Clear Flag if unable to determine what was taken or…" at bounding box center [750, 239] width 280 height 359
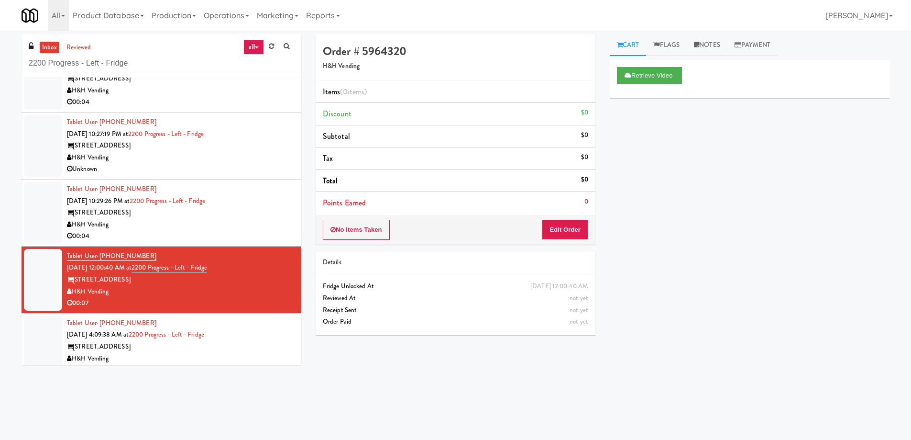
scroll to position [48, 0]
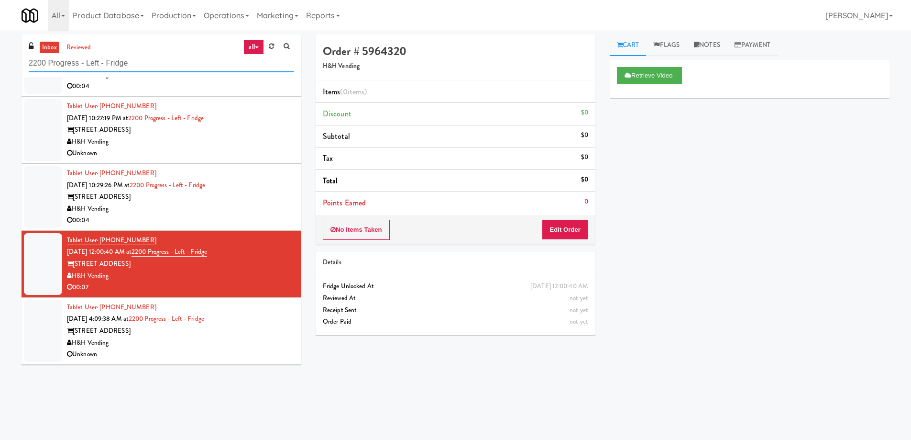
click at [143, 63] on input "2200 Progress - Left - Fridge" at bounding box center [161, 64] width 265 height 18
paste input "[PERSON_NAME][GEOGRAPHIC_DATA]"
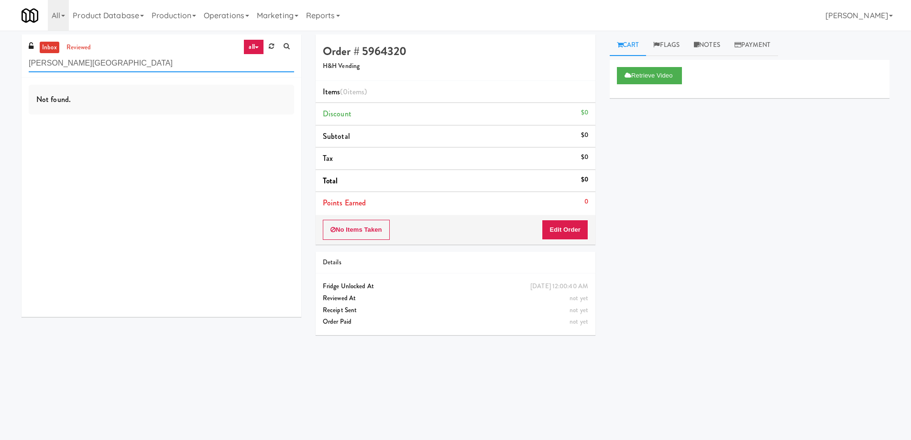
scroll to position [0, 0]
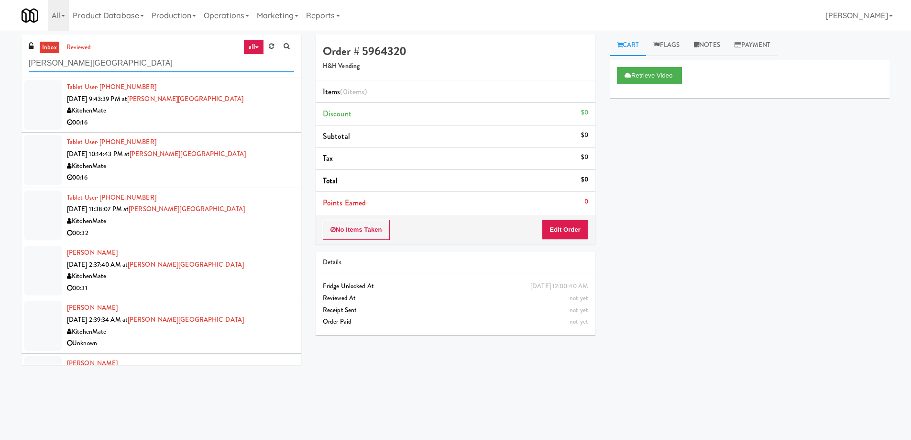
type input "[PERSON_NAME][GEOGRAPHIC_DATA]"
click at [232, 115] on div "KitchenMate" at bounding box center [180, 111] width 227 height 12
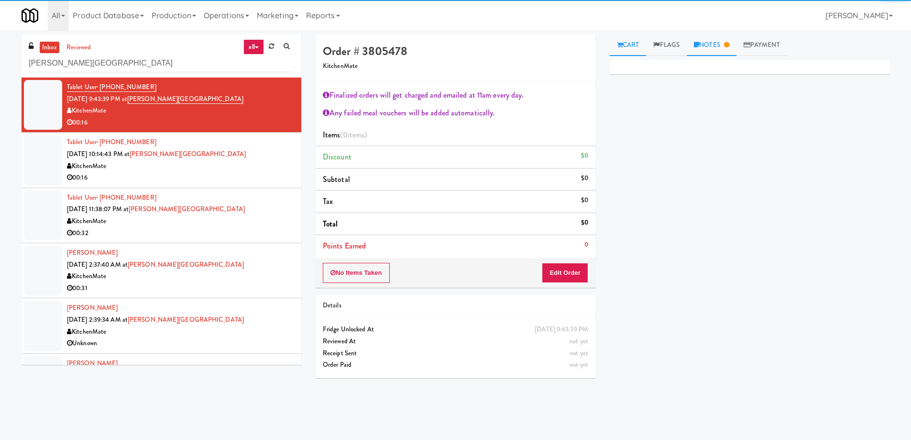
click at [704, 46] on link "Notes" at bounding box center [712, 45] width 50 height 22
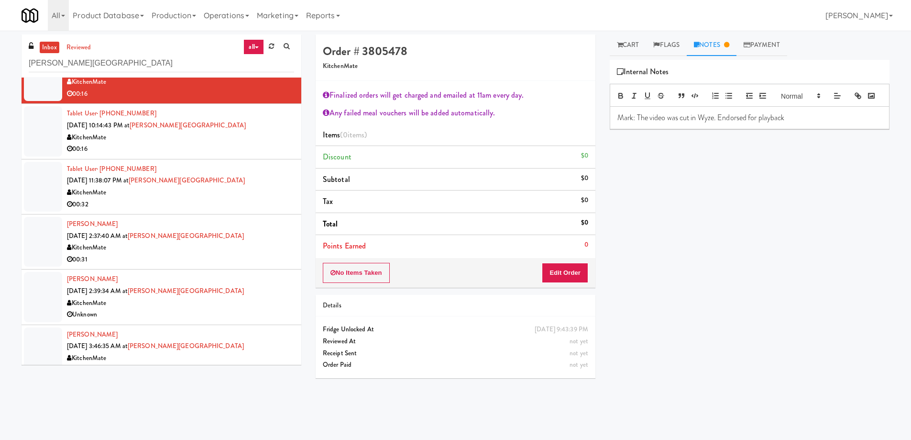
scroll to position [44, 0]
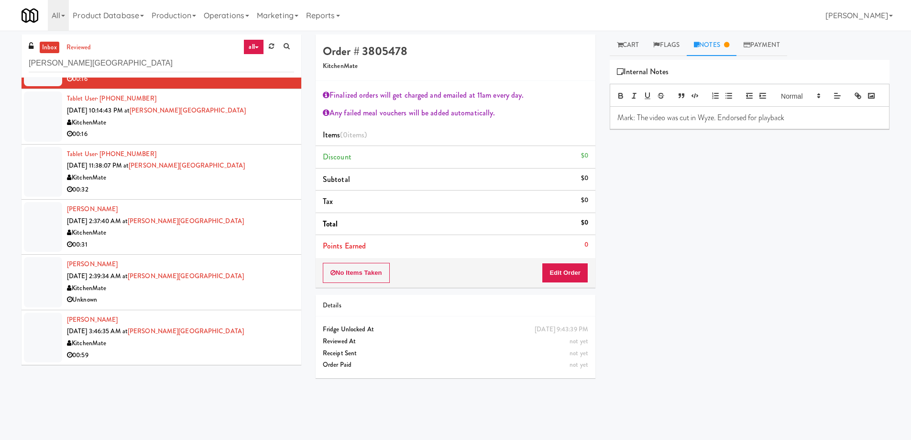
click at [239, 288] on div "KitchenMate" at bounding box center [180, 288] width 227 height 12
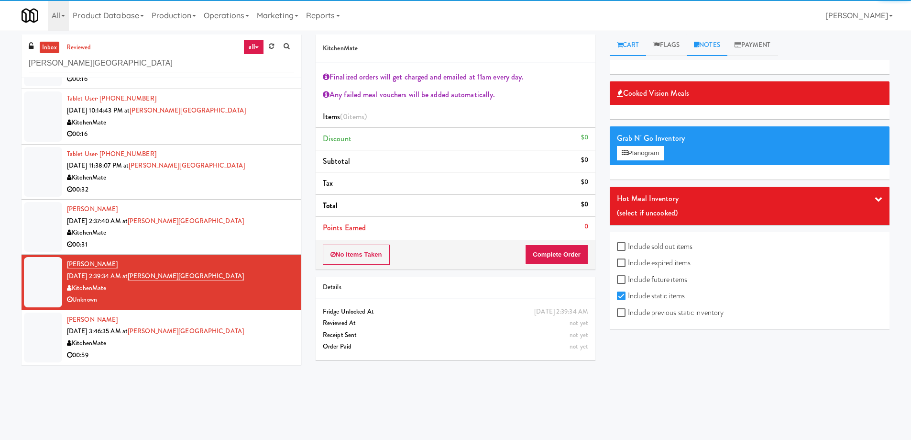
click at [714, 44] on link "Notes" at bounding box center [707, 45] width 41 height 22
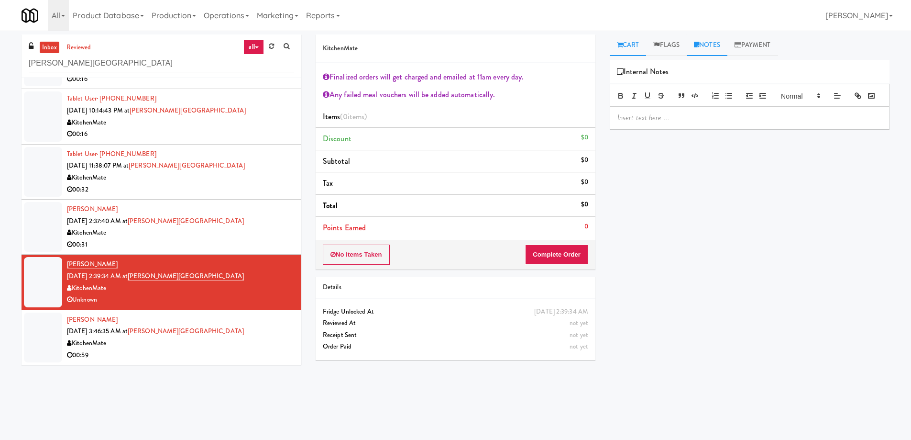
click at [635, 42] on link "Cart" at bounding box center [628, 45] width 37 height 22
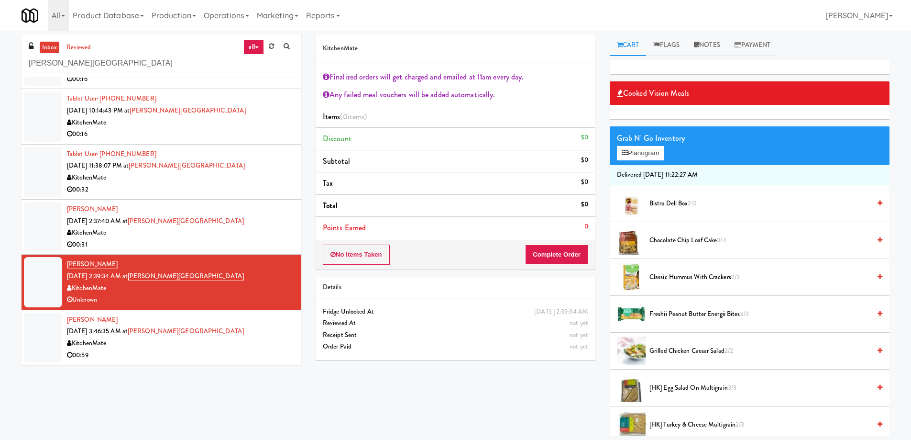
click at [236, 223] on div "[PERSON_NAME] [DATE] 2:37:40 AM at [PERSON_NAME][GEOGRAPHIC_DATA] KitchenMate 0…" at bounding box center [180, 226] width 227 height 47
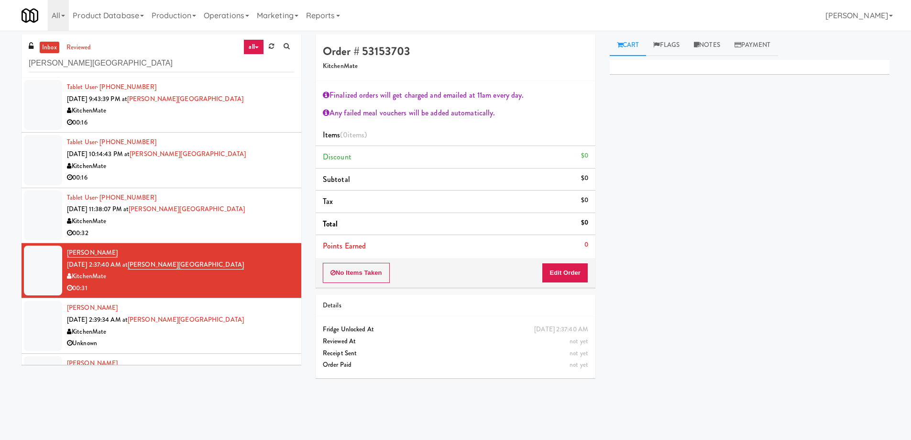
click at [231, 222] on div "KitchenMate" at bounding box center [180, 221] width 227 height 12
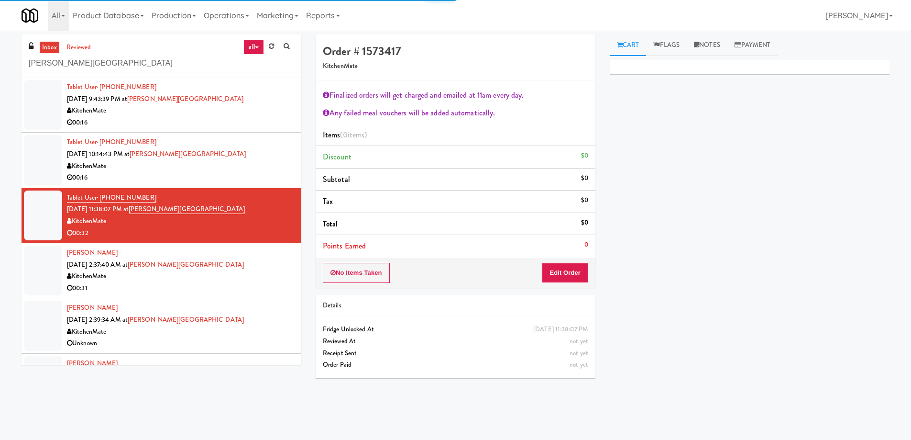
click at [237, 273] on div "KitchenMate" at bounding box center [180, 276] width 227 height 12
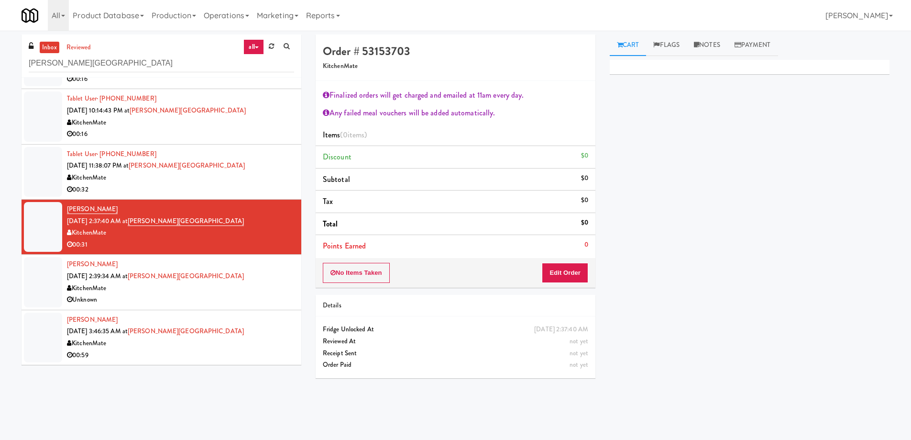
scroll to position [31, 0]
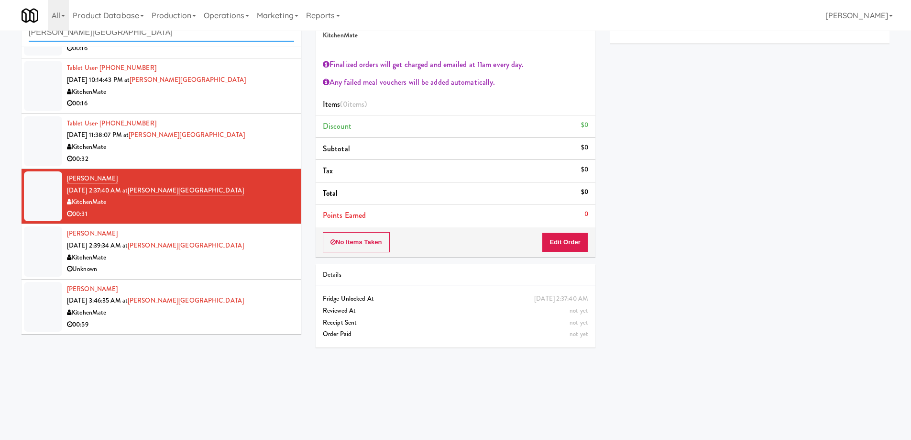
click at [126, 38] on input "[PERSON_NAME][GEOGRAPHIC_DATA]" at bounding box center [161, 33] width 265 height 18
paste input "[GEOGRAPHIC_DATA] - [GEOGRAPHIC_DATA]."
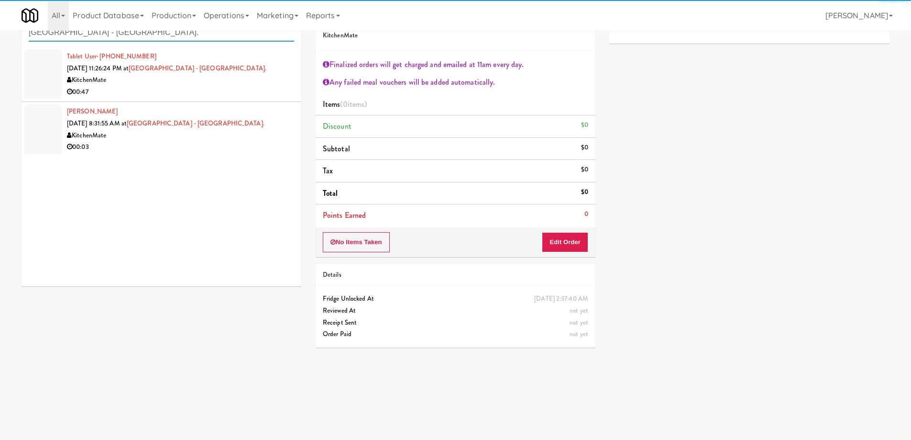
type input "[GEOGRAPHIC_DATA] - [GEOGRAPHIC_DATA]."
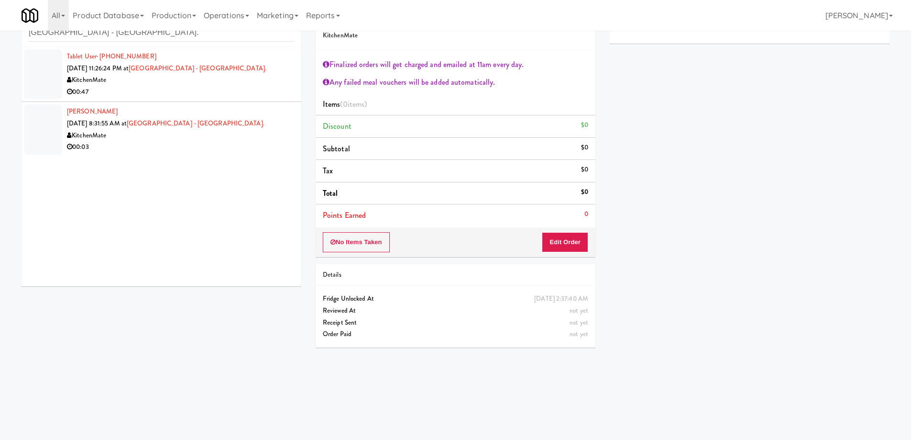
click at [199, 86] on div "00:47" at bounding box center [180, 92] width 227 height 12
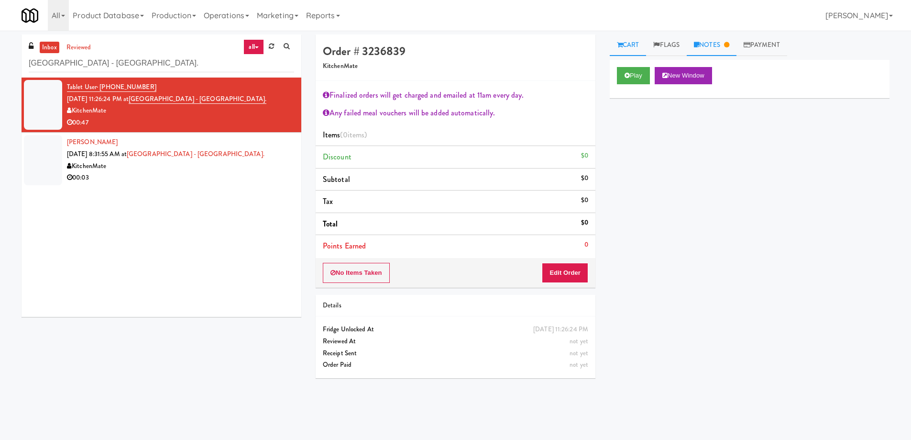
click at [724, 43] on link "Notes" at bounding box center [712, 45] width 50 height 22
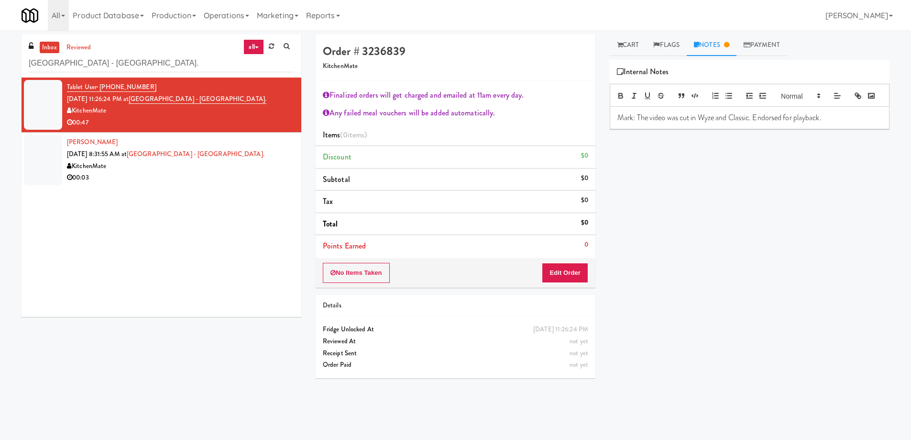
click at [232, 182] on div "00:03" at bounding box center [180, 178] width 227 height 12
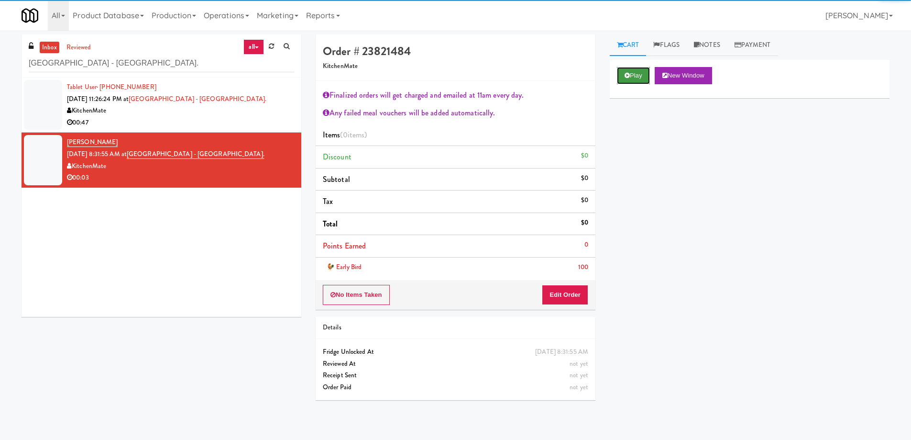
click at [631, 70] on button "Play" at bounding box center [633, 75] width 33 height 17
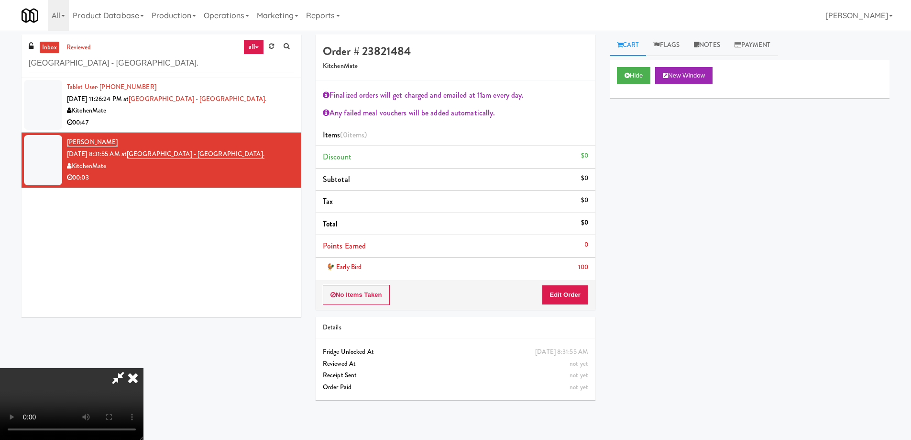
click at [144, 368] on video at bounding box center [72, 404] width 144 height 72
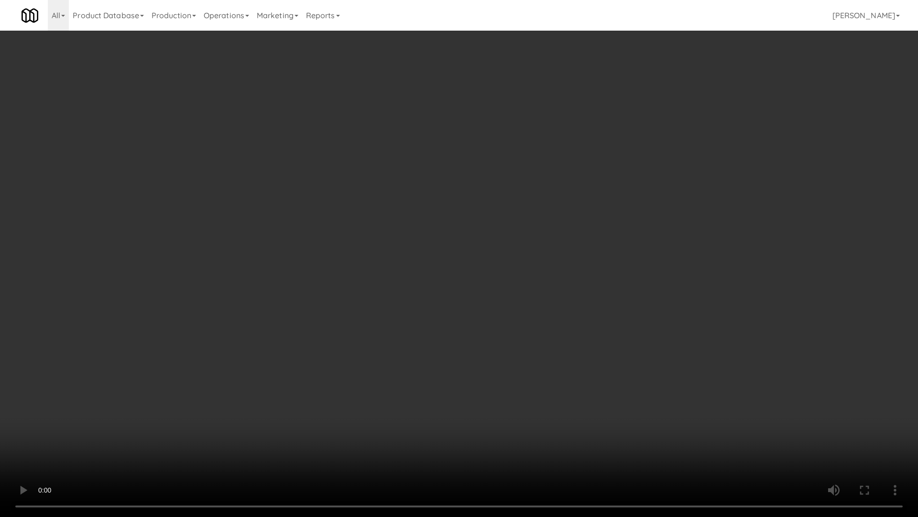
click at [458, 325] on video at bounding box center [459, 258] width 918 height 517
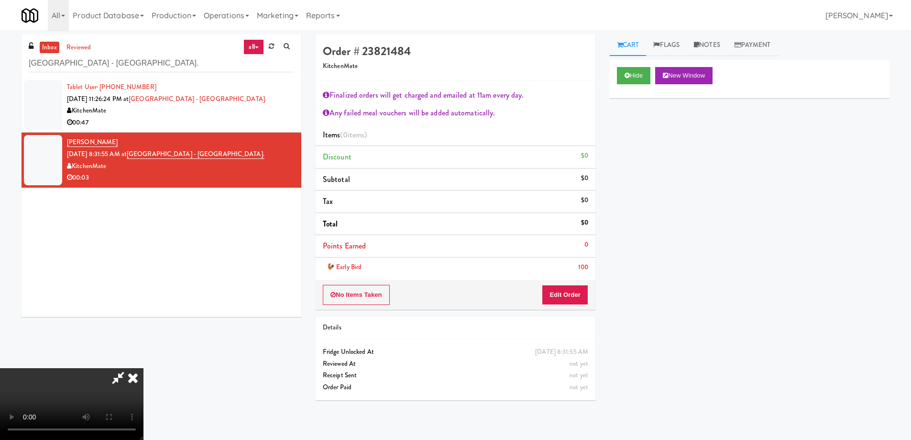
click at [144, 368] on icon at bounding box center [132, 377] width 21 height 19
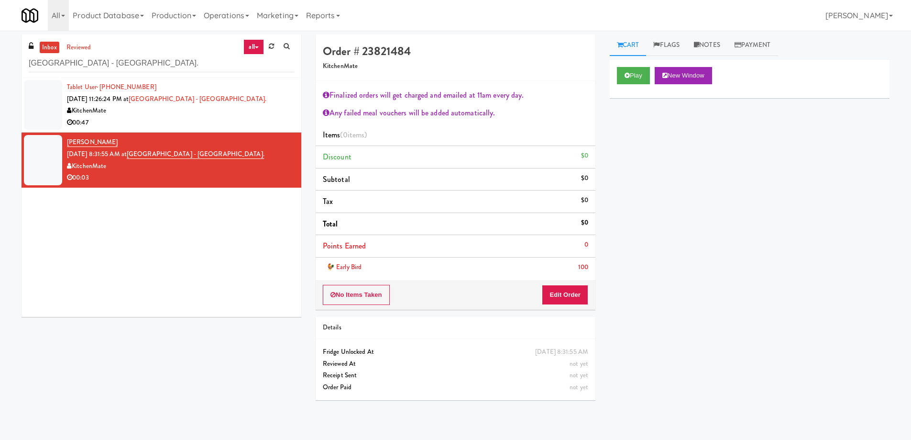
click at [763, 242] on div "Play New Window Primary Flag Clear Flag if unable to determine what was taken o…" at bounding box center [750, 239] width 280 height 359
click at [573, 293] on button "Edit Order" at bounding box center [565, 295] width 46 height 20
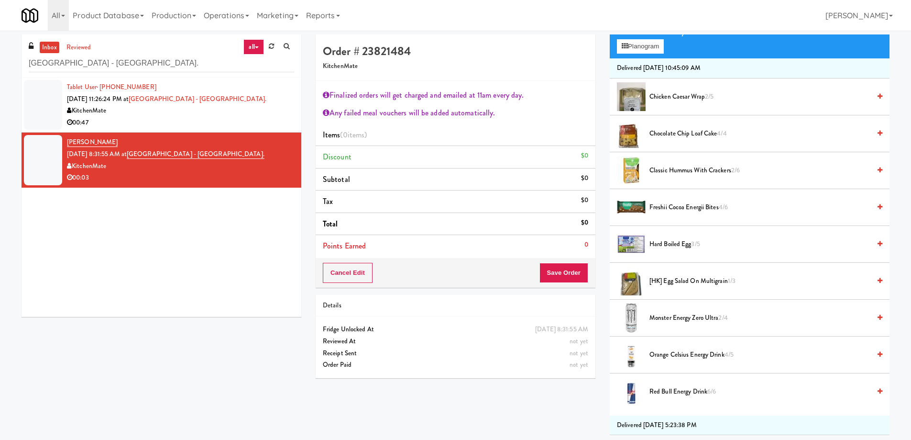
scroll to position [191, 0]
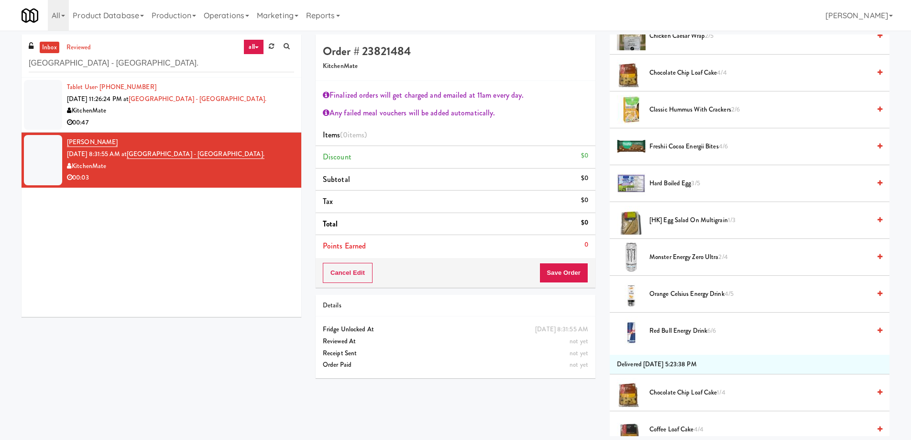
click at [689, 255] on span "Monster Energy Zero Ultra 2/4" at bounding box center [760, 257] width 221 height 12
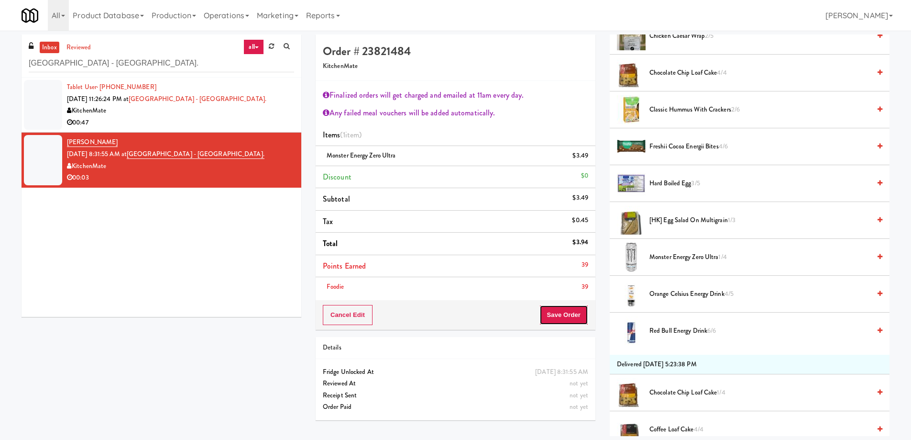
click at [568, 307] on button "Save Order" at bounding box center [564, 315] width 49 height 20
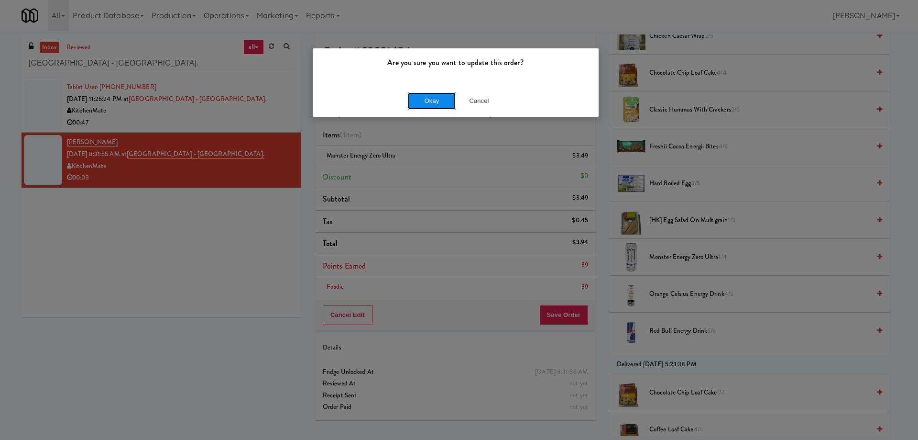
click at [432, 98] on button "Okay" at bounding box center [432, 100] width 48 height 17
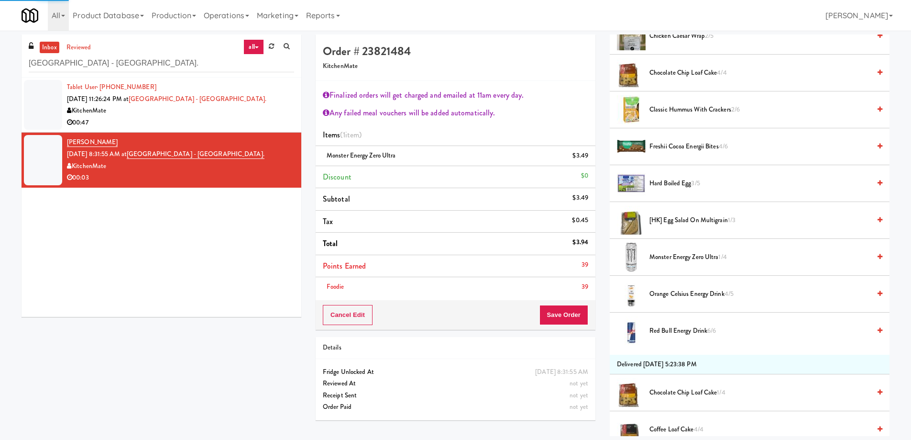
scroll to position [0, 0]
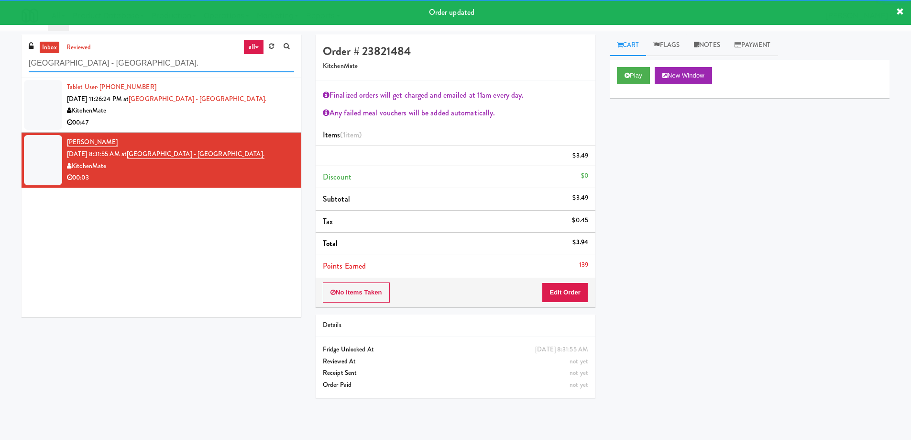
click at [136, 63] on input "[GEOGRAPHIC_DATA] - [GEOGRAPHIC_DATA]." at bounding box center [161, 64] width 265 height 18
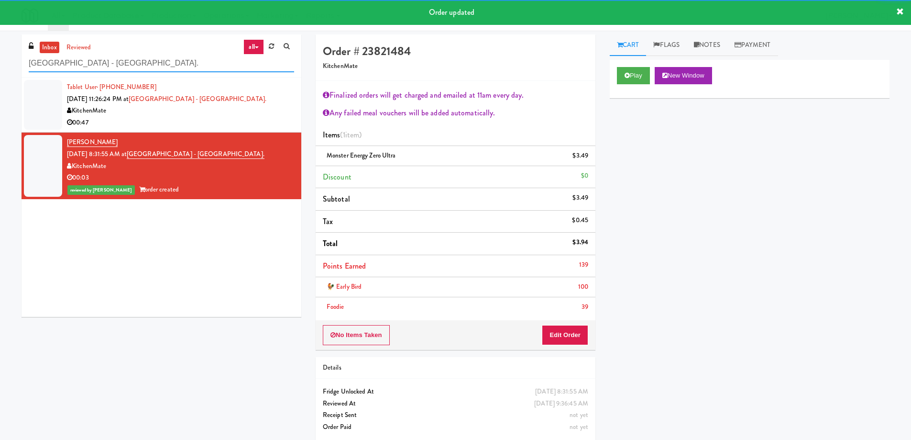
click at [136, 63] on input "[GEOGRAPHIC_DATA] - [GEOGRAPHIC_DATA]." at bounding box center [161, 64] width 265 height 18
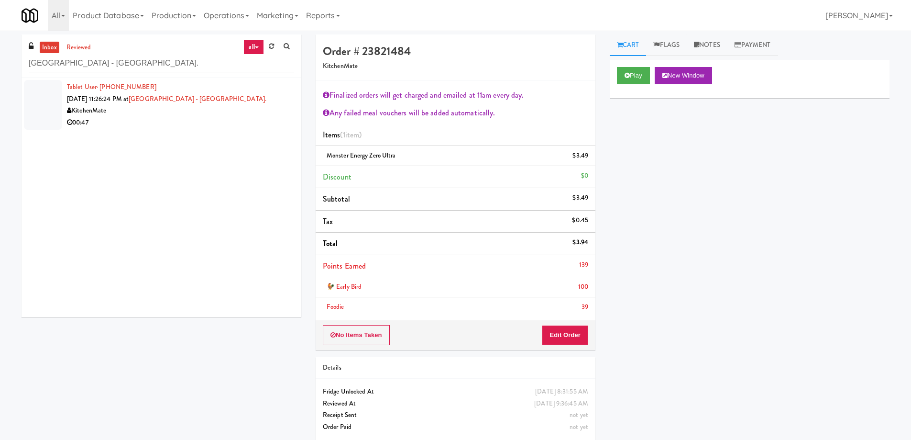
click at [759, 276] on div "Play New Window Primary Flag Clear Flag if unable to determine what was taken o…" at bounding box center [750, 239] width 280 height 359
click at [128, 166] on div "Tablet User · (647) 960-2594 [DATE] 11:26:24 PM at [GEOGRAPHIC_DATA] - [GEOGRAP…" at bounding box center [162, 196] width 280 height 239
click at [130, 66] on input "[GEOGRAPHIC_DATA] - [GEOGRAPHIC_DATA]." at bounding box center [161, 64] width 265 height 18
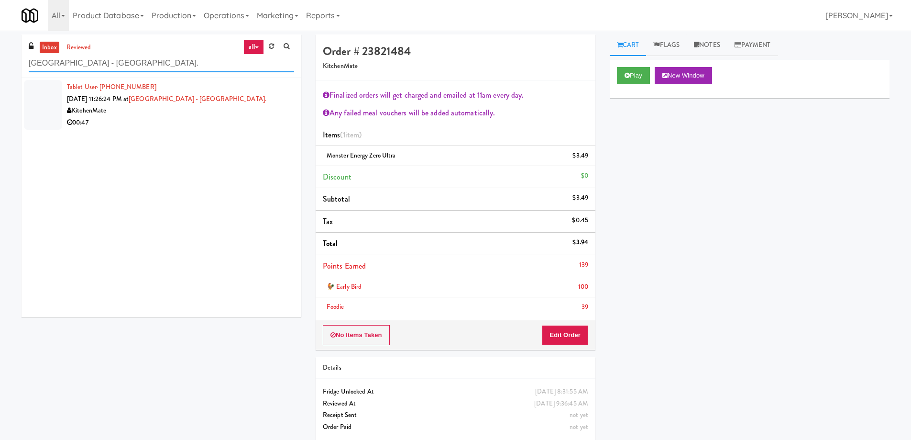
paste input "Claydesta - Cooler"
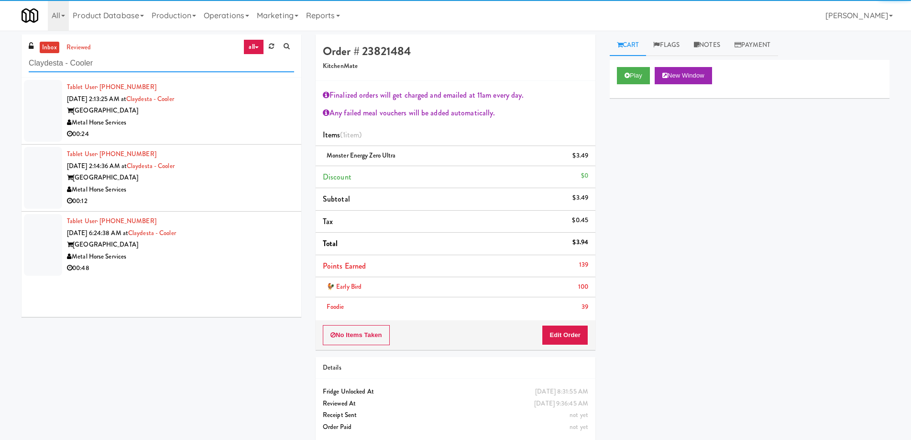
type input "Claydesta - Cooler"
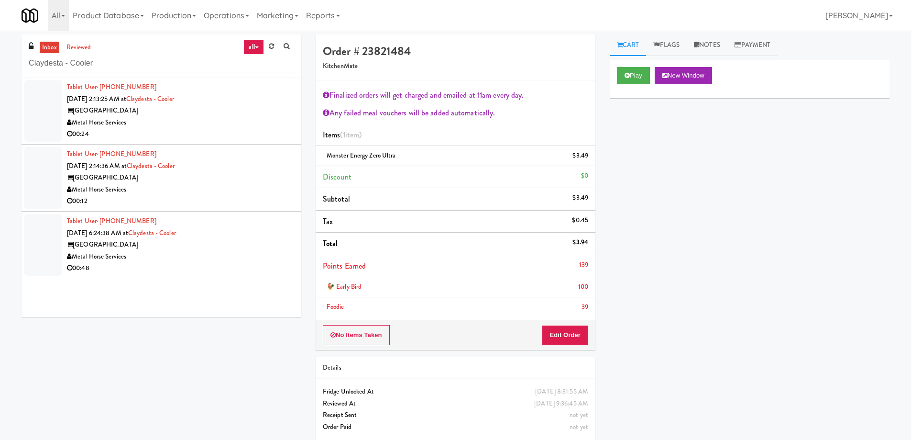
click at [224, 129] on div "00:24" at bounding box center [180, 134] width 227 height 12
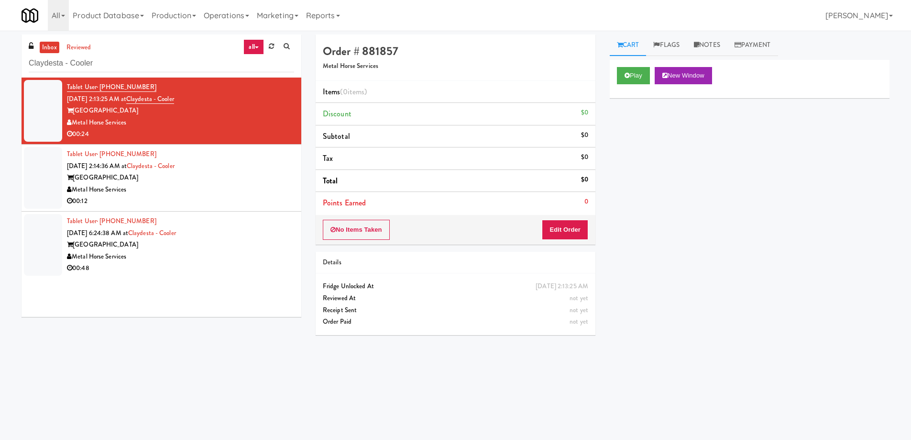
click at [243, 102] on div "Tablet User · (432) 208-6732 [DATE] 2:13:25 AM at Claydesta - Cooler Claydesta …" at bounding box center [180, 110] width 227 height 59
click at [141, 63] on input "Claydesta - Cooler" at bounding box center [161, 64] width 265 height 18
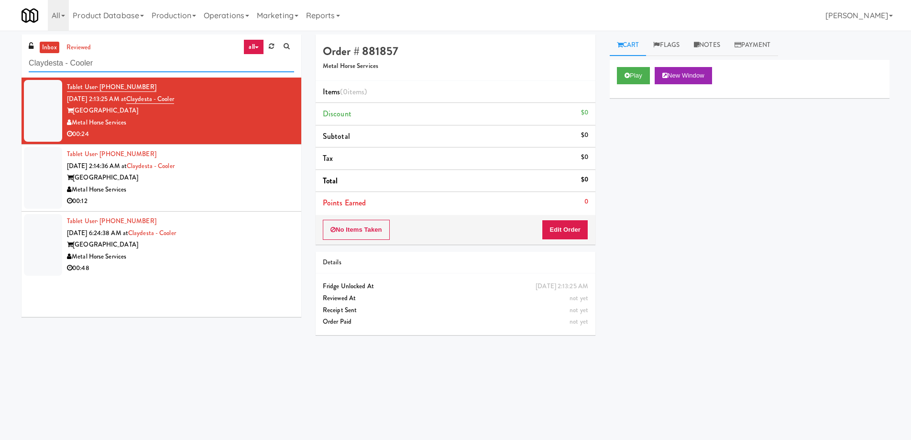
click at [141, 63] on input "Claydesta - Cooler" at bounding box center [161, 64] width 265 height 18
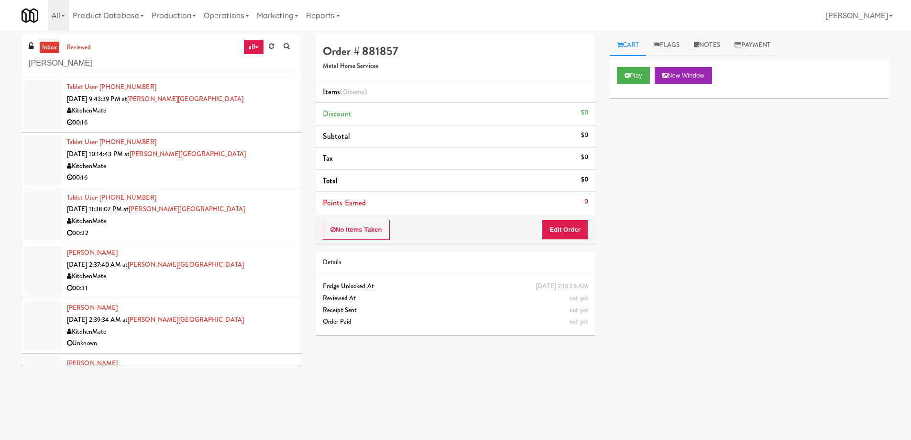
click at [763, 282] on div "Play New Window Primary Flag Clear Flag if unable to determine what was taken o…" at bounding box center [750, 239] width 280 height 359
click at [165, 63] on input "[PERSON_NAME]" at bounding box center [161, 64] width 265 height 18
paste input "[PERSON_NAME][GEOGRAPHIC_DATA]"
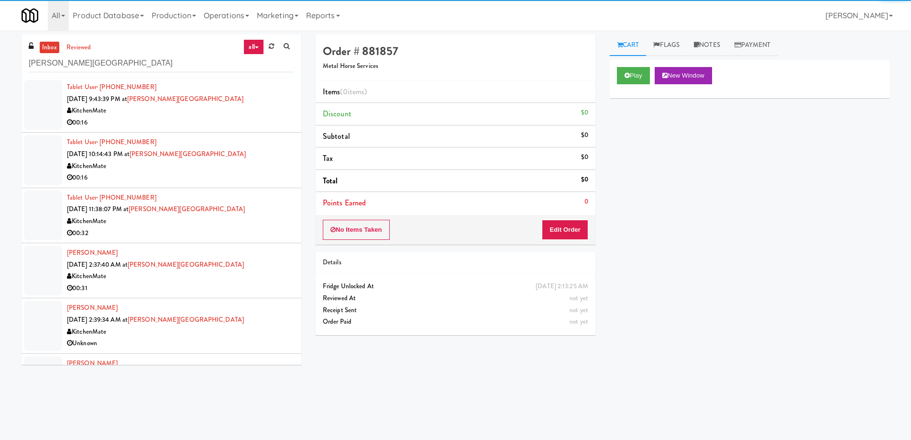
click at [194, 128] on div "00:16" at bounding box center [180, 123] width 227 height 12
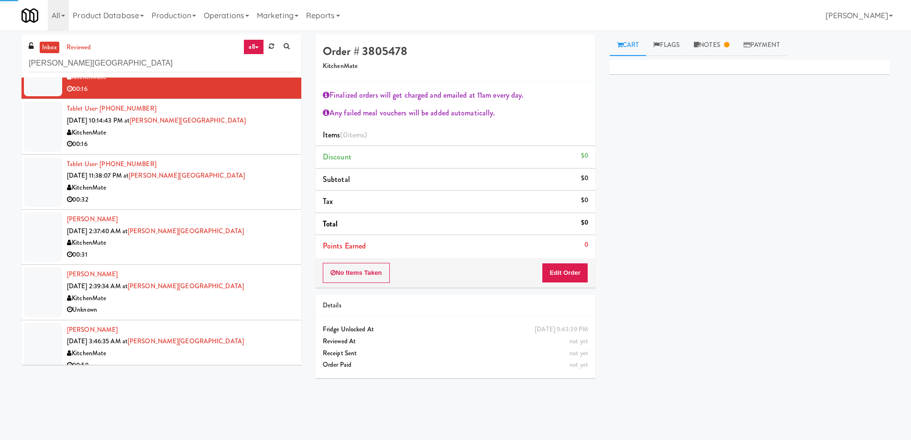
scroll to position [44, 0]
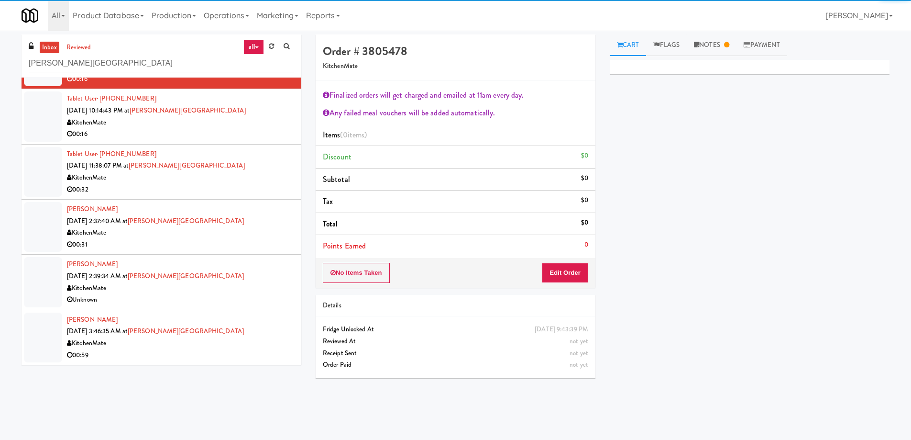
click at [248, 233] on div "KitchenMate" at bounding box center [180, 233] width 227 height 12
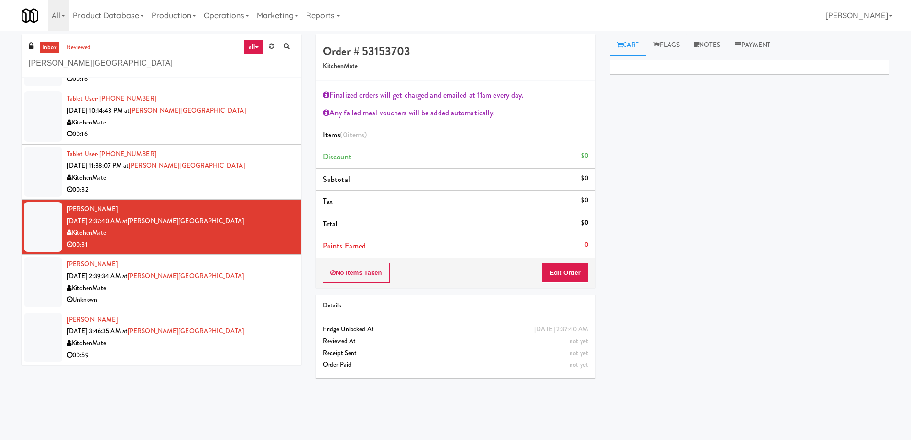
click at [232, 292] on div "KitchenMate" at bounding box center [180, 288] width 227 height 12
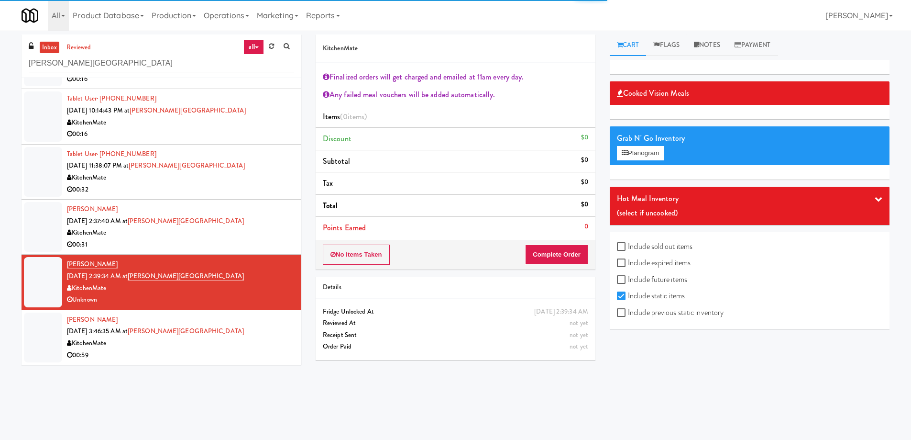
click at [237, 324] on div "Tristan D [DATE] 3:46:35 AM at [PERSON_NAME][GEOGRAPHIC_DATA] 00:59" at bounding box center [180, 337] width 227 height 47
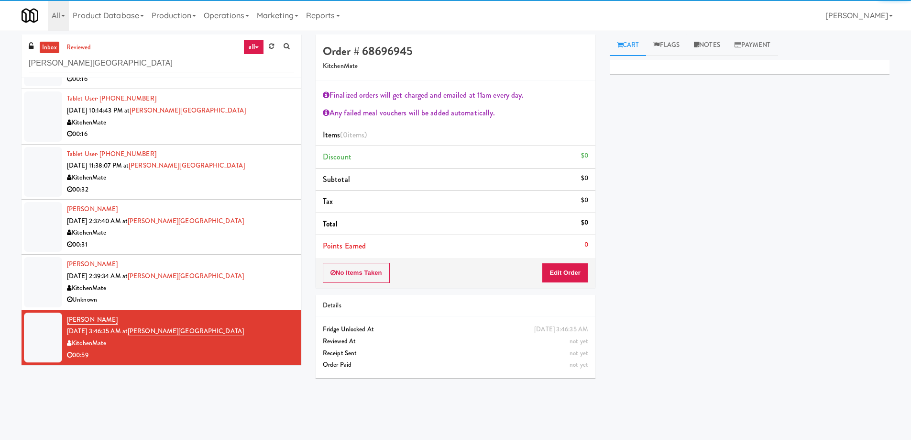
click at [243, 233] on div "KitchenMate" at bounding box center [180, 233] width 227 height 12
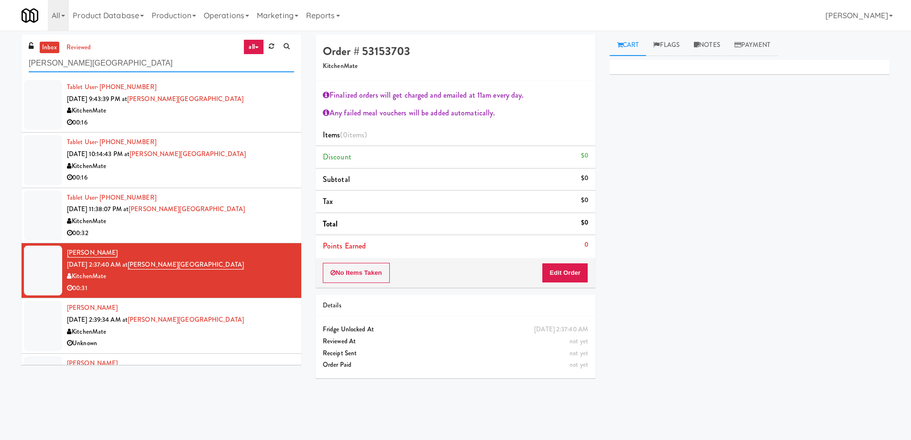
click at [139, 60] on input "[PERSON_NAME][GEOGRAPHIC_DATA]" at bounding box center [161, 64] width 265 height 18
paste input "Claydesta - Cooler"
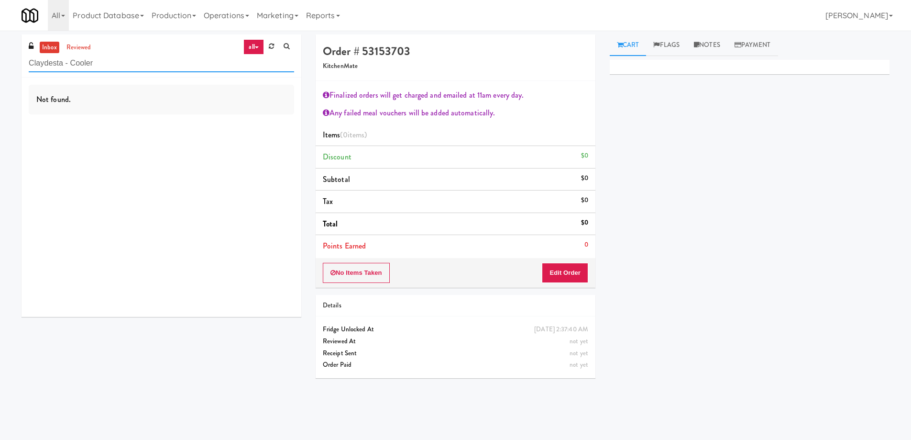
click at [123, 63] on input "Claydesta - Cooler" at bounding box center [161, 64] width 265 height 18
paste input "2200 Progress - Left - Fridge"
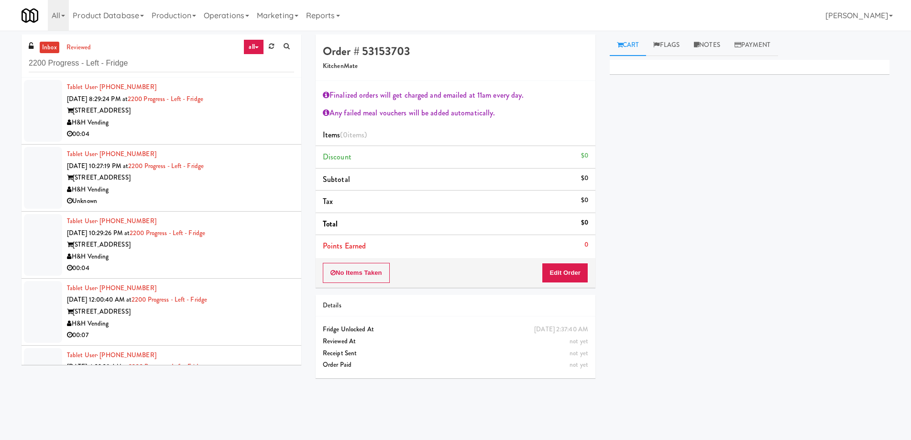
click at [238, 134] on div "00:04" at bounding box center [180, 134] width 227 height 12
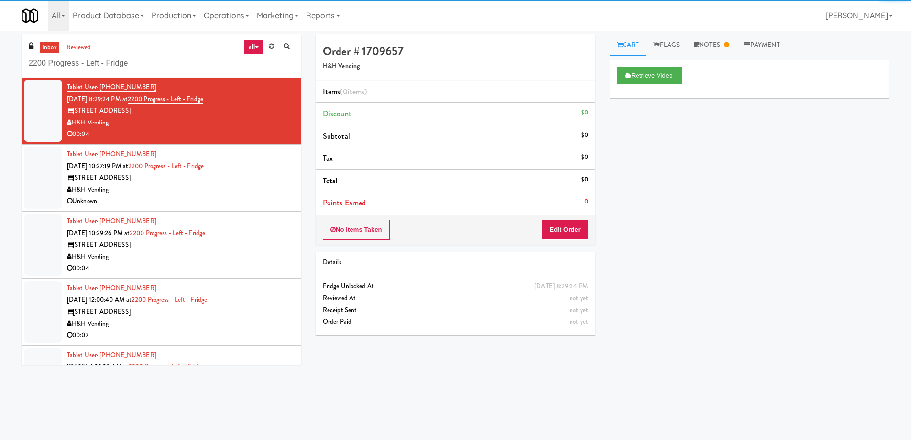
scroll to position [96, 0]
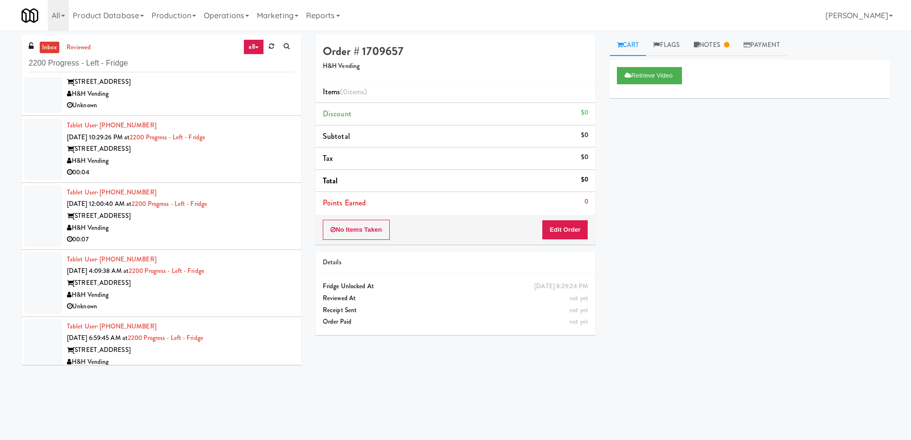
click at [238, 285] on div "[STREET_ADDRESS]" at bounding box center [180, 283] width 227 height 12
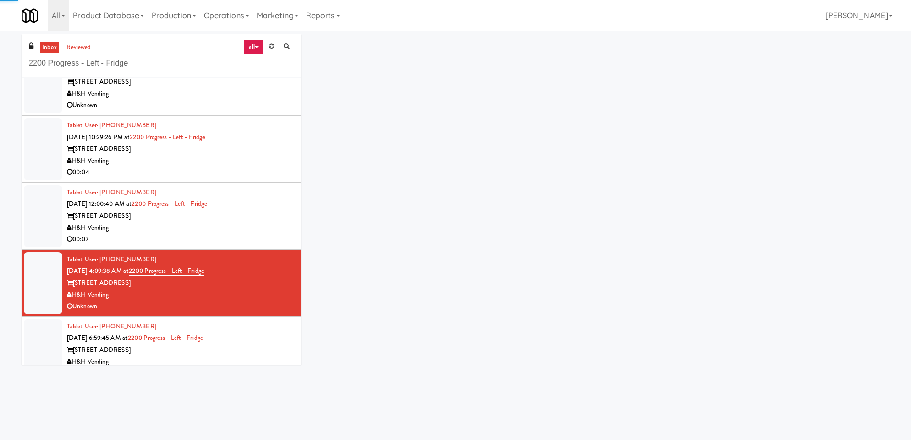
click at [243, 238] on div "00:07" at bounding box center [180, 239] width 227 height 12
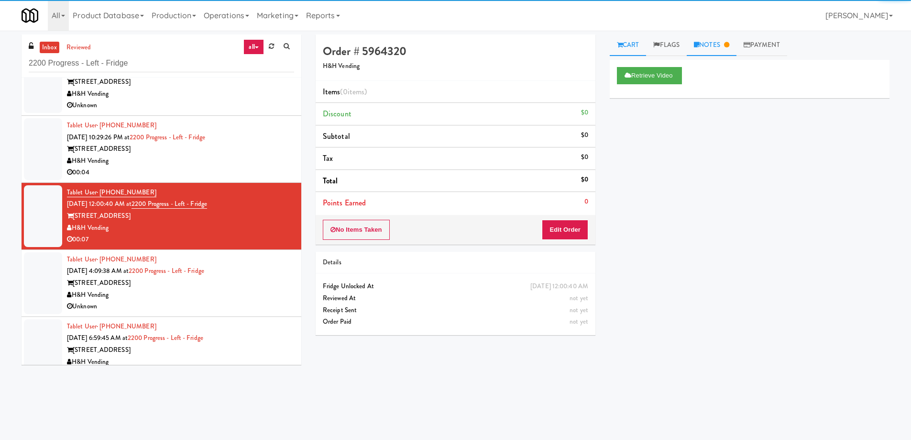
click at [710, 43] on link "Notes" at bounding box center [712, 45] width 50 height 22
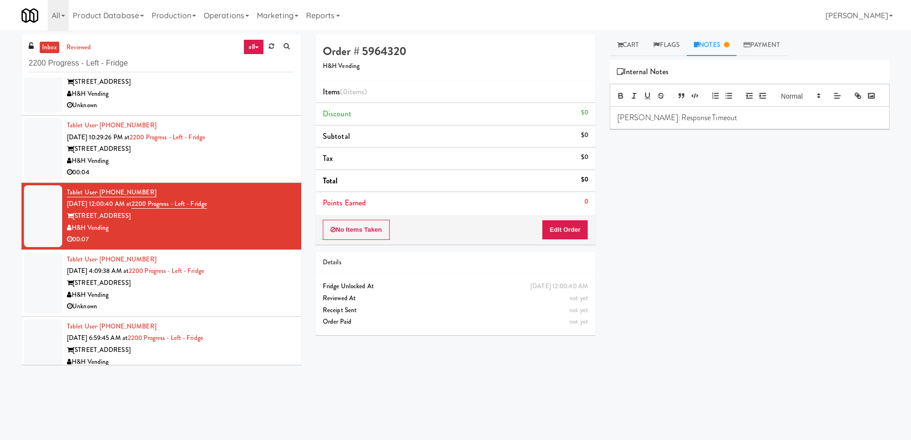
click at [245, 289] on div "H&H Vending" at bounding box center [180, 295] width 227 height 12
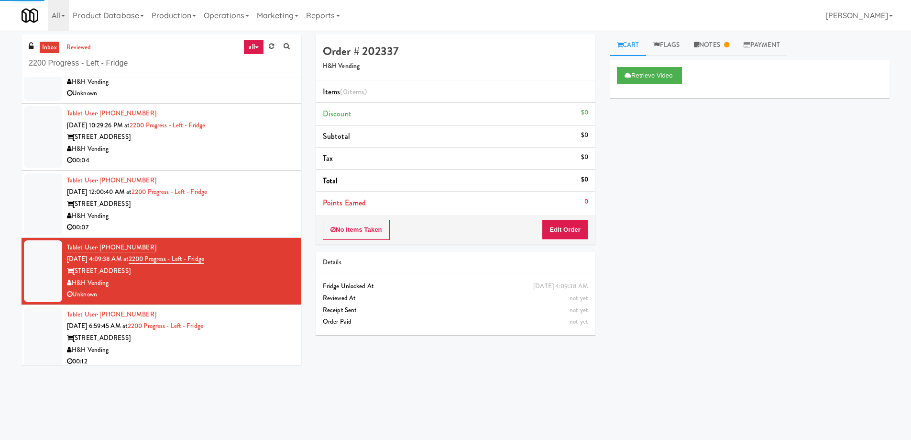
scroll to position [114, 0]
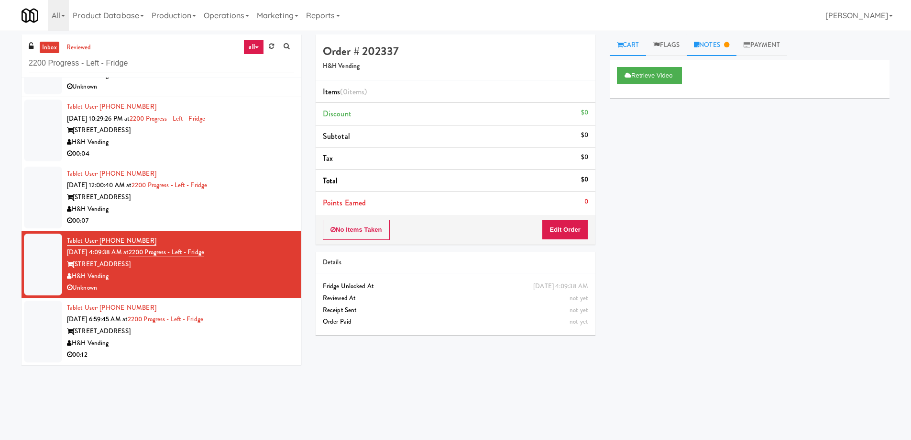
click at [713, 43] on link "Notes" at bounding box center [712, 45] width 50 height 22
click at [261, 340] on div "H&H Vending" at bounding box center [180, 343] width 227 height 12
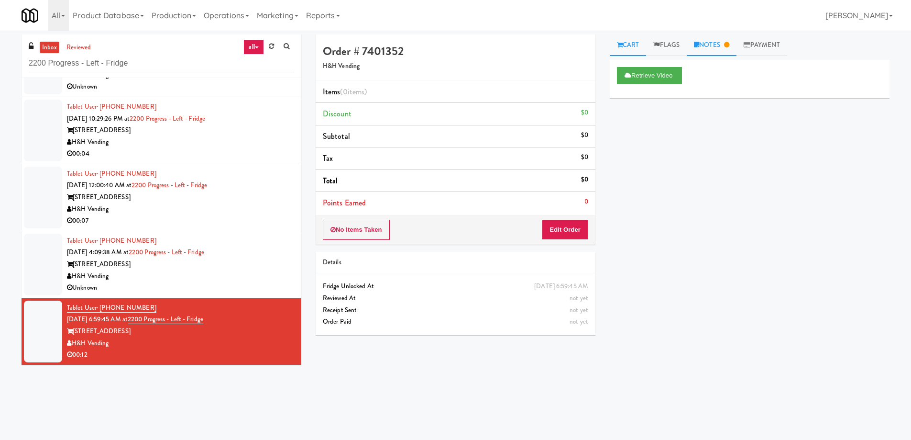
click at [724, 44] on link "Notes" at bounding box center [712, 45] width 50 height 22
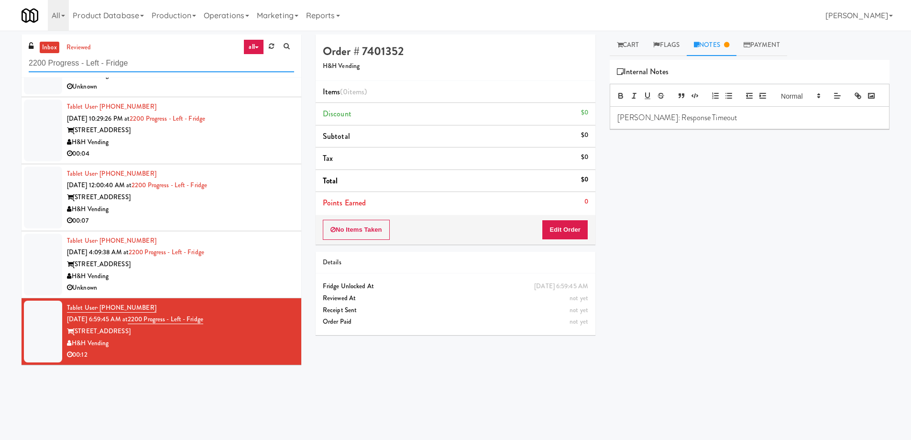
click at [145, 59] on input "2200 Progress - Left - Fridge" at bounding box center [161, 64] width 265 height 18
paste input "MH - Cooler - Left"
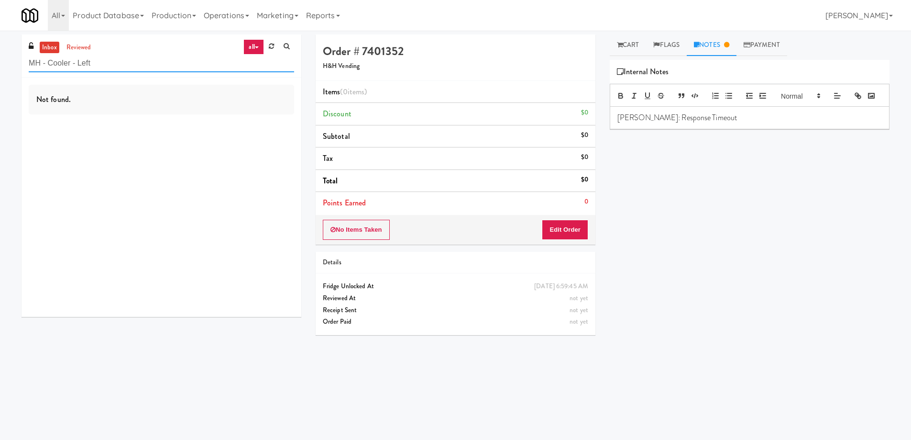
click at [161, 65] on input "MH - Cooler - Left" at bounding box center [161, 64] width 265 height 18
paste input "Aura - Cooler Combo"
click at [170, 66] on input "Aura - Cooler Combo" at bounding box center [161, 64] width 265 height 18
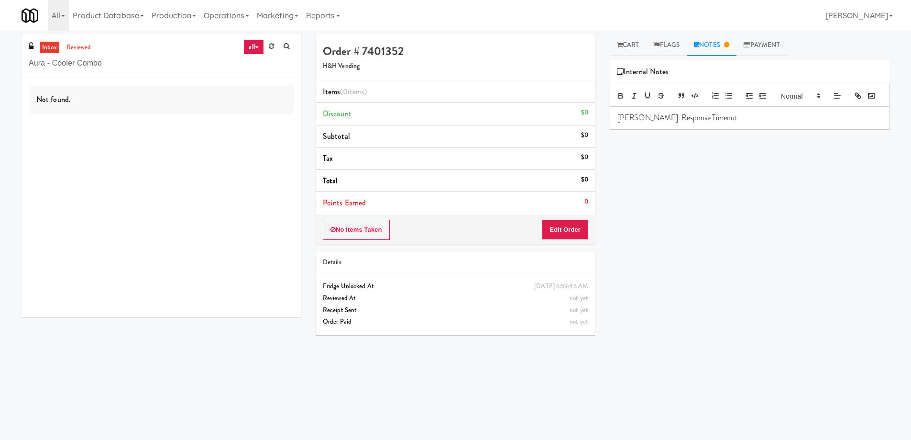
drag, startPoint x: 242, startPoint y: 159, endPoint x: 240, endPoint y: 154, distance: 6.2
click at [241, 159] on div "Not found." at bounding box center [162, 196] width 280 height 239
click at [128, 58] on input "Aura - Cooler Combo" at bounding box center [161, 64] width 265 height 18
click at [128, 59] on input "Aura - Cooler Combo" at bounding box center [161, 64] width 265 height 18
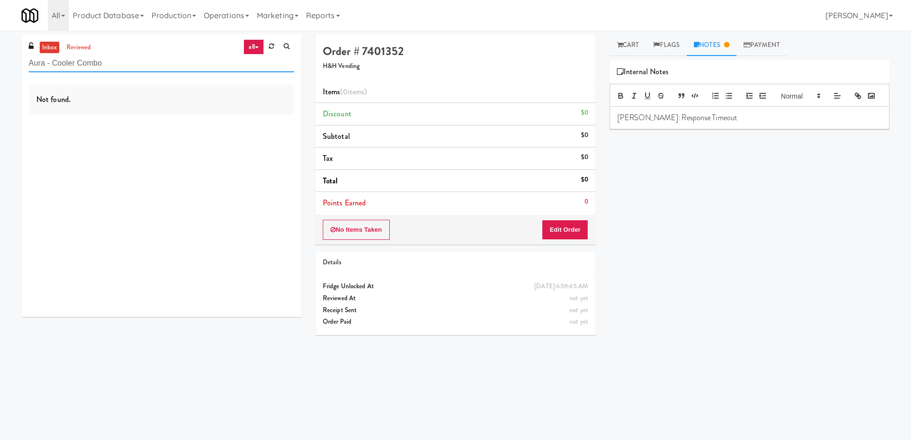
paste input "IKEA Burlington Store"
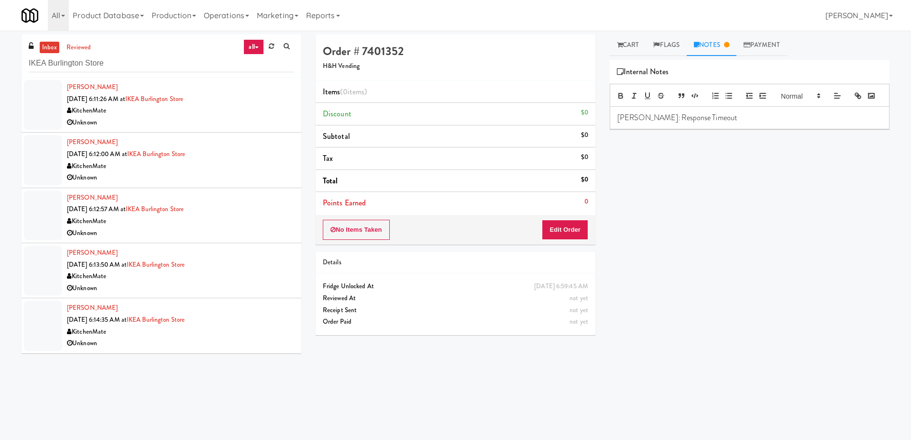
click at [254, 125] on div "Unknown" at bounding box center [180, 123] width 227 height 12
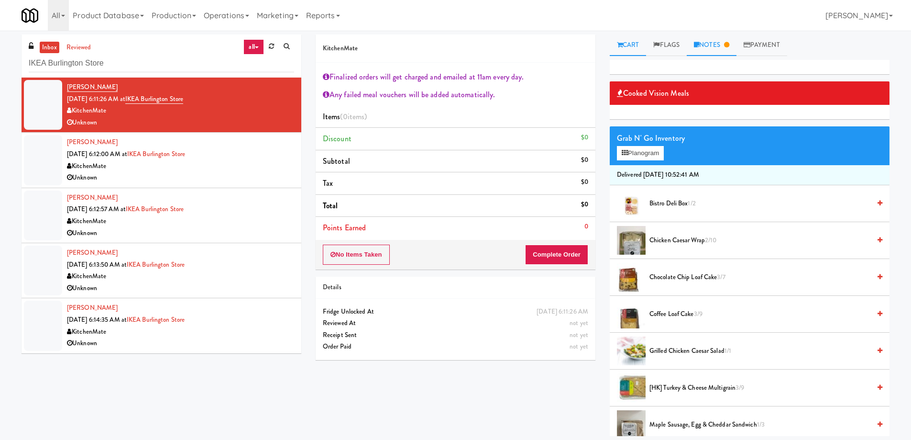
click at [716, 47] on link "Notes" at bounding box center [712, 45] width 50 height 22
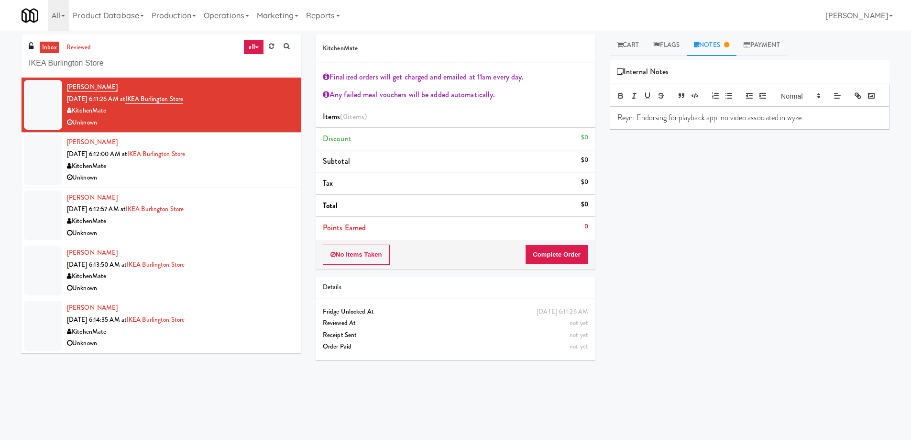
click at [245, 174] on div "Unknown" at bounding box center [180, 178] width 227 height 12
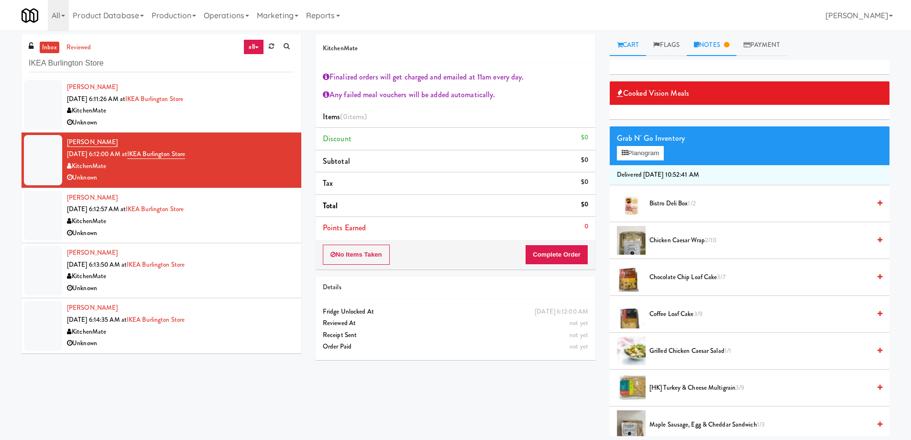
click at [719, 45] on link "Notes" at bounding box center [712, 45] width 50 height 22
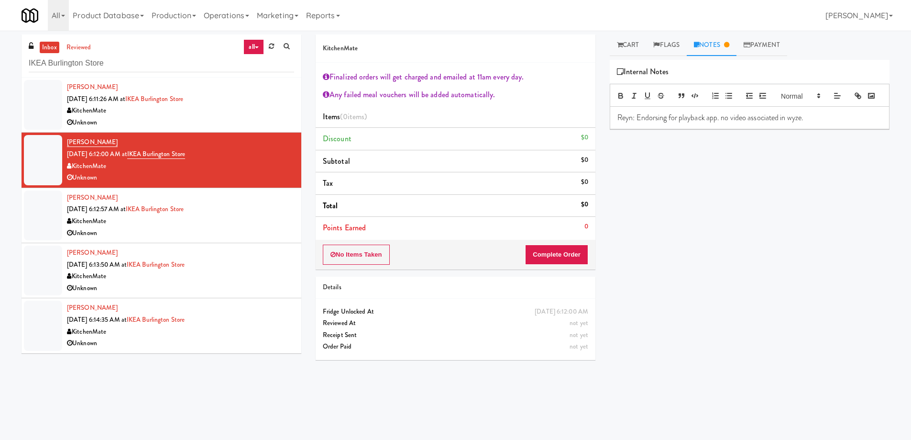
click at [273, 223] on div "KitchenMate" at bounding box center [180, 221] width 227 height 12
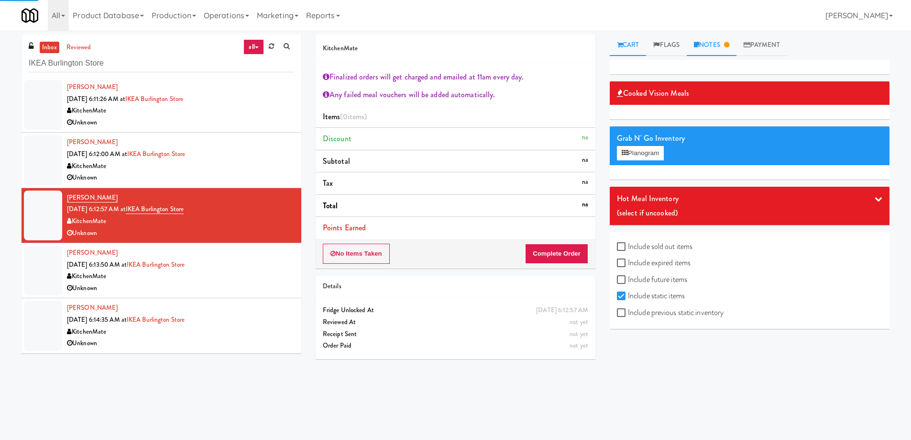
click at [708, 47] on link "Notes" at bounding box center [712, 45] width 50 height 22
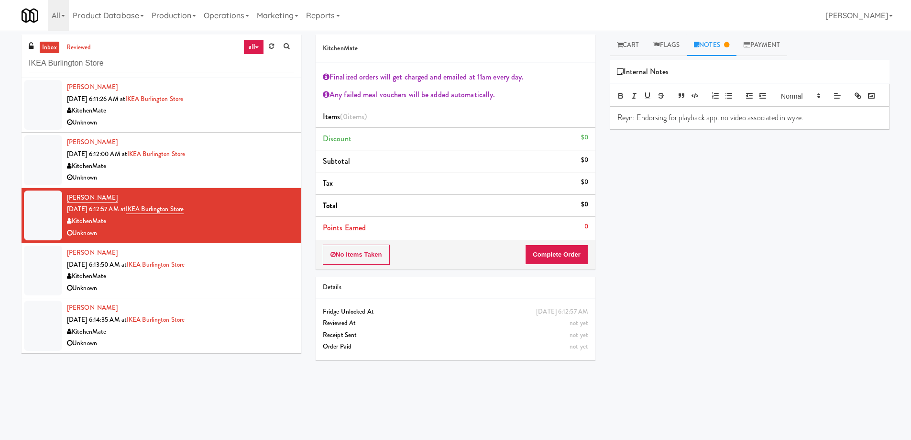
click at [256, 275] on div "KitchenMate" at bounding box center [180, 276] width 227 height 12
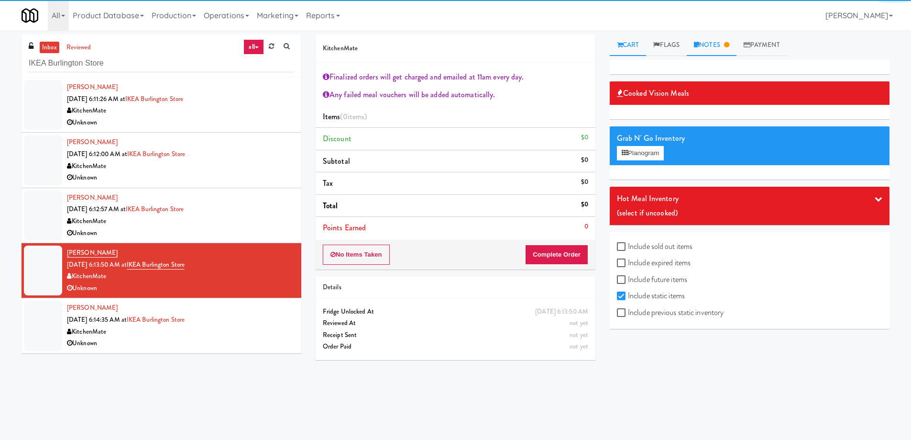
click at [703, 42] on link "Notes" at bounding box center [712, 45] width 50 height 22
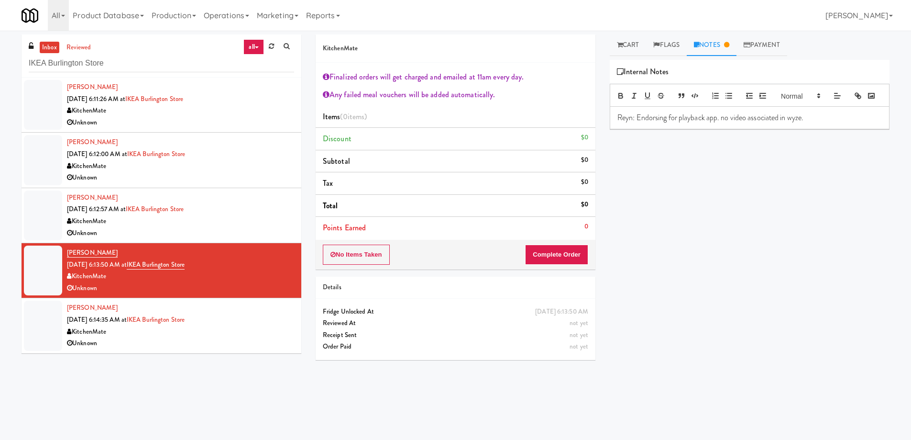
click at [266, 316] on div "[PERSON_NAME] [DATE] 6:14:35 AM at [GEOGRAPHIC_DATA] Unknown" at bounding box center [180, 325] width 227 height 47
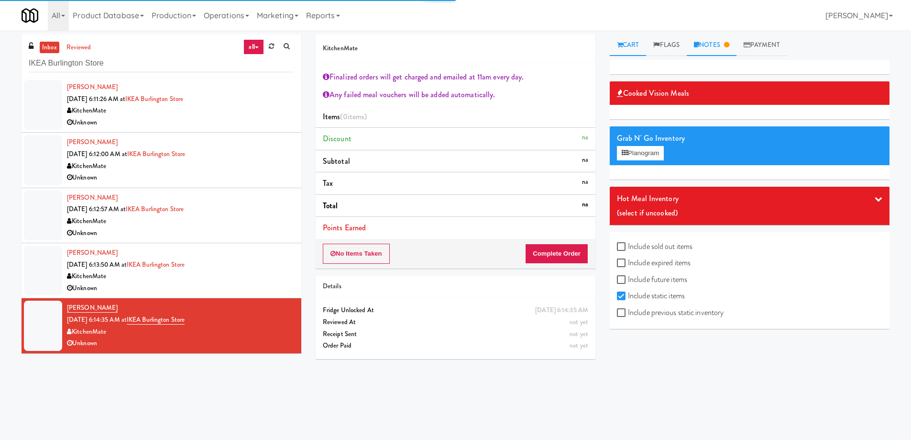
click at [719, 42] on link "Notes" at bounding box center [712, 45] width 50 height 22
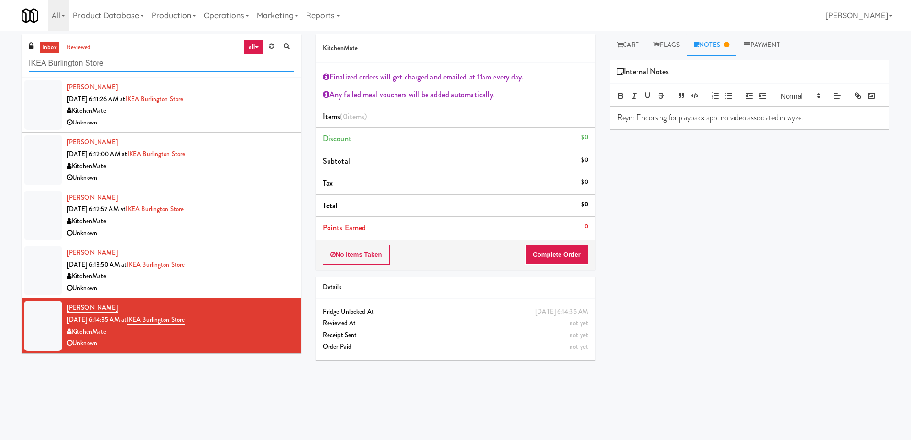
click at [145, 65] on input "IKEA Burlington Store" at bounding box center [161, 64] width 265 height 18
paste input "[PERSON_NAME]"
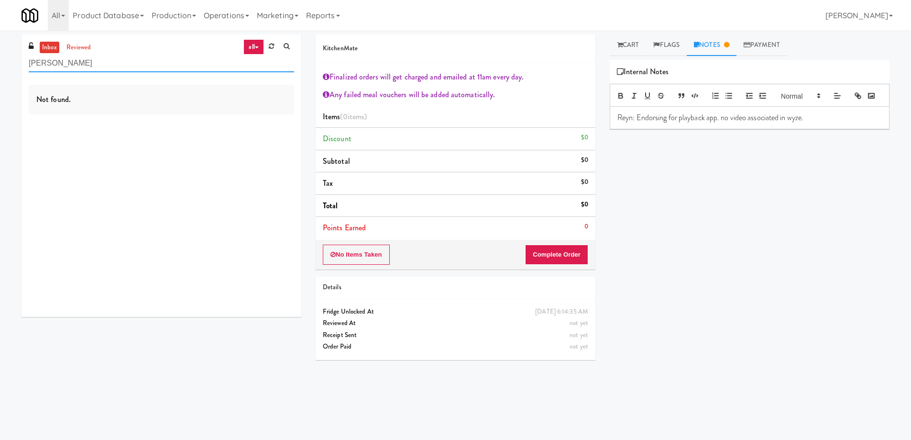
click at [147, 69] on input "[PERSON_NAME]" at bounding box center [161, 64] width 265 height 18
paste input "Union24 - Cooler - Right (Little Lobby)"
click at [135, 67] on input "Union24 - Cooler - Right (Little Lobby)" at bounding box center [161, 64] width 265 height 18
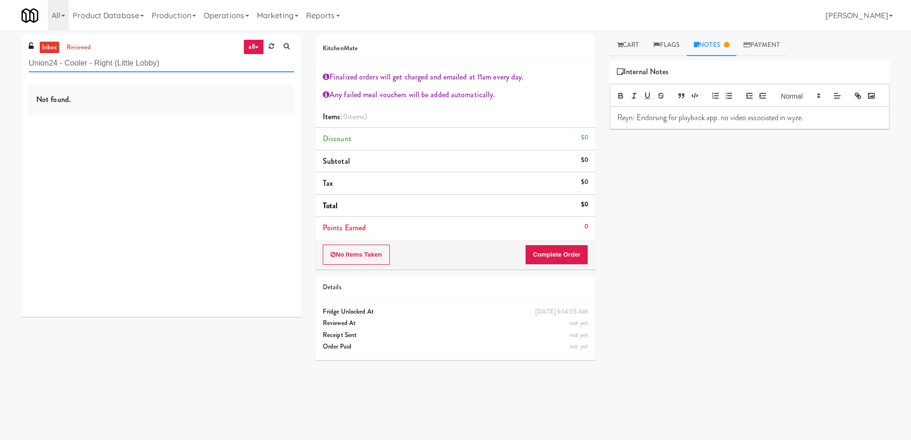
click at [135, 67] on input "Union24 - Cooler - Right (Little Lobby)" at bounding box center [161, 64] width 265 height 18
paste input "IKEA TODO Store"
click at [74, 47] on link "reviewed" at bounding box center [79, 48] width 30 height 12
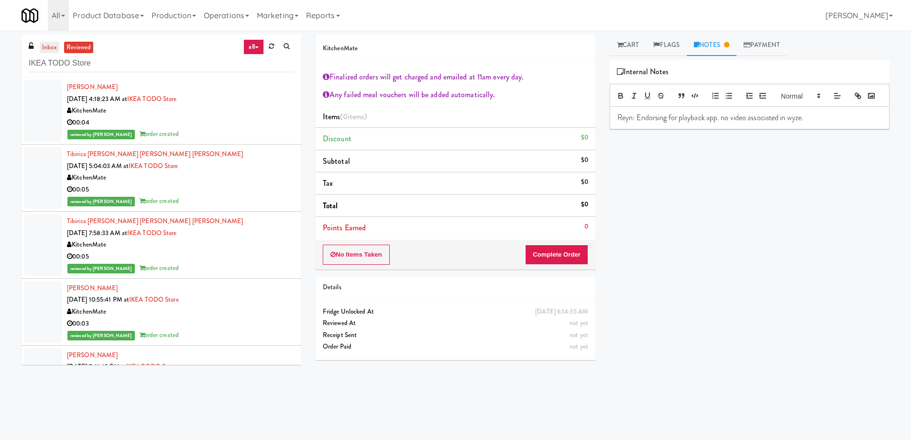
click at [48, 46] on link "inbox" at bounding box center [50, 48] width 20 height 12
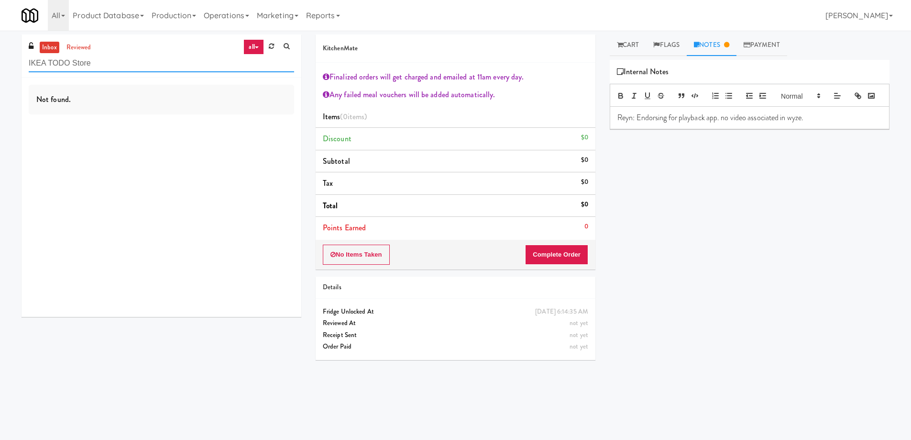
click at [125, 70] on input "IKEA TODO Store" at bounding box center [161, 64] width 265 height 18
paste input "[PERSON_NAME] Cabinet 1"
click at [124, 70] on input "[PERSON_NAME] Cabinet 1" at bounding box center [161, 64] width 265 height 18
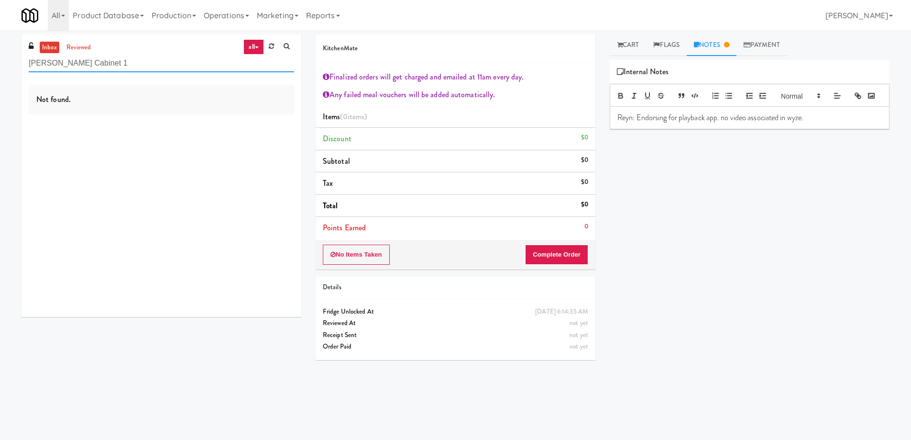
click at [124, 70] on input "[PERSON_NAME] Cabinet 1" at bounding box center [161, 64] width 265 height 18
paste input "399 Fremont - Cooler"
click at [129, 61] on input "399 Fremont - Cooler" at bounding box center [161, 64] width 265 height 18
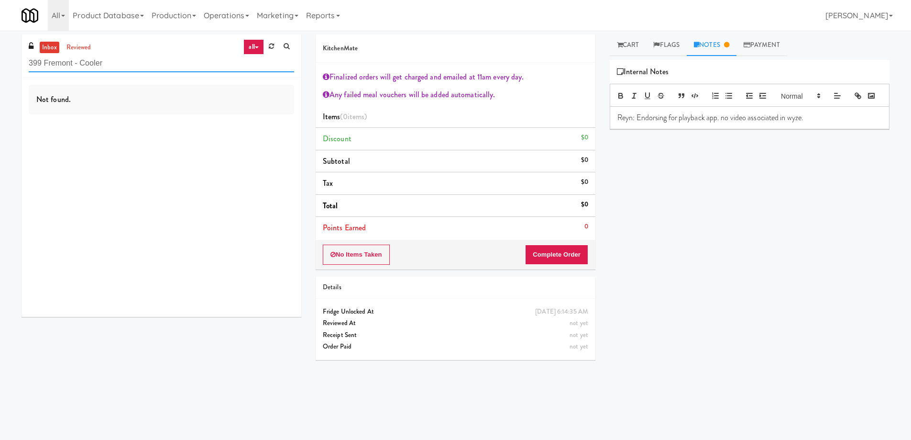
click at [129, 61] on input "399 Fremont - Cooler" at bounding box center [161, 64] width 265 height 18
paste input "JVT Pantry"
click at [136, 53] on div "inbox reviewed all all unclear take inventory issue suspicious failed recent JV…" at bounding box center [162, 55] width 280 height 43
click at [132, 60] on input "JVT Pantry" at bounding box center [161, 64] width 265 height 18
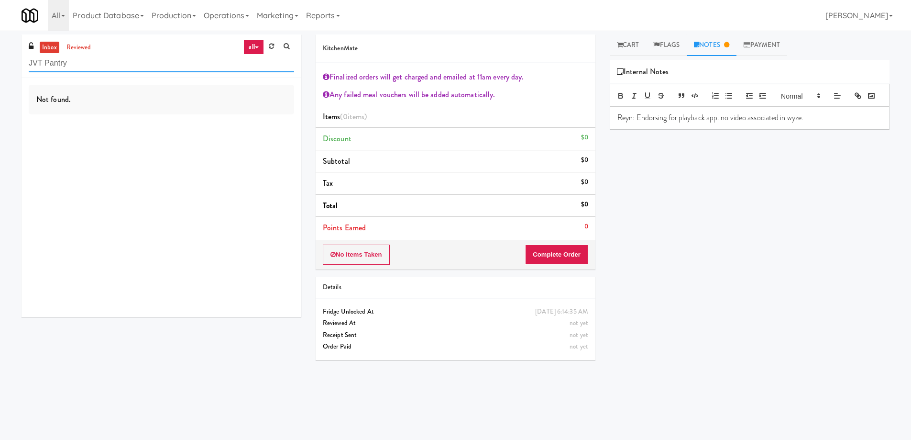
click at [132, 60] on input "JVT Pantry" at bounding box center [161, 64] width 265 height 18
paste input "The [PERSON_NAME] - Ambient - Right"
click at [126, 63] on input "The [PERSON_NAME] - Ambient - Right" at bounding box center [161, 64] width 265 height 18
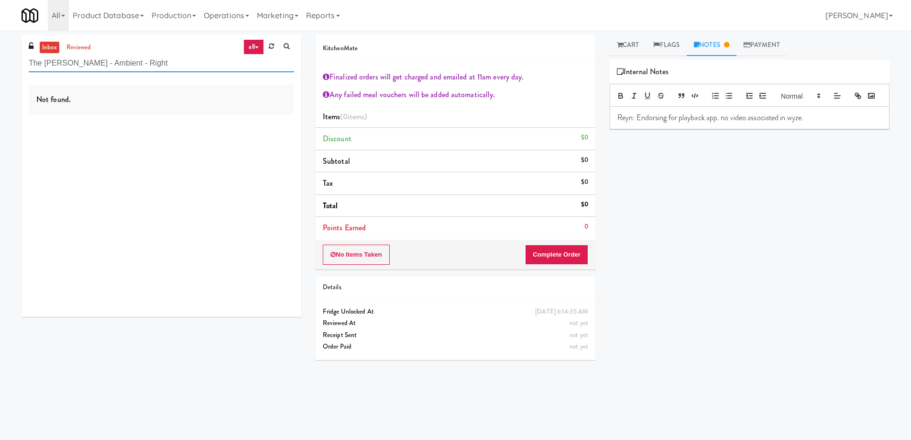
paste input "HP Drivers Pick Up Combo Cooler"
click at [146, 61] on input "HP Drivers Pick Up Combo Cooler" at bounding box center [161, 64] width 265 height 18
paste input "Oliv Inside GYM"
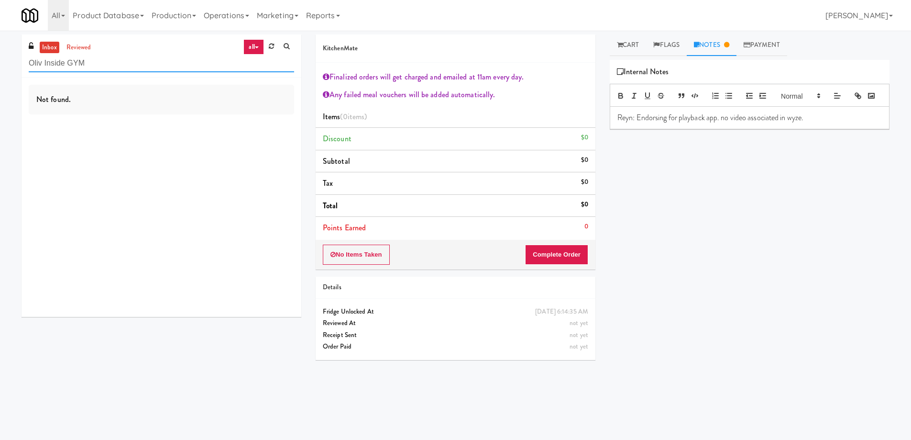
click at [115, 67] on input "Oliv Inside GYM" at bounding box center [161, 64] width 265 height 18
paste input "La Plaza - Cooler 3 Top"
click at [148, 63] on input "La Plaza - Cooler 3 Top" at bounding box center [161, 64] width 265 height 18
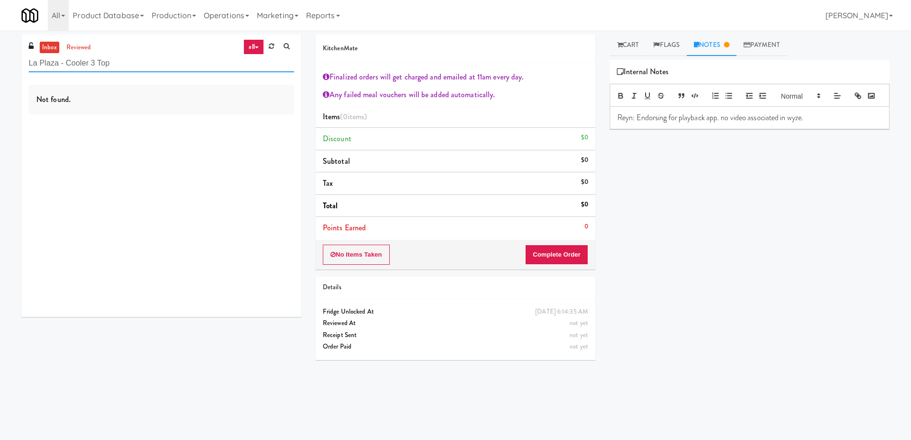
click at [148, 63] on input "La Plaza - Cooler 3 Top" at bounding box center [161, 64] width 265 height 18
paste input "Icon - Cooler - Right"
click at [133, 64] on input "Icon - Cooler - Right" at bounding box center [161, 64] width 265 height 18
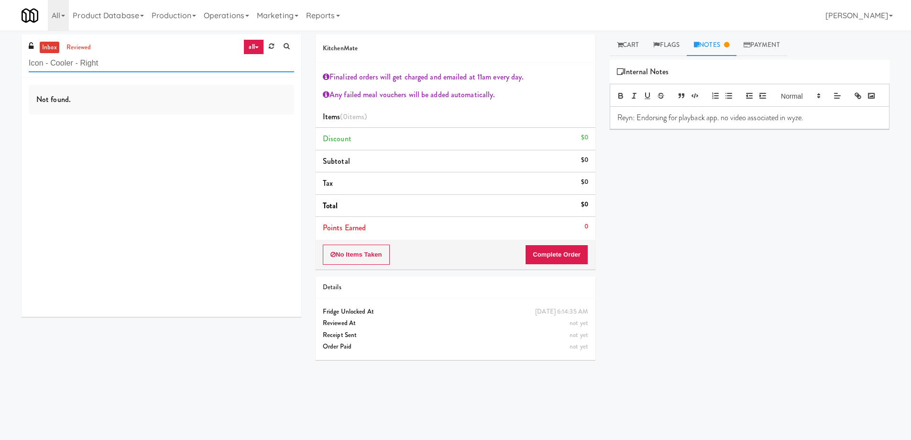
click at [133, 64] on input "Icon - Cooler - Right" at bounding box center [161, 64] width 265 height 18
paste input "[PERSON_NAME][GEOGRAPHIC_DATA]"
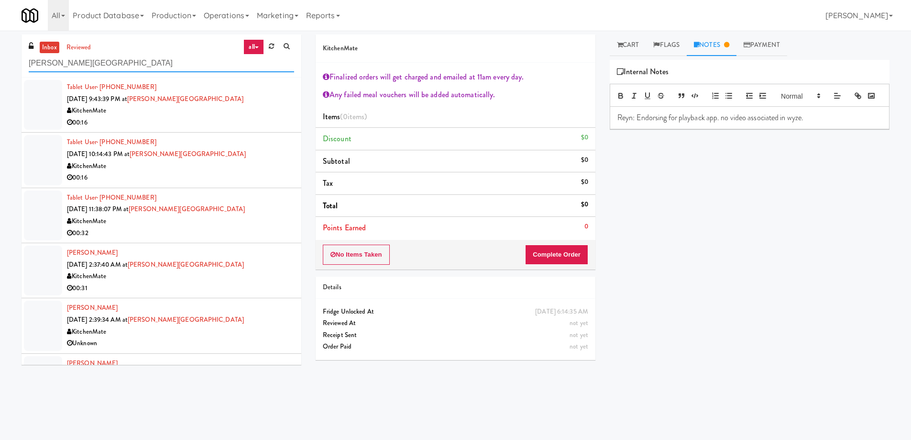
type input "[PERSON_NAME][GEOGRAPHIC_DATA]"
click at [232, 106] on div "KitchenMate" at bounding box center [180, 111] width 227 height 12
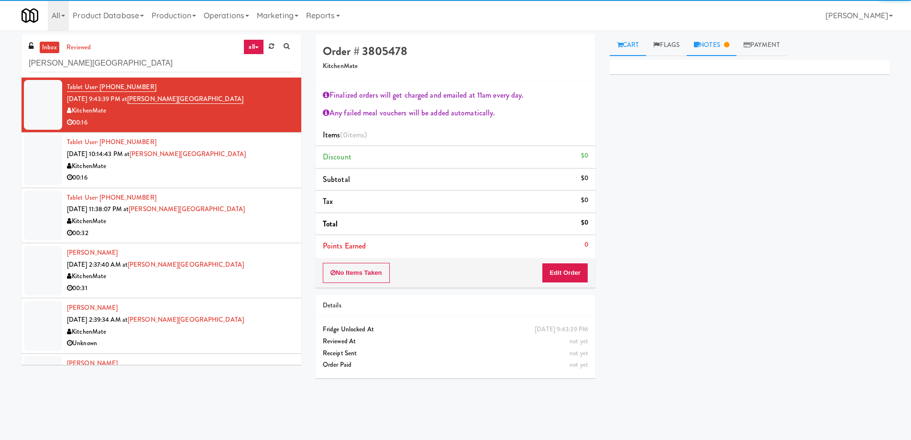
click at [721, 45] on link "Notes" at bounding box center [712, 45] width 50 height 22
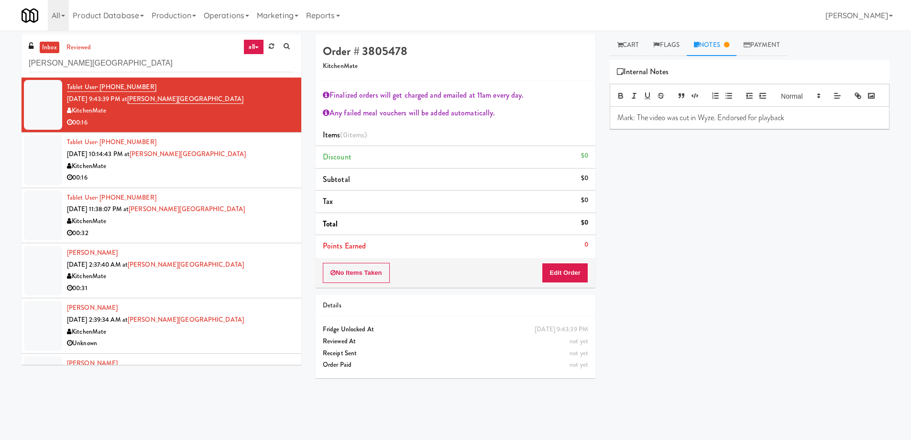
click at [236, 108] on div "KitchenMate" at bounding box center [180, 111] width 227 height 12
click at [230, 281] on div "KitchenMate" at bounding box center [180, 276] width 227 height 12
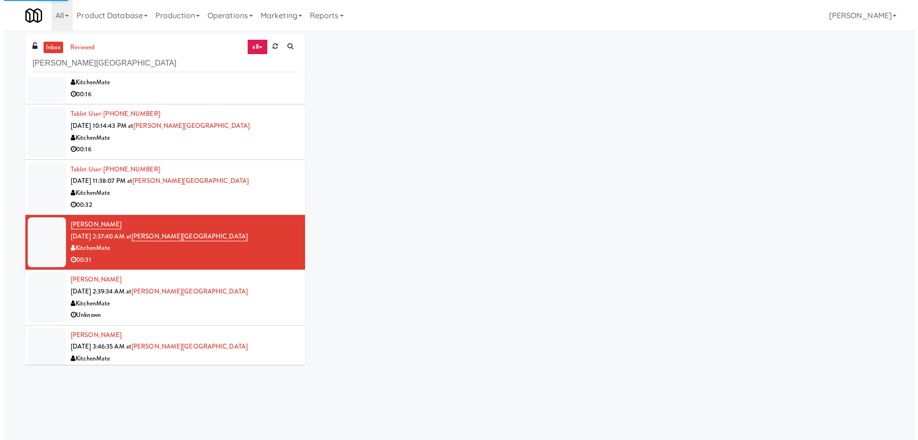
scroll to position [44, 0]
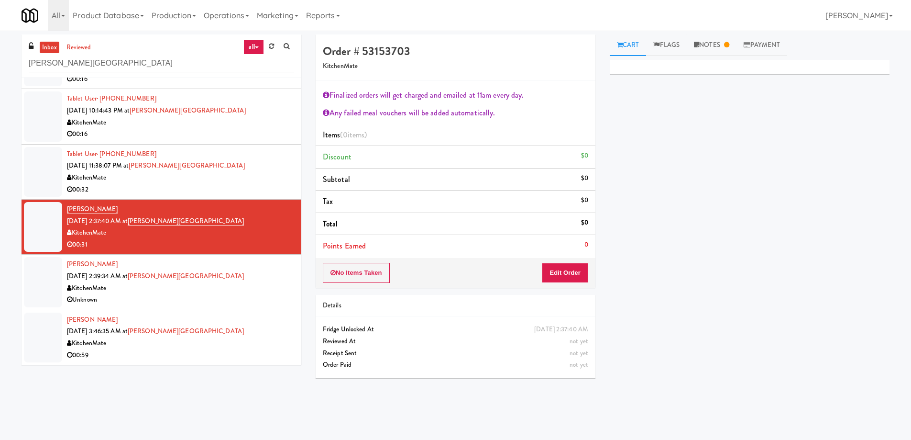
click at [232, 232] on div "KitchenMate" at bounding box center [180, 233] width 227 height 12
click at [261, 223] on div "[PERSON_NAME] [DATE] 2:37:40 AM at [PERSON_NAME][GEOGRAPHIC_DATA] KitchenMate 0…" at bounding box center [180, 226] width 227 height 47
click at [554, 268] on button "Edit Order" at bounding box center [565, 273] width 46 height 20
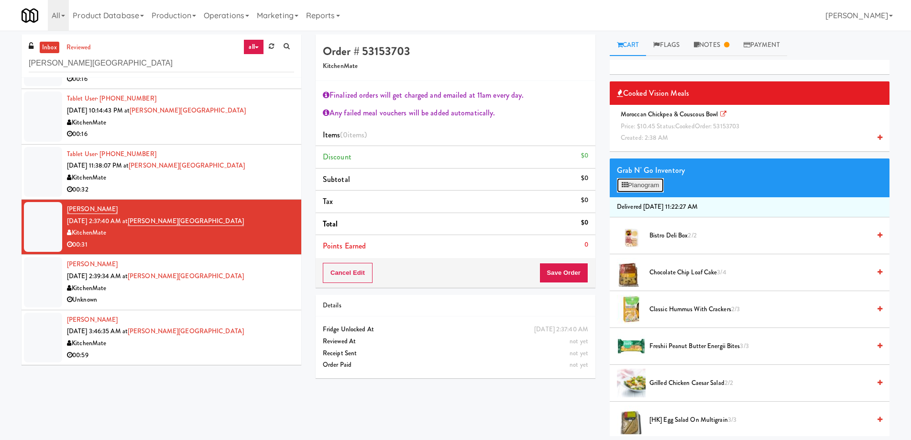
click at [650, 187] on button "Planogram" at bounding box center [640, 185] width 47 height 14
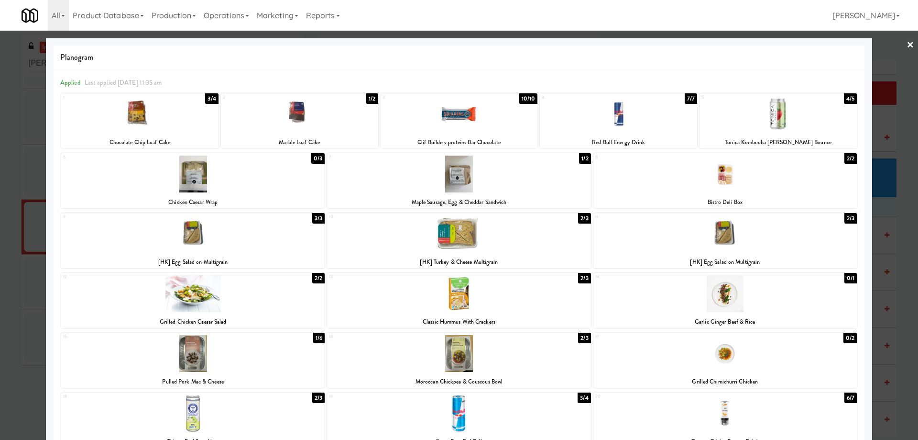
click at [907, 42] on link "×" at bounding box center [911, 46] width 8 height 30
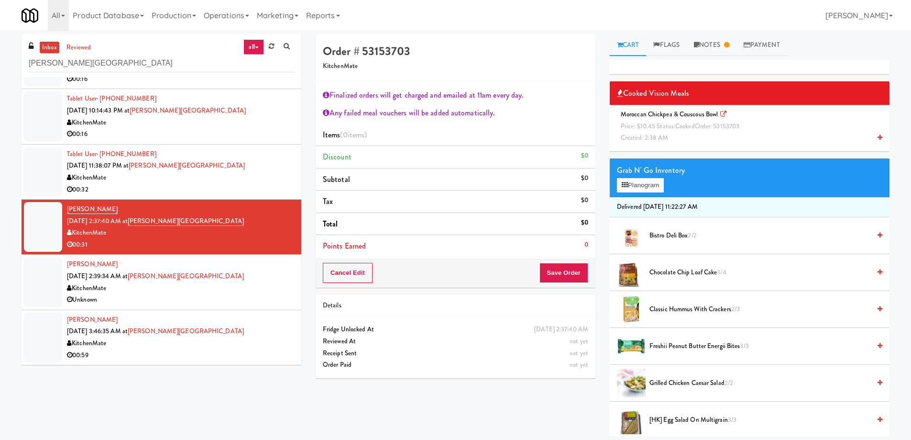
click at [681, 118] on span "Moroccan Chickpea & Couscous Bowl Price: $10.45 Status: cooked Order: 53153703 …" at bounding box center [682, 126] width 130 height 33
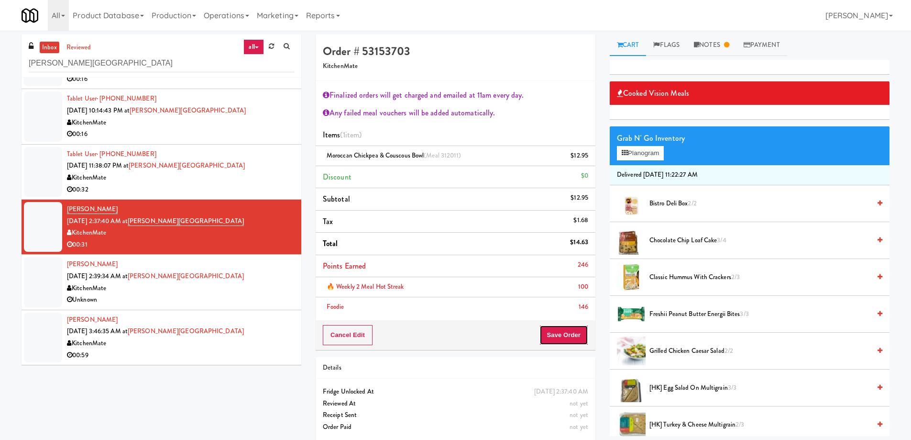
click at [567, 340] on button "Save Order" at bounding box center [564, 335] width 49 height 20
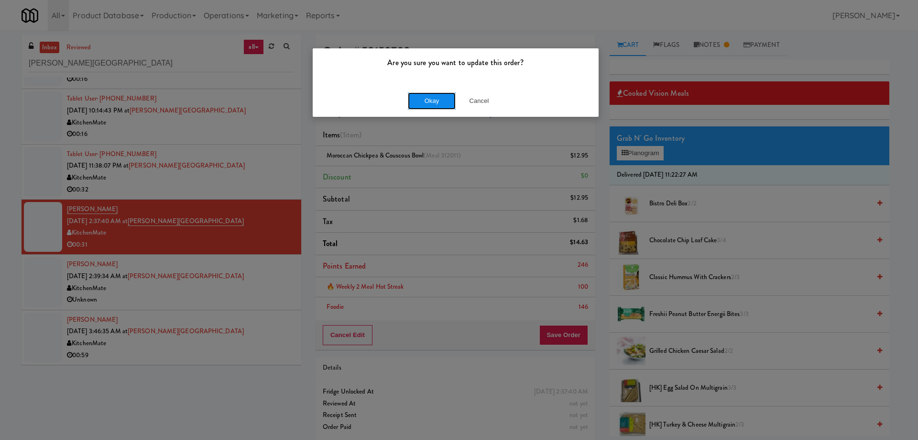
click at [434, 106] on button "Okay" at bounding box center [432, 100] width 48 height 17
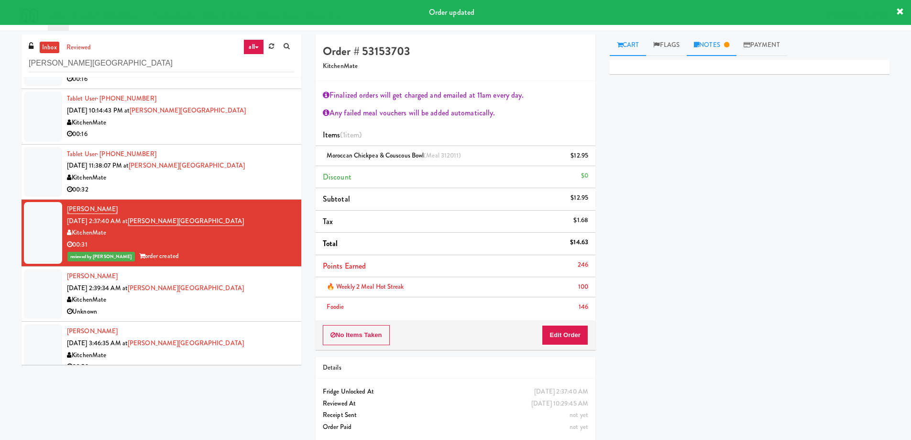
click at [712, 51] on link "Notes" at bounding box center [712, 45] width 50 height 22
click at [855, 134] on p "[PERSON_NAME]: For playback app, Video was cut at the end of the transaction at…" at bounding box center [750, 123] width 265 height 22
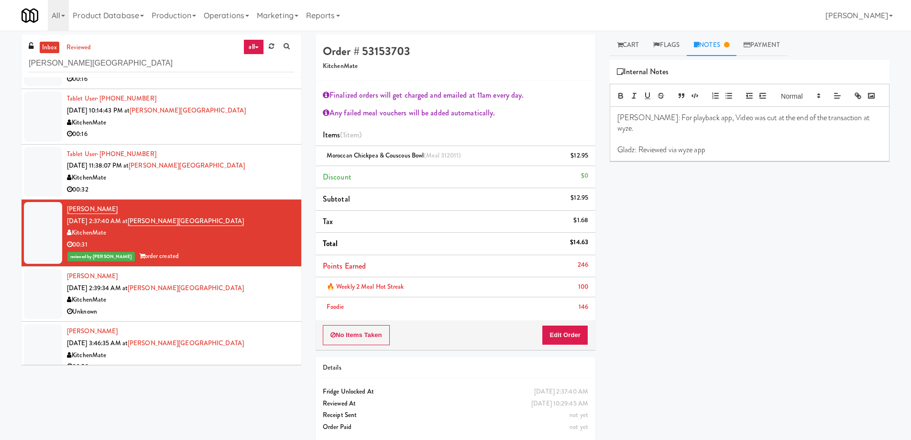
click at [796, 245] on div "Primary Flag Clear Flag if unable to determine what was taken or order not proc…" at bounding box center [750, 239] width 280 height 359
click at [680, 246] on div "Primary Flag Clear Flag if unable to determine what was taken or order not proc…" at bounding box center [750, 239] width 280 height 359
click at [231, 284] on div "[PERSON_NAME] [DATE] 2:39:34 AM at [PERSON_NAME][GEOGRAPHIC_DATA] KitchenMate U…" at bounding box center [180, 293] width 227 height 47
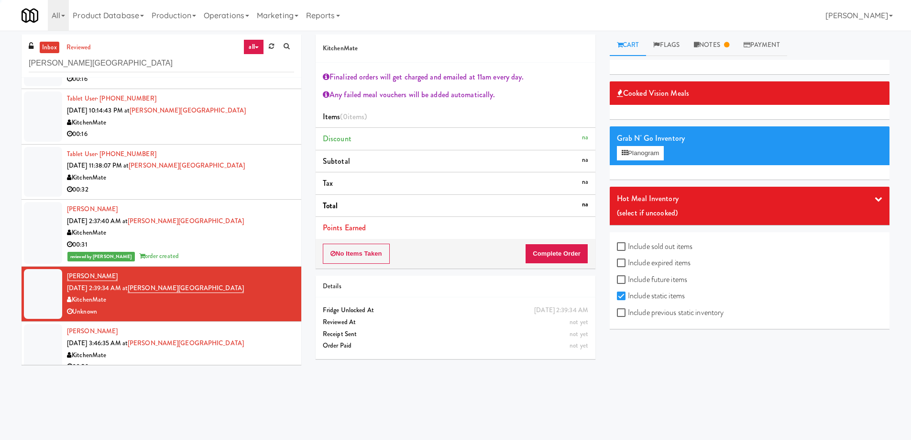
scroll to position [55, 0]
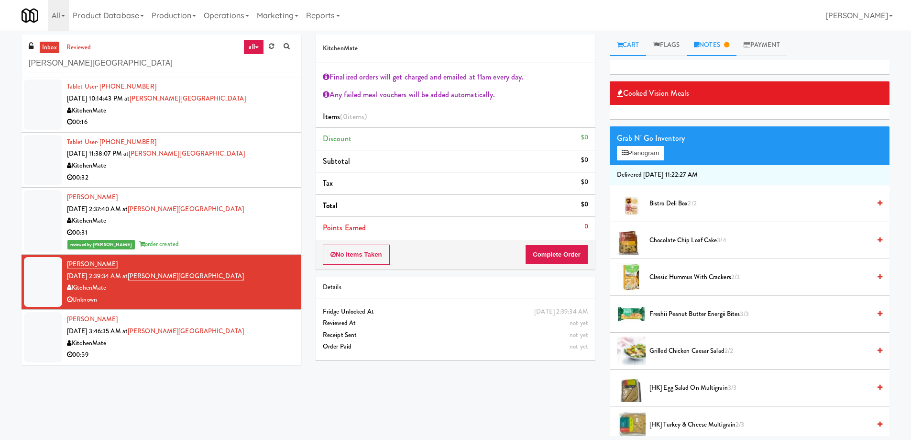
click at [716, 41] on link "Notes" at bounding box center [712, 45] width 50 height 22
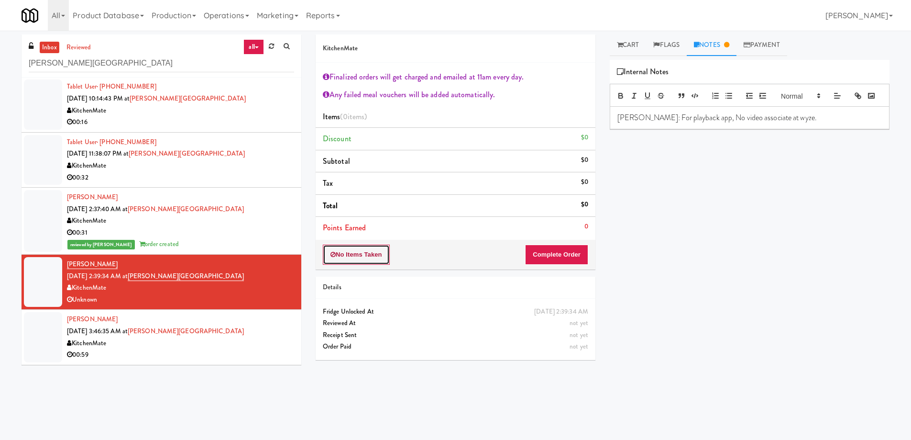
click at [374, 251] on button "No Items Taken" at bounding box center [356, 254] width 67 height 20
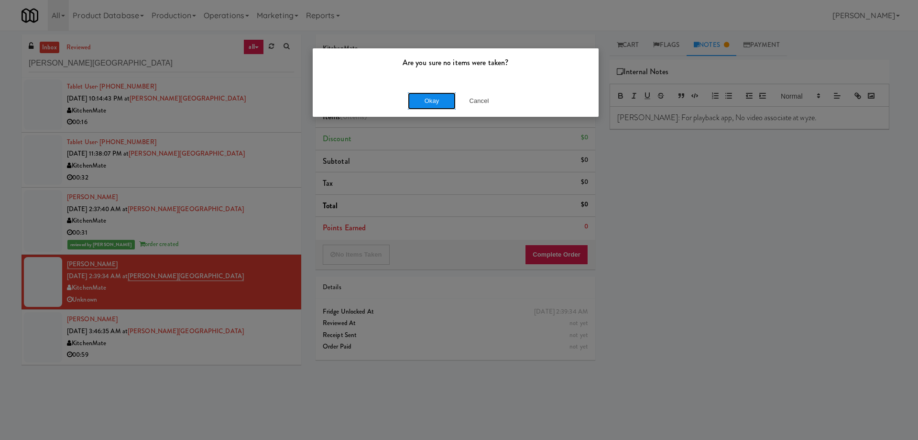
click at [426, 103] on button "Okay" at bounding box center [432, 100] width 48 height 17
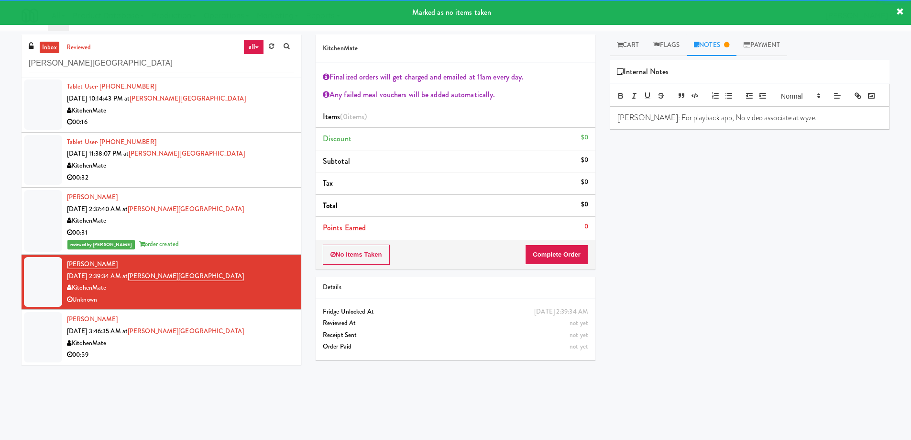
click at [768, 195] on div "Cooked Vision Meals Grab N' Go Inventory Planogram Delivered [DATE] 11:22:27 AM…" at bounding box center [750, 239] width 280 height 359
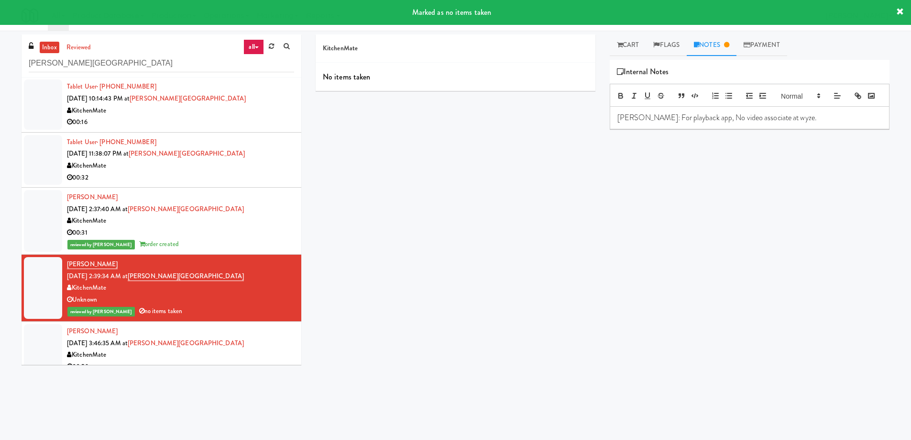
click at [735, 288] on div "Primary Flag Clear Flag if unable to determine what was taken or order not proc…" at bounding box center [750, 239] width 280 height 359
click at [805, 123] on p "[PERSON_NAME]: For playback app, No video associate at wyze." at bounding box center [750, 117] width 265 height 11
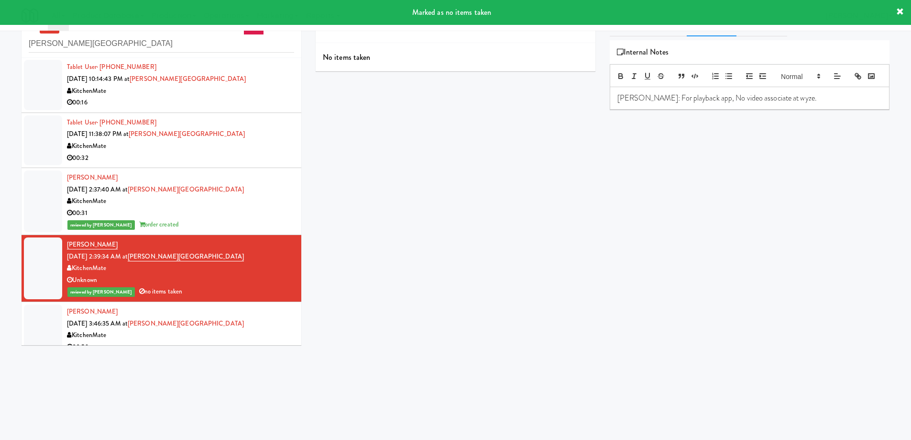
scroll to position [31, 0]
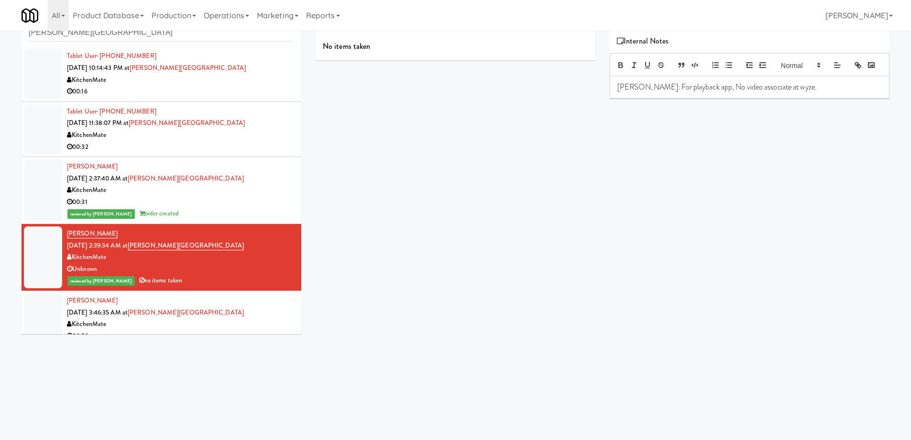
click at [261, 315] on div "Tristan D [DATE] 3:46:35 AM at [PERSON_NAME][GEOGRAPHIC_DATA] 00:59" at bounding box center [180, 318] width 227 height 47
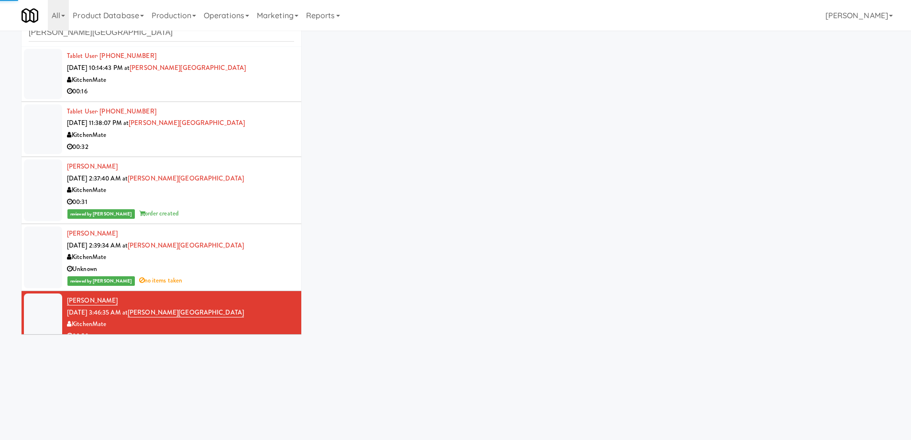
scroll to position [67, 0]
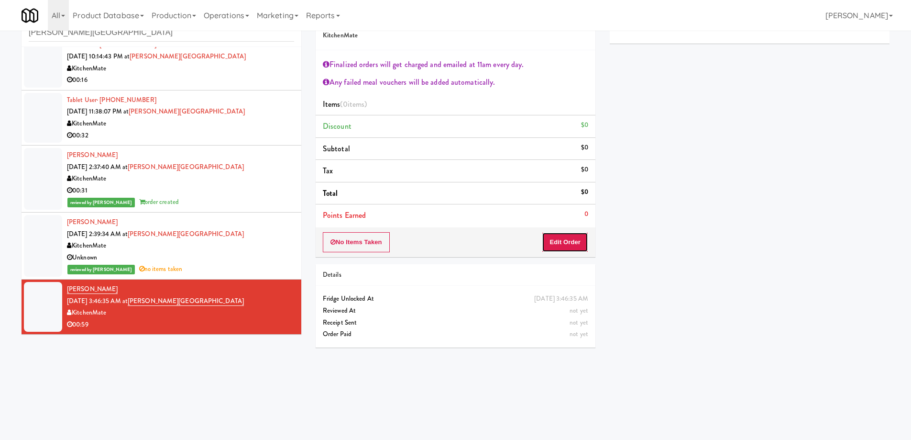
click at [576, 246] on button "Edit Order" at bounding box center [565, 242] width 46 height 20
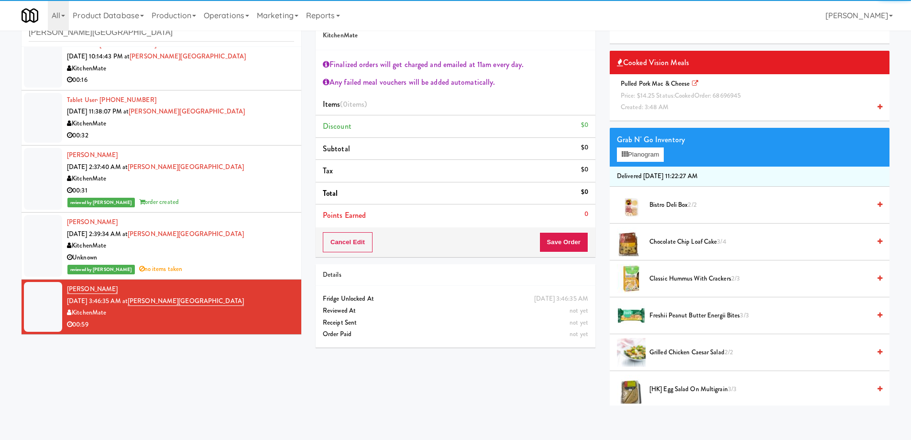
click at [659, 82] on span "Pulled Pork Mac & Cheese Price: $14.25 Status: cooked Order: 68696945 Created: …" at bounding box center [682, 95] width 131 height 33
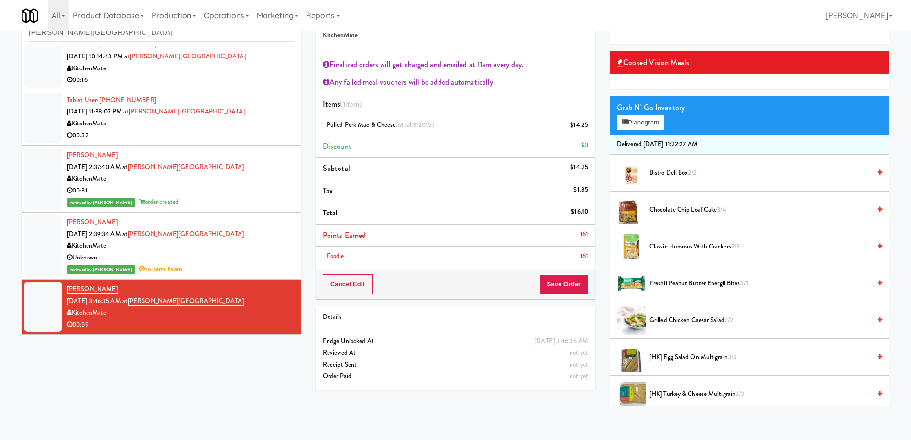
click at [702, 205] on span "Chocolate Chip Loaf Cake 3/4" at bounding box center [760, 210] width 221 height 12
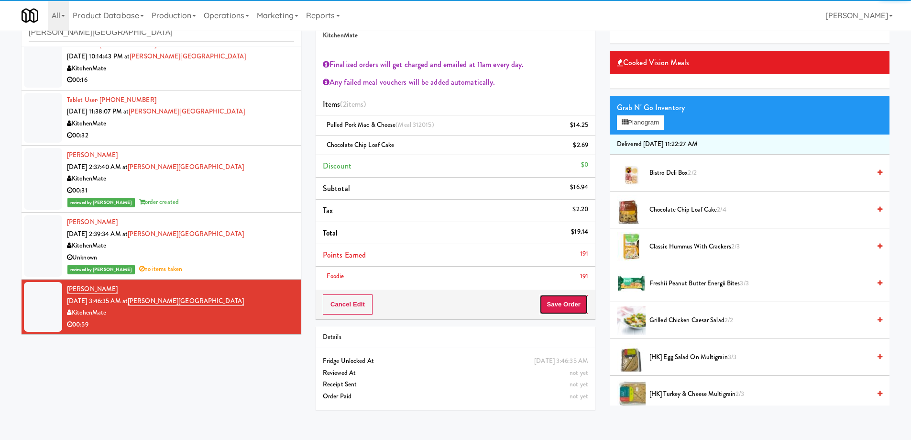
drag, startPoint x: 573, startPoint y: 306, endPoint x: 542, endPoint y: 297, distance: 31.6
click at [572, 306] on button "Save Order" at bounding box center [564, 304] width 49 height 20
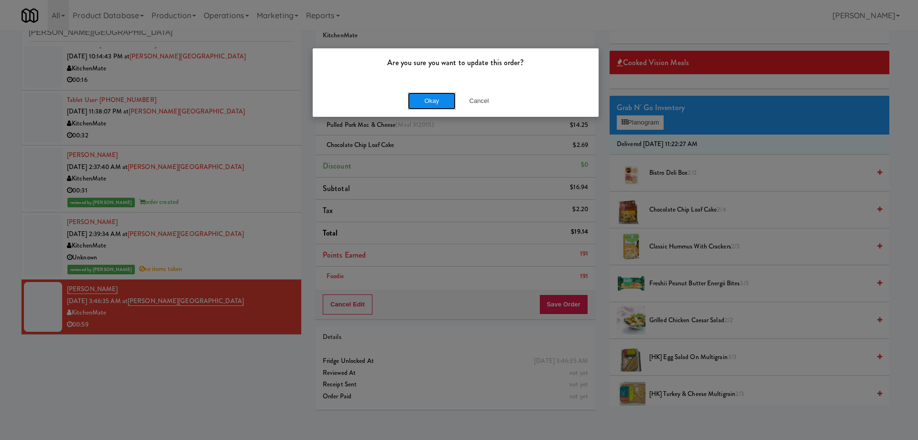
click at [425, 104] on button "Okay" at bounding box center [432, 100] width 48 height 17
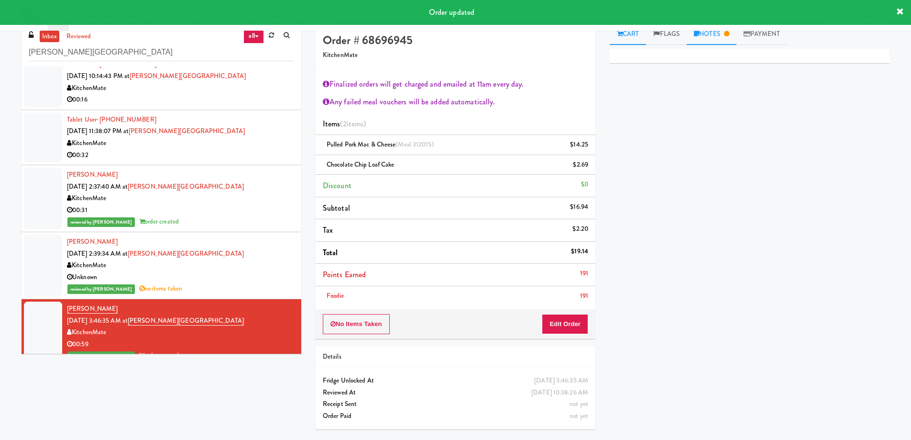
scroll to position [0, 0]
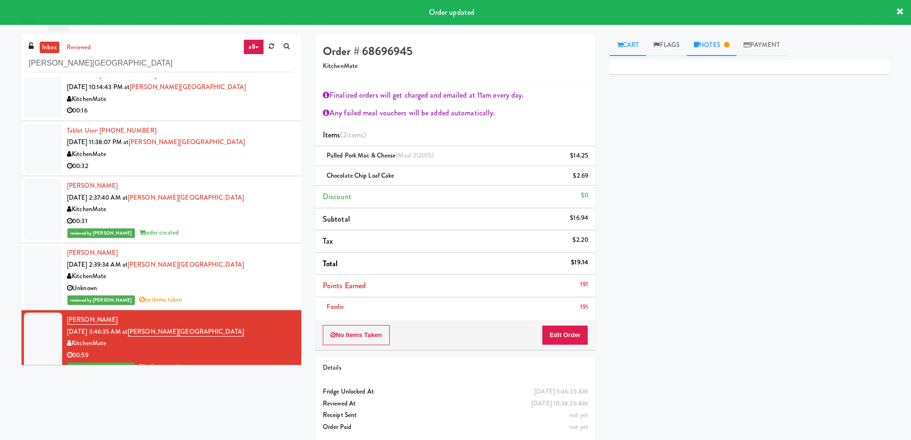
click at [715, 43] on link "Notes" at bounding box center [712, 45] width 50 height 22
click at [861, 134] on p "[PERSON_NAME]: For playback app, Video was cut at the end of the transaction at…" at bounding box center [750, 123] width 265 height 22
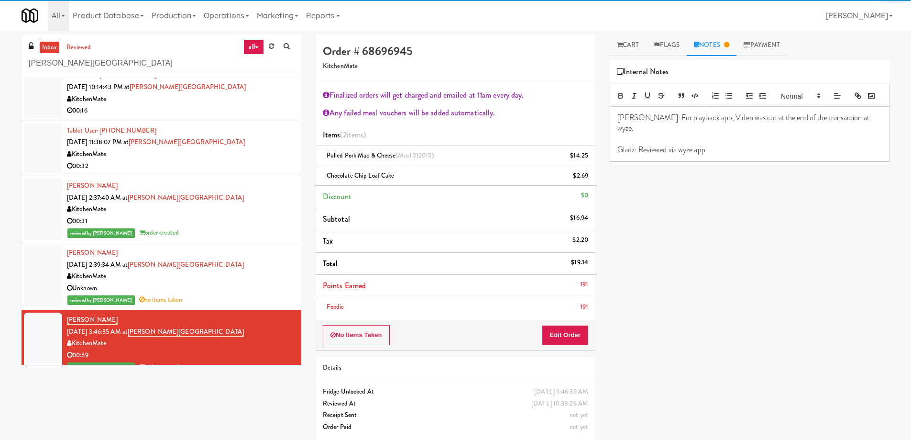
click at [827, 238] on div "Primary Flag Clear Flag if unable to determine what was taken or order not proc…" at bounding box center [750, 239] width 280 height 359
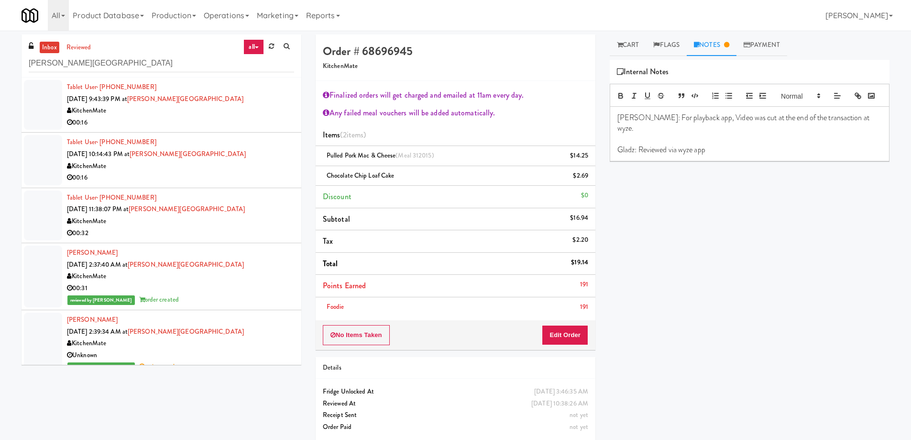
click at [251, 207] on div "Tablet User · (905) 924-3268 [DATE] 11:38:07 PM at [PERSON_NAME][GEOGRAPHIC_DAT…" at bounding box center [180, 215] width 227 height 47
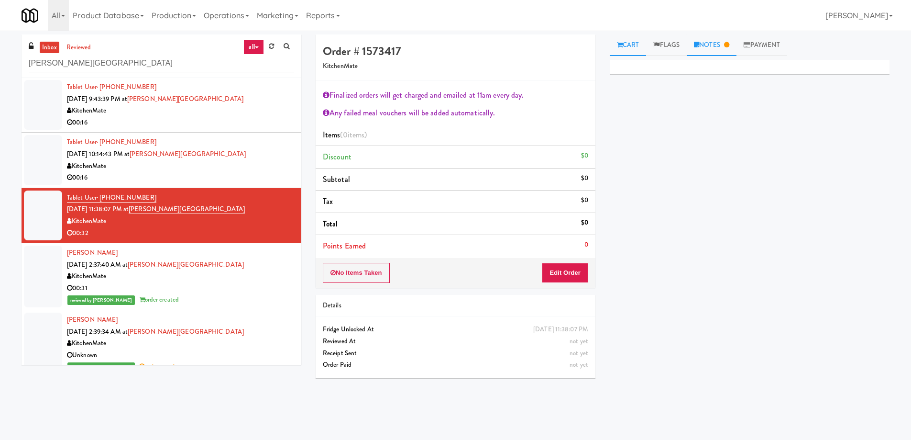
click at [718, 42] on link "Notes" at bounding box center [712, 45] width 50 height 22
click at [258, 103] on div "Tablet User · (514) 688-1310 [DATE] 9:43:39 PM at [PERSON_NAME][GEOGRAPHIC_DATA…" at bounding box center [180, 104] width 227 height 47
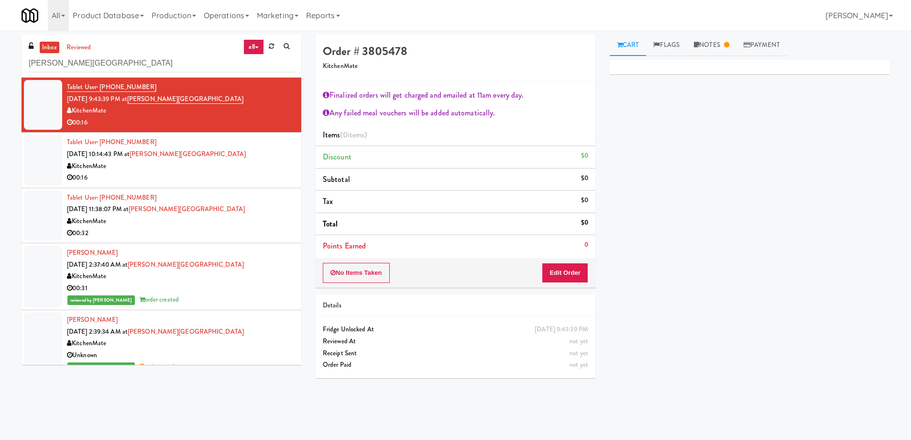
click at [222, 211] on div "Tablet User · (905) 924-3268 [DATE] 11:38:07 PM at [PERSON_NAME][GEOGRAPHIC_DAT…" at bounding box center [180, 215] width 227 height 47
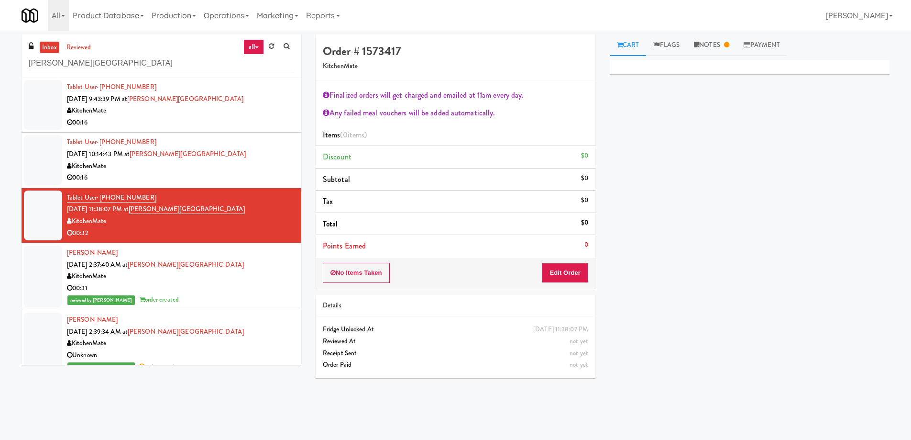
click at [236, 220] on div "KitchenMate" at bounding box center [180, 221] width 227 height 12
click at [229, 121] on div "00:16" at bounding box center [180, 123] width 227 height 12
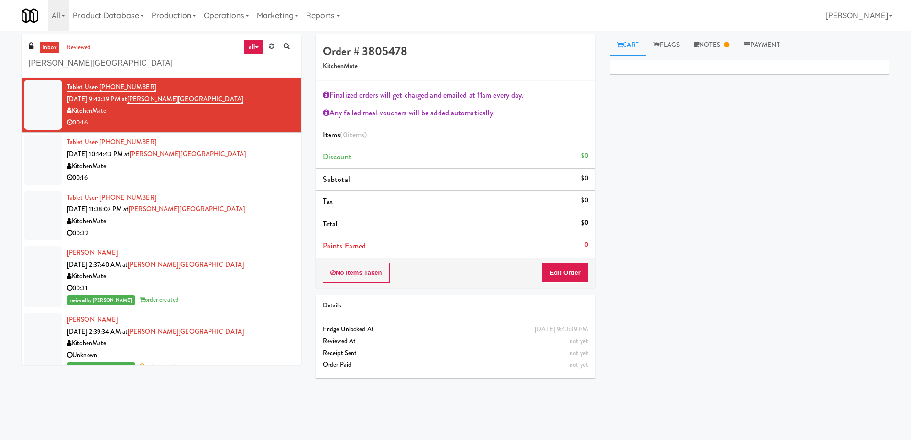
click at [246, 94] on div "Tablet User · (514) 688-1310 [DATE] 9:43:39 PM at [PERSON_NAME][GEOGRAPHIC_DATA…" at bounding box center [180, 104] width 227 height 47
click at [719, 47] on link "Notes" at bounding box center [712, 45] width 50 height 22
click at [623, 44] on link "Cart" at bounding box center [628, 45] width 37 height 22
click at [564, 271] on button "Edit Order" at bounding box center [565, 273] width 46 height 20
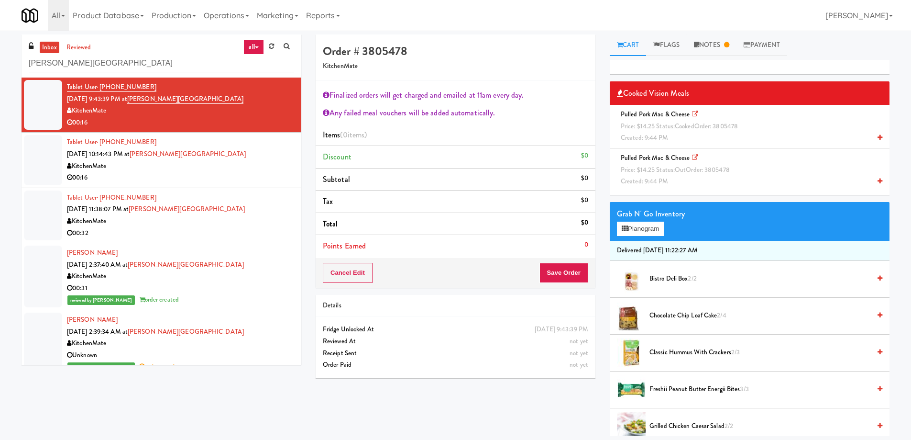
click at [666, 122] on span "Price: $14.25 Status: cooked Order: 3805478" at bounding box center [679, 126] width 117 height 9
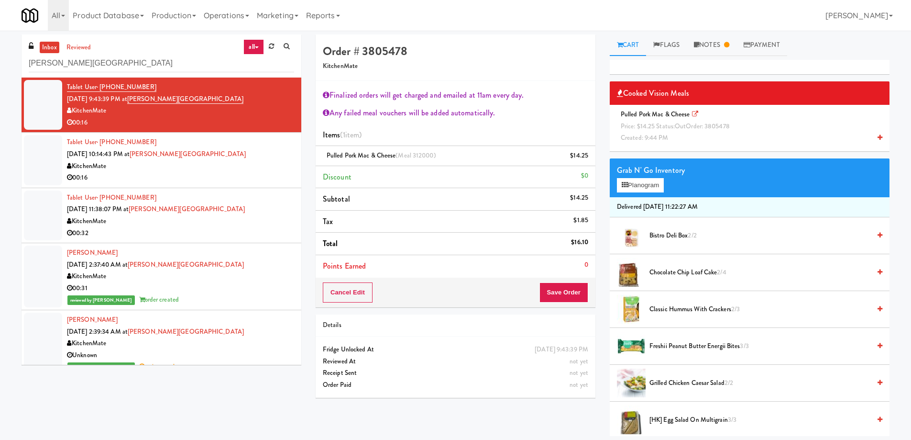
click at [663, 125] on span "Price: $14.25 Status: out Order: 3805478" at bounding box center [675, 126] width 109 height 9
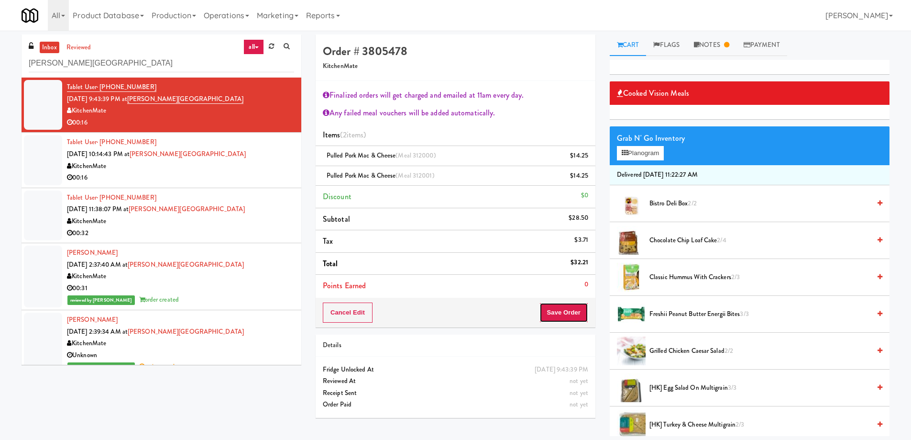
click at [562, 314] on button "Save Order" at bounding box center [564, 312] width 49 height 20
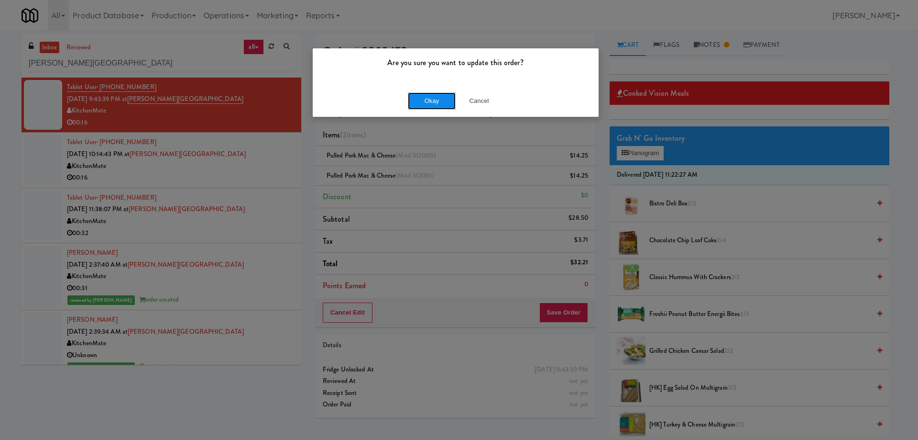
click at [429, 101] on button "Okay" at bounding box center [432, 100] width 48 height 17
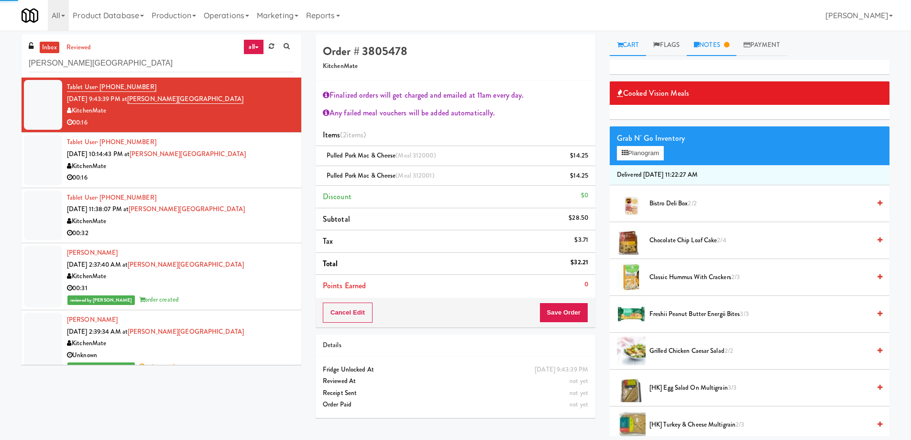
click at [715, 44] on link "Notes" at bounding box center [712, 45] width 50 height 22
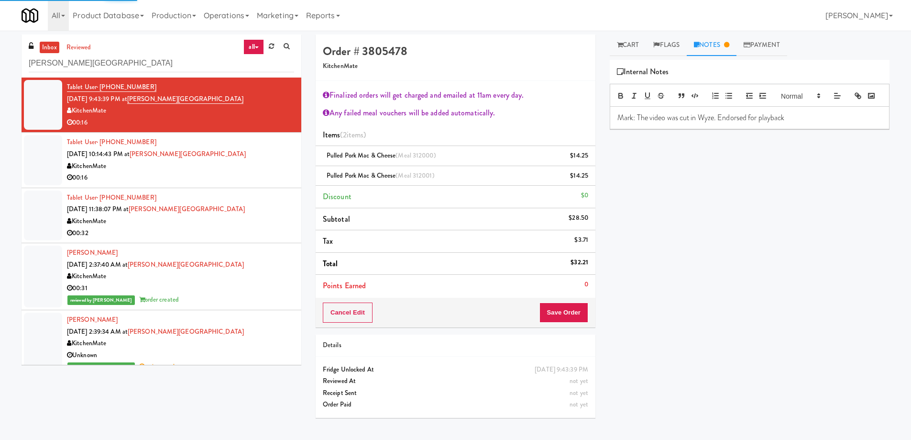
click at [838, 123] on p "Mark: The video was cut in Wyze. Endorsed for playback" at bounding box center [750, 117] width 265 height 11
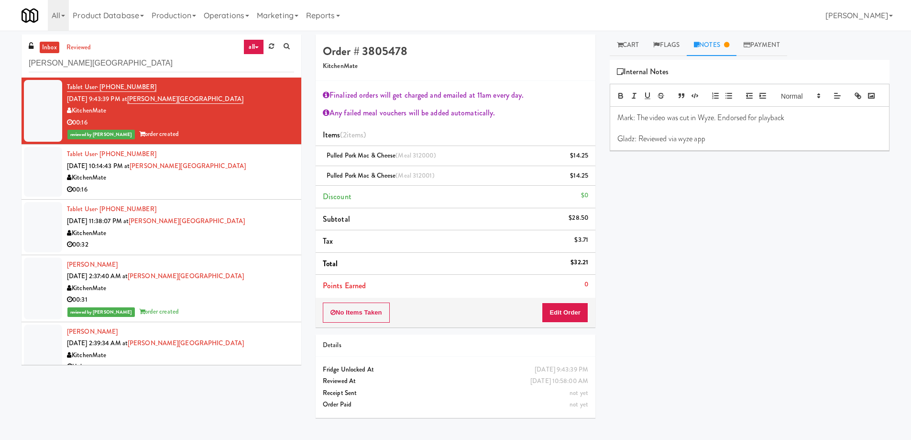
click at [237, 186] on div "00:16" at bounding box center [180, 190] width 227 height 12
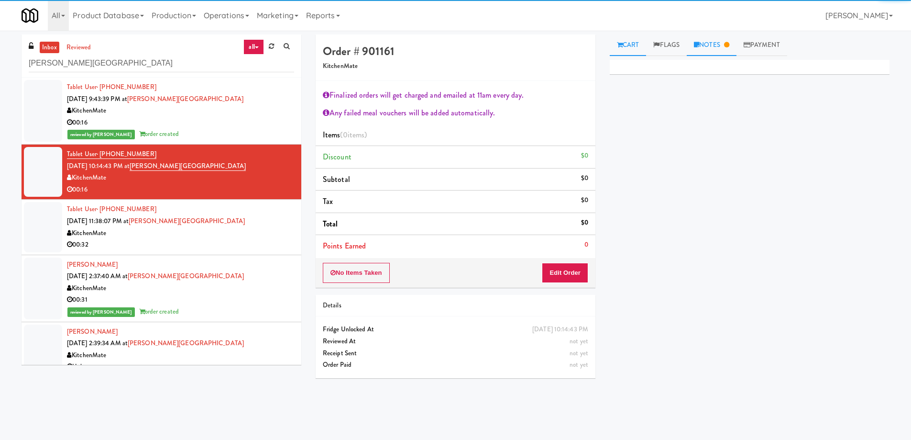
click at [713, 49] on link "Notes" at bounding box center [712, 45] width 50 height 22
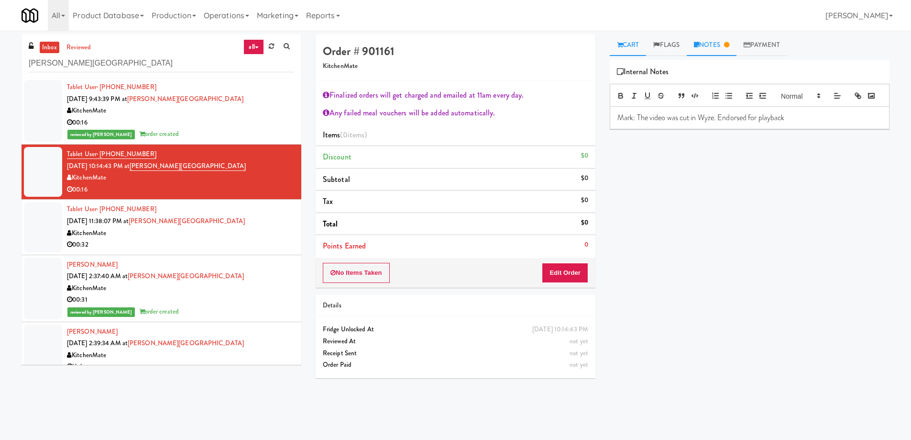
click at [632, 49] on link "Cart" at bounding box center [628, 45] width 37 height 22
click at [561, 276] on button "Edit Order" at bounding box center [565, 273] width 46 height 20
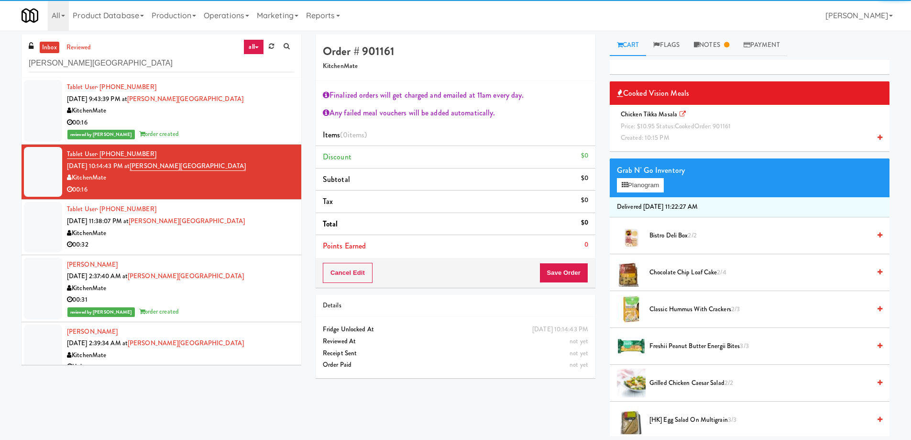
click at [655, 120] on div "Chicken Tikka Masala Price: $10.95 Status: cooked Order: 901161 Created: 10:15 …" at bounding box center [749, 126] width 265 height 35
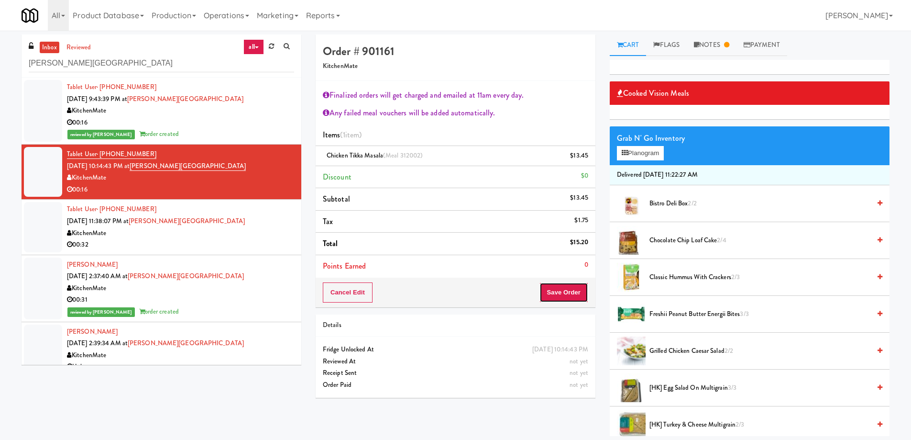
drag, startPoint x: 567, startPoint y: 295, endPoint x: 469, endPoint y: 236, distance: 114.1
click at [567, 295] on button "Save Order" at bounding box center [564, 292] width 49 height 20
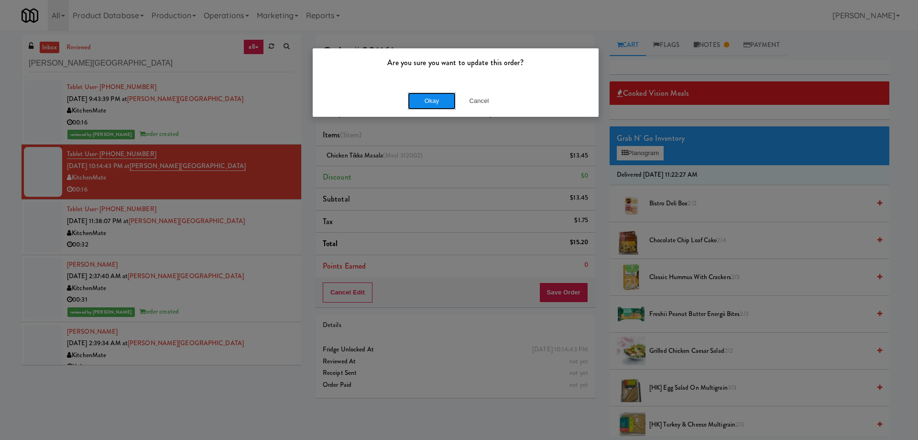
click at [440, 97] on button "Okay" at bounding box center [432, 100] width 48 height 17
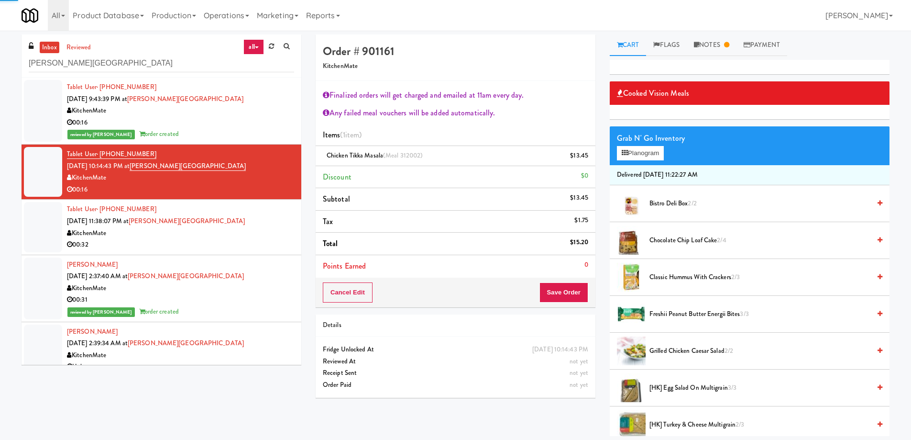
click at [233, 255] on li "[PERSON_NAME] [DATE] 2:37:40 AM at [PERSON_NAME][GEOGRAPHIC_DATA] KitchenMate 0…" at bounding box center [162, 288] width 280 height 67
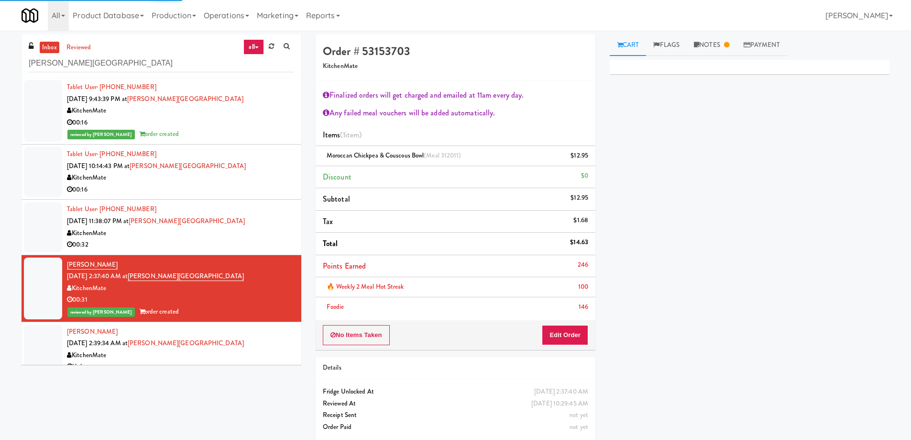
click at [243, 225] on div "Tablet User · (905) 924-3268 [DATE] 11:38:07 PM at [PERSON_NAME][GEOGRAPHIC_DAT…" at bounding box center [180, 226] width 227 height 47
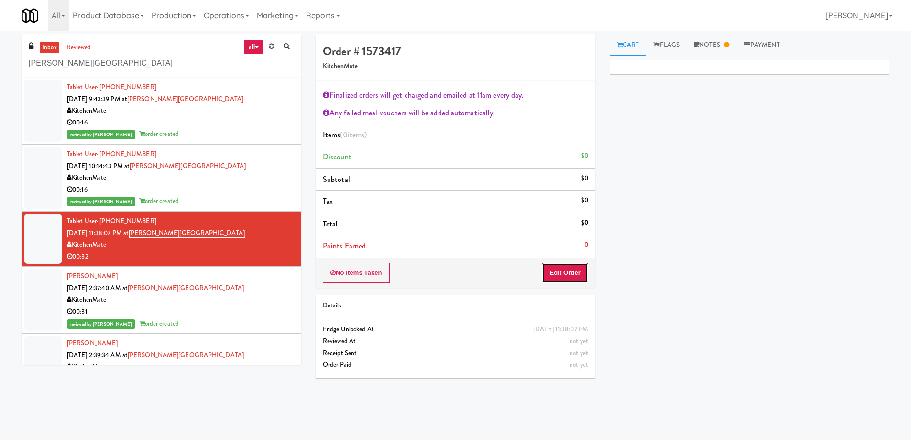
click at [573, 274] on button "Edit Order" at bounding box center [565, 273] width 46 height 20
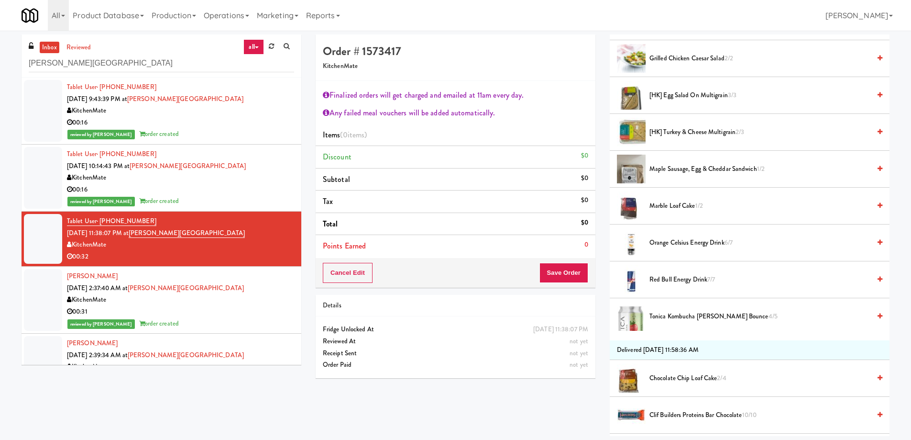
scroll to position [383, 0]
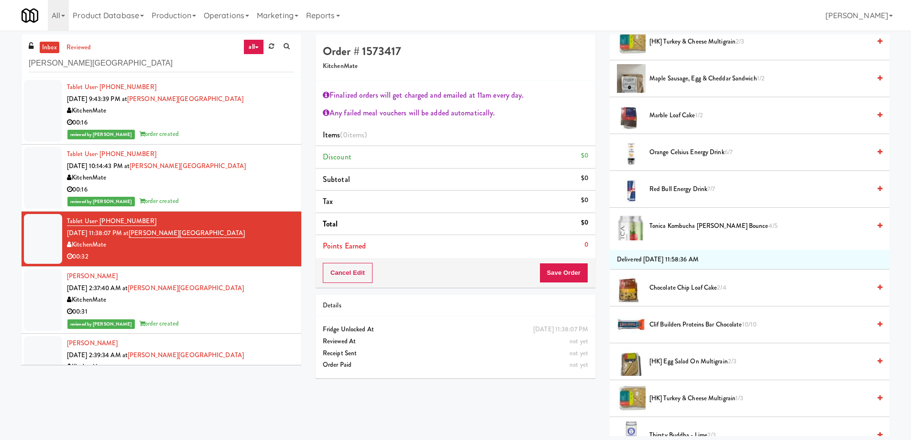
click at [667, 190] on span "Red Bull Energy Drink 7/7" at bounding box center [760, 189] width 221 height 12
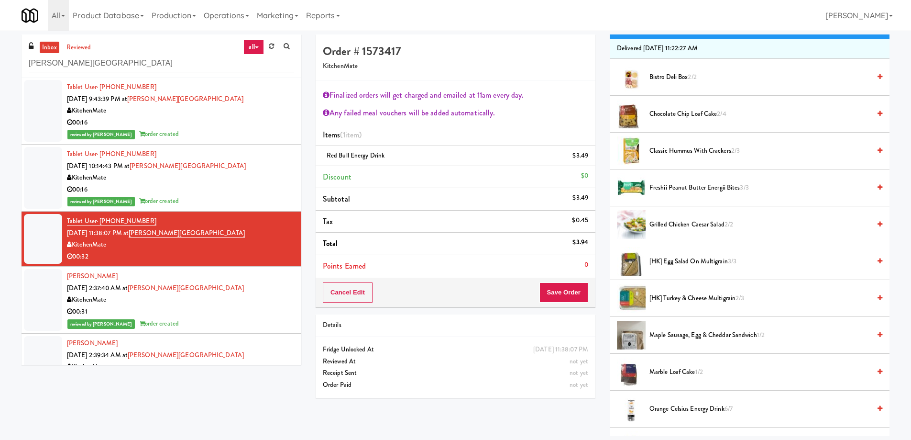
scroll to position [48, 0]
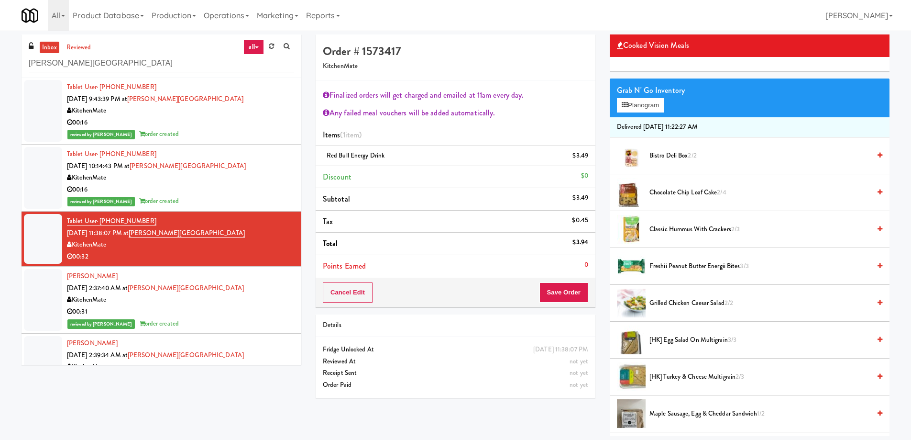
click at [674, 224] on span "Classic Hummus With Crackers 2/3" at bounding box center [760, 229] width 221 height 12
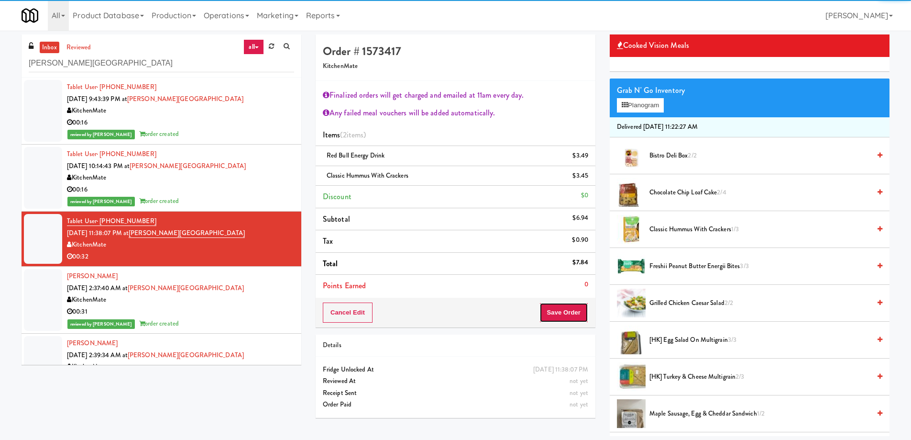
click at [566, 313] on button "Save Order" at bounding box center [564, 312] width 49 height 20
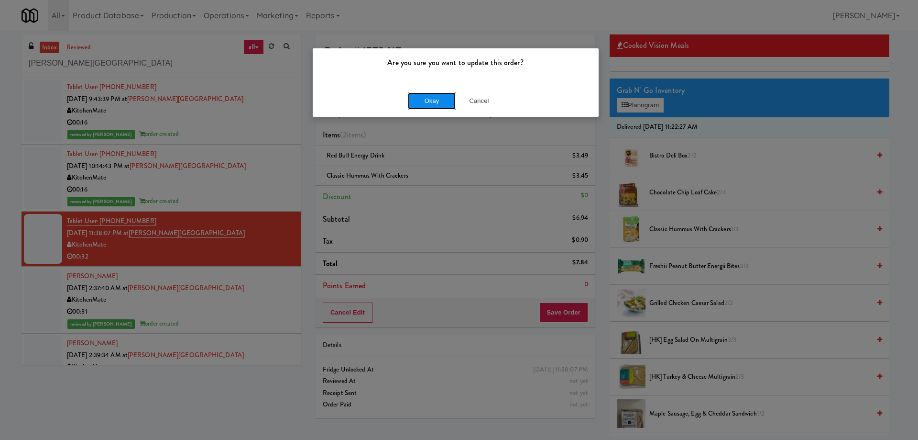
click at [432, 102] on button "Okay" at bounding box center [432, 100] width 48 height 17
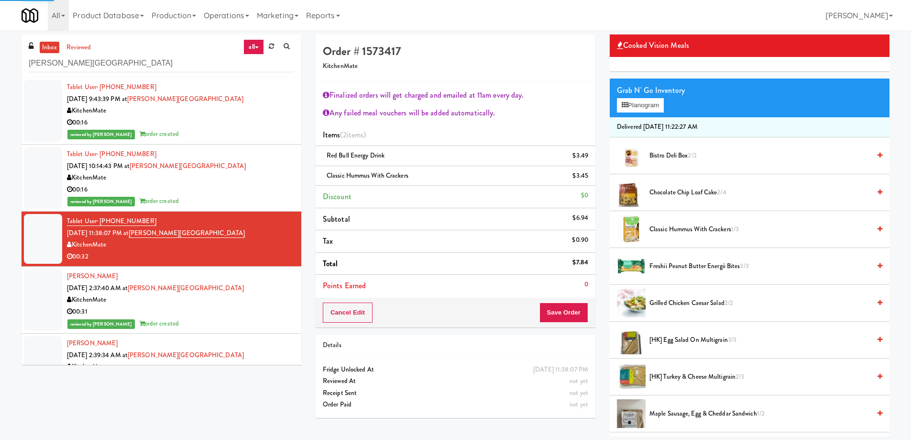
scroll to position [0, 0]
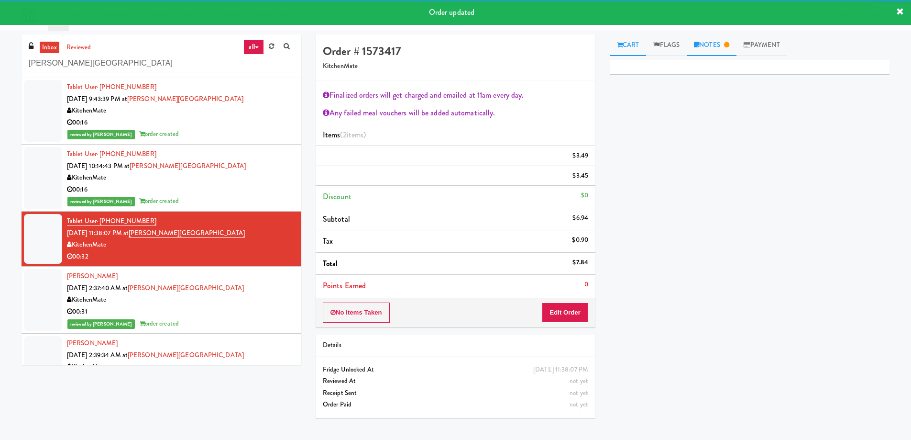
click at [712, 45] on link "Notes" at bounding box center [712, 45] width 50 height 22
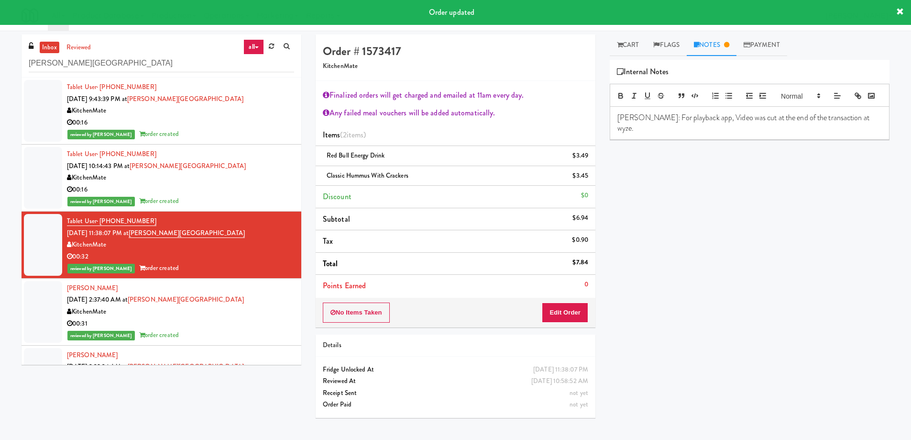
click at [863, 138] on div "[PERSON_NAME]: For playback app, Video was cut at the end of the transaction at…" at bounding box center [749, 123] width 279 height 33
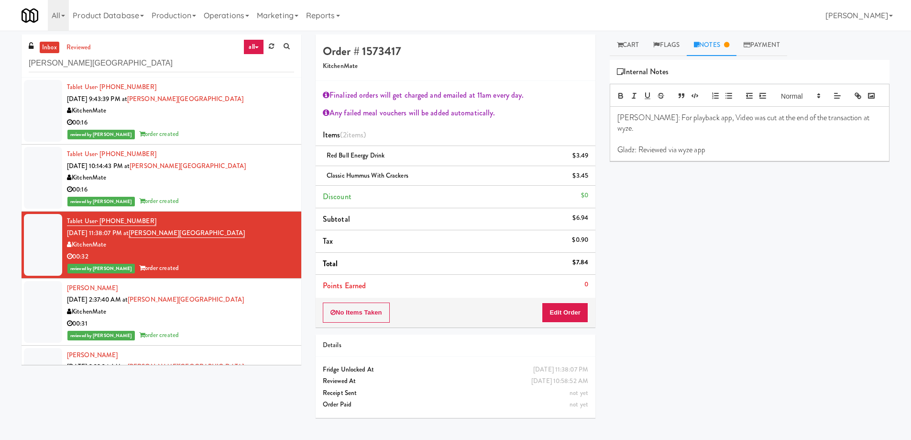
click at [672, 151] on p "Gladz: Reviewed via wyze app" at bounding box center [750, 149] width 265 height 11
click at [216, 185] on div "00:16" at bounding box center [180, 190] width 227 height 12
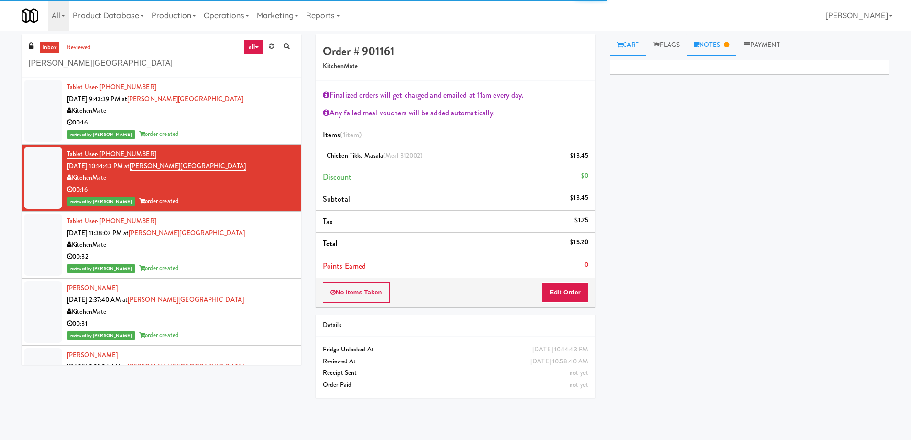
click at [703, 47] on link "Notes" at bounding box center [712, 45] width 50 height 22
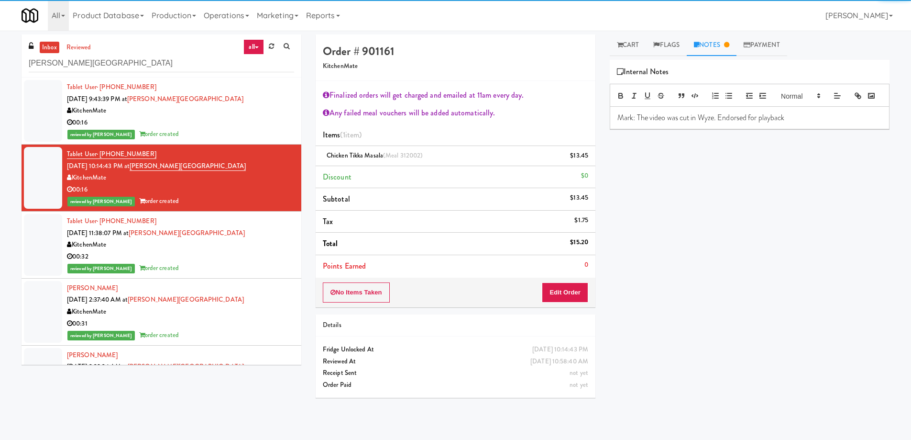
click at [800, 123] on p "Mark: The video was cut in Wyze. Endorsed for playback" at bounding box center [750, 117] width 265 height 11
click at [756, 241] on div "Primary Flag Clear Flag if unable to determine what was taken or order not proc…" at bounding box center [750, 239] width 280 height 359
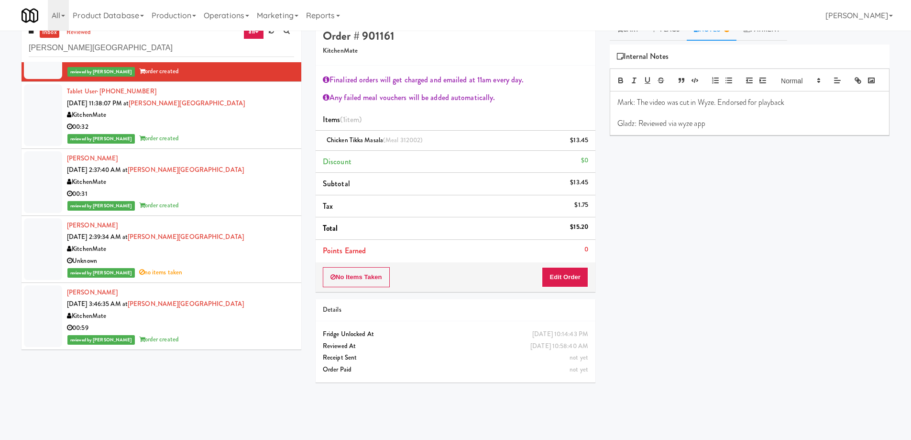
scroll to position [31, 0]
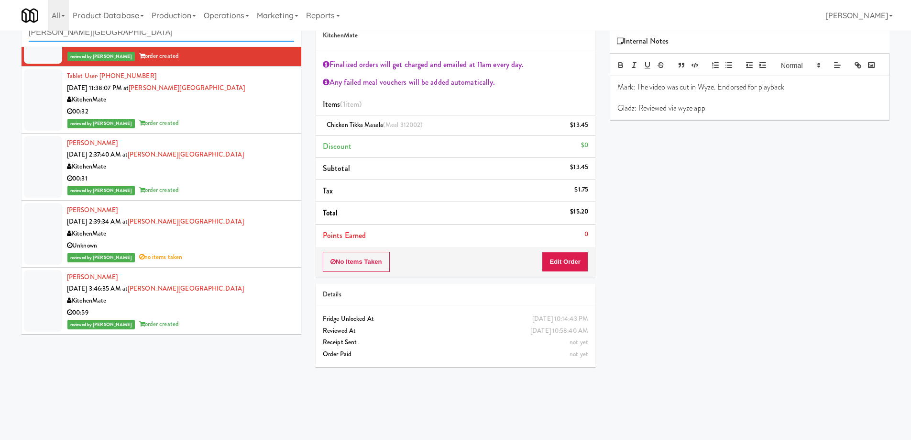
click at [163, 39] on input "[PERSON_NAME][GEOGRAPHIC_DATA]" at bounding box center [161, 33] width 265 height 18
paste input "HaNoBe - w/out Gym"
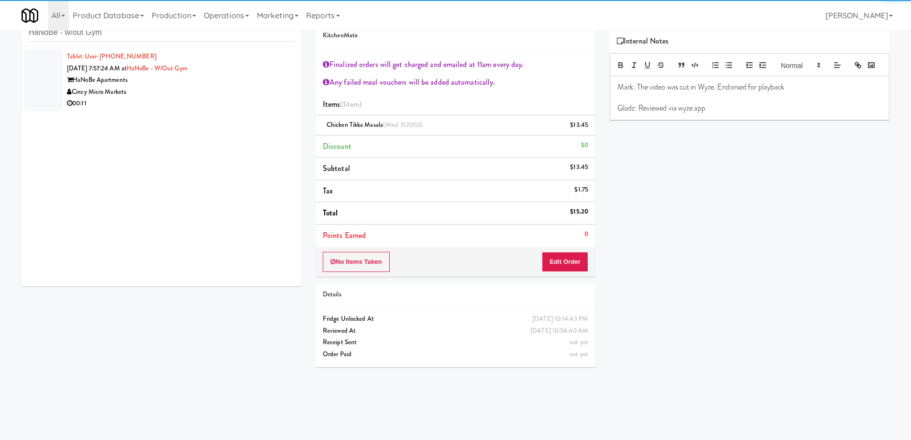
click at [223, 94] on div "Cincy Micro Markets" at bounding box center [180, 92] width 227 height 12
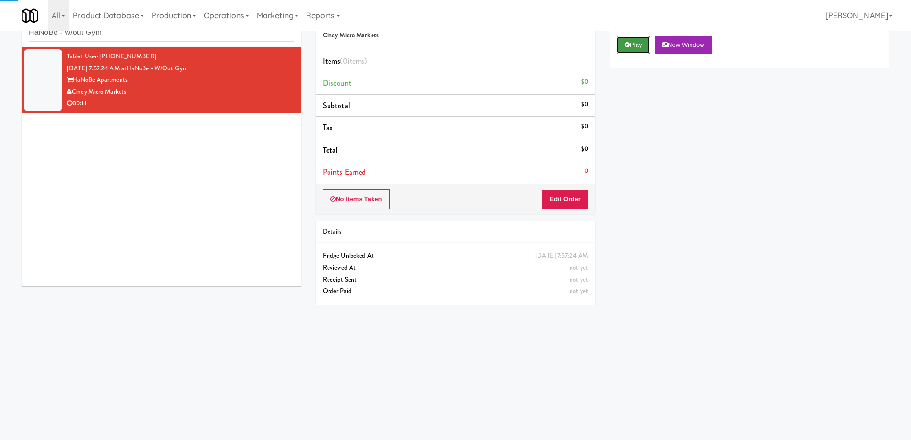
click at [633, 44] on button "Play" at bounding box center [633, 44] width 33 height 17
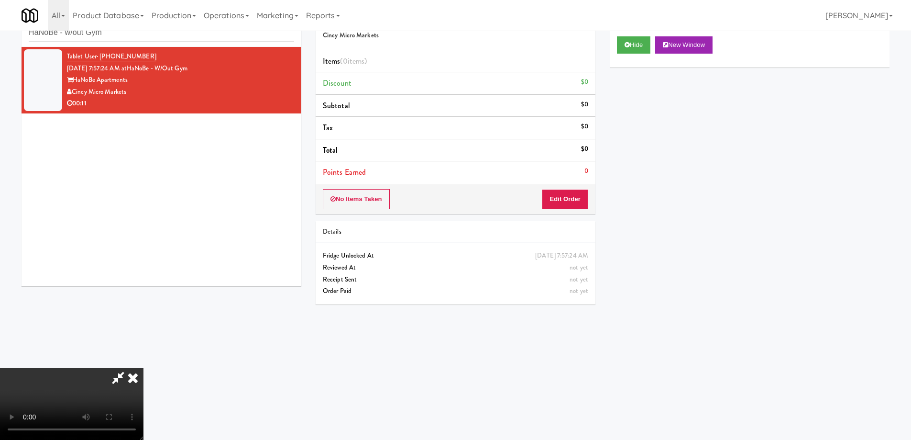
click at [144, 368] on video at bounding box center [72, 404] width 144 height 72
click at [564, 198] on button "Edit Order" at bounding box center [565, 199] width 46 height 20
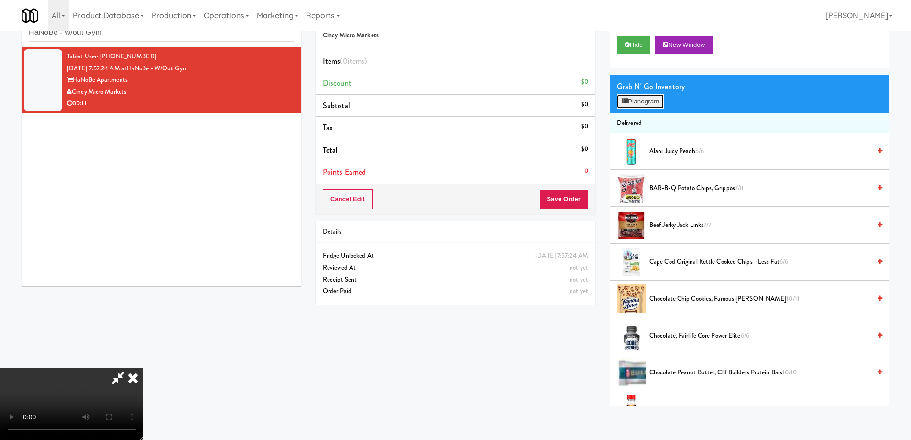
click at [633, 106] on button "Planogram" at bounding box center [640, 101] width 47 height 14
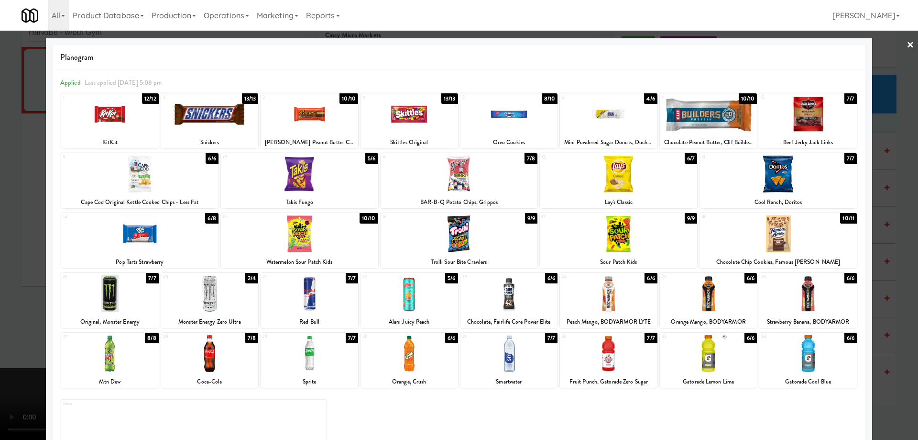
click at [213, 292] on div at bounding box center [210, 293] width 98 height 37
click at [223, 299] on div at bounding box center [210, 293] width 98 height 37
click at [907, 45] on link "×" at bounding box center [911, 46] width 8 height 30
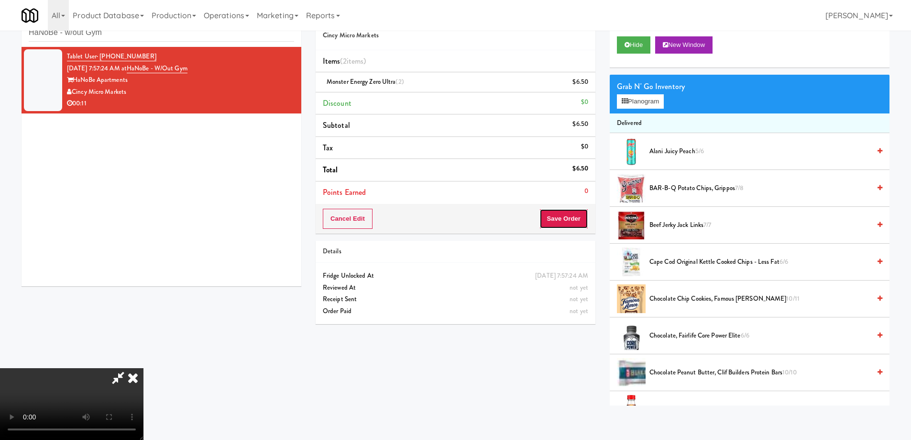
click at [555, 212] on button "Save Order" at bounding box center [564, 219] width 49 height 20
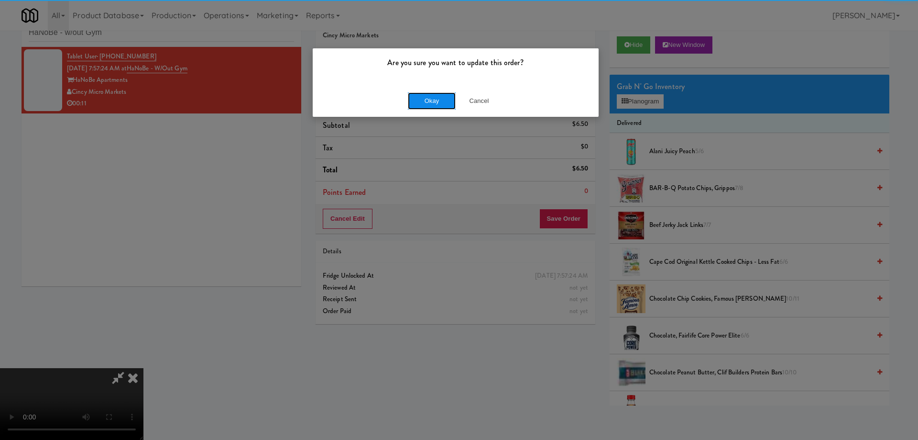
click at [430, 100] on button "Okay" at bounding box center [432, 100] width 48 height 17
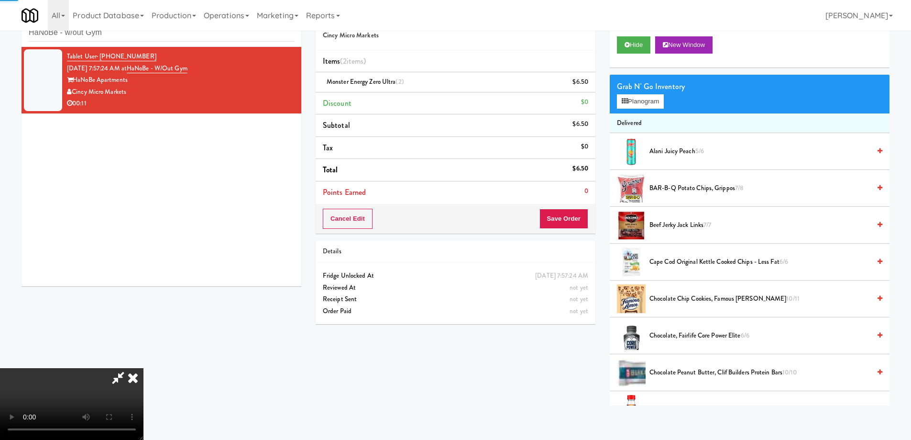
drag, startPoint x: 534, startPoint y: 42, endPoint x: 532, endPoint y: 53, distance: 11.6
click at [144, 368] on icon at bounding box center [132, 377] width 21 height 19
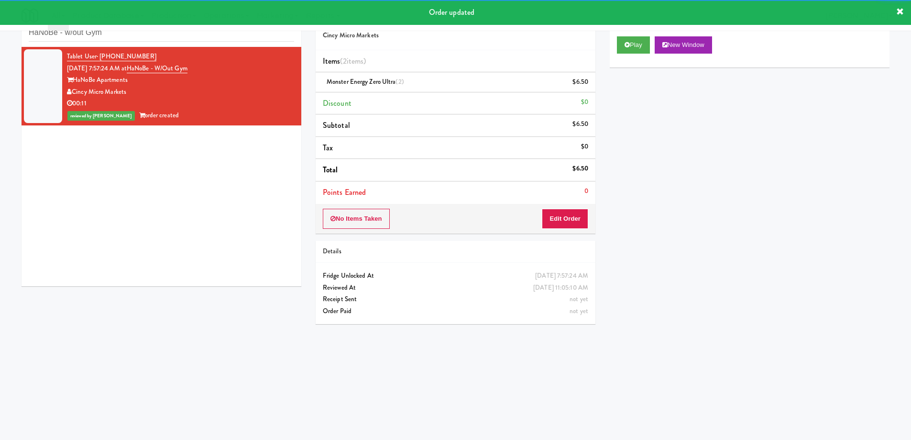
click at [225, 165] on div "Tablet User · (513) 692-6815 [DATE] 7:57:24 AM at HaNoBe - w/out Gym HaNoBe Apa…" at bounding box center [162, 166] width 280 height 239
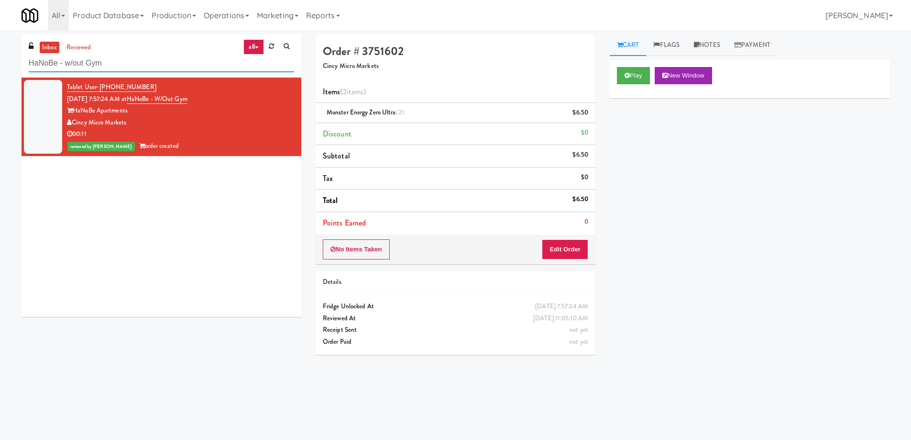
click at [170, 67] on input "HaNoBe - w/out Gym" at bounding box center [161, 64] width 265 height 18
paste input "Ame - Pantry"
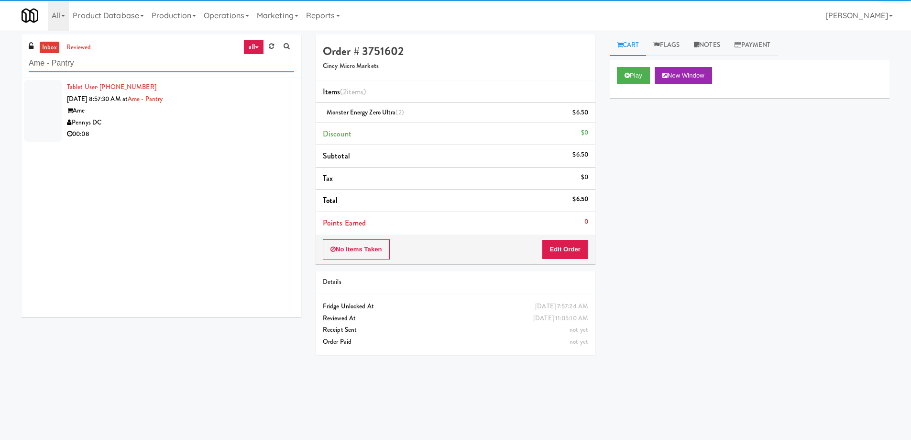
type input "Ame - Pantry"
click at [246, 132] on div "00:08" at bounding box center [180, 134] width 227 height 12
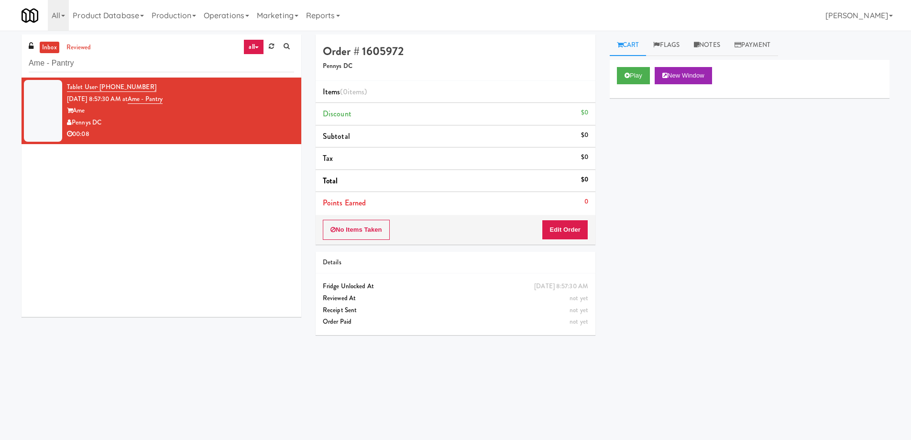
click at [634, 85] on div "Play New Window" at bounding box center [750, 79] width 280 height 38
click at [628, 76] on icon at bounding box center [627, 75] width 5 height 6
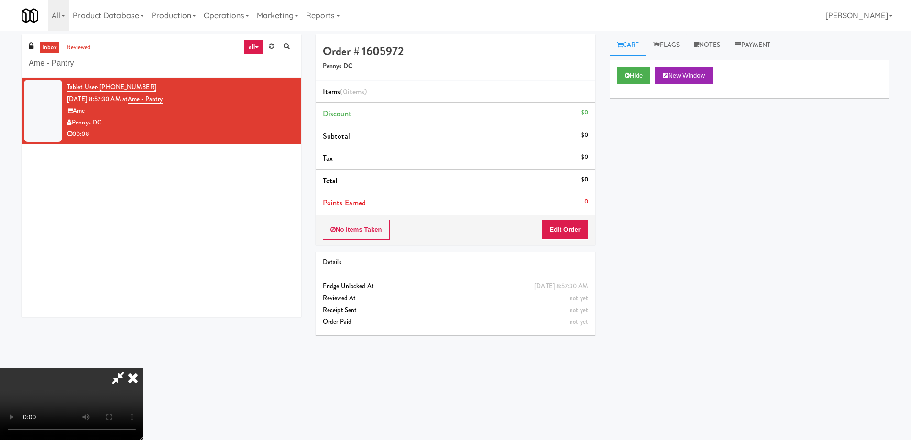
click at [144, 368] on video at bounding box center [72, 404] width 144 height 72
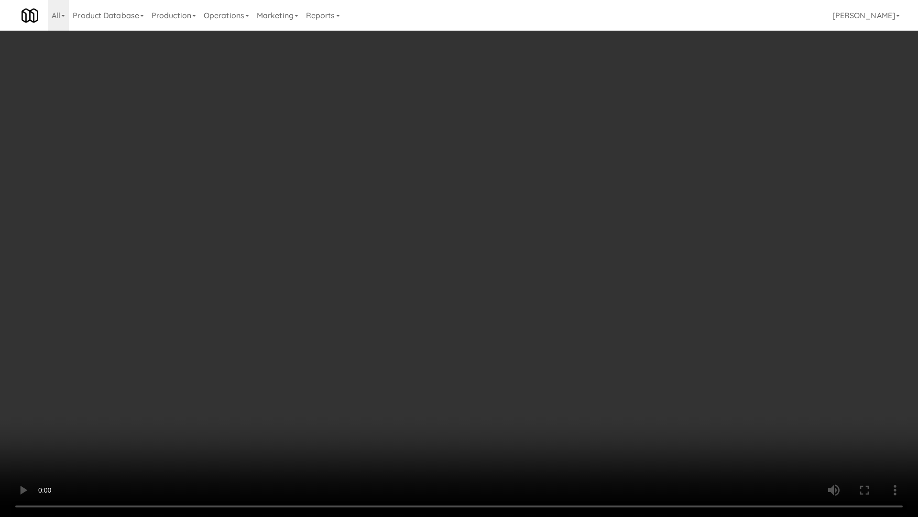
click at [501, 221] on video at bounding box center [459, 258] width 918 height 517
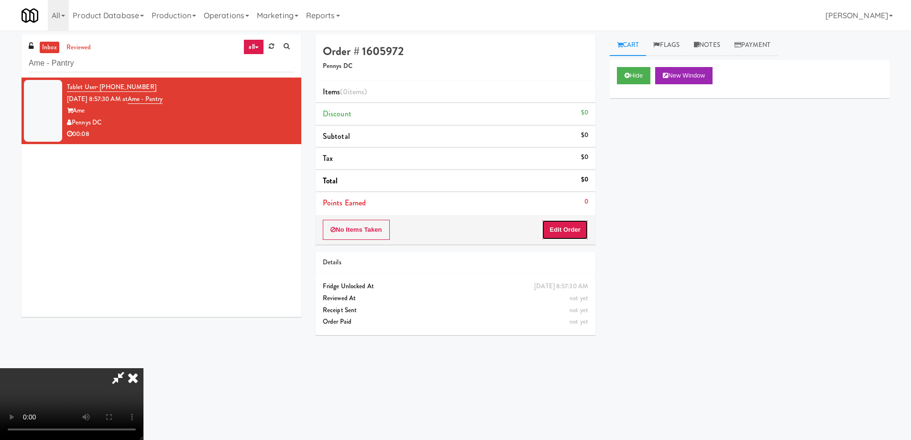
click at [574, 225] on button "Edit Order" at bounding box center [565, 230] width 46 height 20
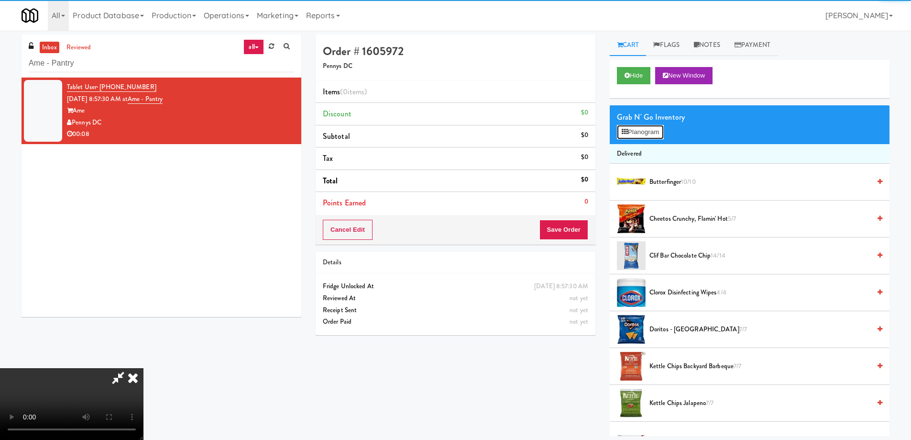
drag, startPoint x: 636, startPoint y: 137, endPoint x: 615, endPoint y: 144, distance: 21.9
click at [636, 137] on button "Planogram" at bounding box center [640, 132] width 47 height 14
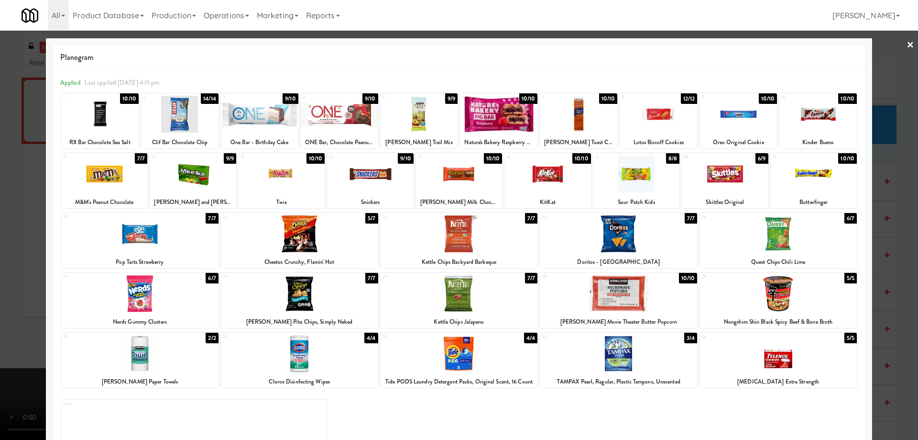
click at [790, 245] on div at bounding box center [778, 233] width 157 height 37
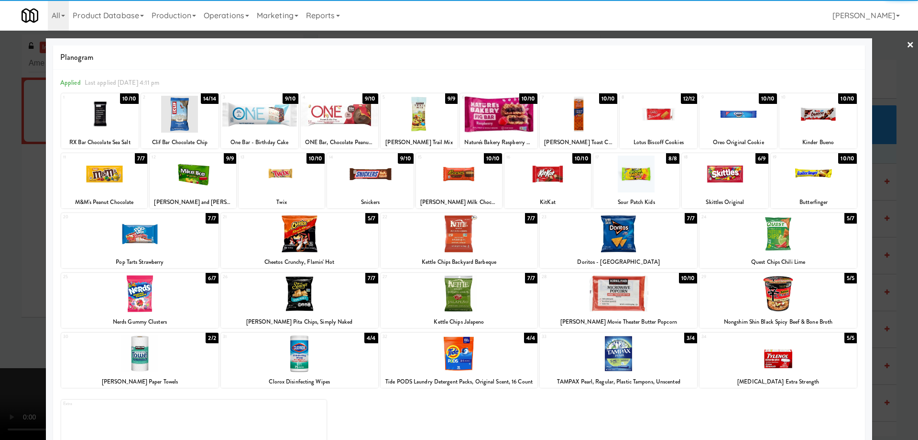
click at [907, 43] on link "×" at bounding box center [911, 46] width 8 height 30
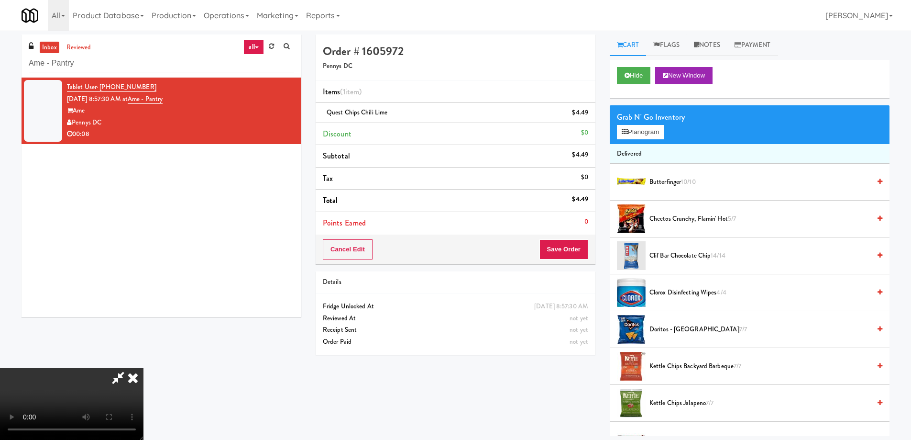
click at [144, 368] on video at bounding box center [72, 404] width 144 height 72
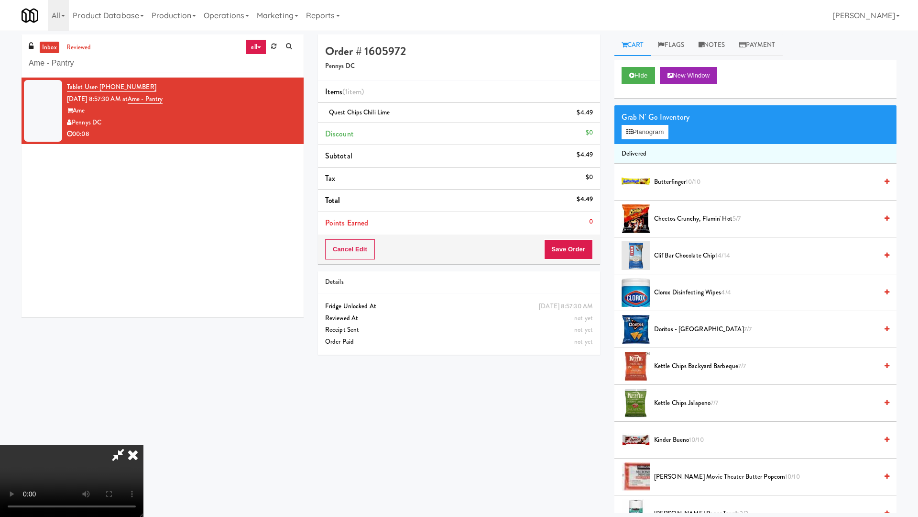
click at [144, 438] on video at bounding box center [72, 481] width 144 height 72
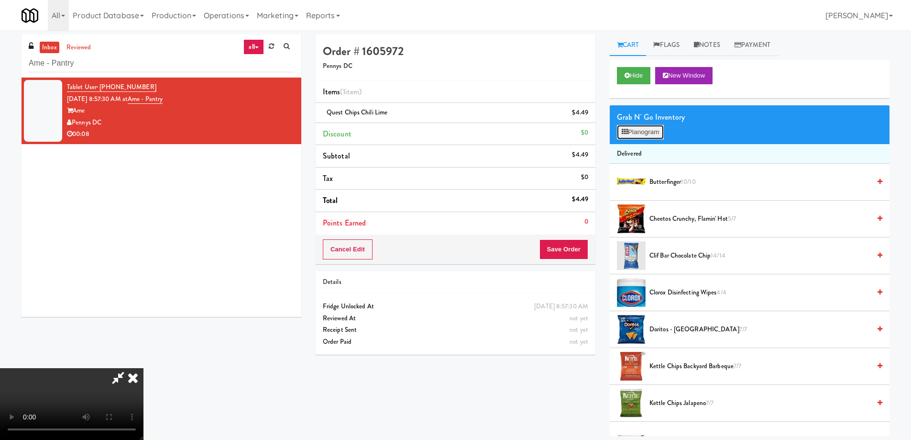
click at [638, 129] on button "Planogram" at bounding box center [640, 132] width 47 height 14
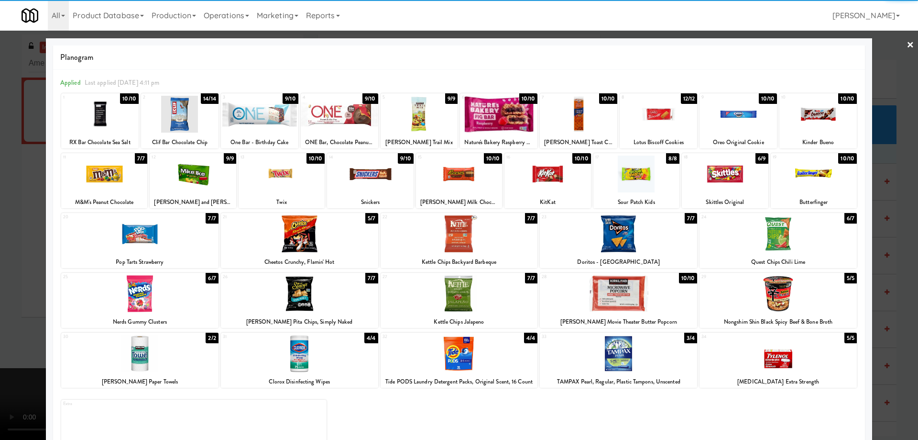
click at [349, 113] on div at bounding box center [339, 114] width 77 height 37
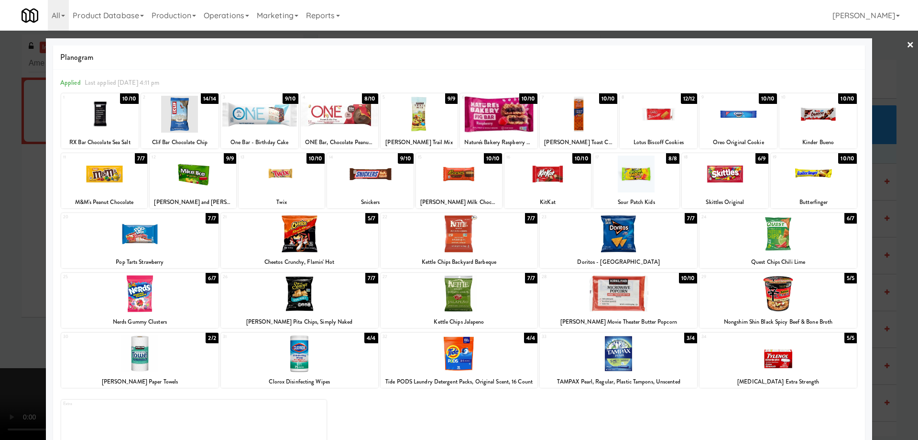
click at [907, 45] on link "×" at bounding box center [911, 46] width 8 height 30
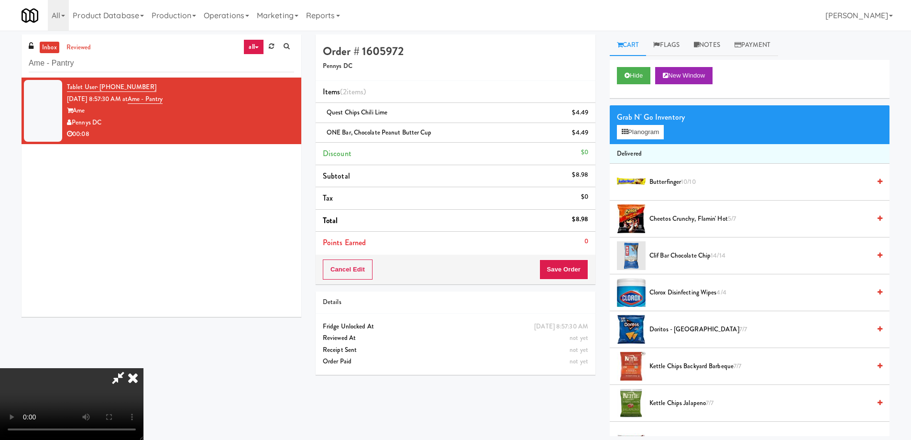
click at [144, 368] on video at bounding box center [72, 404] width 144 height 72
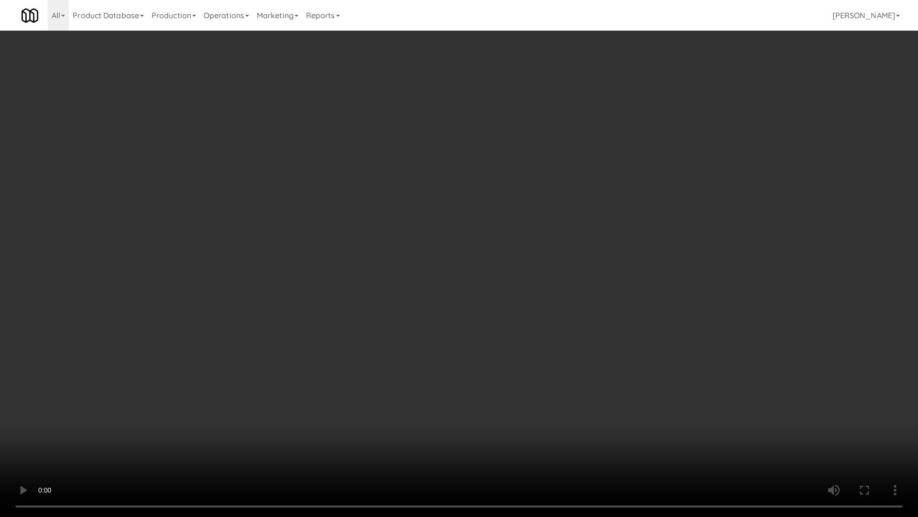
click at [540, 339] on video at bounding box center [459, 258] width 918 height 517
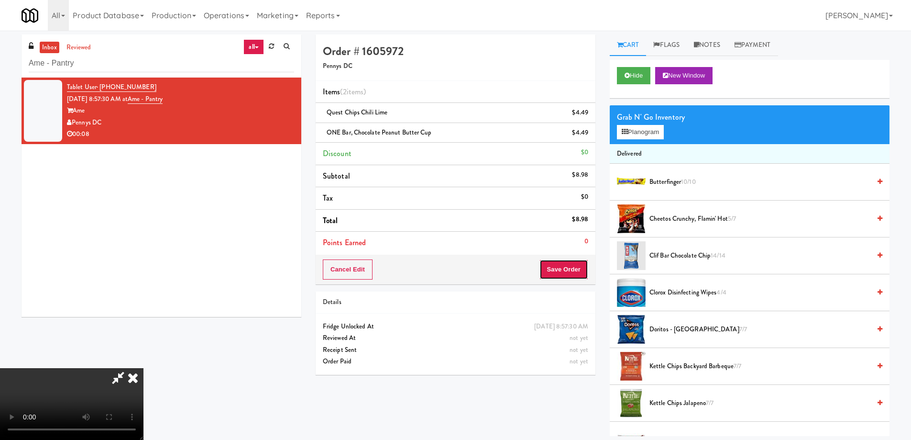
click at [565, 267] on button "Save Order" at bounding box center [564, 269] width 49 height 20
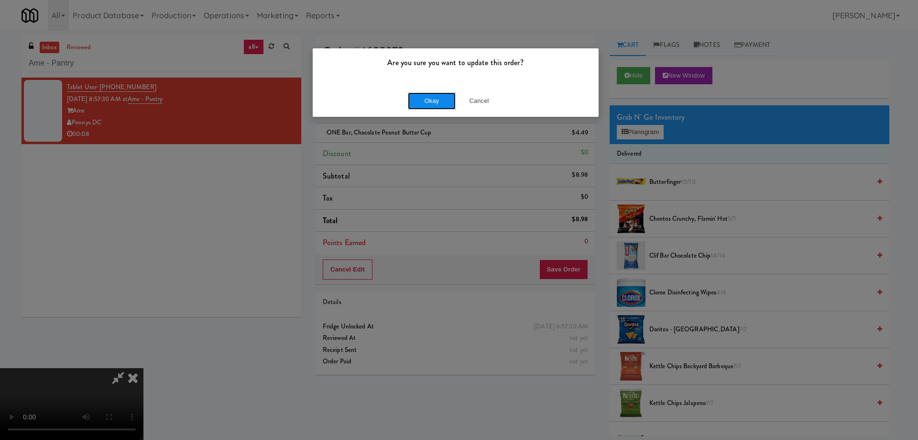
click at [428, 101] on button "Okay" at bounding box center [432, 100] width 48 height 17
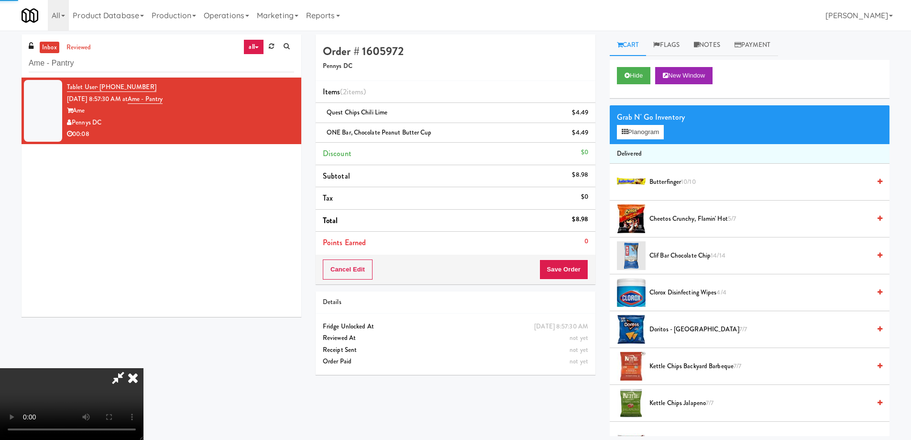
click at [144, 368] on icon at bounding box center [132, 377] width 21 height 19
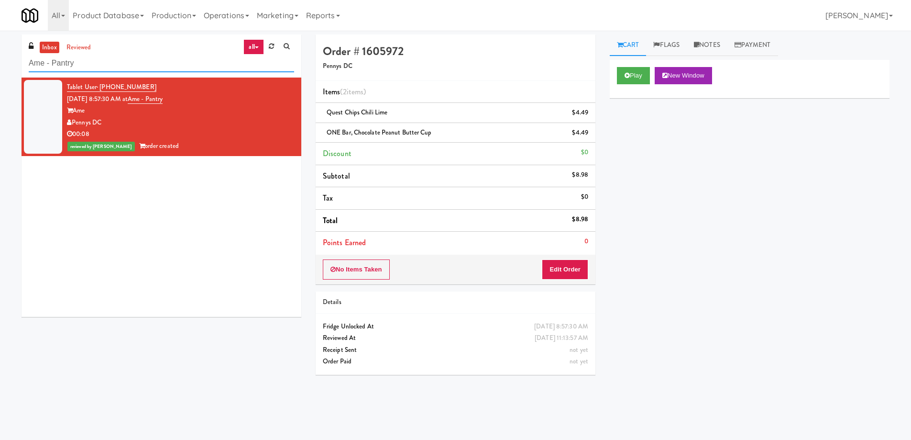
click at [213, 72] on input "Ame - Pantry" at bounding box center [161, 64] width 265 height 18
paste input "IKEA CDC Mississauga"
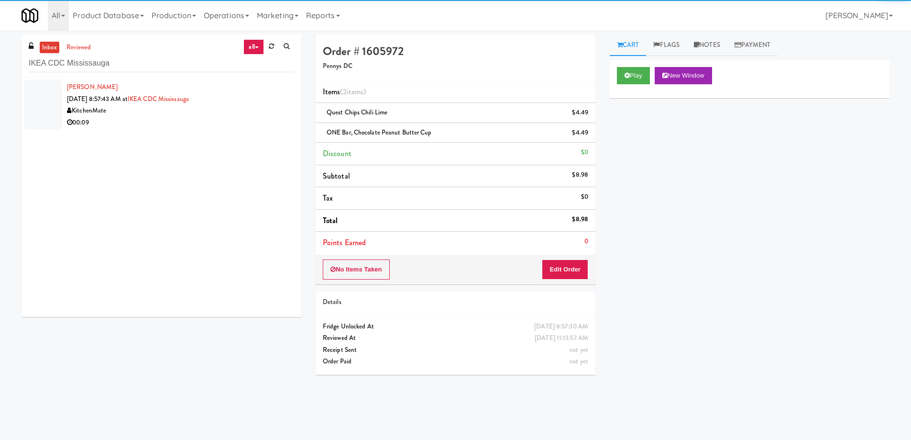
click at [240, 116] on div "KitchenMate" at bounding box center [180, 111] width 227 height 12
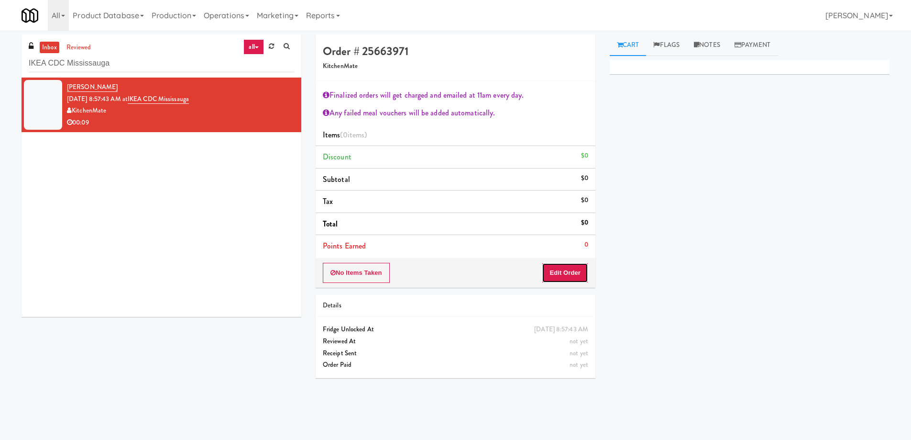
click at [547, 272] on button "Edit Order" at bounding box center [565, 273] width 46 height 20
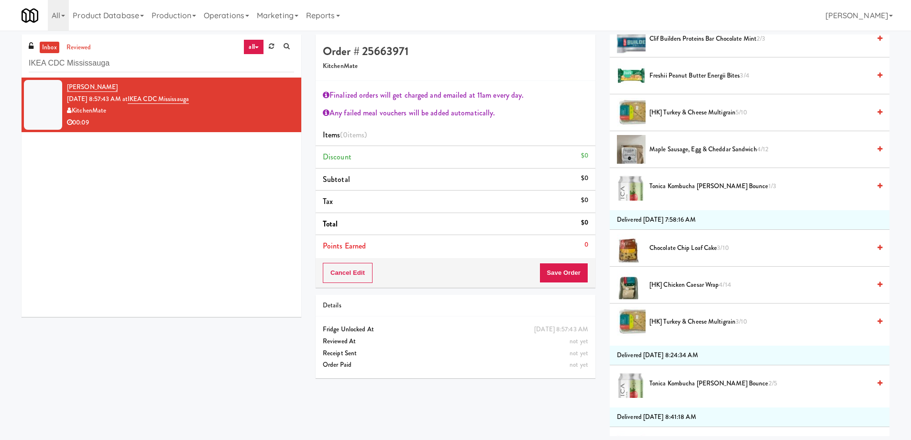
scroll to position [239, 0]
click at [683, 109] on span "[HK] Turkey & Cheese Multigrain 5/10" at bounding box center [760, 112] width 221 height 12
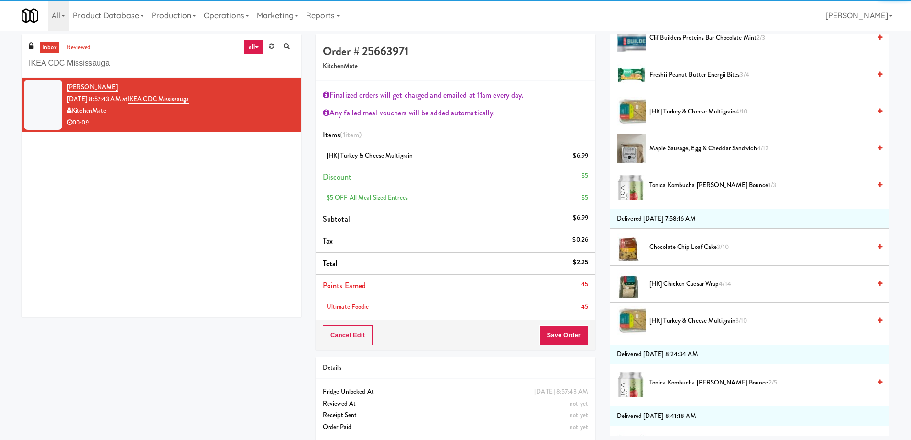
click at [678, 248] on span "Chocolate Chip Loaf Cake 3/10" at bounding box center [760, 247] width 221 height 12
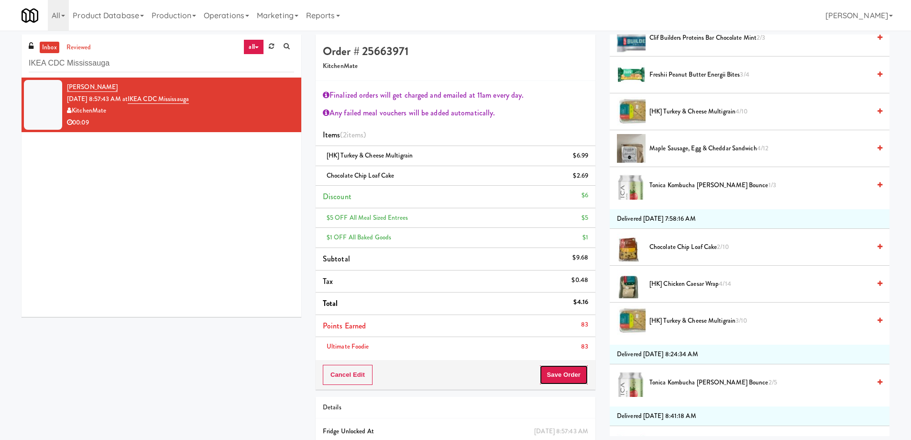
click at [568, 371] on button "Save Order" at bounding box center [564, 375] width 49 height 20
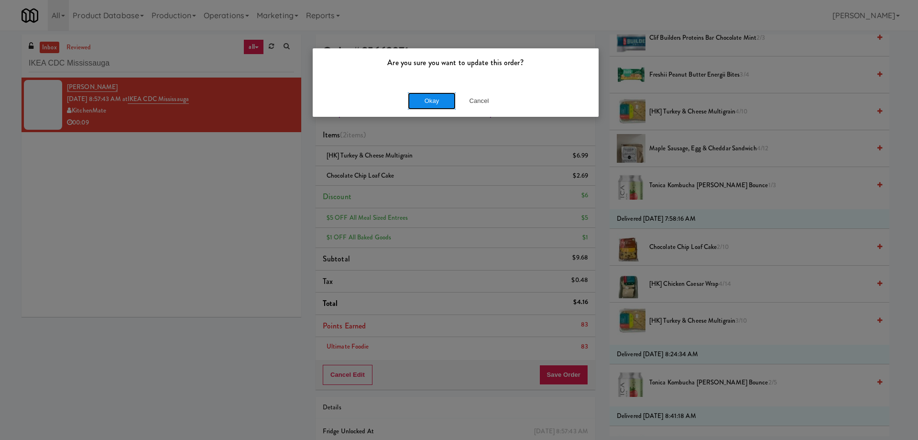
drag, startPoint x: 430, startPoint y: 92, endPoint x: 425, endPoint y: 99, distance: 8.8
click at [429, 92] on button "Okay" at bounding box center [432, 100] width 48 height 17
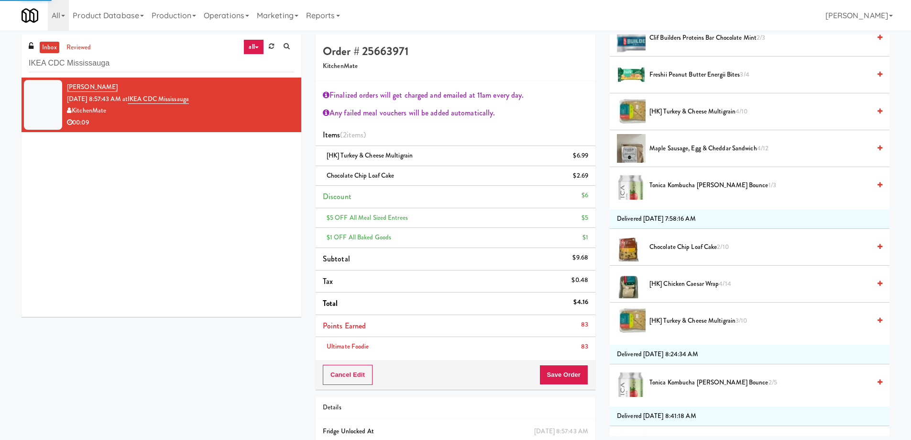
scroll to position [0, 0]
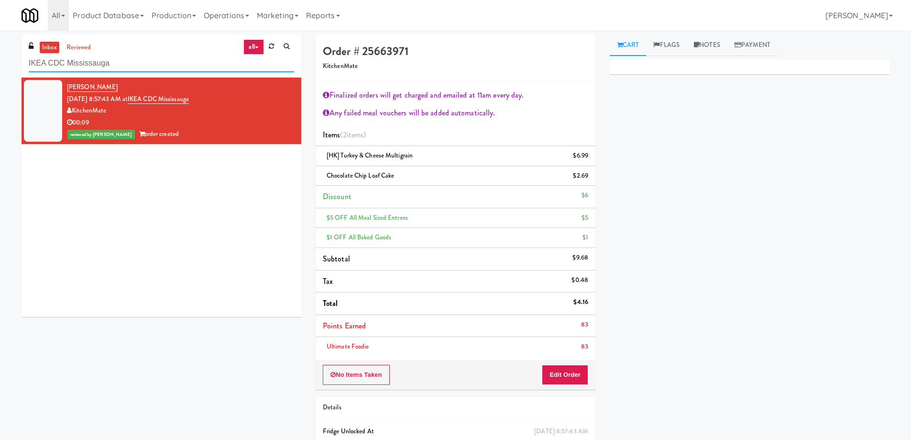
click at [130, 67] on input "IKEA CDC Mississauga" at bounding box center [161, 64] width 265 height 18
paste input "Ame - Cooler"
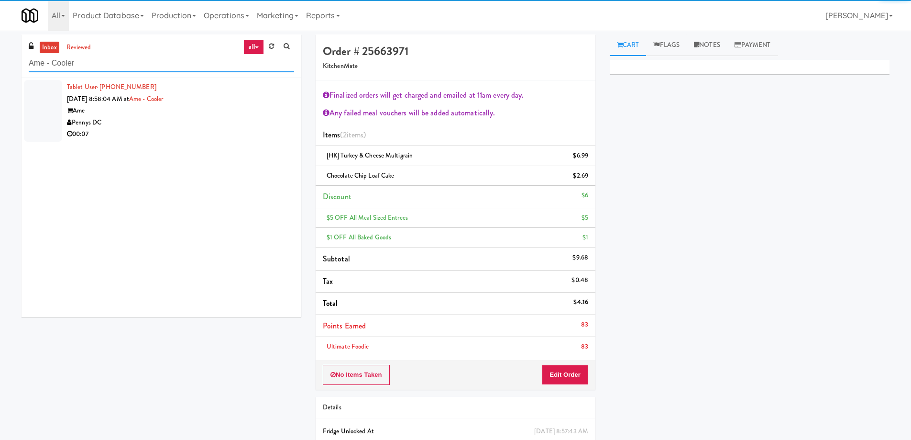
type input "Ame - Cooler"
click at [198, 107] on div "Ame" at bounding box center [180, 111] width 227 height 12
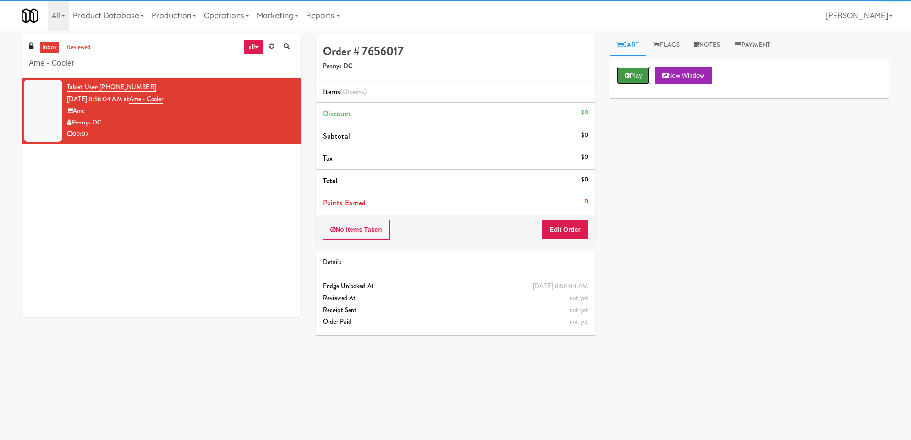
click at [629, 74] on icon at bounding box center [627, 75] width 5 height 6
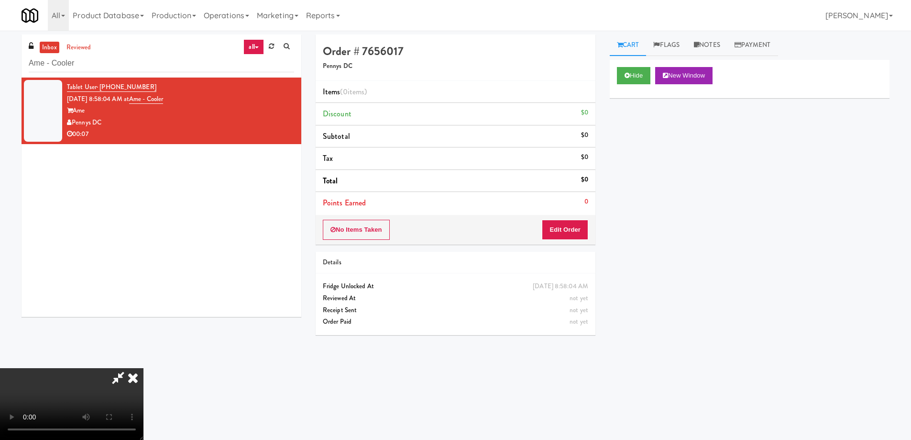
click at [144, 368] on video at bounding box center [72, 404] width 144 height 72
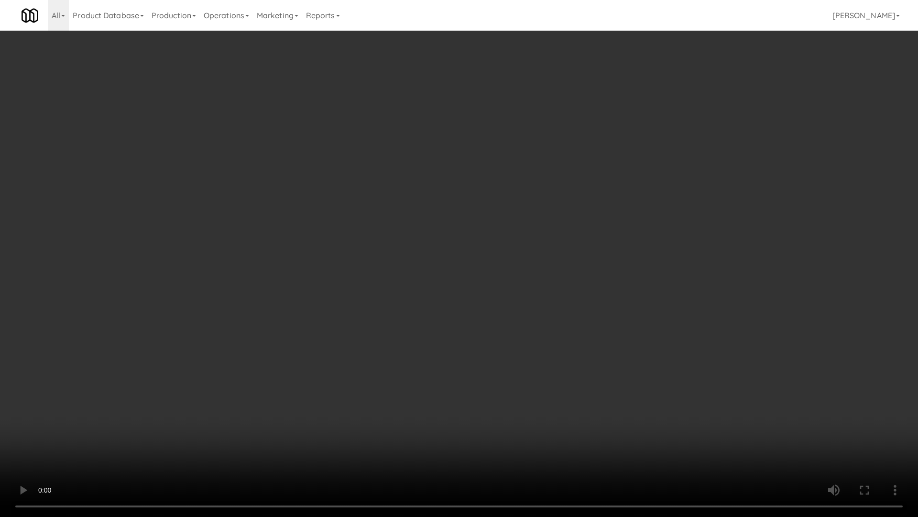
click at [414, 263] on video at bounding box center [459, 258] width 918 height 517
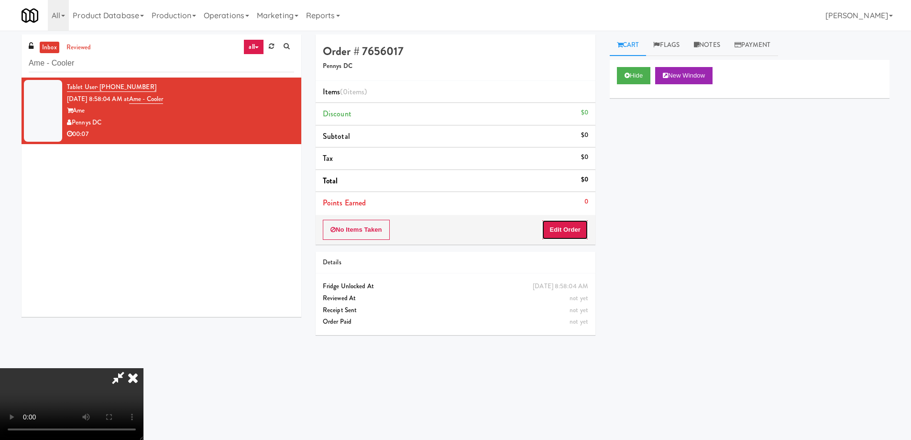
click at [561, 229] on button "Edit Order" at bounding box center [565, 230] width 46 height 20
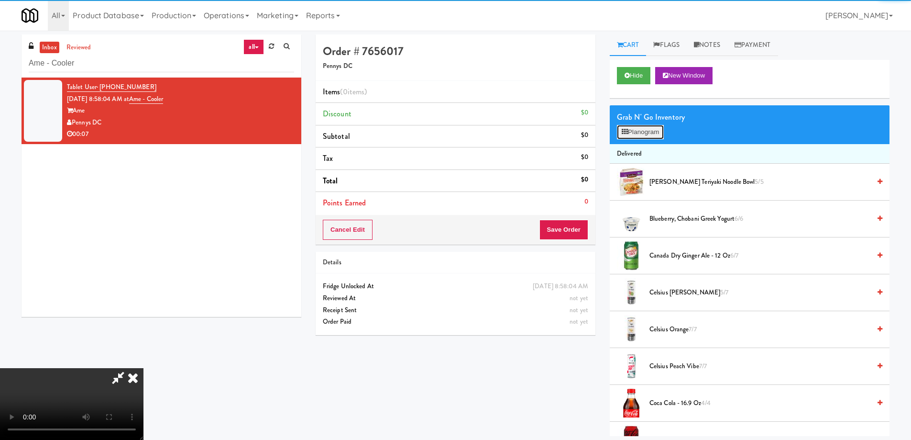
click at [636, 132] on button "Planogram" at bounding box center [640, 132] width 47 height 14
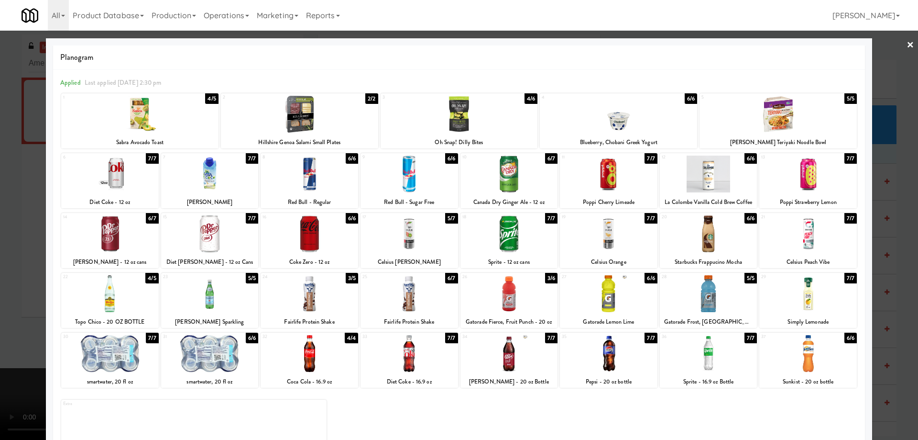
click at [438, 173] on div at bounding box center [410, 173] width 98 height 37
click at [907, 48] on link "×" at bounding box center [911, 46] width 8 height 30
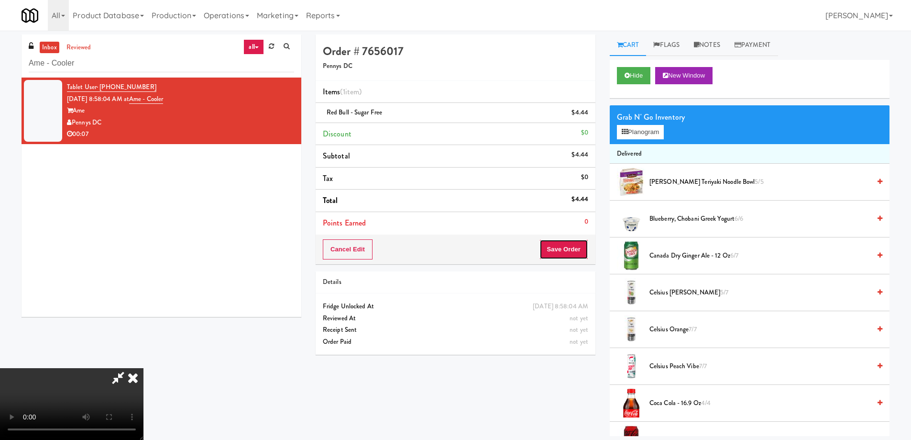
click at [564, 249] on button "Save Order" at bounding box center [564, 249] width 49 height 20
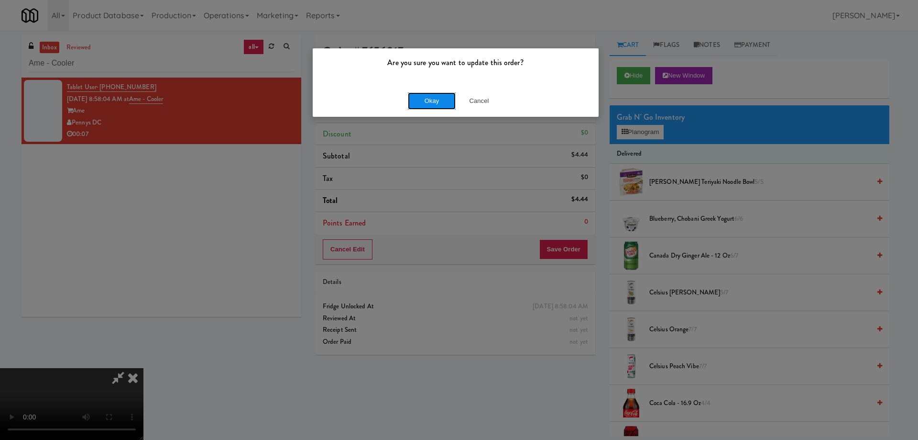
click at [420, 99] on button "Okay" at bounding box center [432, 100] width 48 height 17
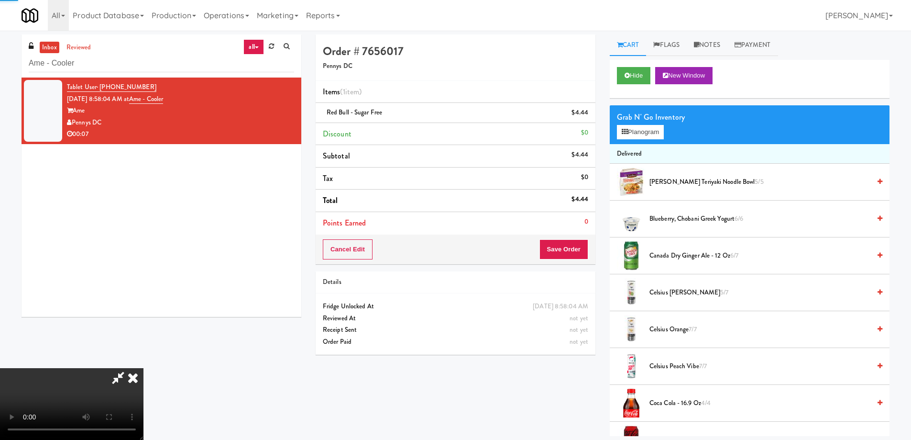
click at [144, 368] on icon at bounding box center [132, 377] width 21 height 19
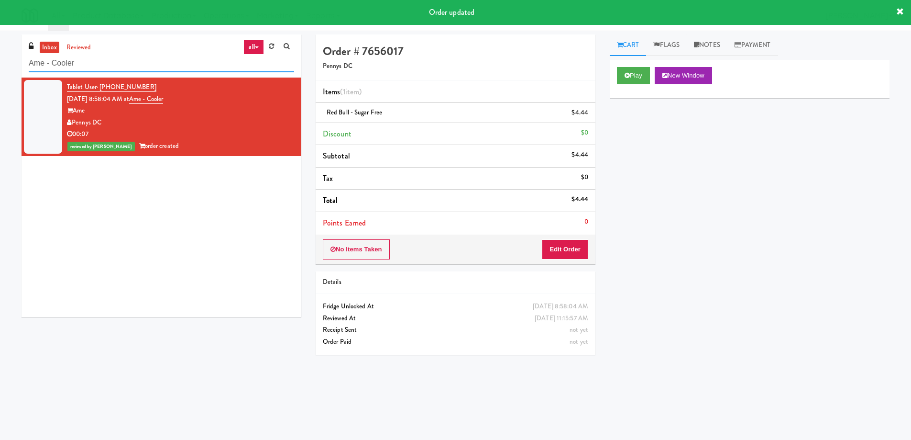
click at [174, 64] on input "Ame - Cooler" at bounding box center [161, 64] width 265 height 18
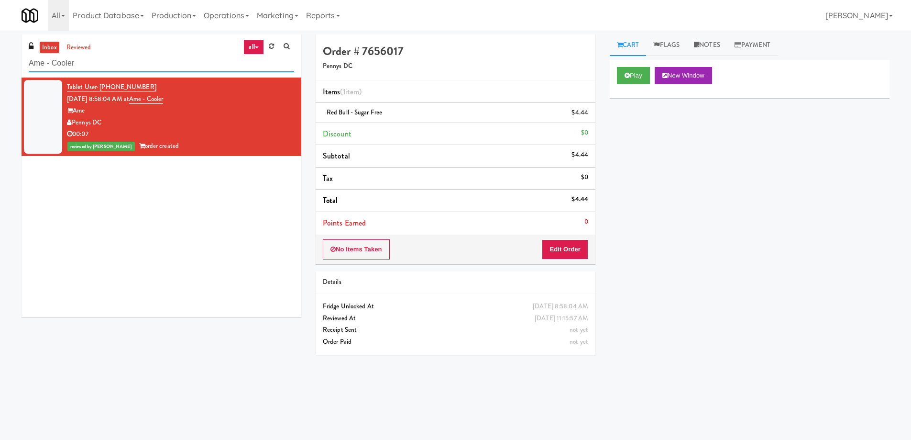
click at [174, 64] on input "Ame - Cooler" at bounding box center [161, 64] width 265 height 18
paste input "[PERSON_NAME] on [GEOGRAPHIC_DATA]"
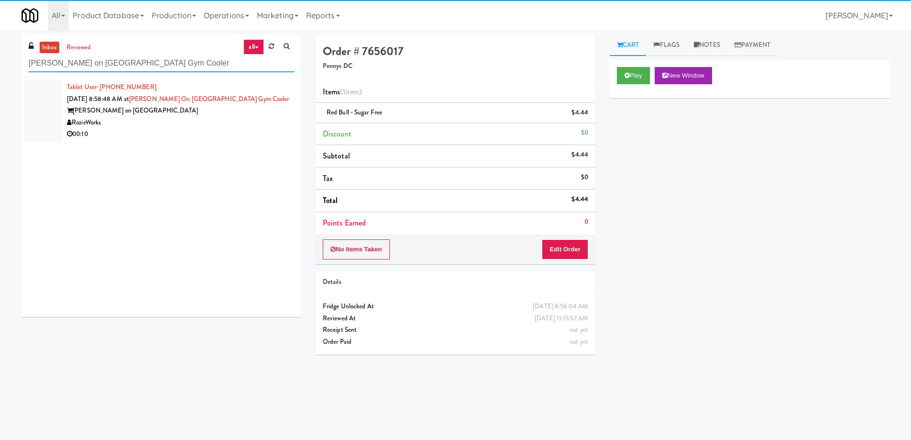
type input "[PERSON_NAME] on [GEOGRAPHIC_DATA] Gym Cooler"
click at [250, 111] on div "[PERSON_NAME] on [GEOGRAPHIC_DATA]" at bounding box center [180, 111] width 227 height 12
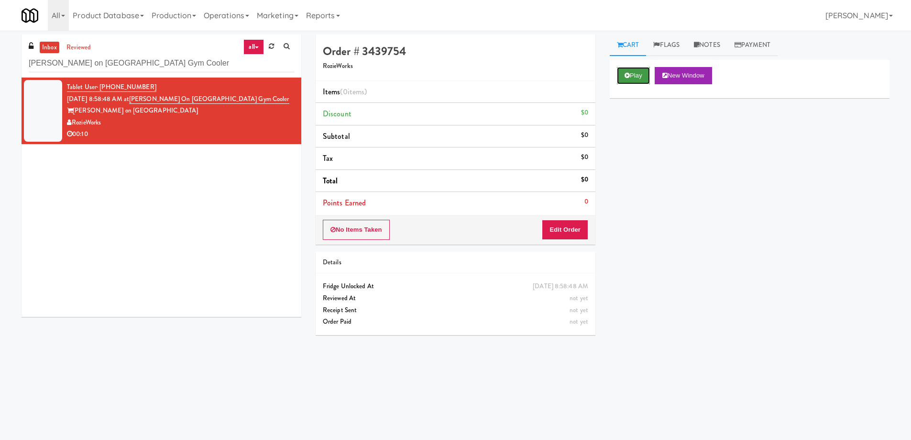
click at [635, 68] on button "Play" at bounding box center [633, 75] width 33 height 17
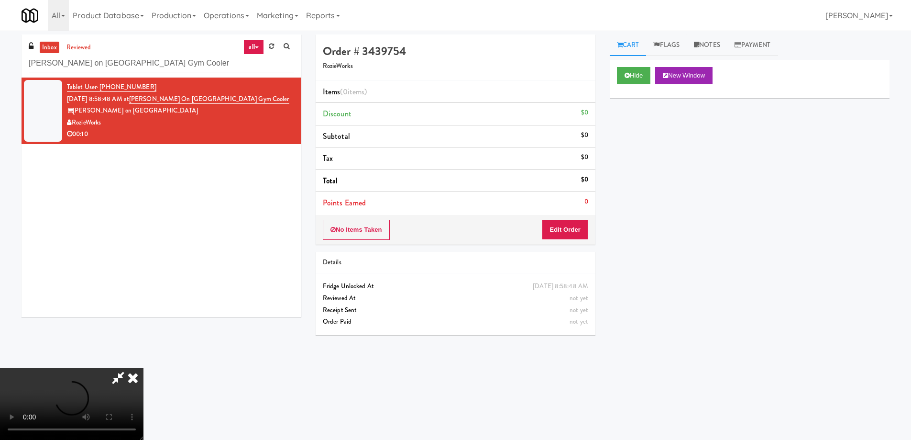
click at [144, 368] on video at bounding box center [72, 404] width 144 height 72
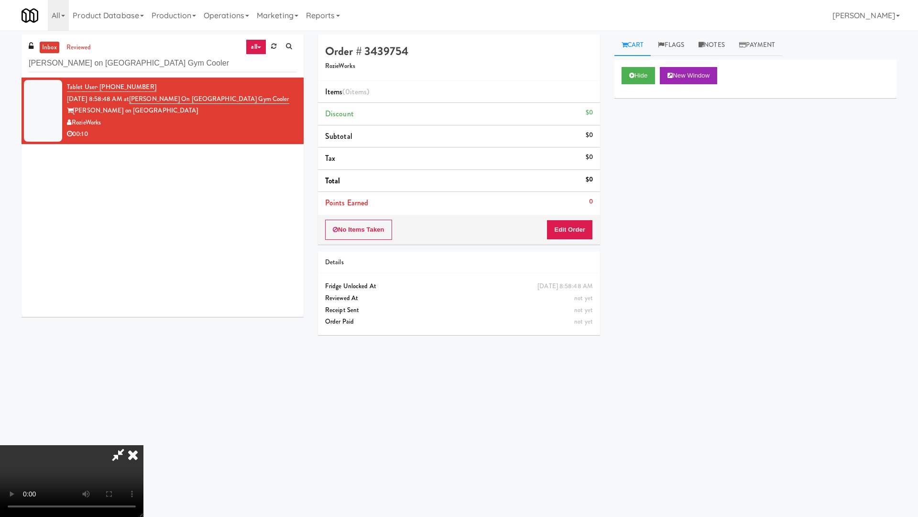
click at [144, 438] on video at bounding box center [72, 481] width 144 height 72
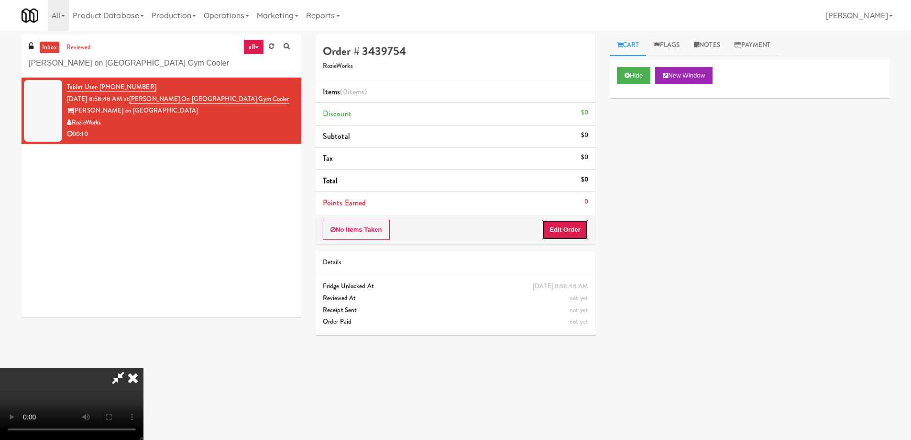
click at [570, 236] on button "Edit Order" at bounding box center [565, 230] width 46 height 20
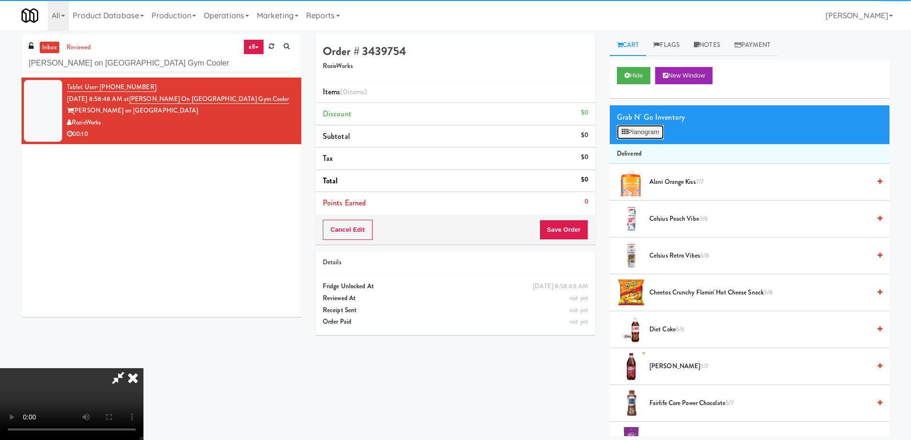
click at [630, 131] on button "Planogram" at bounding box center [640, 132] width 47 height 14
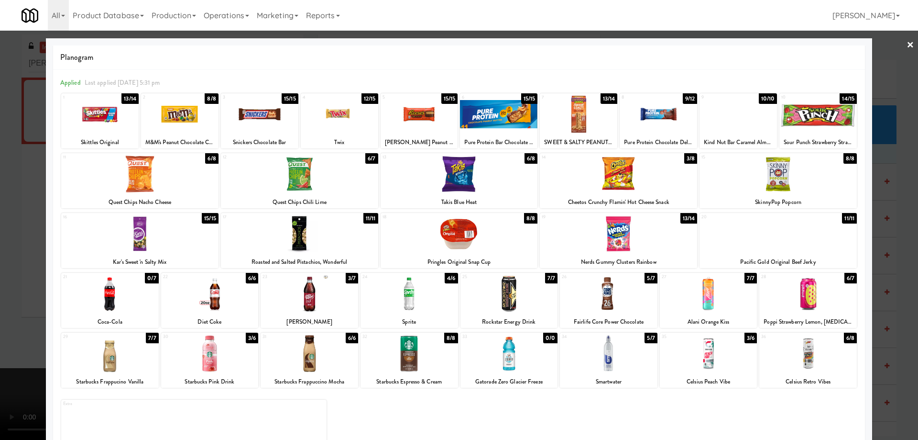
click at [674, 119] on div at bounding box center [658, 114] width 77 height 37
click at [895, 43] on div at bounding box center [459, 220] width 918 height 440
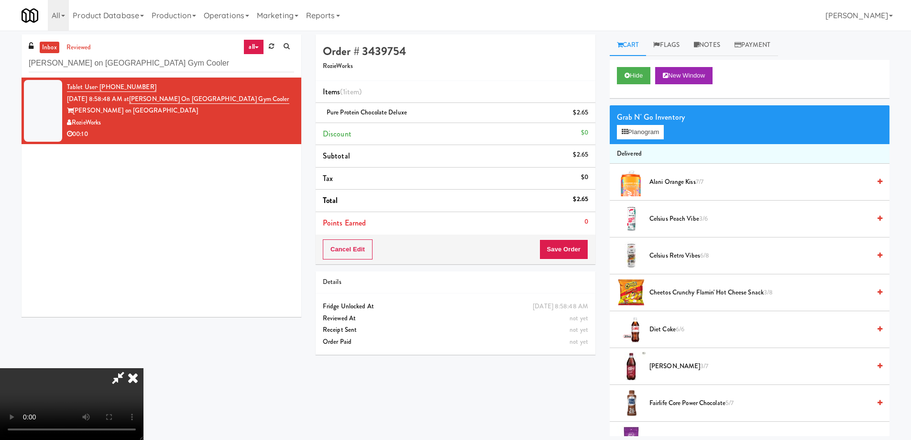
click at [144, 368] on video at bounding box center [72, 404] width 144 height 72
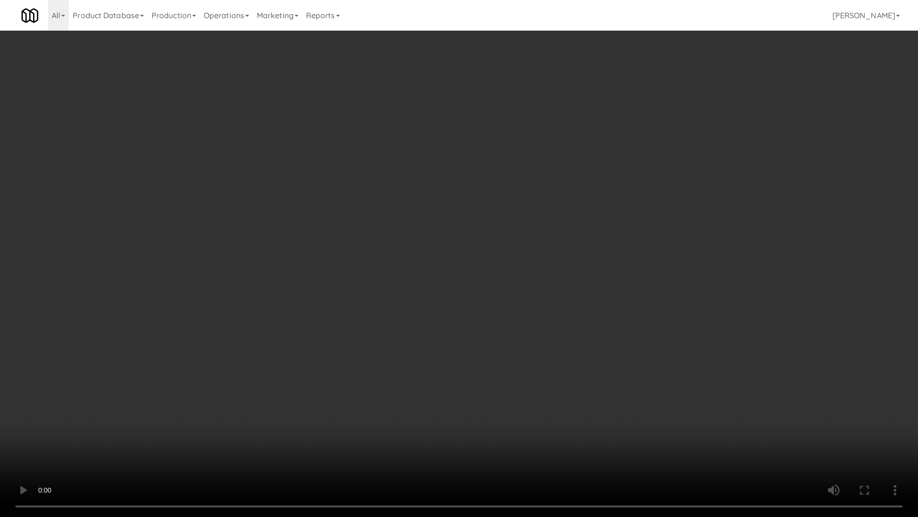
click at [629, 301] on video at bounding box center [459, 258] width 918 height 517
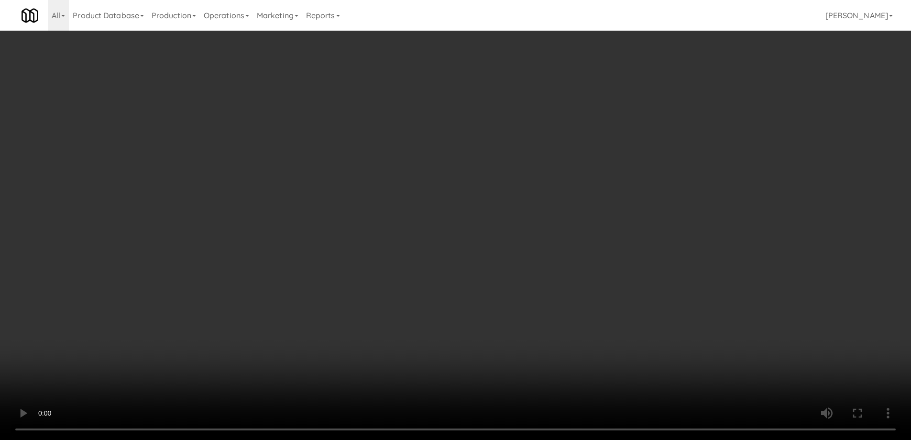
click at [588, 113] on icon at bounding box center [589, 116] width 5 height 6
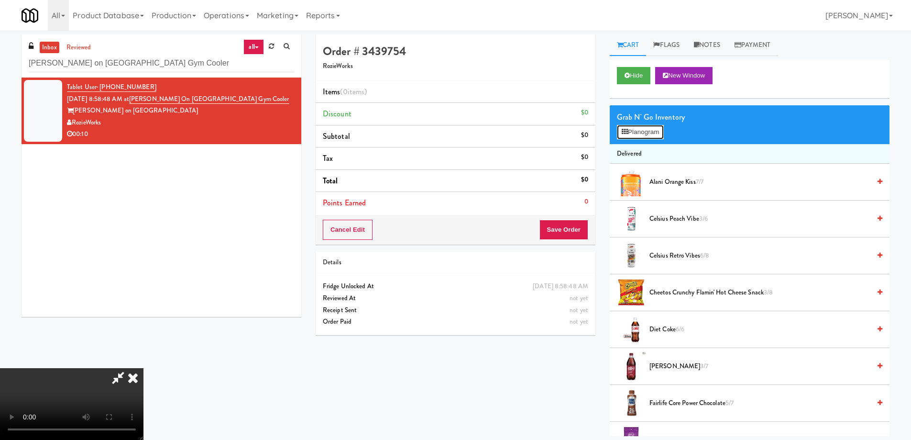
click at [646, 134] on button "Planogram" at bounding box center [640, 132] width 47 height 14
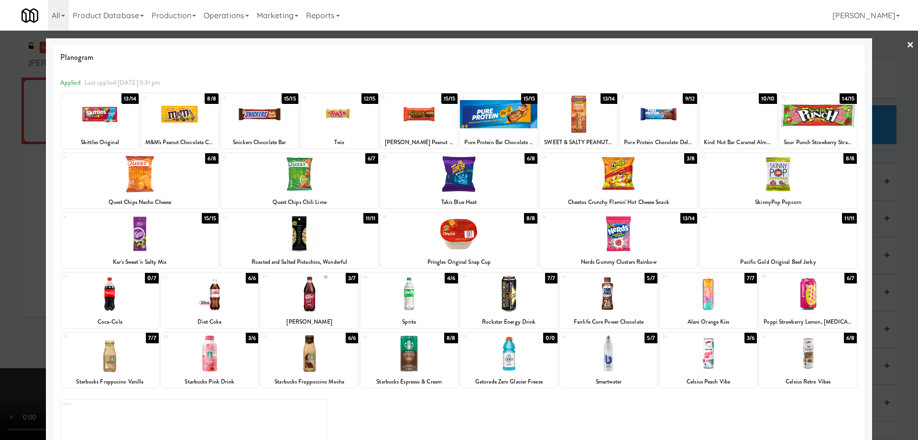
click at [505, 115] on div at bounding box center [498, 114] width 77 height 37
click at [899, 39] on div at bounding box center [459, 220] width 918 height 440
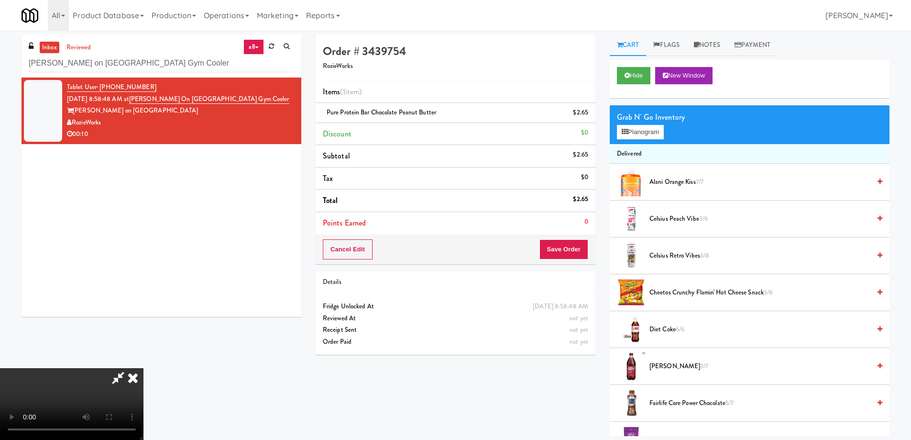
click at [144, 368] on video at bounding box center [72, 404] width 144 height 72
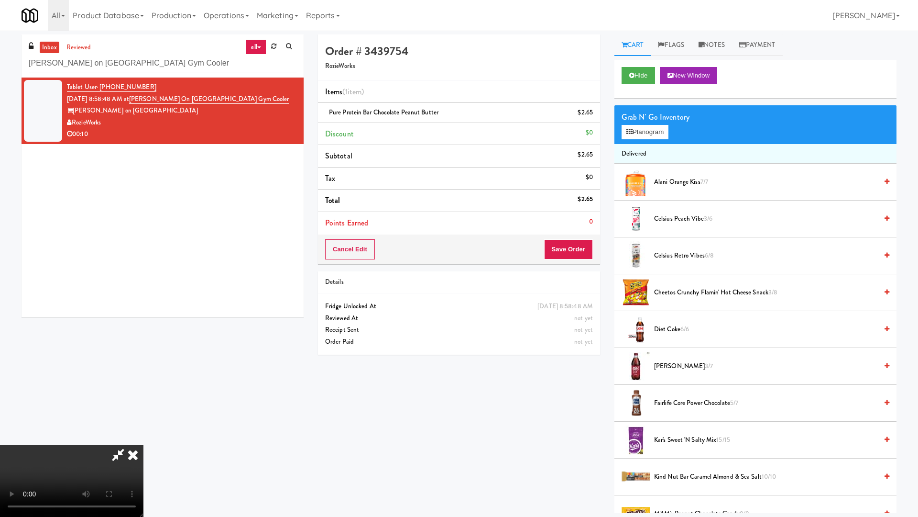
click at [144, 438] on video at bounding box center [72, 481] width 144 height 72
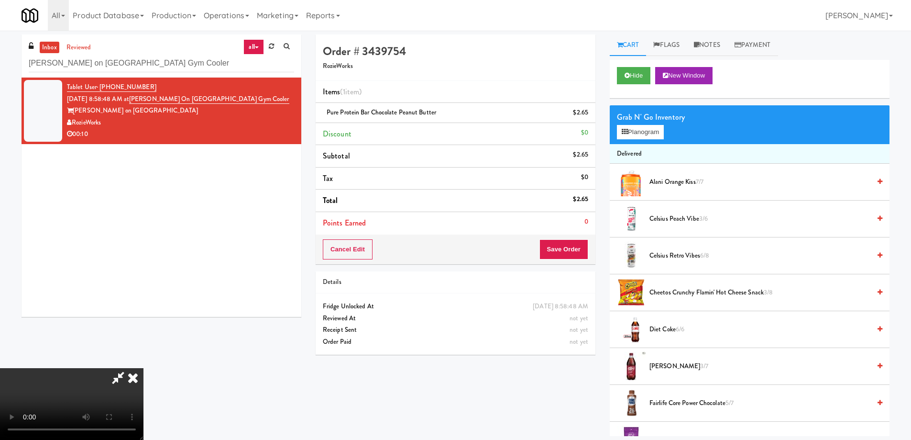
click at [144, 368] on icon at bounding box center [132, 377] width 21 height 19
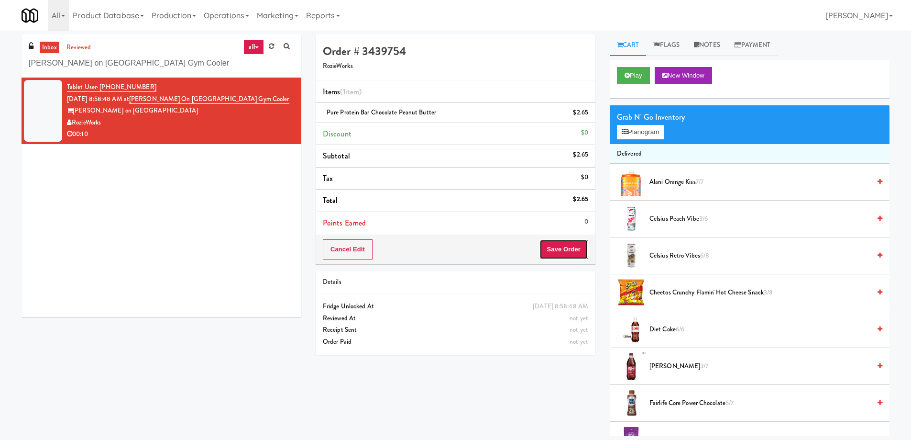
click at [567, 254] on button "Save Order" at bounding box center [564, 249] width 49 height 20
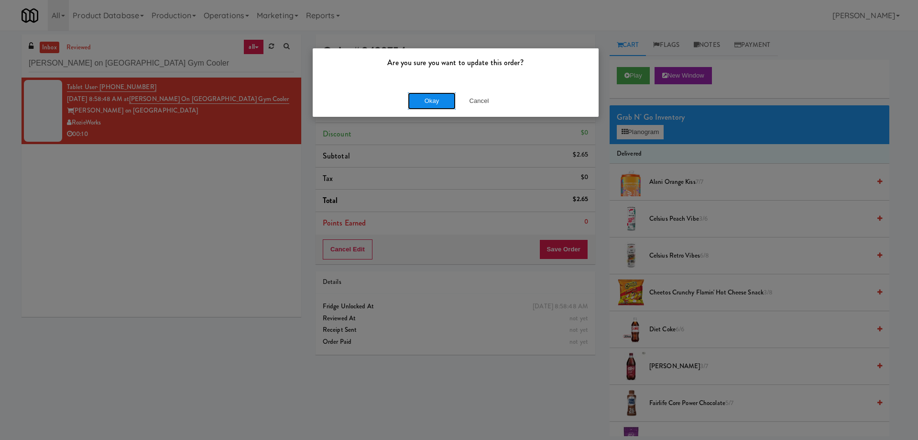
click at [437, 102] on button "Okay" at bounding box center [432, 100] width 48 height 17
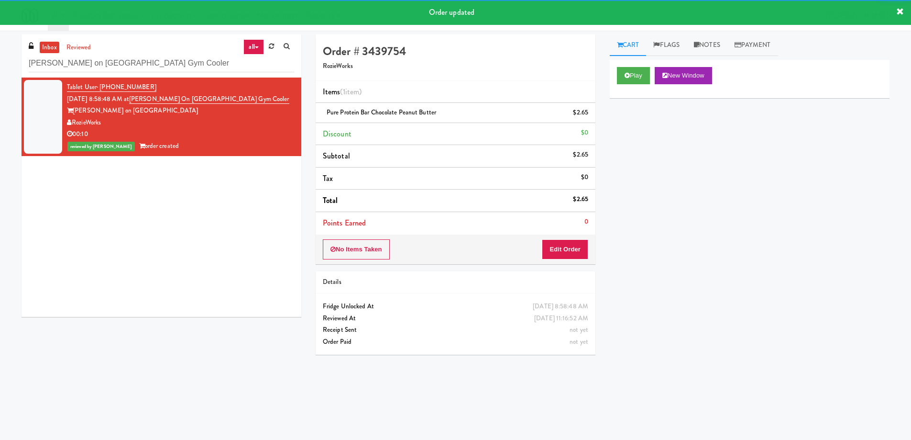
click at [150, 250] on div "Tablet User · (509) 203-0295 [DATE] 8:58:48 AM at [GEOGRAPHIC_DATA] on [GEOGRAP…" at bounding box center [162, 196] width 280 height 239
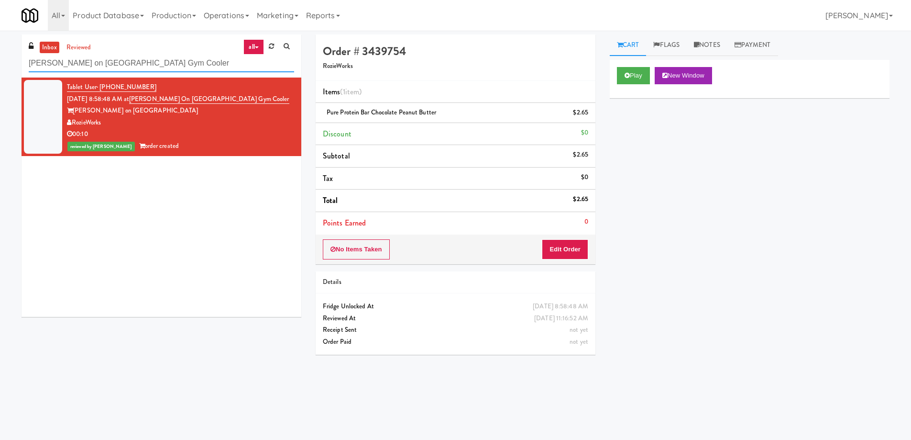
click at [177, 68] on input "[PERSON_NAME] on [GEOGRAPHIC_DATA] Gym Cooler" at bounding box center [161, 64] width 265 height 18
paste input "Uptown 550 Cooler #2"
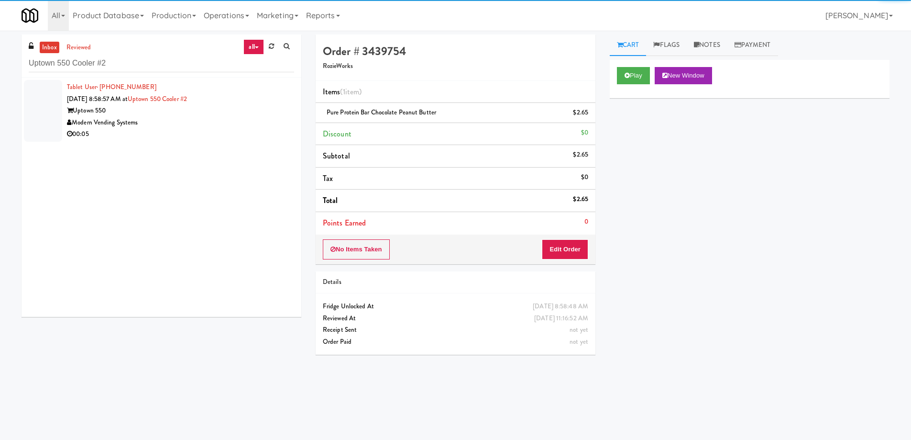
click at [225, 116] on div "Uptown 550" at bounding box center [180, 111] width 227 height 12
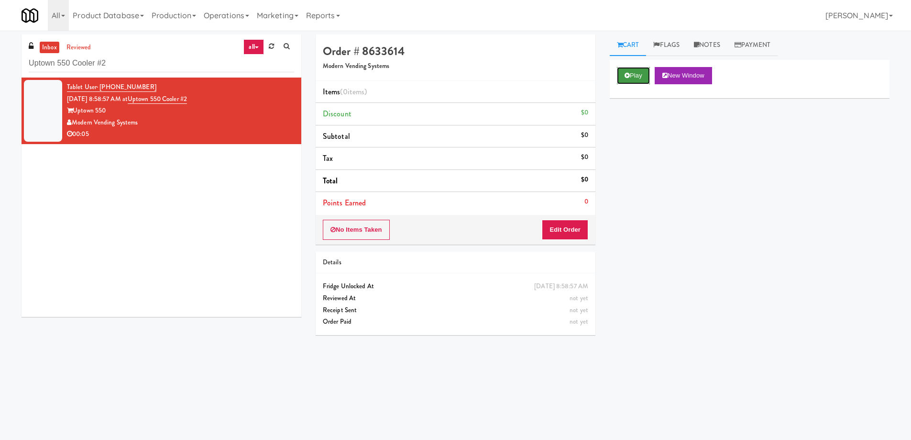
click at [626, 75] on icon at bounding box center [627, 75] width 5 height 6
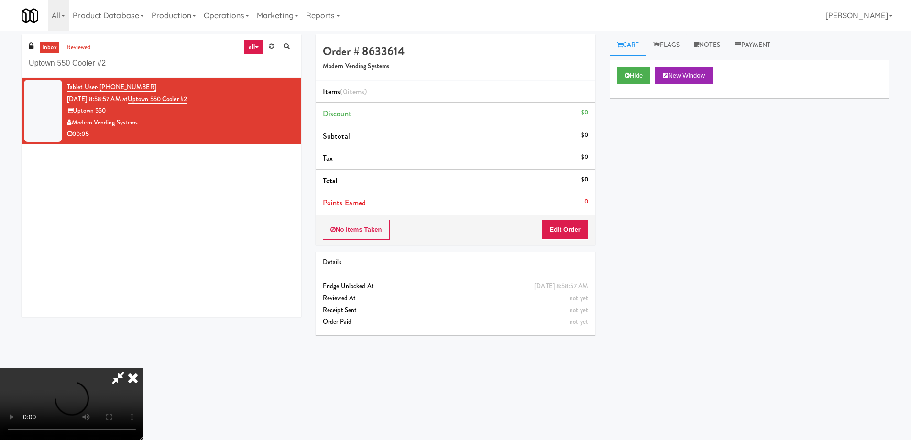
click at [144, 368] on video at bounding box center [72, 404] width 144 height 72
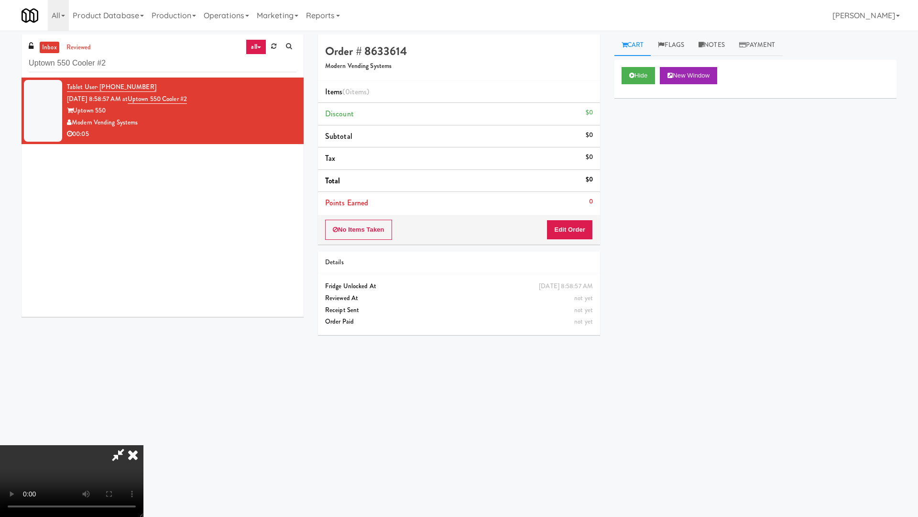
click at [144, 438] on video at bounding box center [72, 481] width 144 height 72
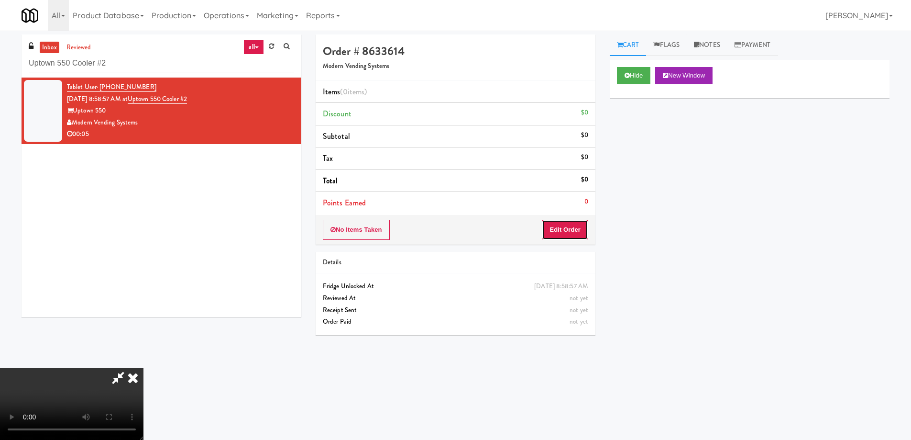
click at [585, 229] on button "Edit Order" at bounding box center [565, 230] width 46 height 20
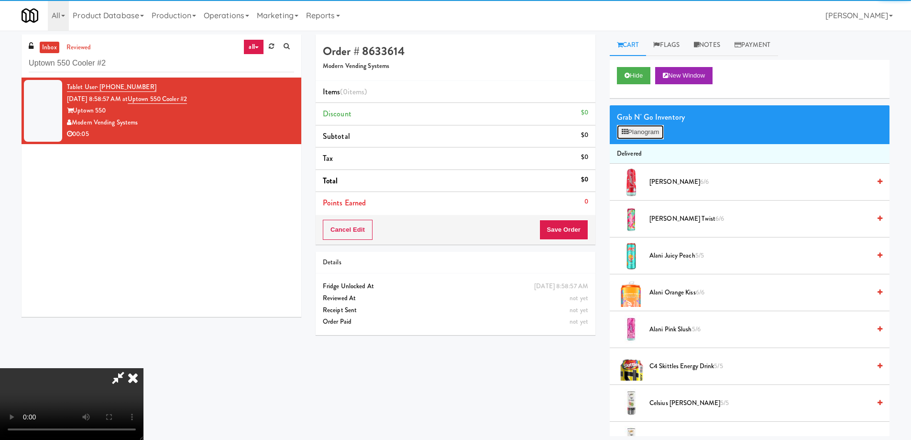
click at [639, 131] on button "Planogram" at bounding box center [640, 132] width 47 height 14
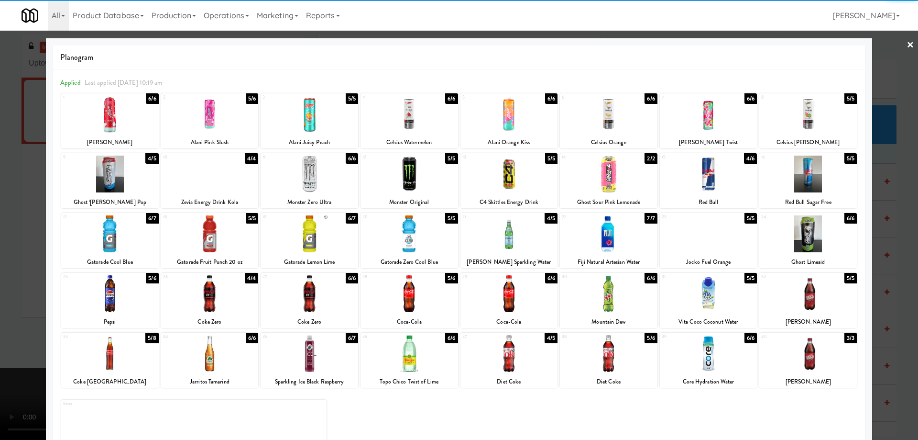
click at [627, 181] on div at bounding box center [609, 173] width 98 height 37
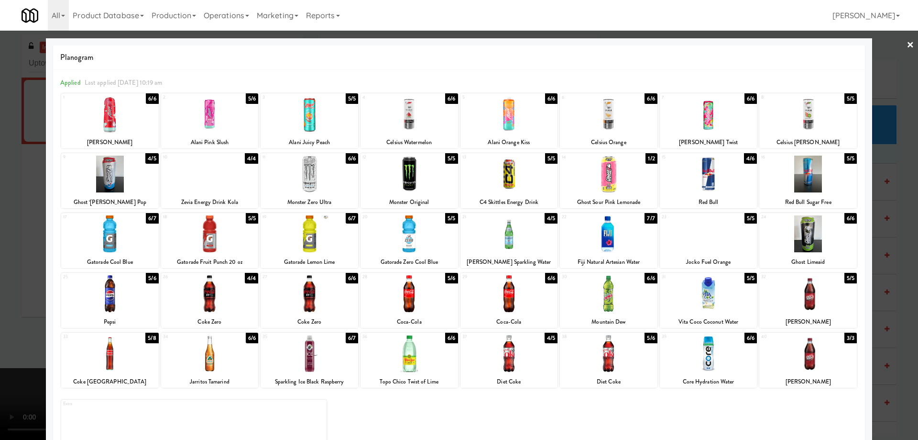
click at [899, 47] on div at bounding box center [459, 220] width 918 height 440
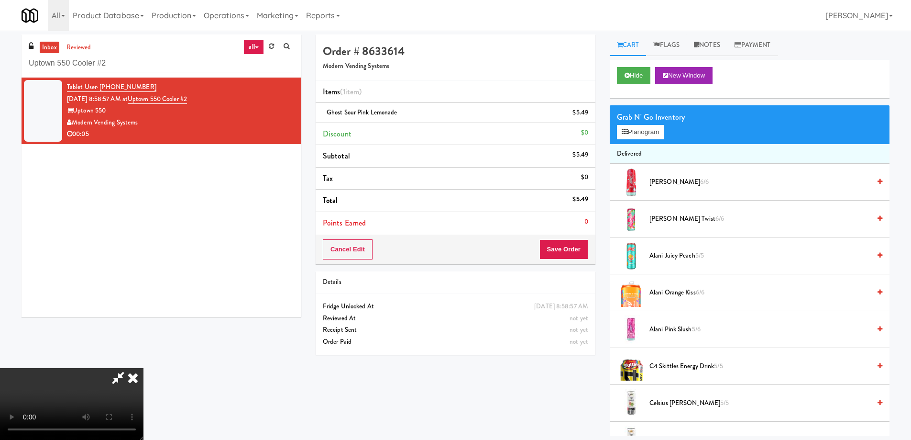
click at [144, 368] on video at bounding box center [72, 404] width 144 height 72
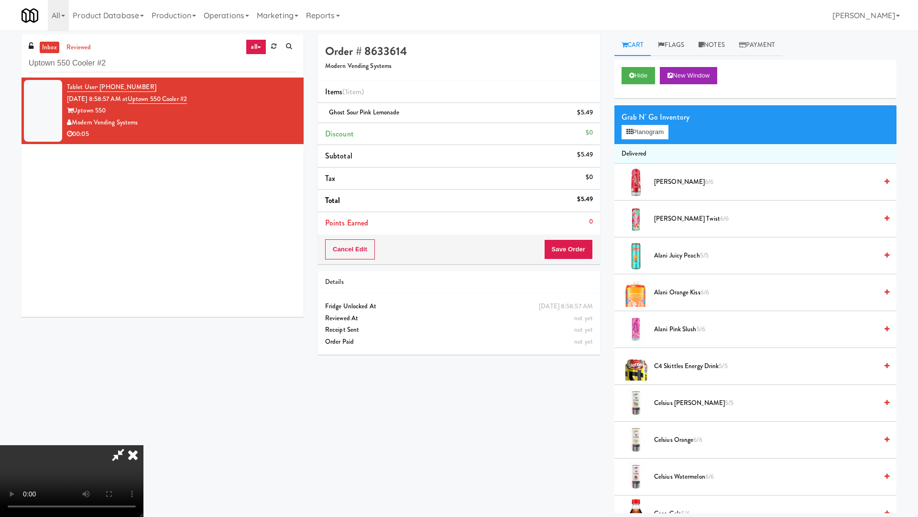
click at [144, 438] on video at bounding box center [72, 481] width 144 height 72
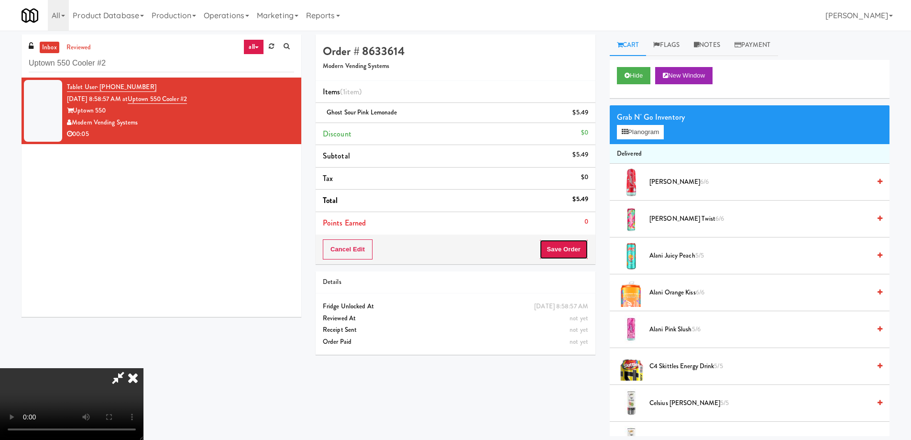
click at [574, 242] on button "Save Order" at bounding box center [564, 249] width 49 height 20
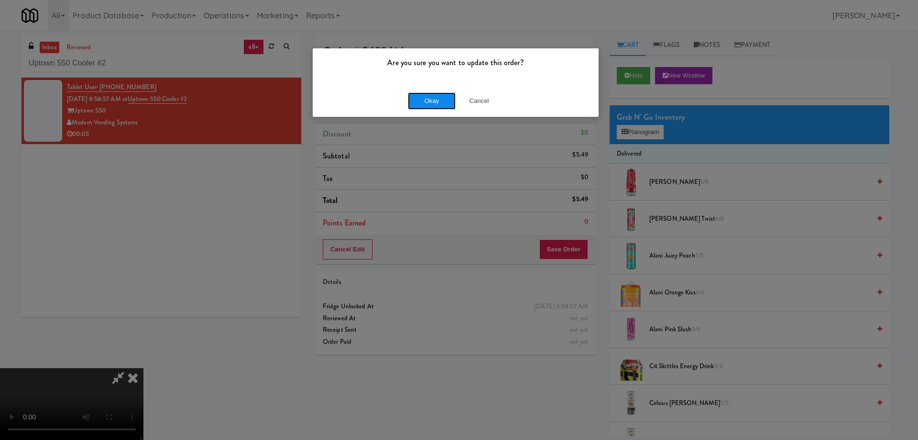
click at [450, 98] on button "Okay" at bounding box center [432, 100] width 48 height 17
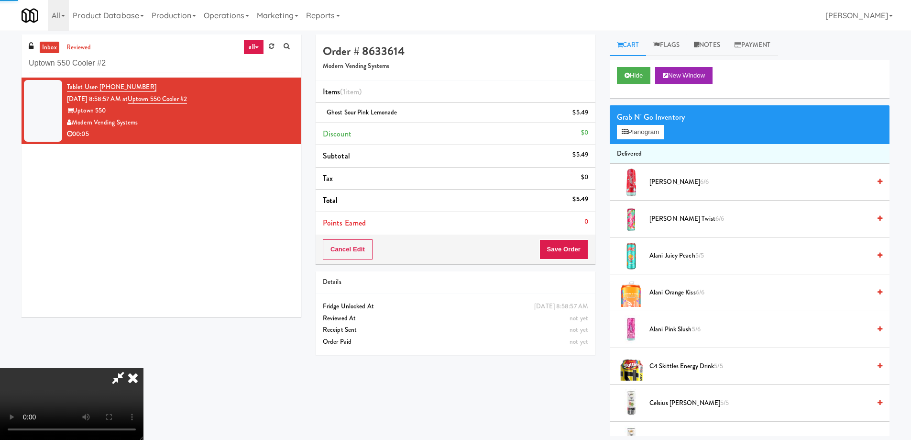
click at [144, 368] on icon at bounding box center [132, 377] width 21 height 19
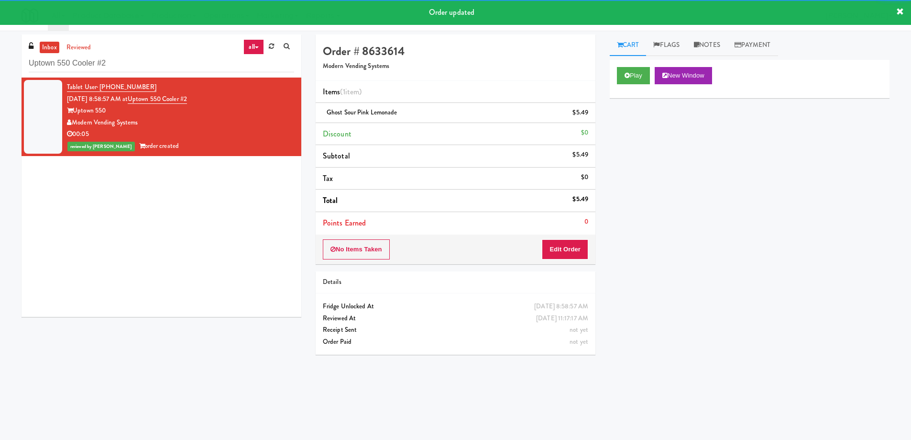
click at [168, 209] on div "Tablet User · (615) 916-0676 [DATE] 8:58:57 AM at Uptown 550 Cooler #2 Uptown 5…" at bounding box center [162, 196] width 280 height 239
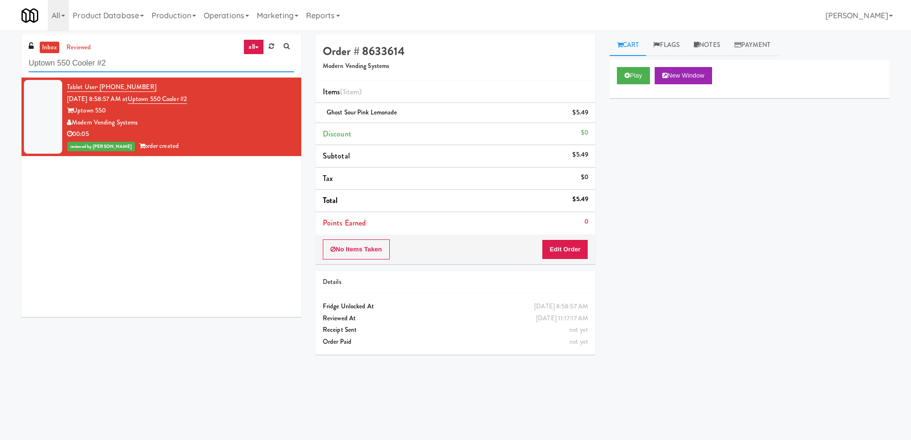
click at [143, 60] on input "Uptown 550 Cooler #2" at bounding box center [161, 64] width 265 height 18
paste input "Guild - Pantry - Right"
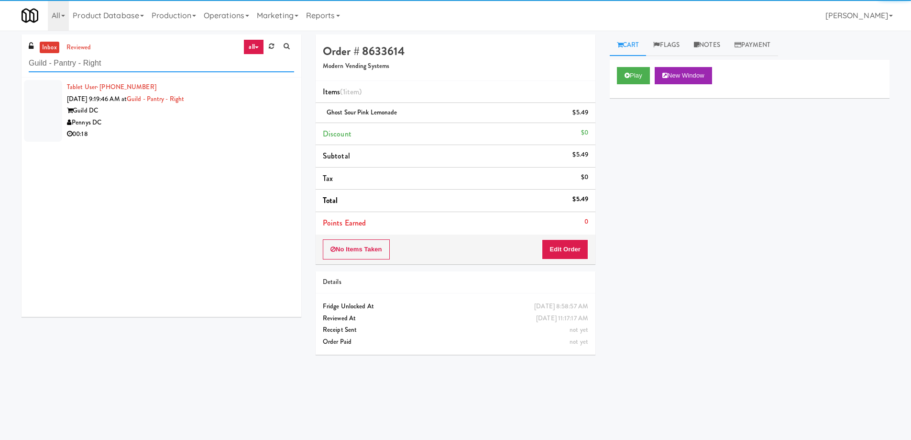
type input "Guild - Pantry - Right"
click at [204, 111] on div "Guild DC" at bounding box center [180, 111] width 227 height 12
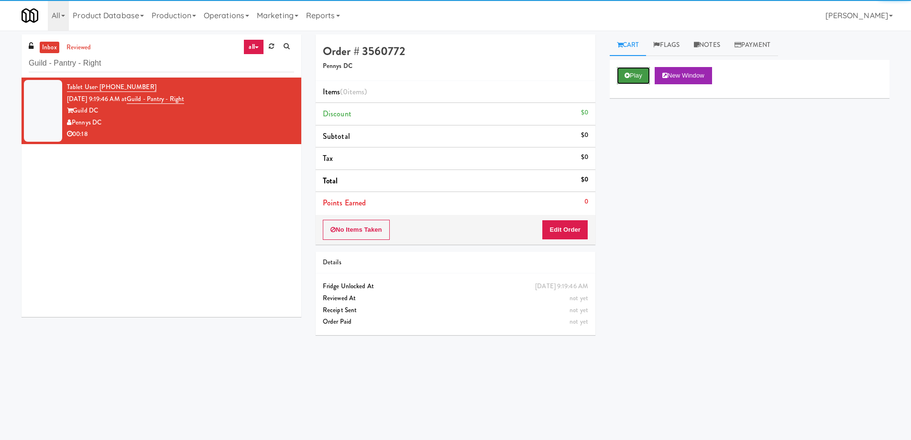
click at [637, 77] on button "Play" at bounding box center [633, 75] width 33 height 17
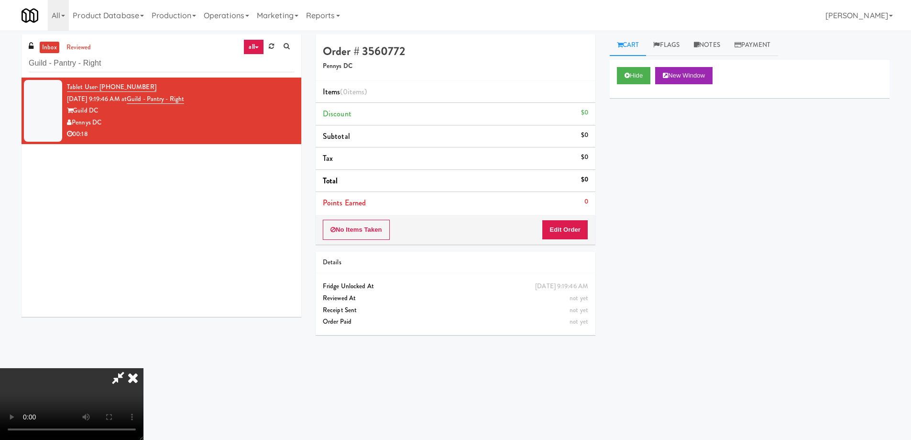
click at [144, 368] on video at bounding box center [72, 404] width 144 height 72
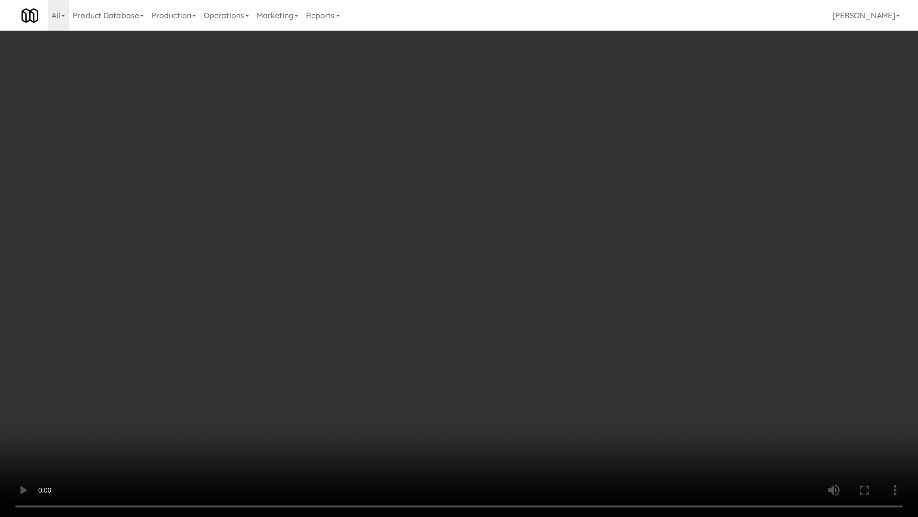
click at [579, 340] on video at bounding box center [459, 258] width 918 height 517
click at [601, 360] on video at bounding box center [459, 258] width 918 height 517
click at [551, 292] on video at bounding box center [459, 258] width 918 height 517
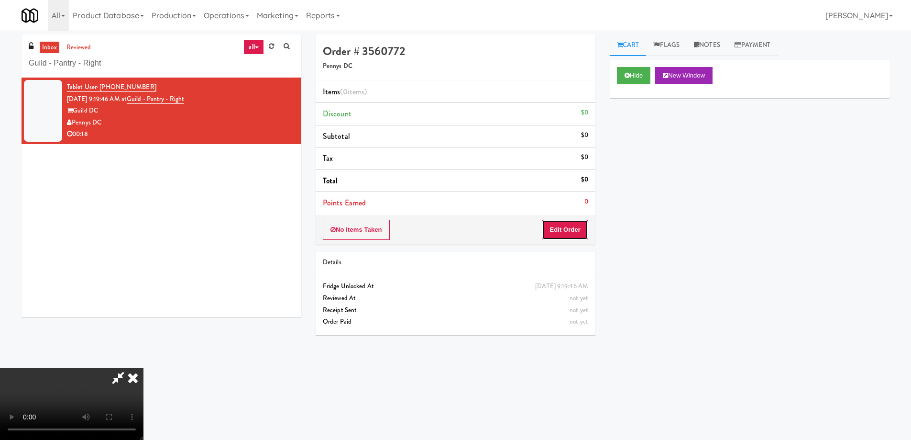
click at [573, 223] on button "Edit Order" at bounding box center [565, 230] width 46 height 20
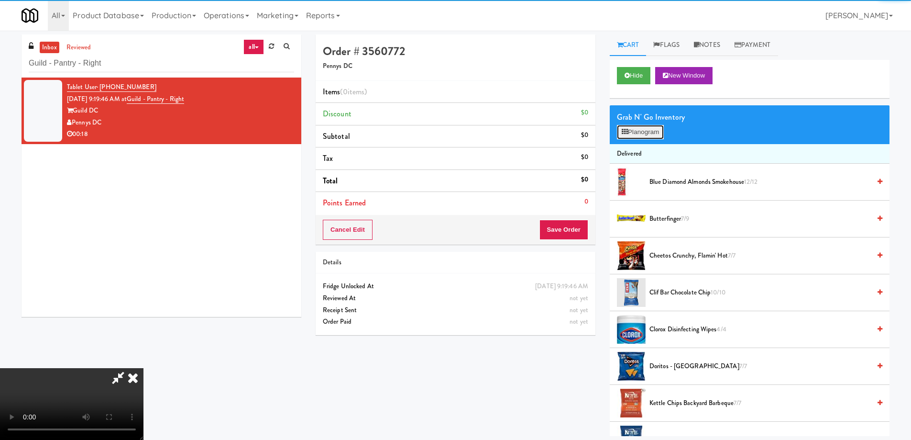
click at [644, 131] on button "Planogram" at bounding box center [640, 132] width 47 height 14
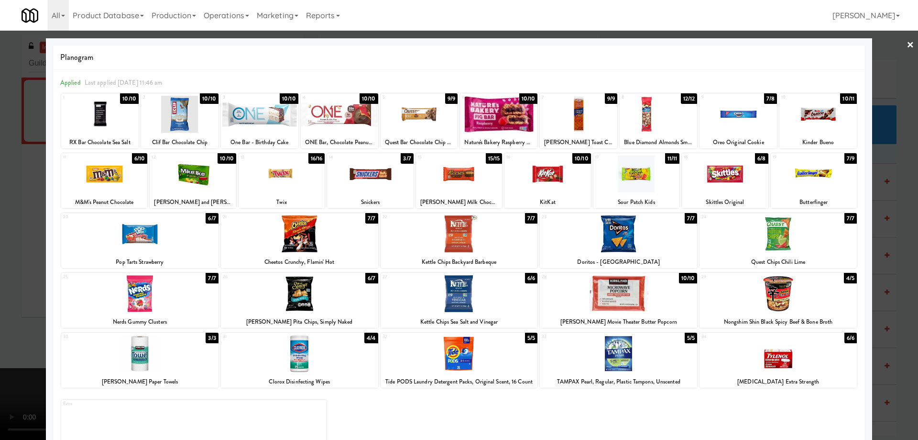
click at [312, 242] on div at bounding box center [299, 233] width 157 height 37
click at [907, 47] on link "×" at bounding box center [911, 46] width 8 height 30
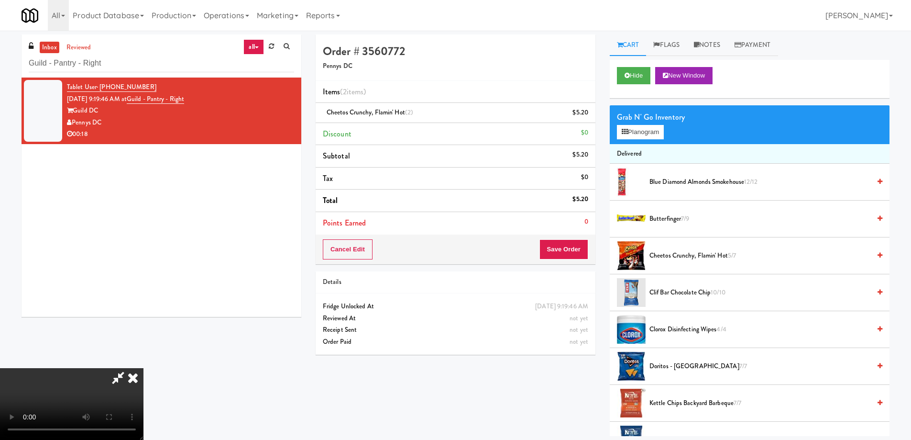
click at [144, 368] on video at bounding box center [72, 404] width 144 height 72
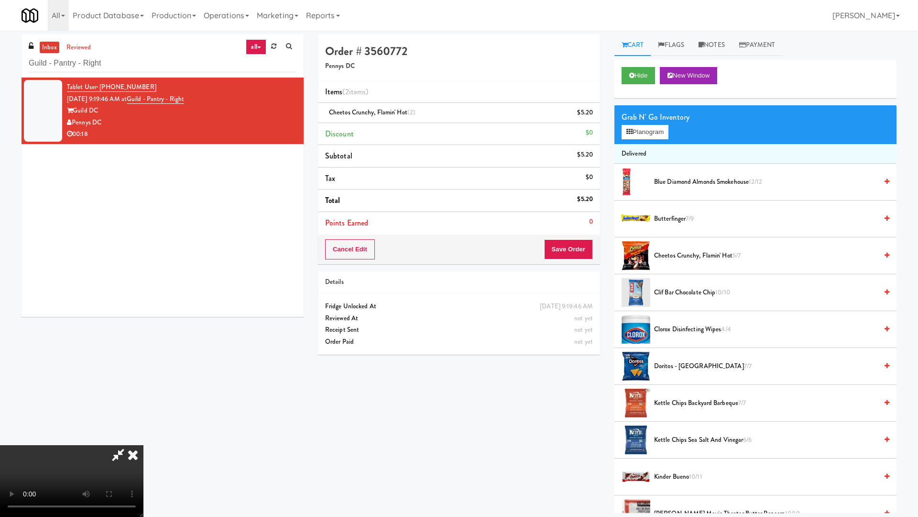
click at [144, 438] on video at bounding box center [72, 481] width 144 height 72
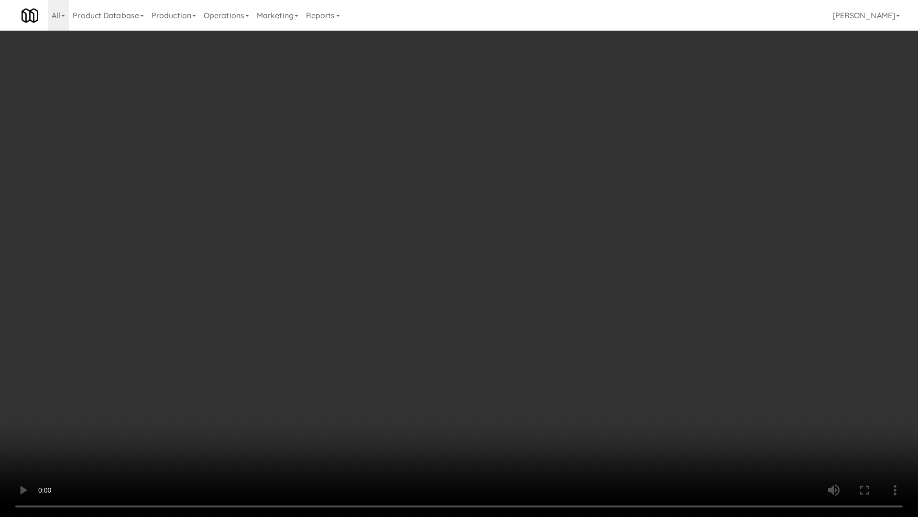
click at [502, 306] on video at bounding box center [459, 258] width 918 height 517
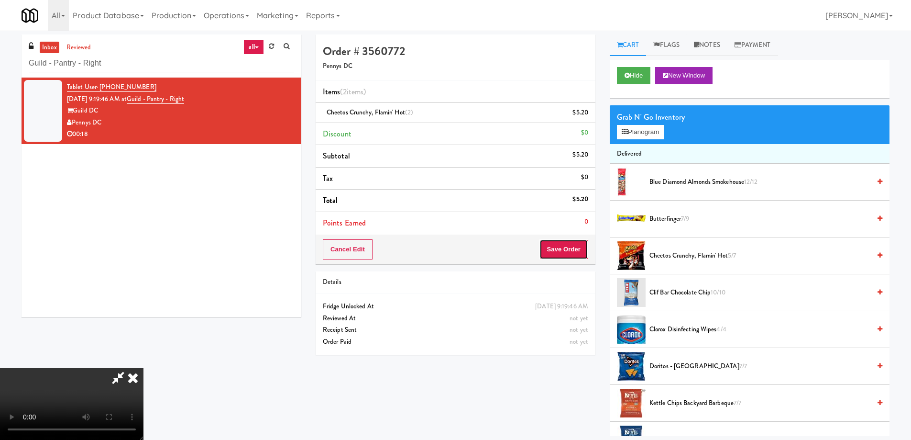
click at [567, 248] on button "Save Order" at bounding box center [564, 249] width 49 height 20
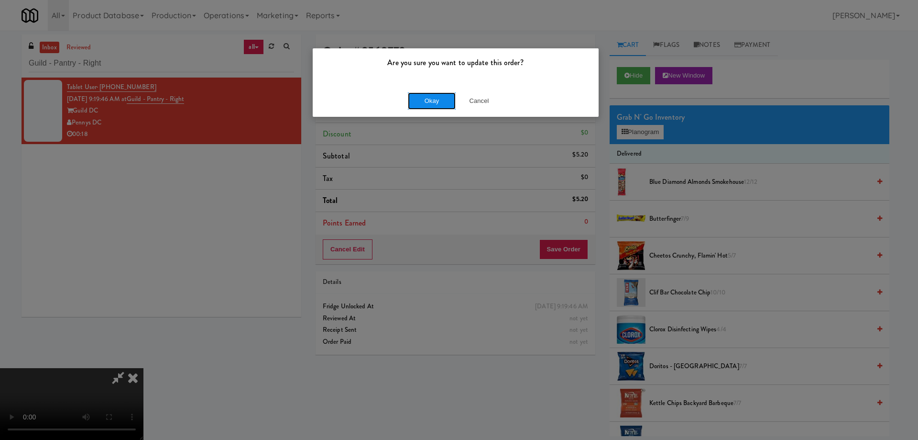
click at [428, 102] on button "Okay" at bounding box center [432, 100] width 48 height 17
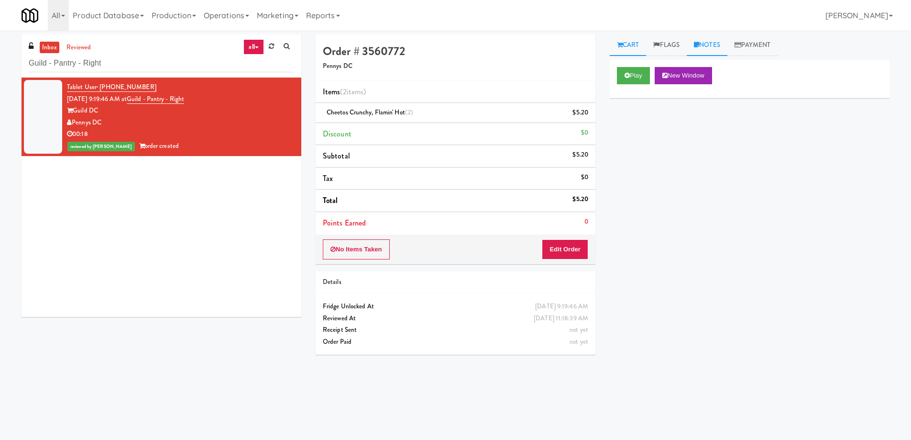
click at [715, 46] on link "Notes" at bounding box center [707, 45] width 41 height 22
click at [696, 124] on div at bounding box center [749, 118] width 279 height 22
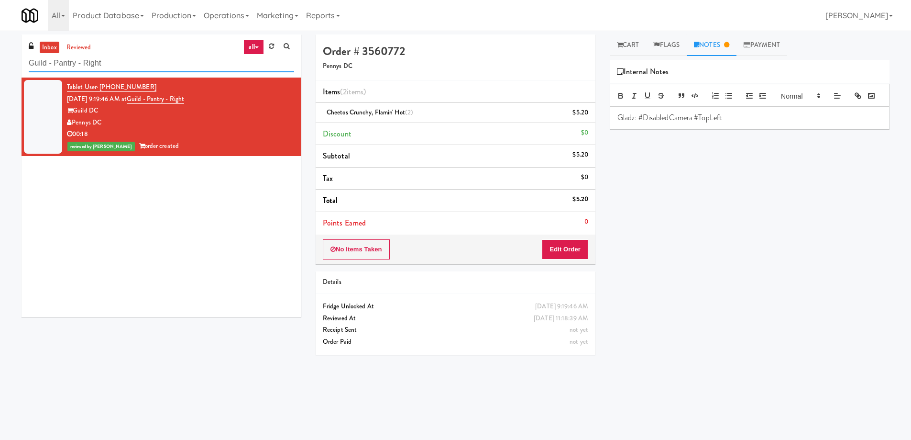
click at [186, 67] on input "Guild - Pantry - Right" at bounding box center [161, 64] width 265 height 18
paste input "The Pointe-Outpost-C1"
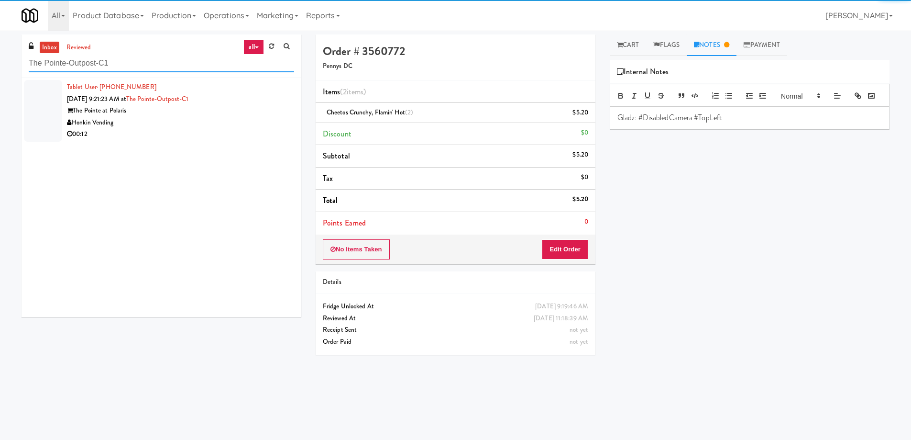
type input "The Pointe-Outpost-C1"
click at [254, 124] on div "Honkin Vending" at bounding box center [180, 123] width 227 height 12
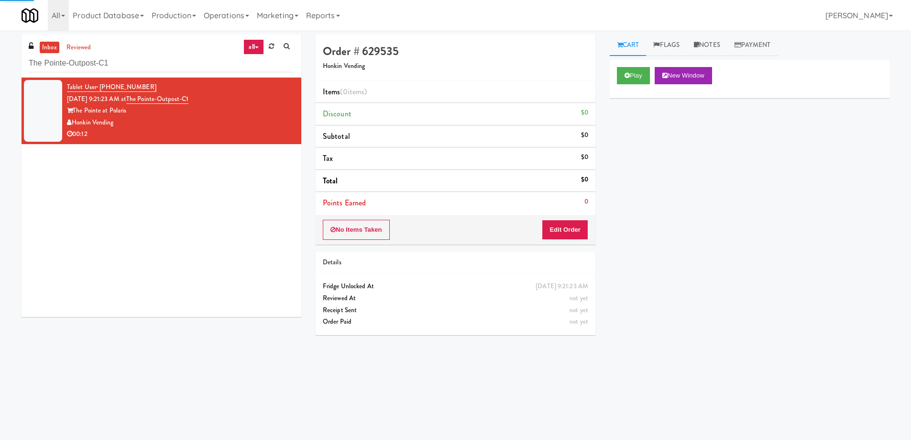
click at [654, 70] on div "Play New Window" at bounding box center [749, 75] width 265 height 17
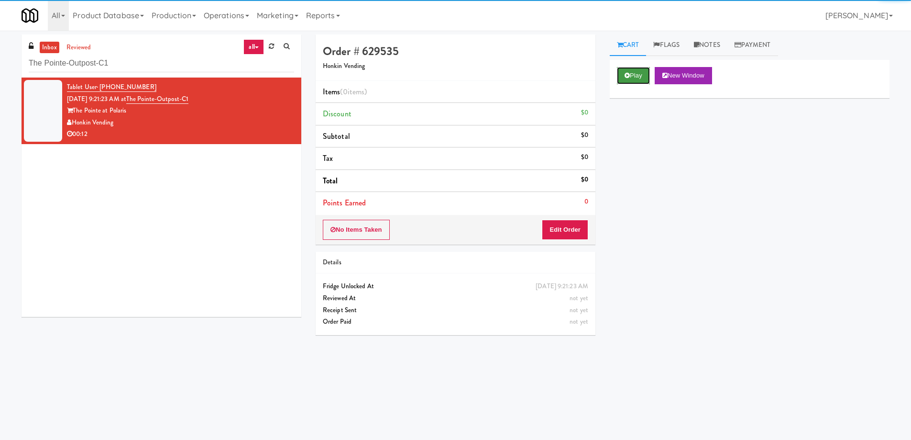
click at [637, 75] on button "Play" at bounding box center [633, 75] width 33 height 17
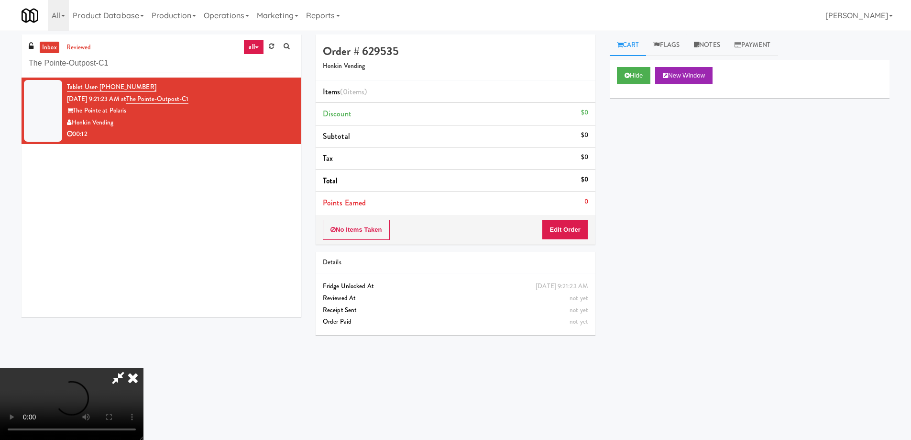
click at [144, 368] on video at bounding box center [72, 404] width 144 height 72
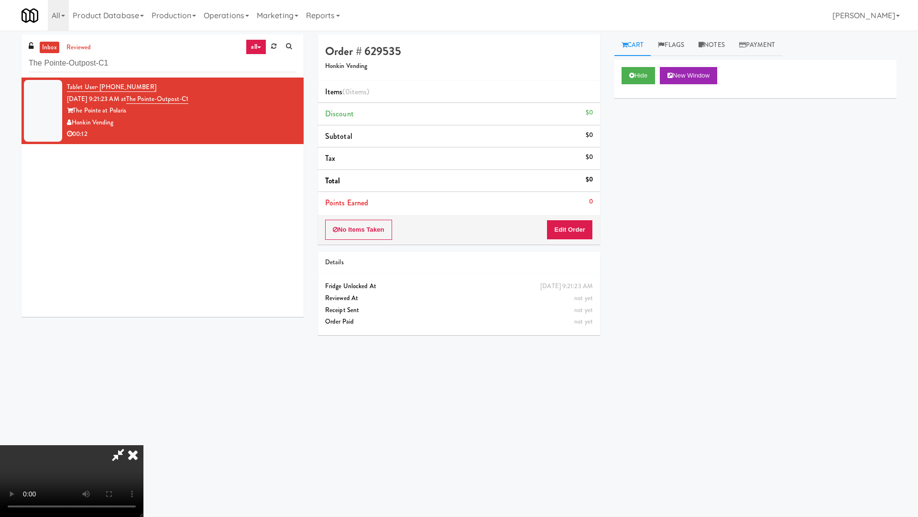
click at [144, 438] on video at bounding box center [72, 481] width 144 height 72
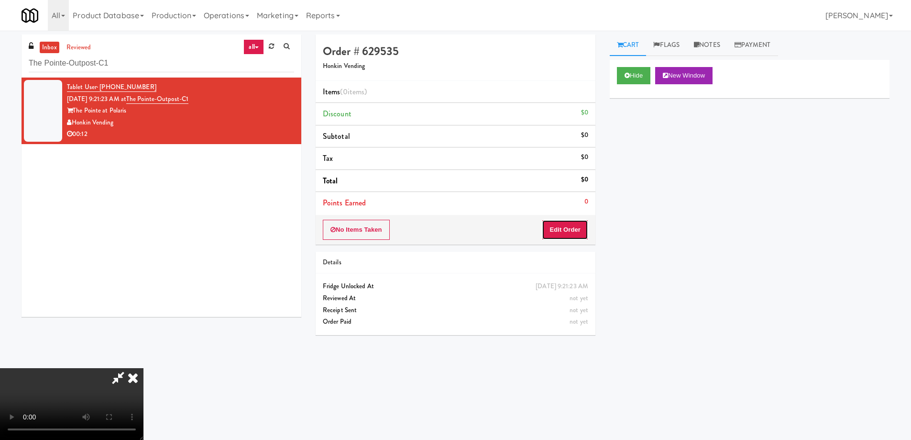
click at [577, 221] on button "Edit Order" at bounding box center [565, 230] width 46 height 20
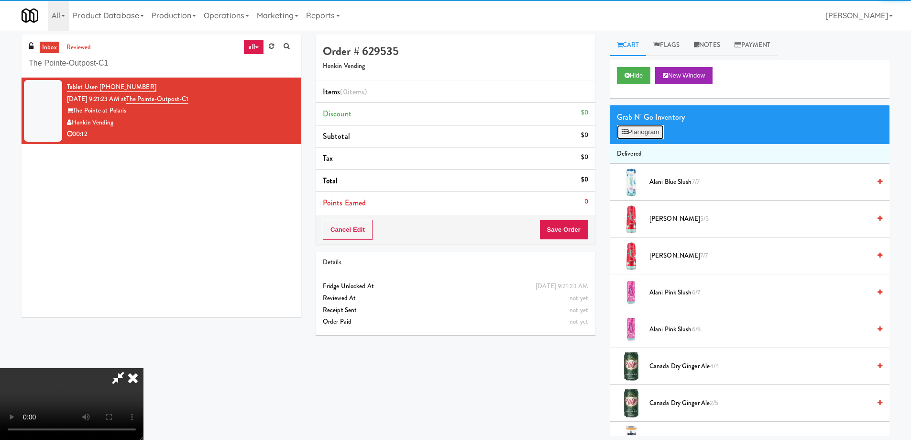
click at [640, 130] on button "Planogram" at bounding box center [640, 132] width 47 height 14
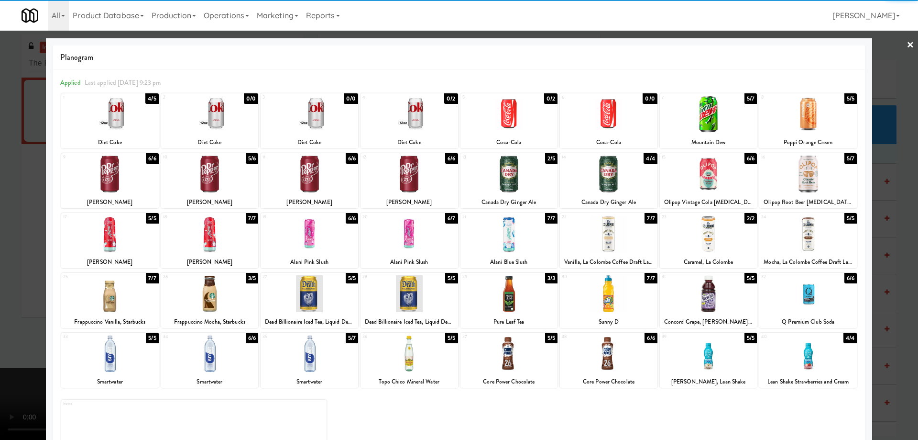
click at [231, 350] on div at bounding box center [210, 353] width 98 height 37
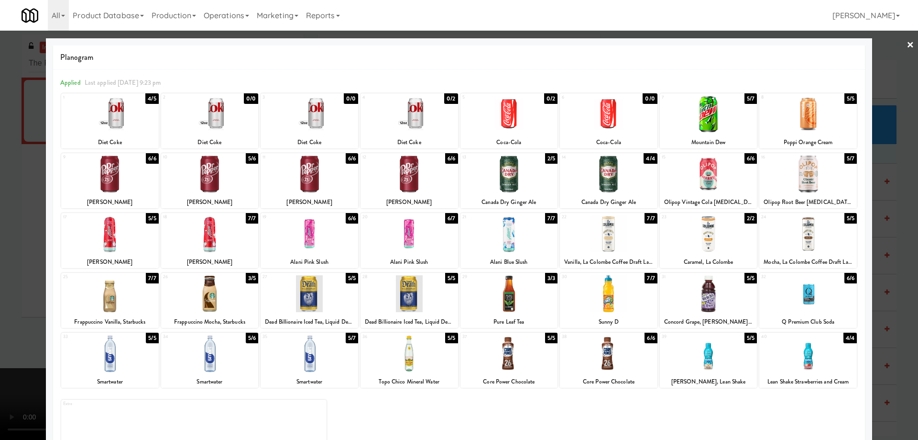
click at [322, 359] on div at bounding box center [310, 353] width 98 height 37
click at [907, 45] on div at bounding box center [459, 220] width 918 height 440
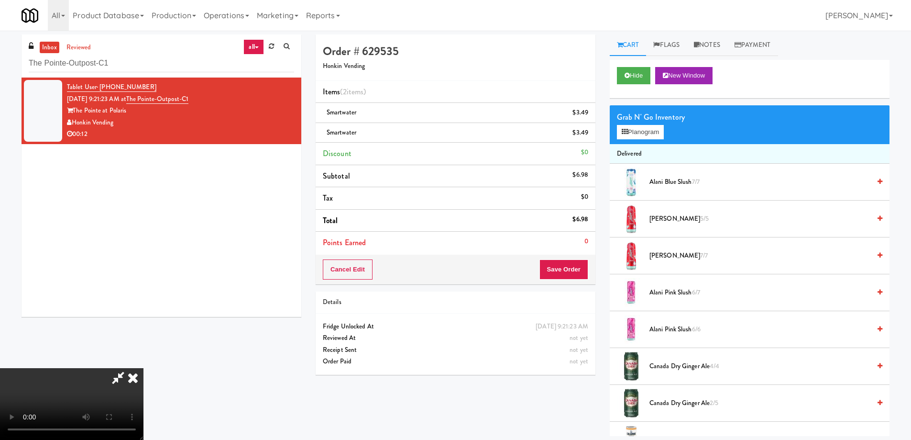
click at [144, 368] on video at bounding box center [72, 404] width 144 height 72
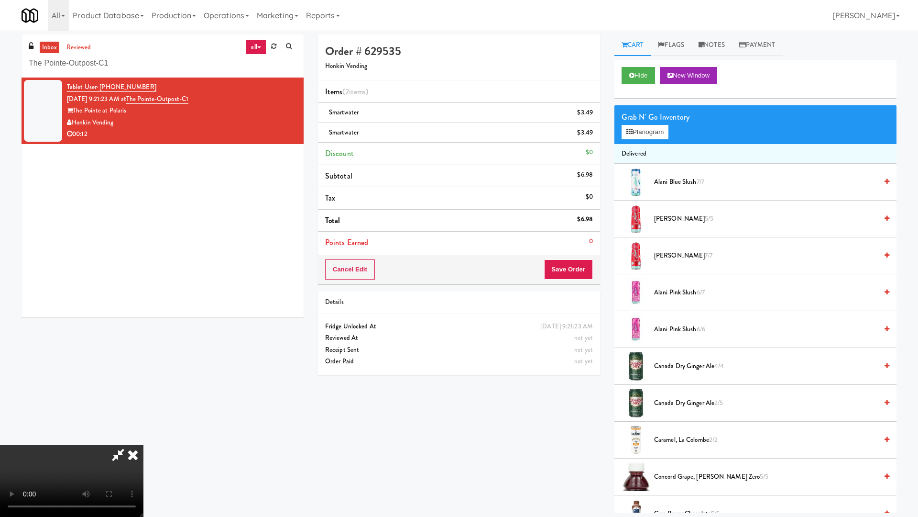
click at [144, 438] on video at bounding box center [72, 481] width 144 height 72
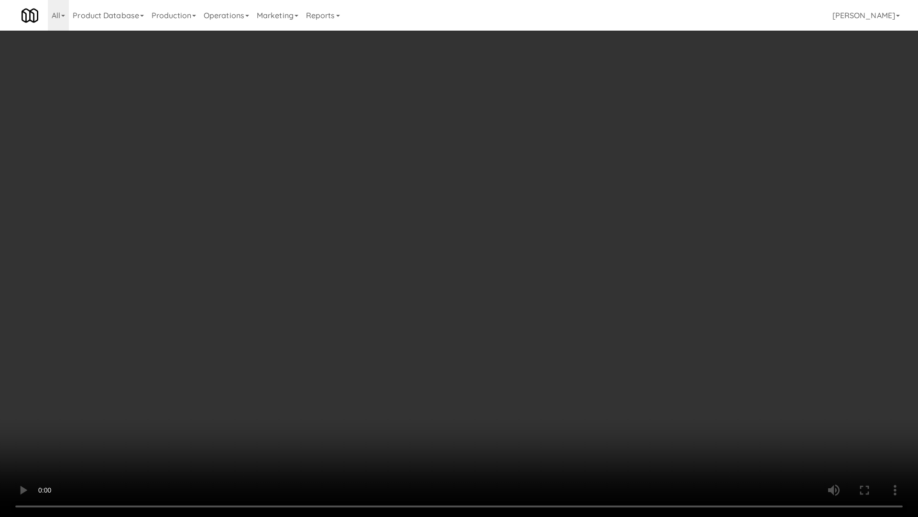
click at [474, 197] on video at bounding box center [459, 258] width 918 height 517
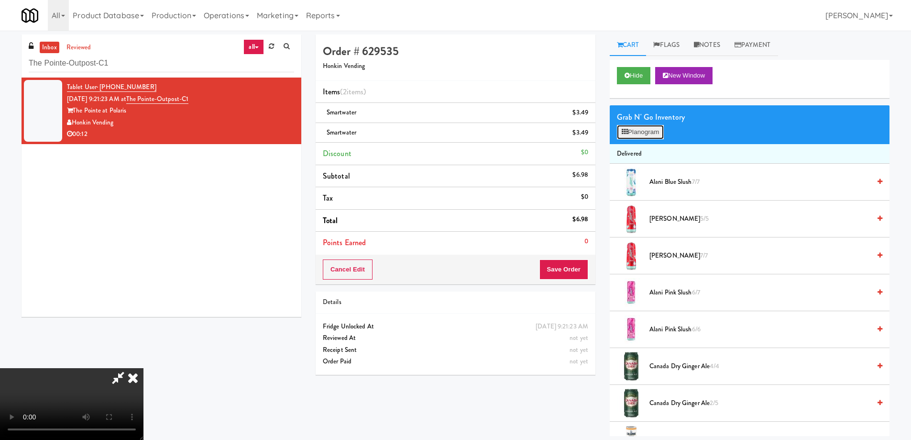
click at [641, 131] on button "Planogram" at bounding box center [640, 132] width 47 height 14
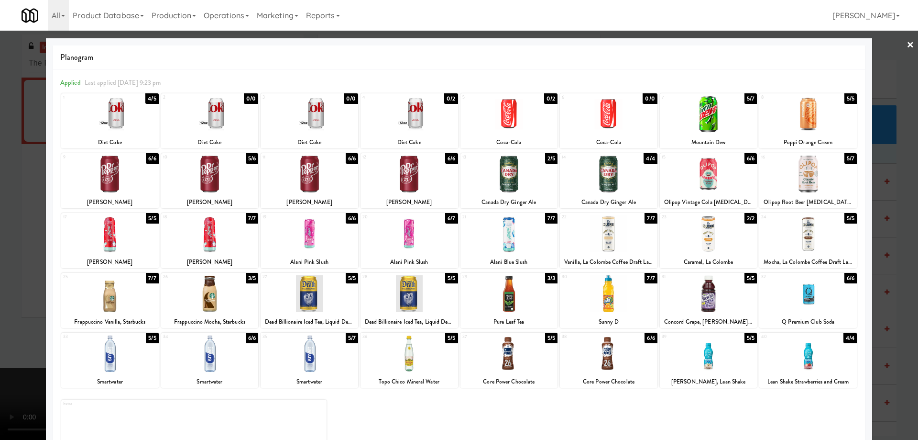
click at [819, 114] on div at bounding box center [809, 114] width 98 height 37
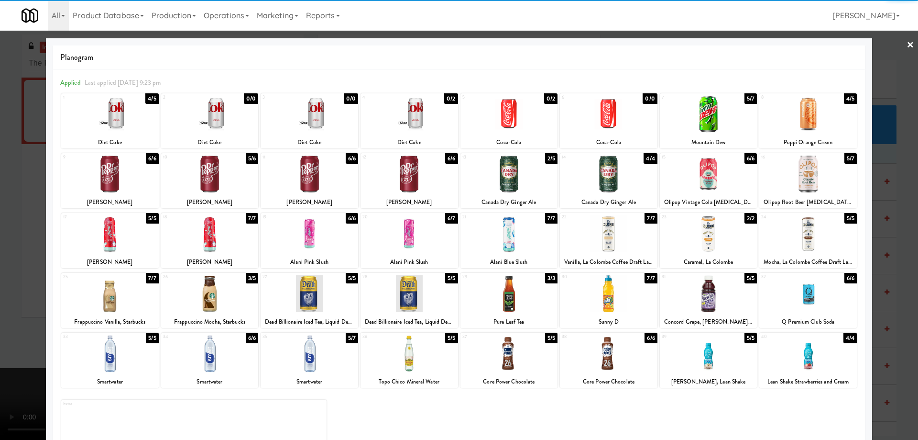
click at [907, 44] on link "×" at bounding box center [911, 46] width 8 height 30
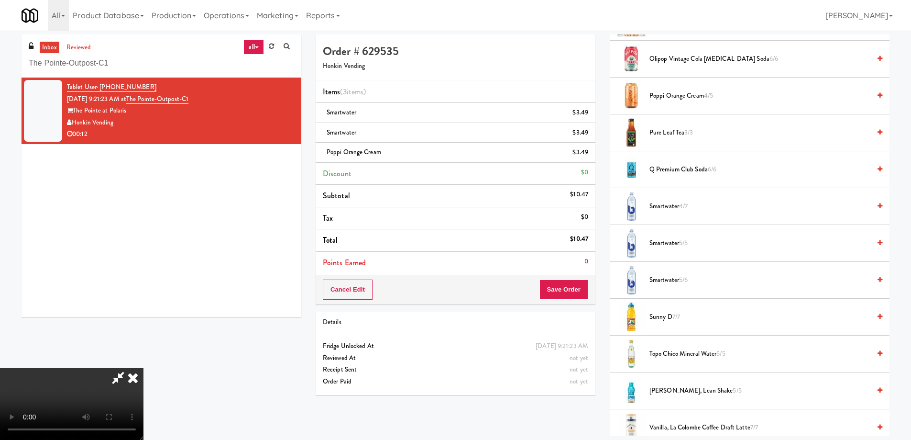
scroll to position [1128, 0]
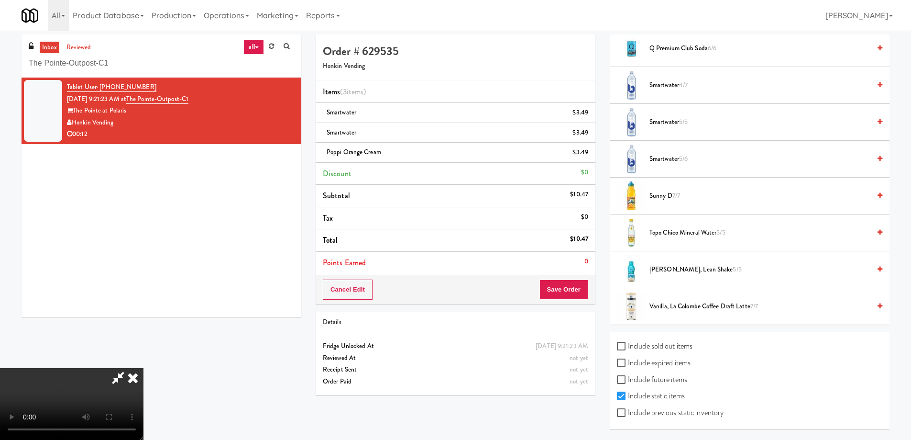
click at [669, 362] on label "Include expired items" at bounding box center [654, 362] width 74 height 14
click at [628, 362] on input "Include expired items" at bounding box center [622, 363] width 11 height 8
checkbox input "true"
click at [674, 412] on label "Include previous static inventory" at bounding box center [670, 412] width 107 height 14
click at [628, 412] on input "Include previous static inventory" at bounding box center [622, 413] width 11 height 8
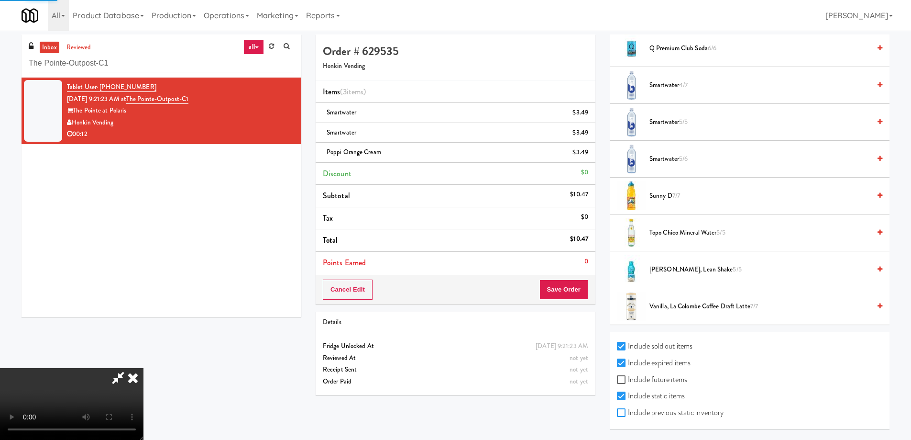
checkbox input "true"
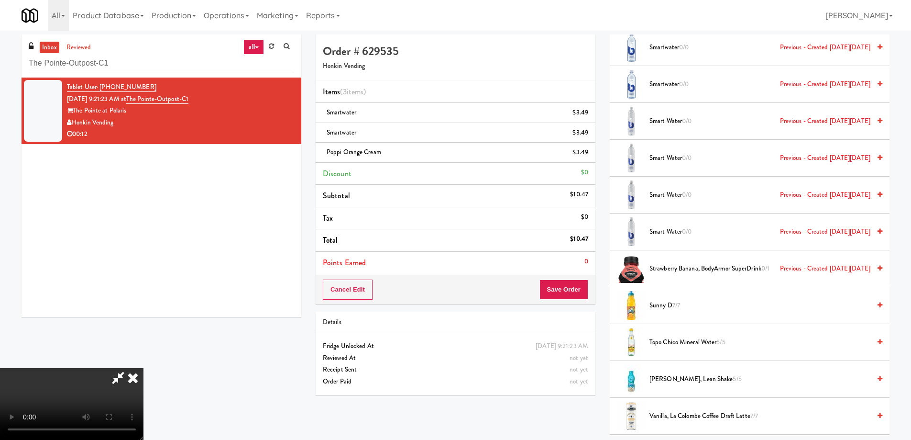
scroll to position [2775, 0]
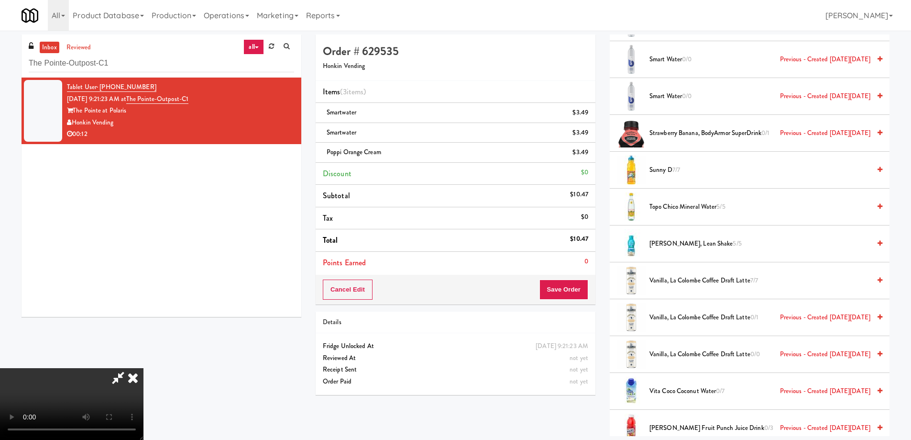
click at [144, 368] on video at bounding box center [72, 404] width 144 height 72
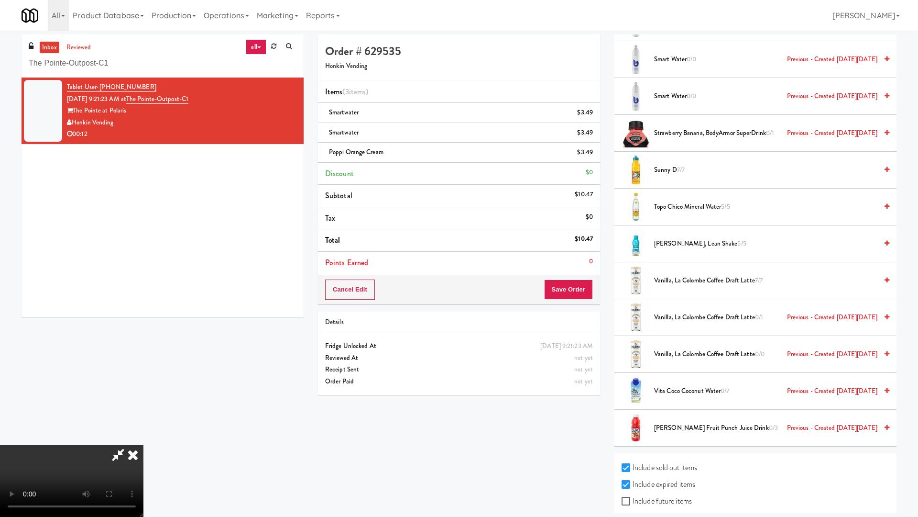
click at [144, 438] on video at bounding box center [72, 481] width 144 height 72
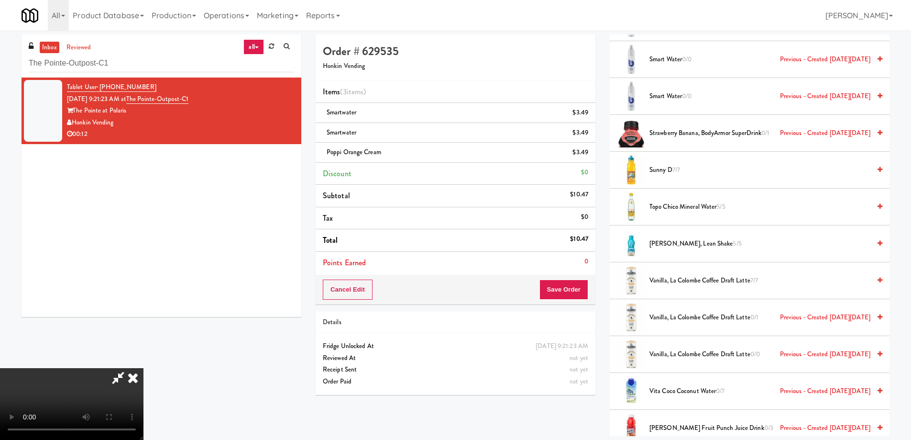
click at [144, 368] on icon at bounding box center [132, 377] width 21 height 19
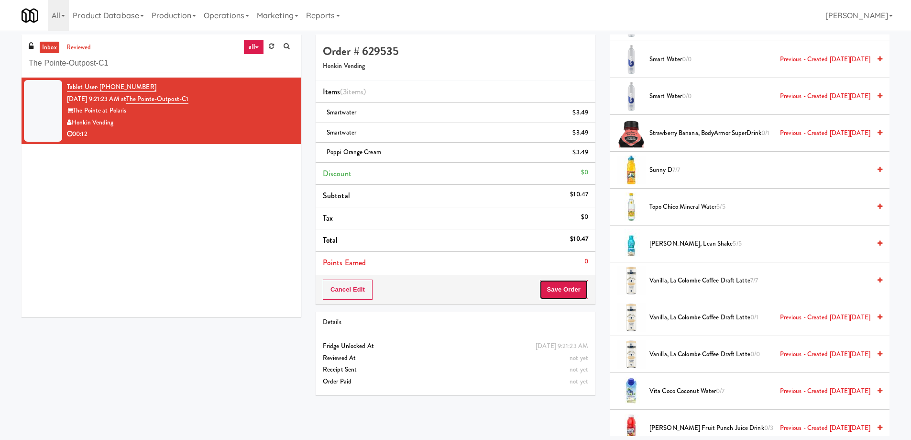
click at [570, 289] on button "Save Order" at bounding box center [564, 289] width 49 height 20
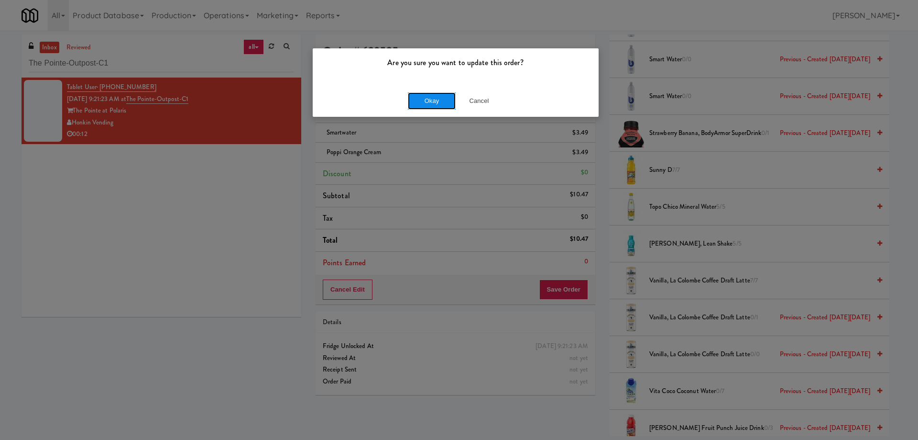
click at [432, 99] on button "Okay" at bounding box center [432, 100] width 48 height 17
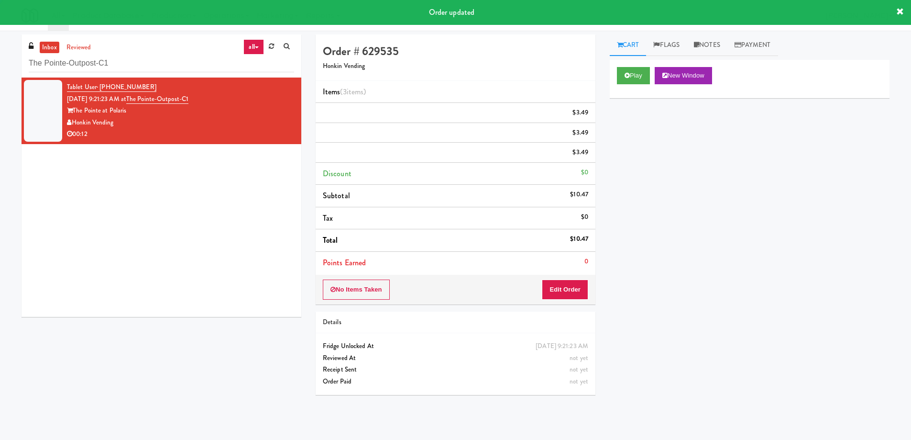
scroll to position [0, 0]
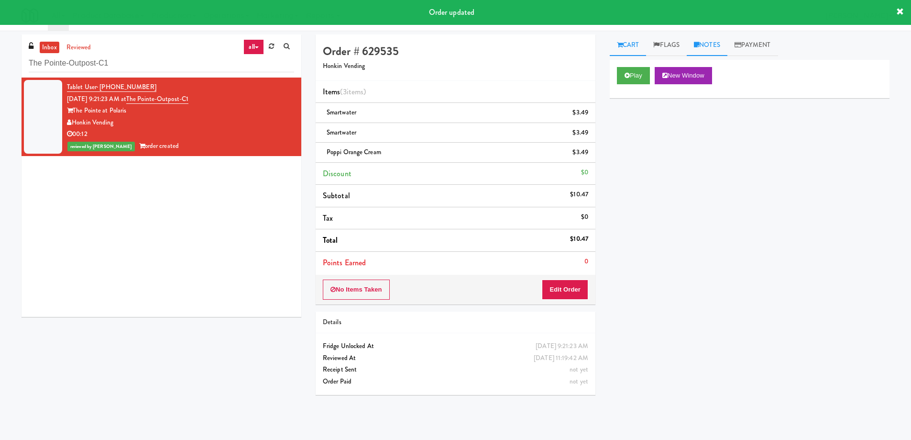
click at [711, 44] on link "Notes" at bounding box center [707, 45] width 41 height 22
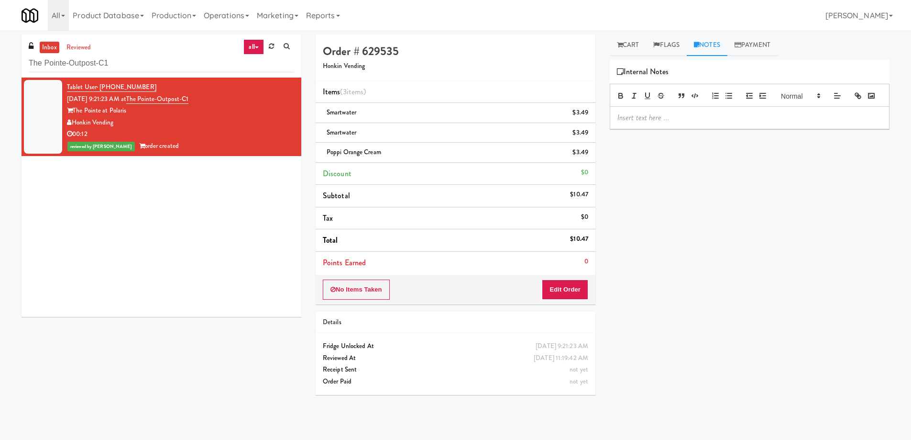
click at [692, 123] on p at bounding box center [750, 117] width 265 height 11
click at [363, 155] on span "Poppi Orange Cream" at bounding box center [354, 151] width 55 height 9
click at [798, 132] on p "Gladz: Planogram/inventory discrepancy, Wrong variant for JJ's Cherry Pie. Cust…" at bounding box center [750, 123] width 265 height 22
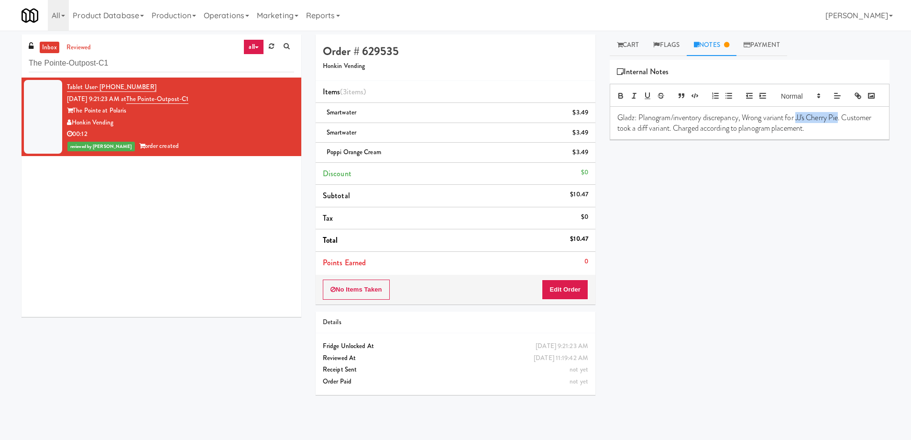
click at [842, 132] on p "Gladz: Planogram/inventory discrepancy, Wrong variant for JJ's Cherry Pie. Cust…" at bounding box center [750, 123] width 265 height 22
click at [167, 66] on input "The Pointe-Outpost-C1" at bounding box center [161, 64] width 265 height 18
paste input "[GEOGRAPHIC_DATA] - [GEOGRAPHIC_DATA]"
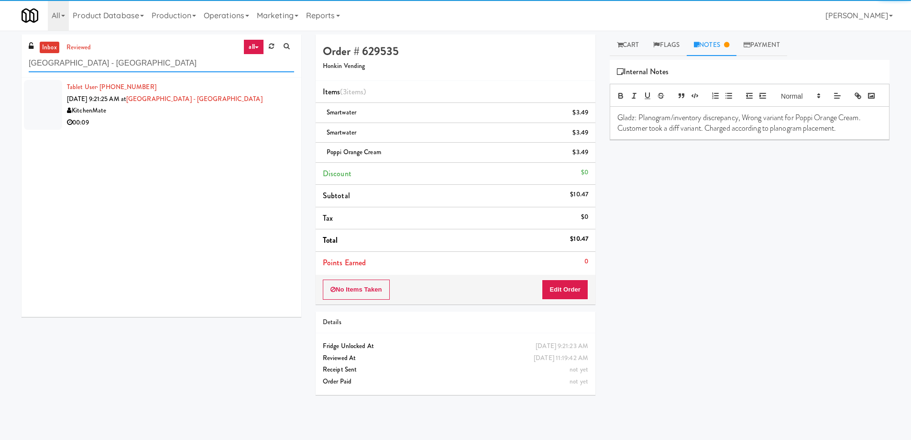
type input "[GEOGRAPHIC_DATA] - [GEOGRAPHIC_DATA]"
click at [250, 129] on li "Tablet User · (647) 446-4663 [DATE] 9:21:25 AM at [GEOGRAPHIC_DATA] - [GEOGRAPH…" at bounding box center [162, 104] width 280 height 55
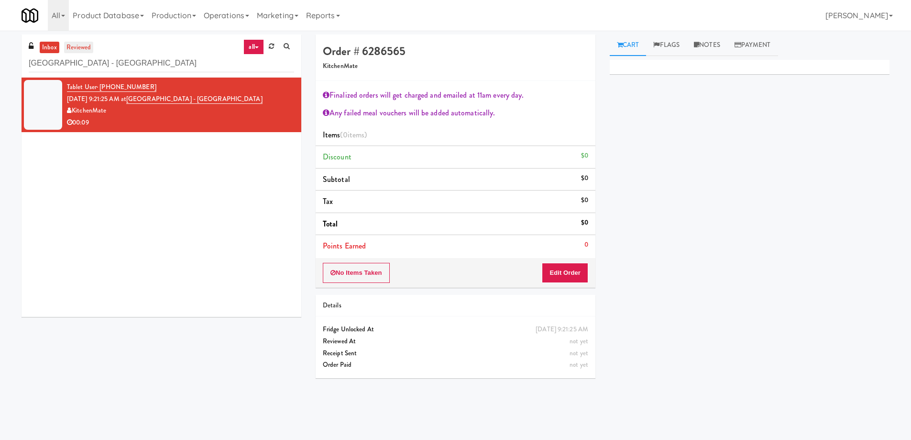
click at [77, 45] on link "reviewed" at bounding box center [79, 48] width 30 height 12
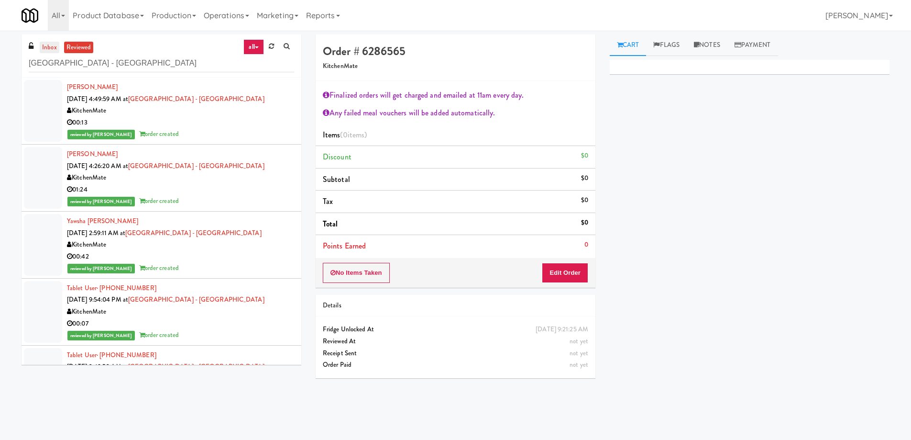
click at [55, 48] on link "inbox" at bounding box center [50, 48] width 20 height 12
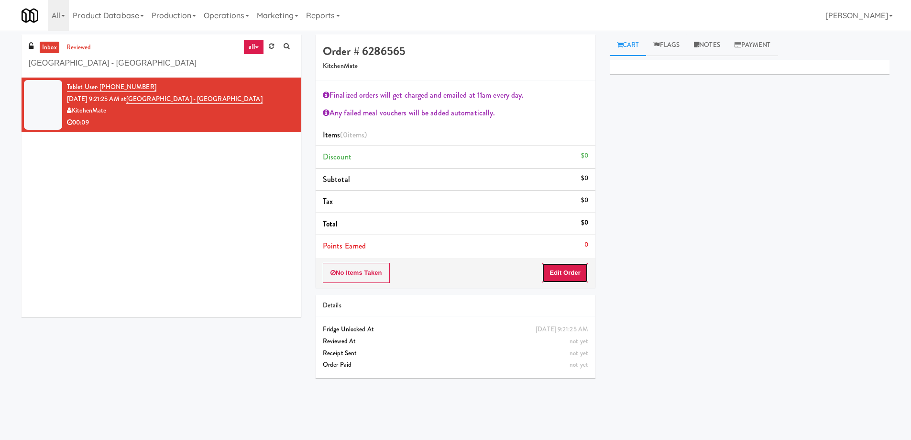
click at [581, 272] on button "Edit Order" at bounding box center [565, 273] width 46 height 20
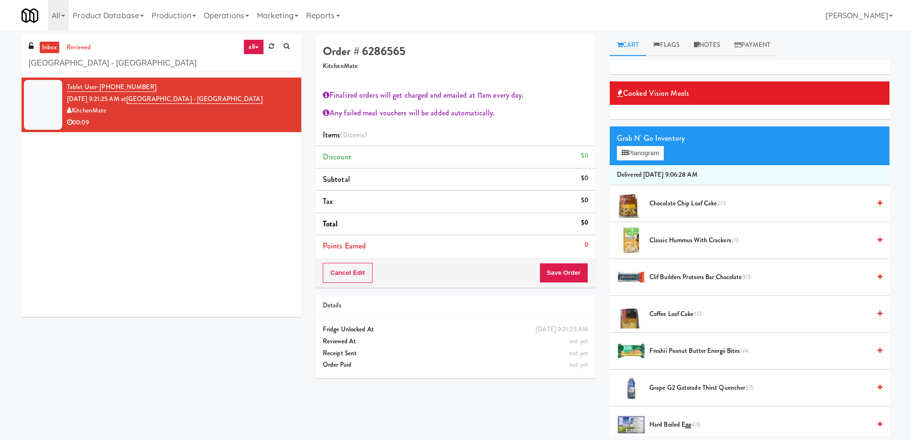
click at [681, 196] on li "Chocolate Chip Loaf Cake 2/3" at bounding box center [750, 203] width 280 height 37
click at [680, 210] on li "Chocolate Chip Loaf Cake 2/3" at bounding box center [750, 203] width 280 height 37
click at [683, 204] on span "Chocolate Chip Loaf Cake 2/3" at bounding box center [760, 204] width 221 height 12
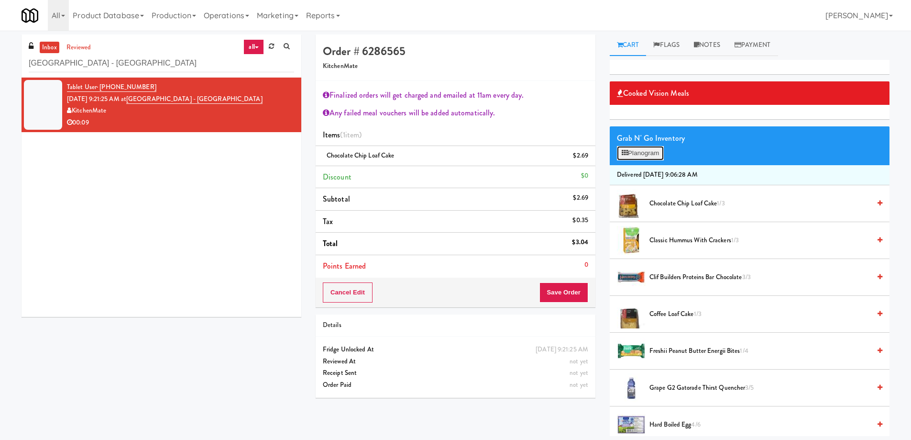
click at [636, 150] on button "Planogram" at bounding box center [640, 153] width 47 height 14
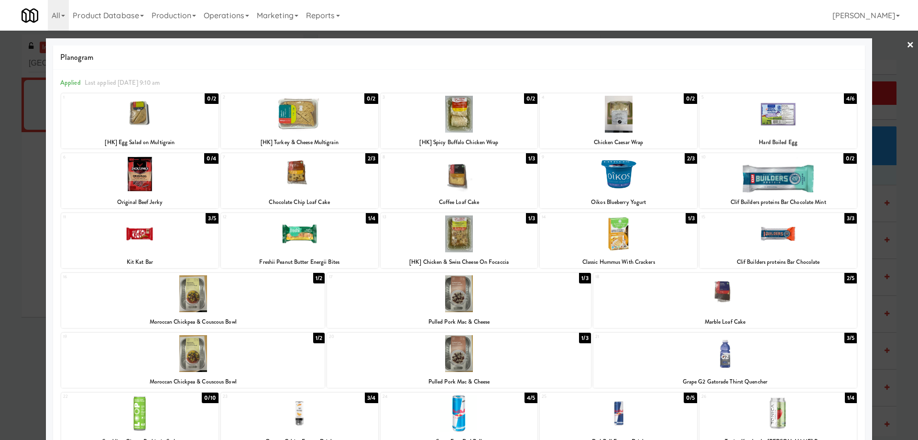
click at [909, 43] on div at bounding box center [459, 220] width 918 height 440
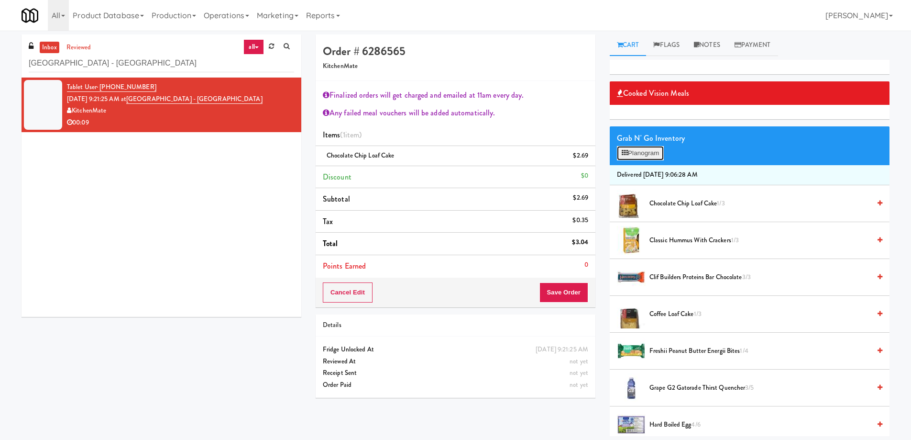
click at [637, 154] on button "Planogram" at bounding box center [640, 153] width 47 height 14
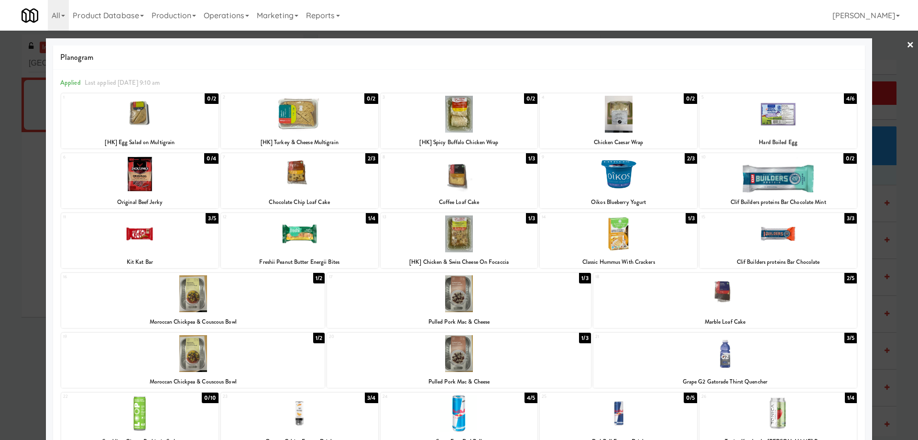
click at [907, 44] on link "×" at bounding box center [911, 46] width 8 height 30
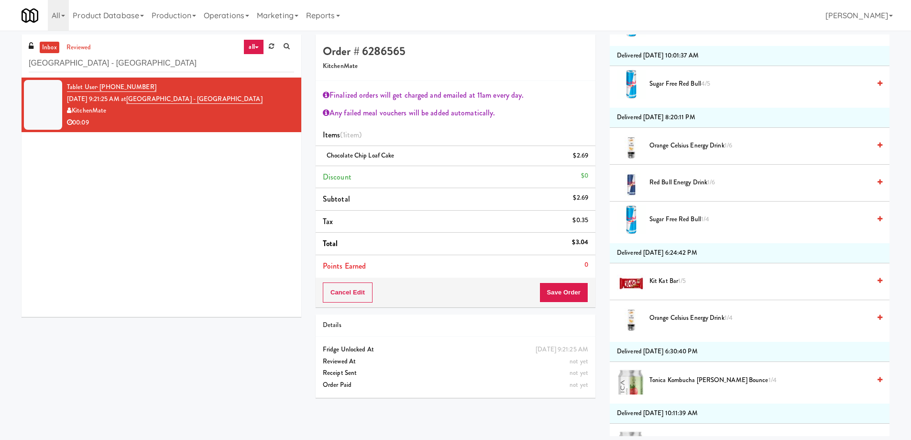
scroll to position [1148, 0]
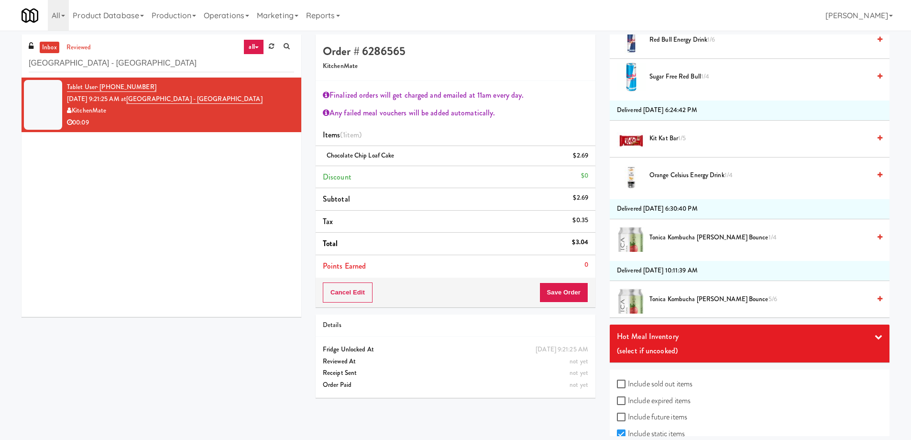
click at [679, 385] on label "Include sold out items" at bounding box center [655, 383] width 76 height 14
click at [628, 385] on input "Include sold out items" at bounding box center [622, 384] width 11 height 8
checkbox input "true"
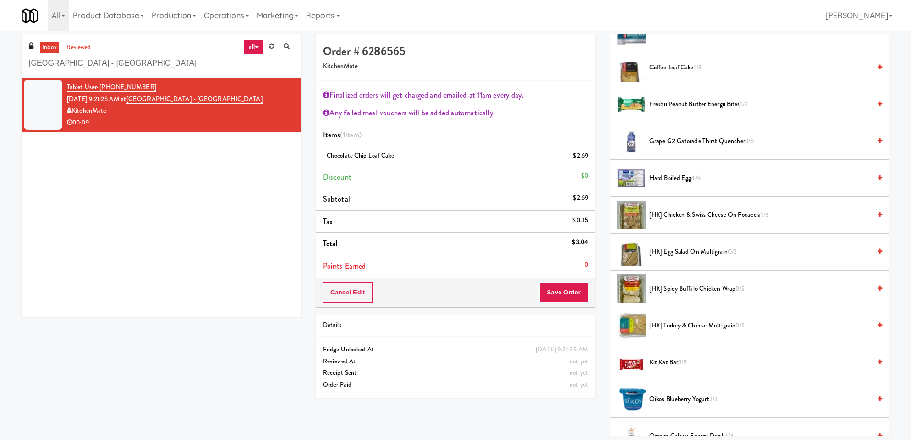
scroll to position [335, 0]
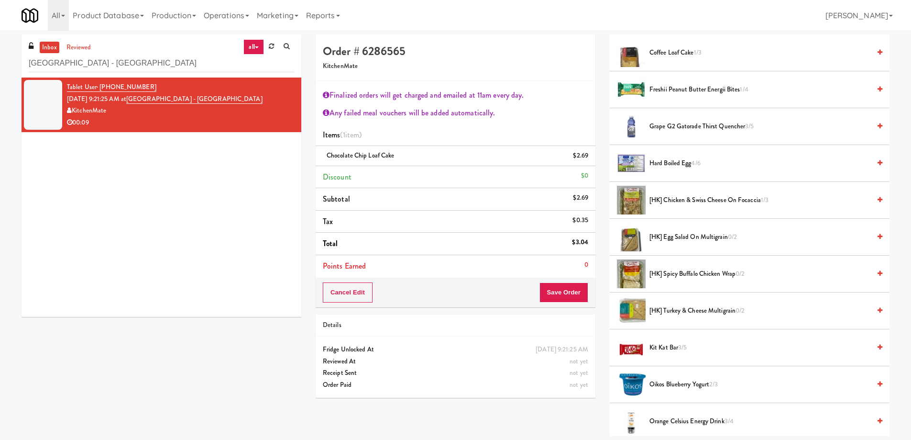
click at [708, 236] on span "[HK] Egg Salad on Multigrain 0/2" at bounding box center [760, 237] width 221 height 12
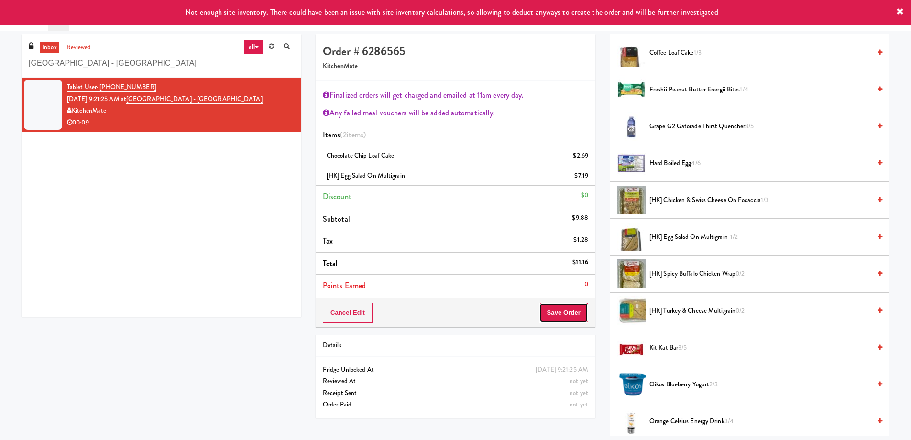
click at [564, 315] on button "Save Order" at bounding box center [564, 312] width 49 height 20
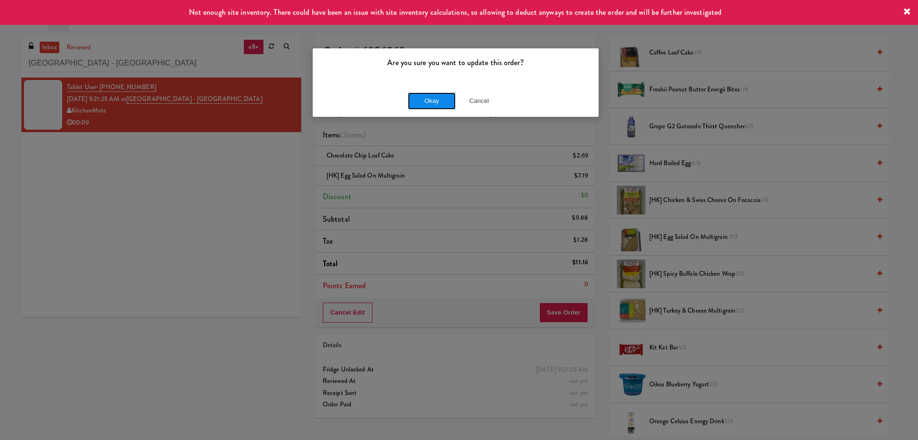
click at [431, 103] on button "Okay" at bounding box center [432, 100] width 48 height 17
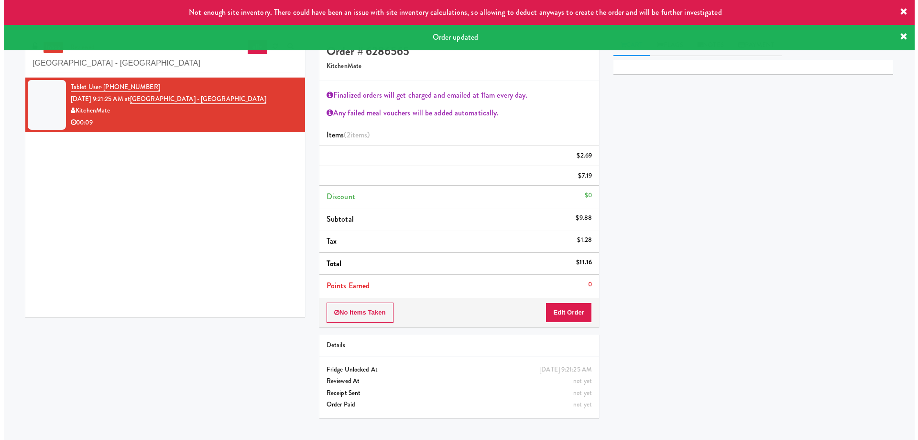
scroll to position [0, 0]
click at [102, 189] on div "Tablet User · (647) 446-4663 [DATE] 9:21:25 AM at [GEOGRAPHIC_DATA] - [GEOGRAPH…" at bounding box center [162, 196] width 280 height 239
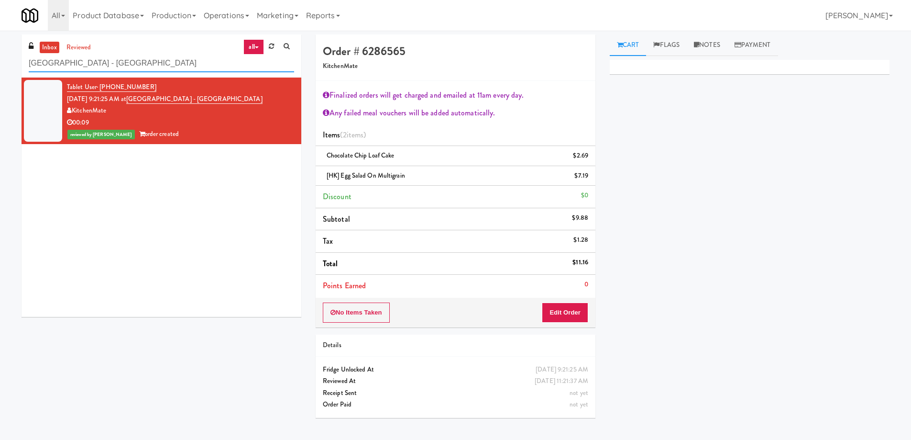
click at [165, 66] on input "[GEOGRAPHIC_DATA] - [GEOGRAPHIC_DATA]" at bounding box center [161, 64] width 265 height 18
paste input "Vouge Salon Cooler 1"
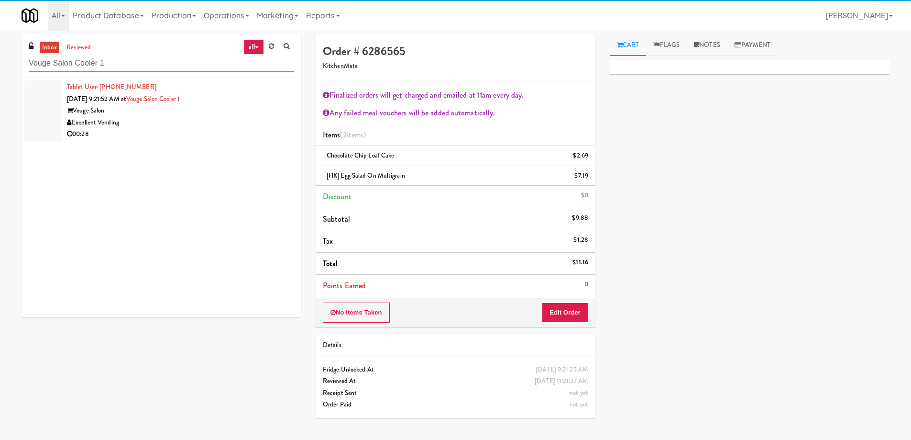
type input "Vouge Salon Cooler 1"
drag, startPoint x: 222, startPoint y: 131, endPoint x: 238, endPoint y: 155, distance: 29.1
click at [222, 133] on div "00:28" at bounding box center [180, 134] width 227 height 12
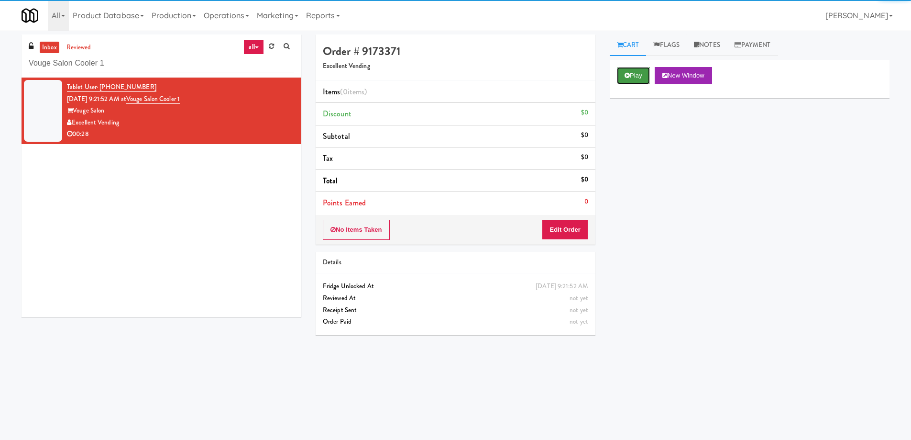
click at [643, 74] on button "Play" at bounding box center [633, 75] width 33 height 17
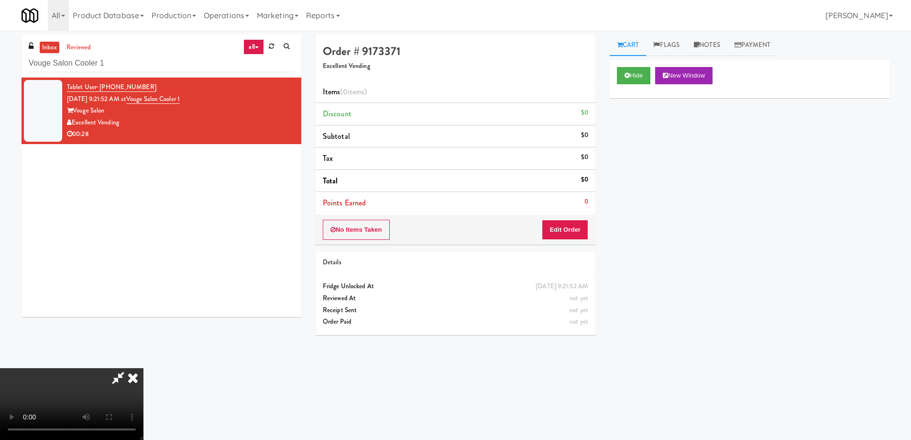
click at [144, 368] on video at bounding box center [72, 404] width 144 height 72
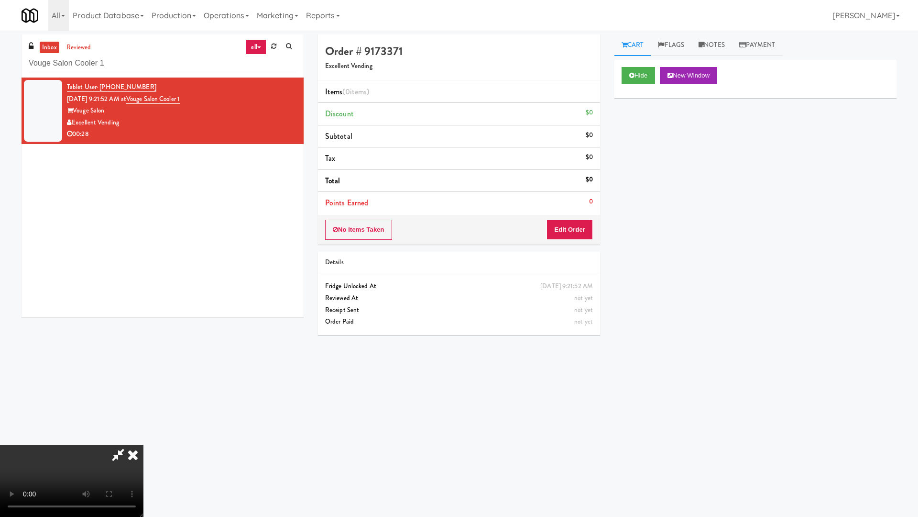
drag, startPoint x: 604, startPoint y: 334, endPoint x: 631, endPoint y: 362, distance: 38.9
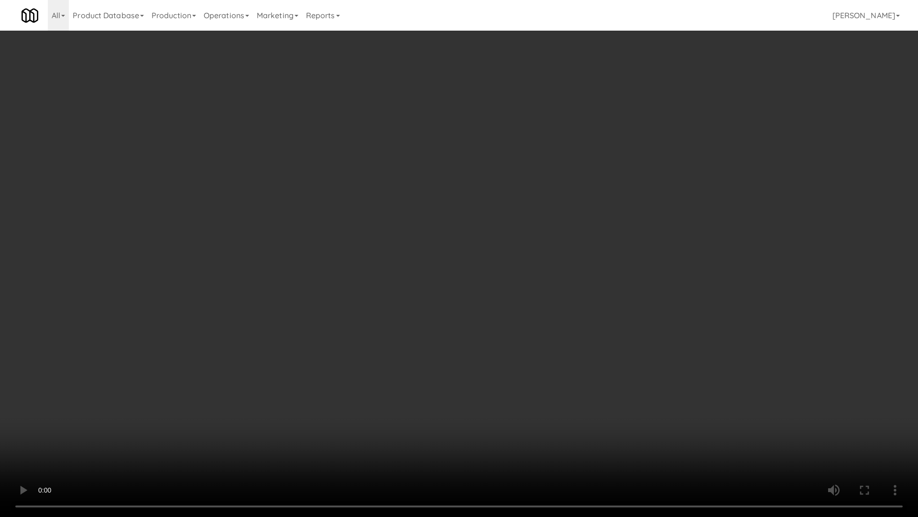
click at [604, 334] on video at bounding box center [459, 258] width 918 height 517
click at [464, 308] on video at bounding box center [459, 258] width 918 height 517
click at [427, 218] on video at bounding box center [459, 258] width 918 height 517
click at [460, 210] on video at bounding box center [459, 258] width 918 height 517
click at [498, 220] on video at bounding box center [459, 258] width 918 height 517
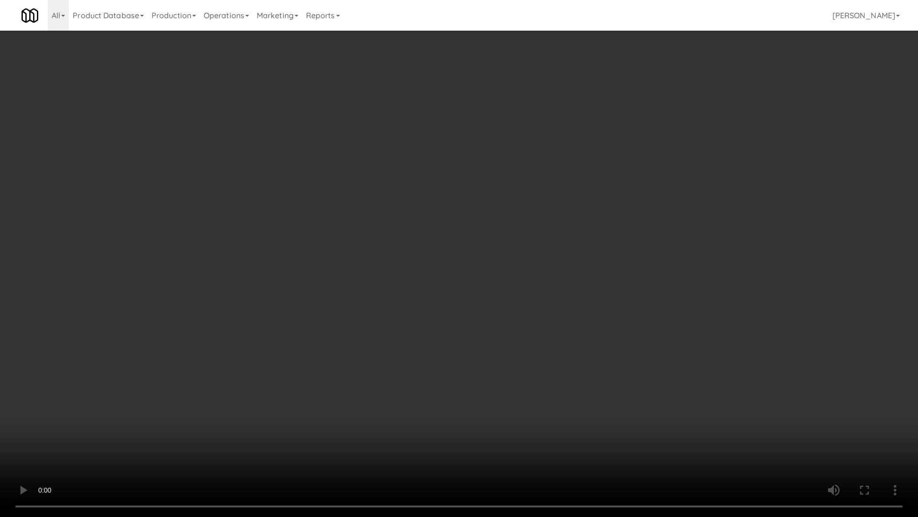
click at [364, 403] on video at bounding box center [459, 258] width 918 height 517
click at [578, 311] on video at bounding box center [459, 258] width 918 height 517
click at [463, 302] on video at bounding box center [459, 258] width 918 height 517
click at [465, 270] on video at bounding box center [459, 258] width 918 height 517
click at [449, 264] on video at bounding box center [459, 258] width 918 height 517
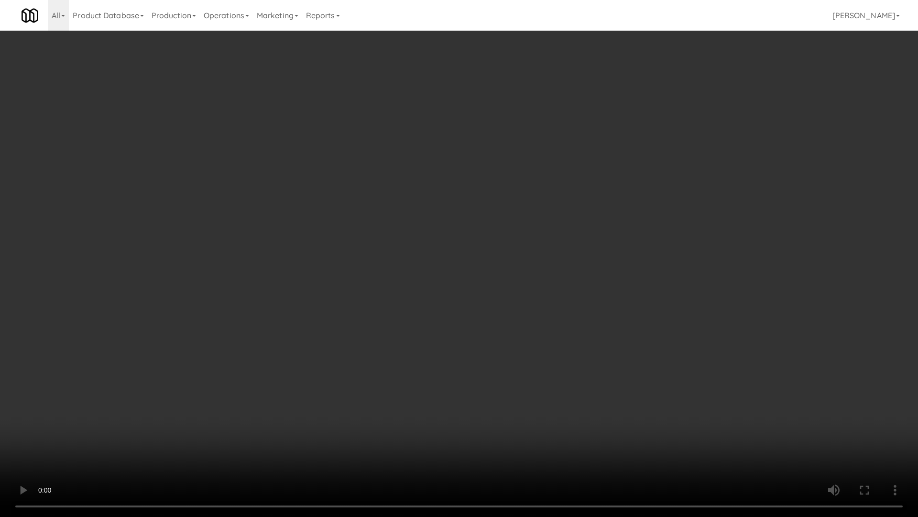
click at [475, 258] on video at bounding box center [459, 258] width 918 height 517
click at [477, 257] on video at bounding box center [459, 258] width 918 height 517
click at [480, 255] on video at bounding box center [459, 258] width 918 height 517
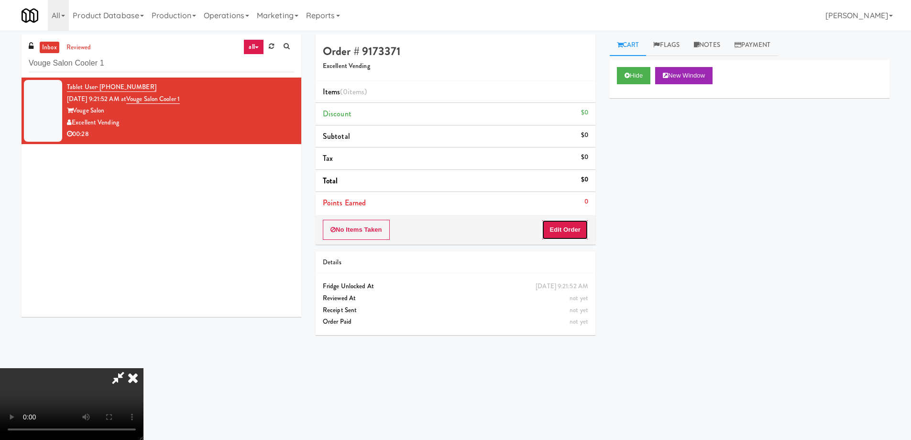
click at [565, 225] on button "Edit Order" at bounding box center [565, 230] width 46 height 20
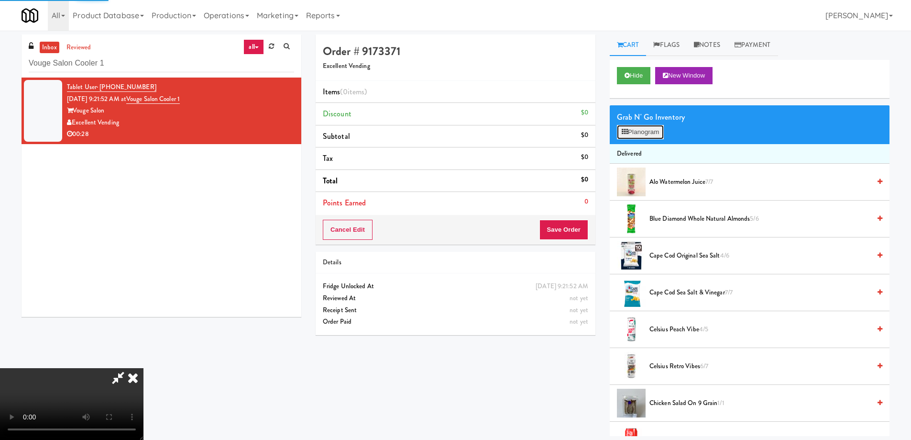
click at [637, 138] on button "Planogram" at bounding box center [640, 132] width 47 height 14
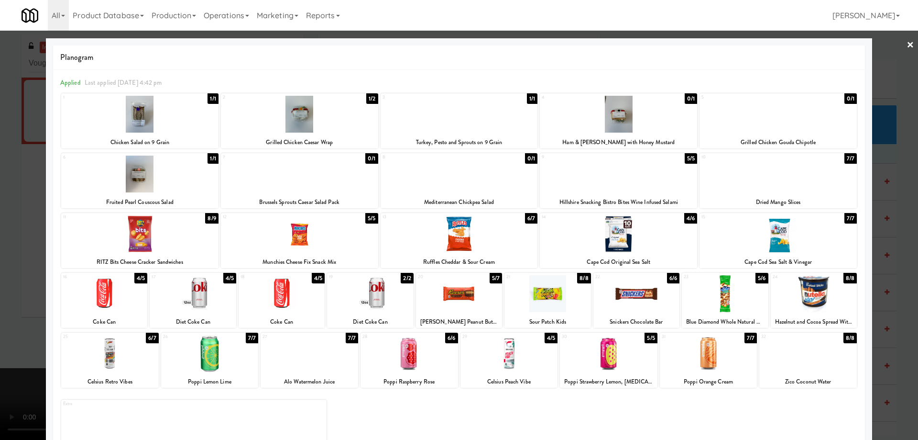
click at [818, 295] on div at bounding box center [814, 293] width 86 height 37
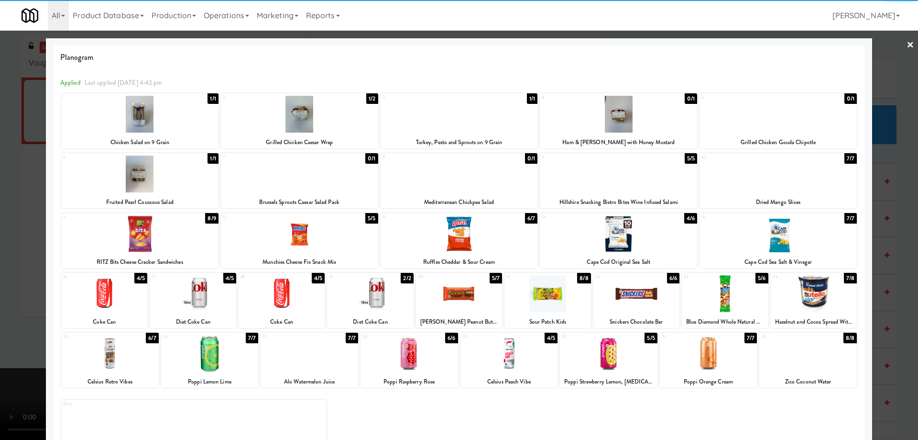
click at [907, 42] on link "×" at bounding box center [911, 46] width 8 height 30
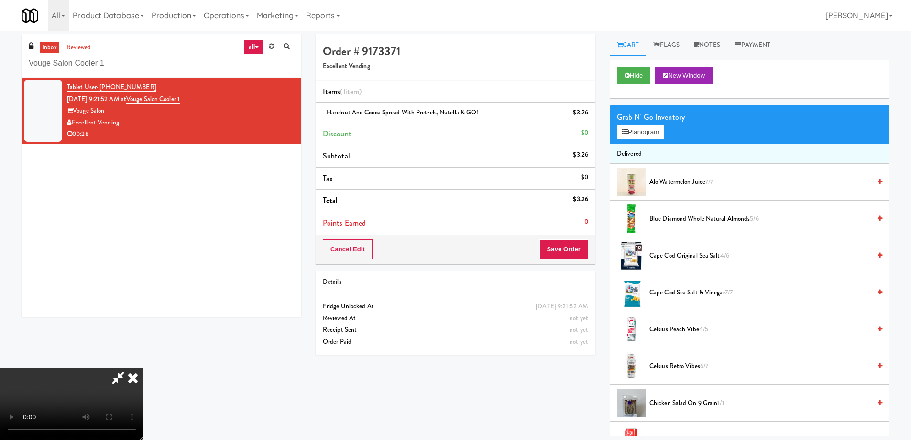
click at [144, 368] on video at bounding box center [72, 404] width 144 height 72
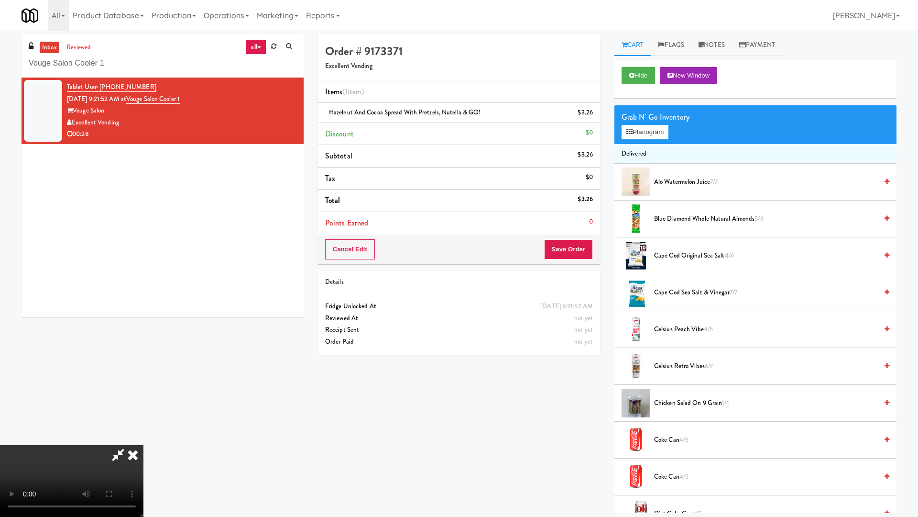
click at [144, 438] on video at bounding box center [72, 481] width 144 height 72
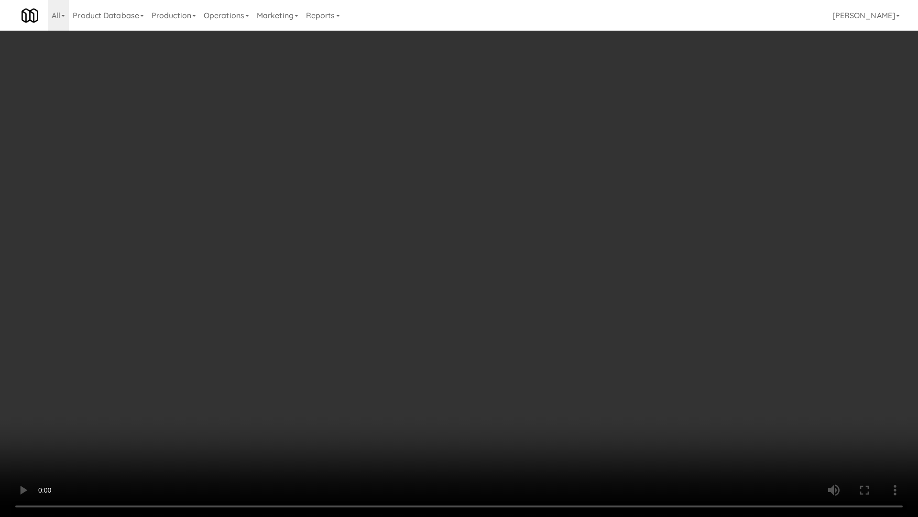
click at [424, 304] on video at bounding box center [459, 258] width 918 height 517
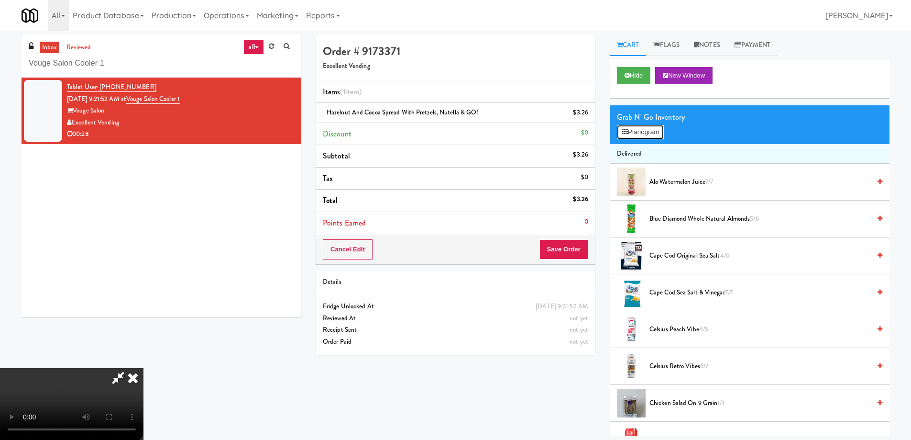
click at [648, 129] on button "Planogram" at bounding box center [640, 132] width 47 height 14
